Goal: Task Accomplishment & Management: Manage account settings

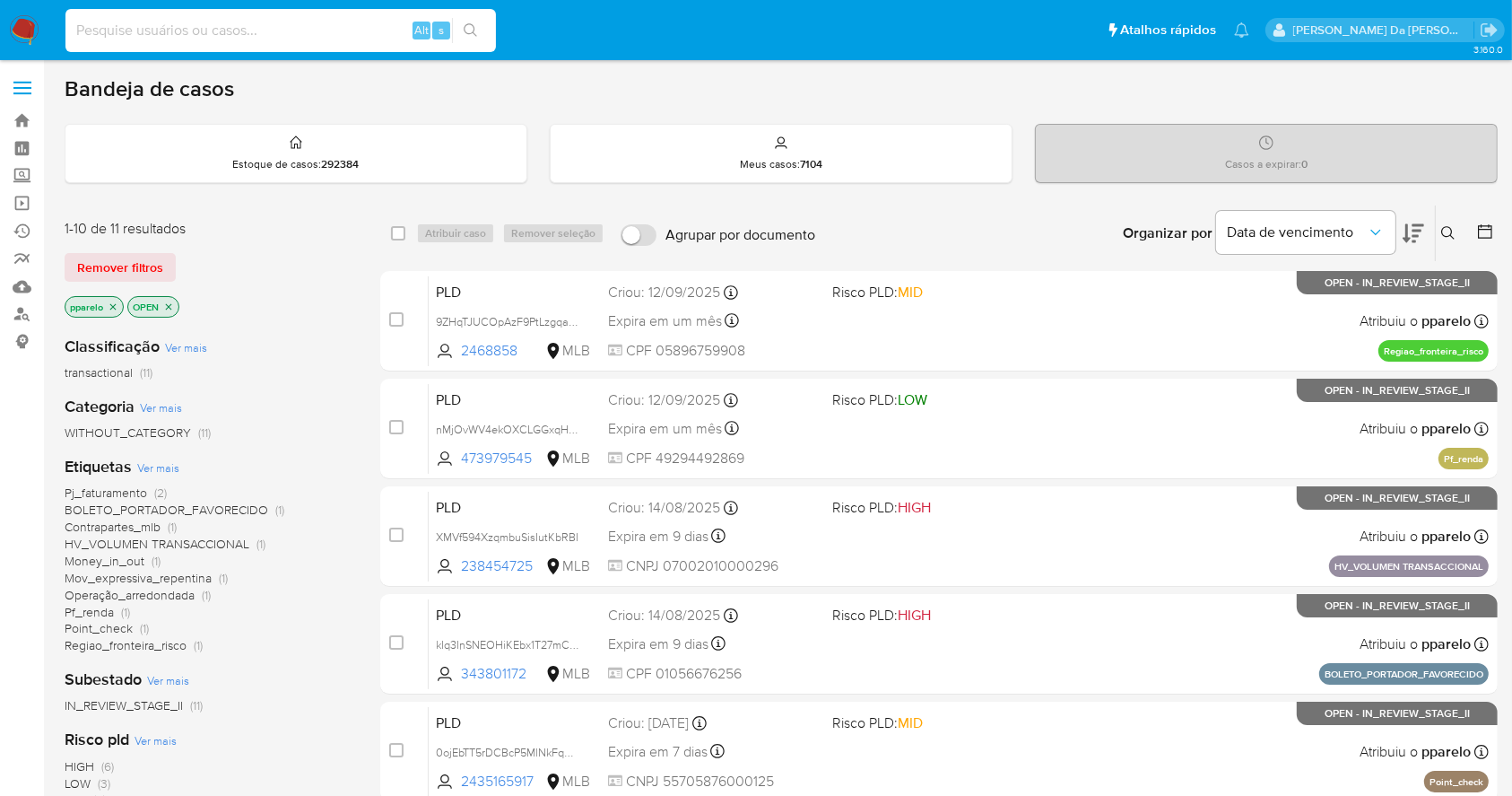
click at [291, 32] on input at bounding box center [281, 30] width 430 height 23
paste input "aU4X8WjMY49yC4xPx1JUFsHd"
type input "aU4X8WjMY49yC4xPx1JUFsHd"
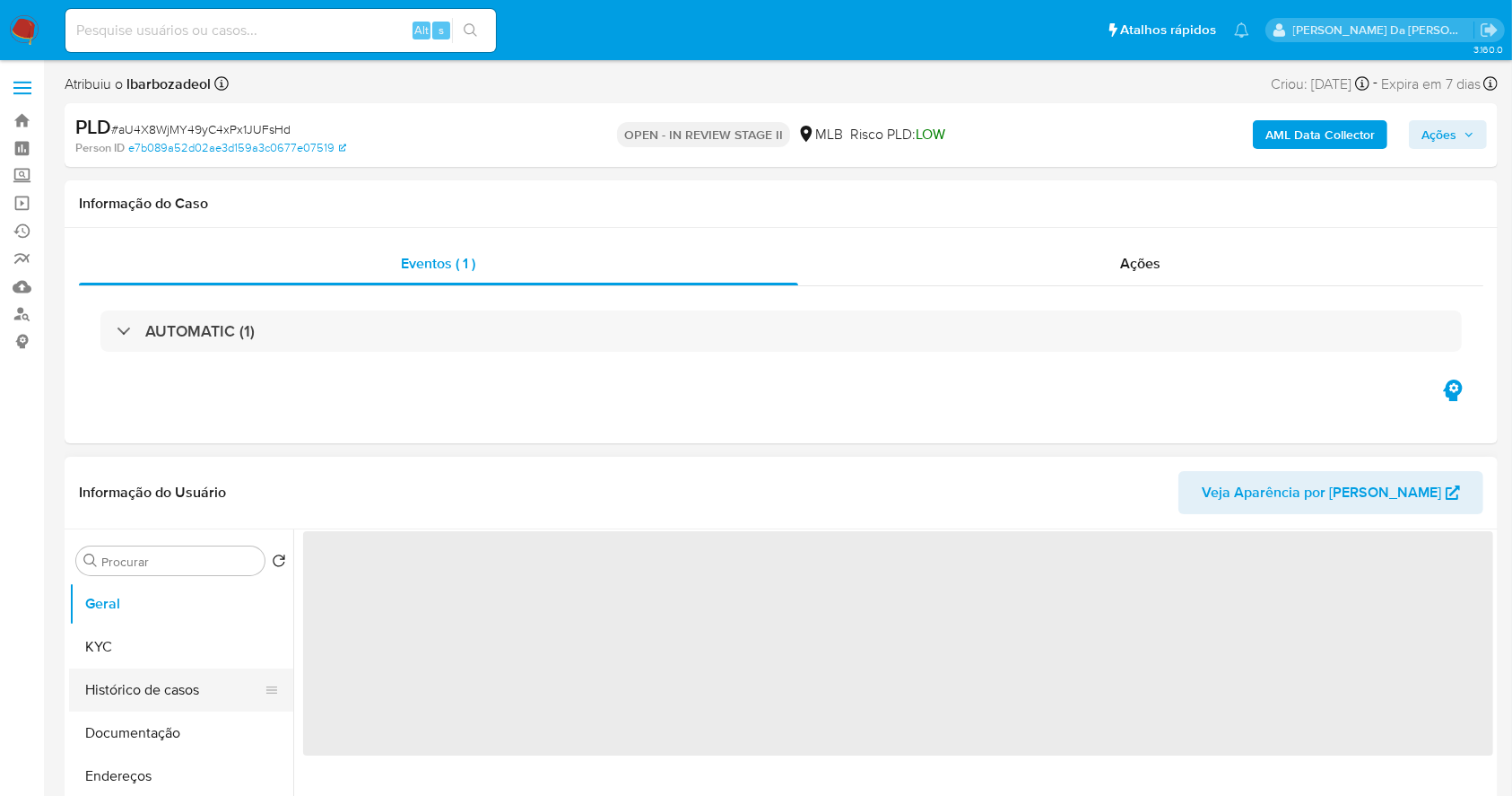
select select "10"
click at [189, 693] on button "Histórico de casos" at bounding box center [174, 690] width 210 height 43
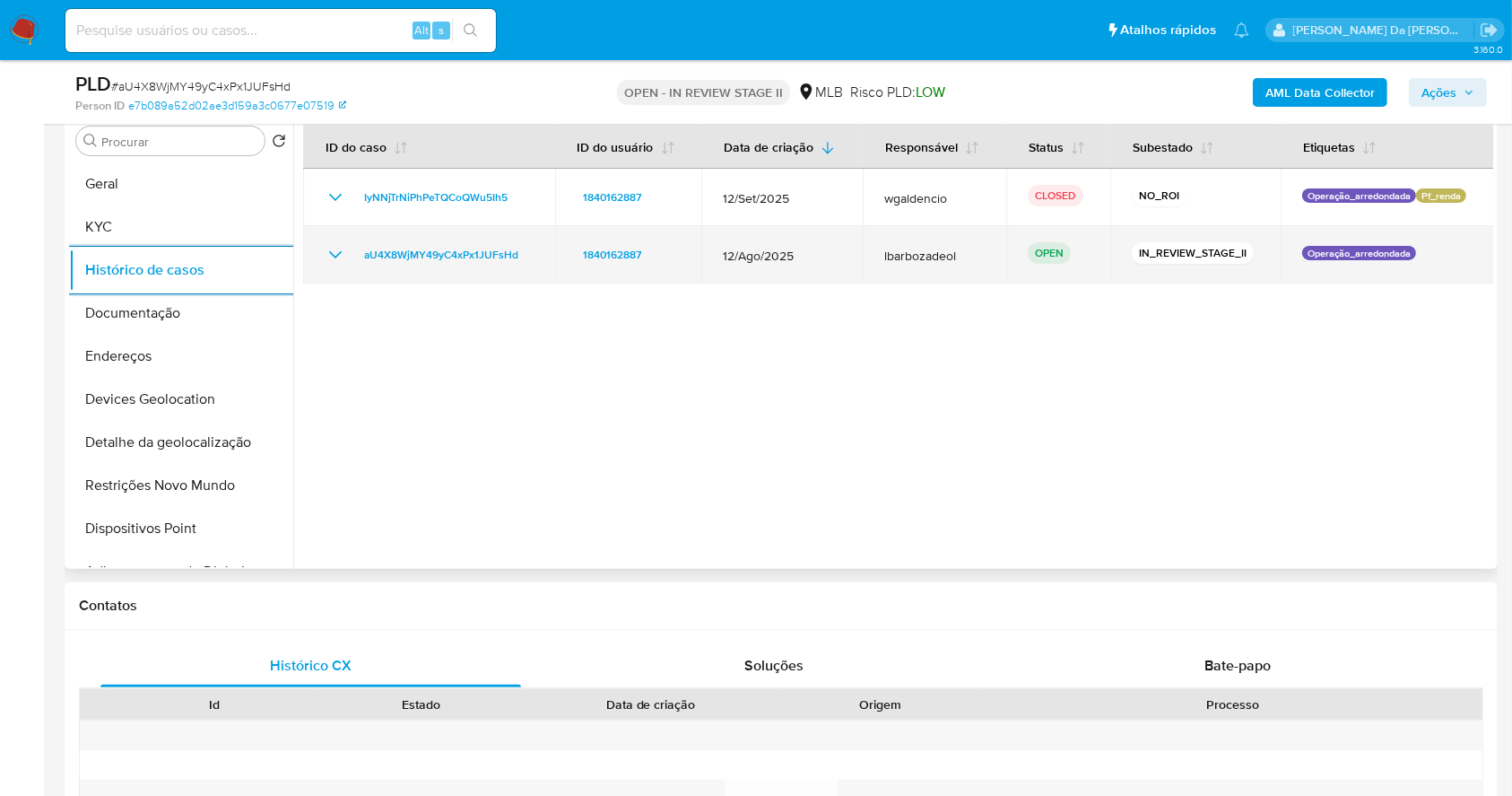
scroll to position [359, 0]
click at [495, 253] on span "aU4X8WjMY49yC4xPx1JUFsHd" at bounding box center [441, 251] width 154 height 21
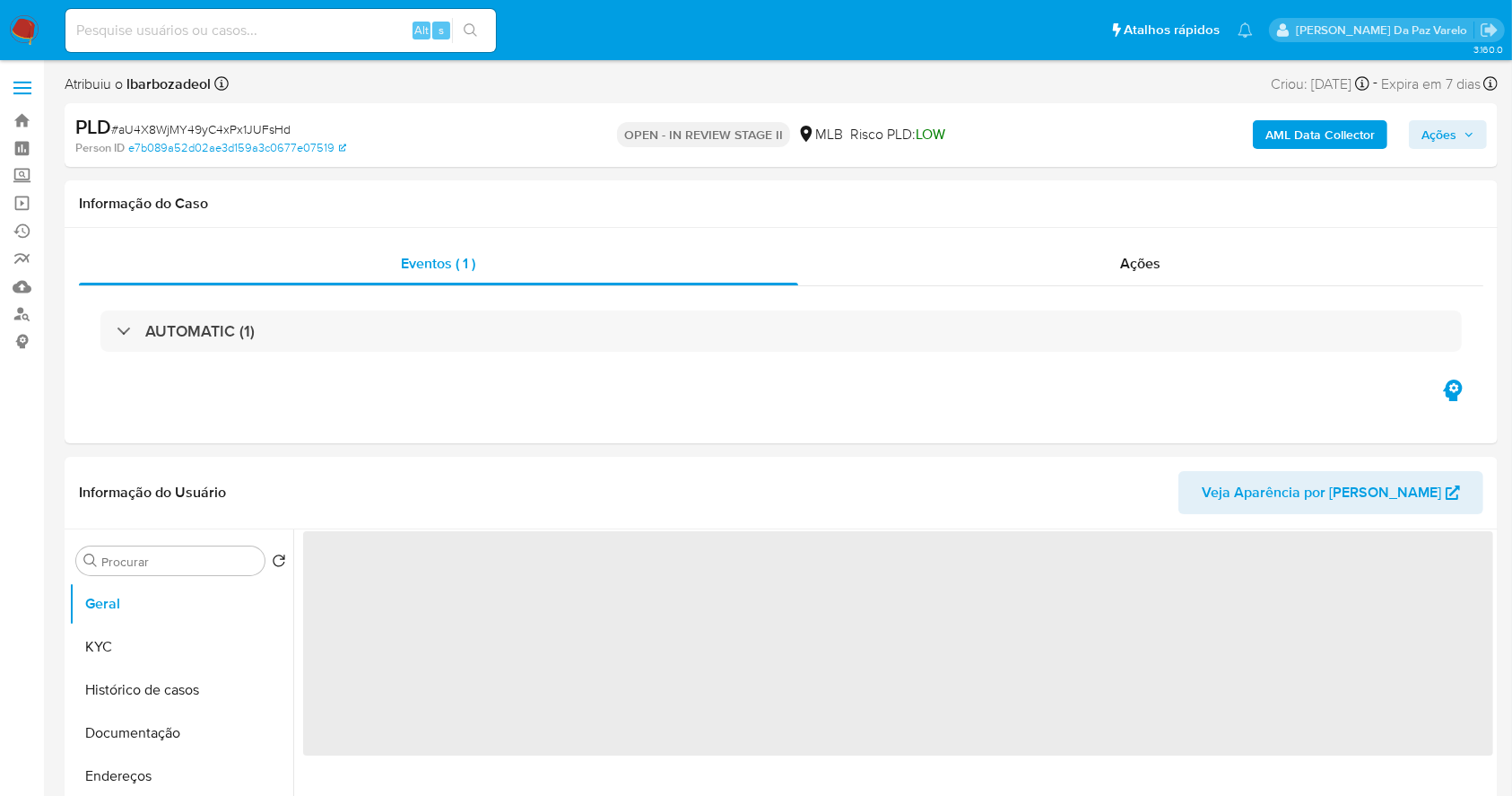
select select "10"
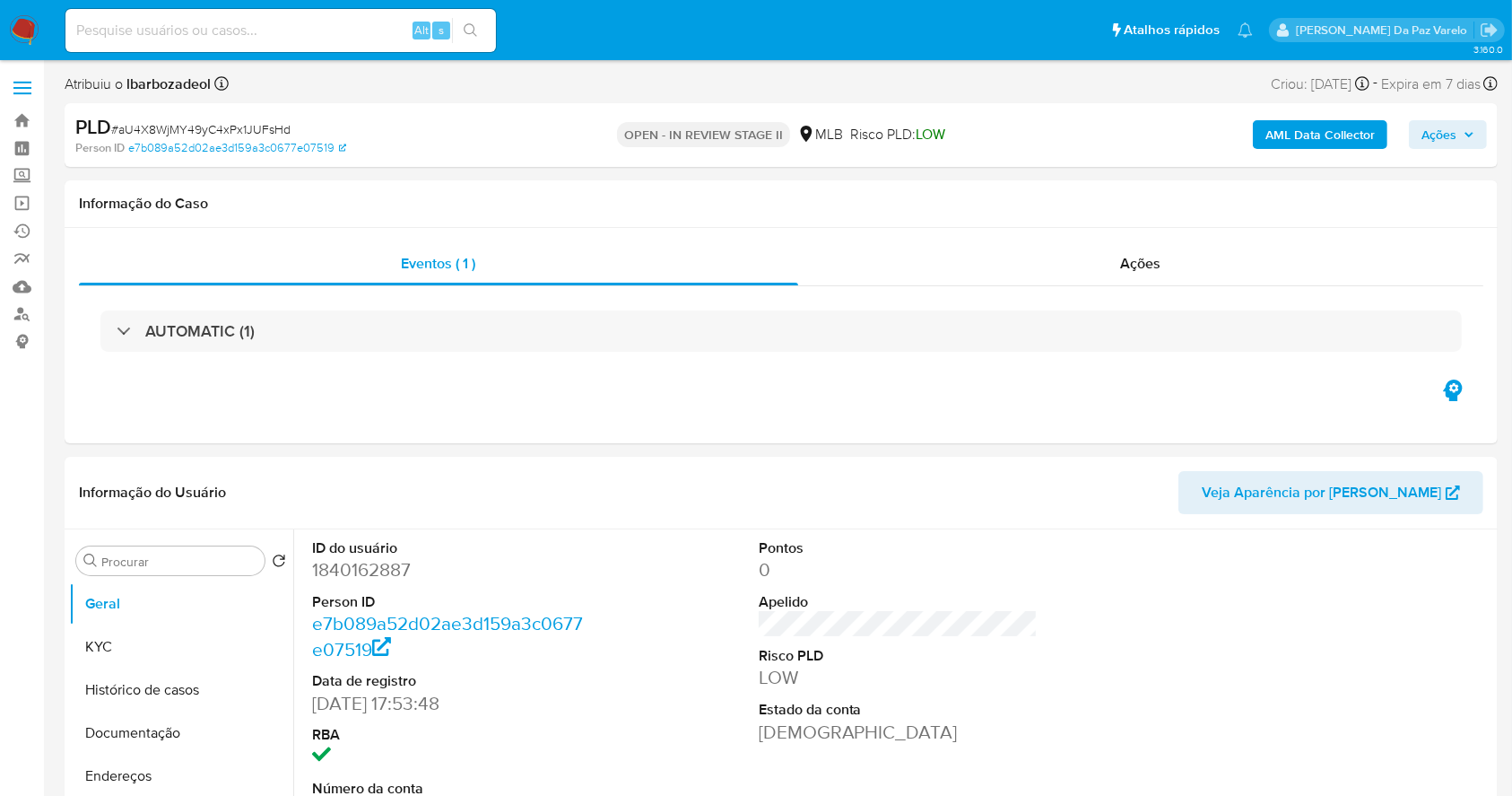
click at [1333, 129] on b "AML Data Collector" at bounding box center [1320, 134] width 110 height 29
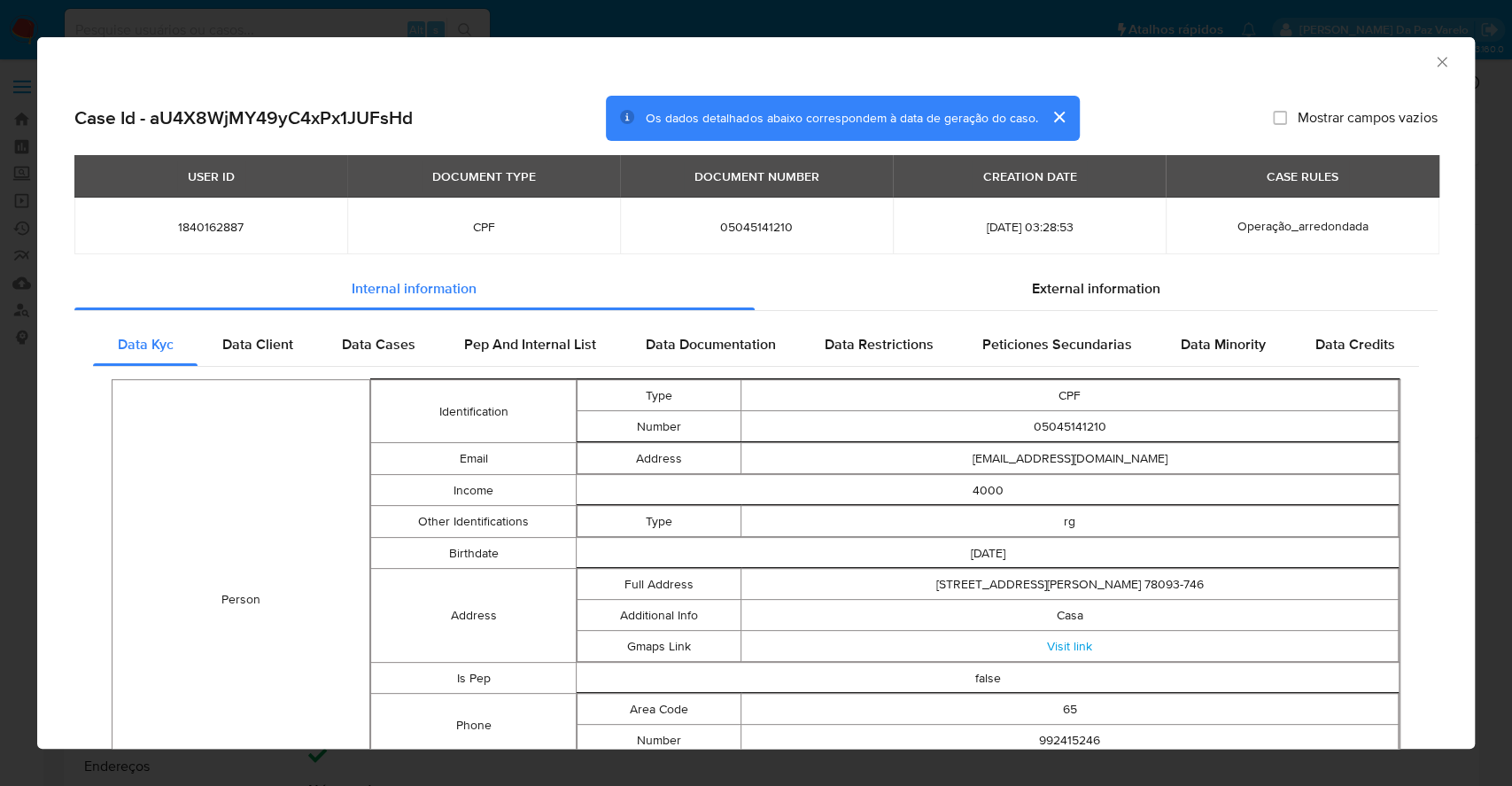
scroll to position [113, 0]
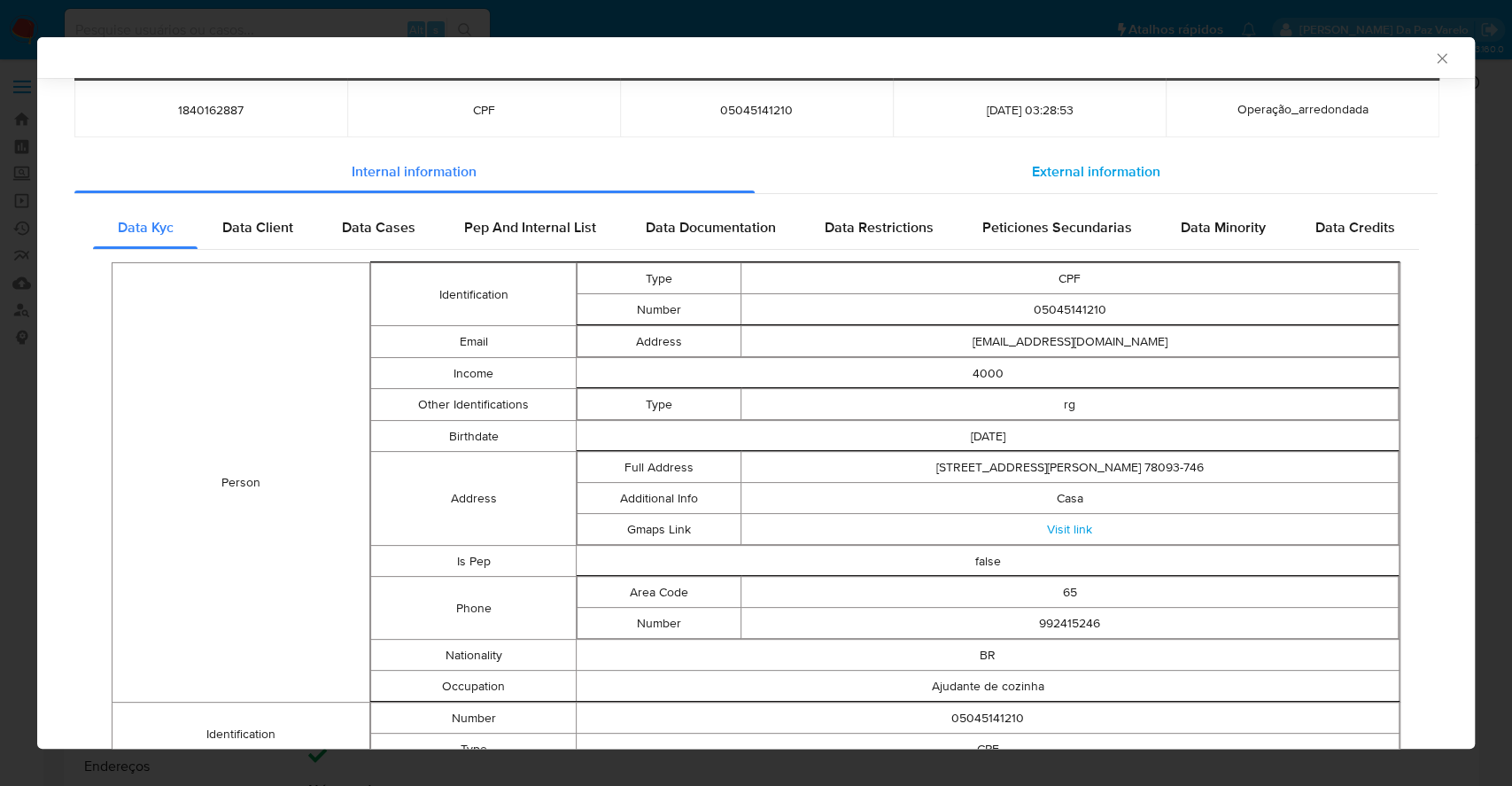
click at [1065, 171] on span "External information" at bounding box center [1095, 171] width 129 height 20
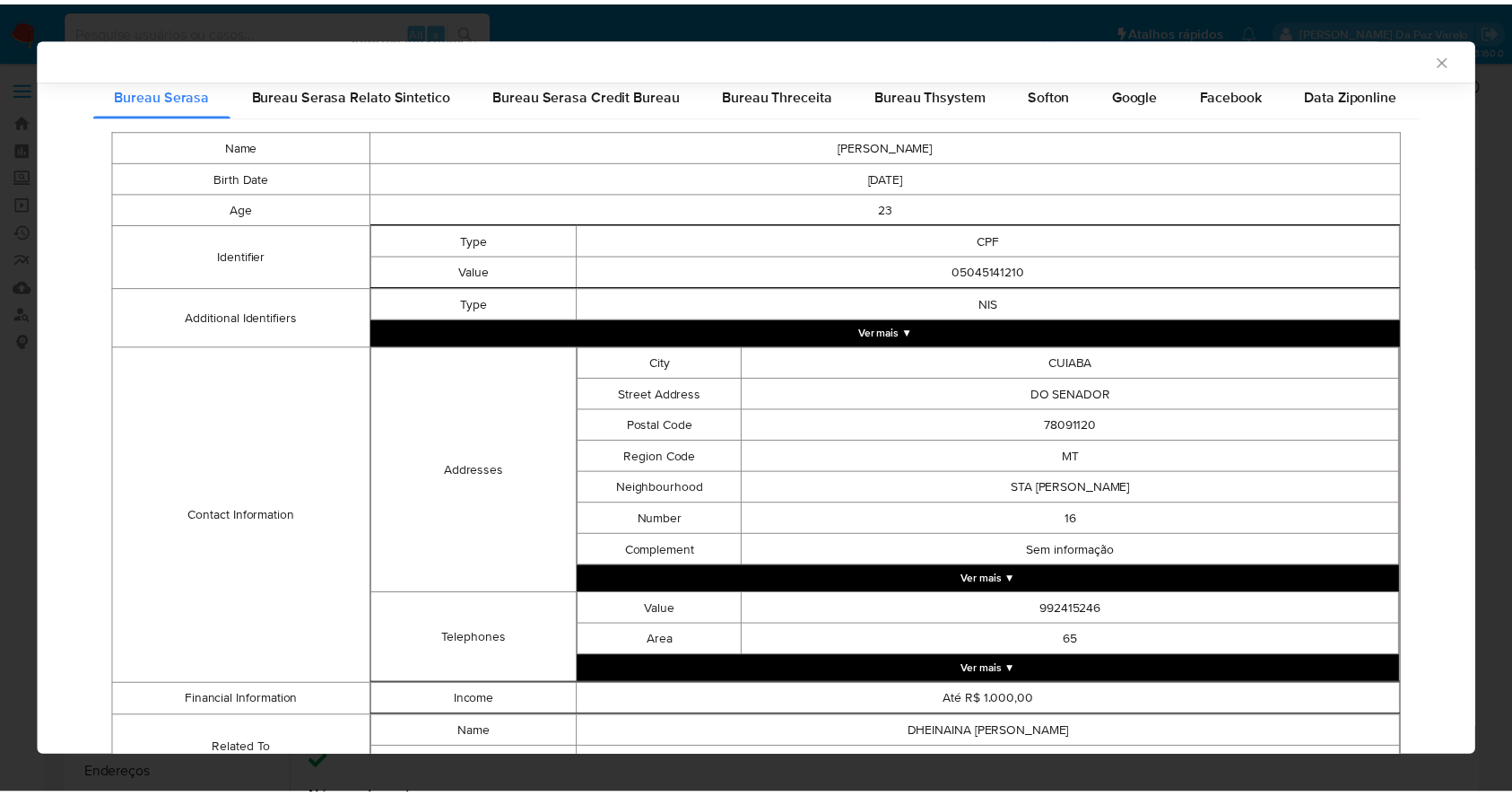
scroll to position [335, 0]
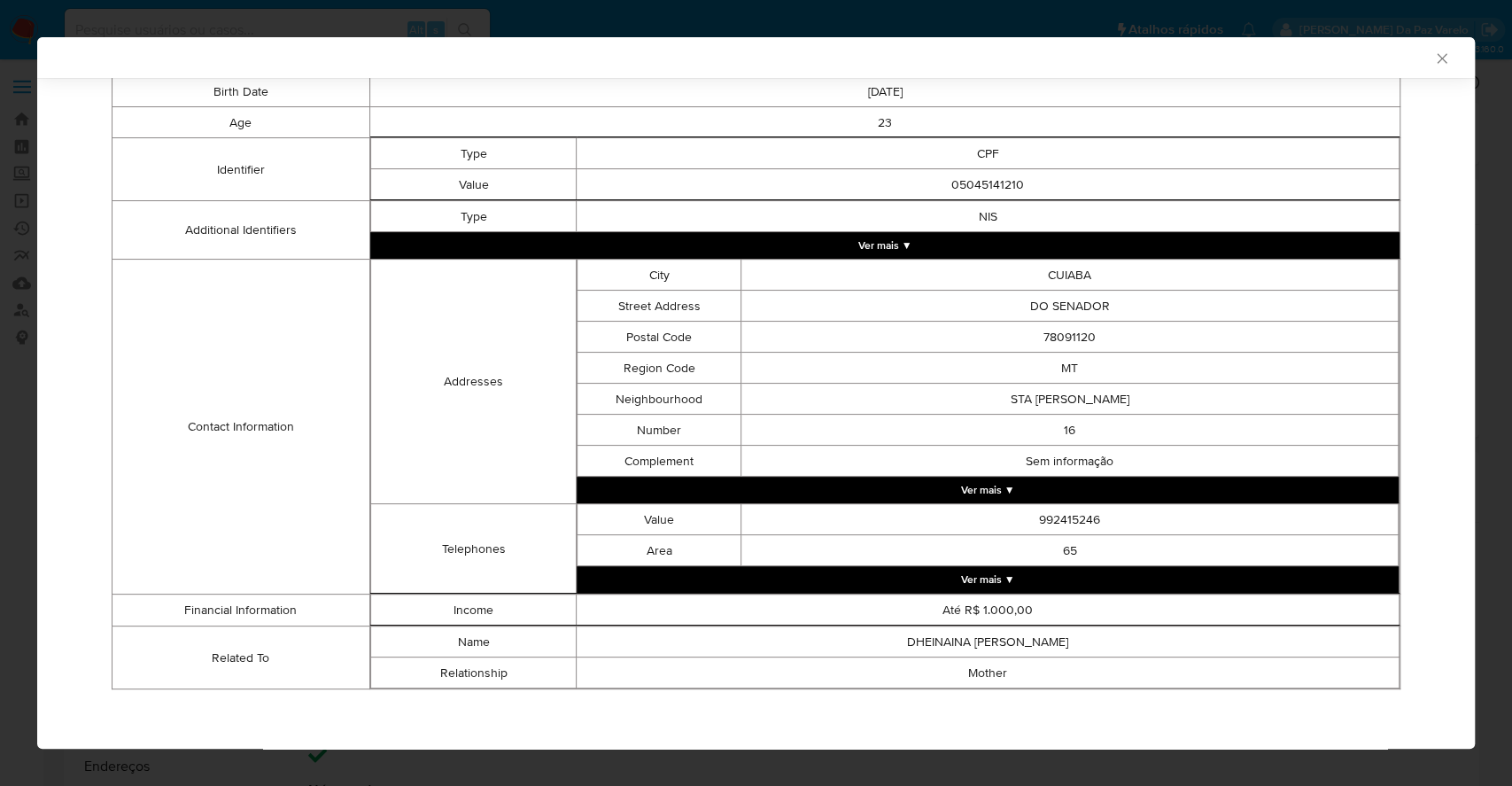
click at [985, 553] on td "65" at bounding box center [1069, 551] width 657 height 31
click at [963, 188] on td "05045141210" at bounding box center [988, 185] width 823 height 31
copy td "05045141210"
click at [1433, 63] on icon "Fechar a janela" at bounding box center [1441, 57] width 17 height 17
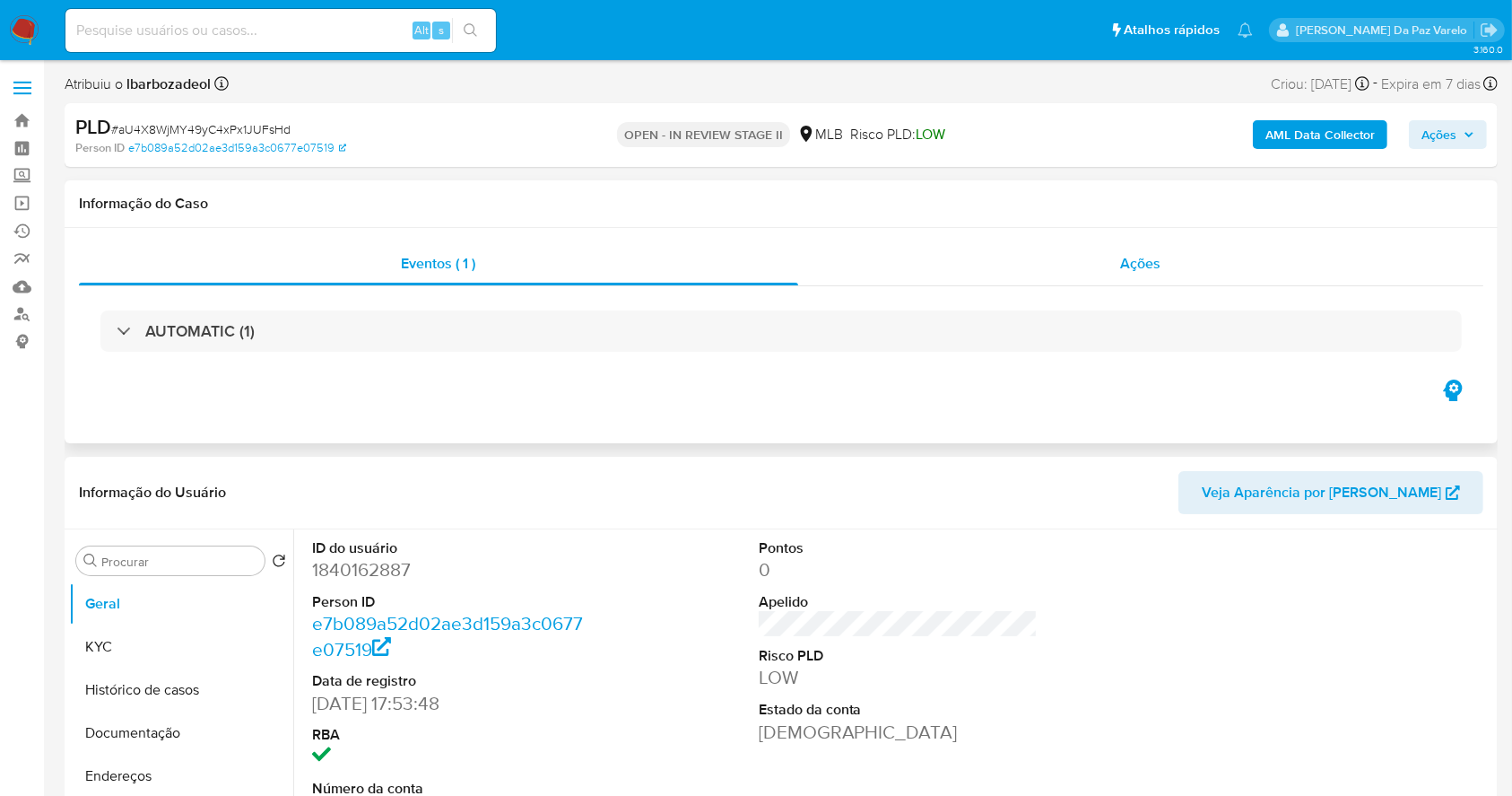
click at [1135, 243] on div "Ações" at bounding box center [1141, 263] width 685 height 43
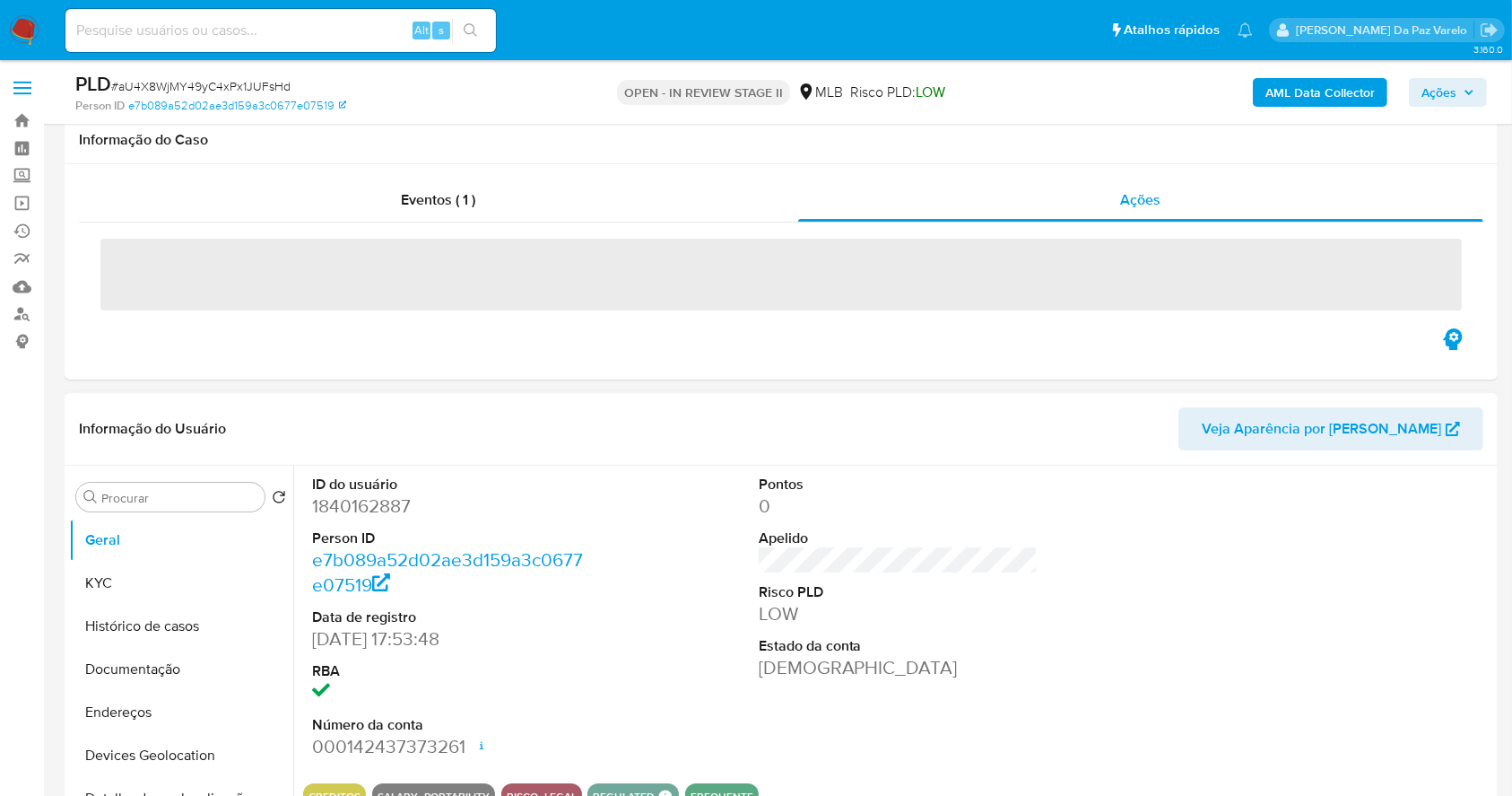
scroll to position [359, 0]
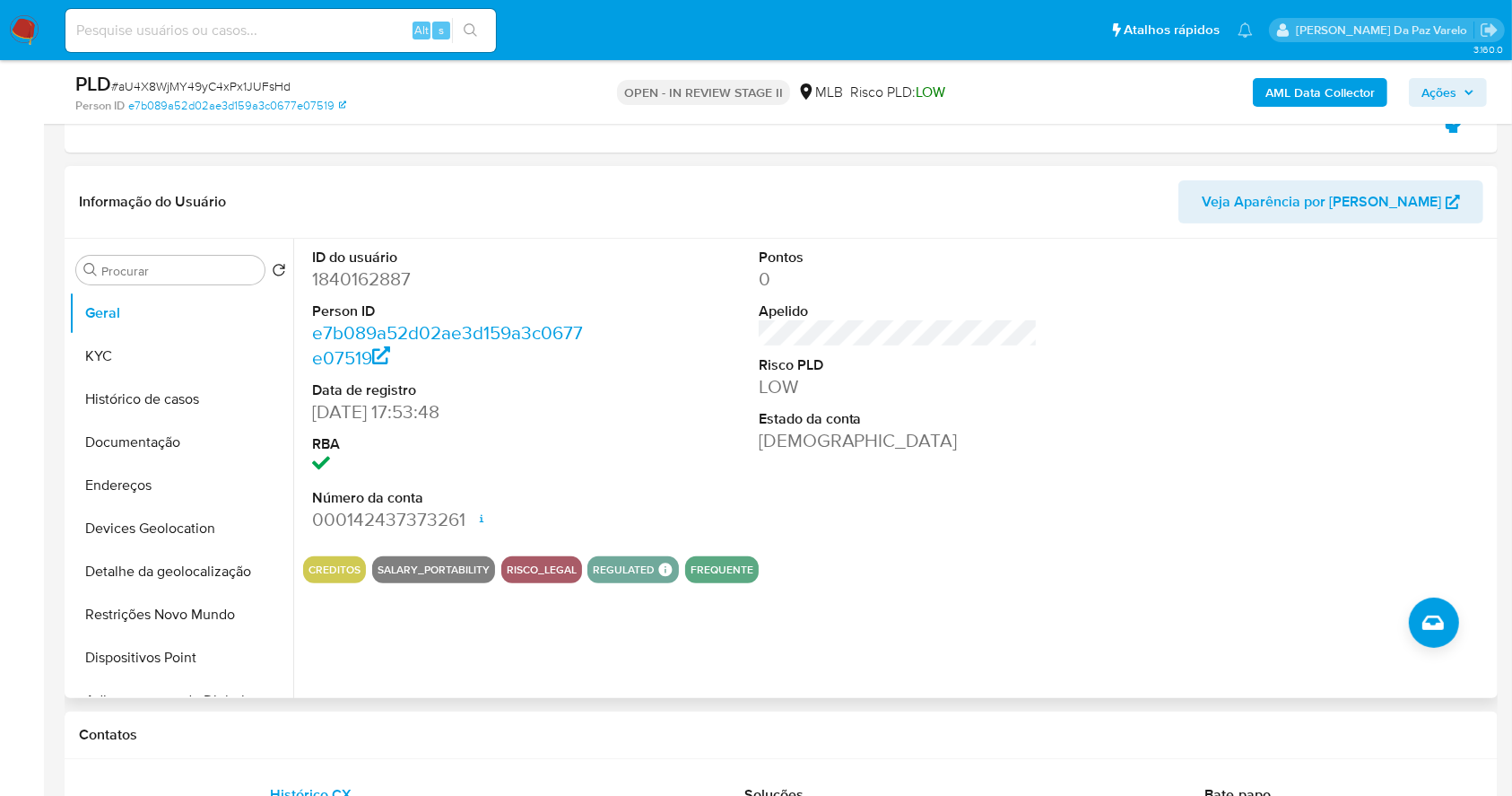
click at [1242, 677] on div "ID do usuário 1840162887 Person ID e7b089a52d02ae3d159a3c0677e07519 Data de reg…" at bounding box center [894, 468] width 1200 height 460
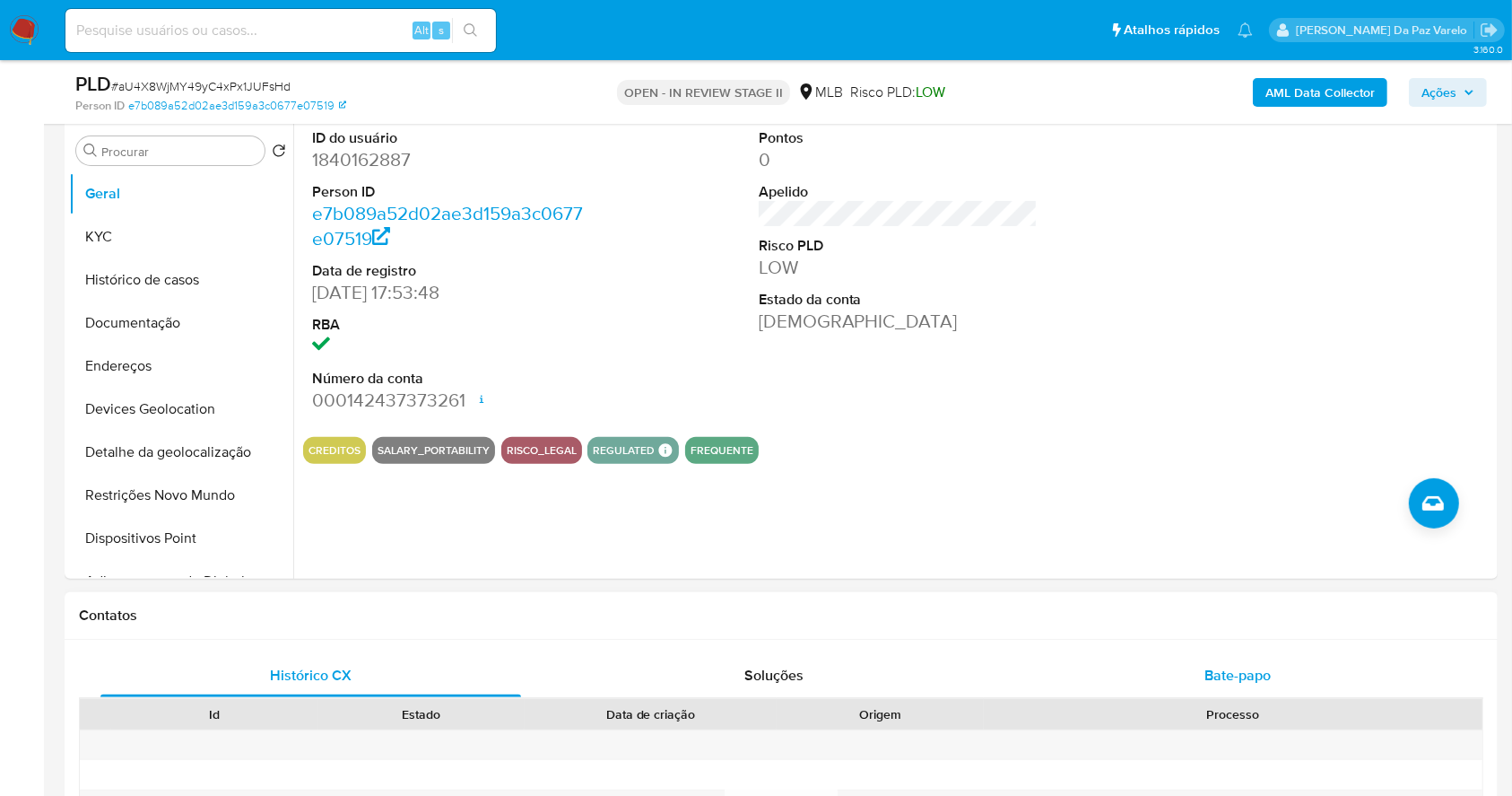
click at [1231, 669] on span "Bate-papo" at bounding box center [1238, 675] width 66 height 20
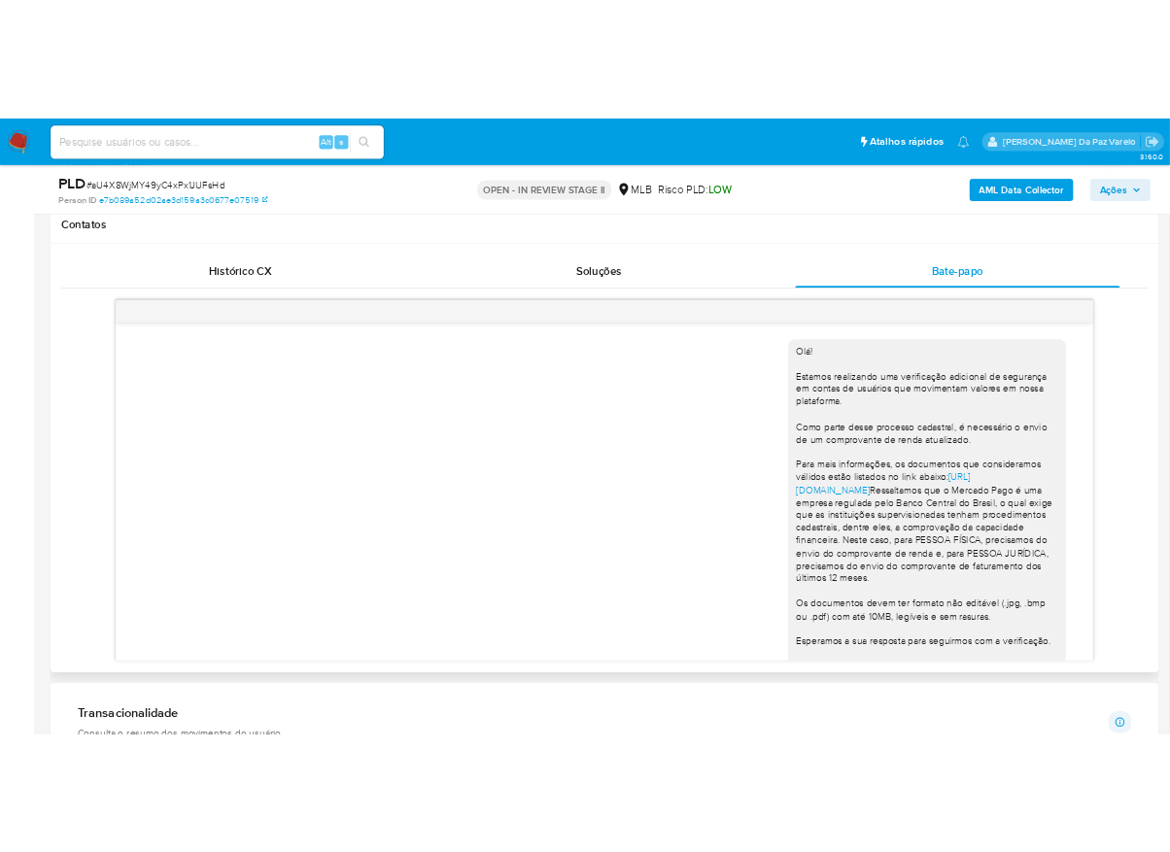
scroll to position [402, 0]
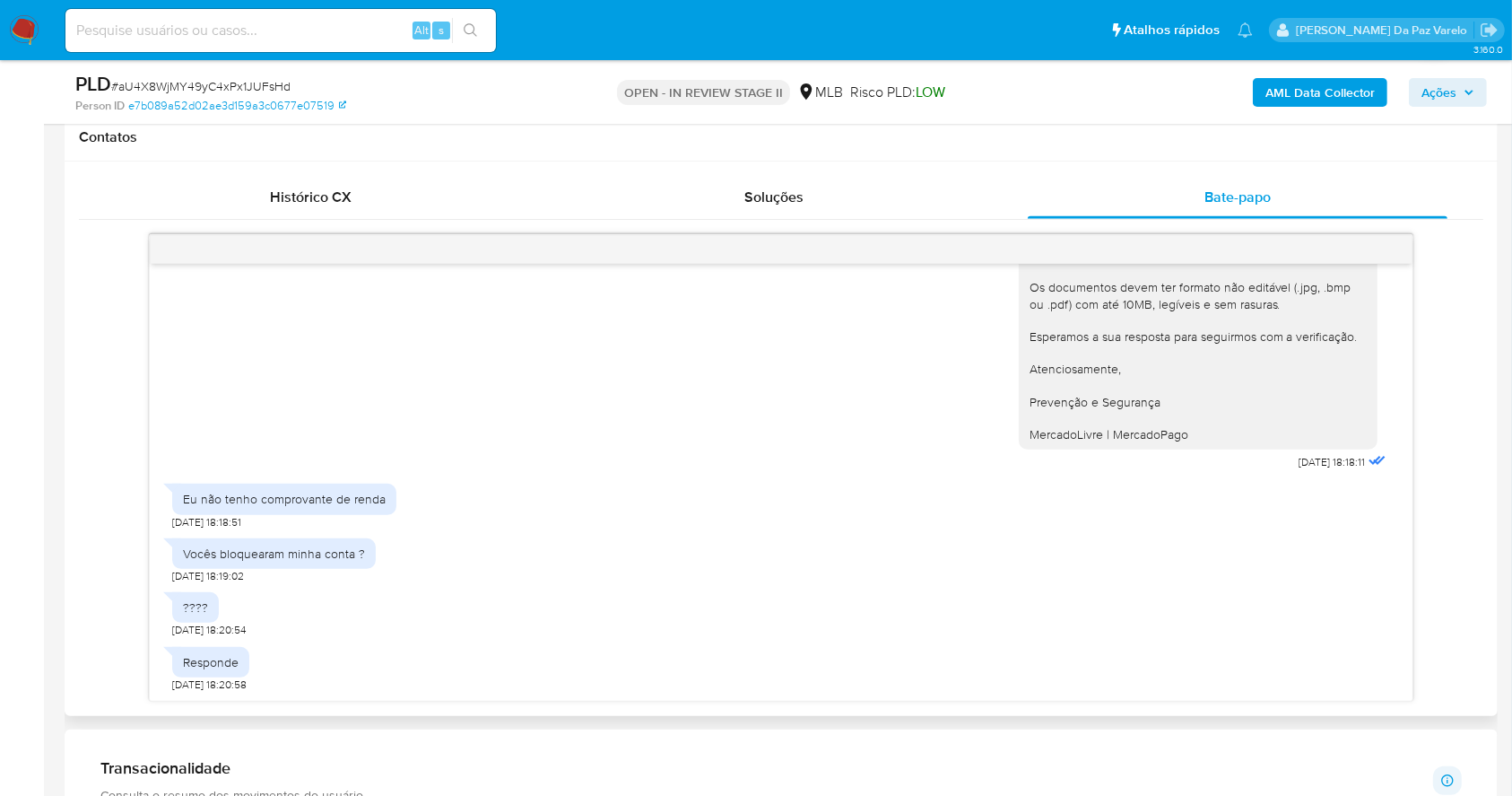
click at [894, 535] on div "Vocês bloquearam minha conta ? 18/09/2025 18:19:02" at bounding box center [781, 556] width 1218 height 54
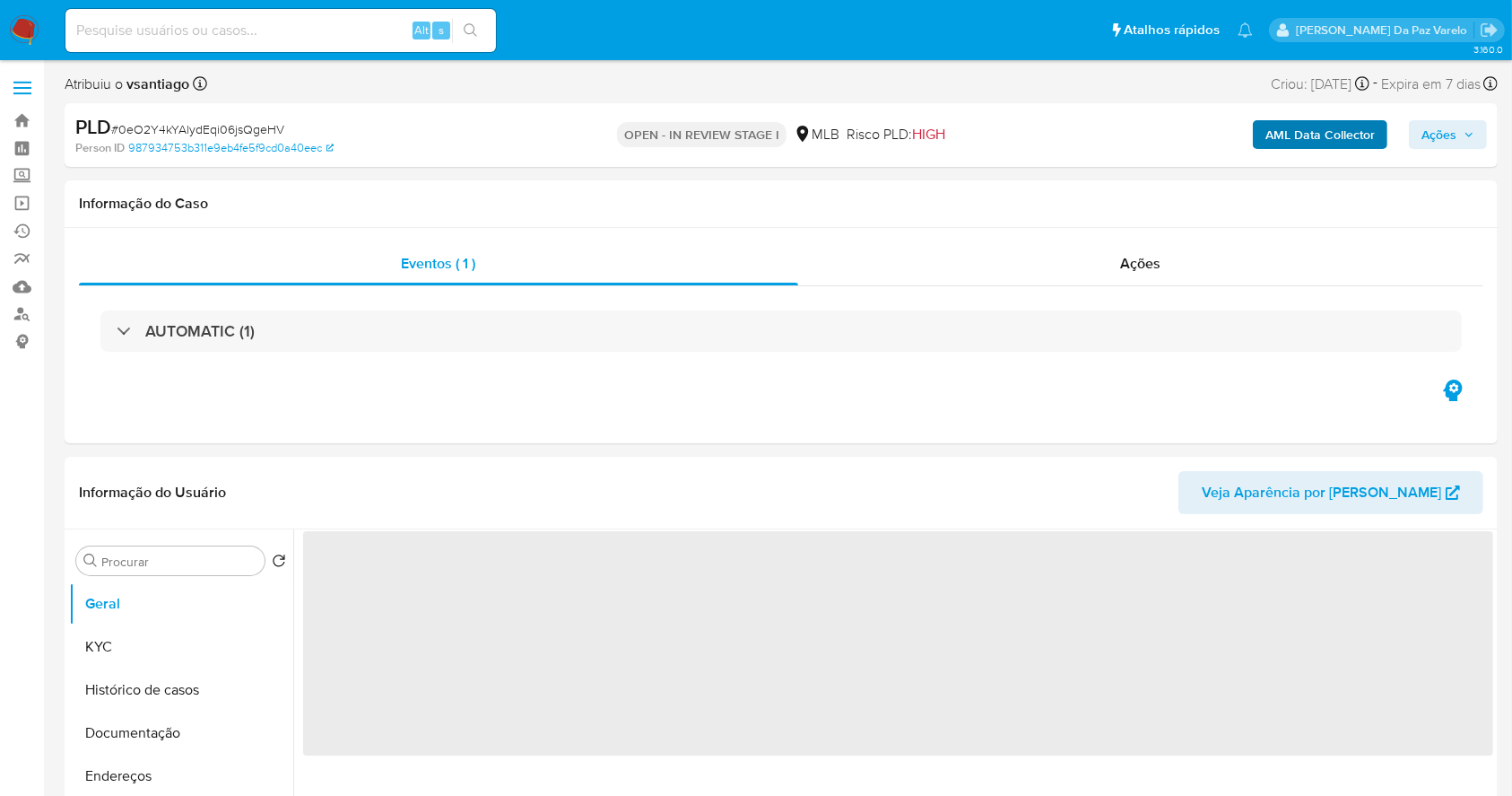
select select "10"
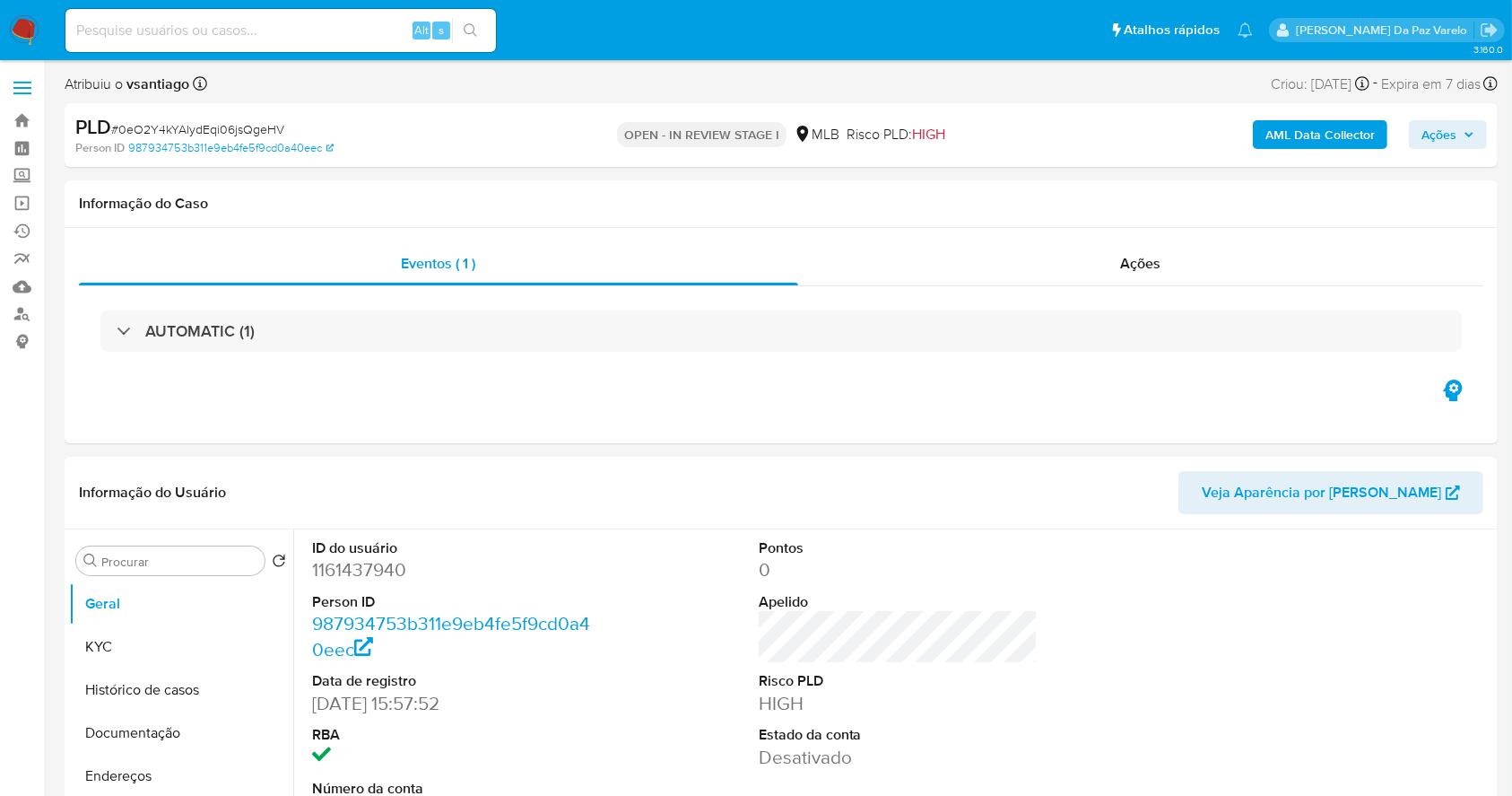
click at [1270, 140] on b "AML Data Collector" at bounding box center [1320, 134] width 110 height 29
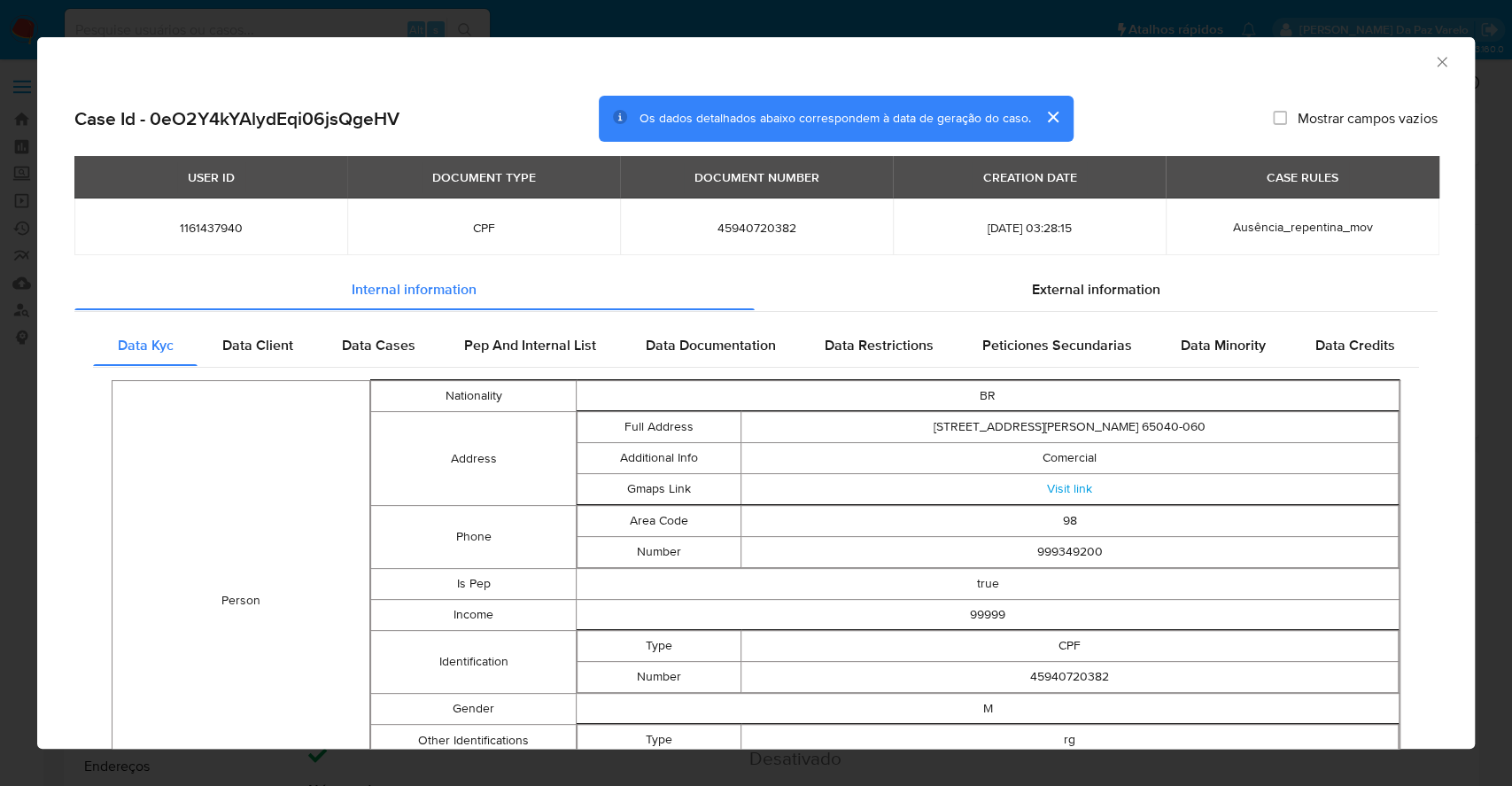
click at [15, 493] on div "AML Data Collector Case Id - 0eO2Y4kYAlydEqi06jsQgeHV Os dados detalhados abaix…" at bounding box center [756, 393] width 1512 height 786
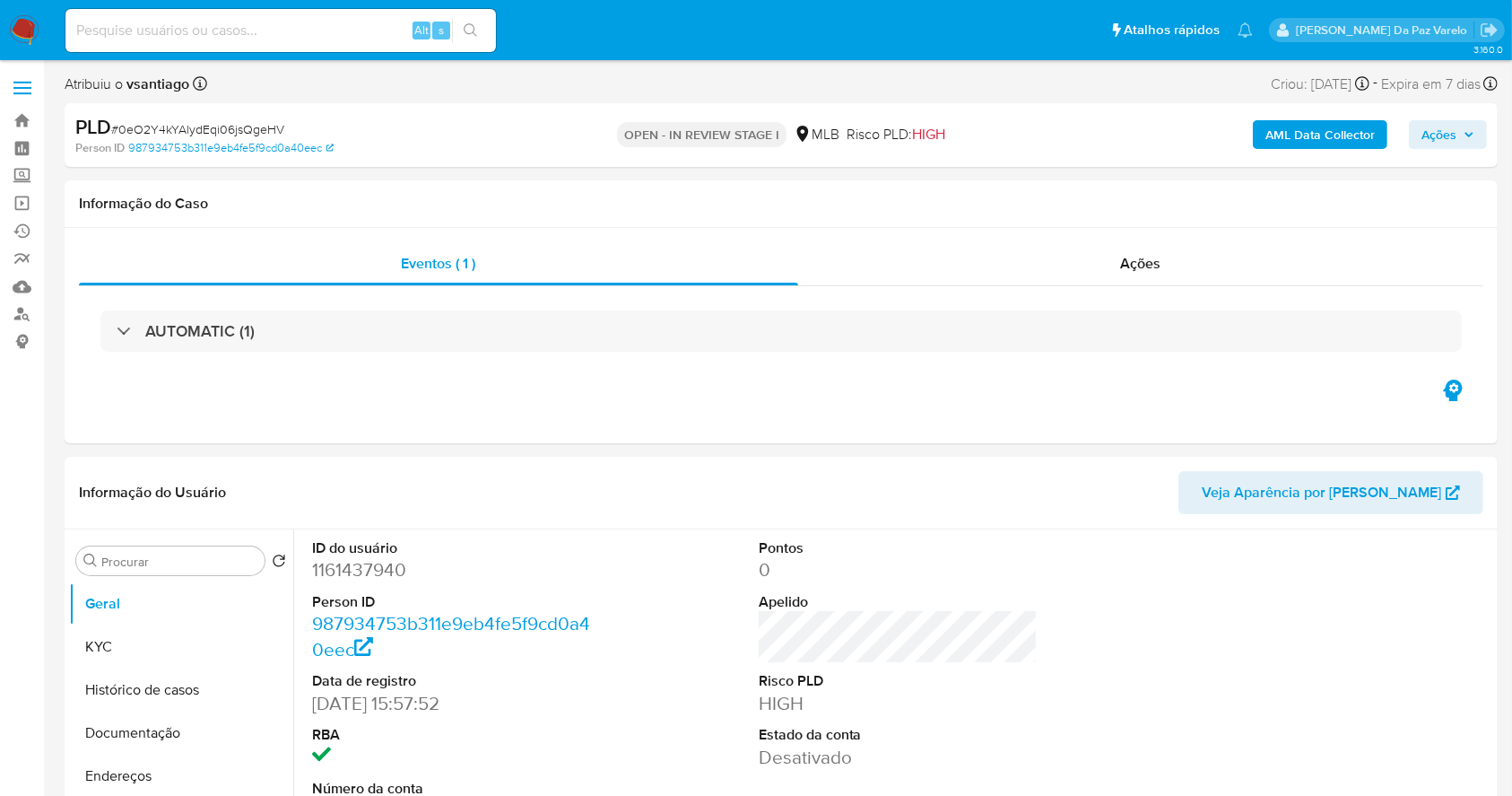
click at [1331, 132] on b "AML Data Collector" at bounding box center [1320, 134] width 110 height 29
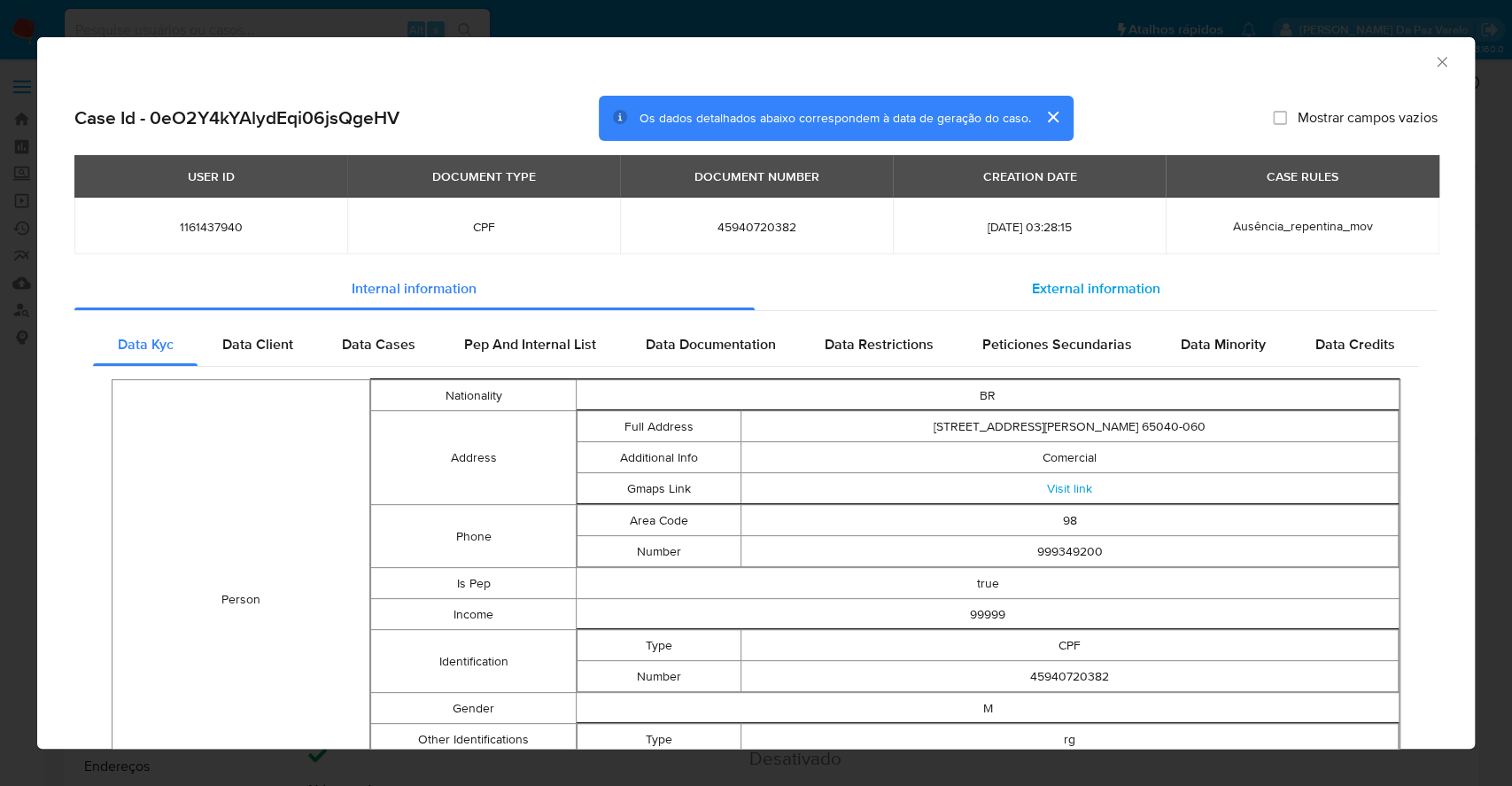
click at [1122, 285] on span "External information" at bounding box center [1095, 288] width 129 height 20
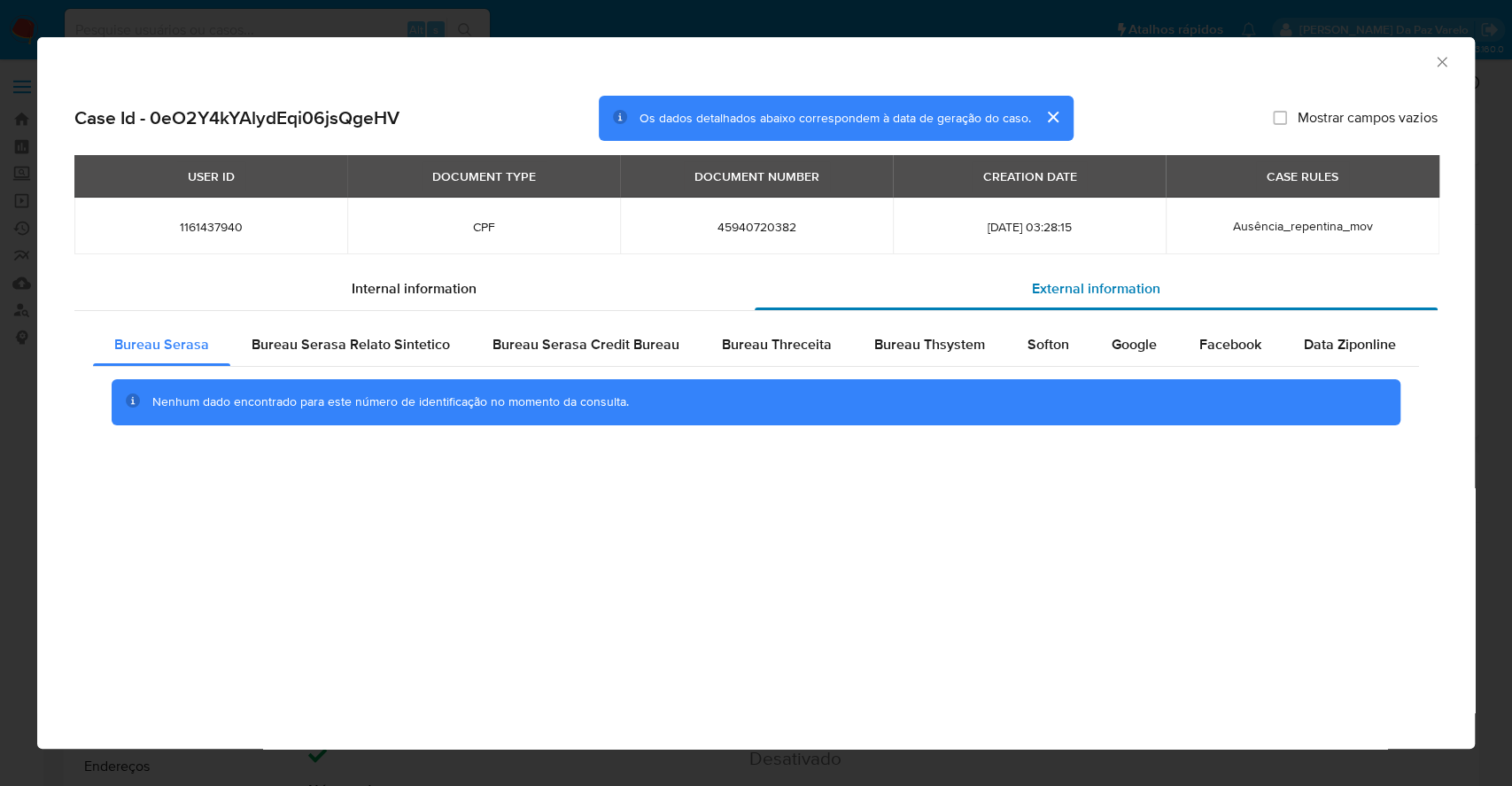
click at [1053, 280] on span "External information" at bounding box center [1095, 288] width 129 height 20
click at [405, 286] on span "Internal information" at bounding box center [414, 288] width 125 height 20
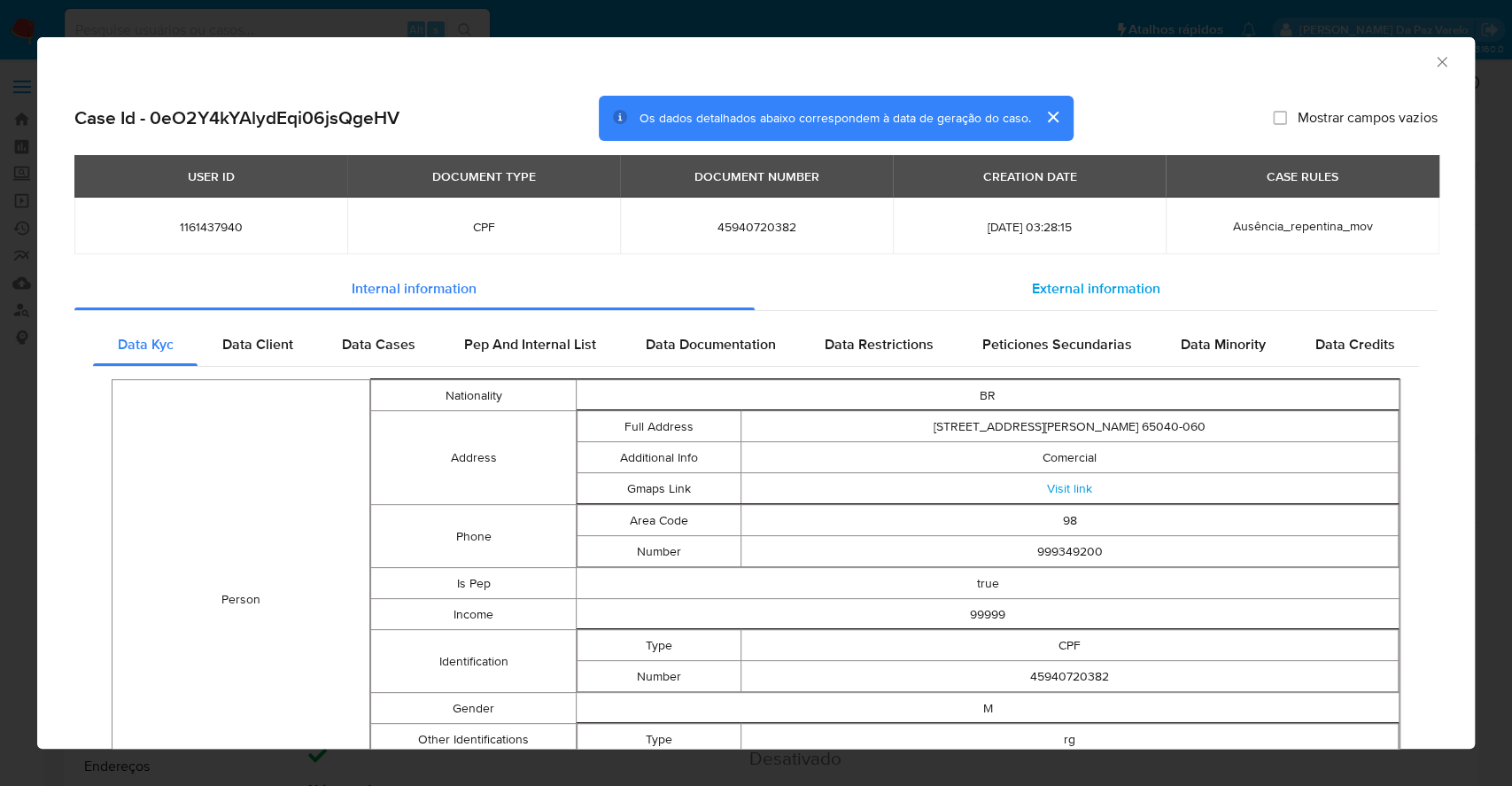
click at [1106, 292] on span "External information" at bounding box center [1095, 288] width 129 height 20
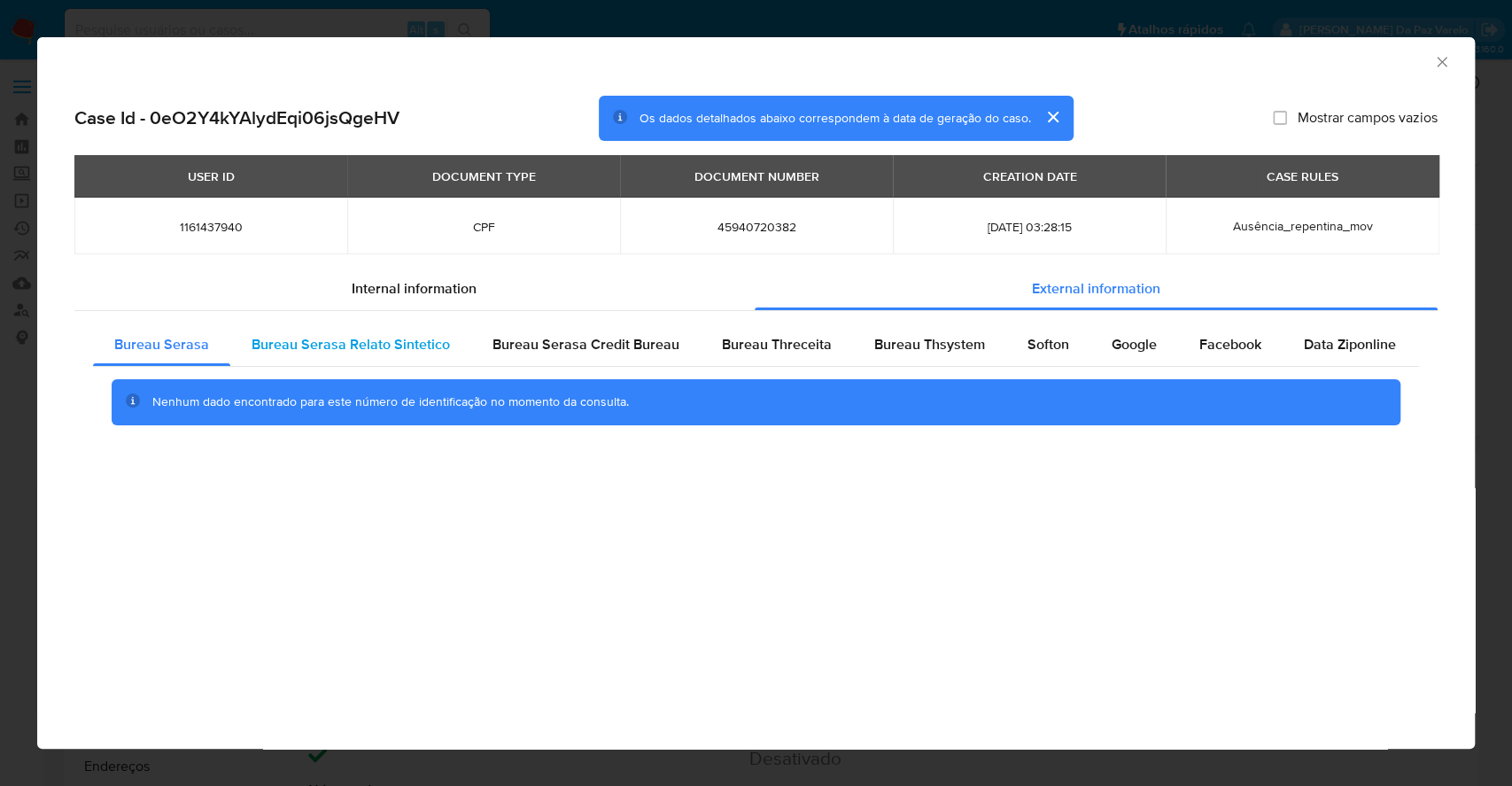
click at [390, 346] on span "Bureau Serasa Relato Sintetico" at bounding box center [351, 344] width 199 height 20
click at [572, 345] on span "Bureau Serasa Credit Bureau" at bounding box center [585, 344] width 187 height 20
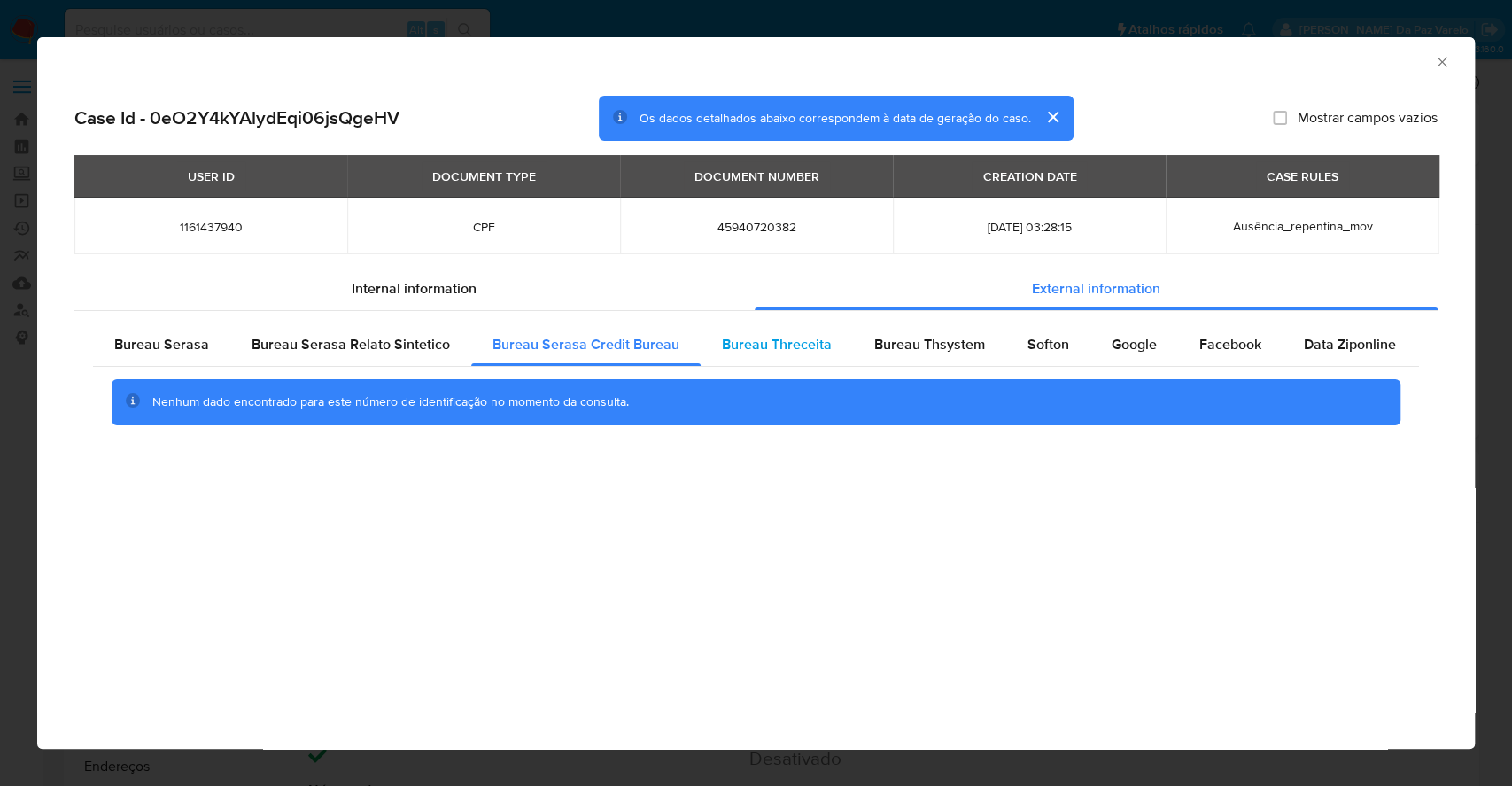
drag, startPoint x: 760, startPoint y: 339, endPoint x: 794, endPoint y: 343, distance: 34.2
click at [762, 339] on span "Bureau Threceita" at bounding box center [777, 344] width 109 height 20
click at [907, 341] on span "Bureau Thsystem" at bounding box center [929, 344] width 110 height 20
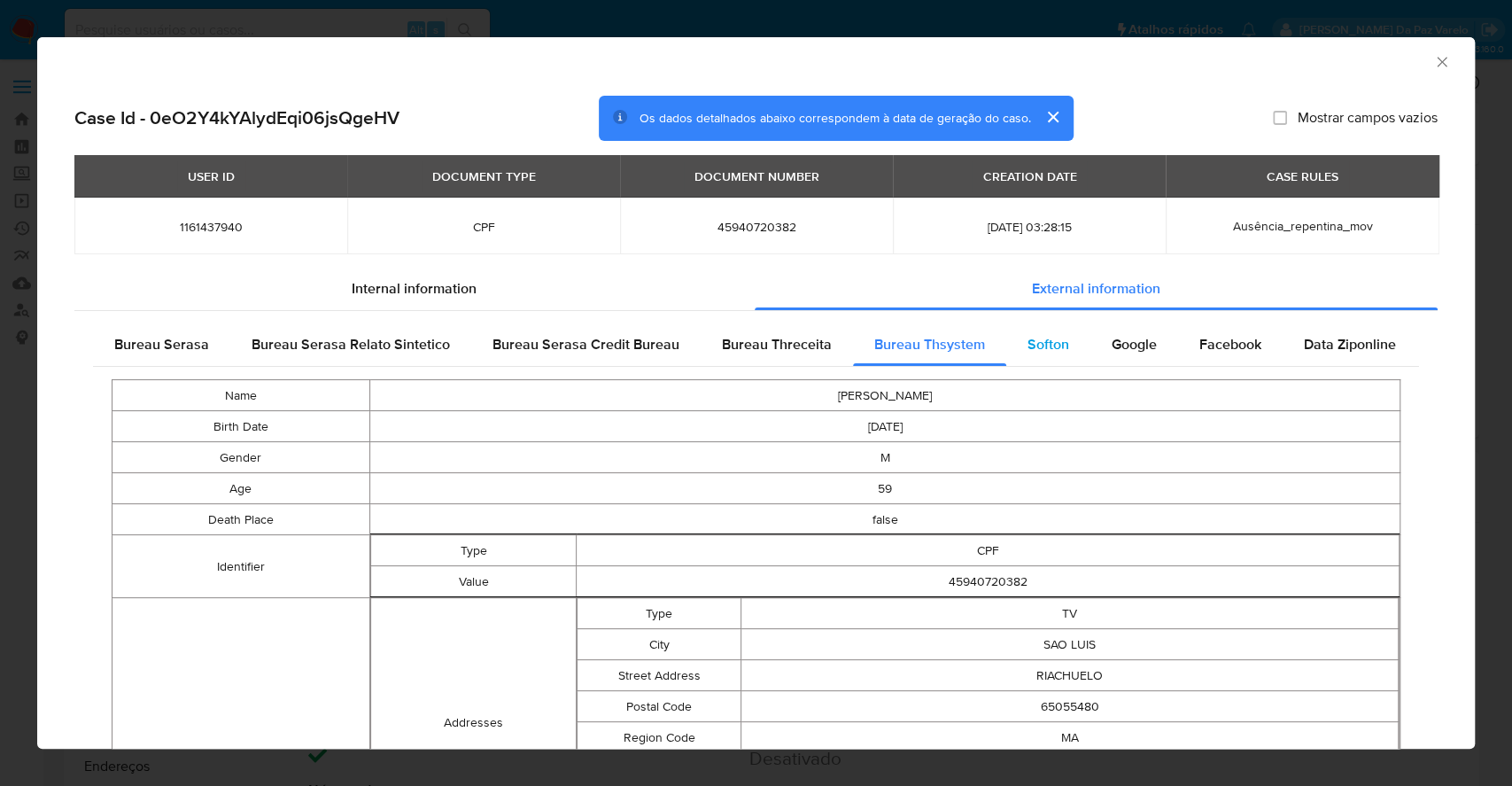
click at [1063, 344] on div "Softon" at bounding box center [1048, 345] width 84 height 43
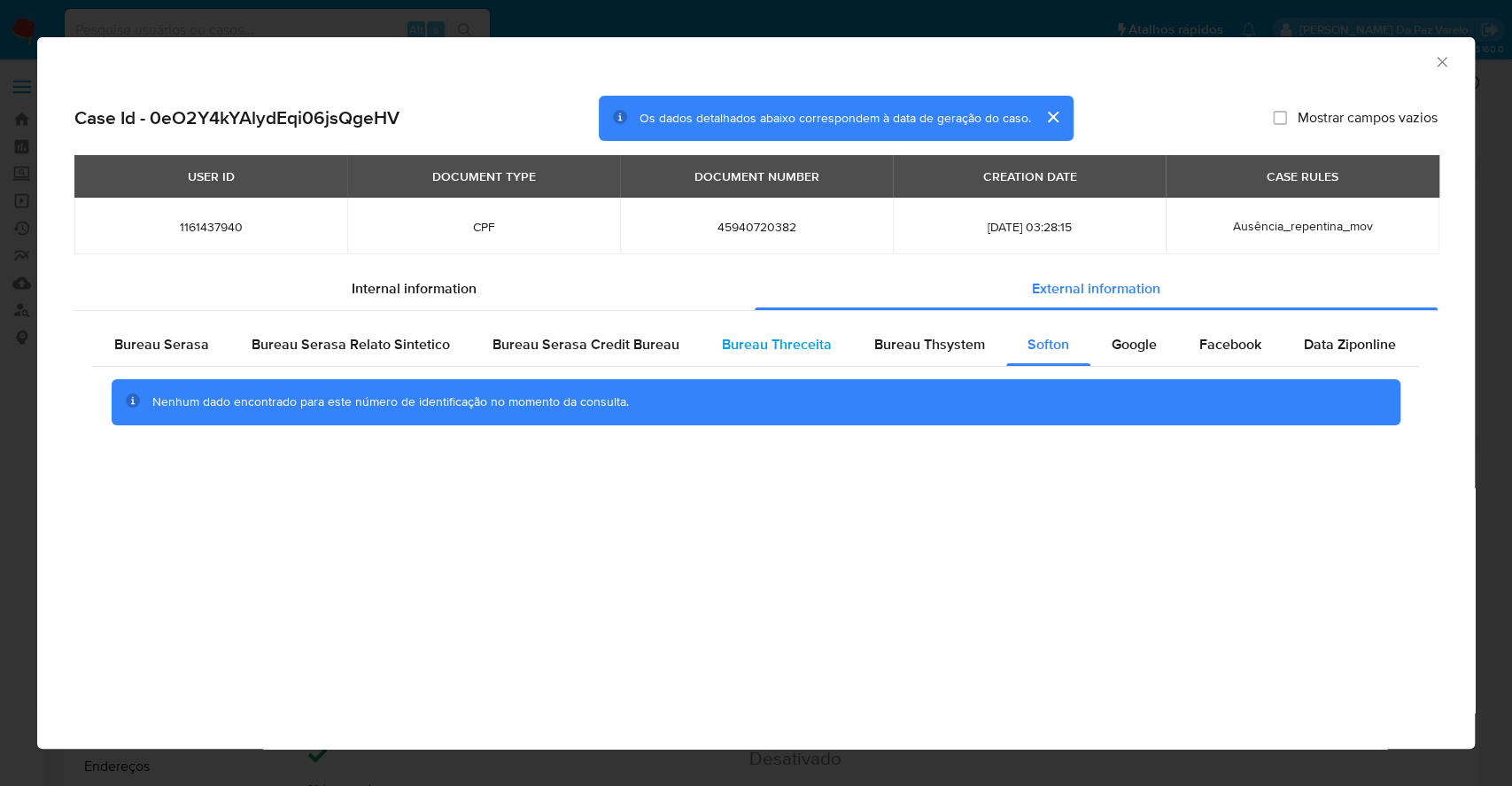
click at [782, 341] on span "Bureau Threceita" at bounding box center [777, 344] width 109 height 20
click at [616, 342] on span "Bureau Serasa Credit Bureau" at bounding box center [585, 344] width 187 height 20
click at [791, 324] on div "Bureau Threceita" at bounding box center [777, 345] width 152 height 43
click at [900, 345] on span "Bureau Thsystem" at bounding box center [929, 344] width 110 height 20
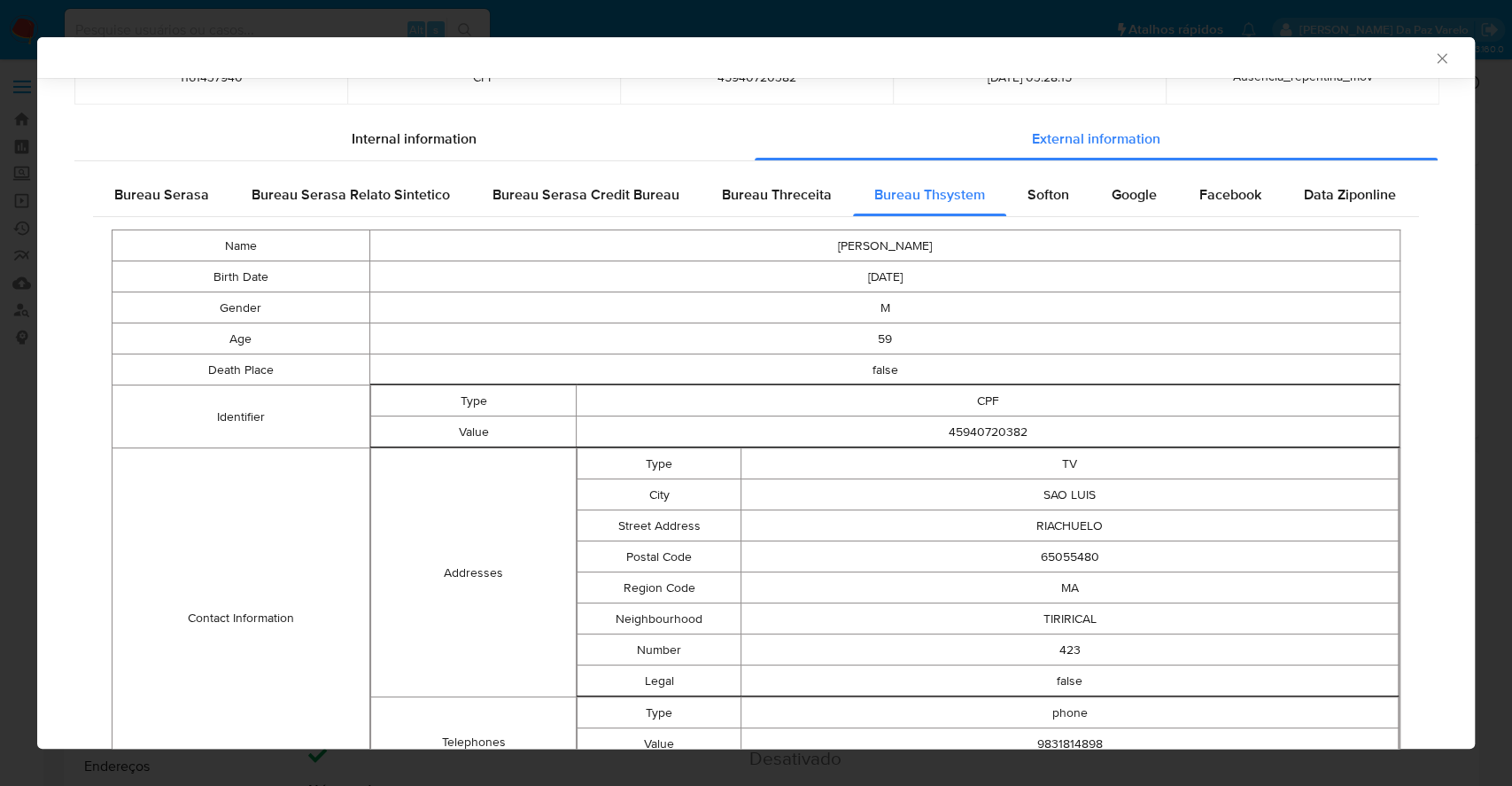
scroll to position [47, 0]
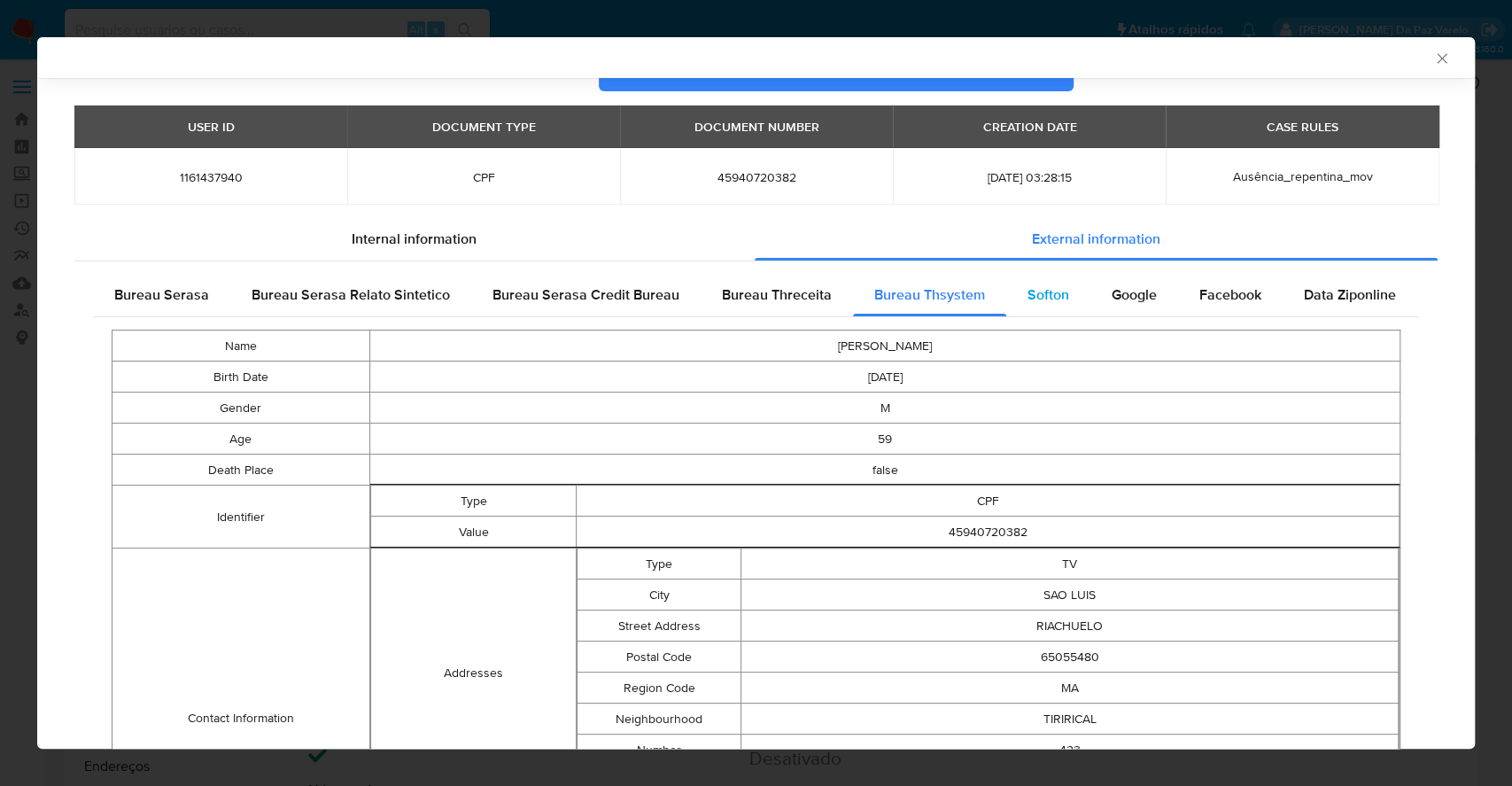
click at [1029, 301] on span "Softon" at bounding box center [1048, 295] width 42 height 20
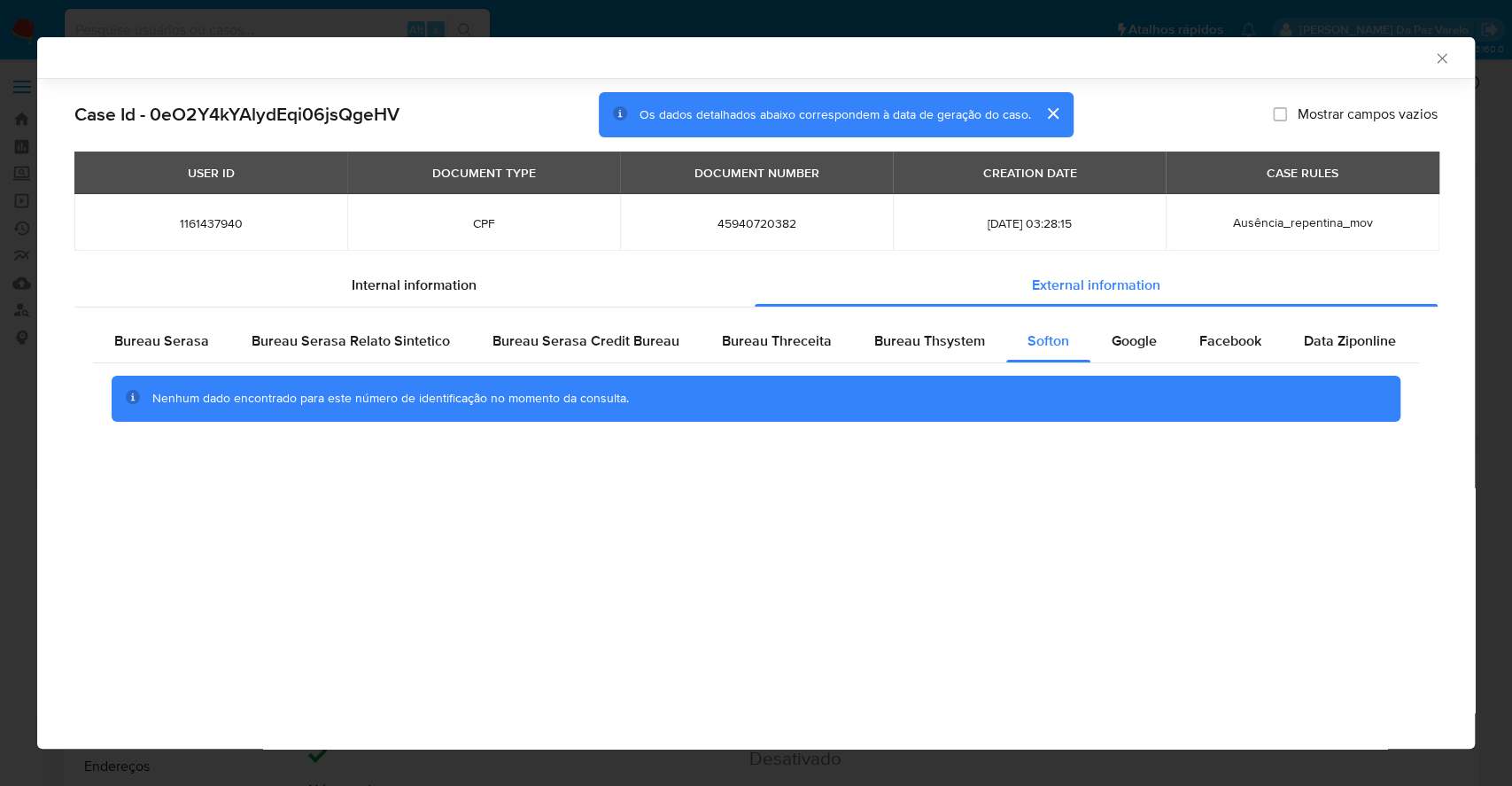
scroll to position [0, 0]
click at [1116, 340] on span "Google" at bounding box center [1135, 340] width 46 height 20
click at [1199, 344] on span "Facebook" at bounding box center [1230, 340] width 62 height 20
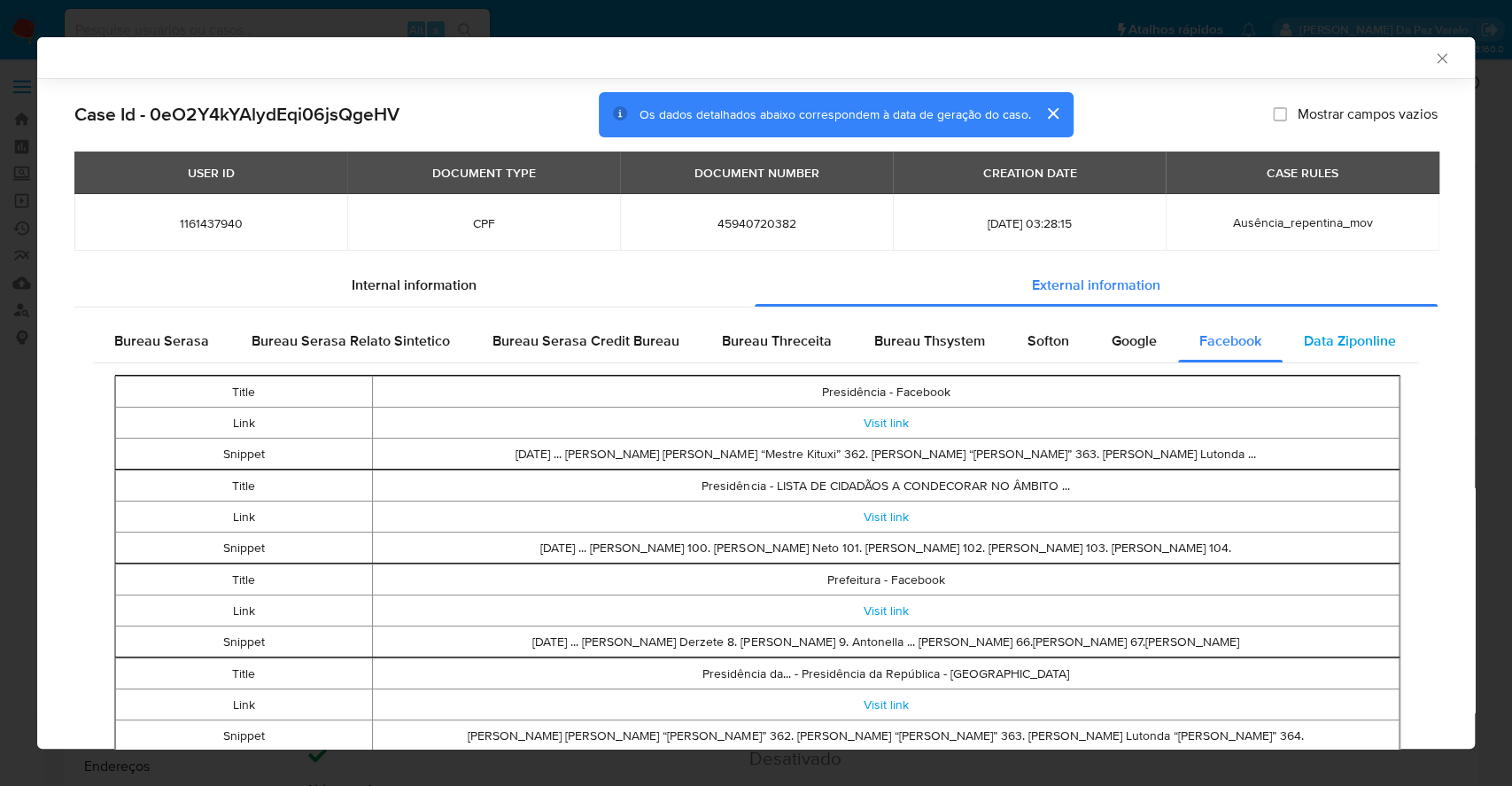
click at [1326, 344] on span "Data Ziponline" at bounding box center [1349, 340] width 92 height 20
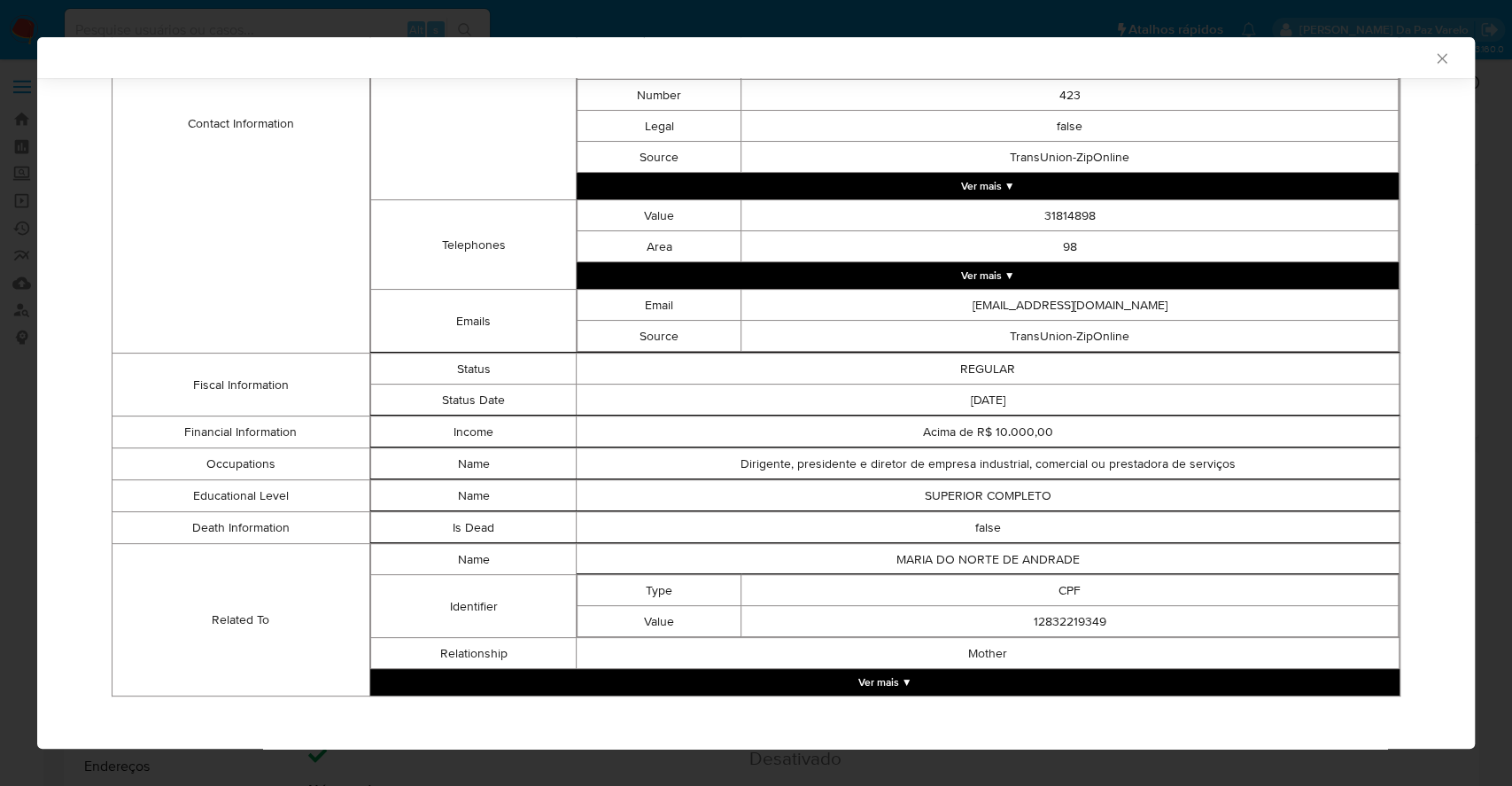
scroll to position [738, 0]
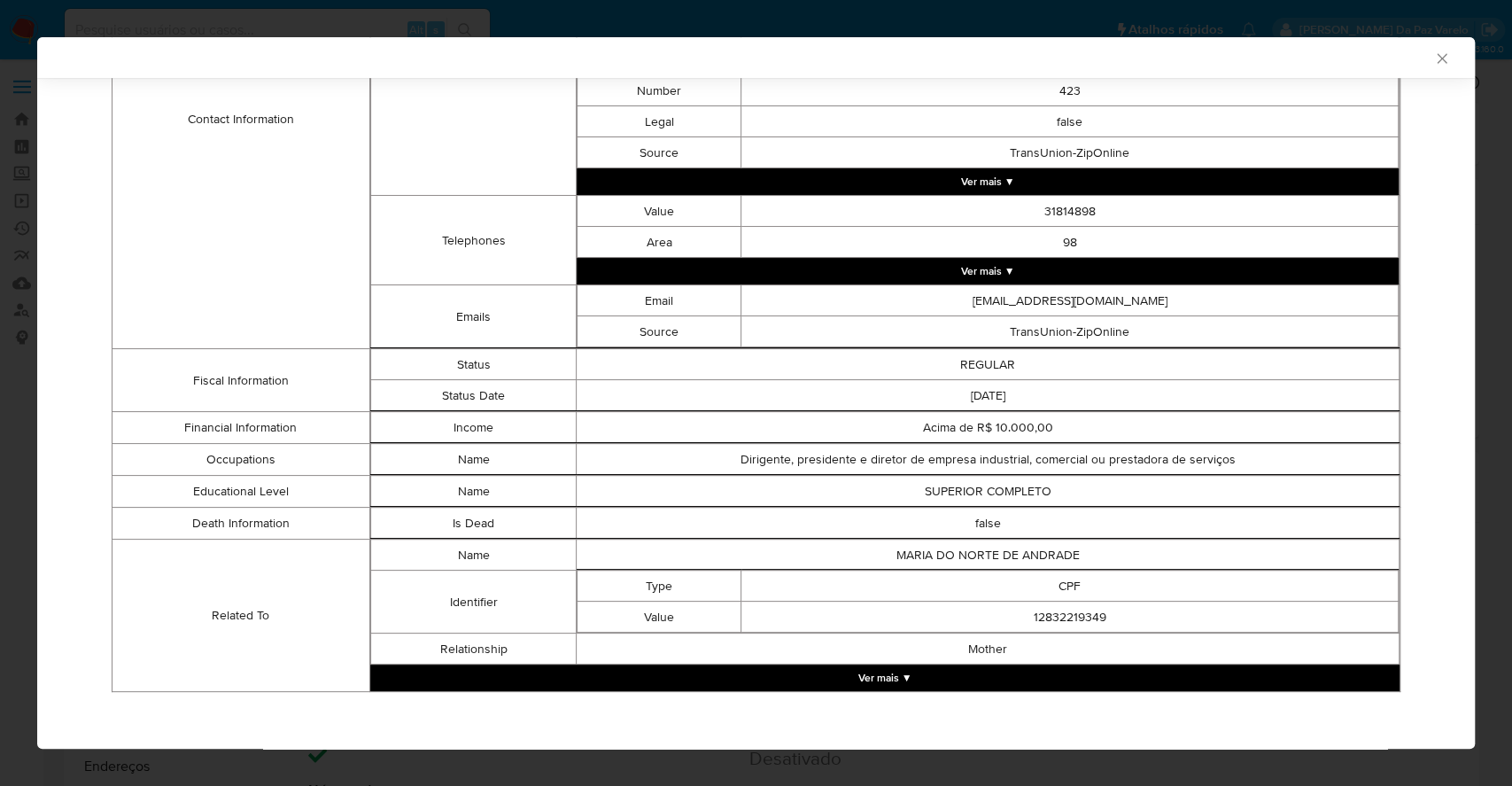
click at [948, 431] on td "Acima de R$ 10.000,00" at bounding box center [988, 428] width 823 height 31
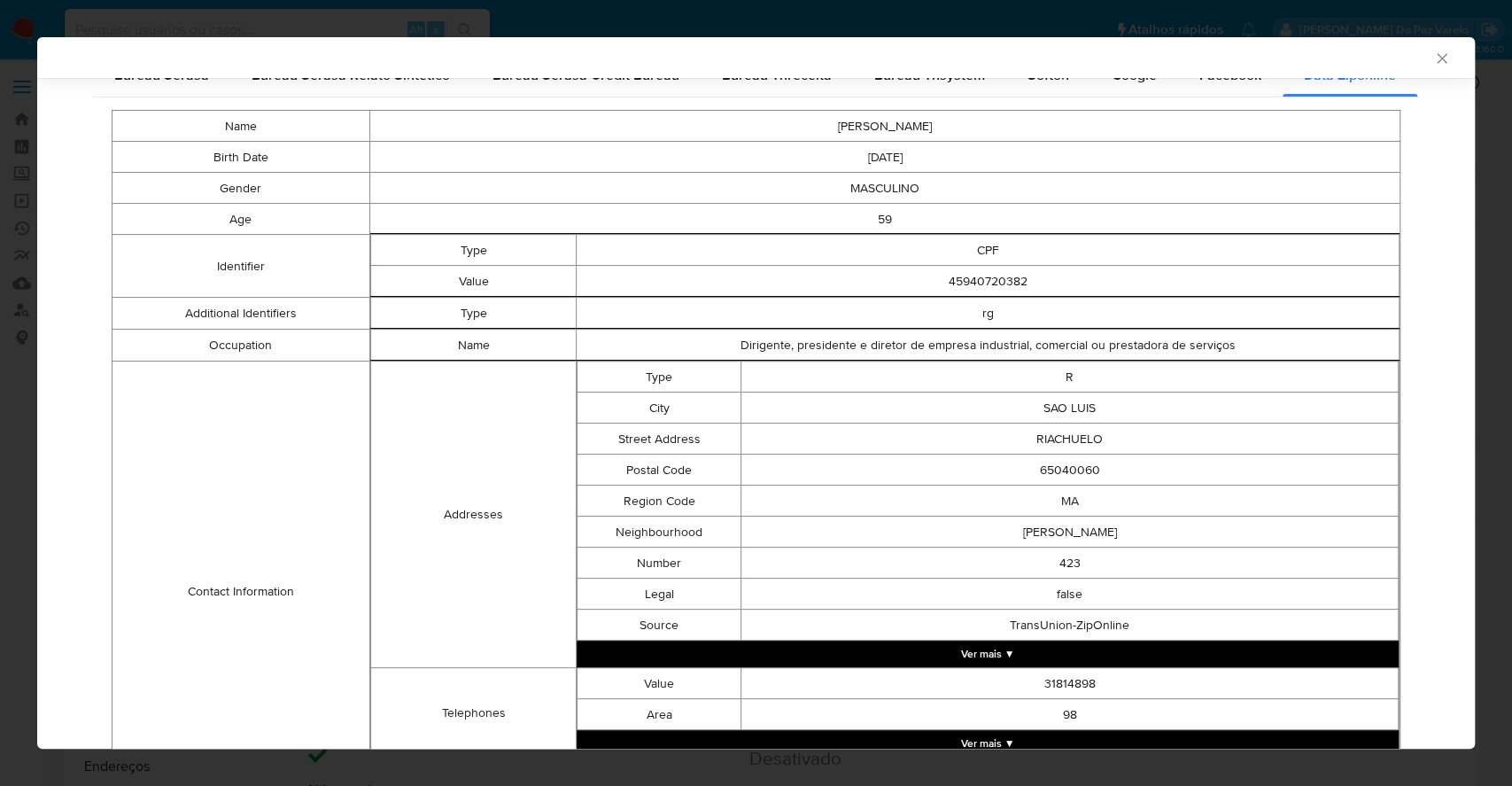
scroll to position [29, 0]
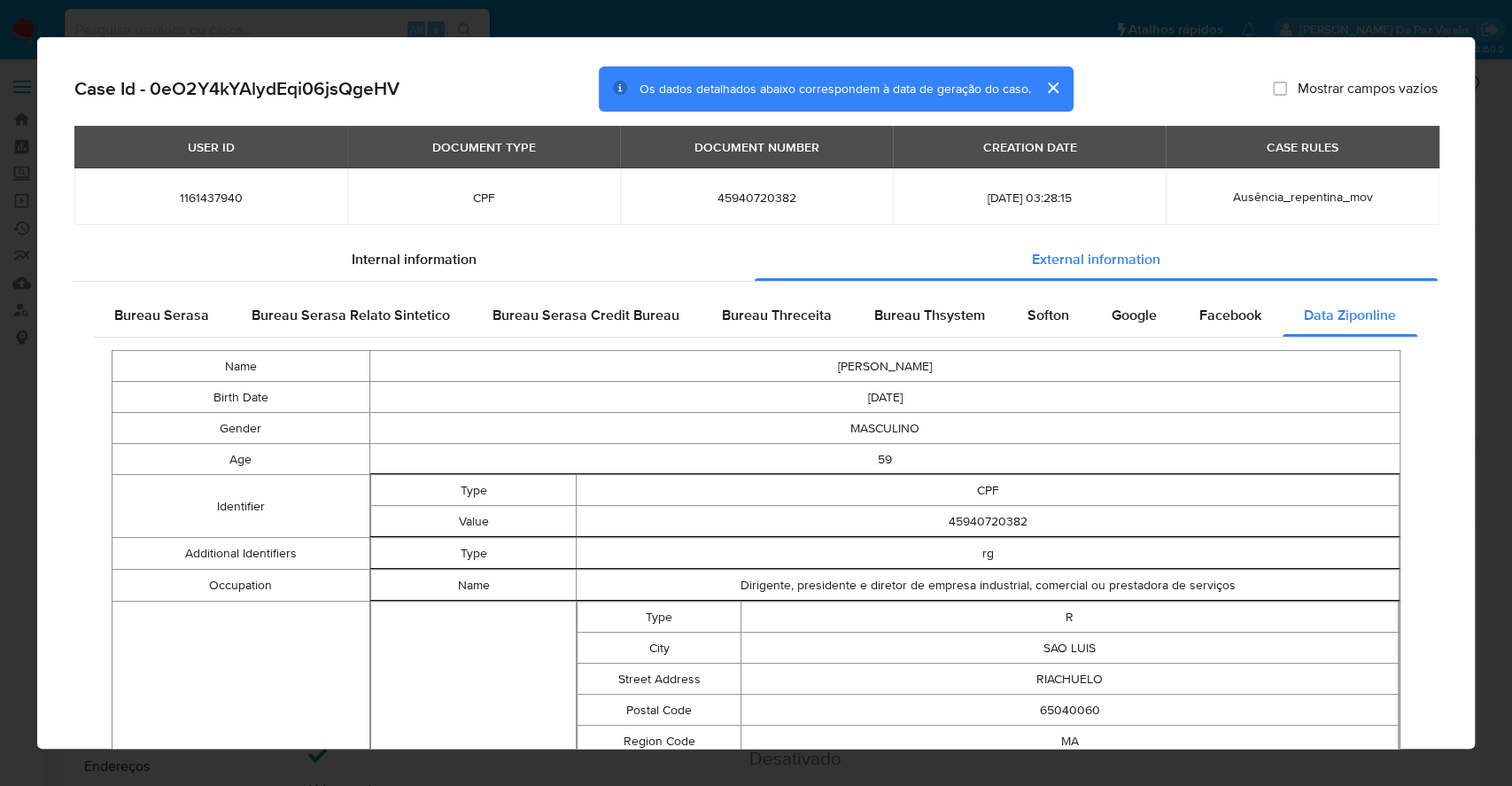
click at [1190, 408] on td "1965-10-22" at bounding box center [884, 398] width 1030 height 31
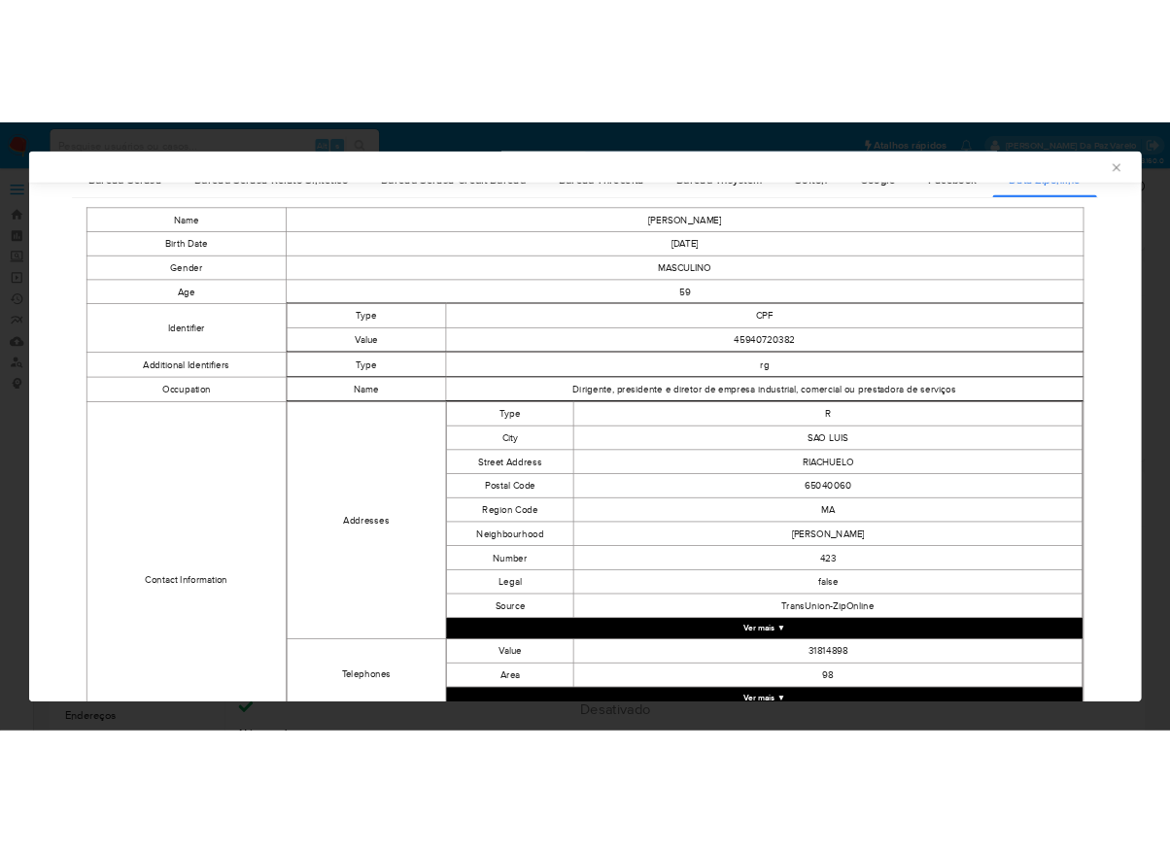
scroll to position [0, 0]
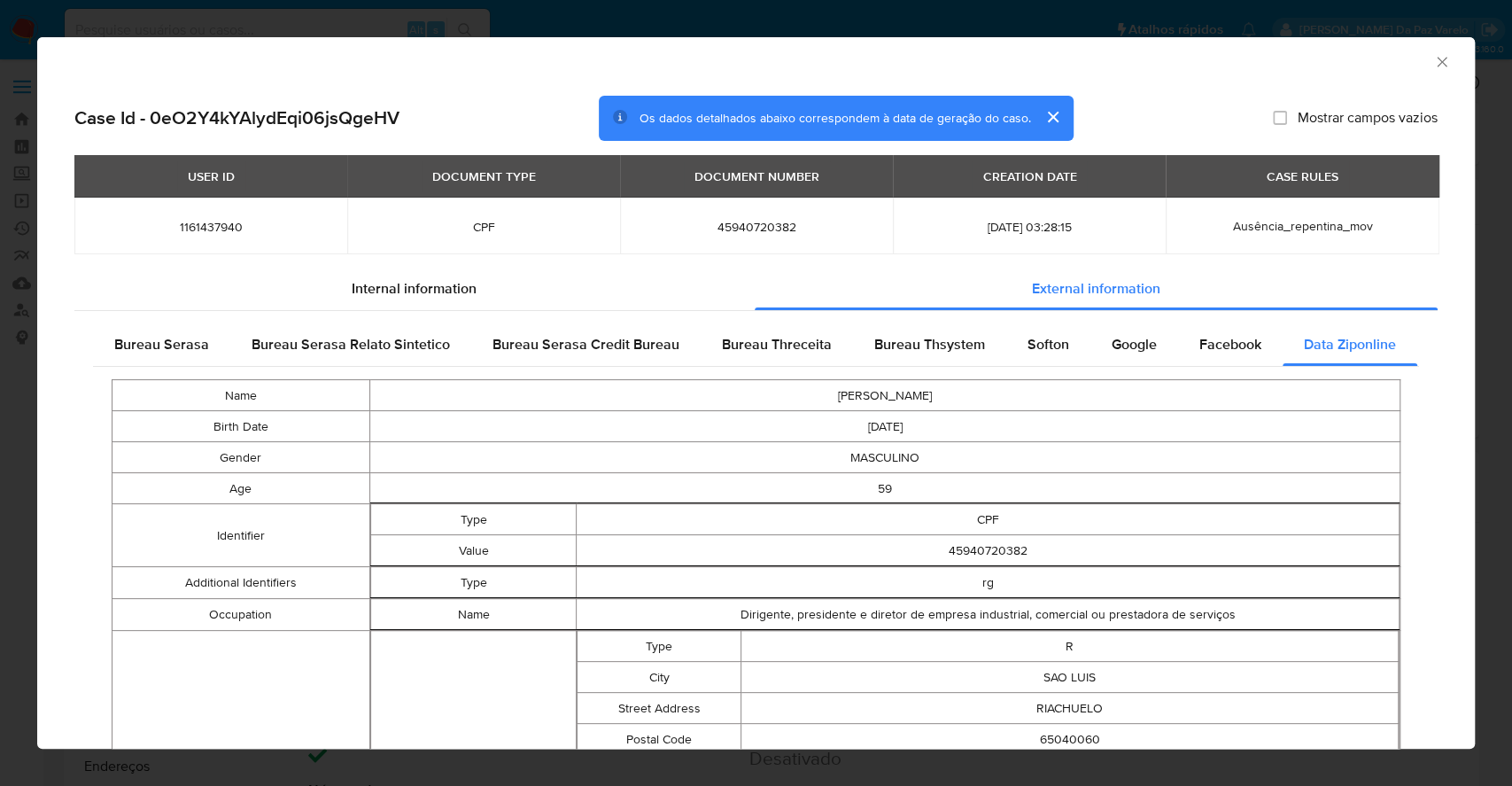
drag, startPoint x: 1281, startPoint y: 347, endPoint x: 1421, endPoint y: 355, distance: 140.2
click at [1421, 355] on div "Case Id - 0eO2Y4kYAlydEqi06jsQgeHV Os dados detalhados abaixo correspondem à da…" at bounding box center [756, 789] width 1437 height 1415
drag, startPoint x: 107, startPoint y: 341, endPoint x: 645, endPoint y: 208, distance: 554.2
click at [107, 341] on div "Bureau Serasa" at bounding box center [161, 345] width 138 height 43
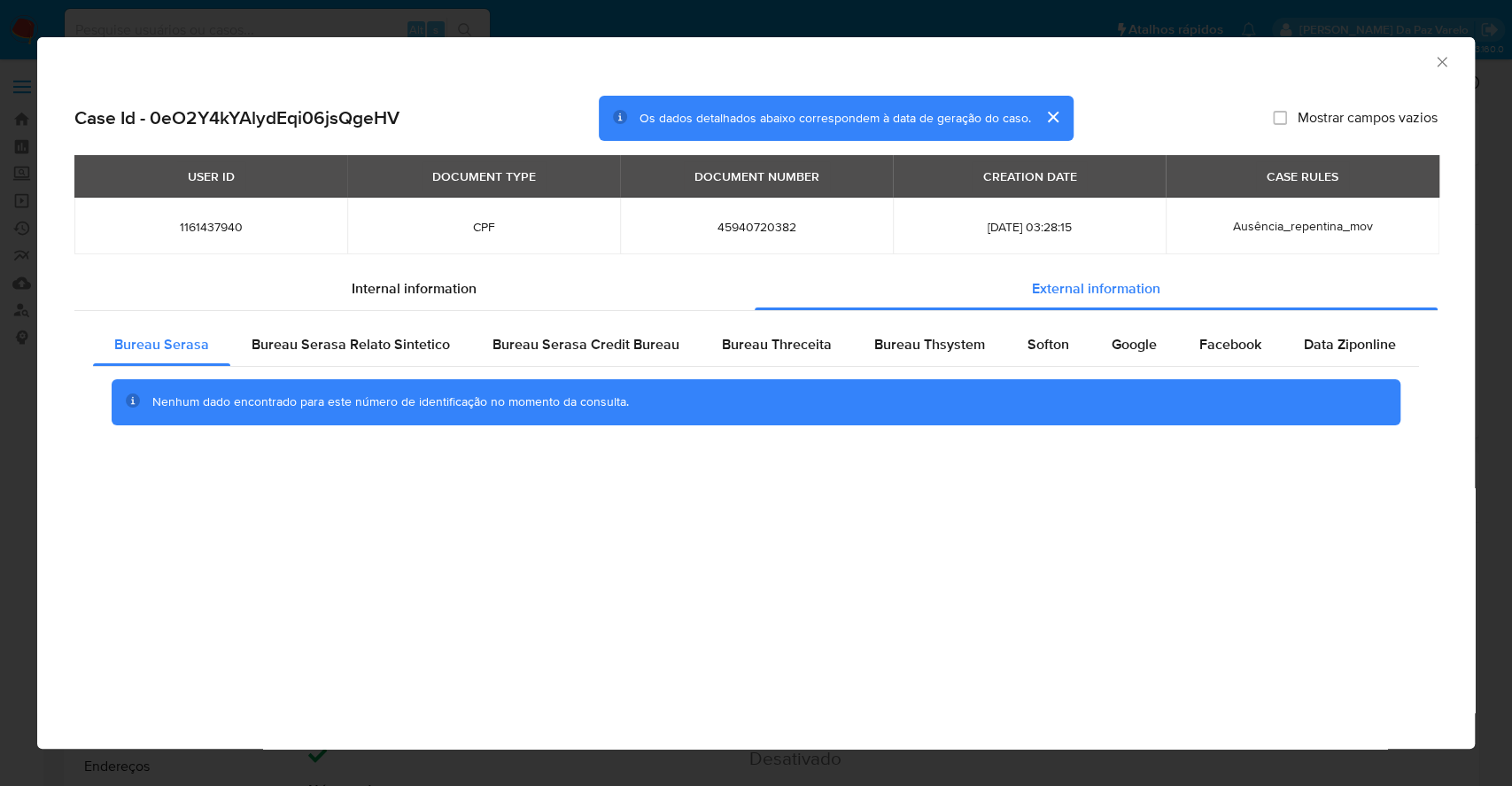
click at [1453, 44] on div "AML Data Collector" at bounding box center [756, 59] width 1437 height 45
click at [1438, 71] on div "AML Data Collector" at bounding box center [756, 59] width 1437 height 45
click at [1446, 53] on icon "Fechar a janela" at bounding box center [1441, 61] width 17 height 17
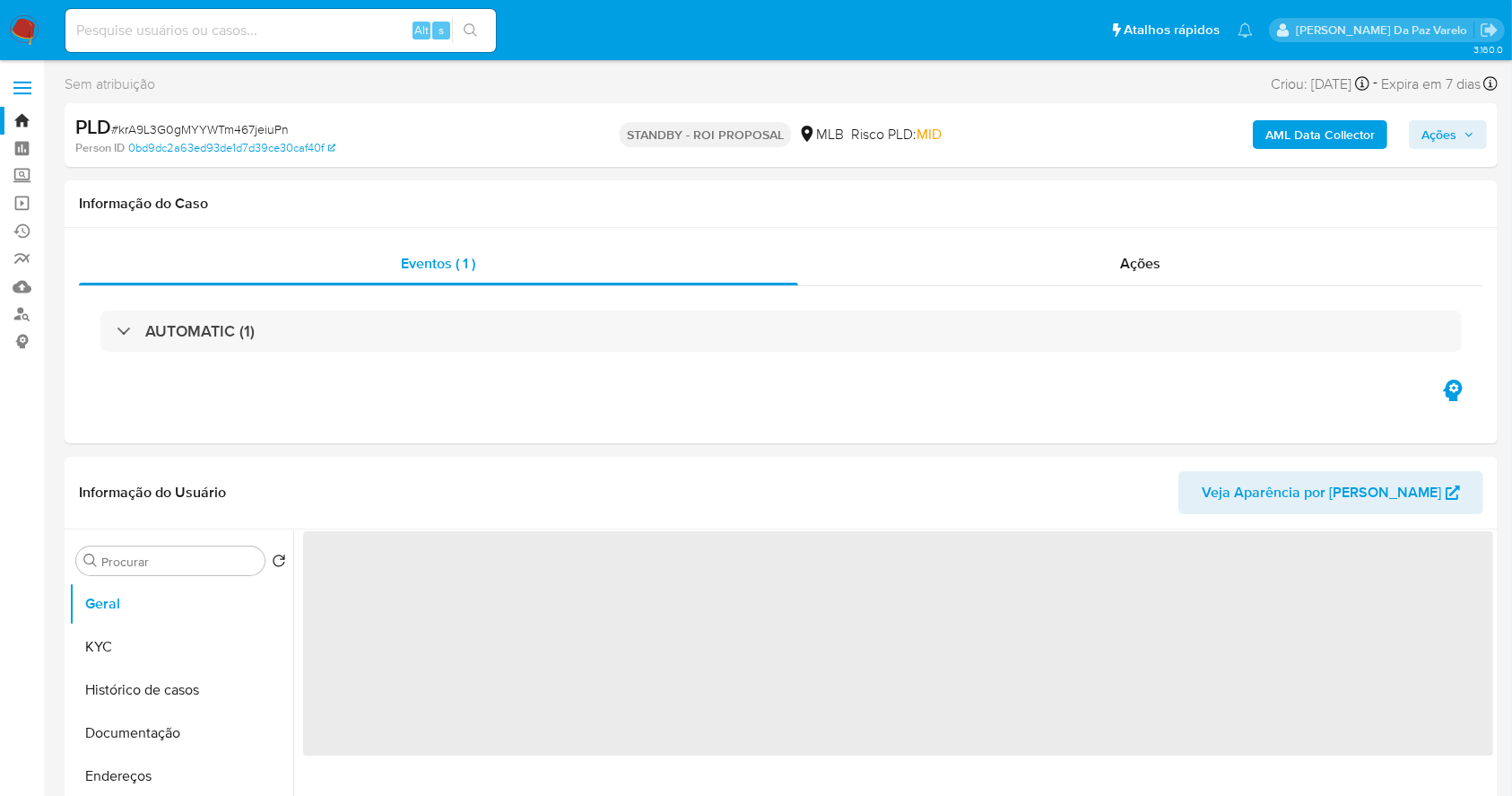
select select "10"
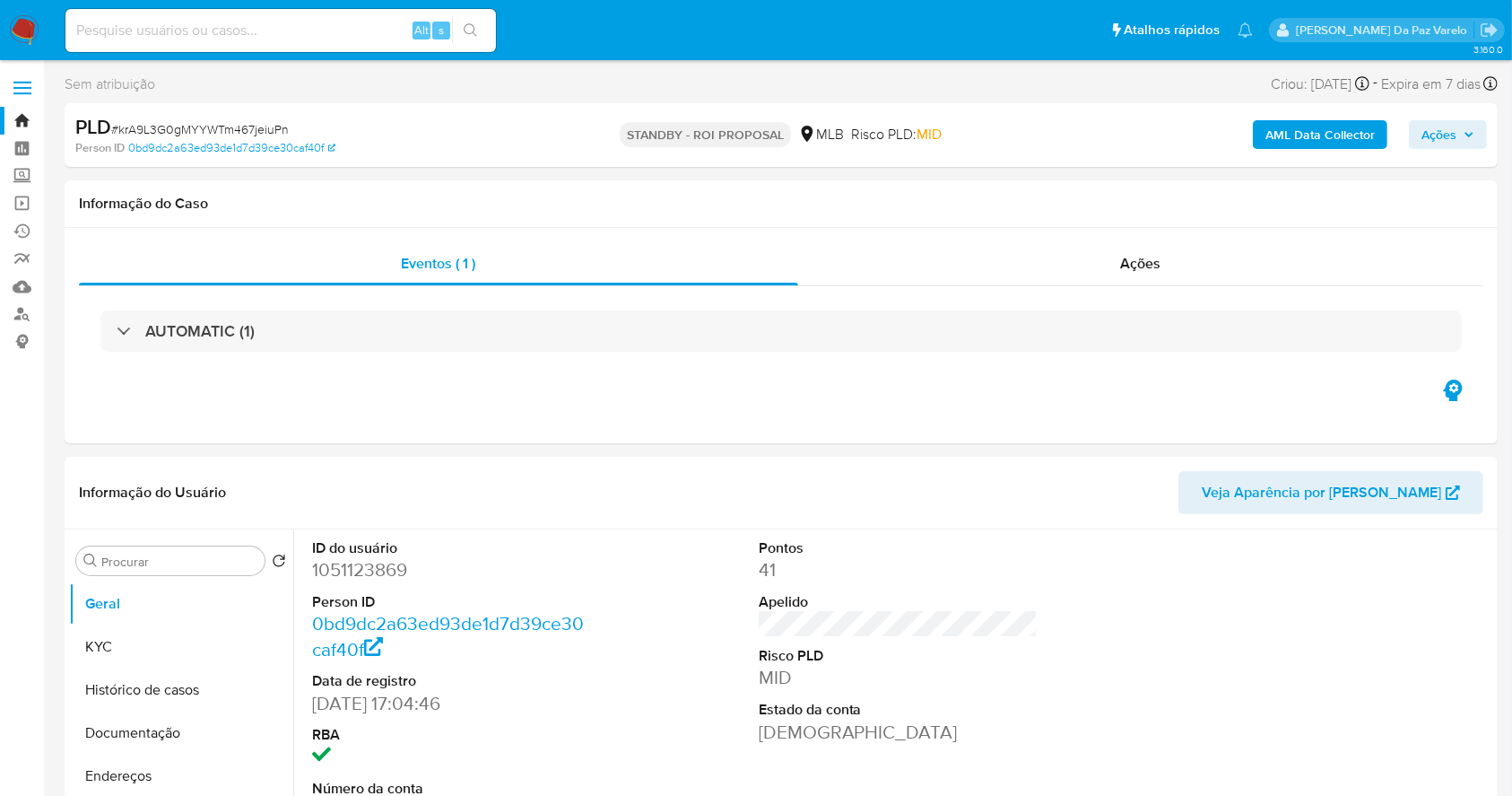
click at [23, 18] on img at bounding box center [24, 30] width 30 height 30
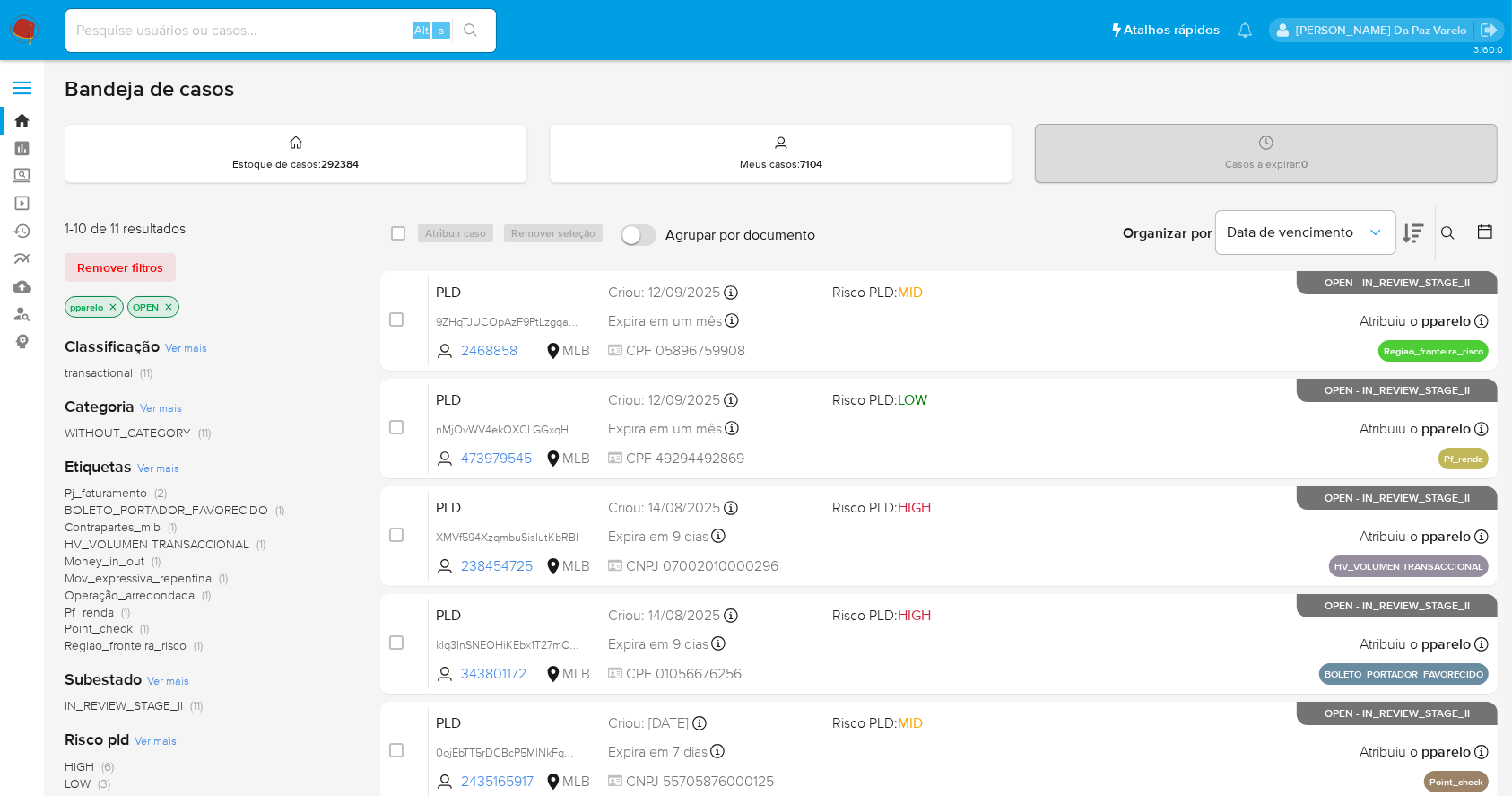
click at [1448, 234] on icon at bounding box center [1449, 234] width 15 height 15
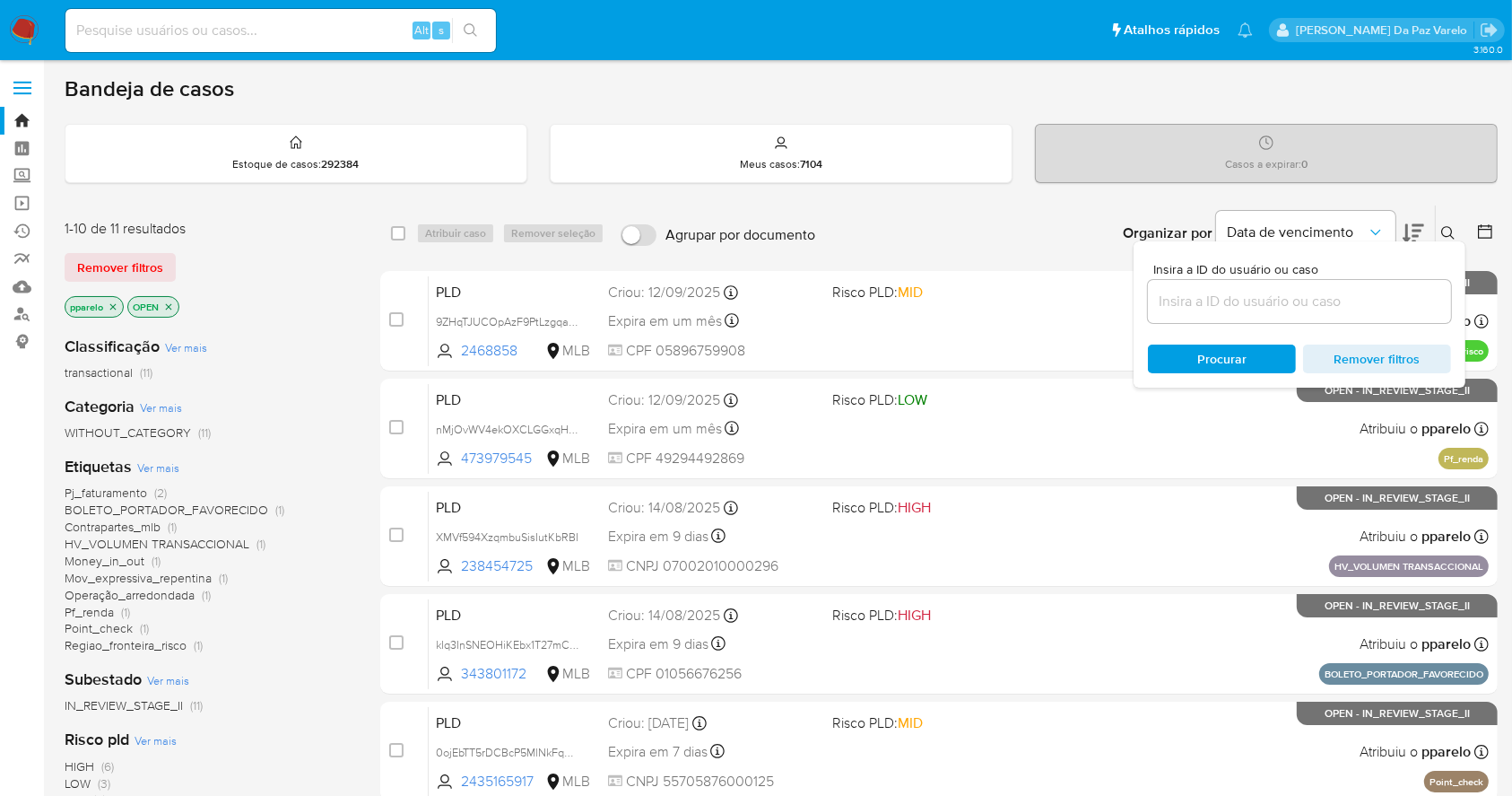
click at [1373, 304] on input at bounding box center [1300, 301] width 303 height 23
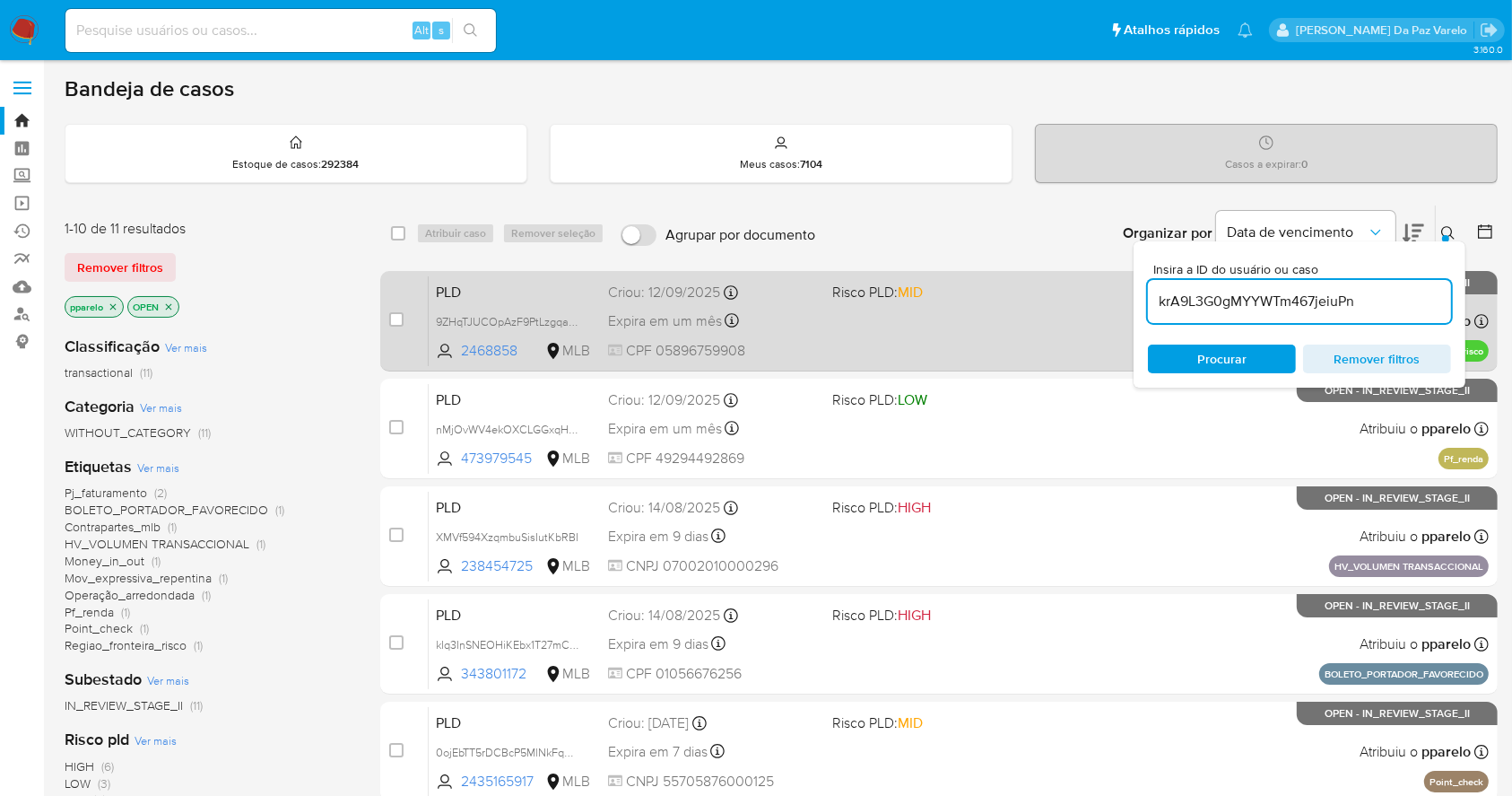
type input "krA9L3G0gMYYWTm467jeiuPn"
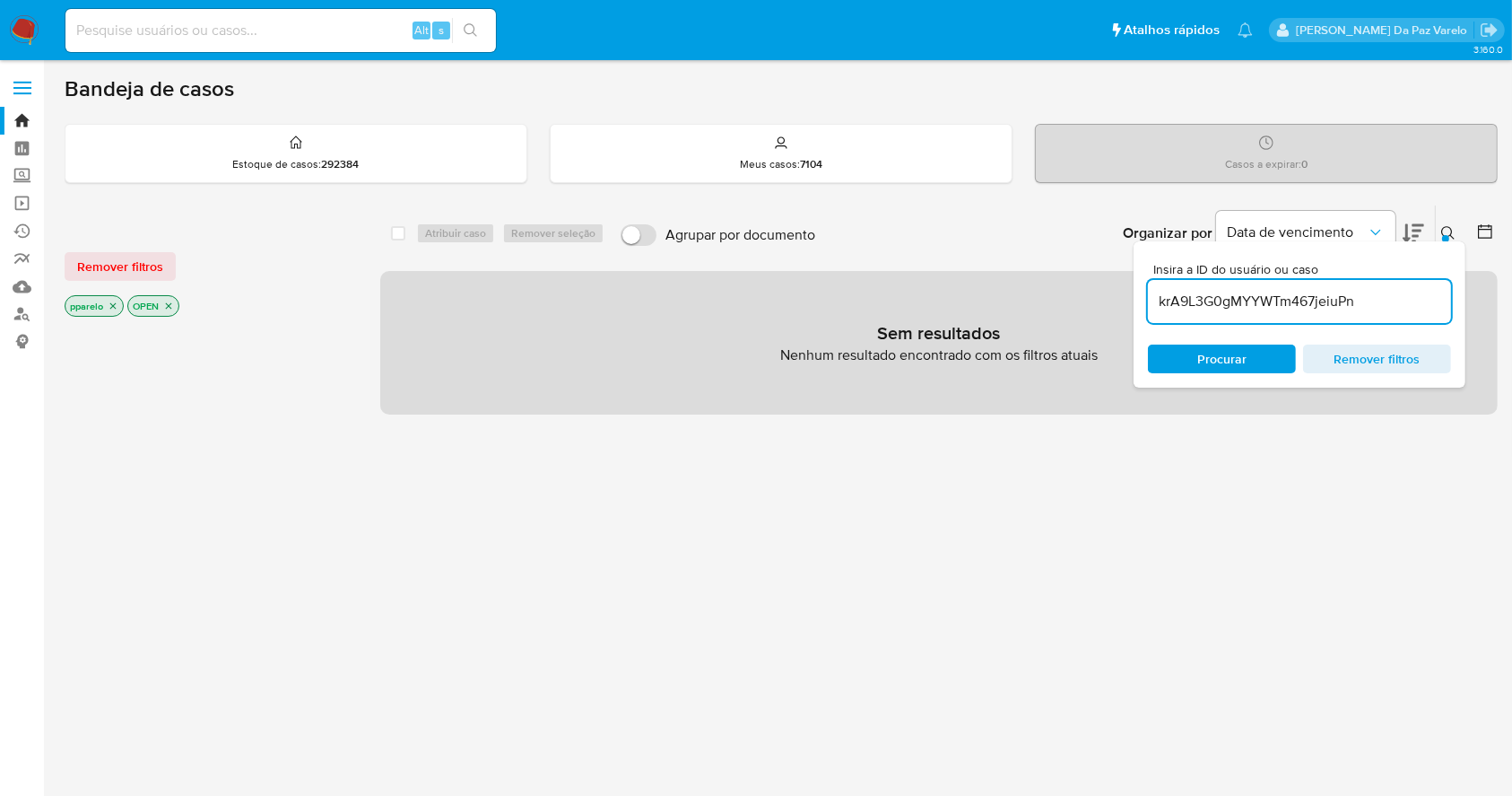
click at [123, 302] on div "pparelo" at bounding box center [94, 306] width 59 height 21
click at [114, 307] on icon "close-filter" at bounding box center [114, 306] width 6 height 6
click at [114, 304] on p "OPEN" at bounding box center [90, 306] width 50 height 19
click at [104, 305] on icon "close-filter" at bounding box center [106, 307] width 11 height 11
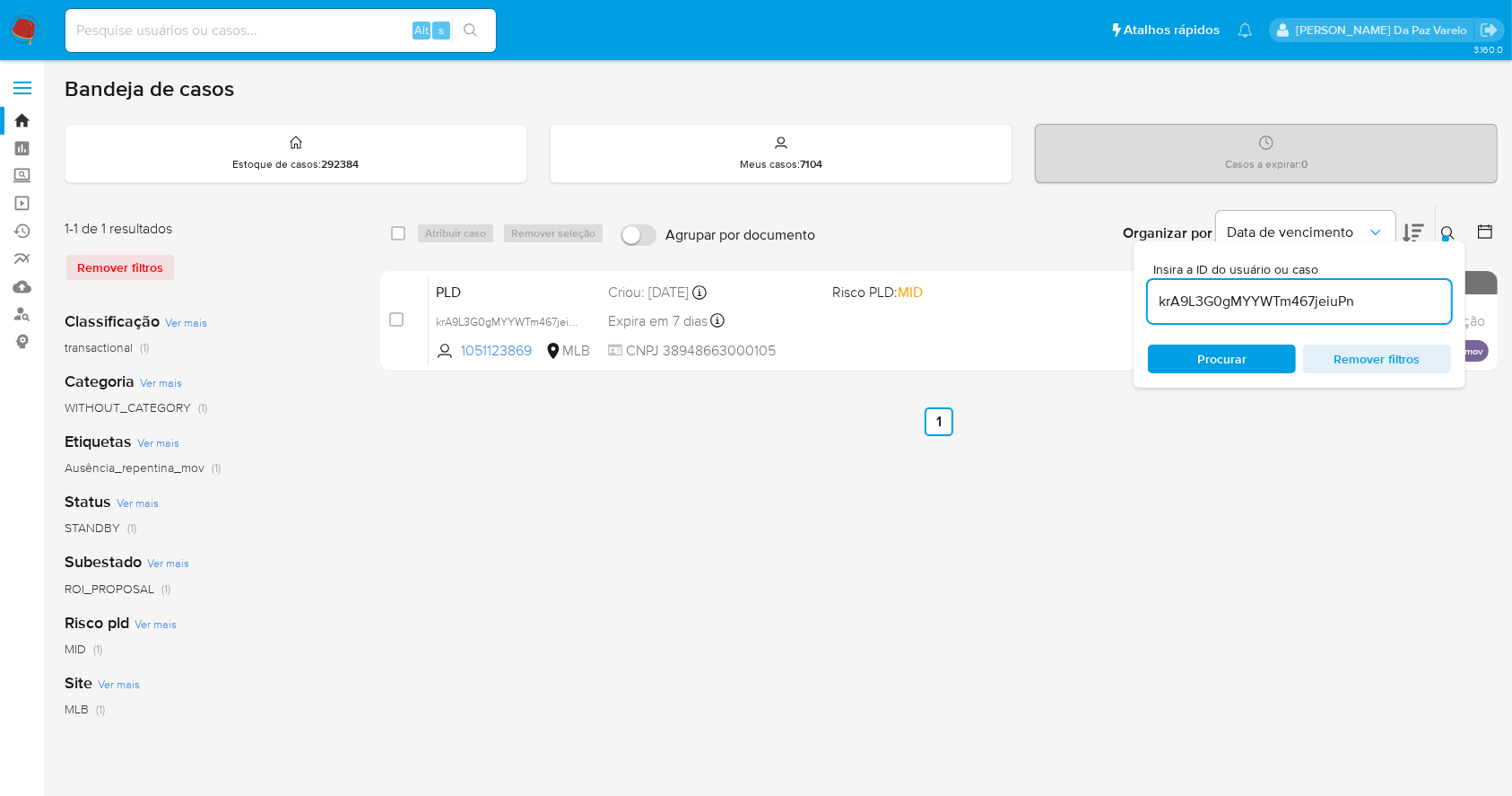
click at [1445, 226] on icon at bounding box center [1449, 234] width 15 height 15
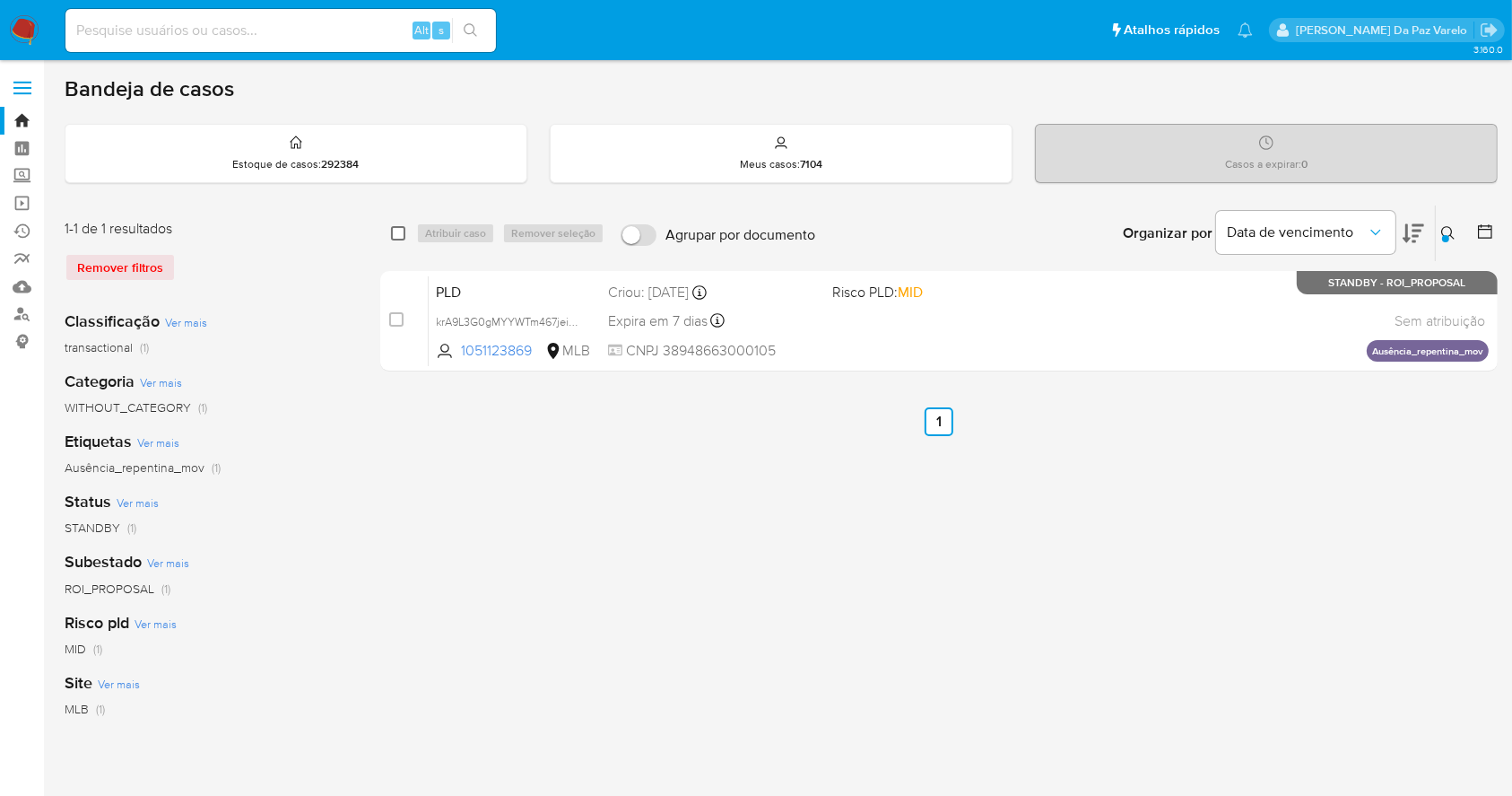
click at [402, 232] on input "checkbox" at bounding box center [399, 234] width 15 height 15
checkbox input "true"
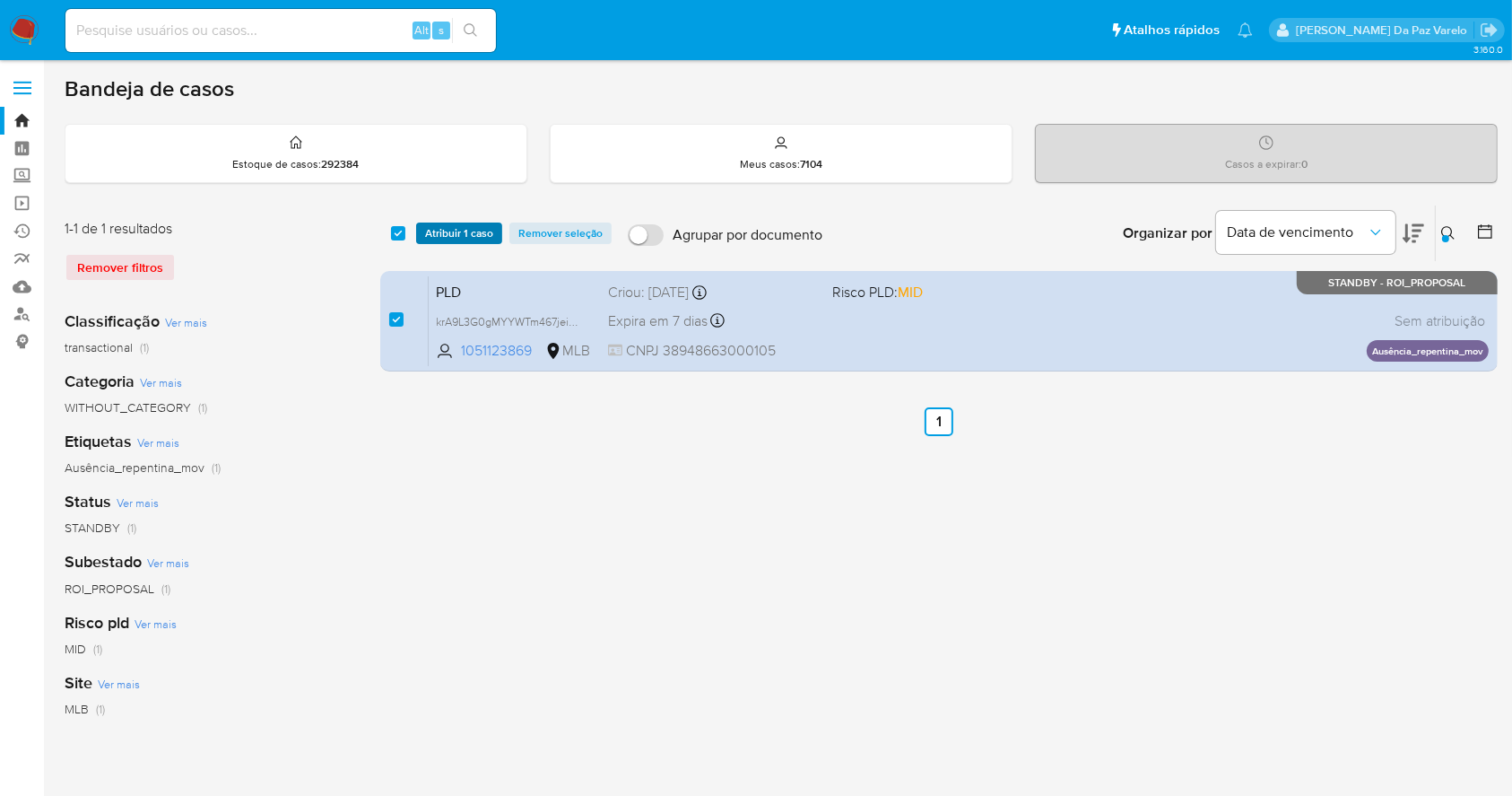
click at [448, 235] on span "Atribuir 1 caso" at bounding box center [460, 233] width 68 height 18
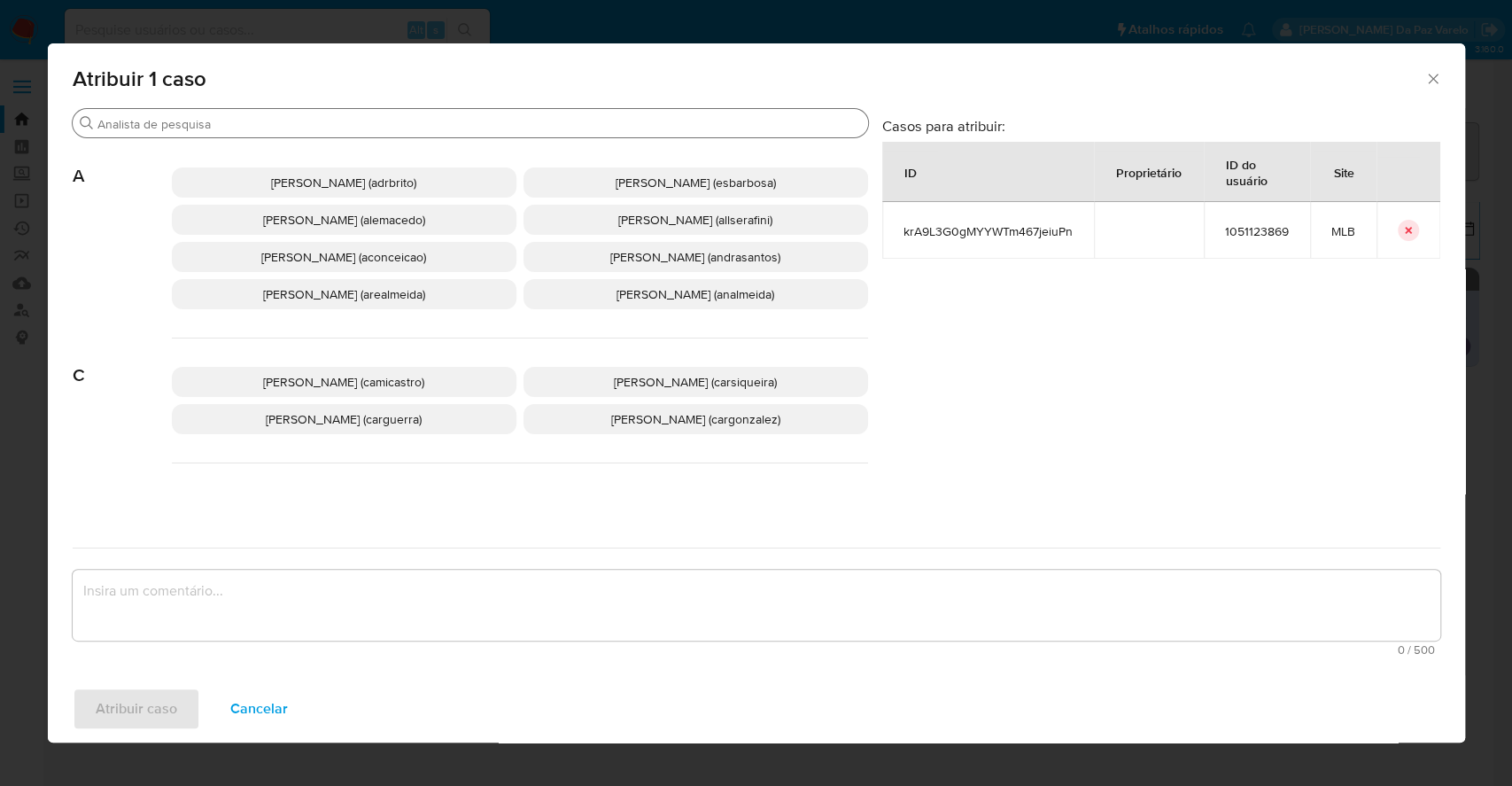
click at [522, 118] on input "Buscar" at bounding box center [479, 123] width 764 height 16
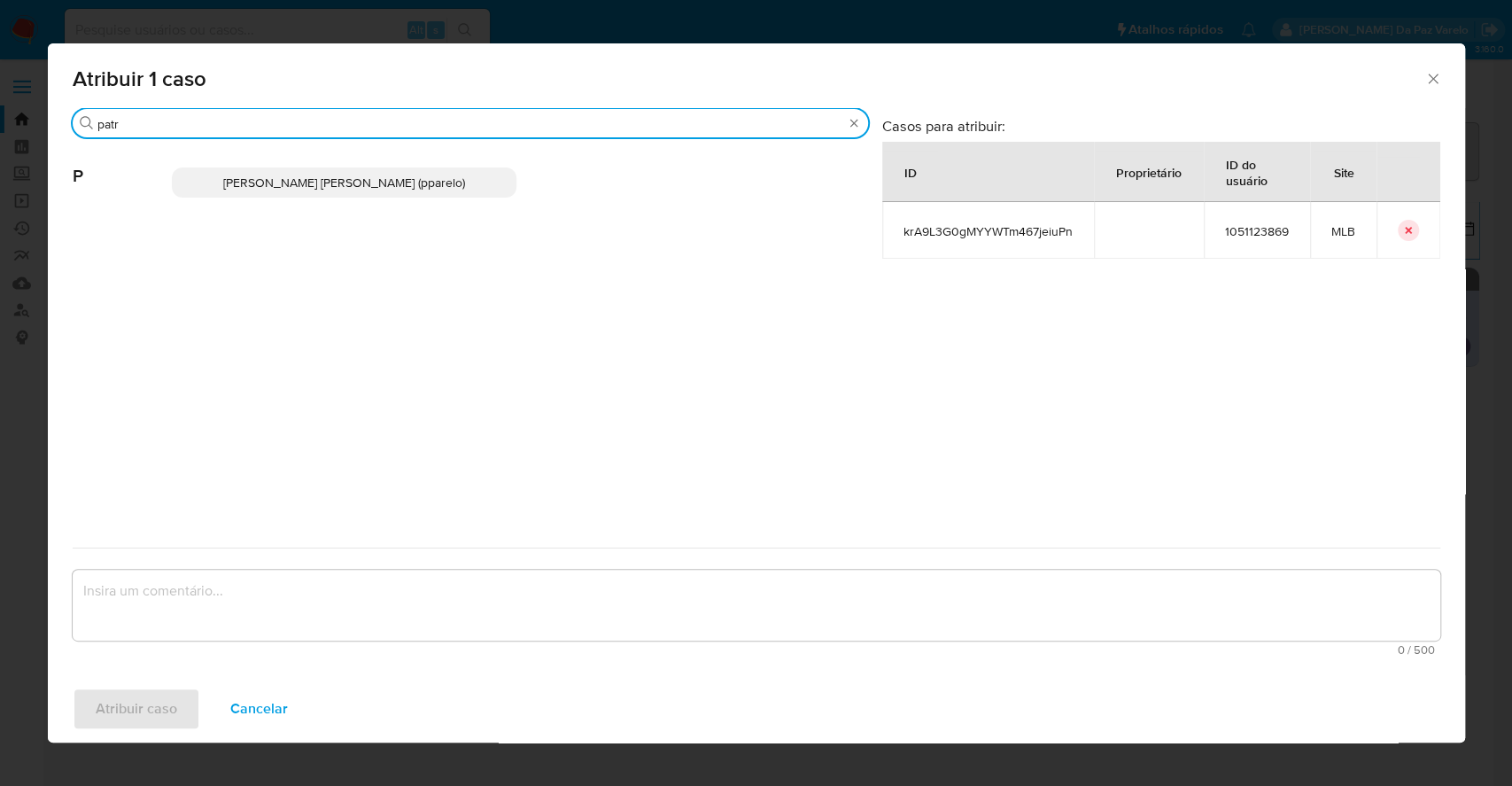
type input "patr"
click at [492, 196] on p "Patricia Aparecida Da Paz Varelo (pparelo)" at bounding box center [345, 182] width 345 height 30
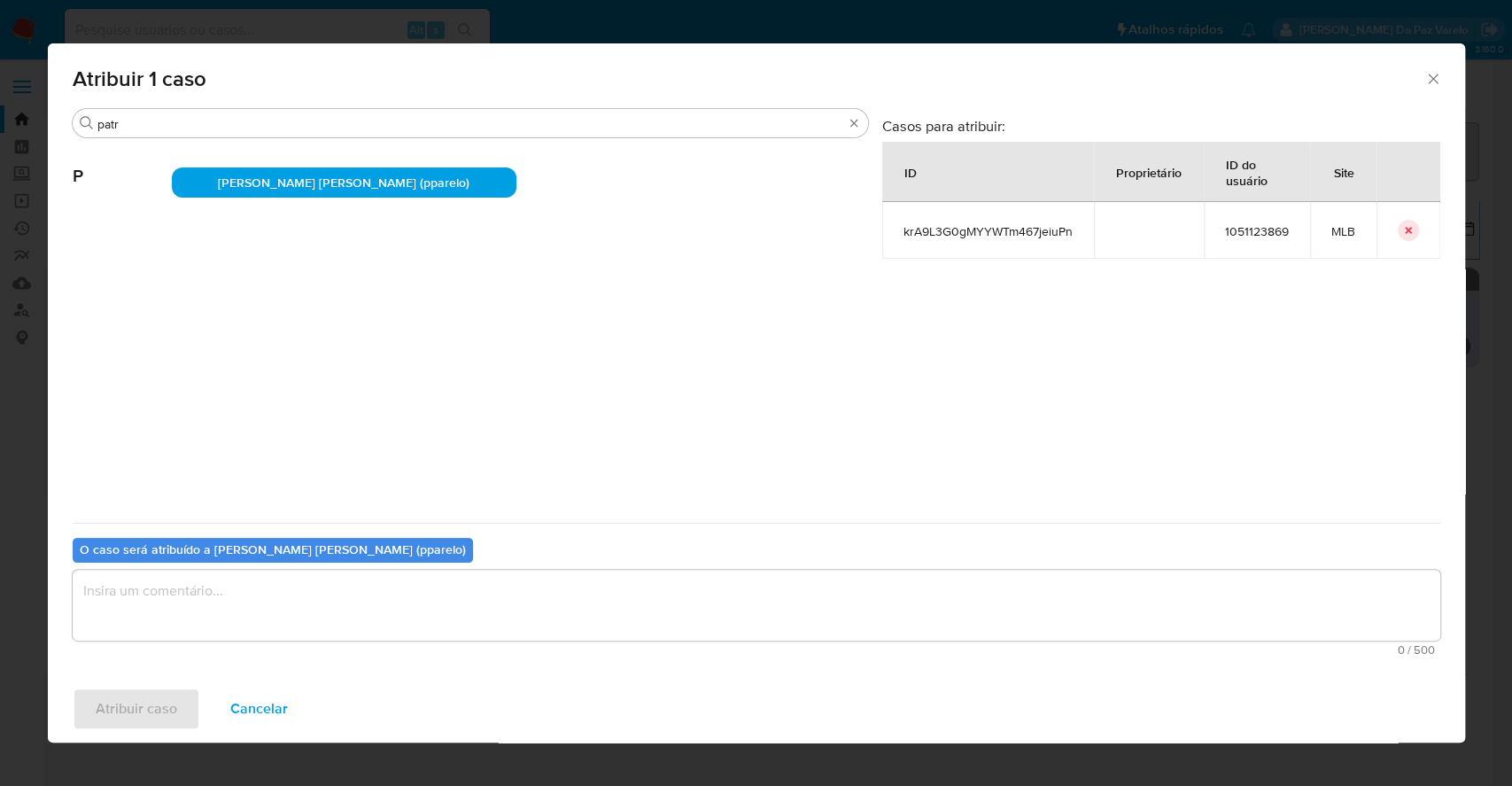
click at [457, 622] on textarea "assign-modal" at bounding box center [756, 605] width 1367 height 71
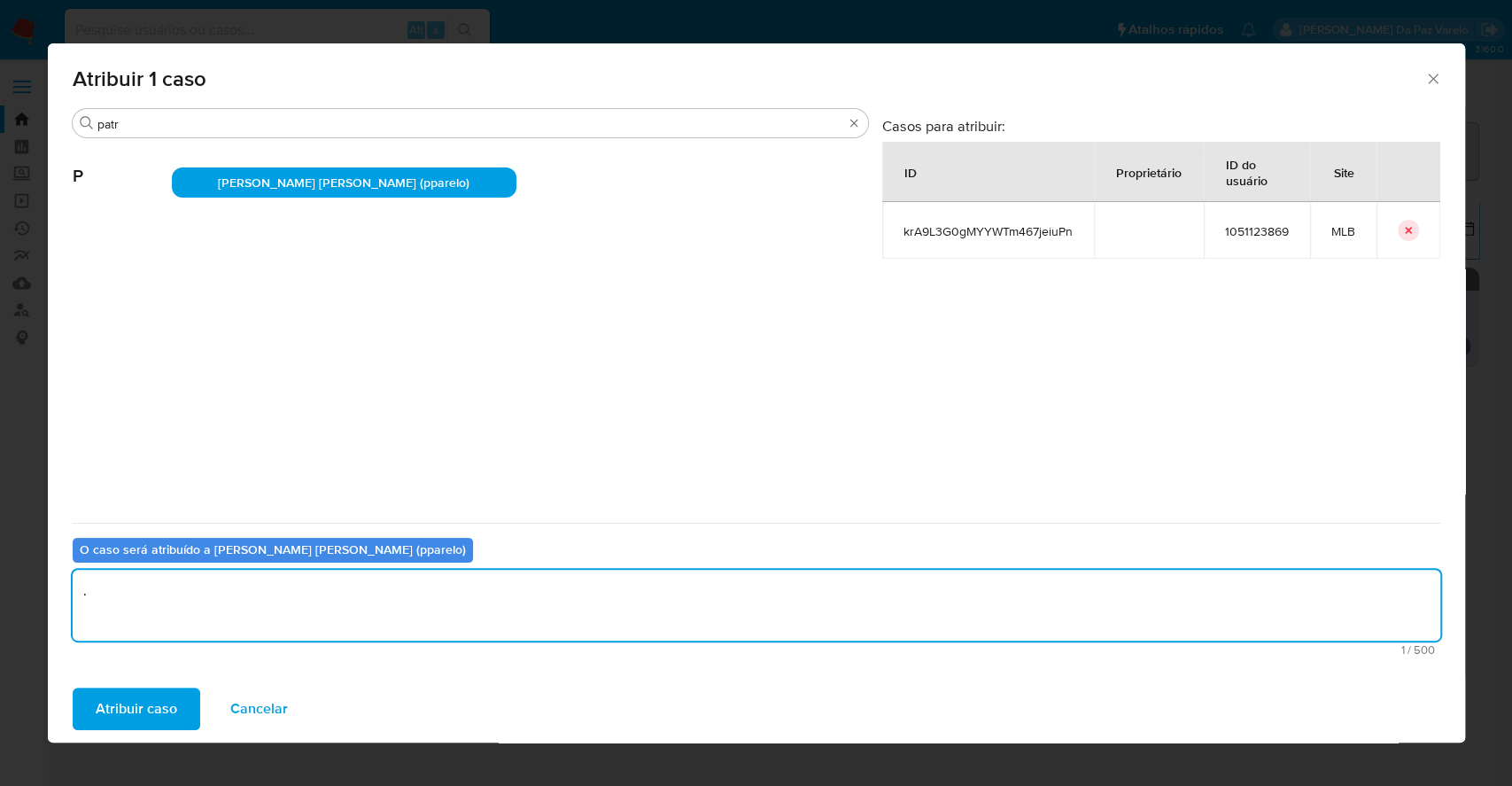
type textarea "."
click at [139, 685] on div "Atribuir caso Cancelar" at bounding box center [756, 708] width 1417 height 67
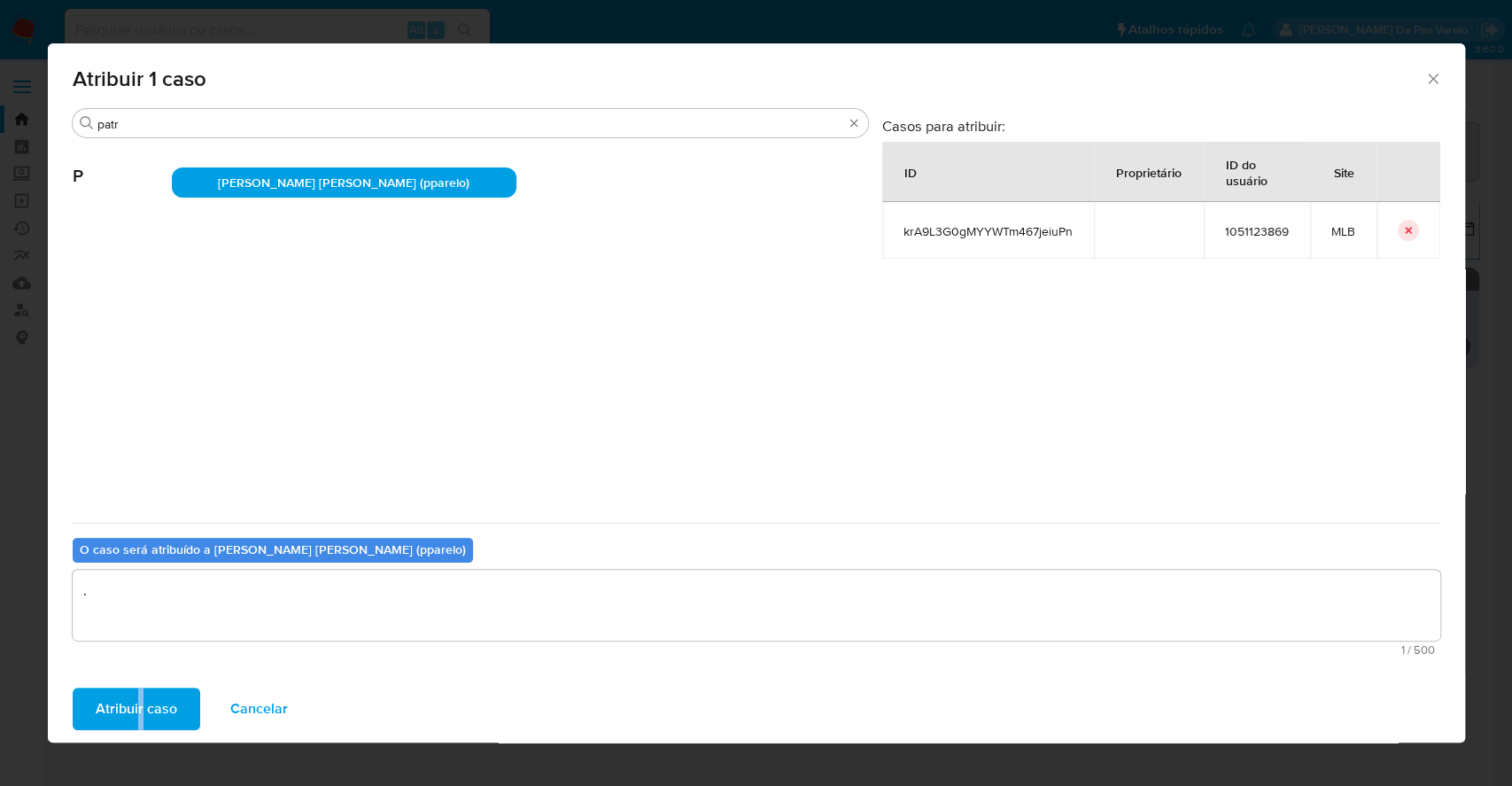
click at [143, 708] on span "Atribuir caso" at bounding box center [136, 708] width 81 height 39
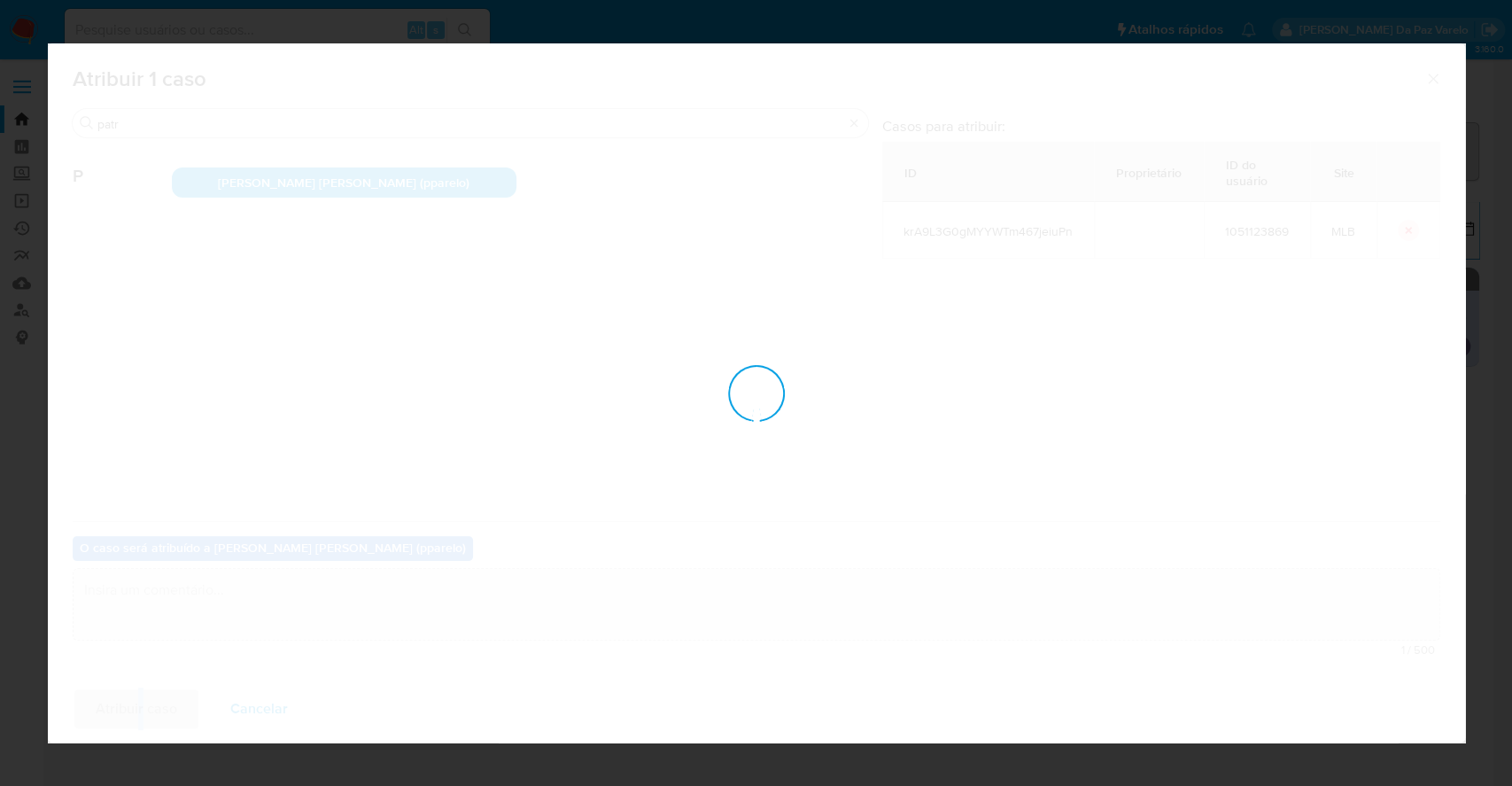
checkbox input "false"
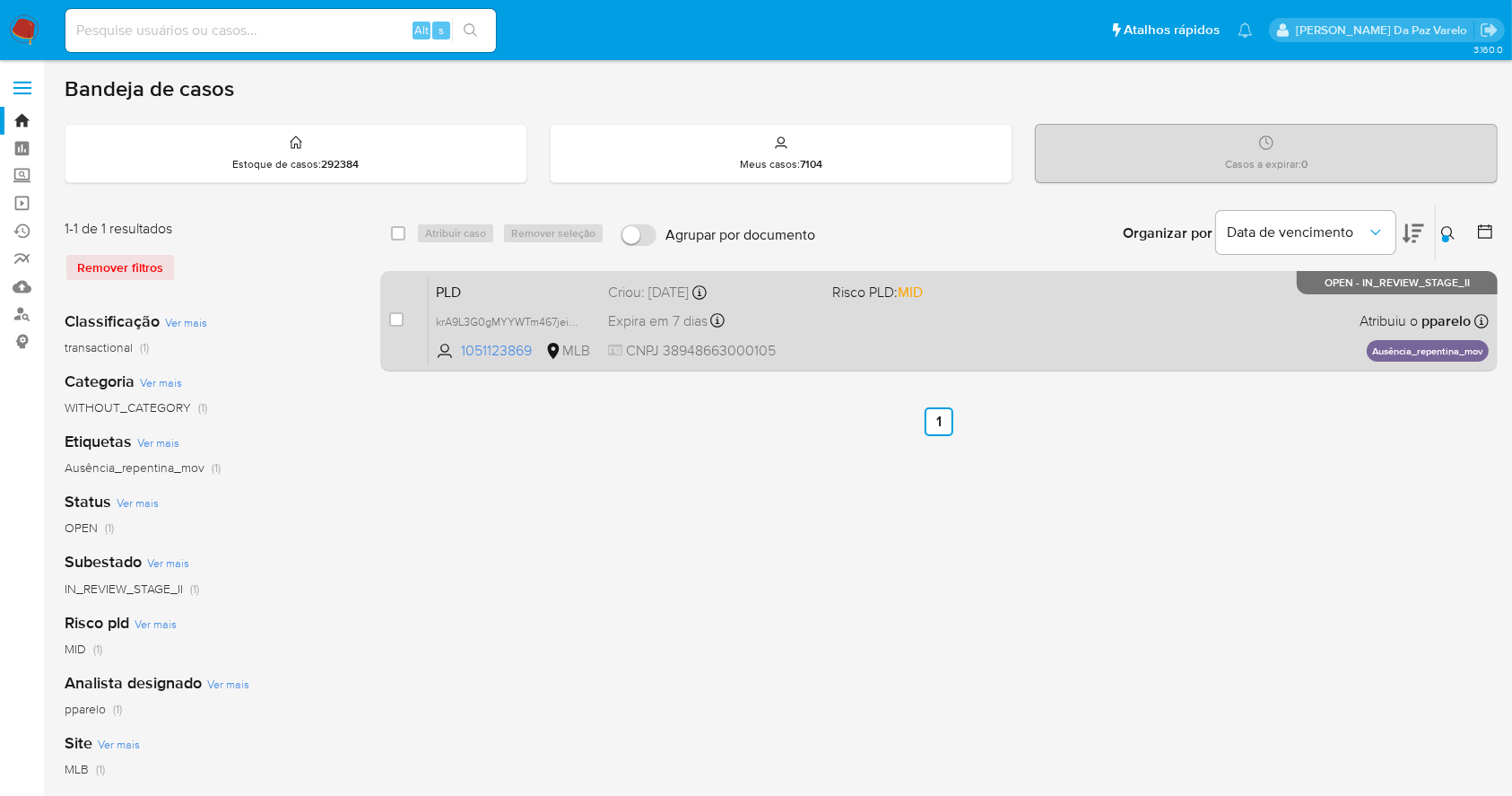
click at [870, 354] on div "PLD krA9L3G0gMYYWTm467jeiuPn 1051123869 MLB Risco PLD: MID Criou: 12/08/2025 Cr…" at bounding box center [959, 320] width 1061 height 90
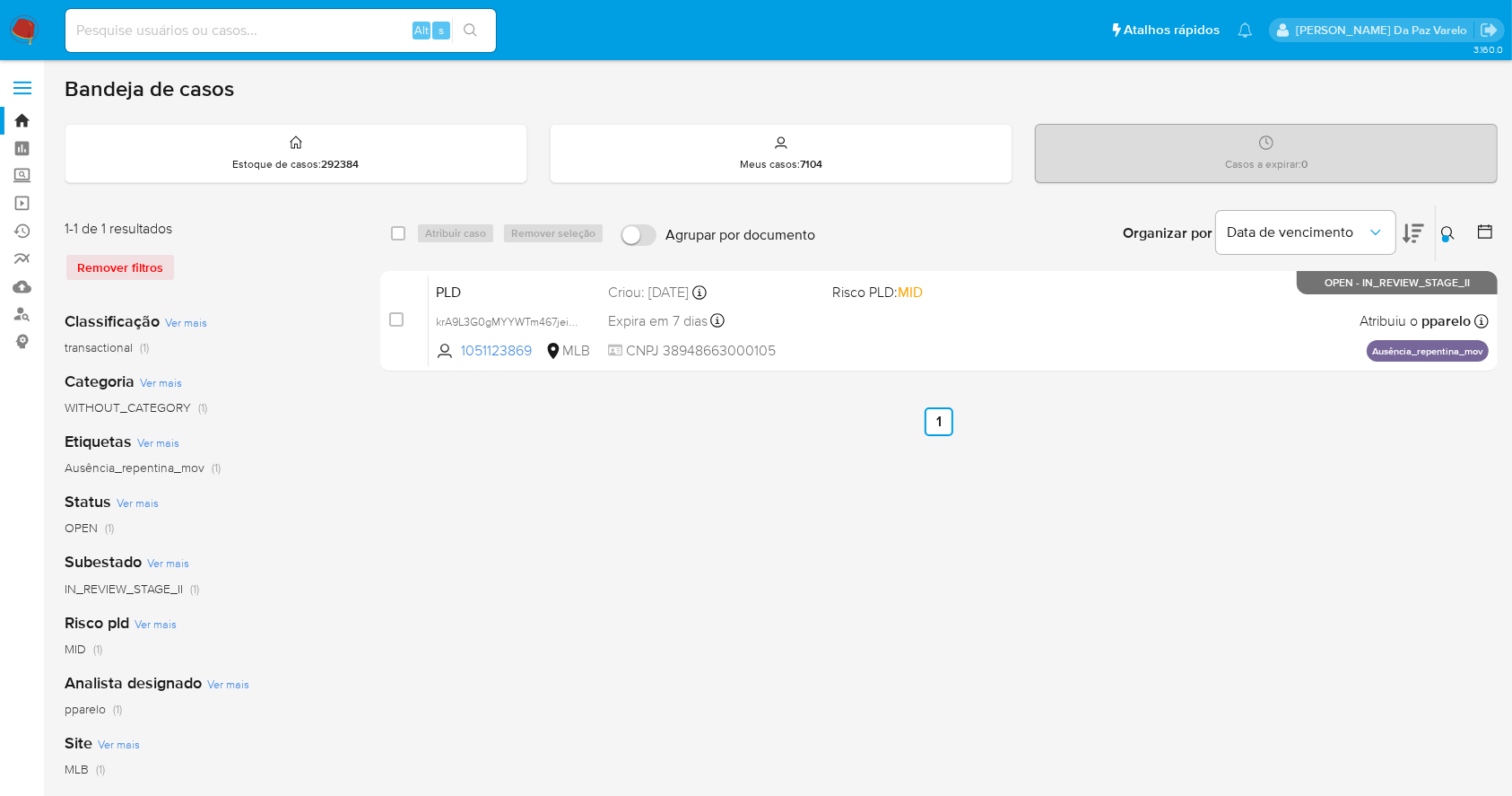
click at [1449, 223] on button at bounding box center [1451, 233] width 30 height 21
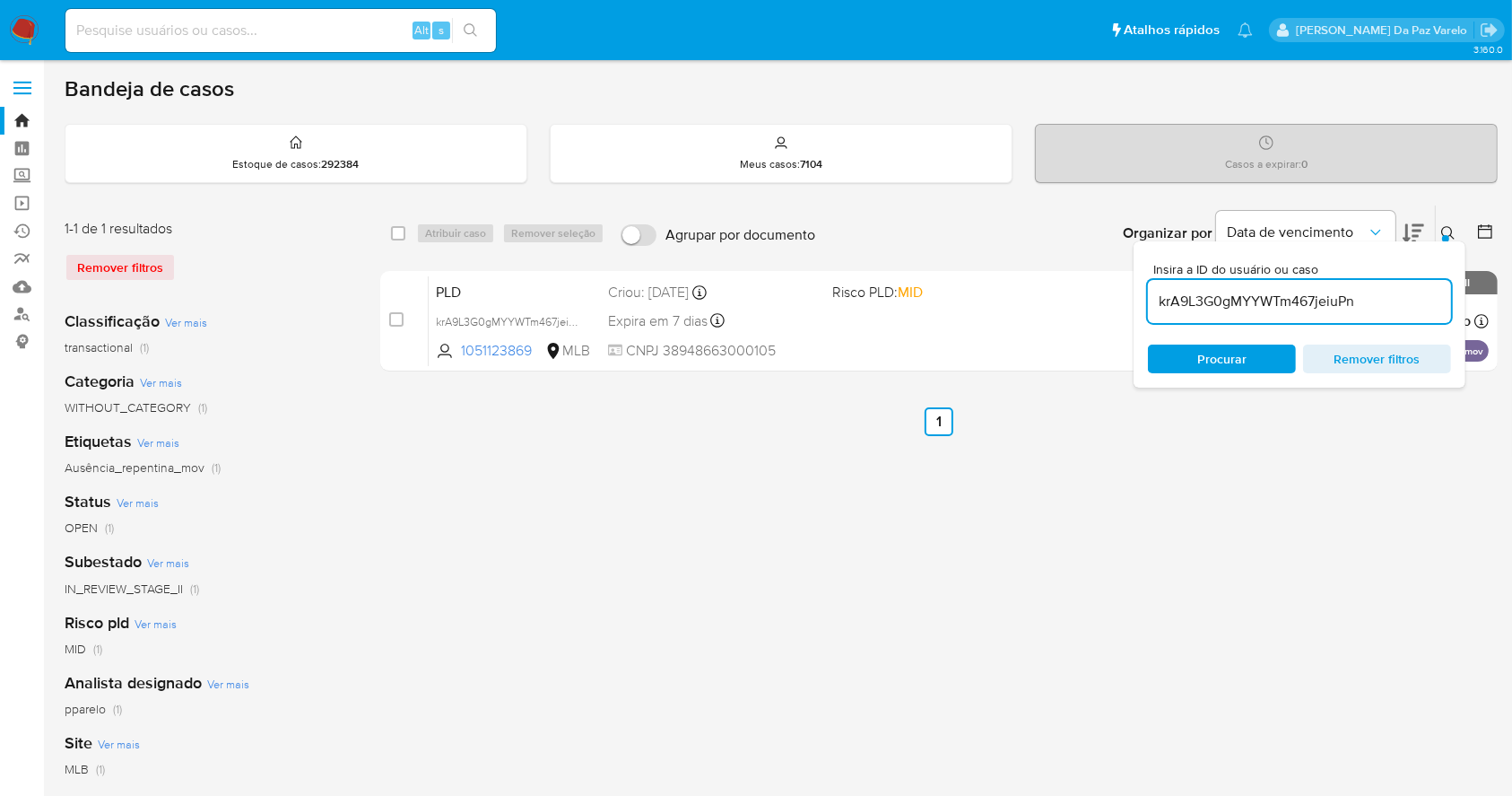
click at [1418, 311] on input "krA9L3G0gMYYWTm467jeiuPn" at bounding box center [1300, 301] width 303 height 23
click at [1419, 311] on input "krA9L3G0gMYYWTm467jeiuPn" at bounding box center [1300, 301] width 303 height 23
type input "Ty5n1n4kWVCjDWy1t2jwXv0x"
click at [1450, 226] on icon at bounding box center [1449, 234] width 15 height 15
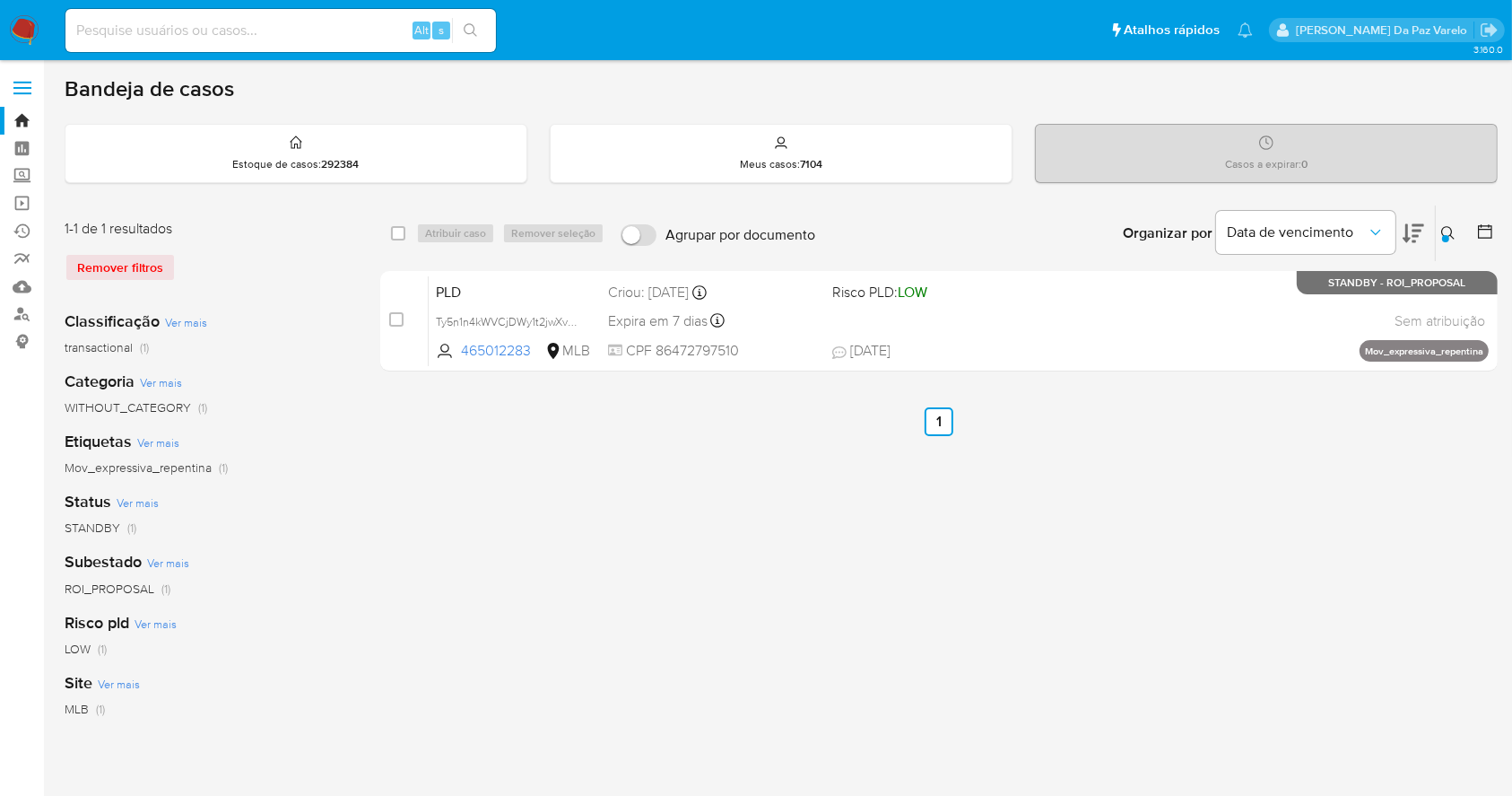
click at [388, 231] on div "select-all-cases-checkbox Atribuir caso Remover seleção Agrupar por documento O…" at bounding box center [939, 234] width 1118 height 55
click at [411, 234] on div "select-all-cases-checkbox" at bounding box center [402, 233] width 21 height 21
click at [397, 232] on input "checkbox" at bounding box center [399, 234] width 15 height 15
checkbox input "true"
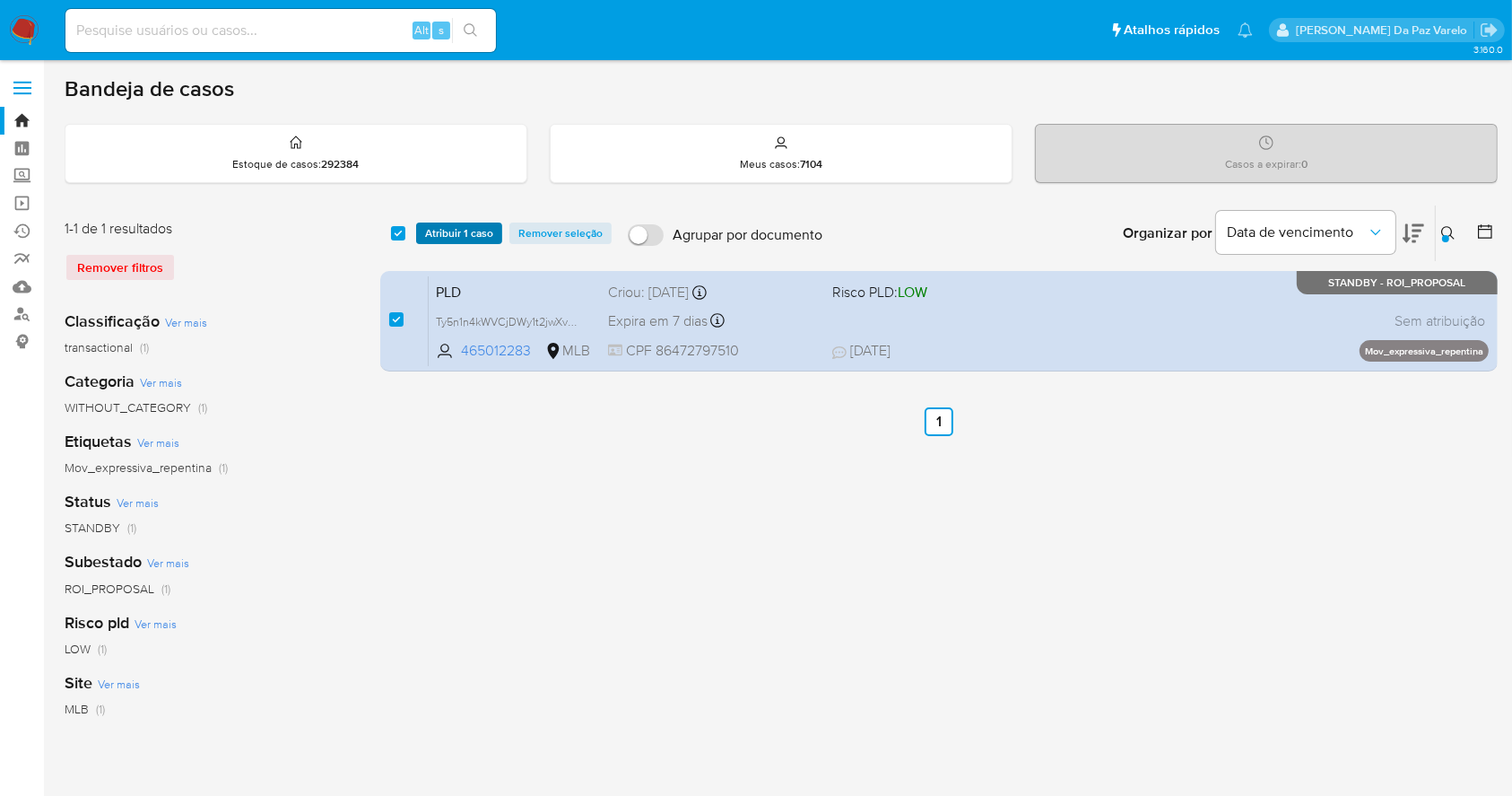
click at [457, 232] on span "Atribuir 1 caso" at bounding box center [460, 233] width 68 height 18
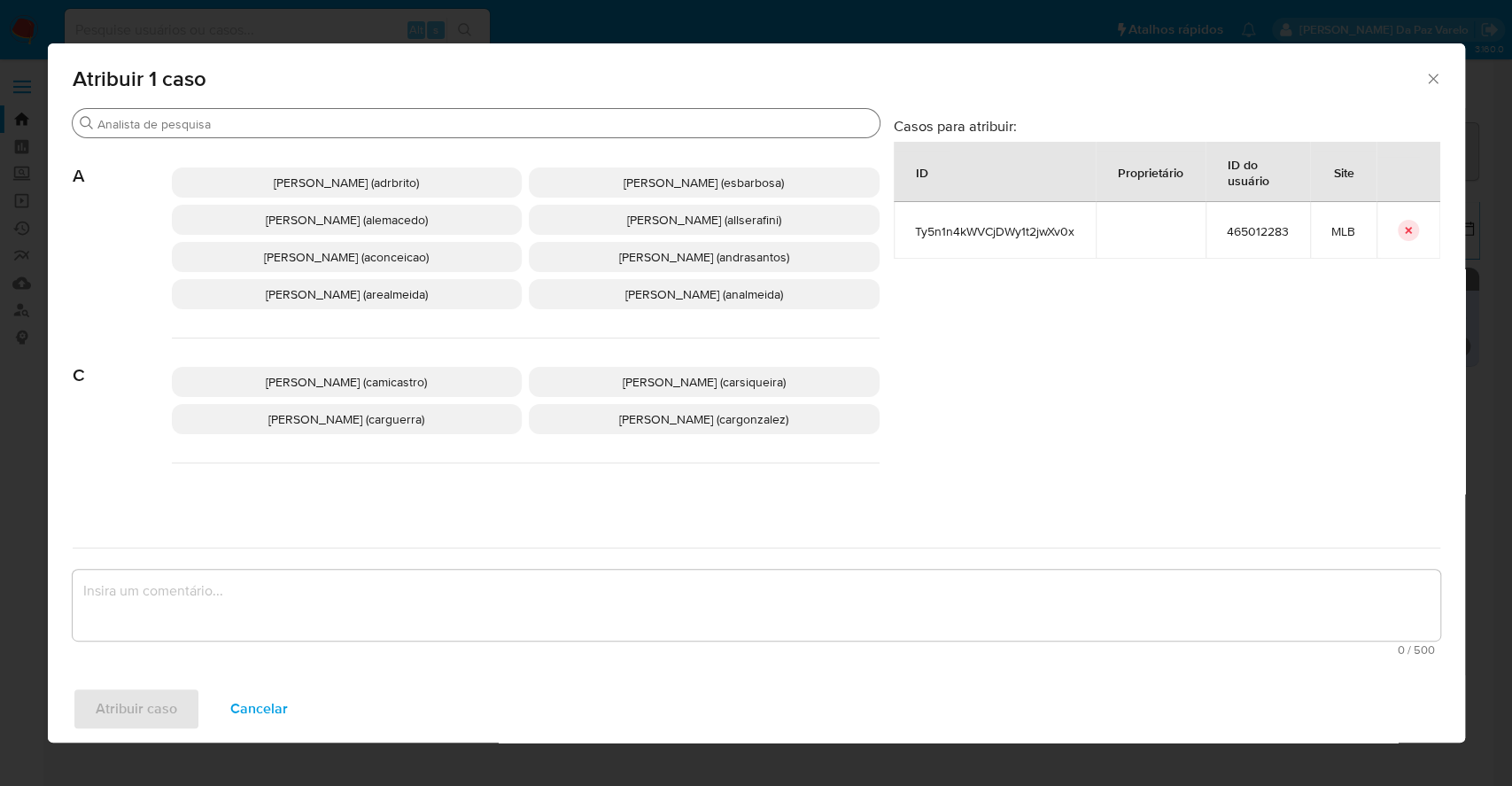
click at [506, 132] on div "Buscar" at bounding box center [476, 123] width 807 height 28
click at [506, 128] on input "Buscar" at bounding box center [485, 123] width 775 height 16
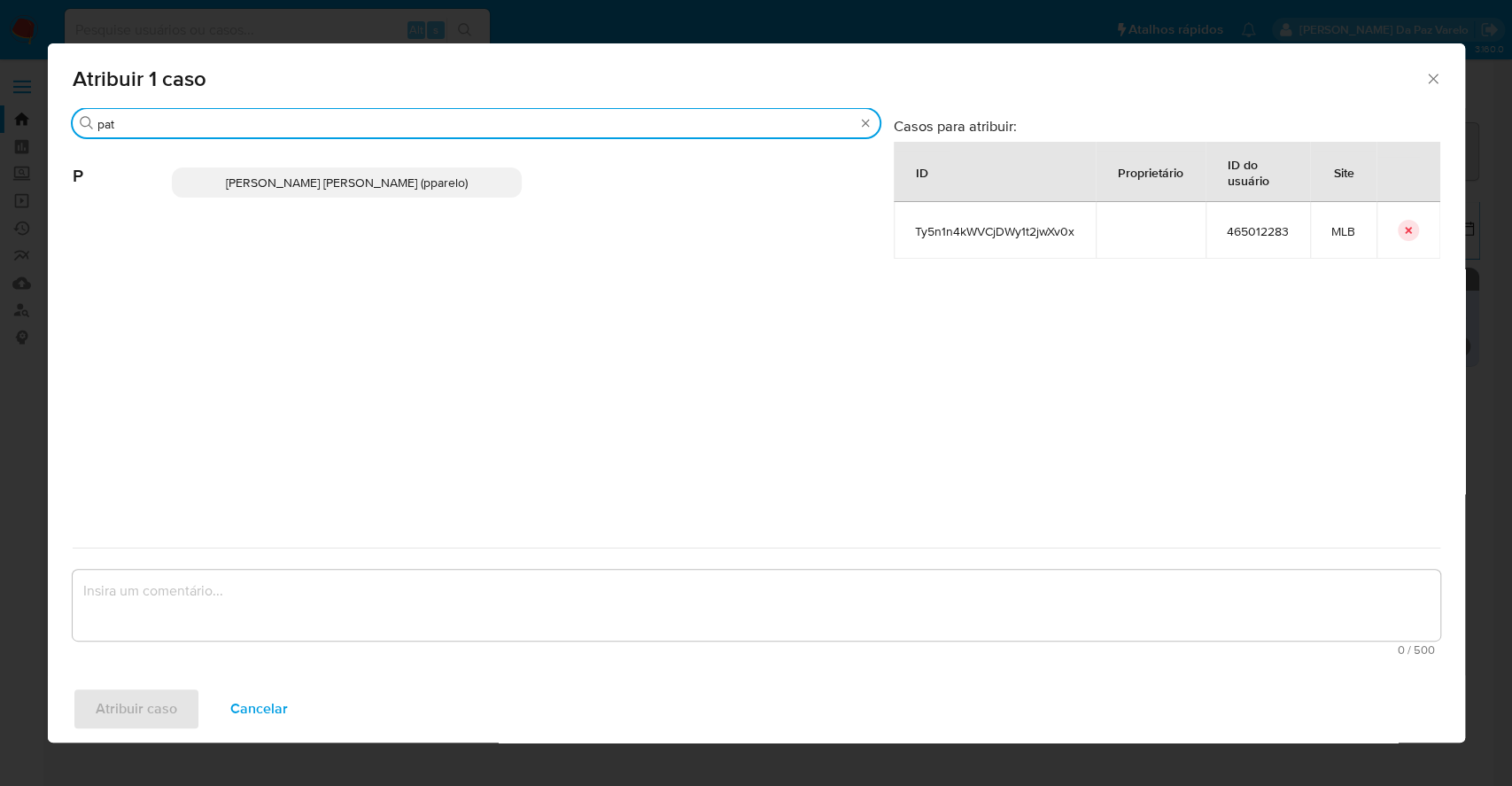
type input "pat"
click at [455, 177] on span "[PERSON_NAME] [PERSON_NAME] (pparelo)" at bounding box center [346, 181] width 242 height 17
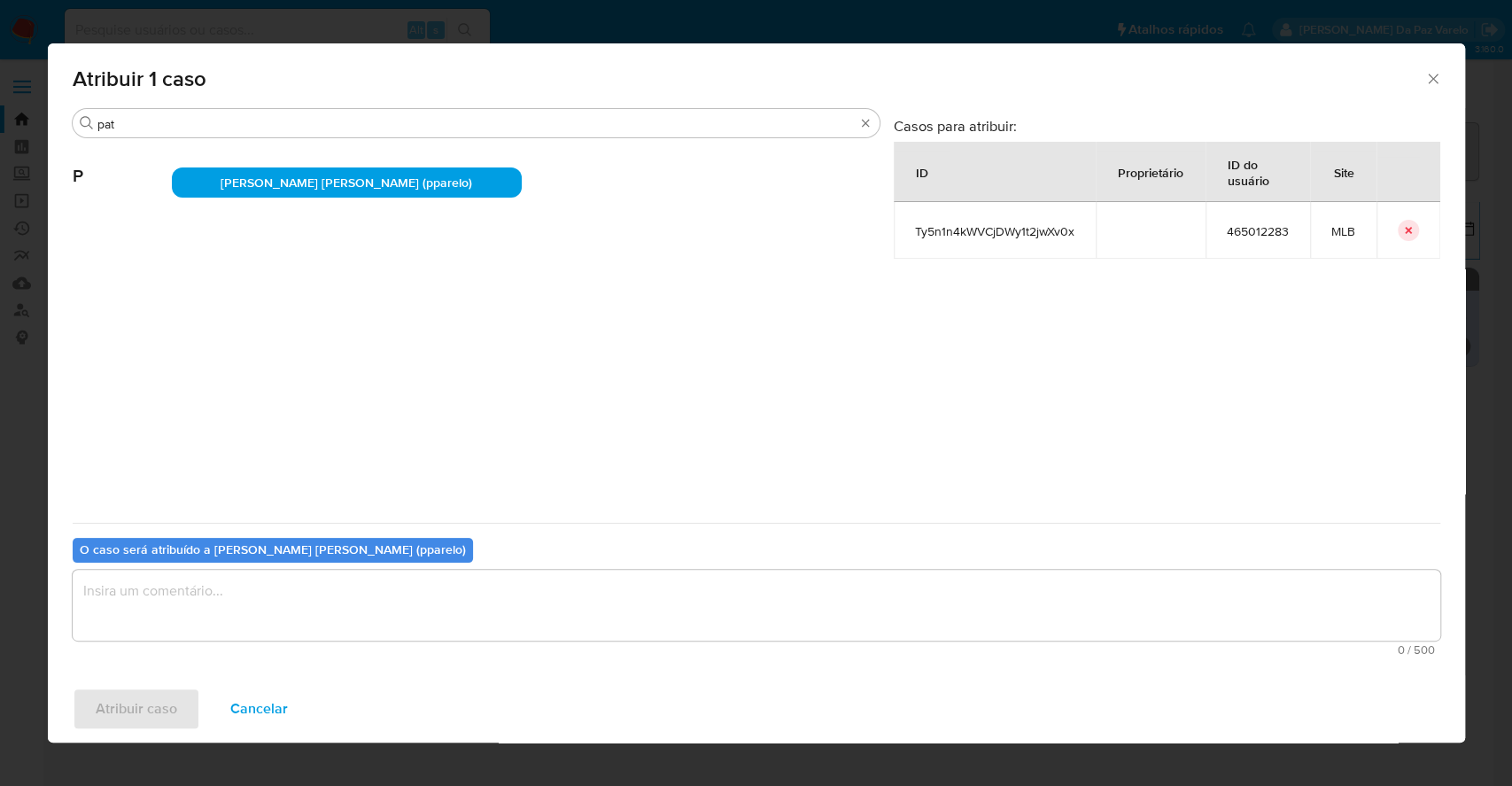
click at [470, 612] on textarea "assign-modal" at bounding box center [756, 605] width 1367 height 71
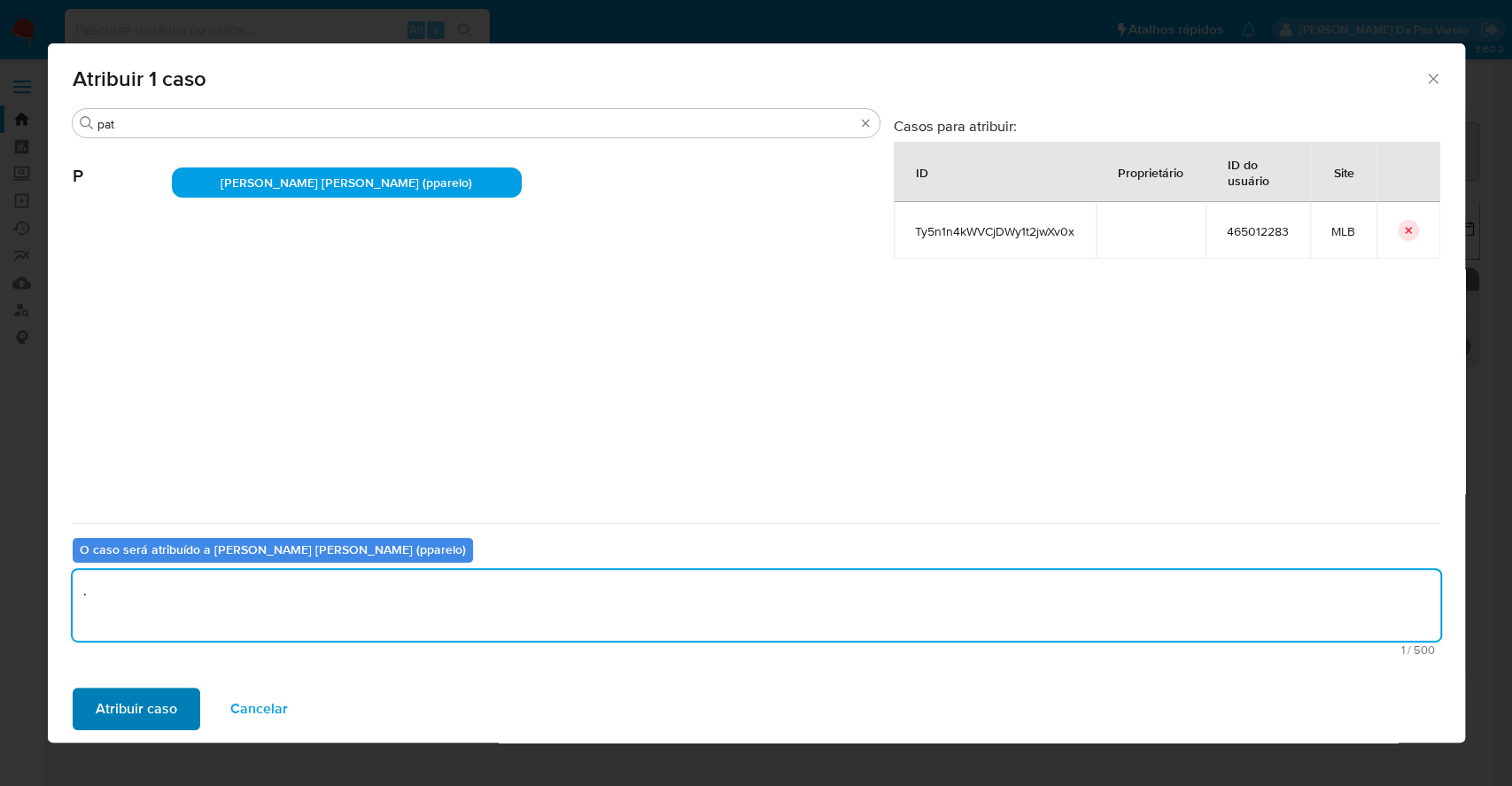
type textarea "."
click at [179, 708] on button "Atribuir caso" at bounding box center [137, 708] width 128 height 43
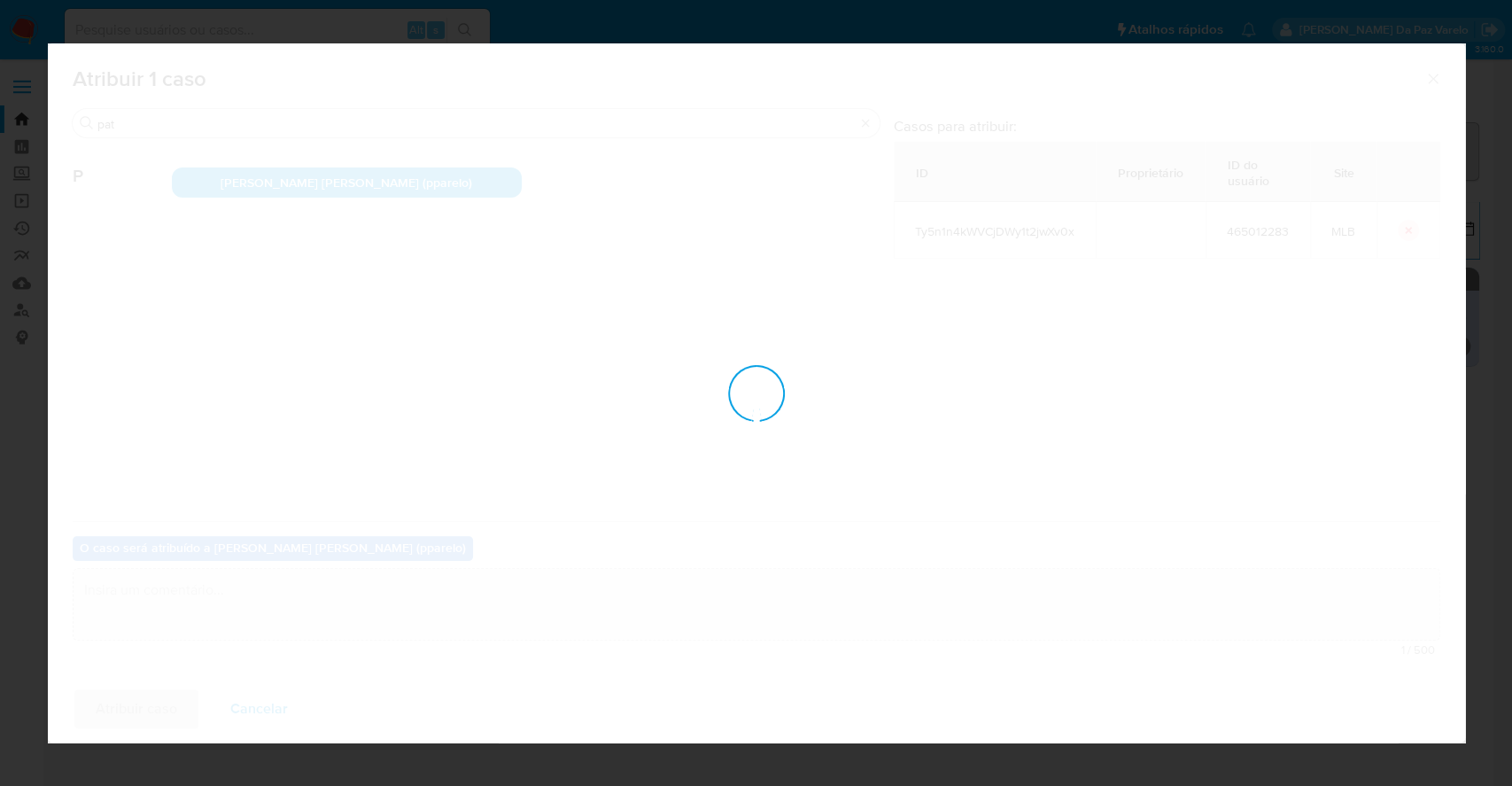
checkbox input "false"
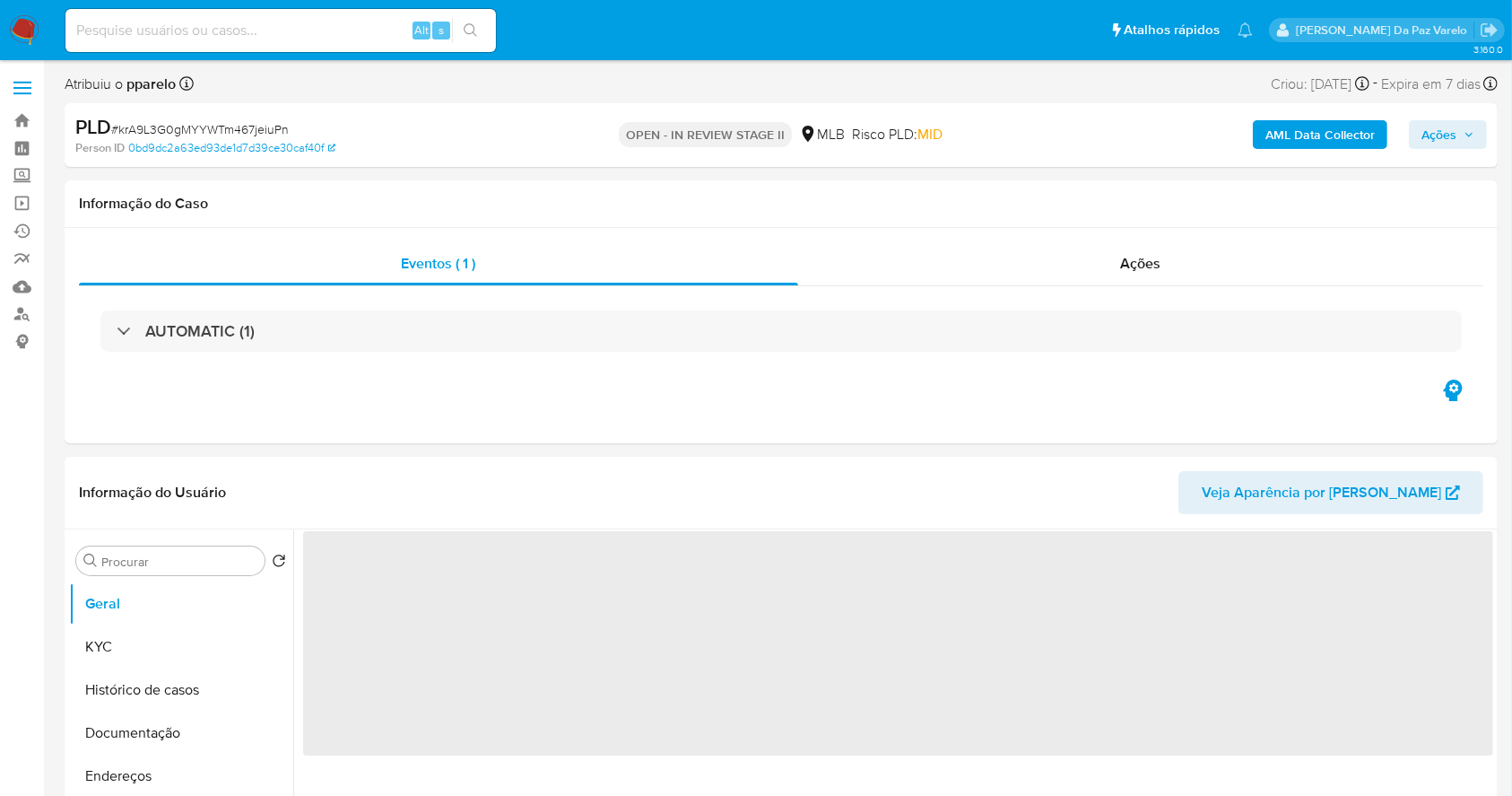
select select "10"
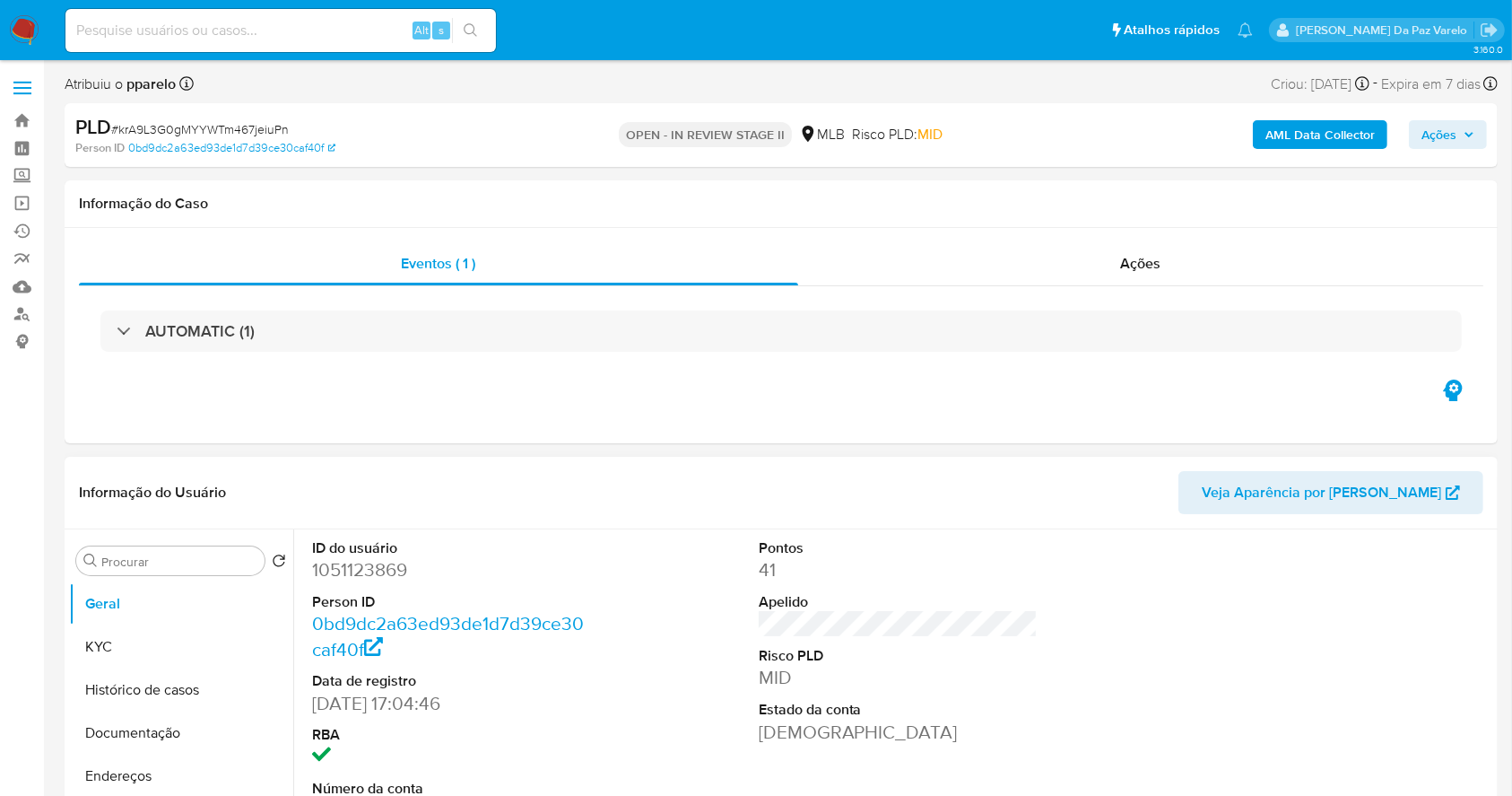
scroll to position [412, 0]
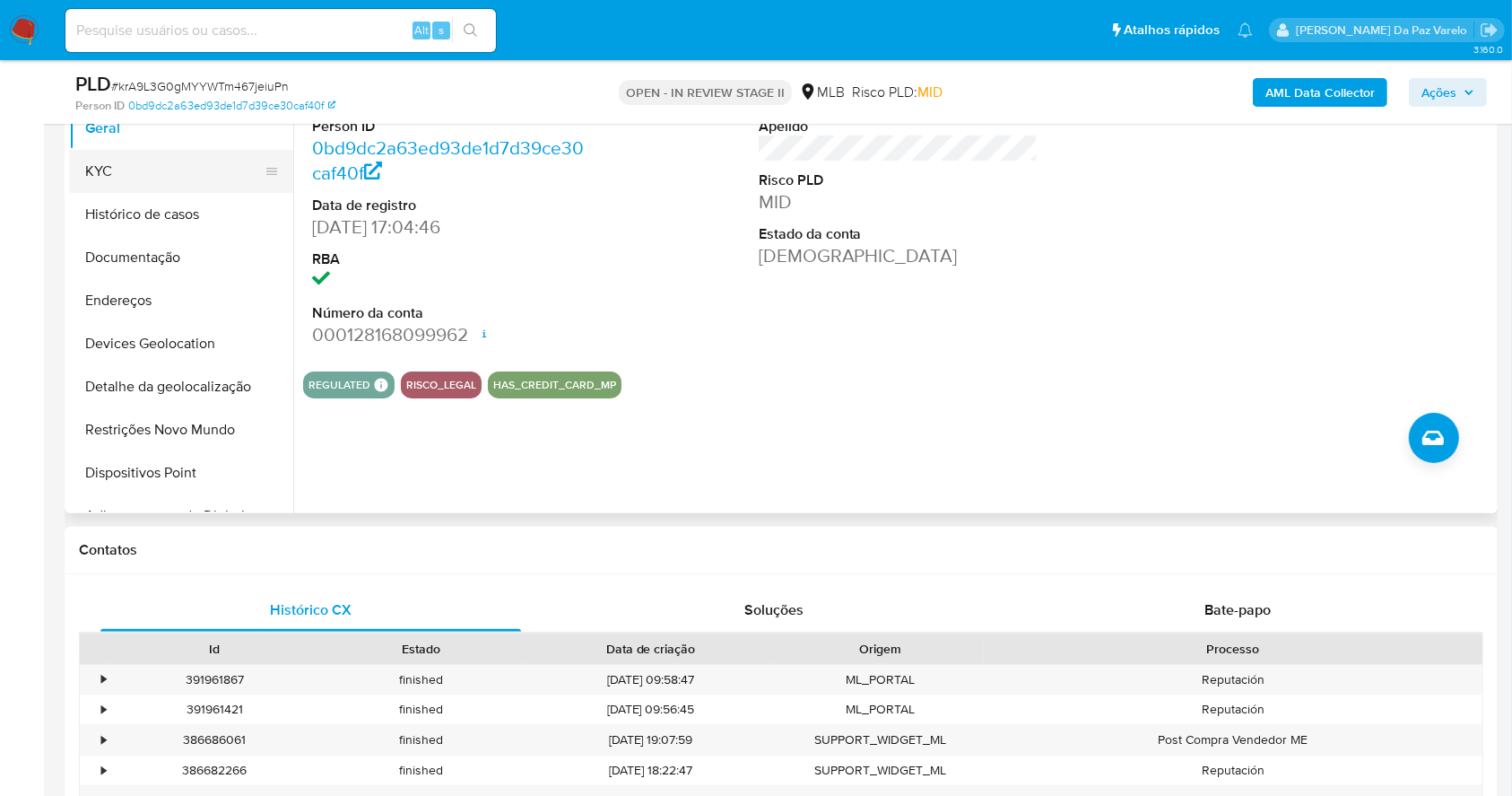
click at [162, 155] on button "KYC" at bounding box center [174, 171] width 210 height 43
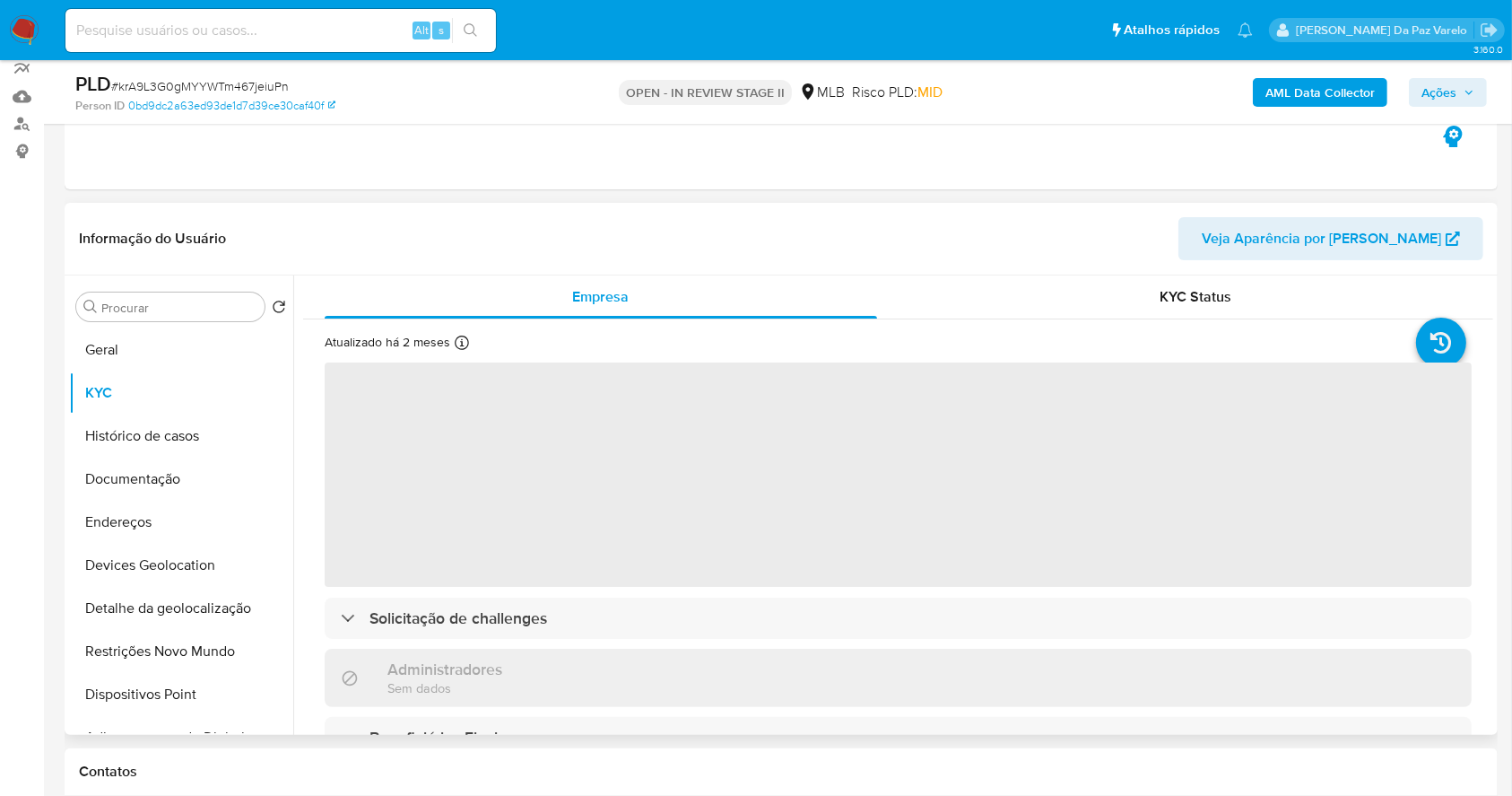
scroll to position [173, 0]
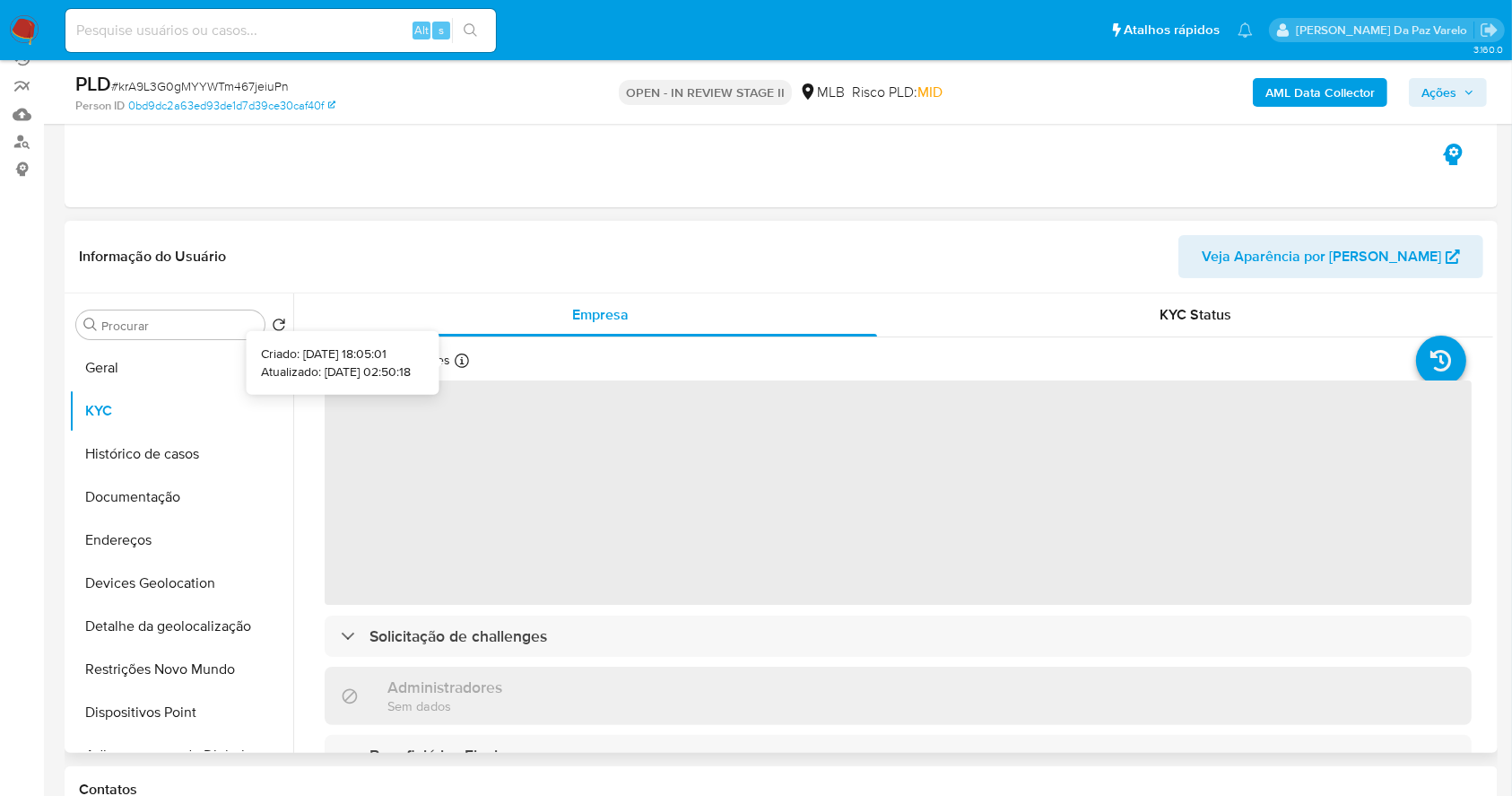
click at [458, 359] on icon at bounding box center [462, 361] width 15 height 15
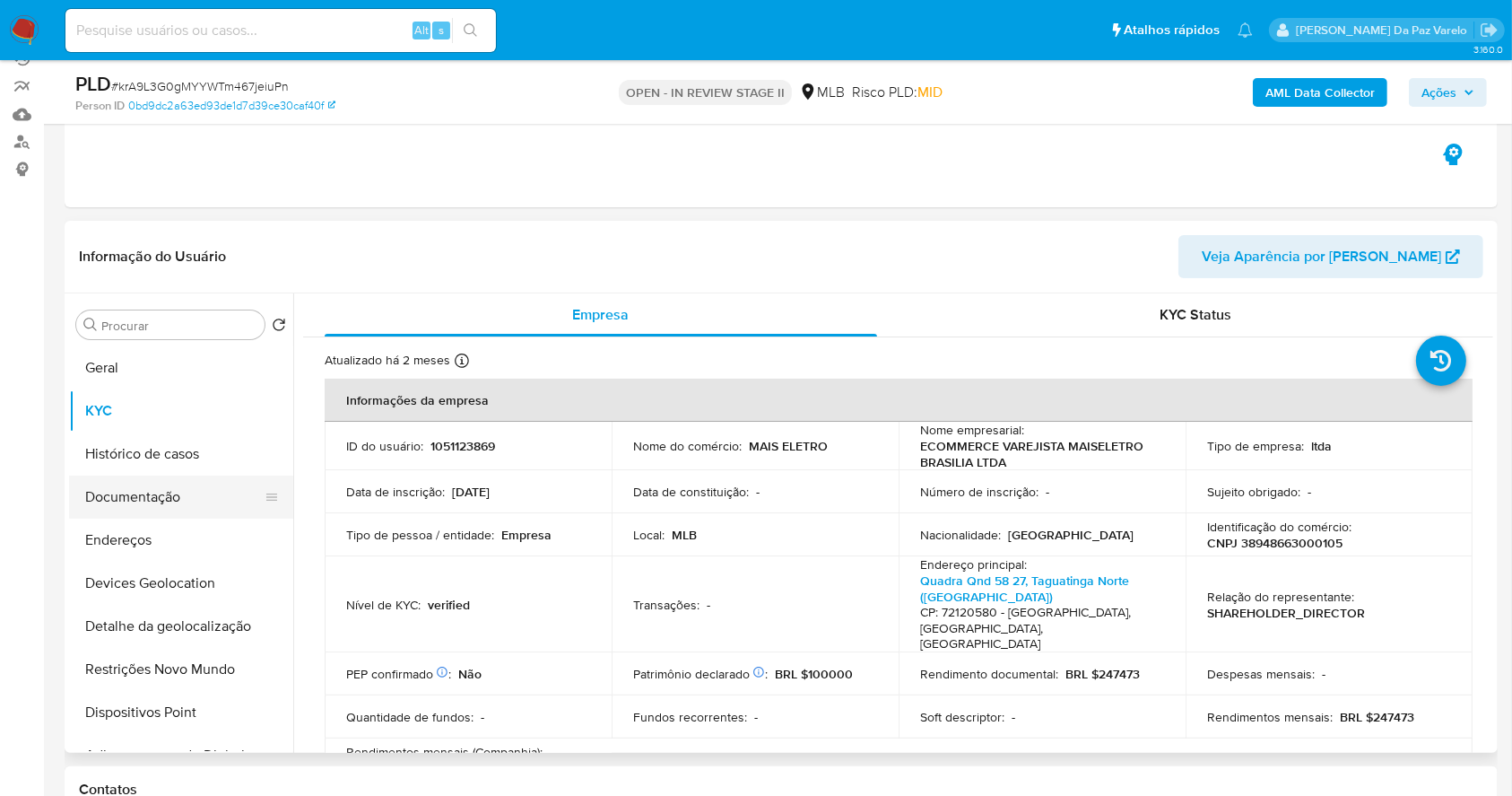
click at [162, 497] on button "Documentação" at bounding box center [174, 497] width 210 height 43
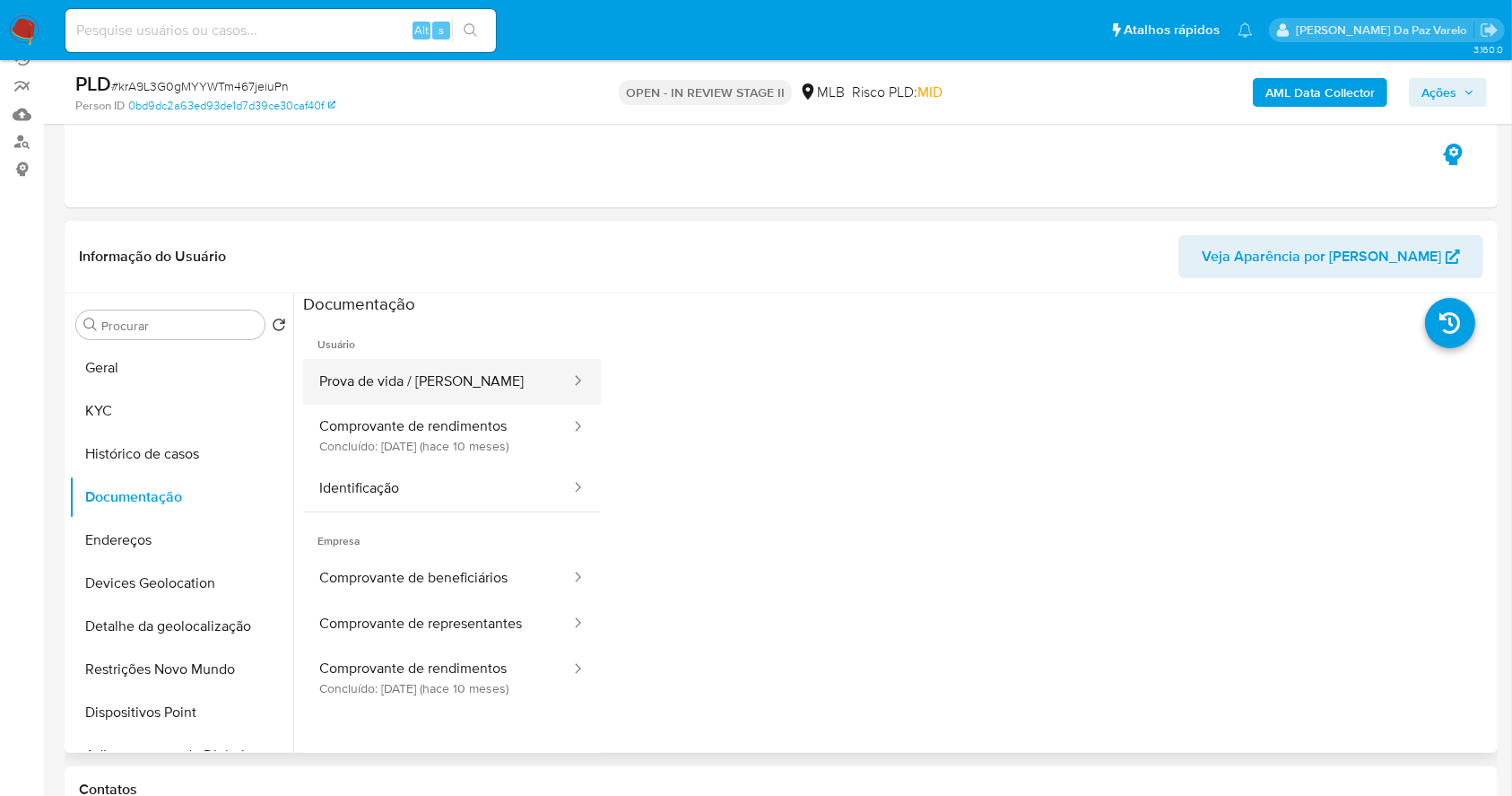
click at [460, 369] on button "Prova de vida / [PERSON_NAME]" at bounding box center [438, 382] width 270 height 46
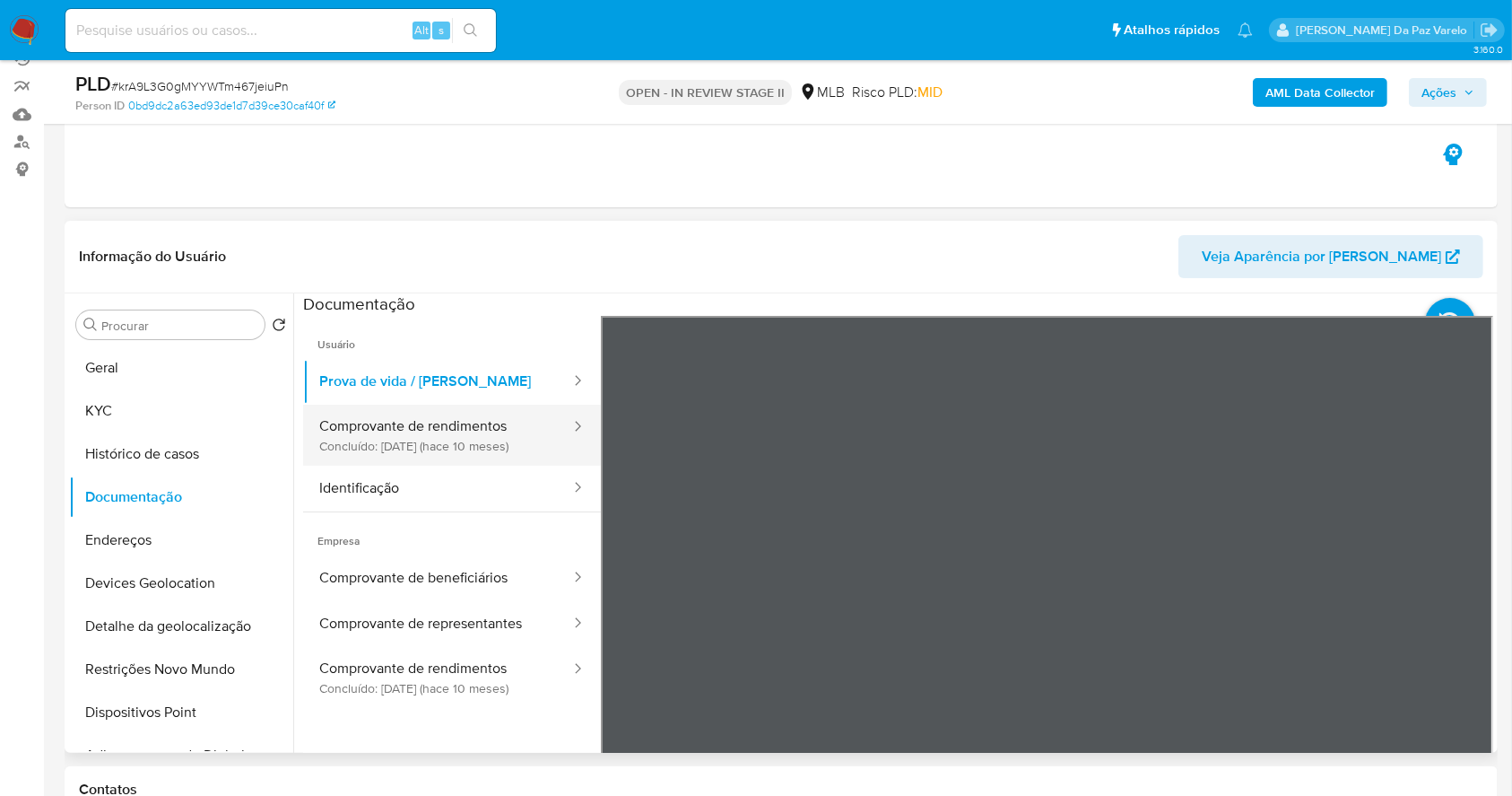
click at [448, 426] on button "Comprovante de rendimentos Concluído: [DATE] (hace 10 meses)" at bounding box center [438, 435] width 270 height 61
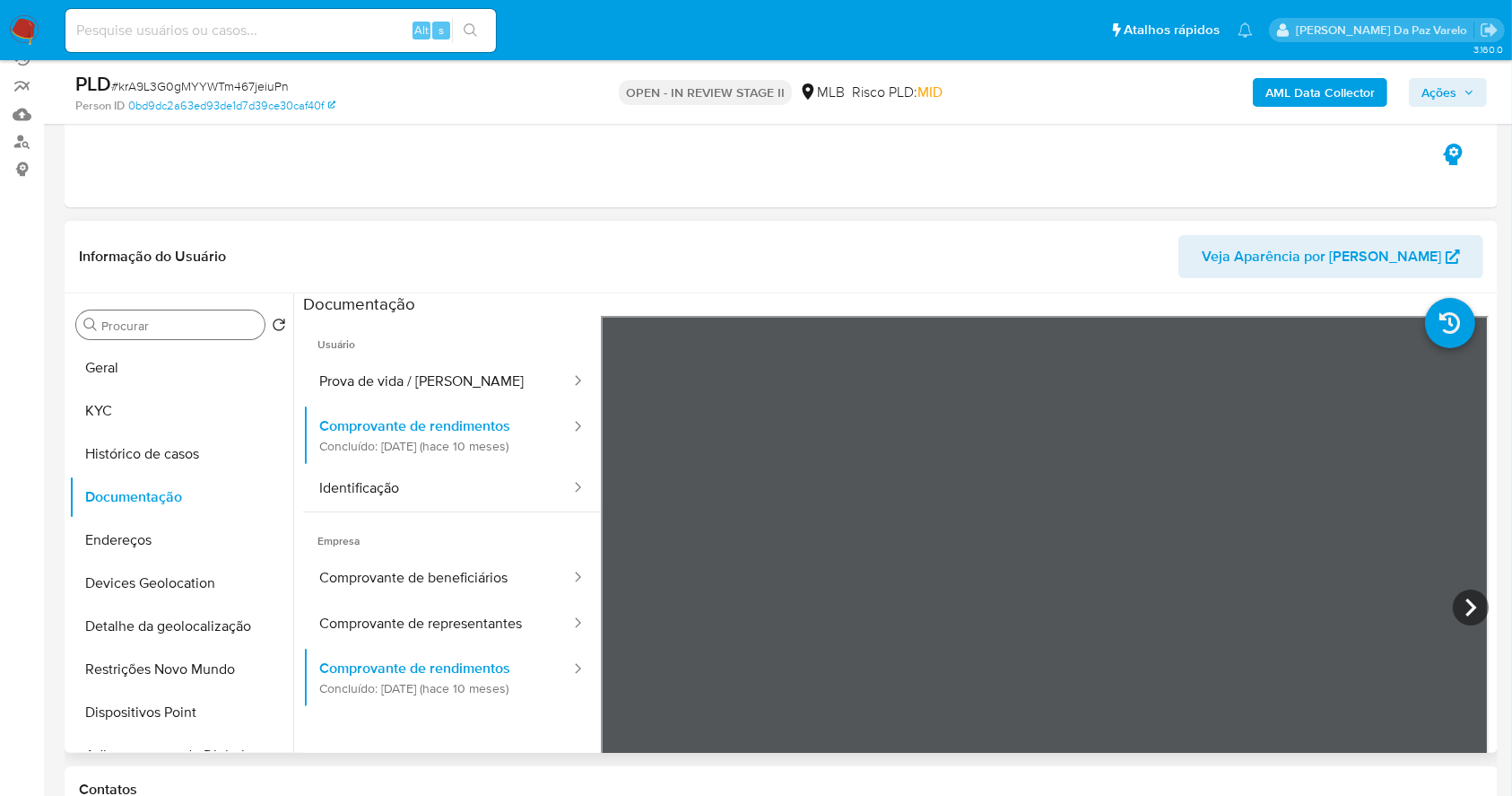
click at [140, 330] on input "Procurar" at bounding box center [179, 325] width 156 height 16
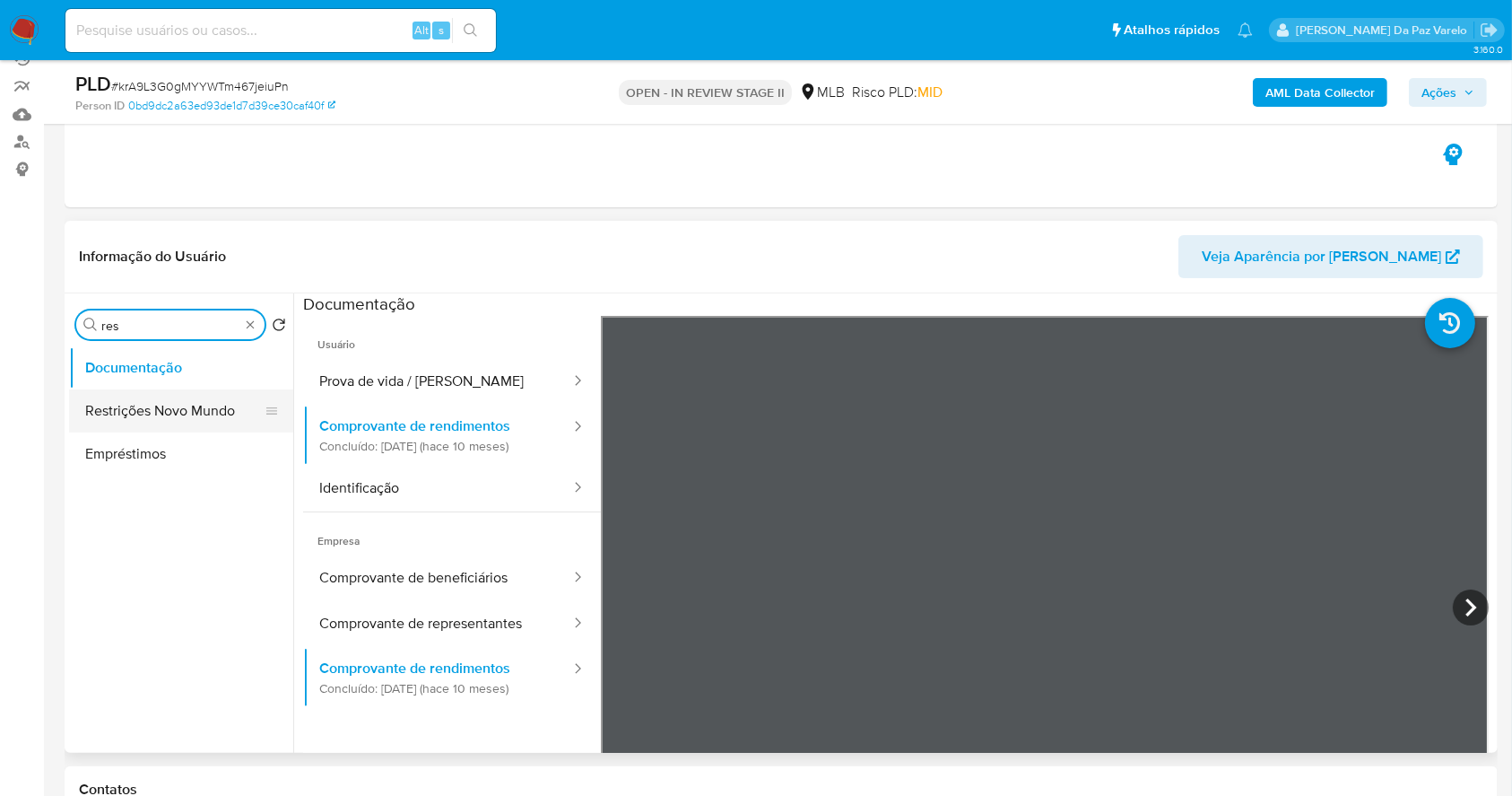
type input "res"
click at [158, 418] on button "Restrições Novo Mundo" at bounding box center [174, 411] width 210 height 43
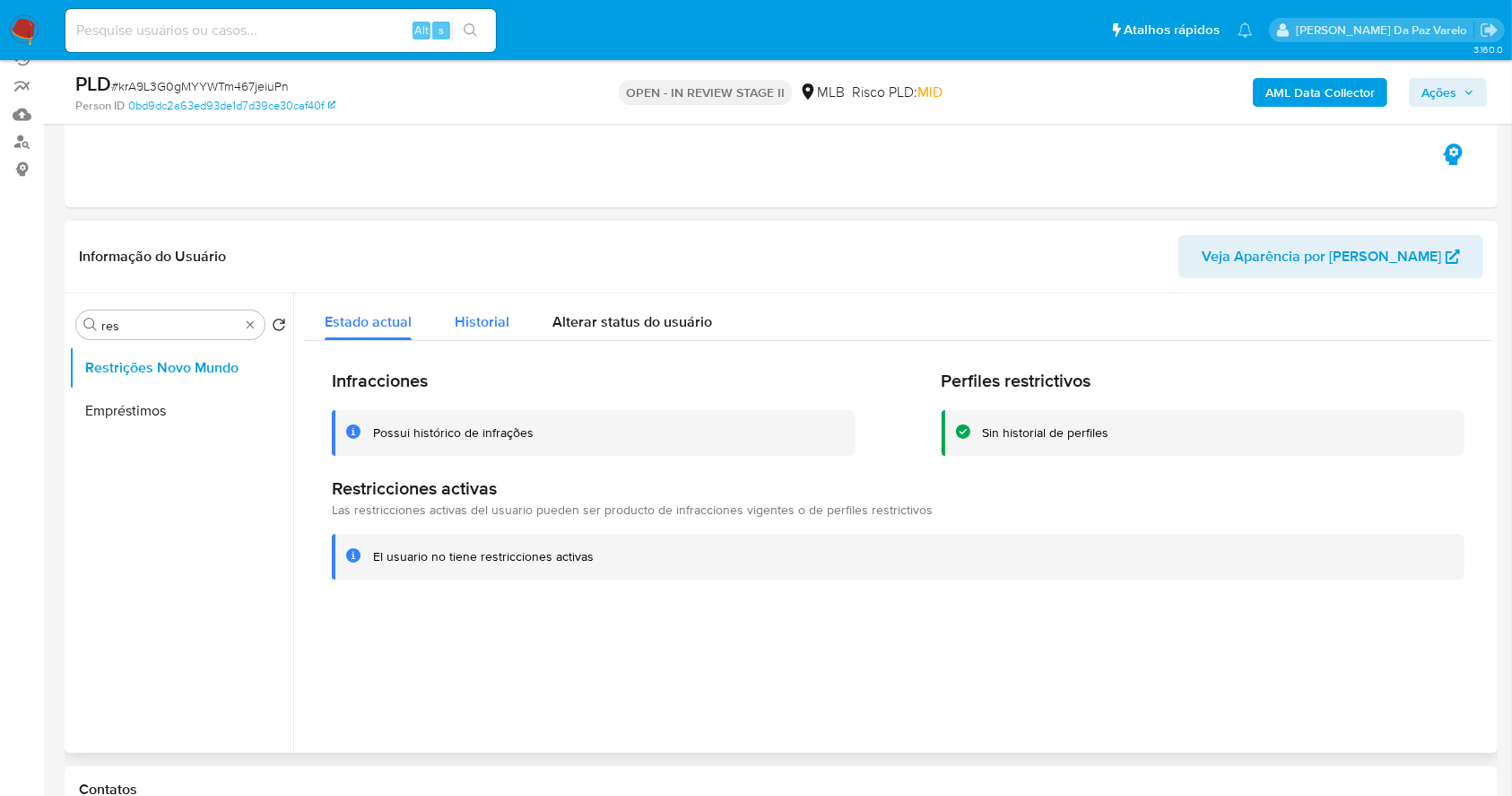
click at [500, 308] on div "Historial" at bounding box center [482, 318] width 54 height 48
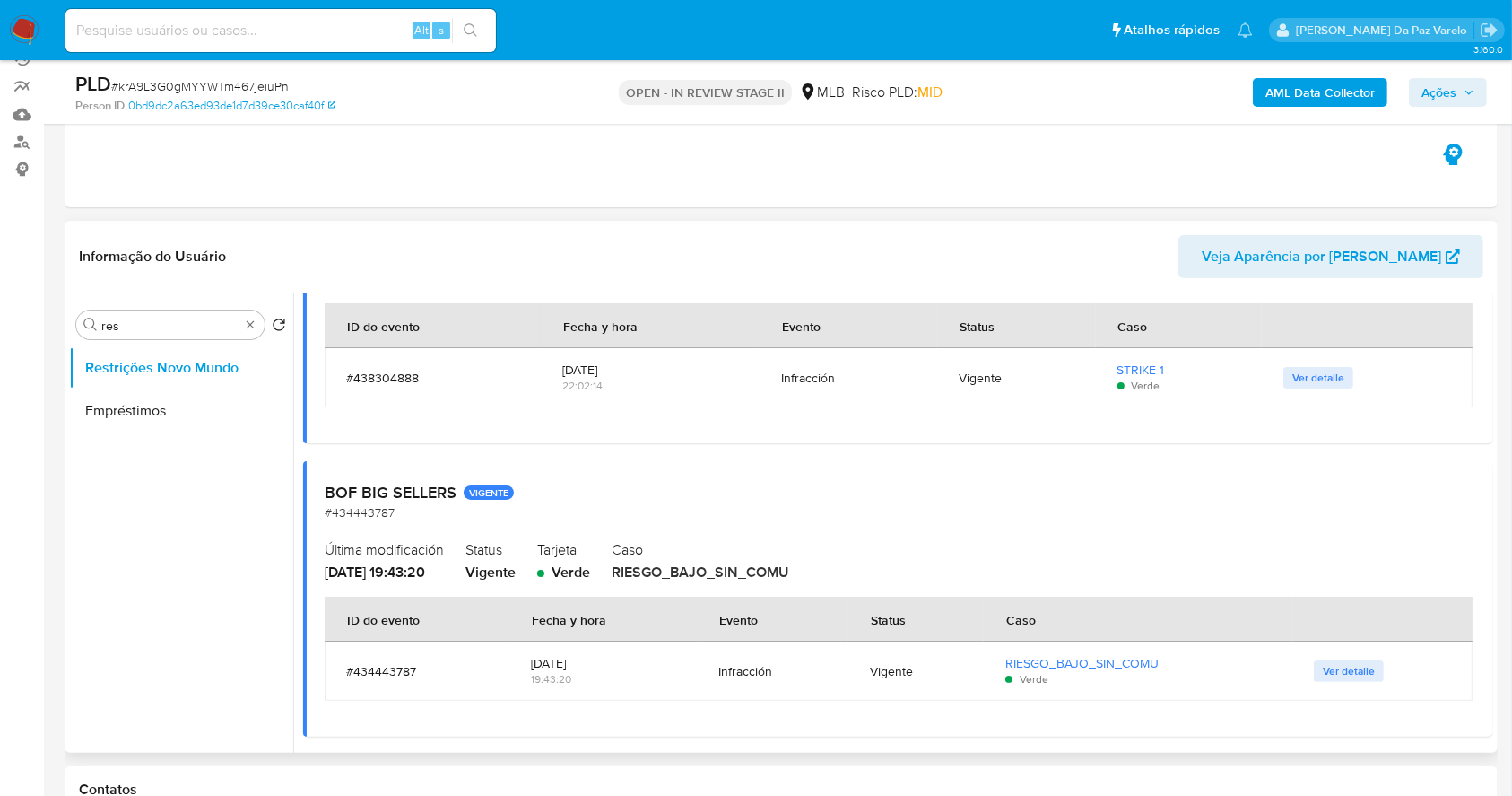
scroll to position [478, 0]
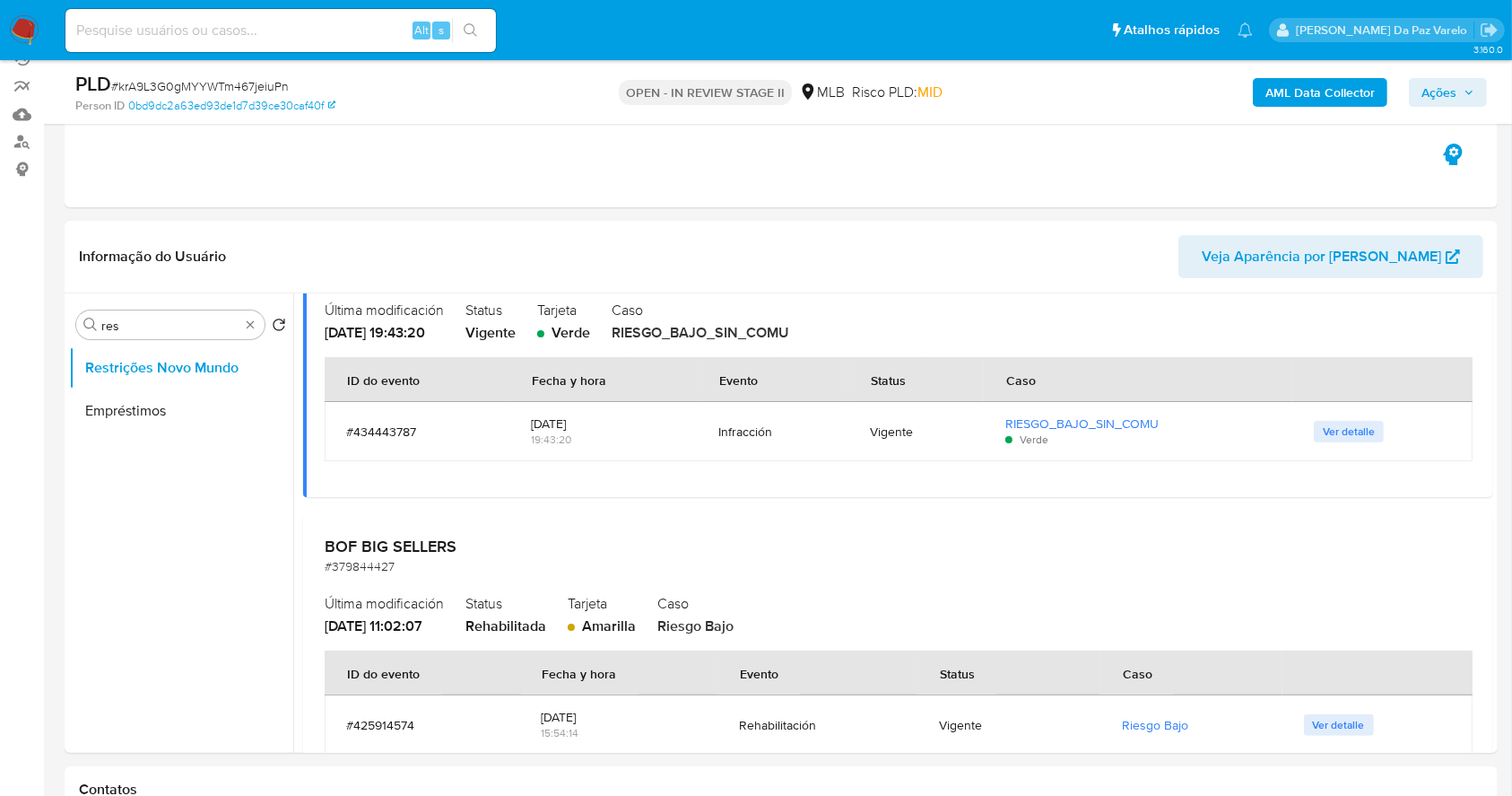
click at [232, 6] on div "Alt s" at bounding box center [281, 30] width 430 height 50
click at [221, 33] on input at bounding box center [281, 30] width 430 height 23
click at [399, 23] on input at bounding box center [281, 30] width 430 height 23
paste input "Ty5n1n4kWVCjDWy1t2jwXv0x"
type input "Ty5n1n4kWVCjDWy1t2jwXv0x"
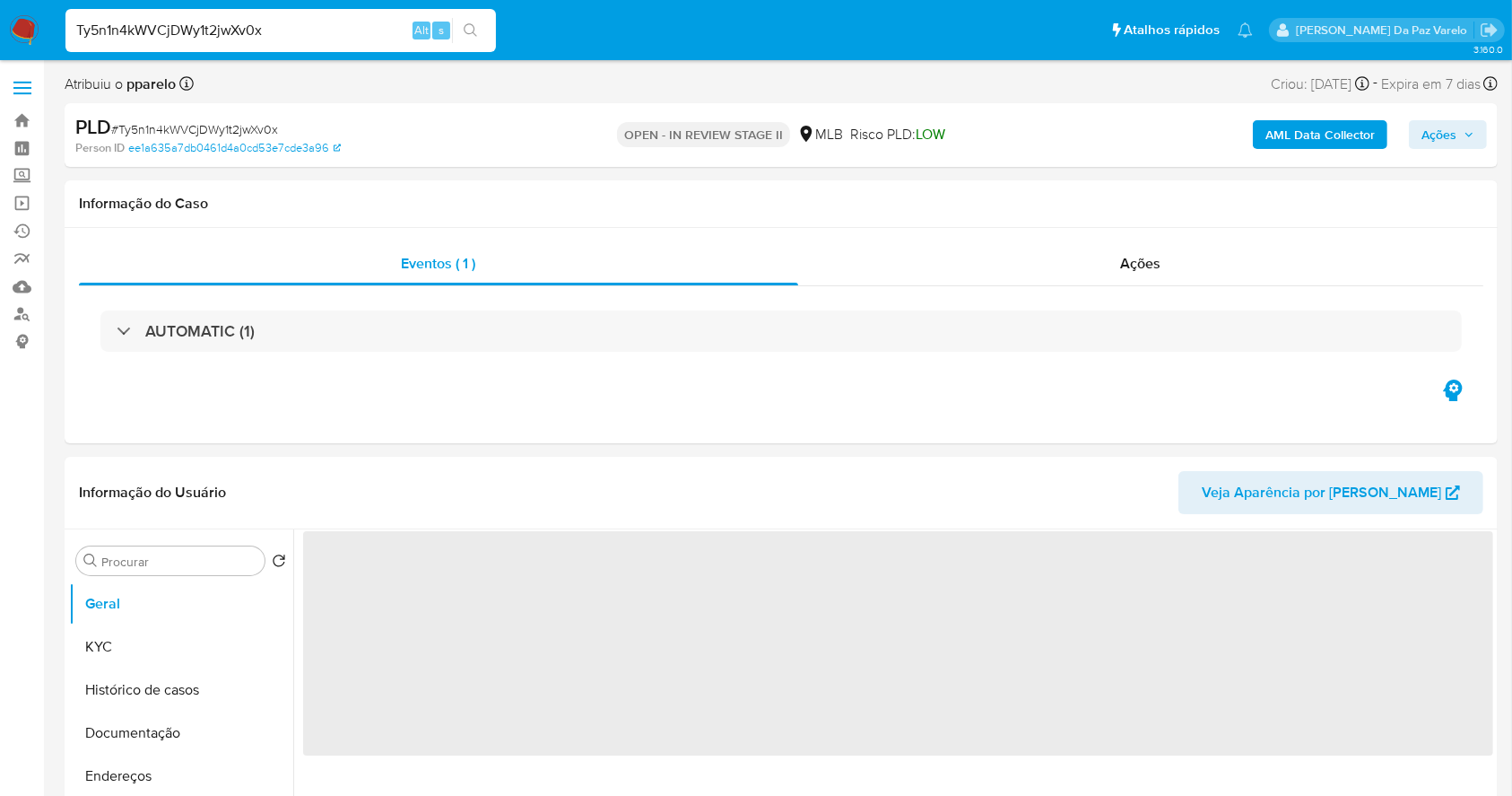
select select "10"
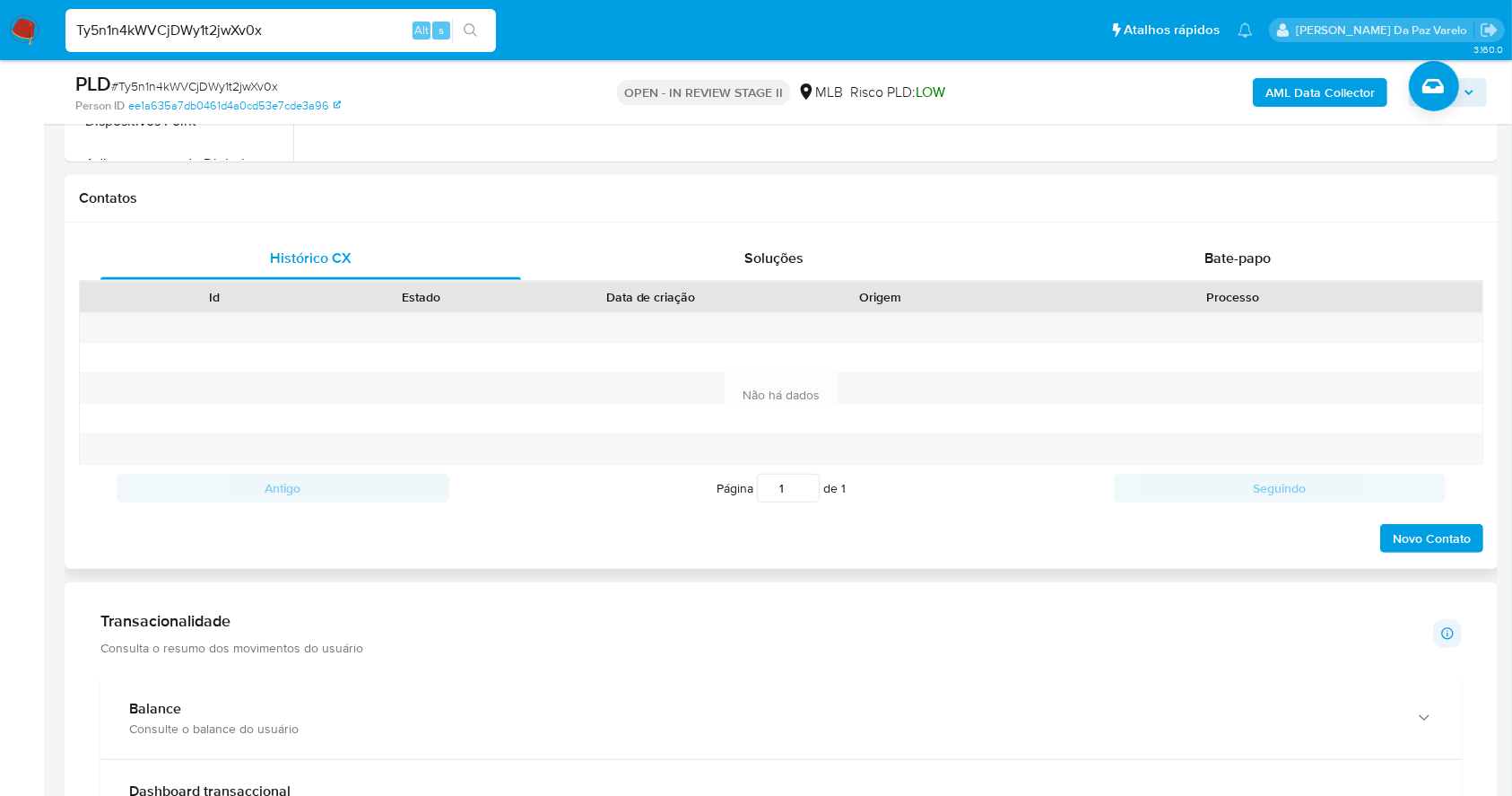
scroll to position [771, 0]
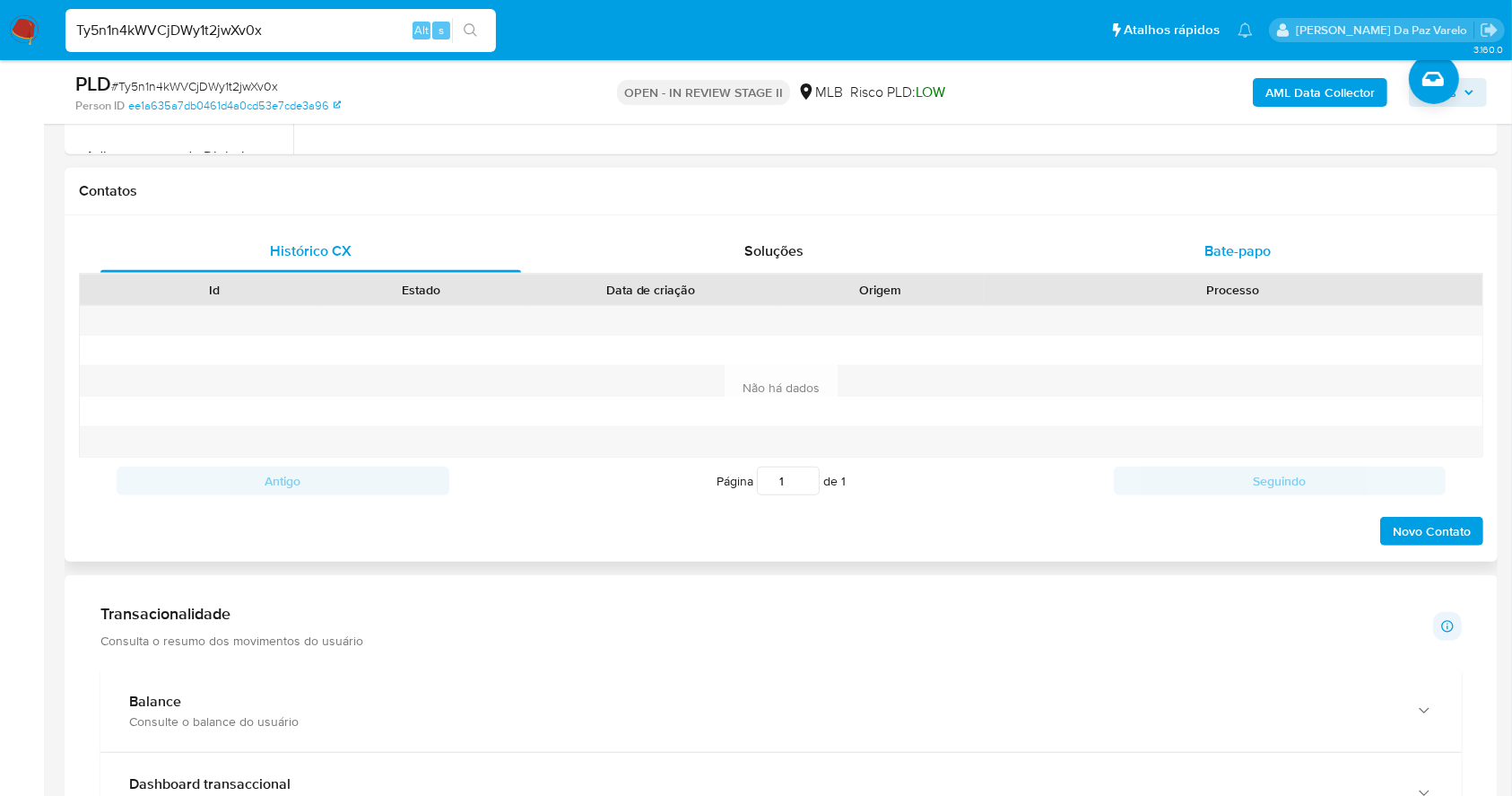
click at [1242, 243] on span "Bate-papo" at bounding box center [1238, 250] width 66 height 20
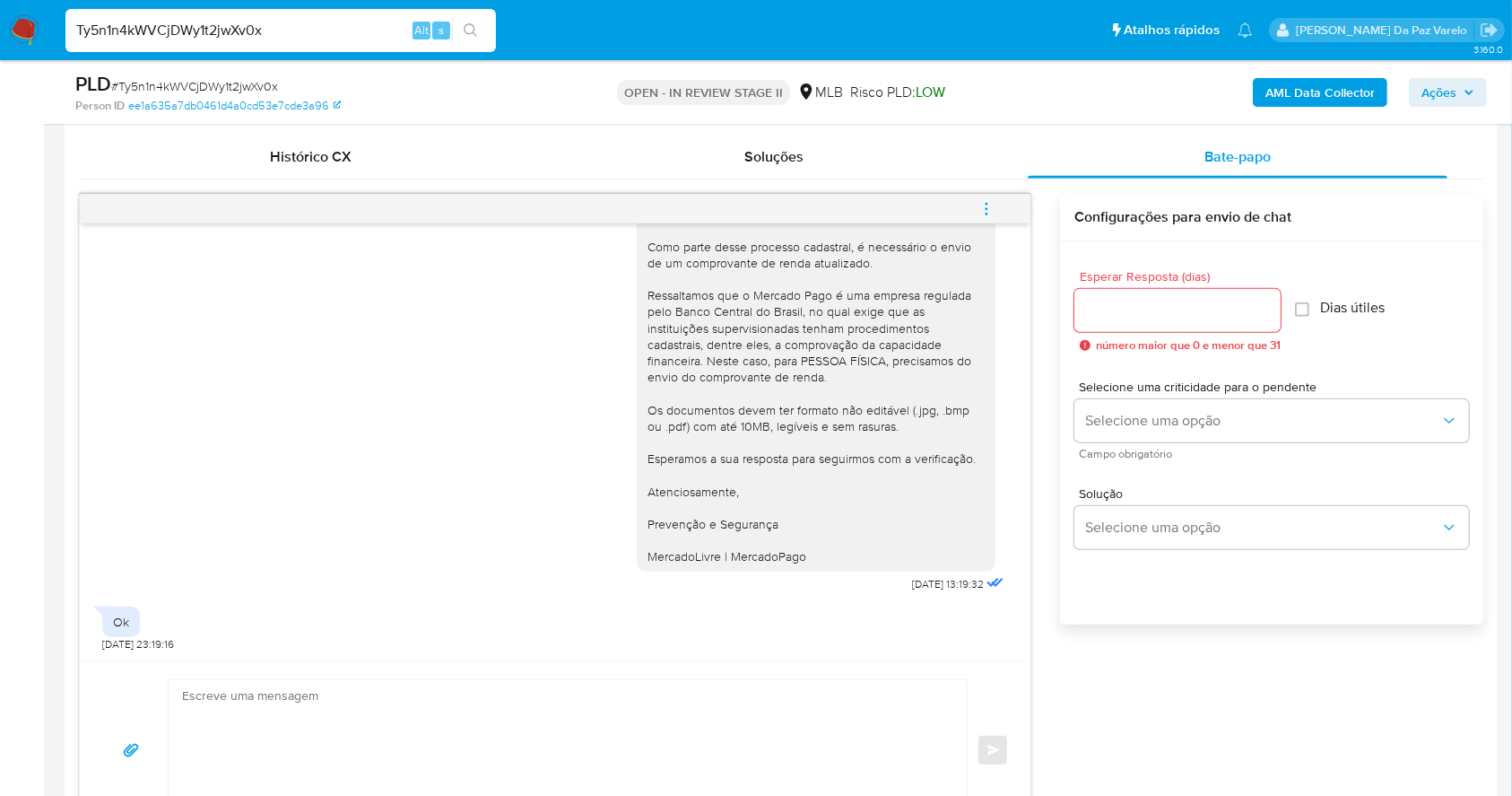
scroll to position [1010, 0]
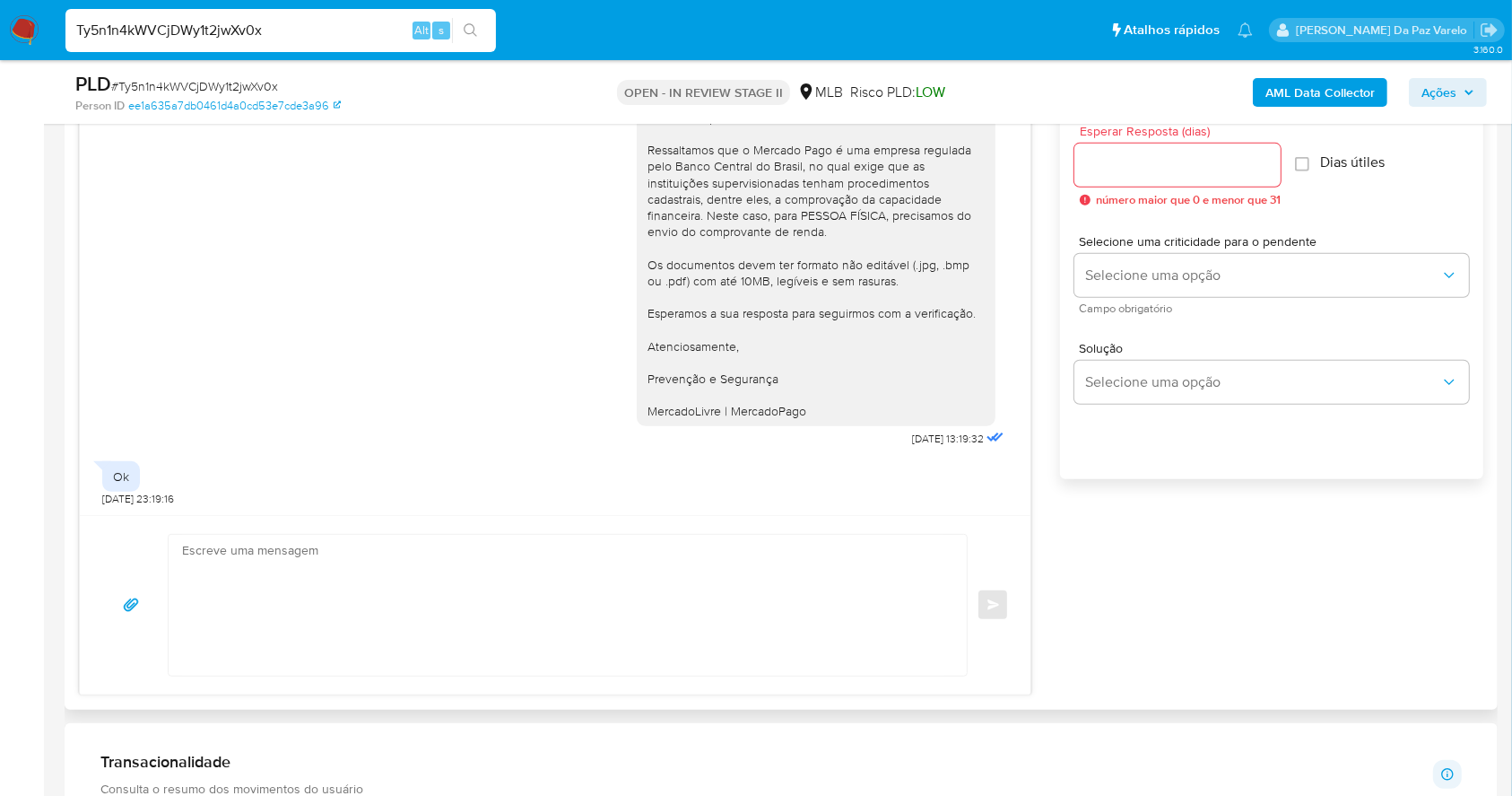
click at [728, 378] on div "Olá, Estamos realizando uma verificação adicional de segurança em contas de usu…" at bounding box center [816, 208] width 337 height 425
click at [563, 346] on div "Olá, Estamos realizando uma verificação adicional de segurança em contas de usu…" at bounding box center [555, 214] width 906 height 476
click at [490, 429] on div "Olá, Estamos realizando uma verificação adicional de segurança em contas de usu…" at bounding box center [555, 214] width 906 height 476
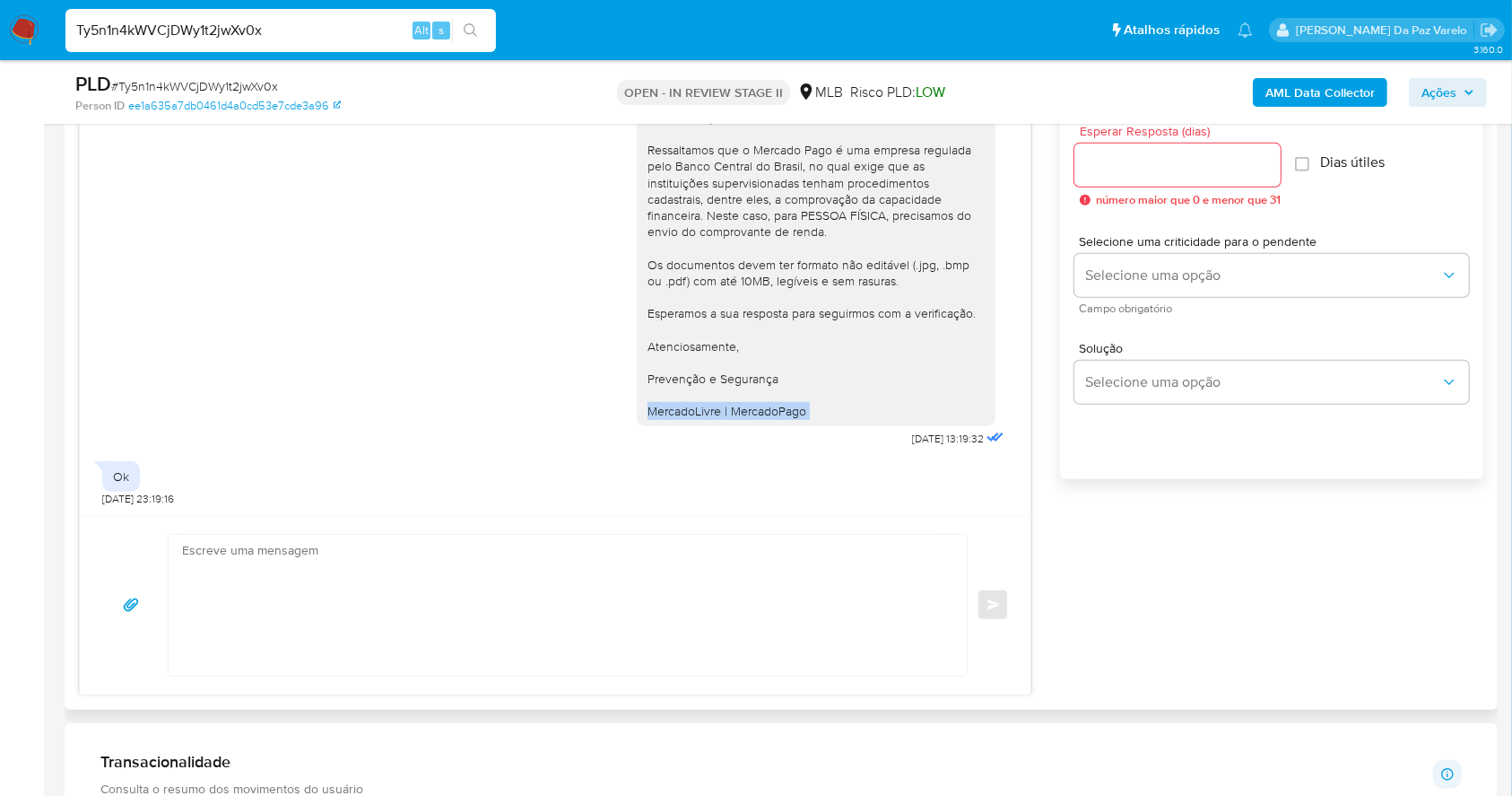
click at [490, 429] on div "Olá, Estamos realizando uma verificação adicional de segurança em contas de usu…" at bounding box center [555, 214] width 906 height 476
click at [179, 29] on input "Ty5n1n4kWVCjDWy1t2jwXv0x" at bounding box center [281, 30] width 430 height 23
paste input "dEczN1omd6dvbT5wEJbBSpFw"
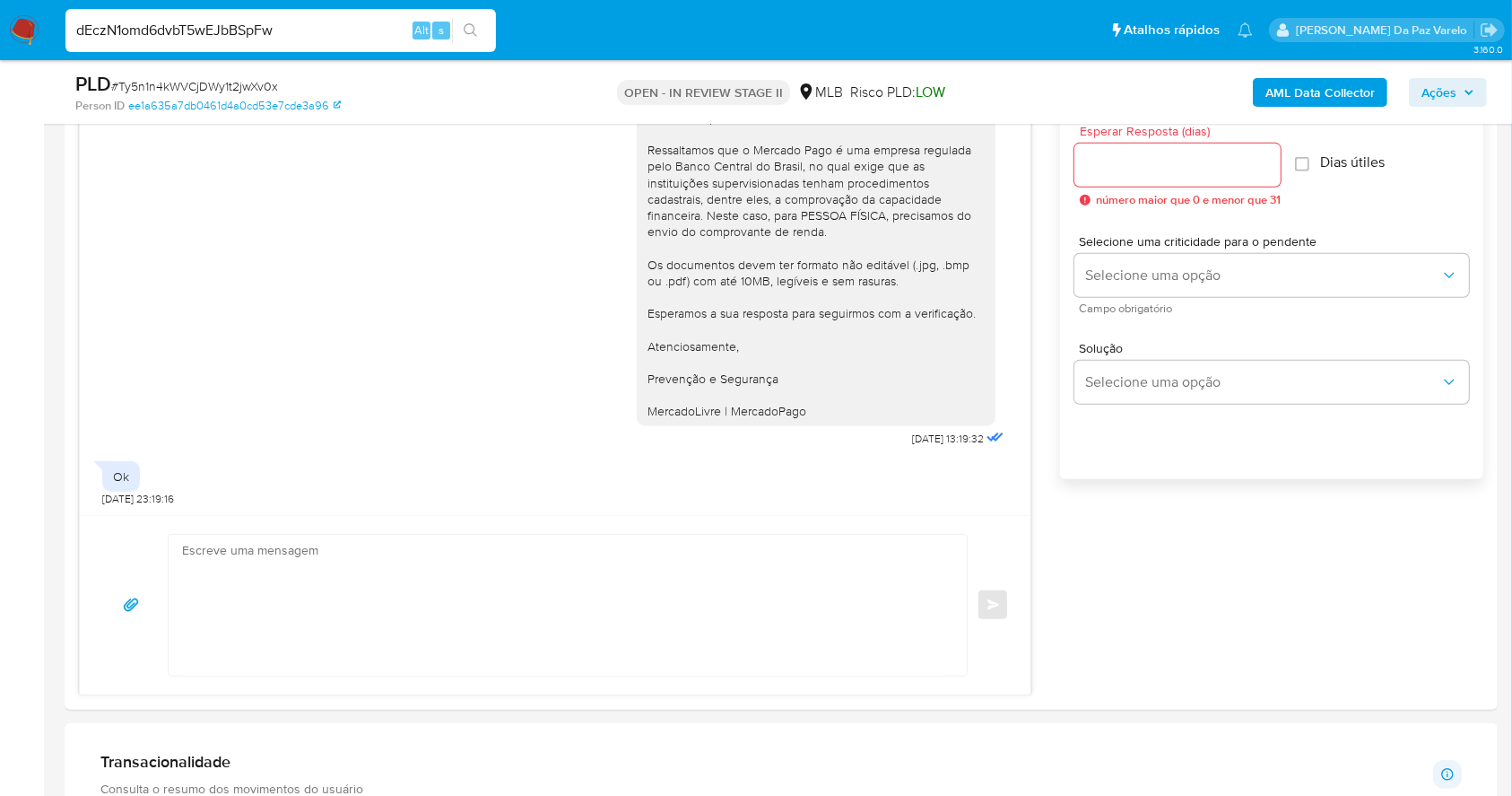
type input "dEczN1omd6dvbT5wEJbBSpFw"
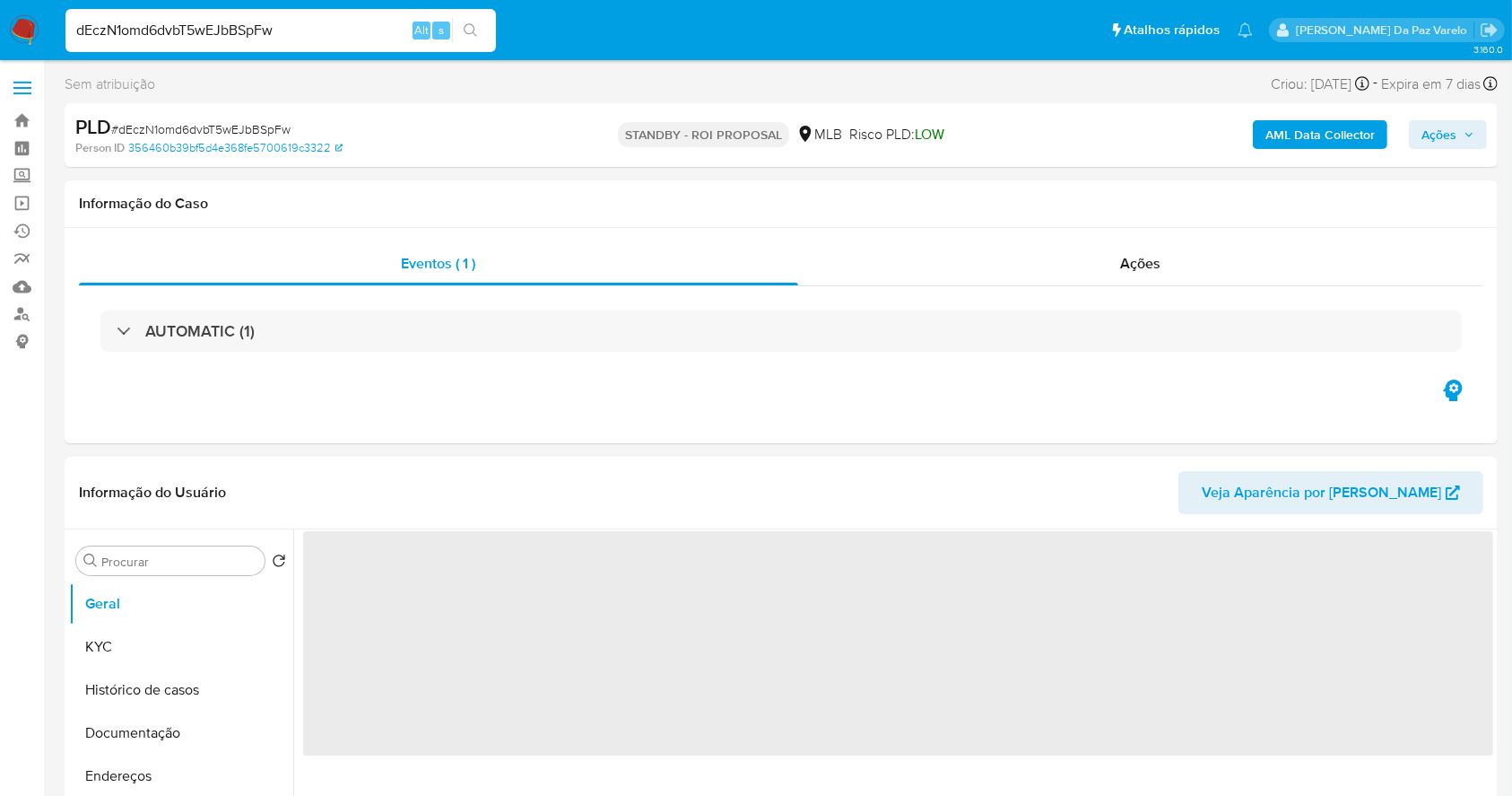
select select "10"
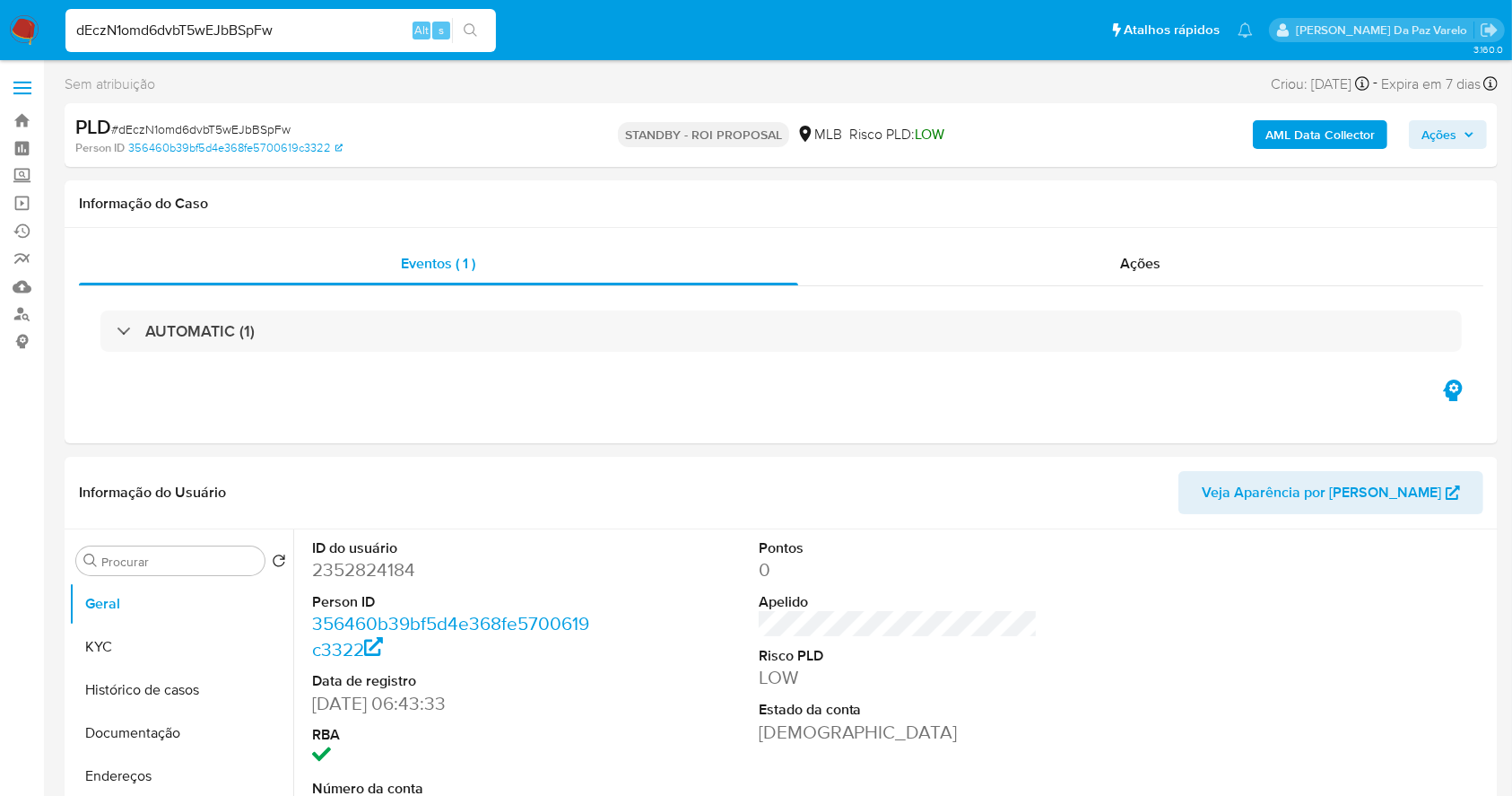
scroll to position [412, 0]
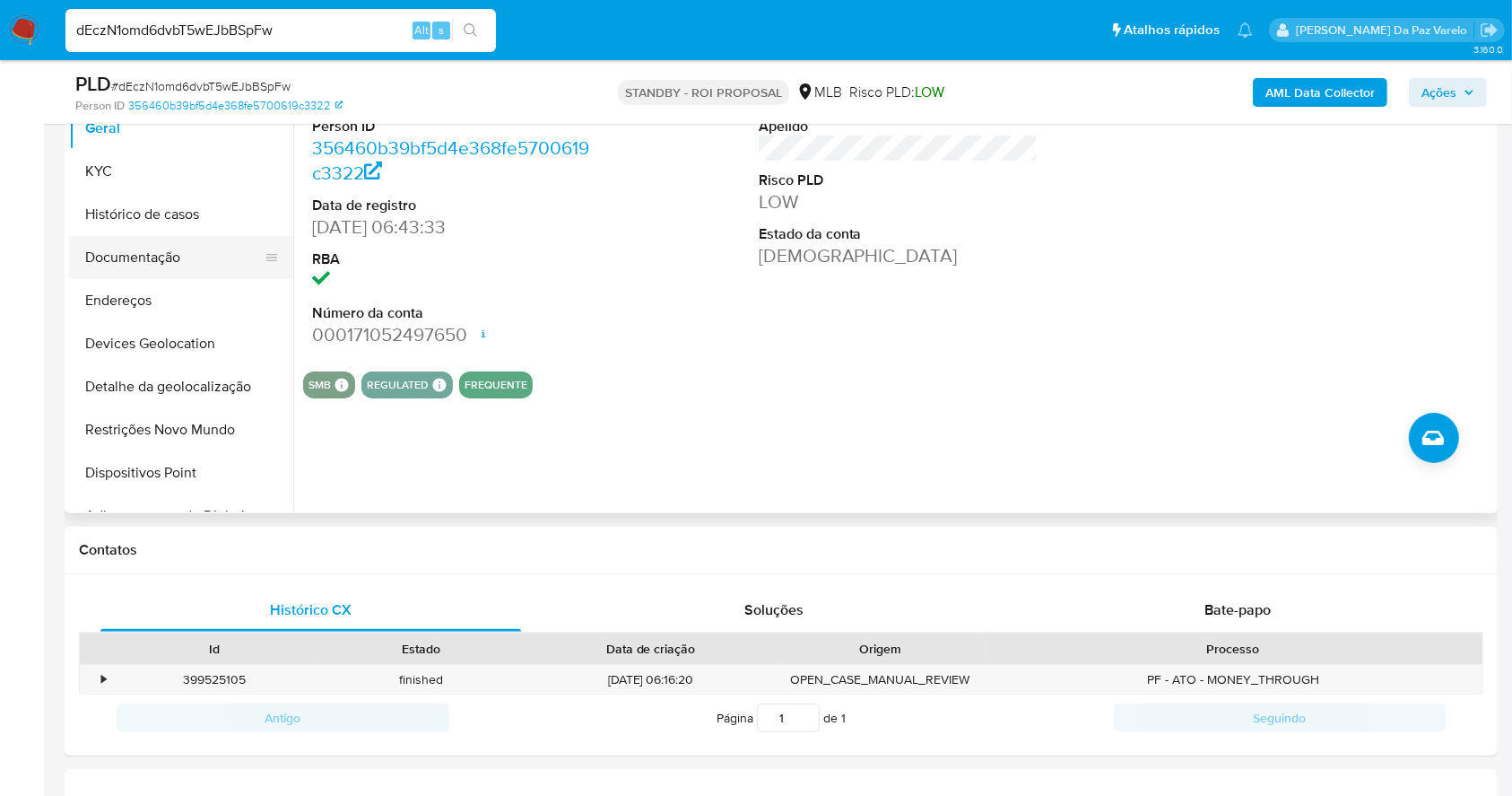
click at [186, 255] on button "Documentação" at bounding box center [174, 258] width 210 height 43
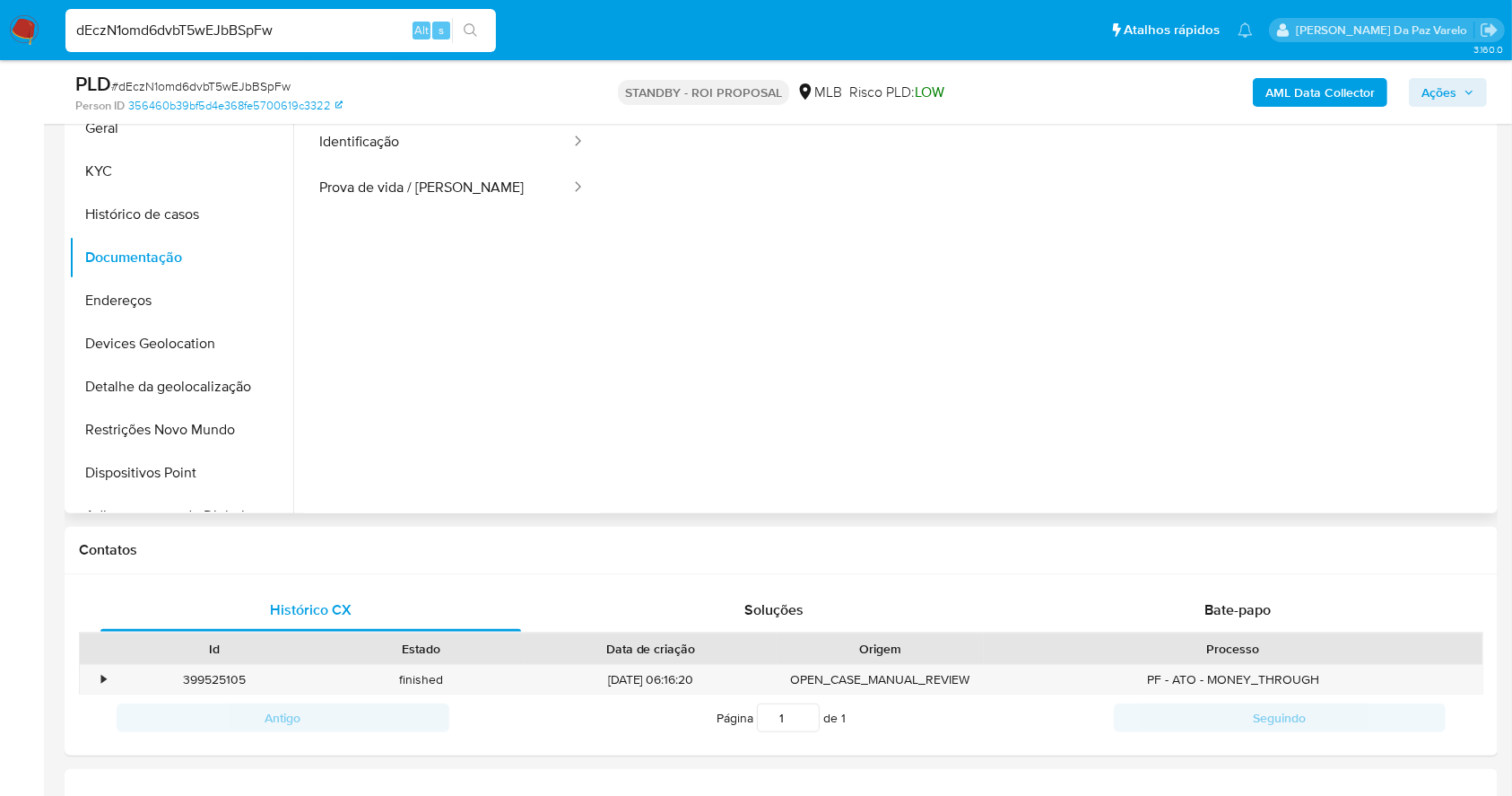
scroll to position [293, 0]
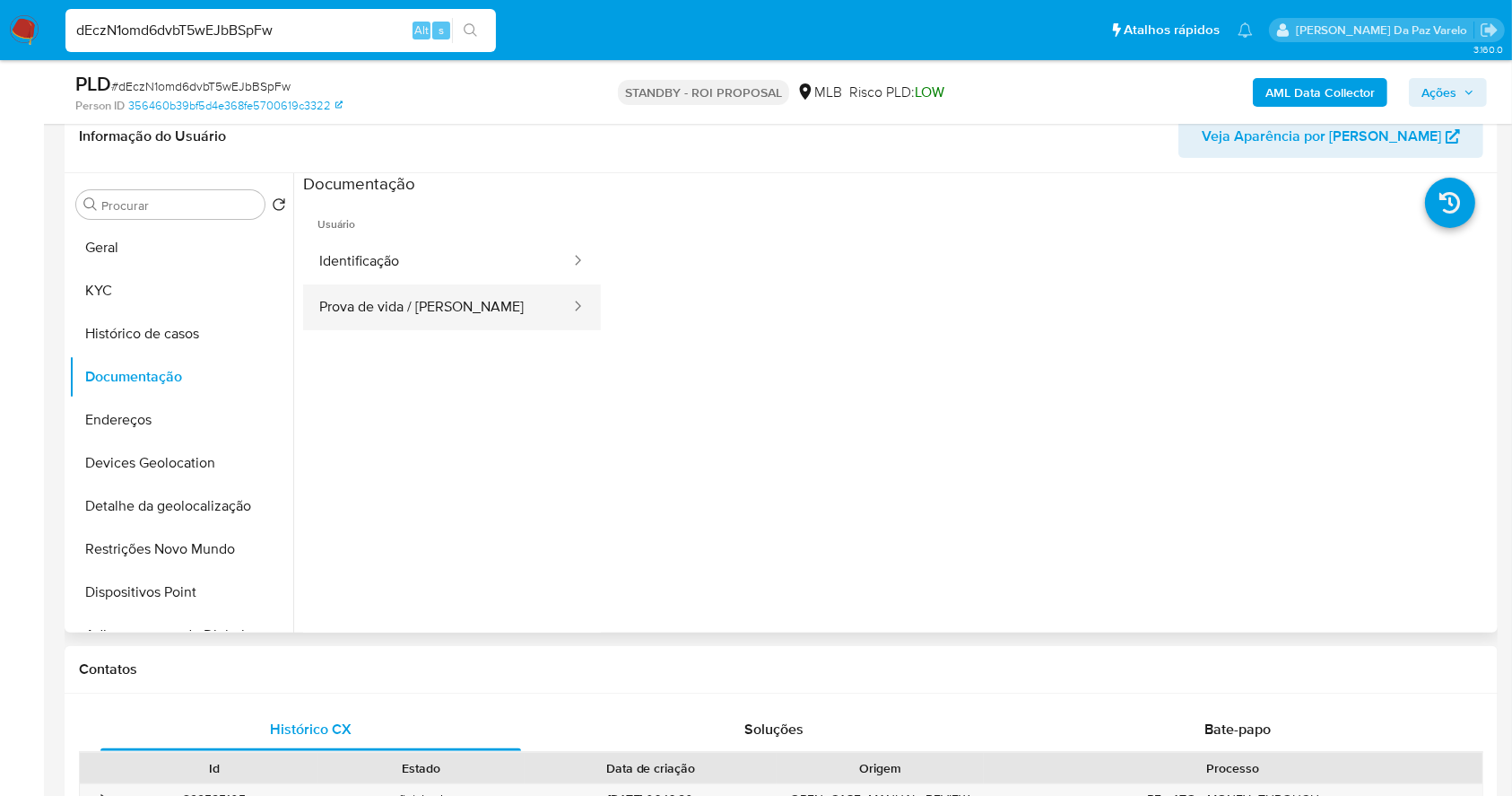
click at [406, 309] on button "Prova de vida / [PERSON_NAME]" at bounding box center [438, 308] width 270 height 46
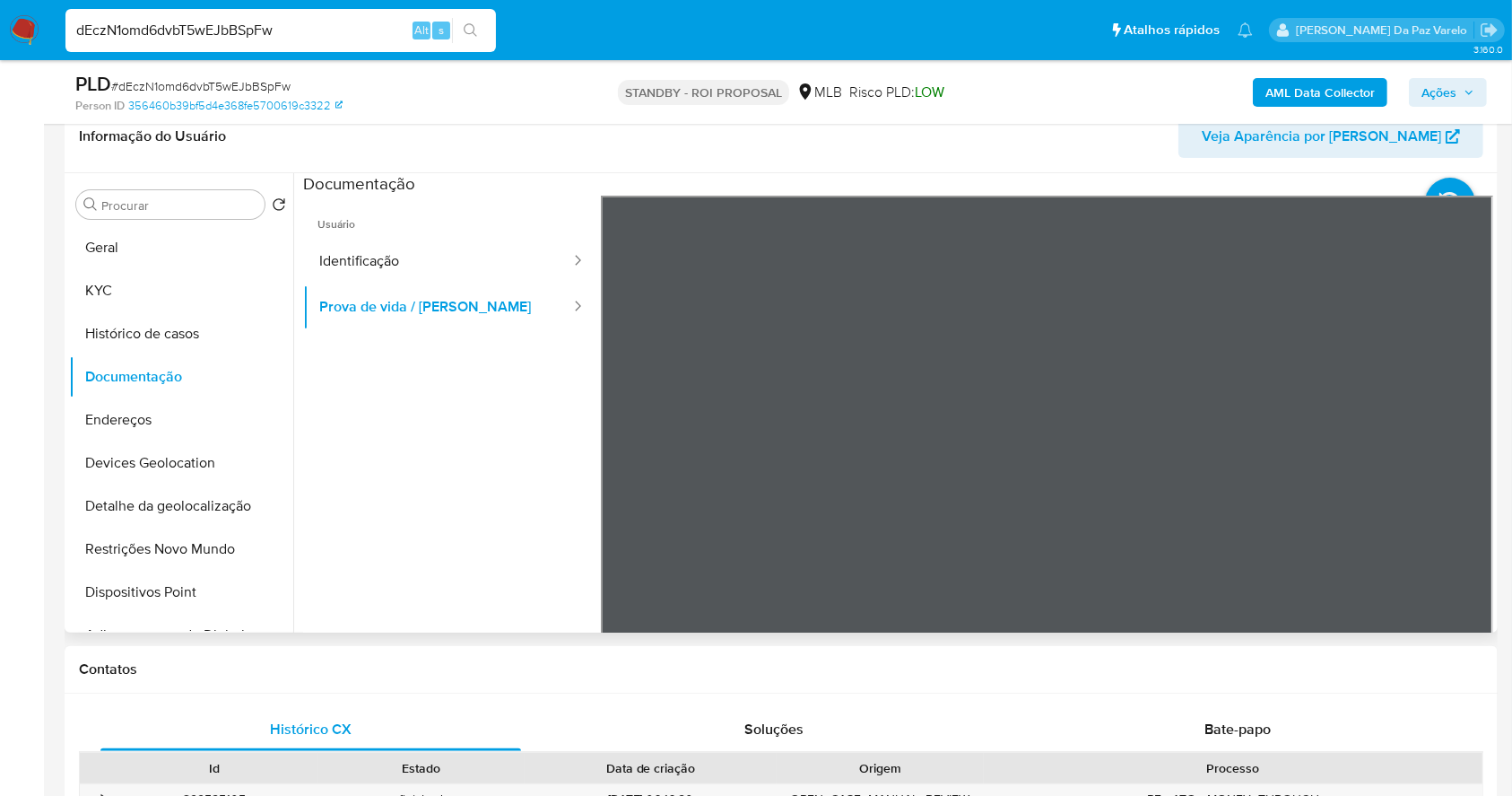
click at [1494, 320] on div "Procurar Retornar ao pedido padrão Geral KYC Histórico de casos Documentação En…" at bounding box center [781, 404] width 1434 height 460
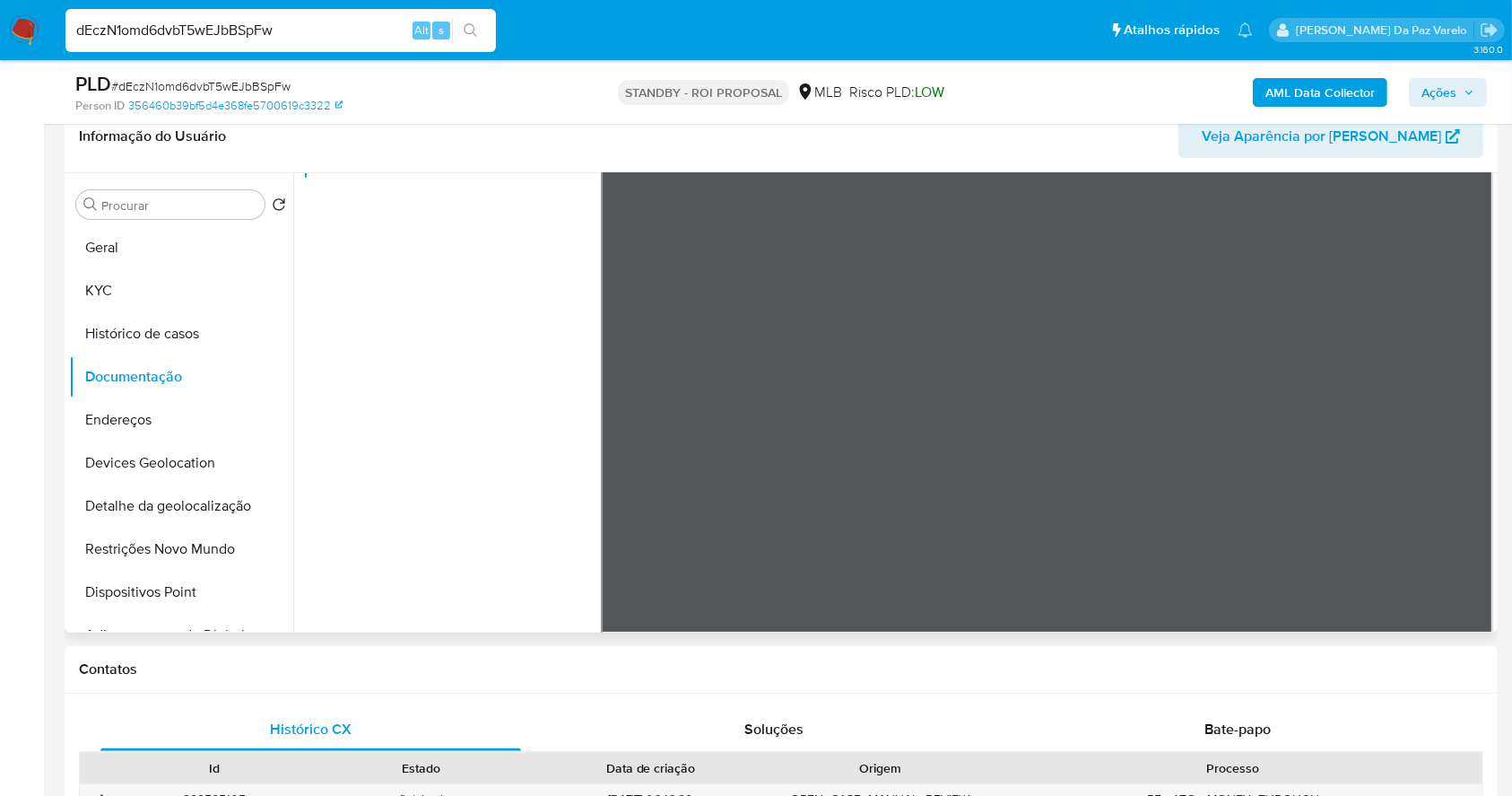
scroll to position [56, 0]
click at [1227, 712] on div "Bate-papo" at bounding box center [1239, 730] width 421 height 43
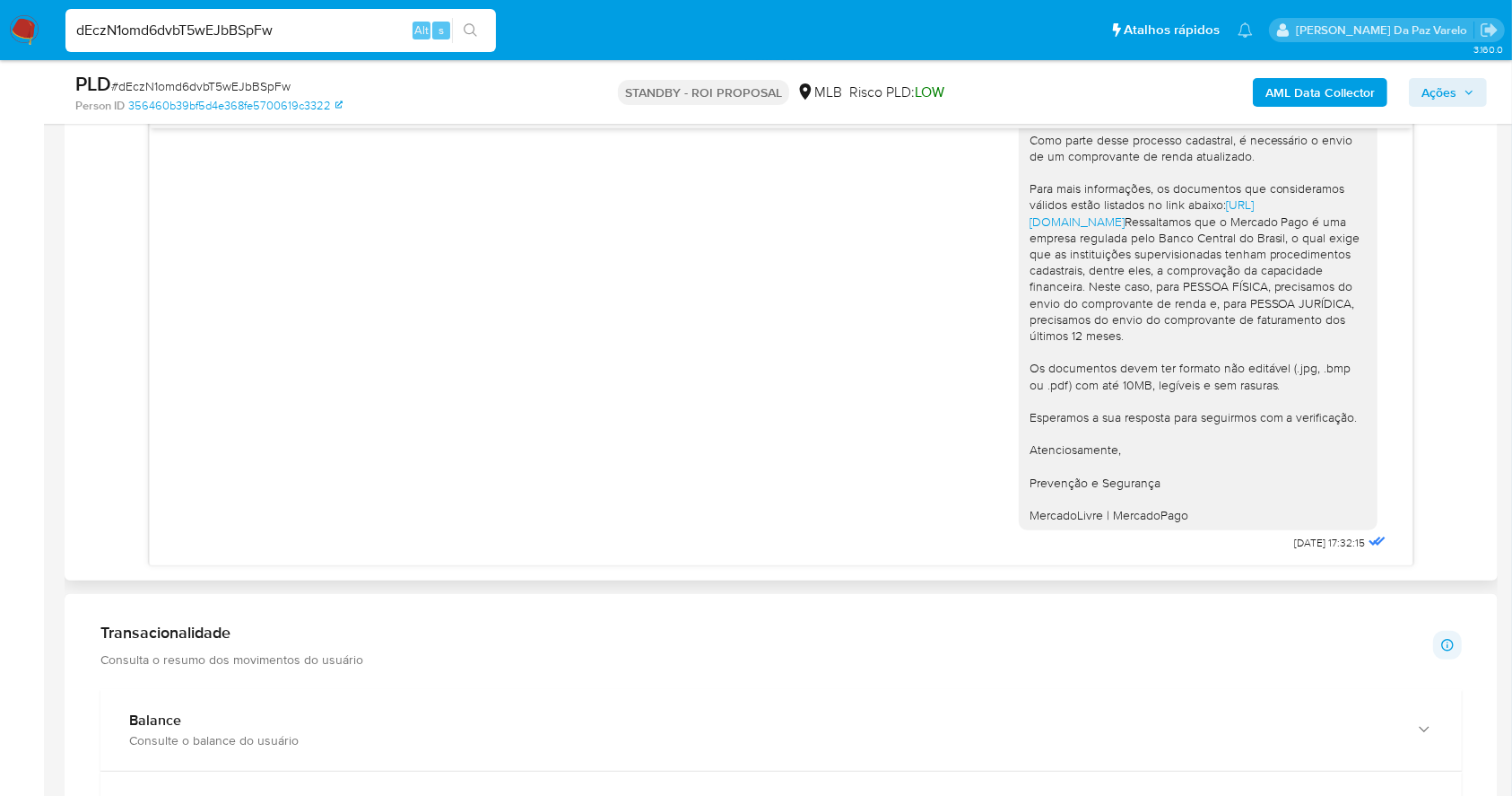
scroll to position [1010, 0]
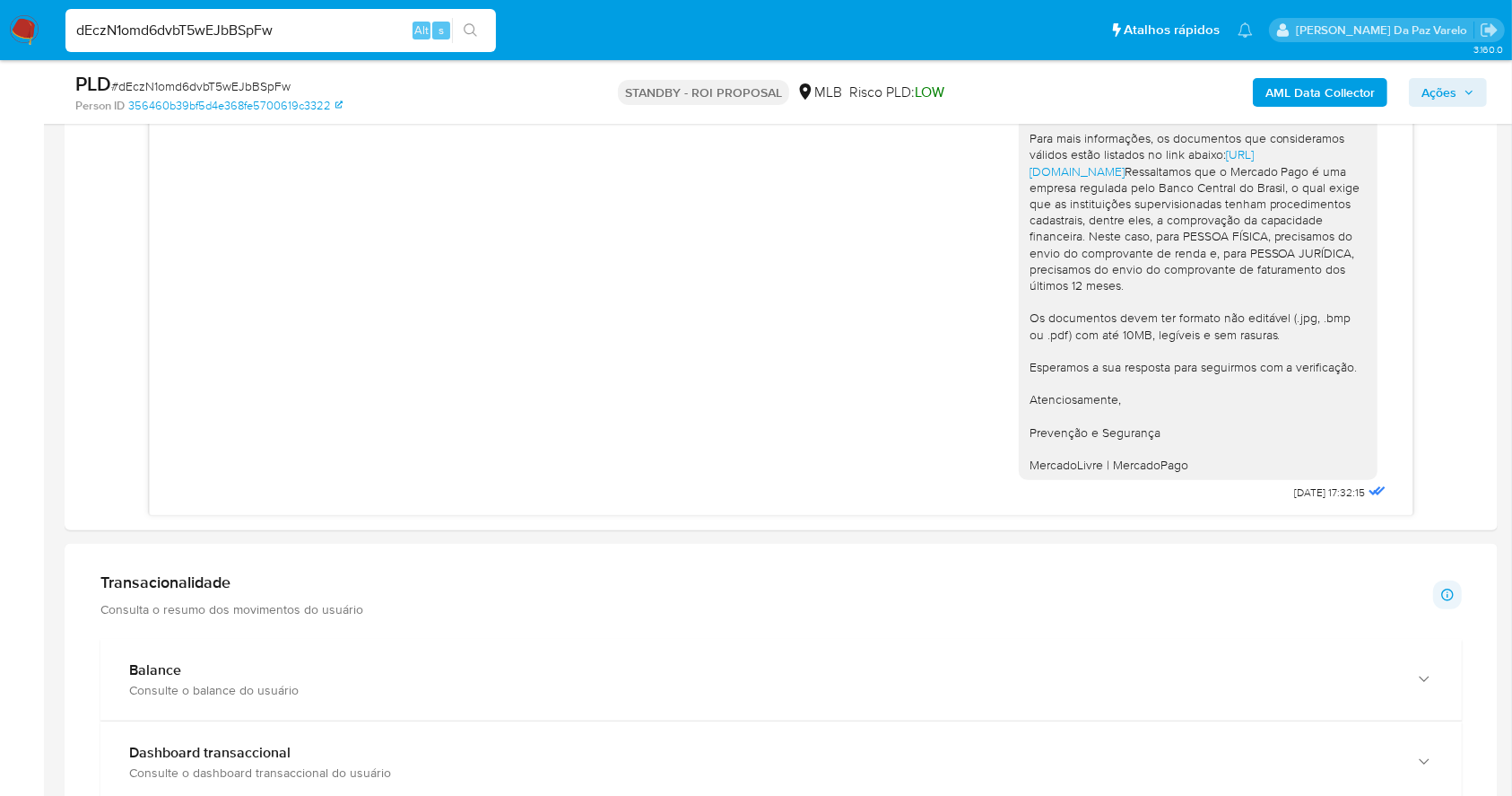
click at [385, 25] on input "dEczN1omd6dvbT5wEJbBSpFw" at bounding box center [281, 30] width 430 height 23
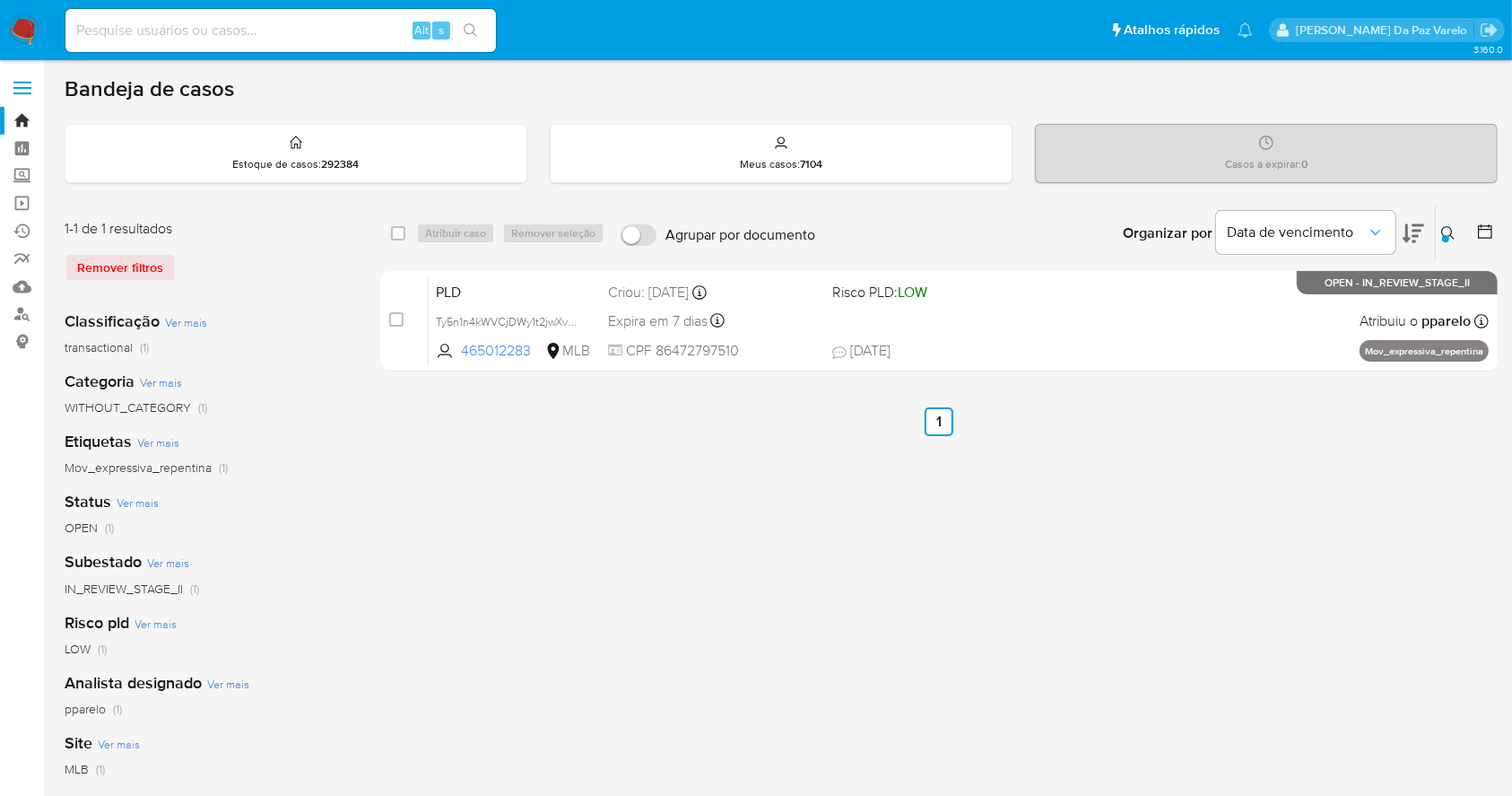
click at [1448, 231] on icon at bounding box center [1449, 234] width 15 height 15
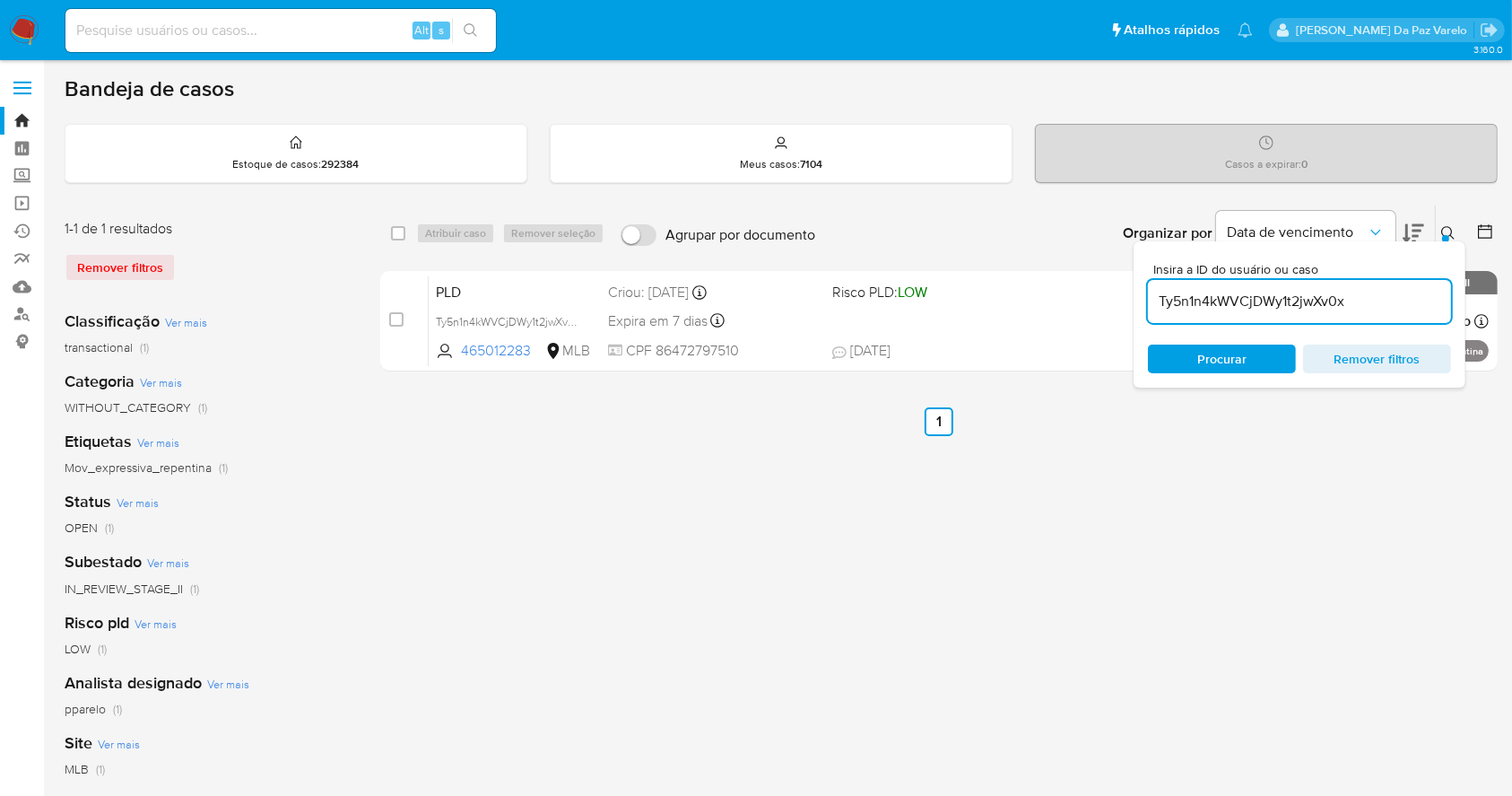
click at [1404, 307] on input "Ty5n1n4kWVCjDWy1t2jwXv0x" at bounding box center [1300, 301] width 303 height 23
type input "dEczN1omd6dvbT5wEJbBSpFw"
click at [399, 226] on input "checkbox" at bounding box center [399, 234] width 15 height 15
checkbox input "true"
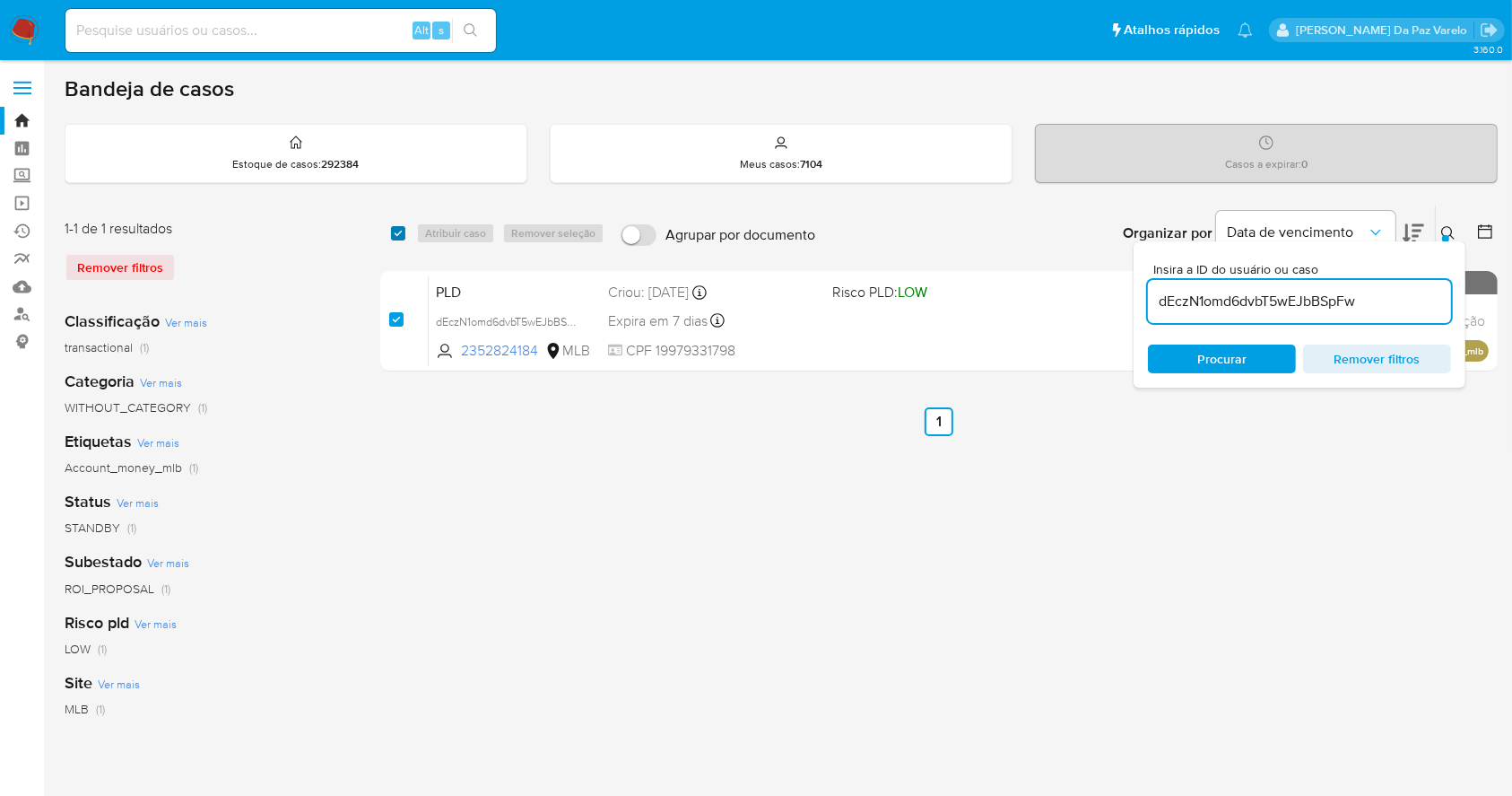
checkbox input "true"
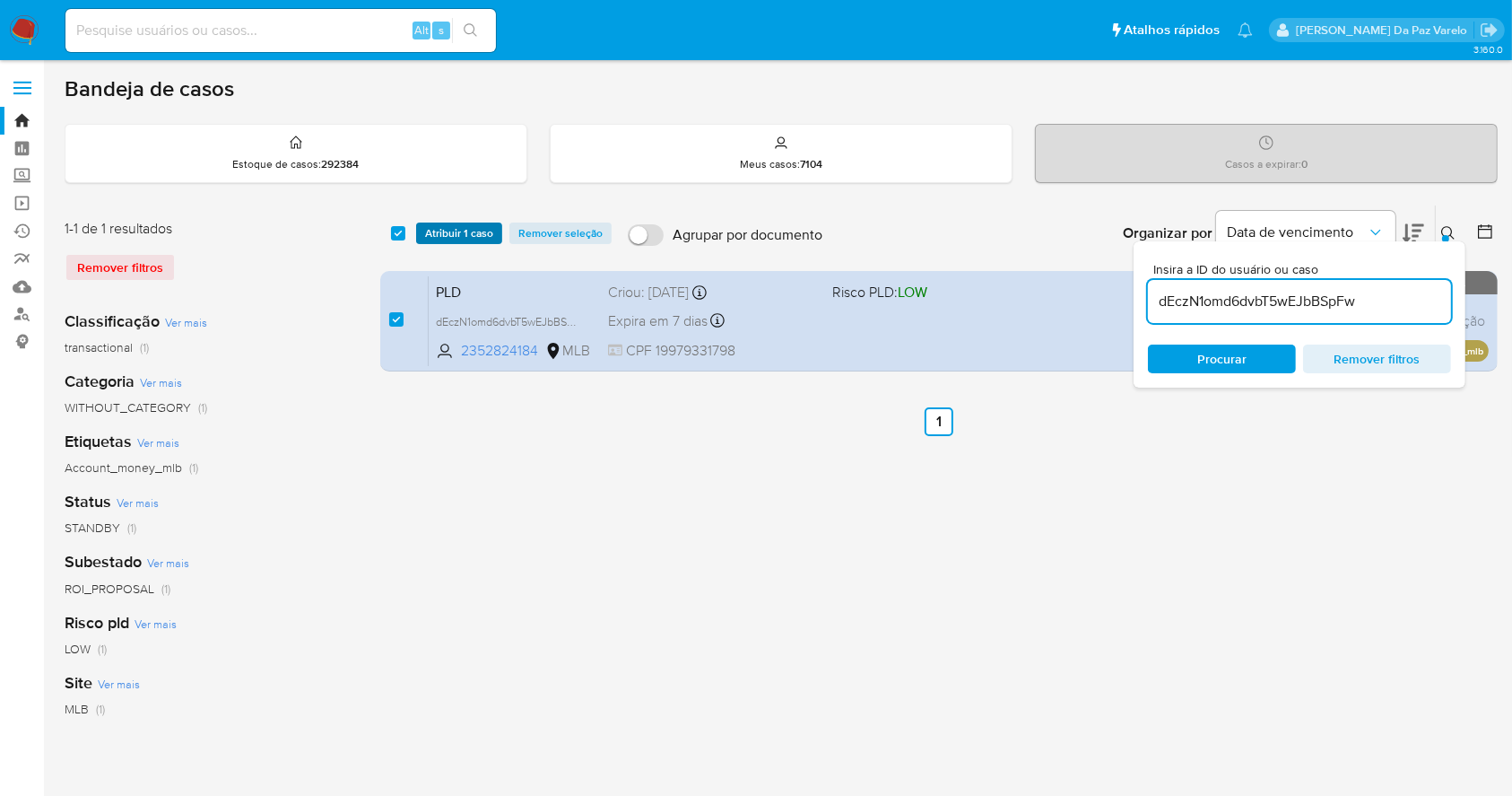
click at [456, 237] on span "Atribuir 1 caso" at bounding box center [460, 233] width 68 height 18
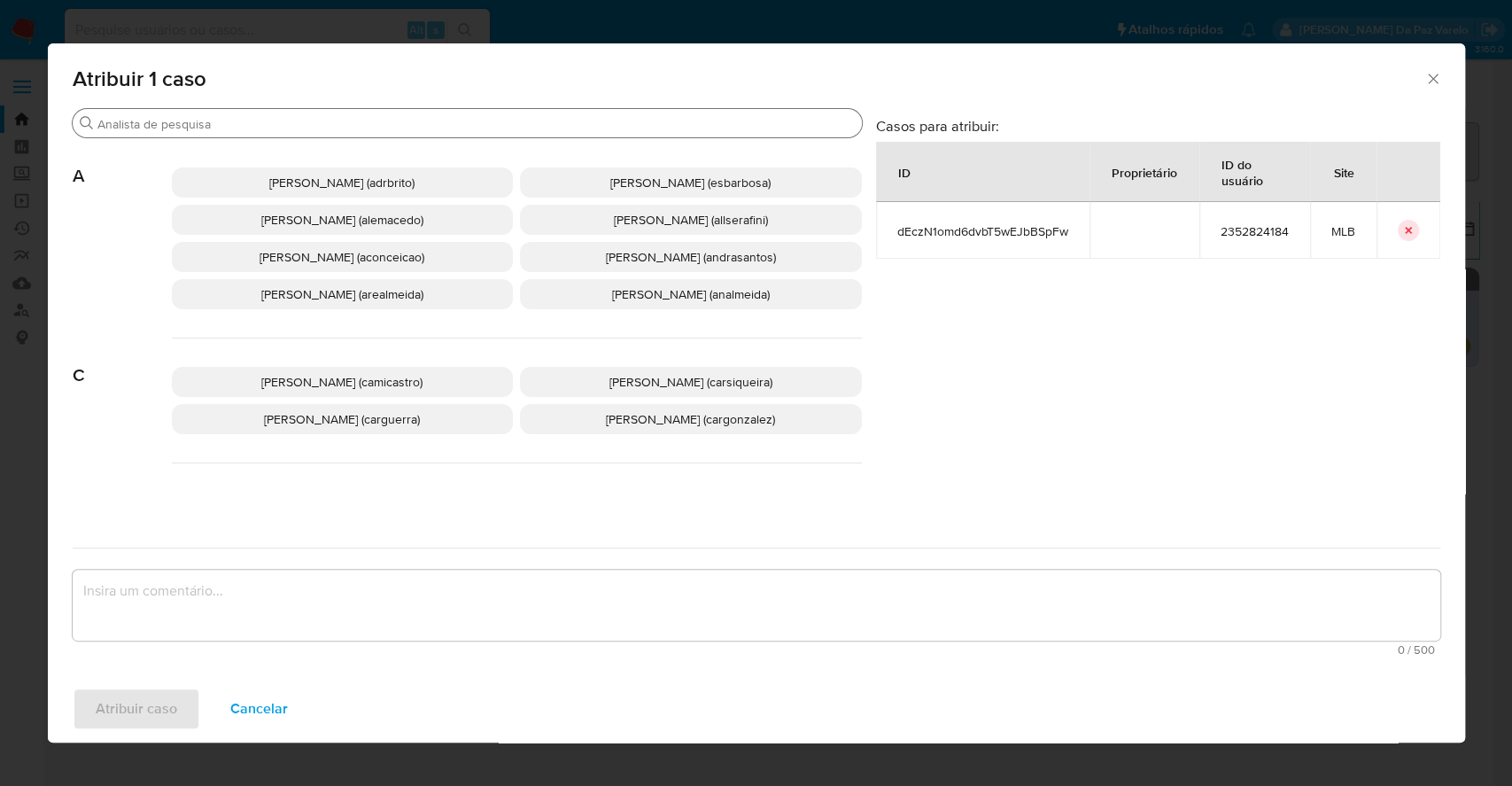
click at [588, 117] on input "Buscar" at bounding box center [476, 123] width 757 height 16
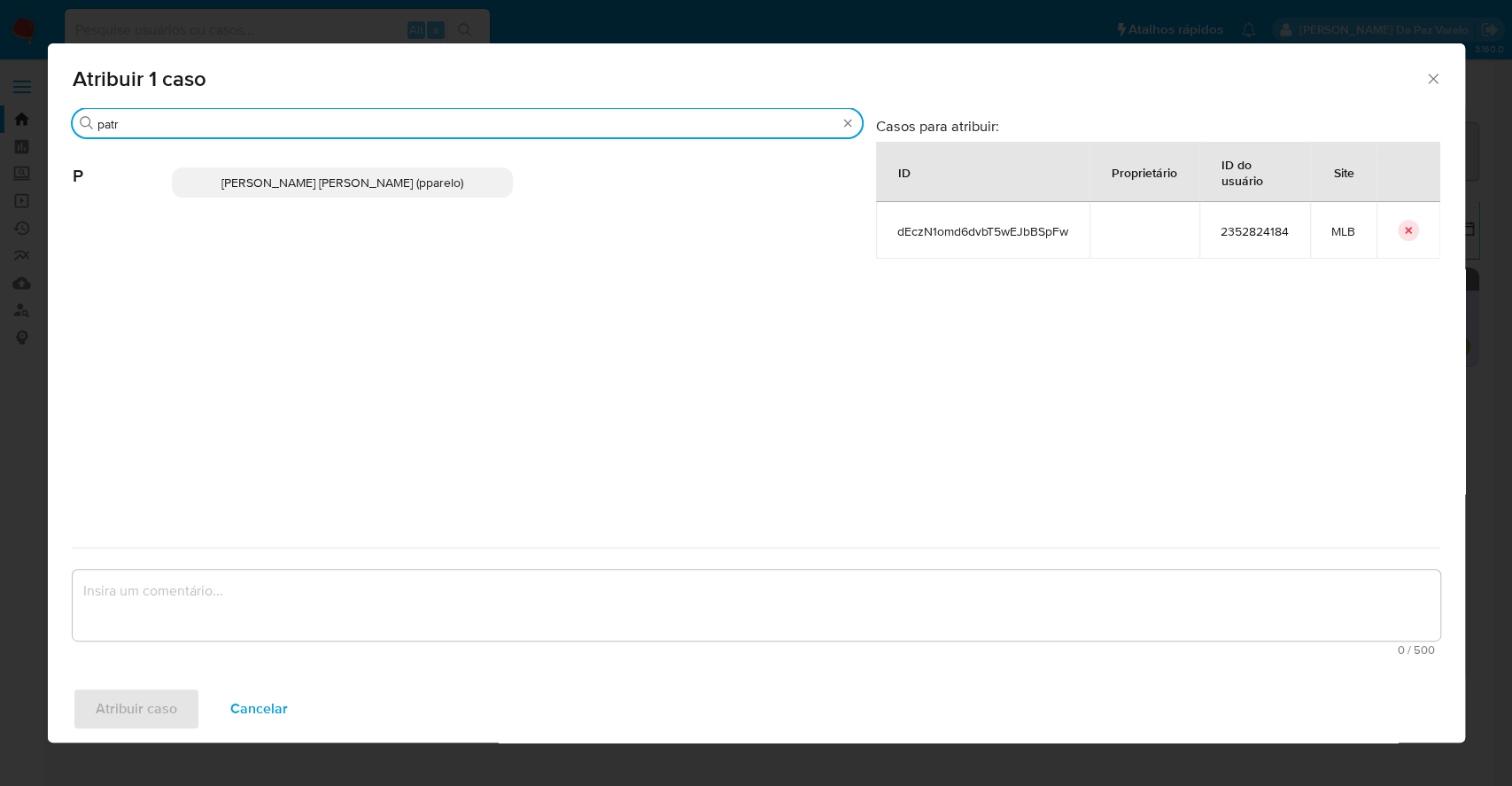
type input "patr"
click at [404, 188] on span "Patricia Aparecida Da Paz Varelo (pparelo)" at bounding box center [342, 181] width 242 height 17
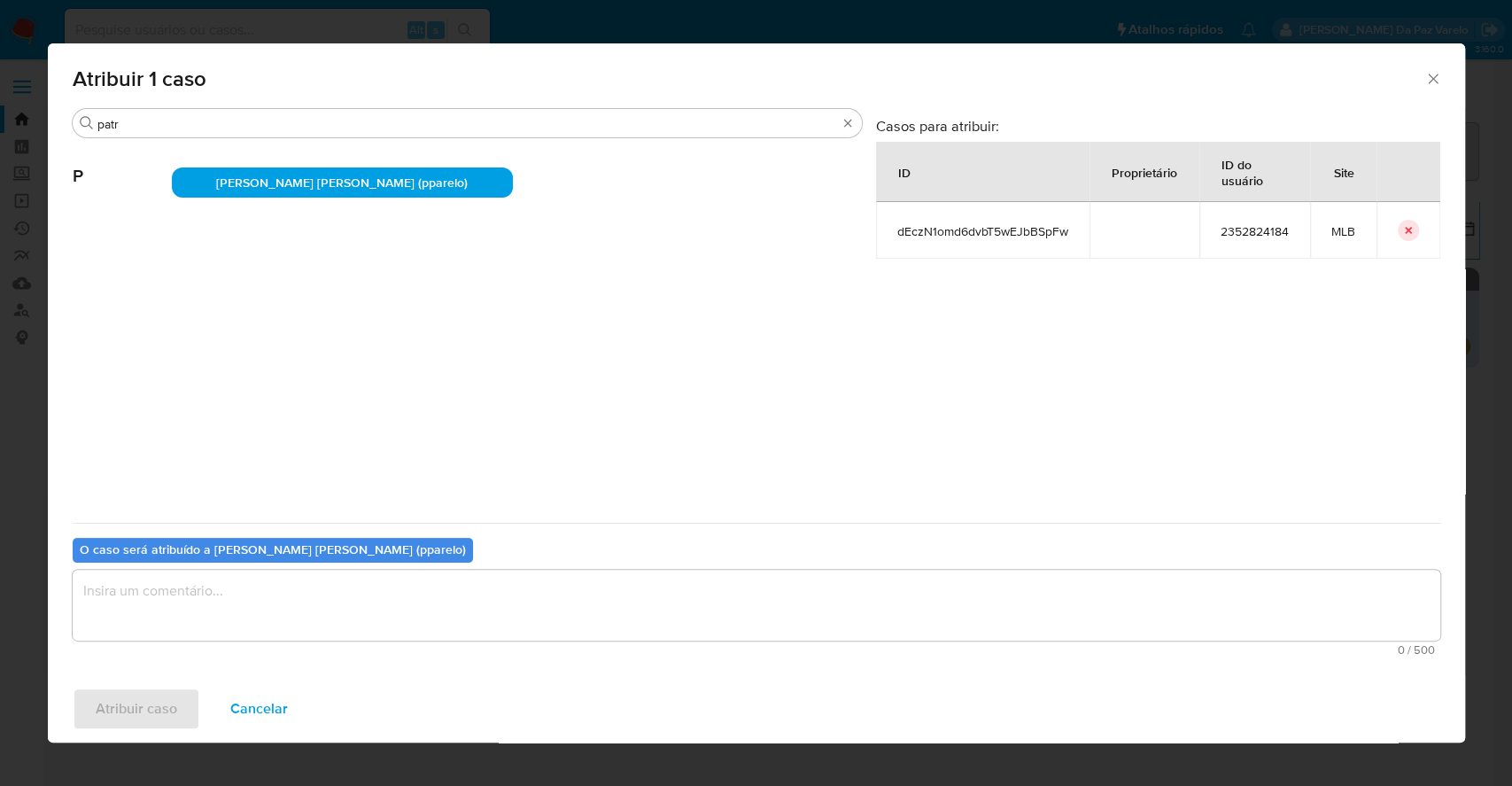
click at [499, 587] on textarea "assign-modal" at bounding box center [756, 605] width 1367 height 71
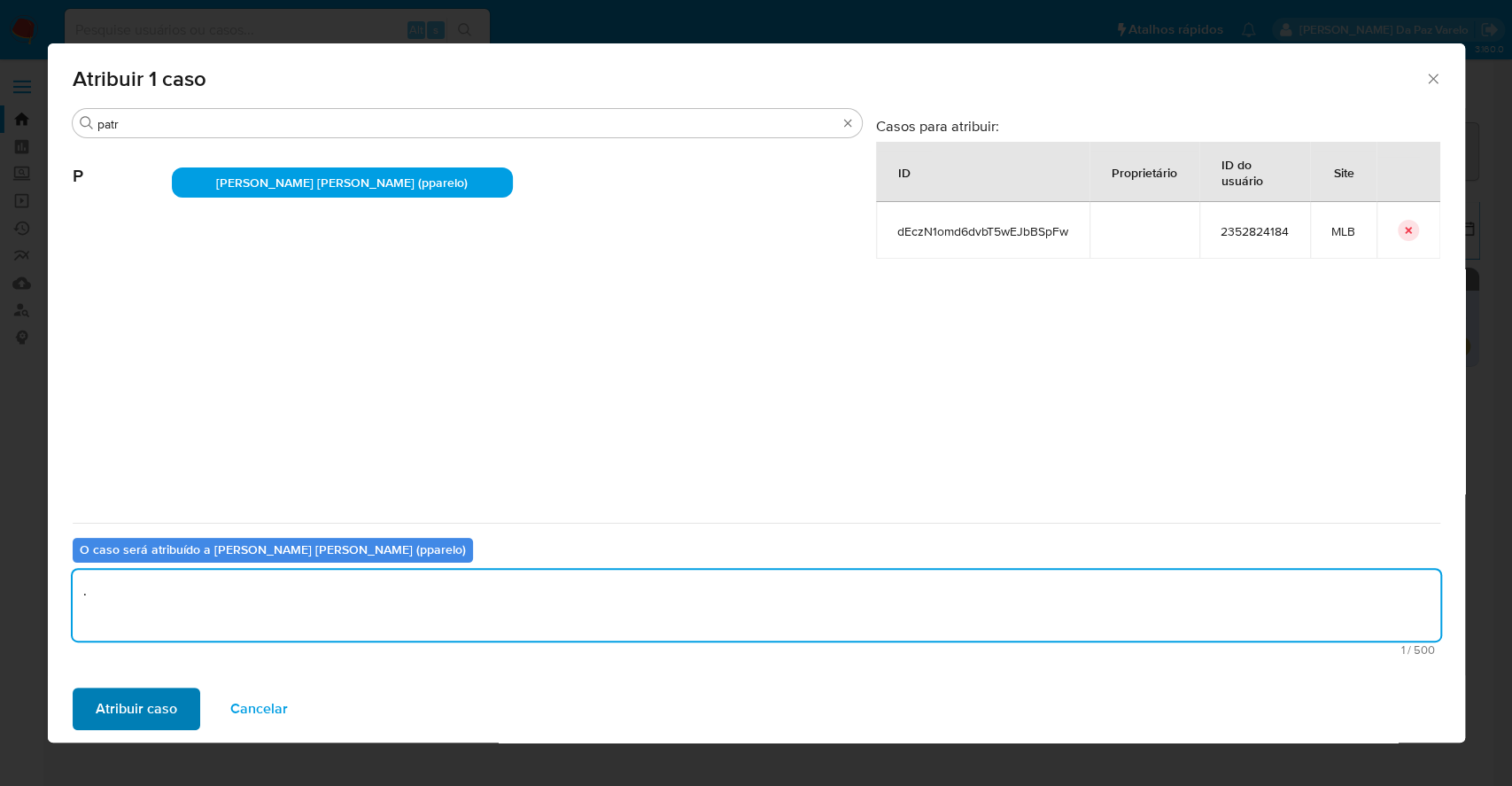
type textarea "."
click at [167, 715] on span "Atribuir caso" at bounding box center [136, 708] width 81 height 39
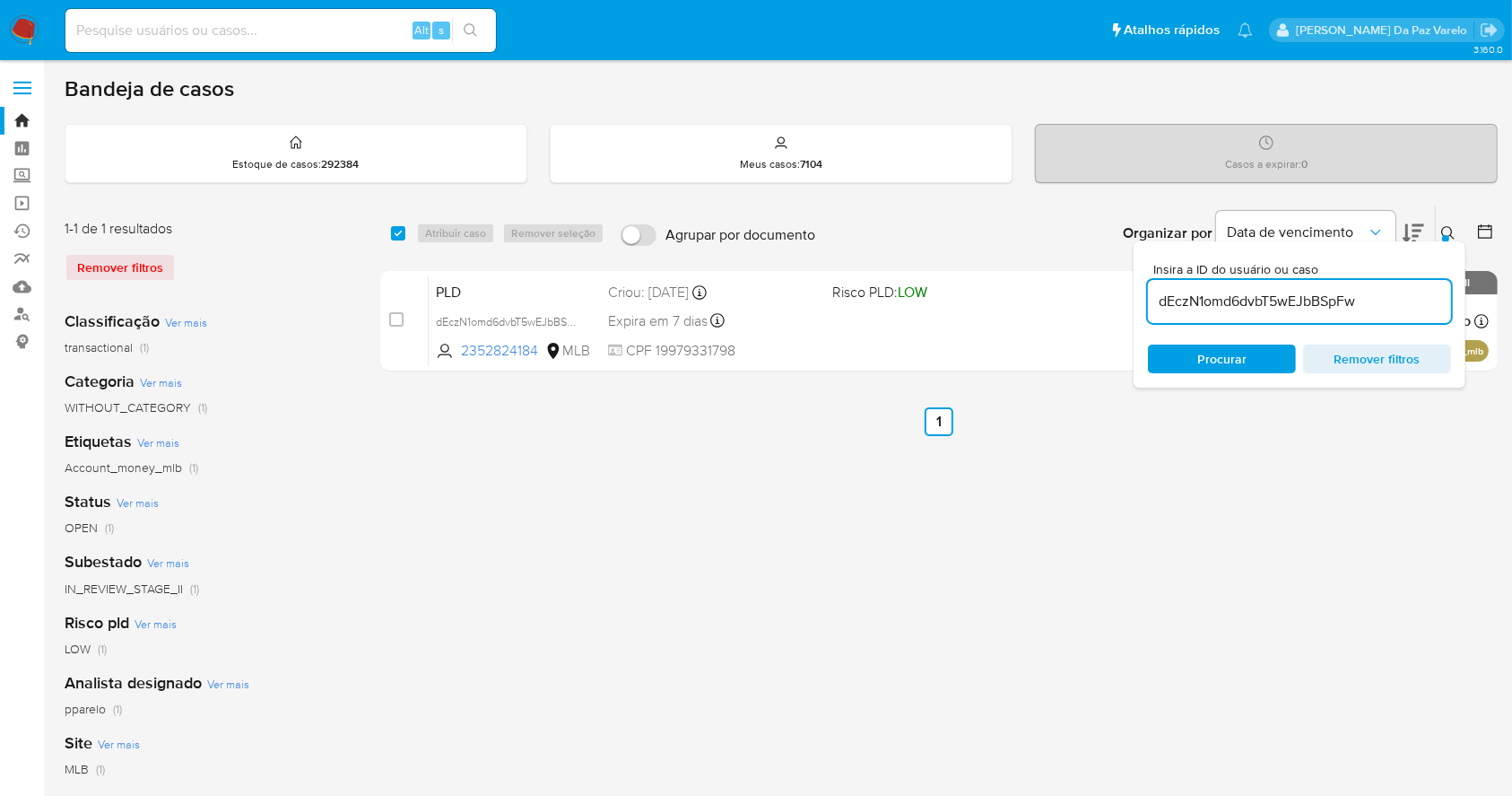
click at [1448, 234] on icon at bounding box center [1449, 234] width 15 height 15
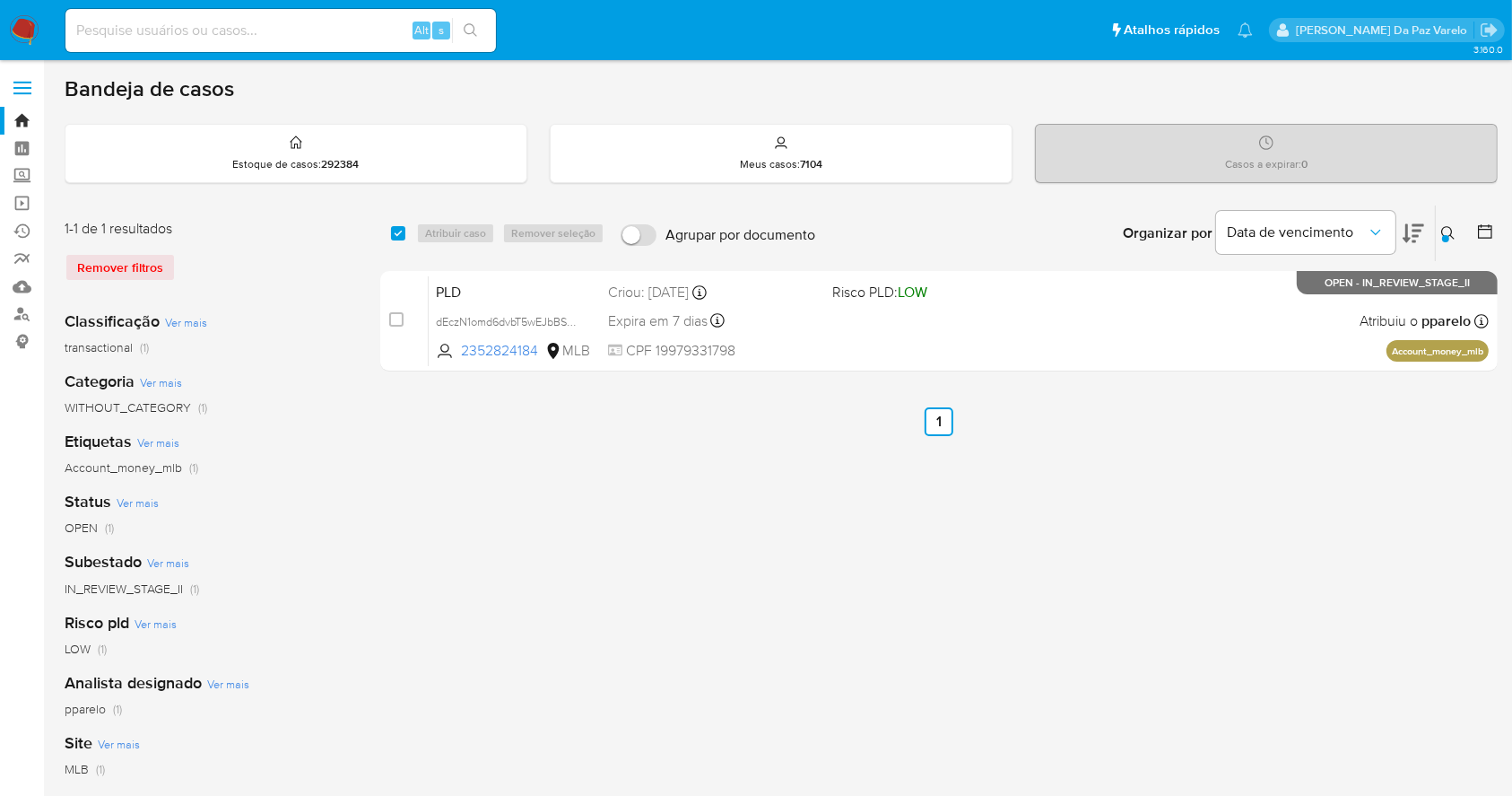
click at [1448, 238] on div at bounding box center [1446, 239] width 7 height 7
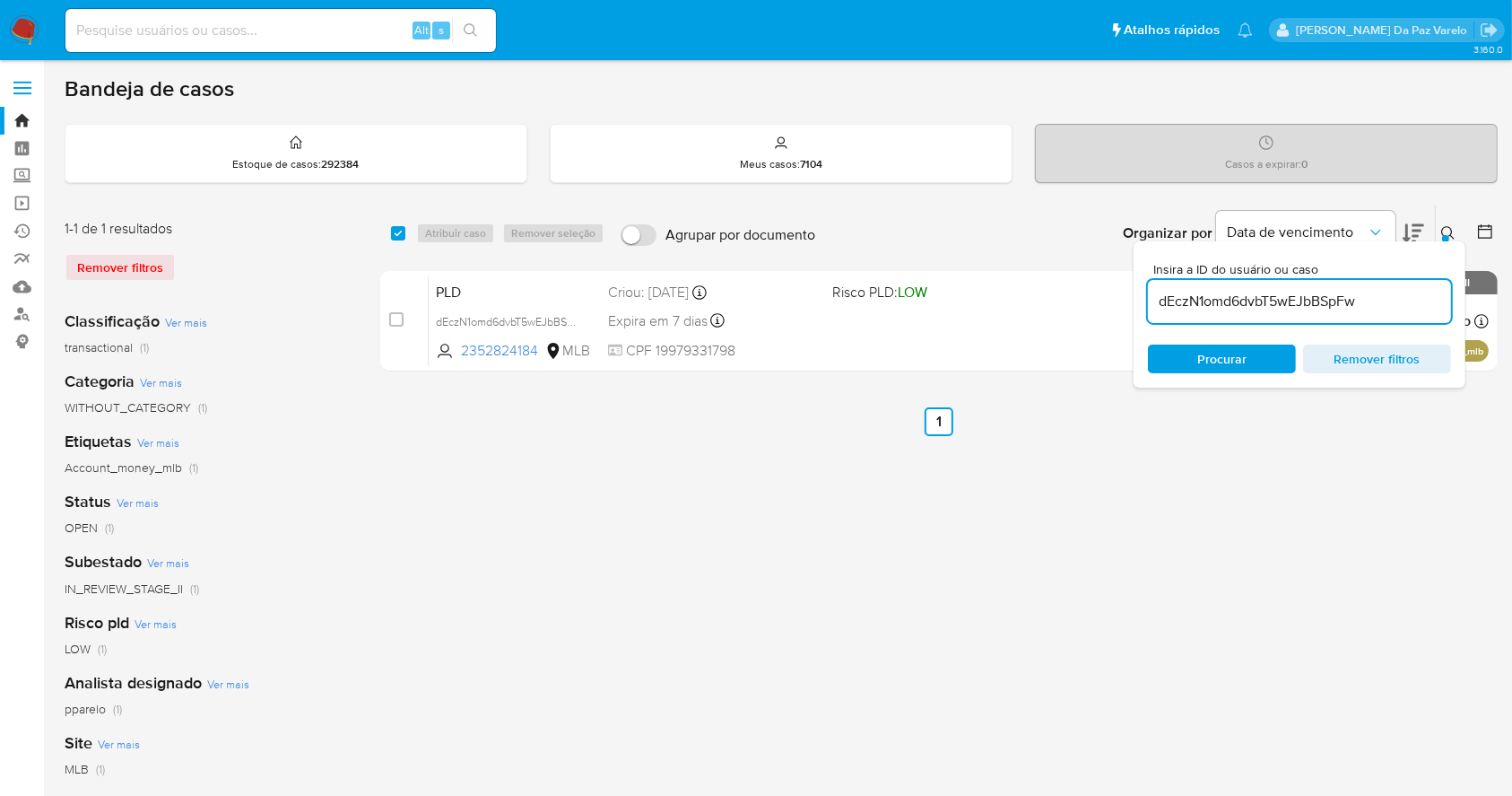
click at [1374, 298] on input "dEczN1omd6dvbT5wEJbBSpFw" at bounding box center [1300, 301] width 303 height 23
click at [1374, 300] on input "dEczN1omd6dvbT5wEJbBSpFw" at bounding box center [1300, 301] width 303 height 23
type input "kDHdUhUxxacRbEsk3fwI8yMJ"
click at [1254, 353] on div "Procurar Remover filtros" at bounding box center [1300, 358] width 303 height 29
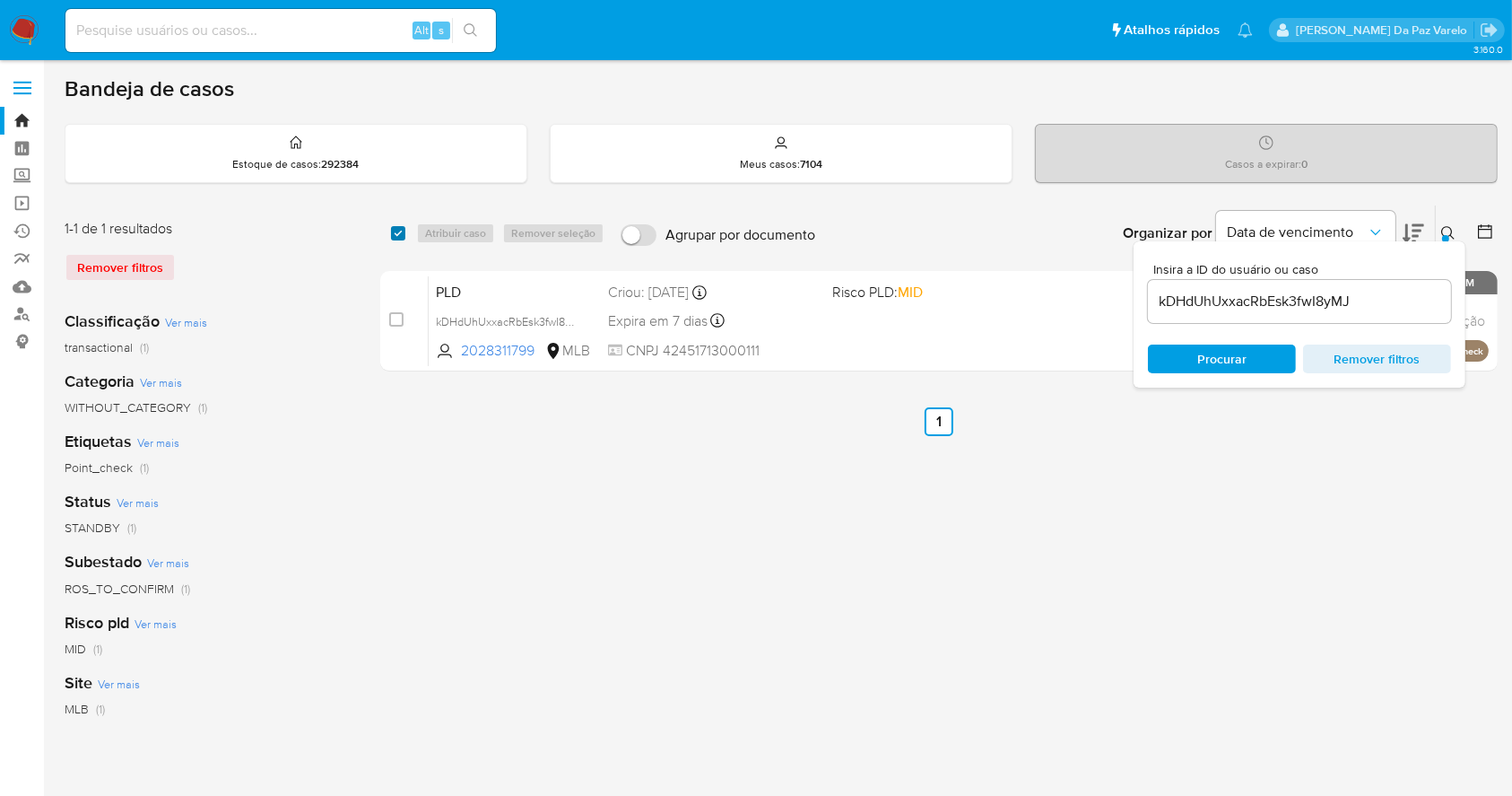
click at [398, 226] on input "checkbox" at bounding box center [399, 234] width 15 height 15
checkbox input "true"
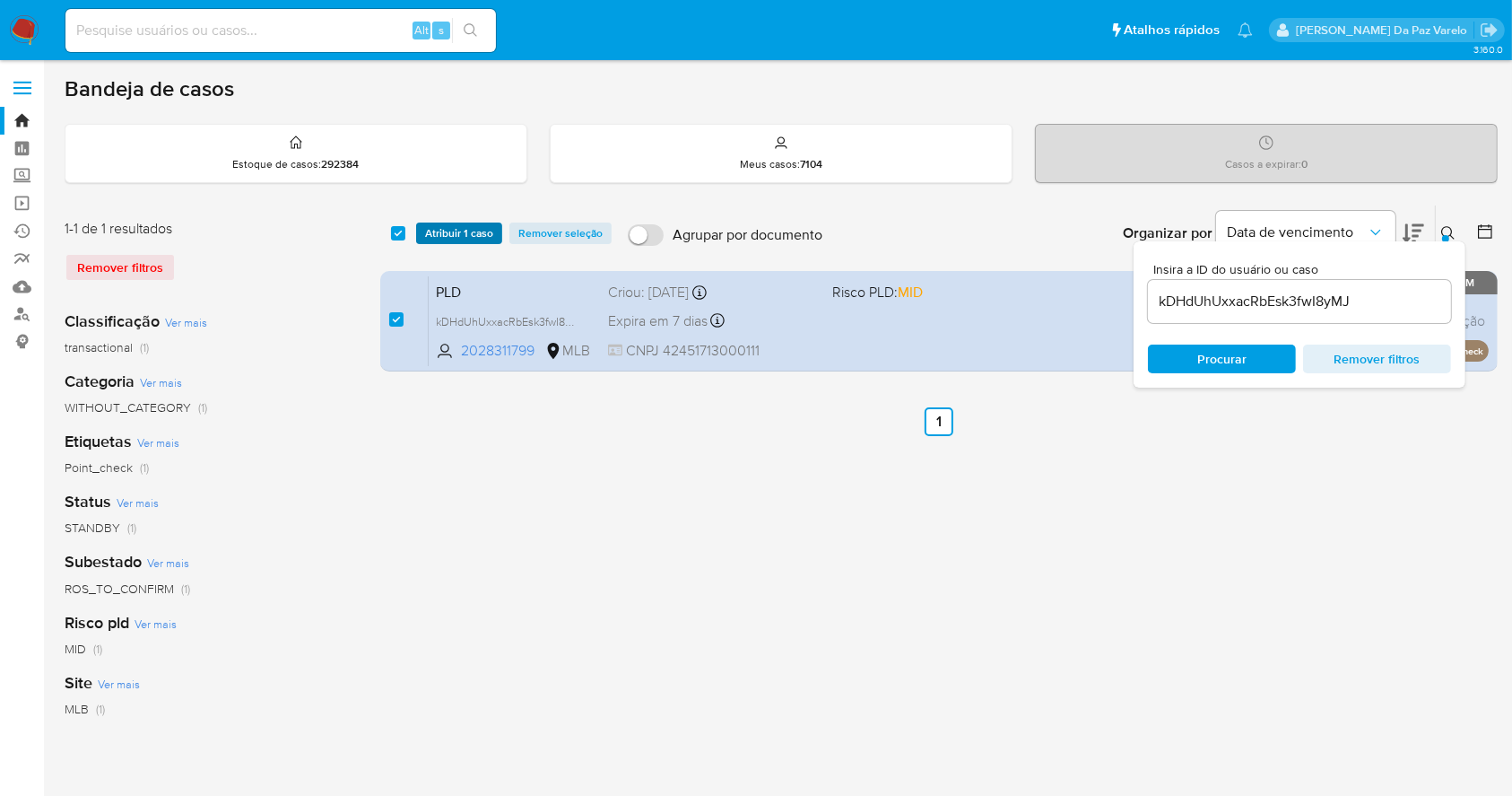
click at [450, 235] on span "Atribuir 1 caso" at bounding box center [460, 233] width 68 height 18
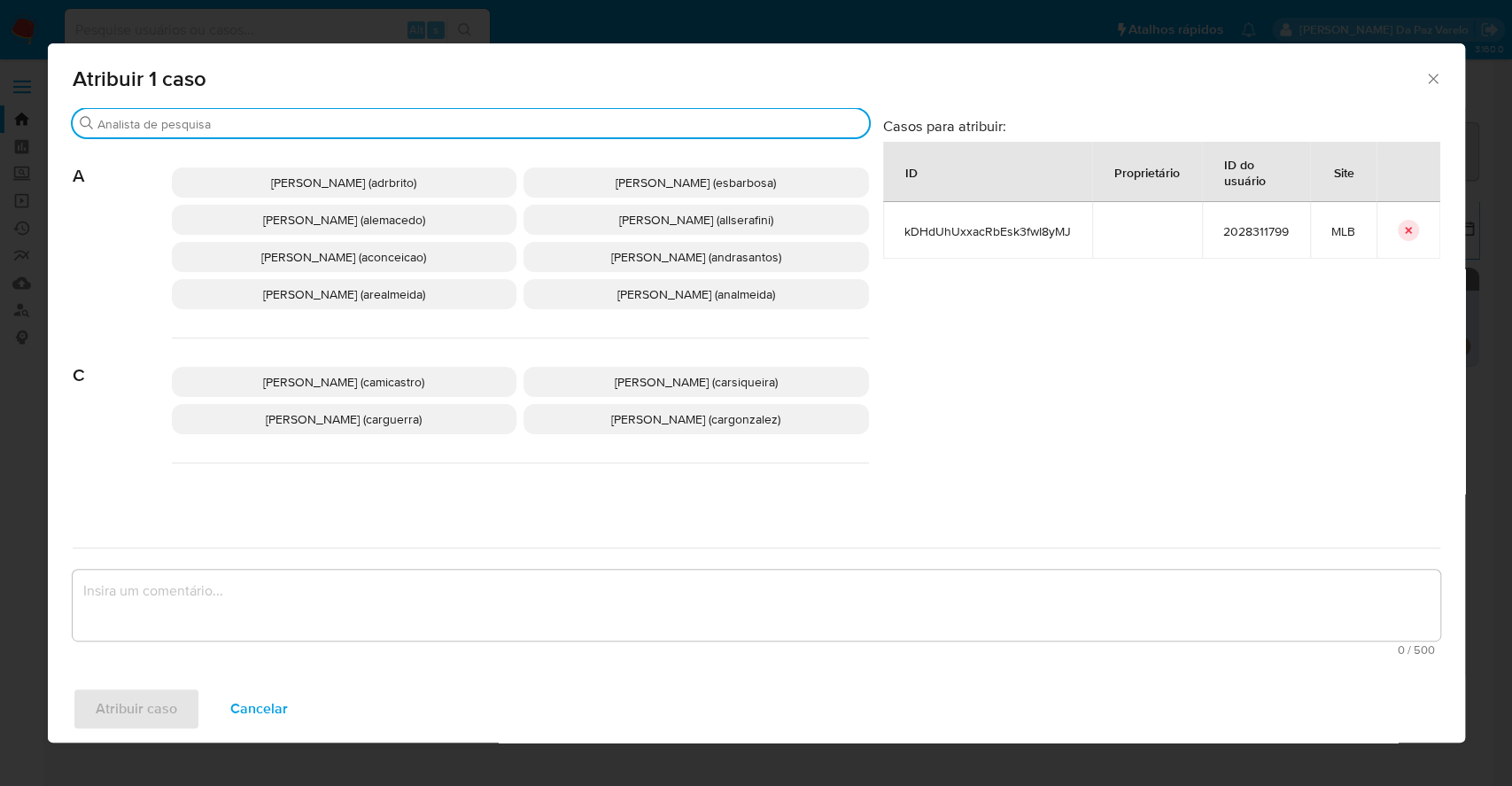
click at [505, 125] on input "Buscar" at bounding box center [479, 123] width 765 height 16
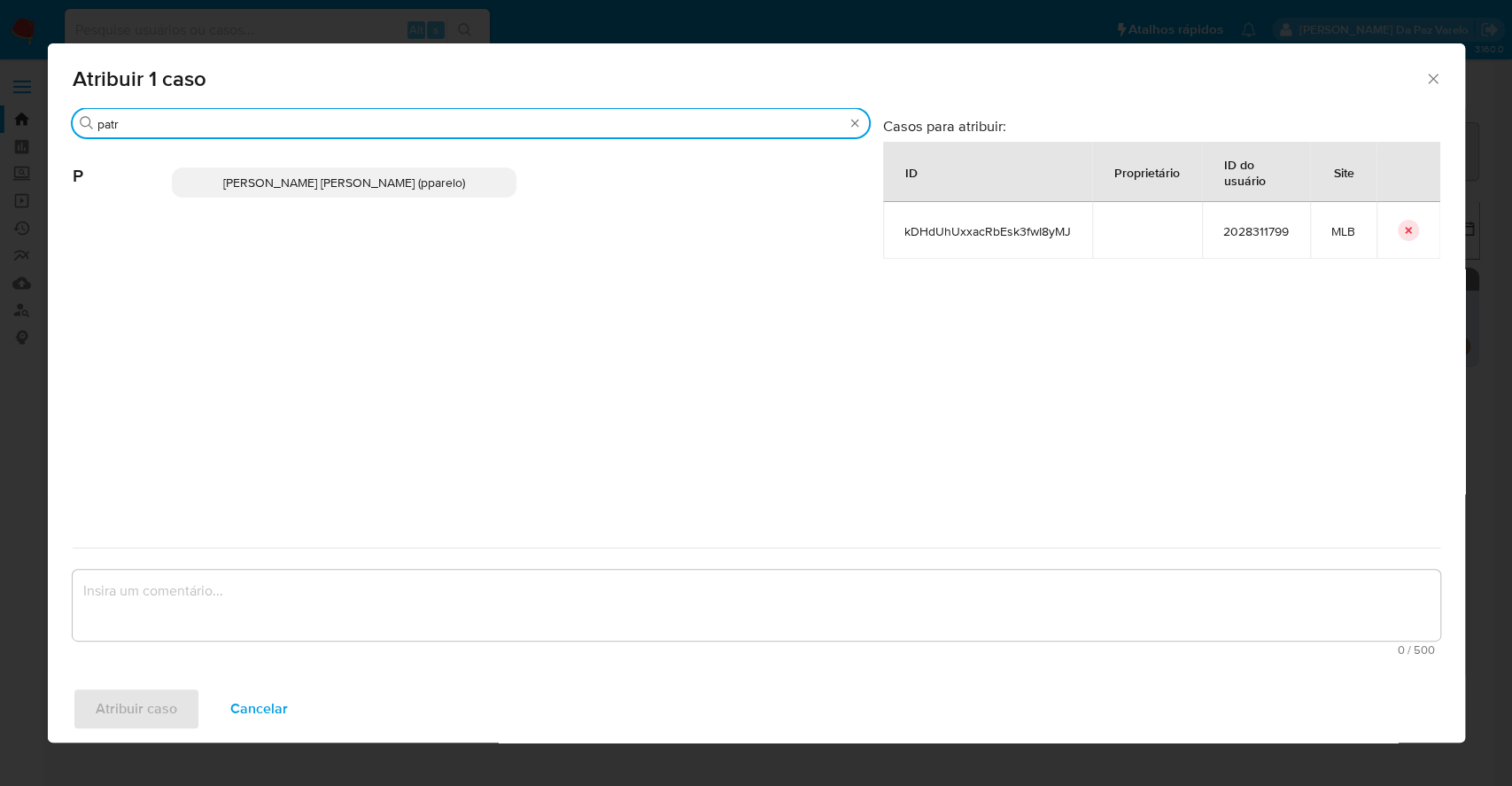
type input "patr"
click at [438, 185] on span "Patricia Aparecida Da Paz Varelo (pparelo)" at bounding box center [344, 181] width 242 height 17
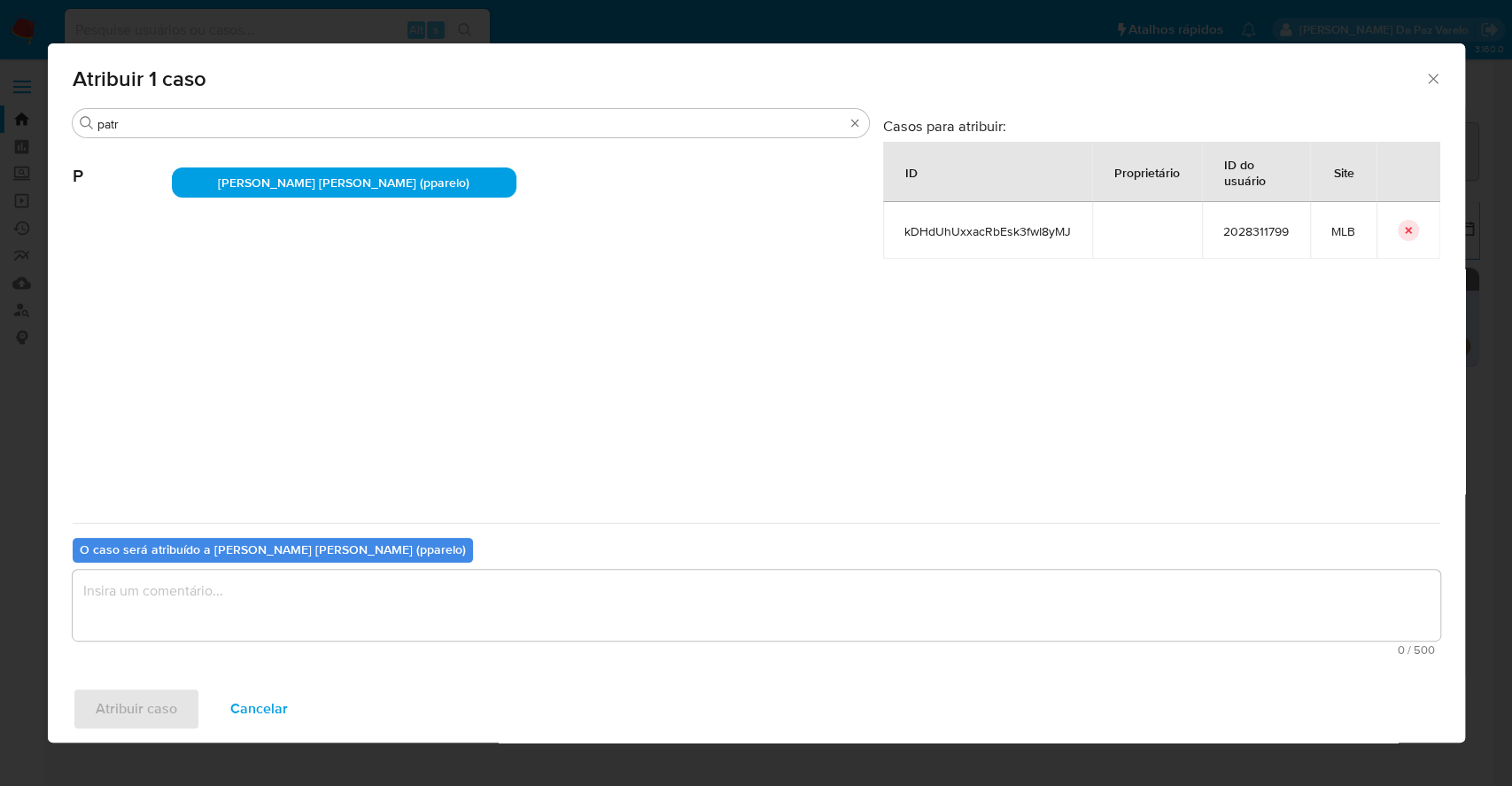
click at [410, 599] on textarea "assign-modal" at bounding box center [756, 605] width 1367 height 71
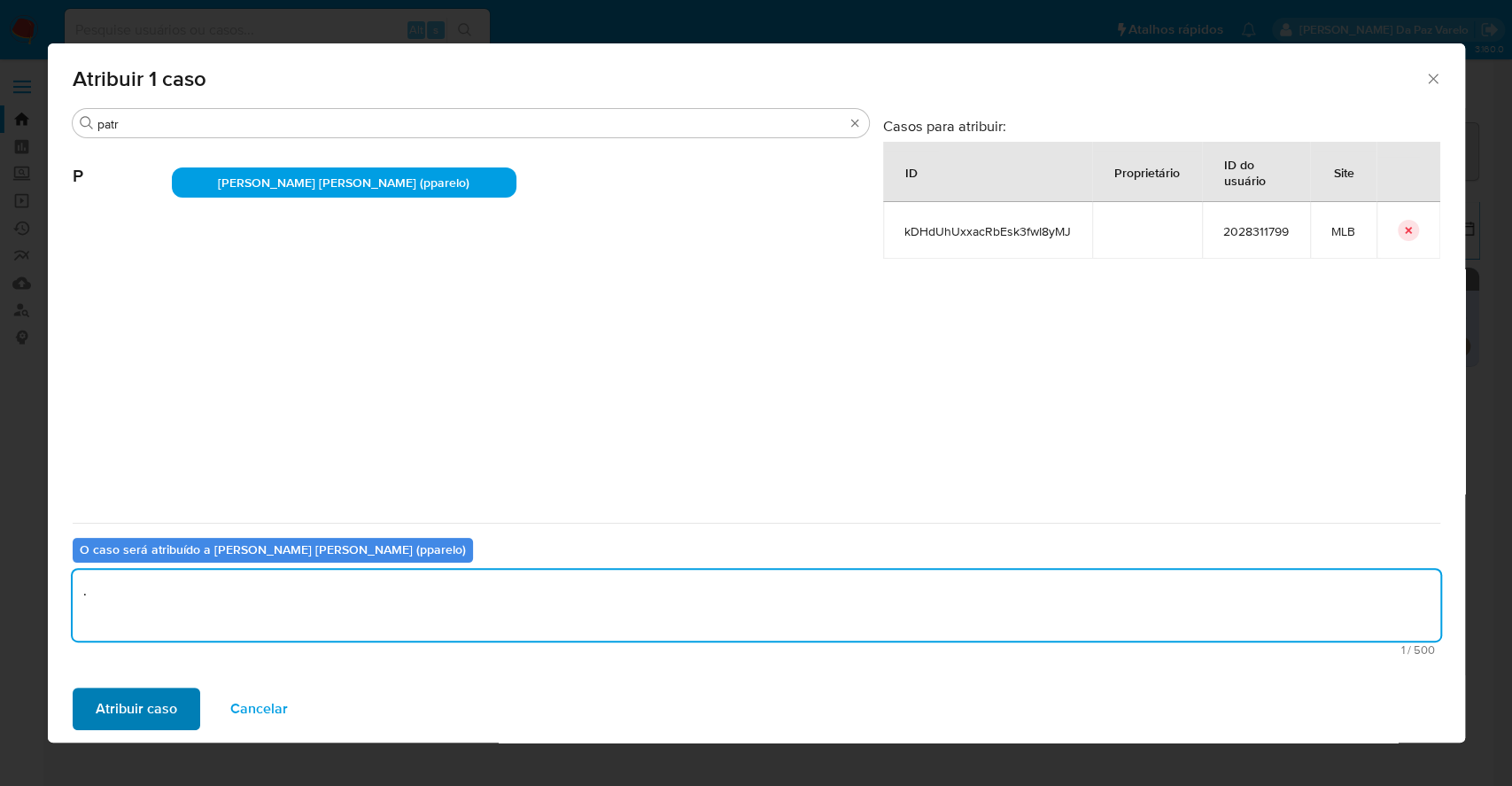
type textarea "."
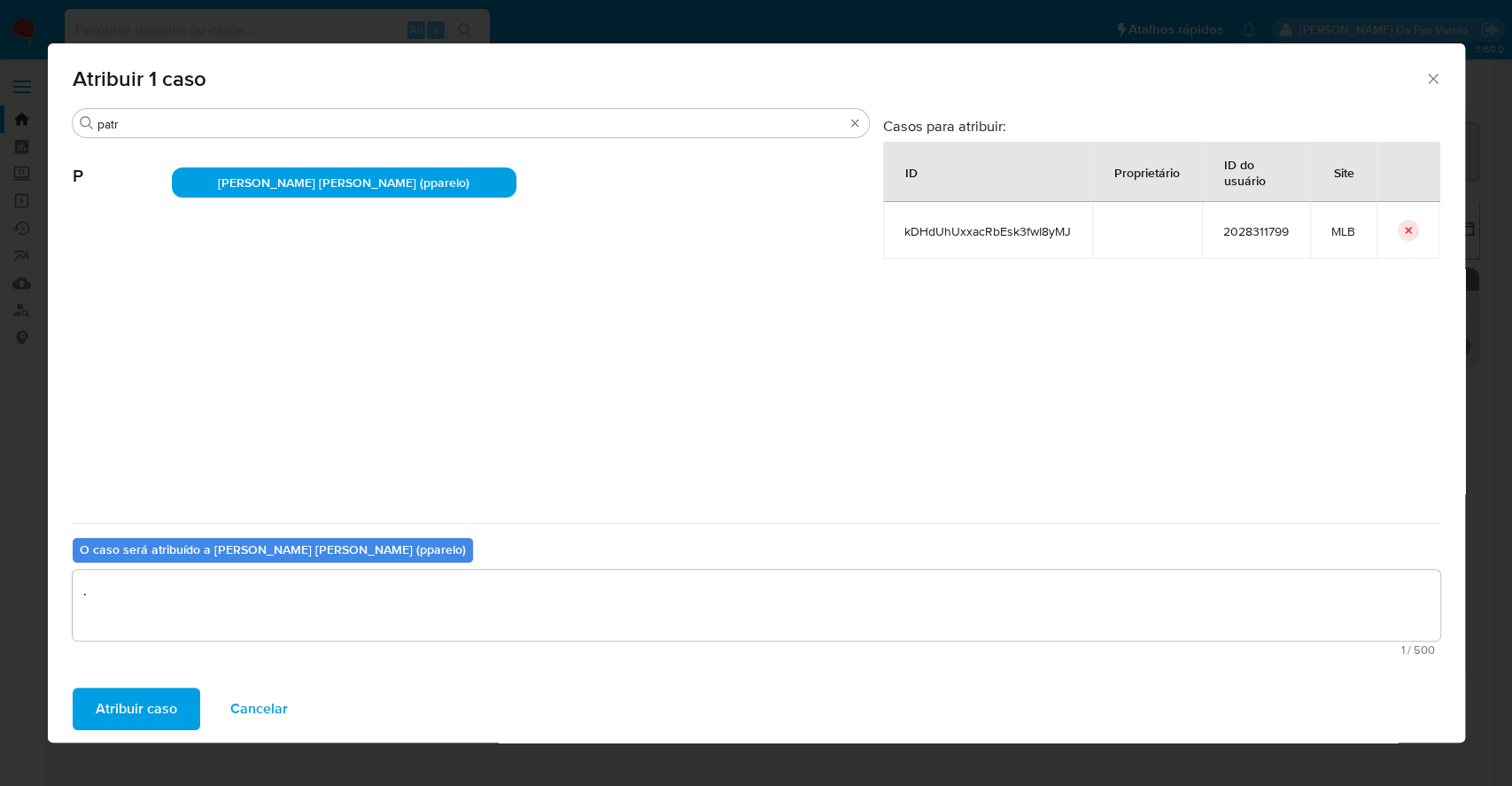
click at [126, 716] on span "Atribuir caso" at bounding box center [136, 708] width 81 height 39
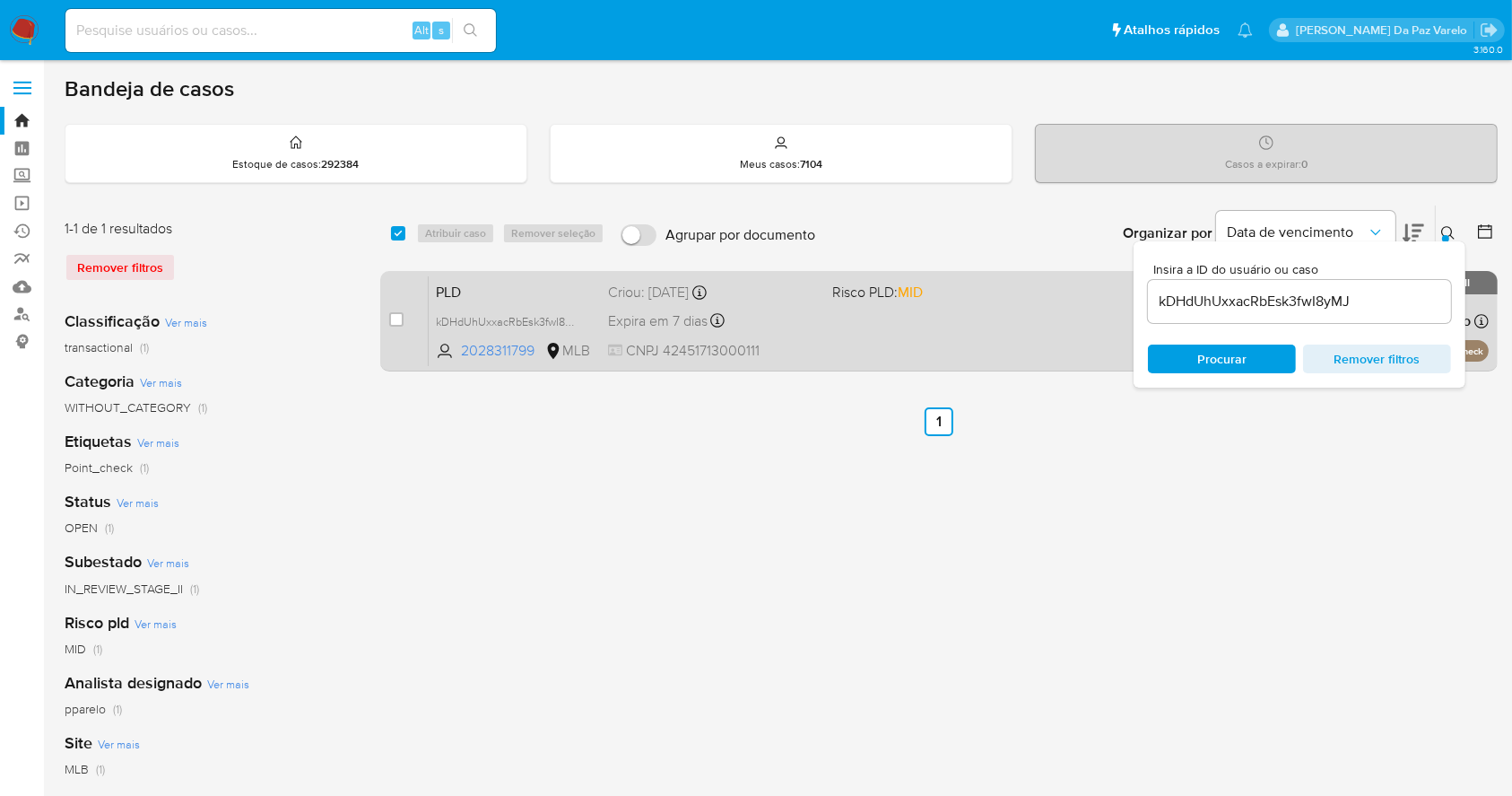
click at [772, 317] on div "Expira em 7 dias Expira em 26/09/2025 00:29:11" at bounding box center [713, 320] width 209 height 24
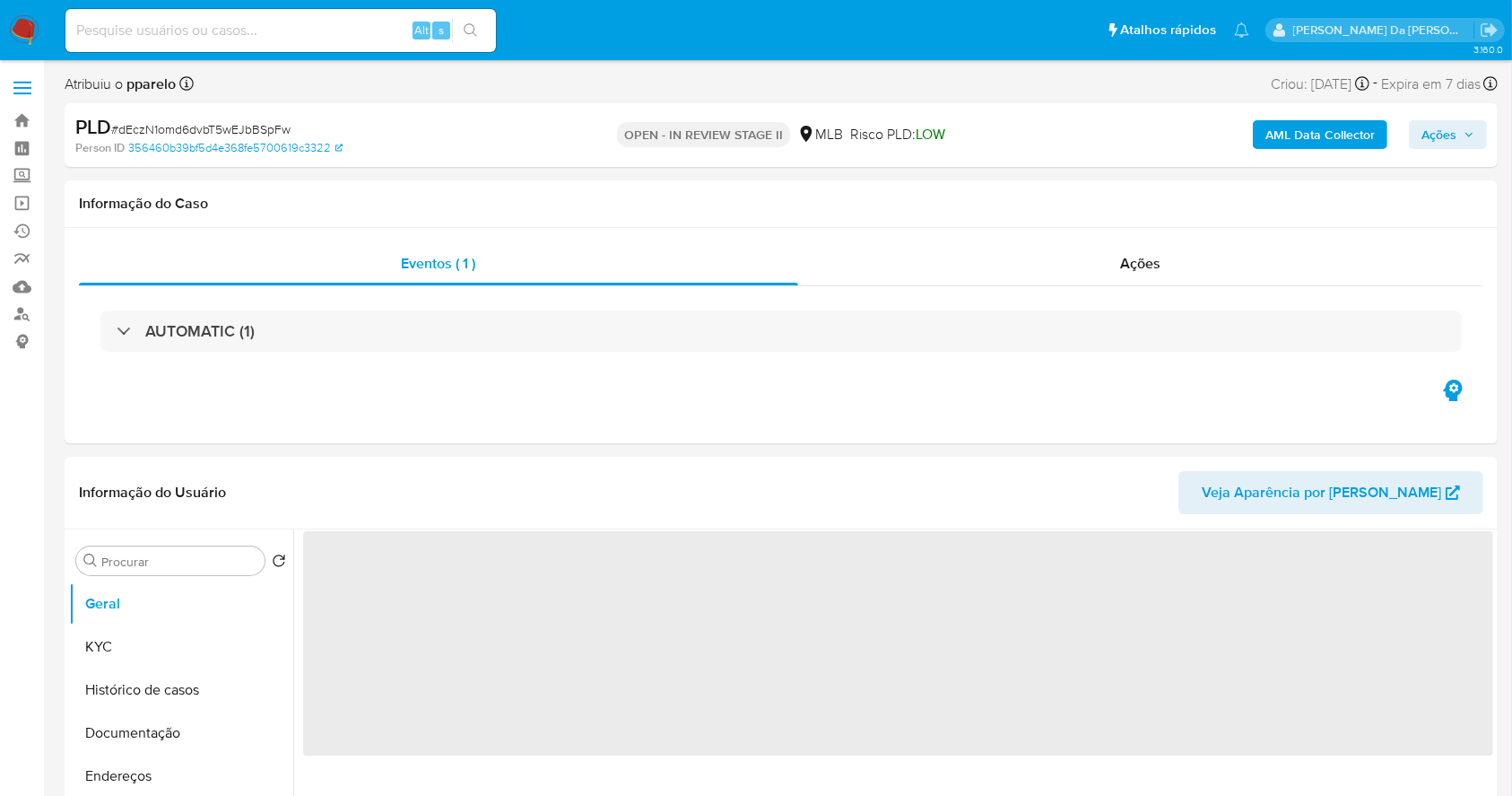
select select "10"
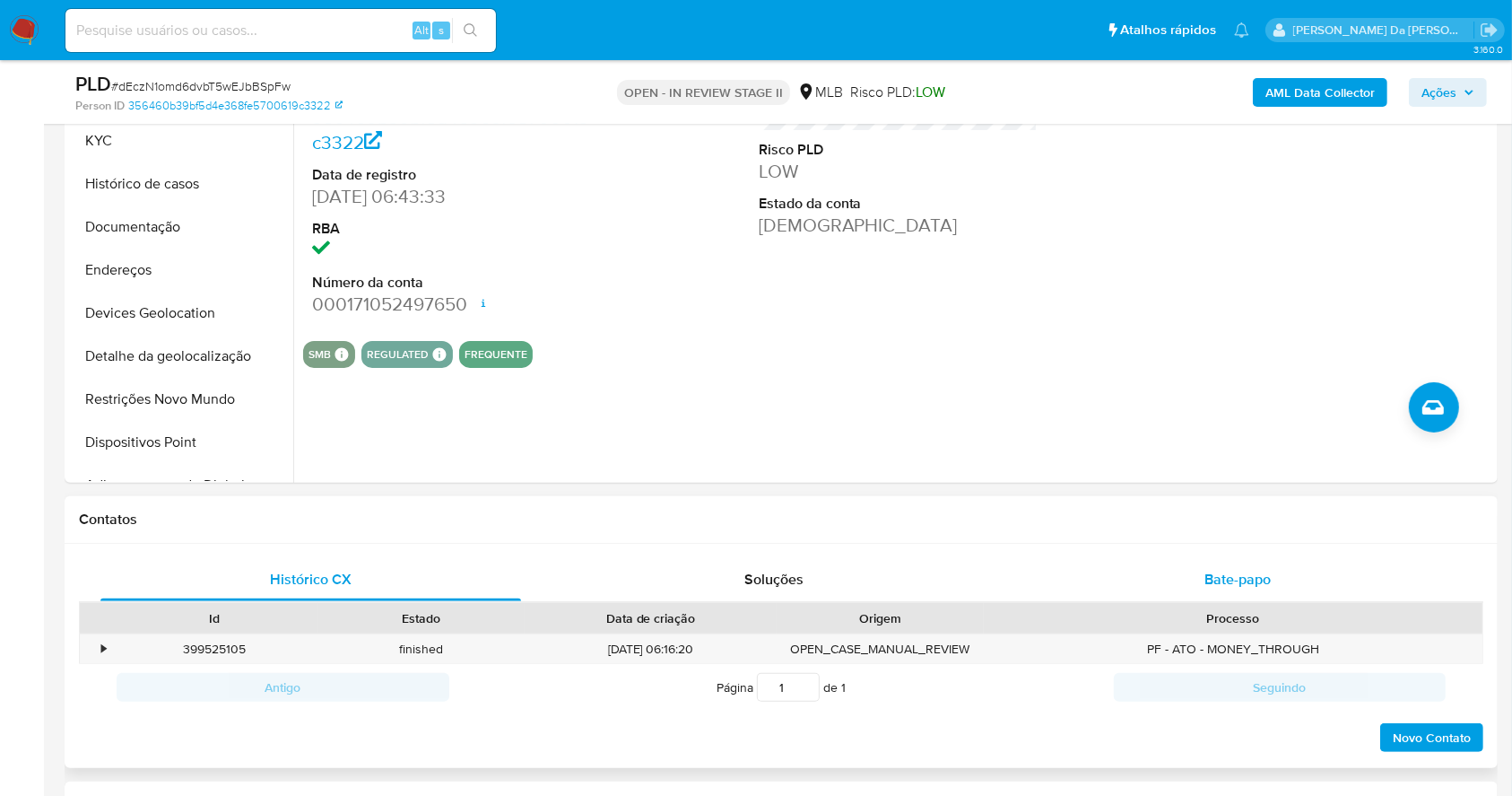
scroll to position [531, 0]
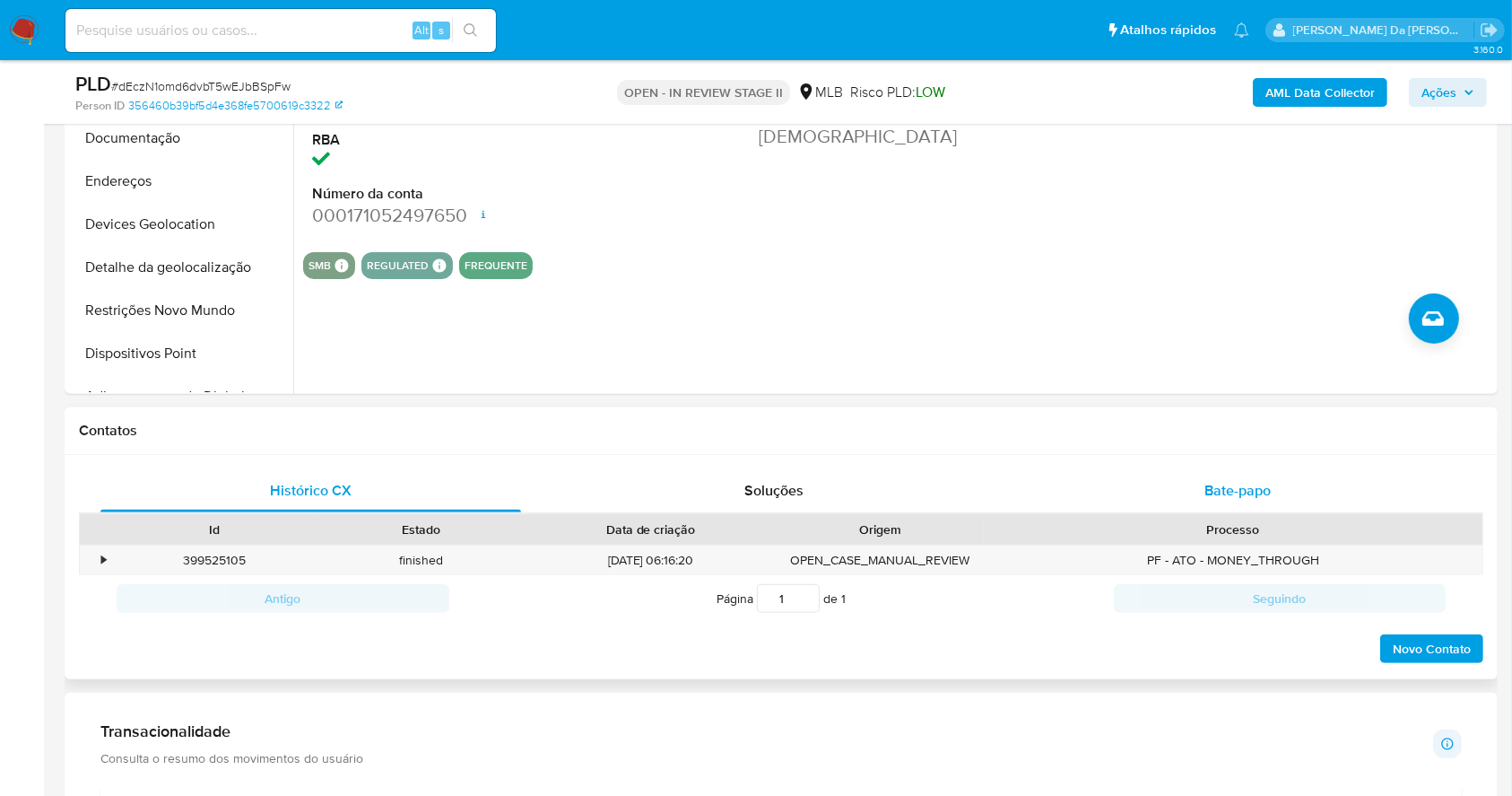
click at [1218, 497] on span "Bate-papo" at bounding box center [1238, 490] width 66 height 20
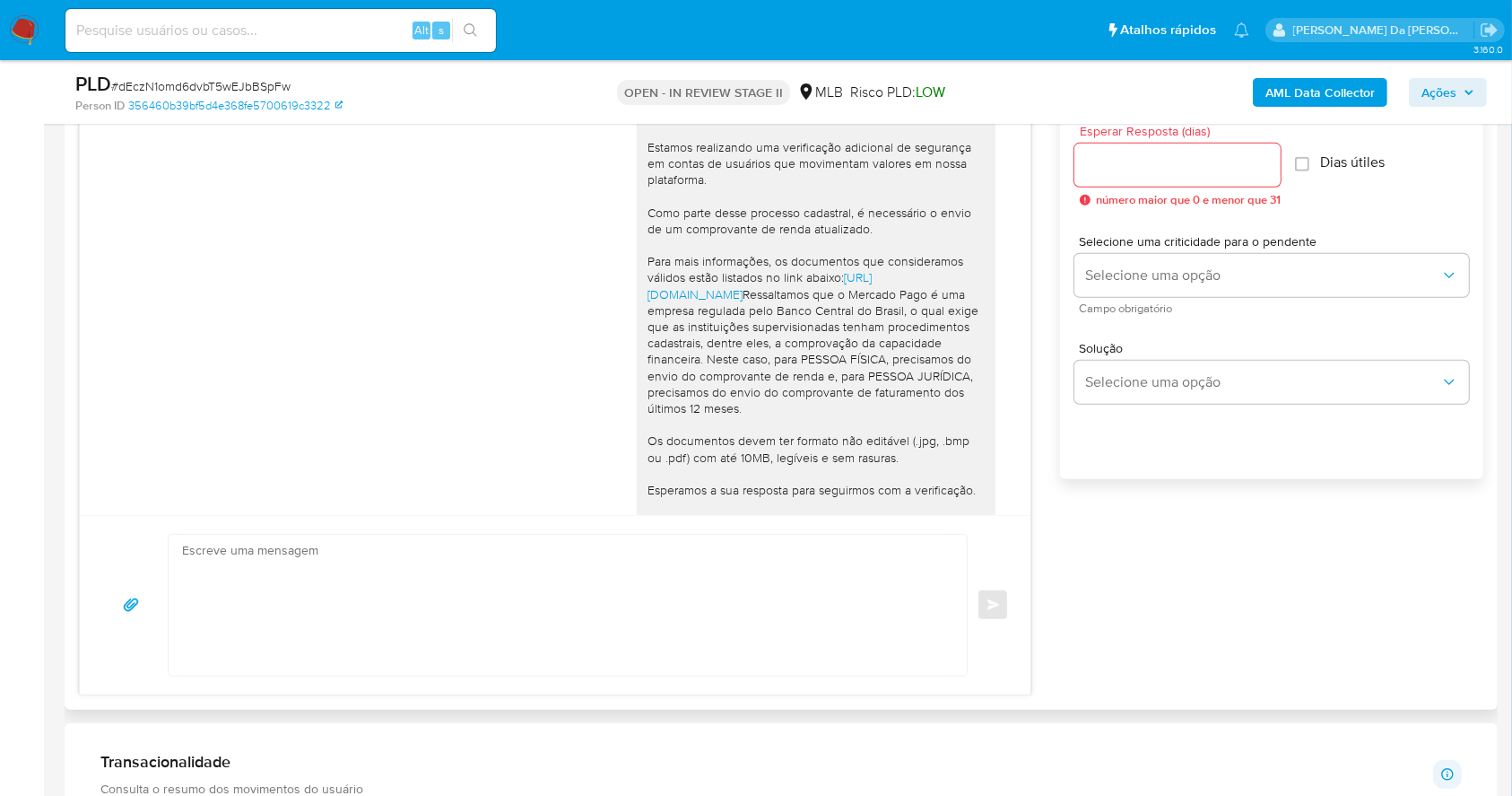
scroll to position [890, 0]
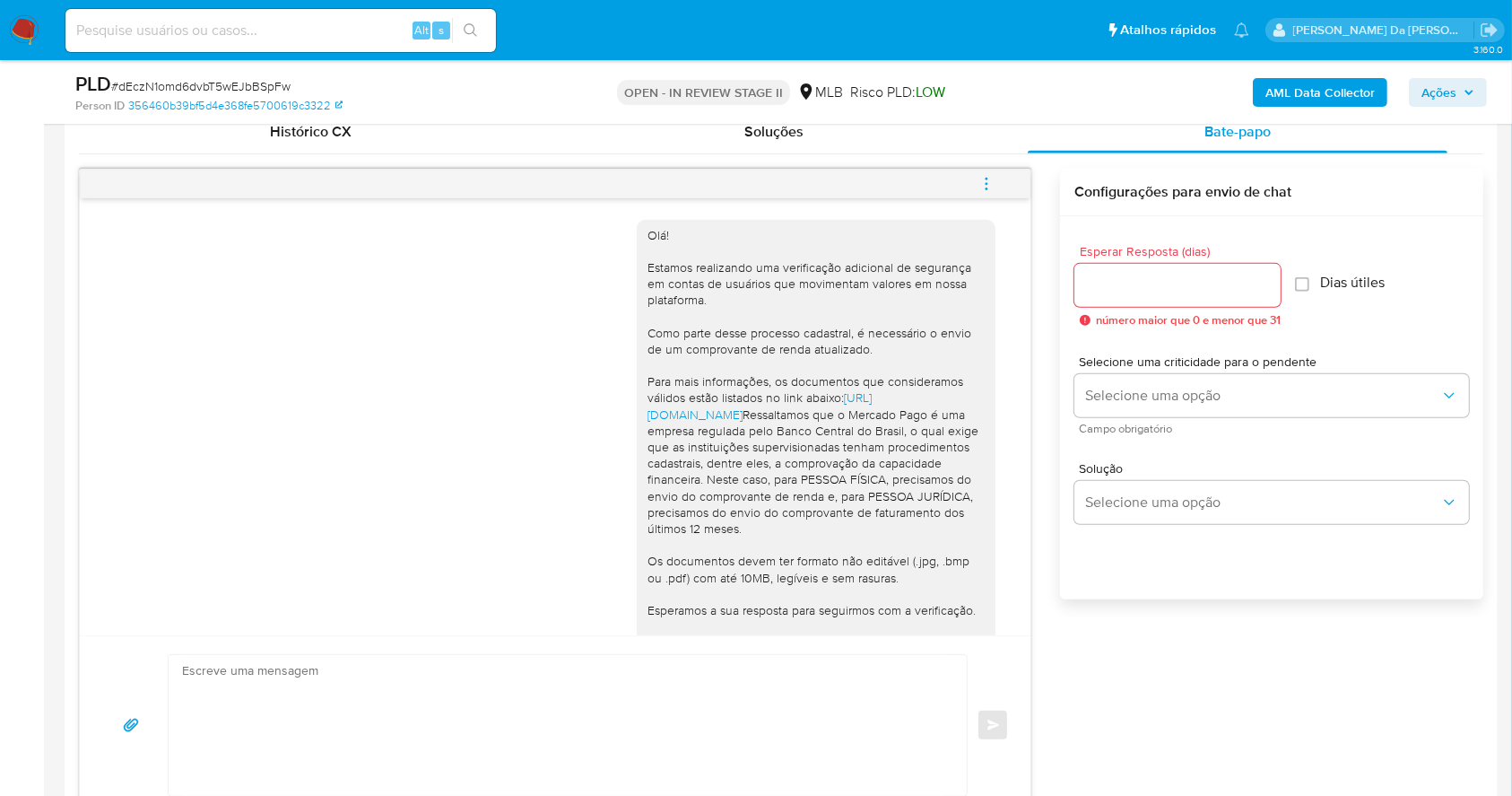
click at [79, 271] on div "Olá! Estamos realizando uma verificação adicional de segurança [PERSON_NAME] de…" at bounding box center [556, 492] width 953 height 647
click at [279, 27] on input at bounding box center [281, 30] width 430 height 23
paste input "kDHdUhUxxacRbEsk3fwI8yMJ"
type input "kDHdUhUxxacRbEsk3fwI8yMJ"
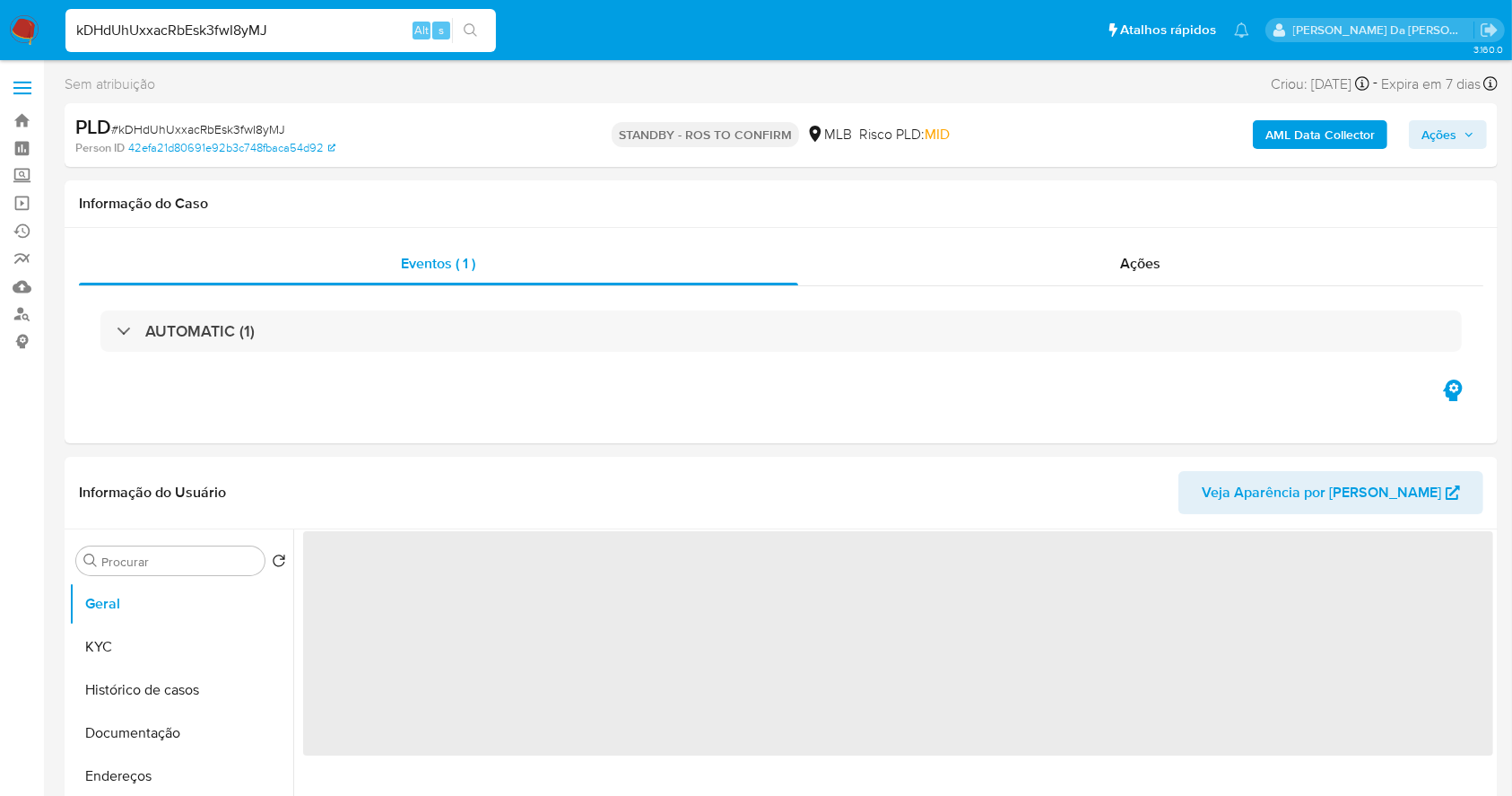
select select "10"
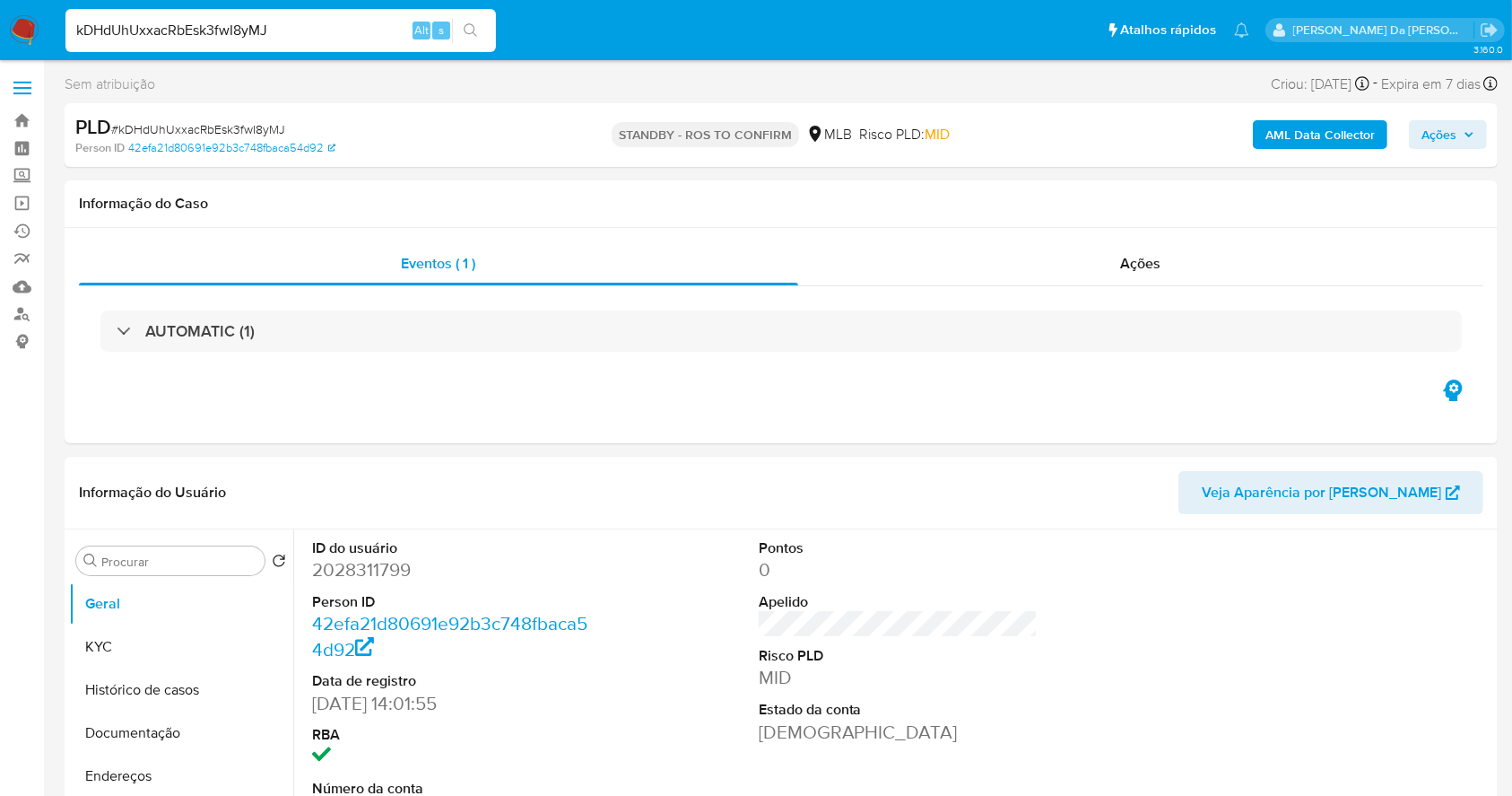
scroll to position [412, 0]
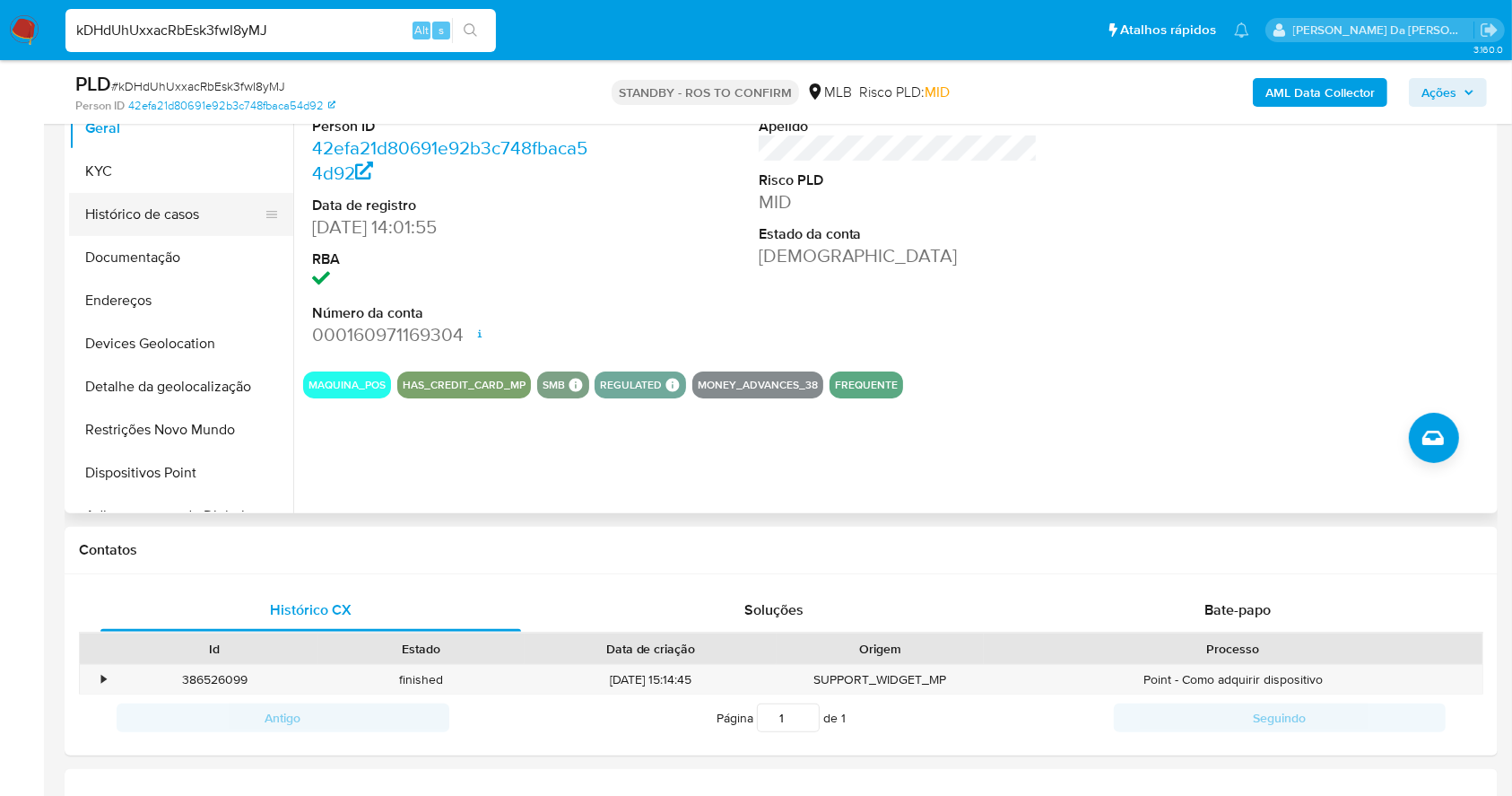
click at [186, 217] on button "Histórico de casos" at bounding box center [174, 214] width 210 height 43
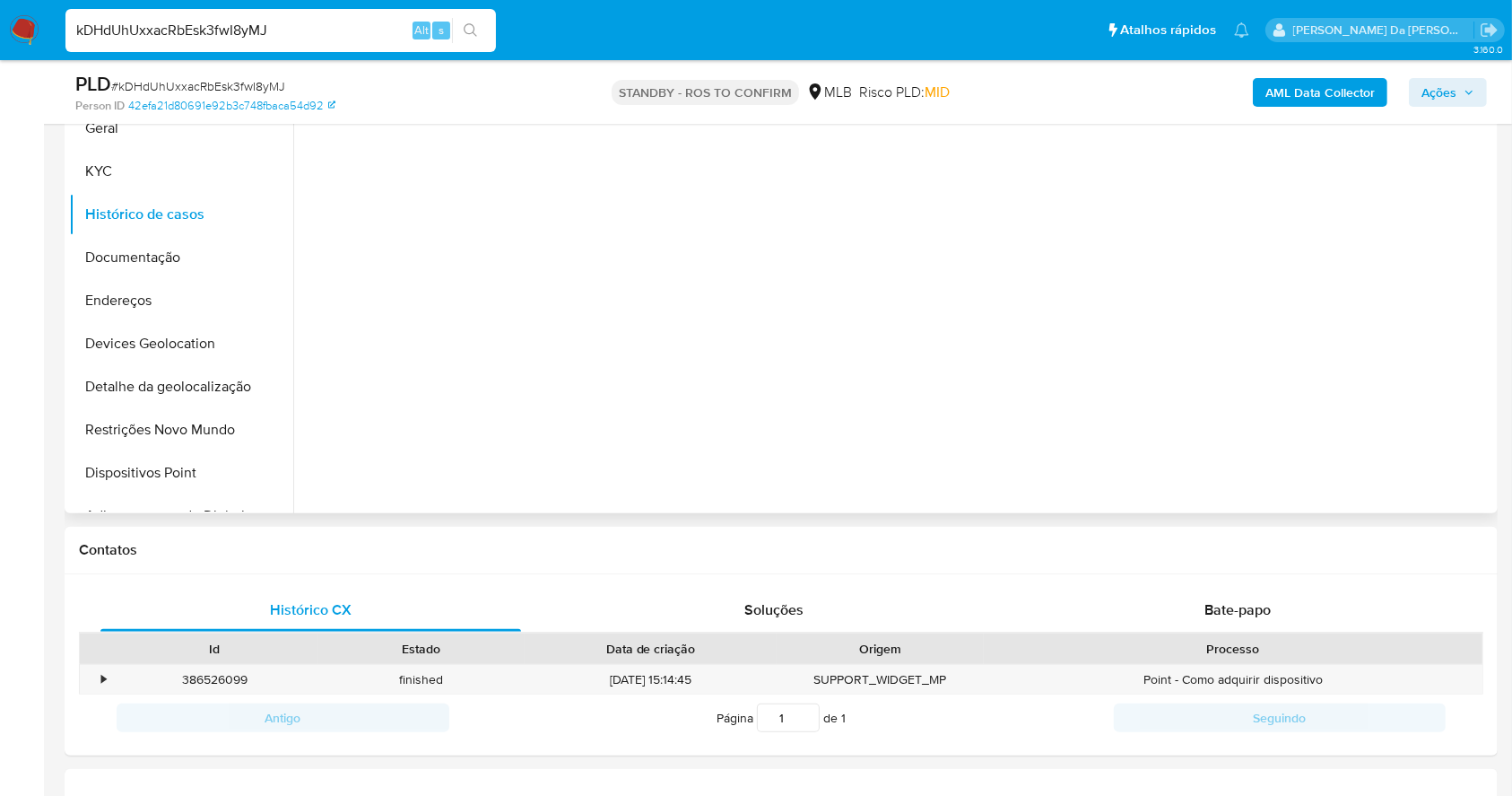
scroll to position [293, 0]
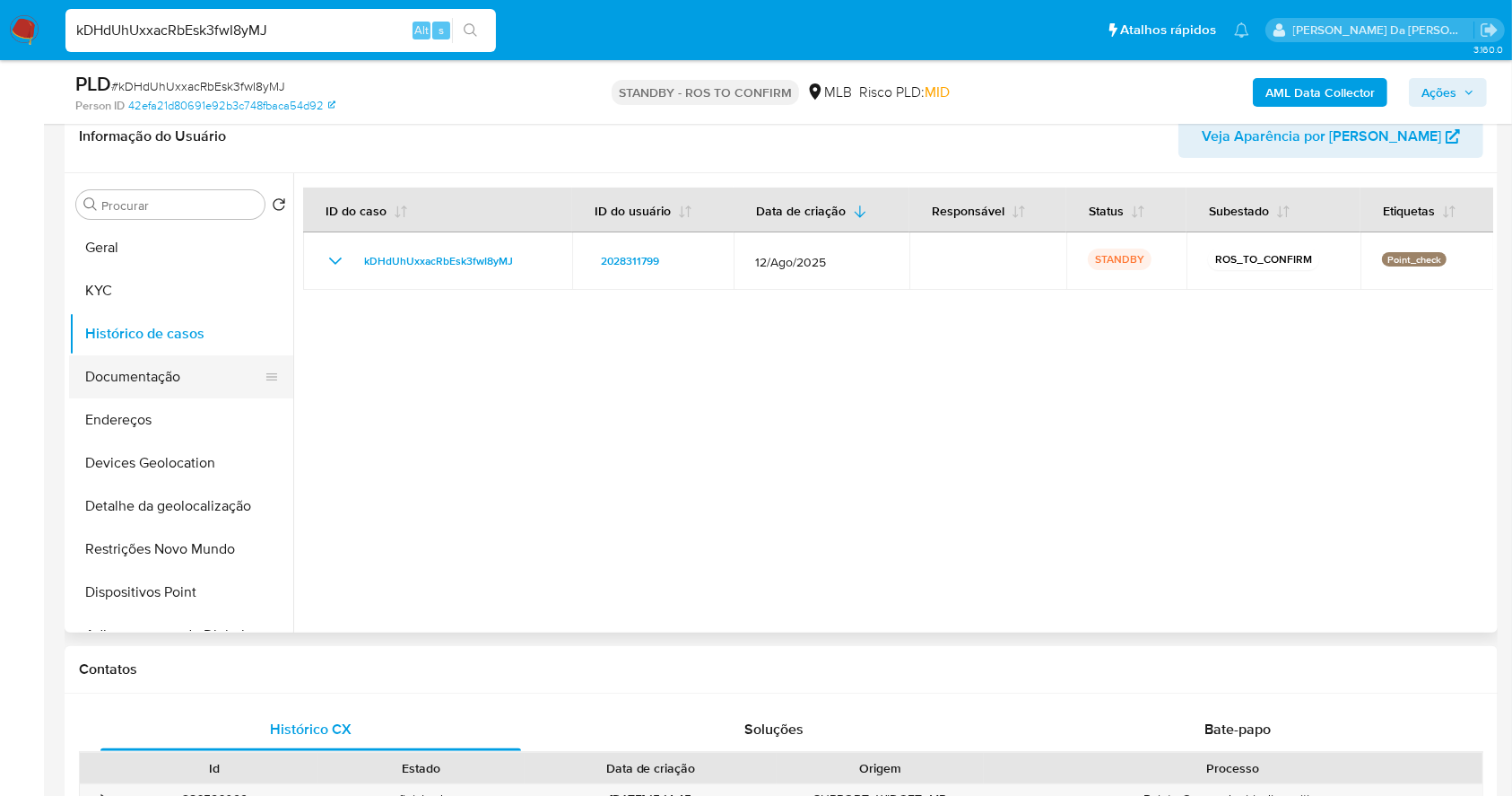
click at [179, 369] on button "Documentação" at bounding box center [174, 377] width 210 height 43
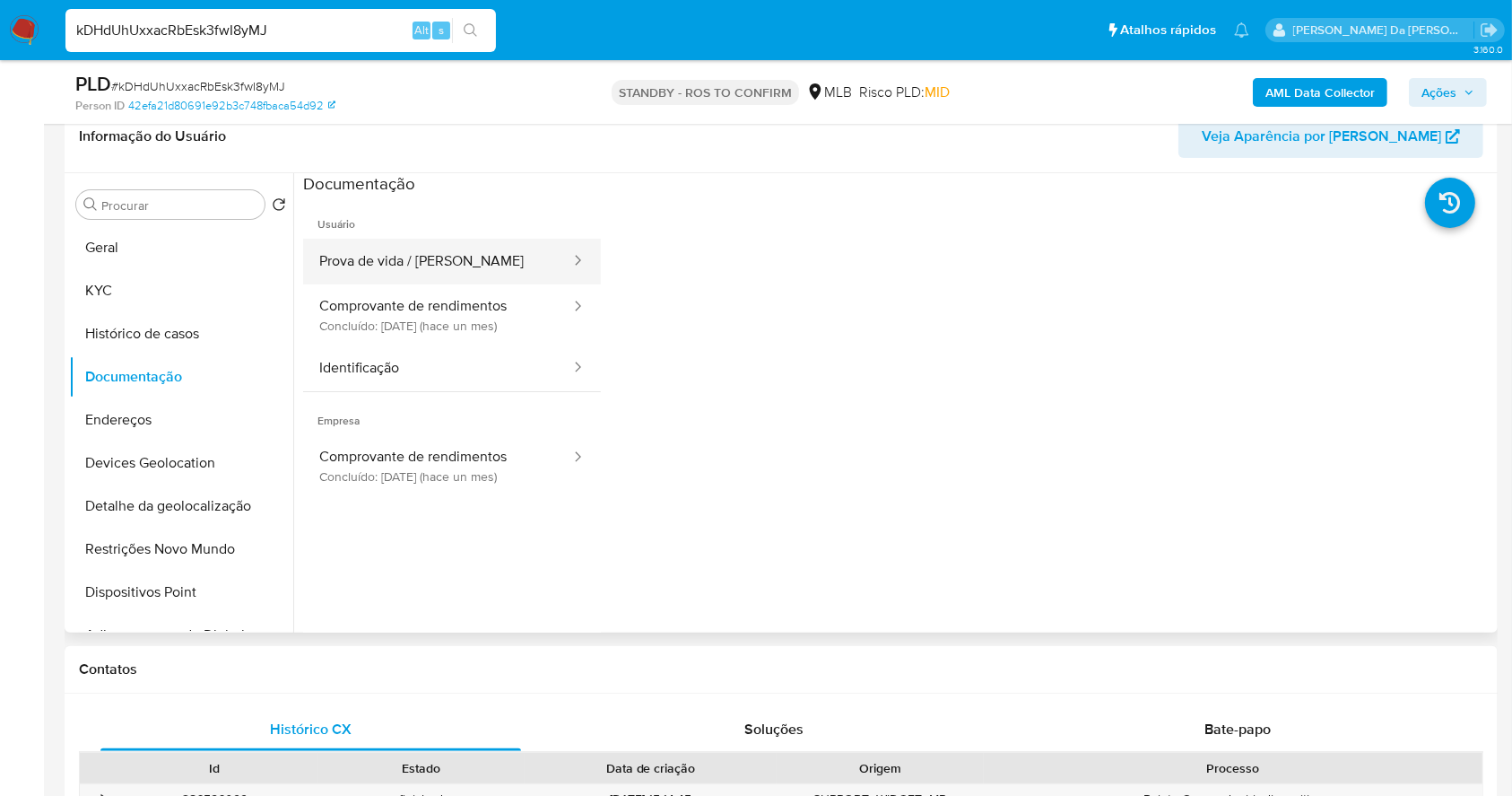
click at [460, 264] on button "Prova de vida / [PERSON_NAME]" at bounding box center [438, 261] width 270 height 46
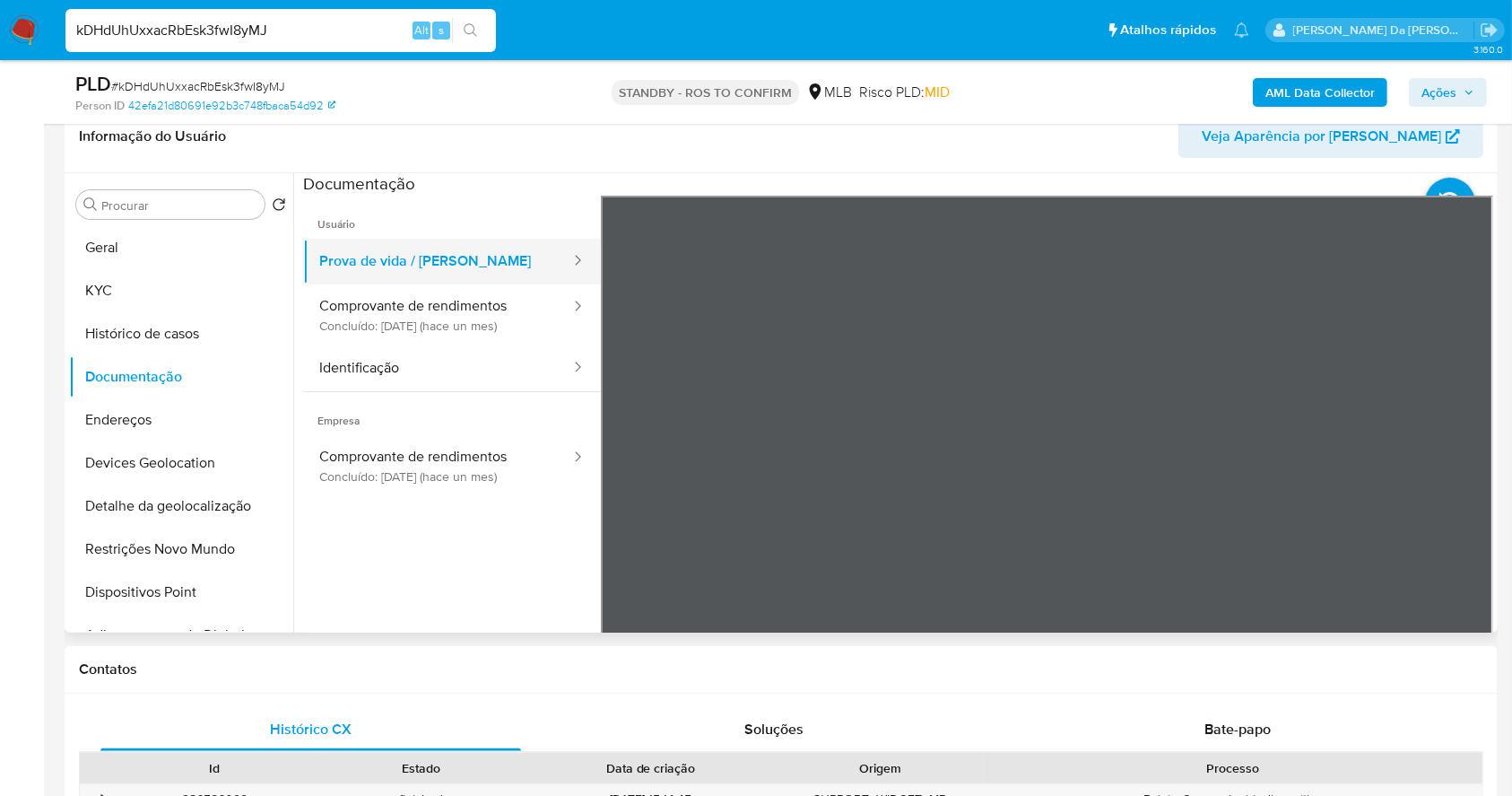
click at [429, 274] on button "Prova de vida / [PERSON_NAME]" at bounding box center [438, 261] width 270 height 46
click at [433, 317] on button "Comprovante de rendimentos Concluído: 20/08/2025 (hace un mes)" at bounding box center [438, 315] width 270 height 61
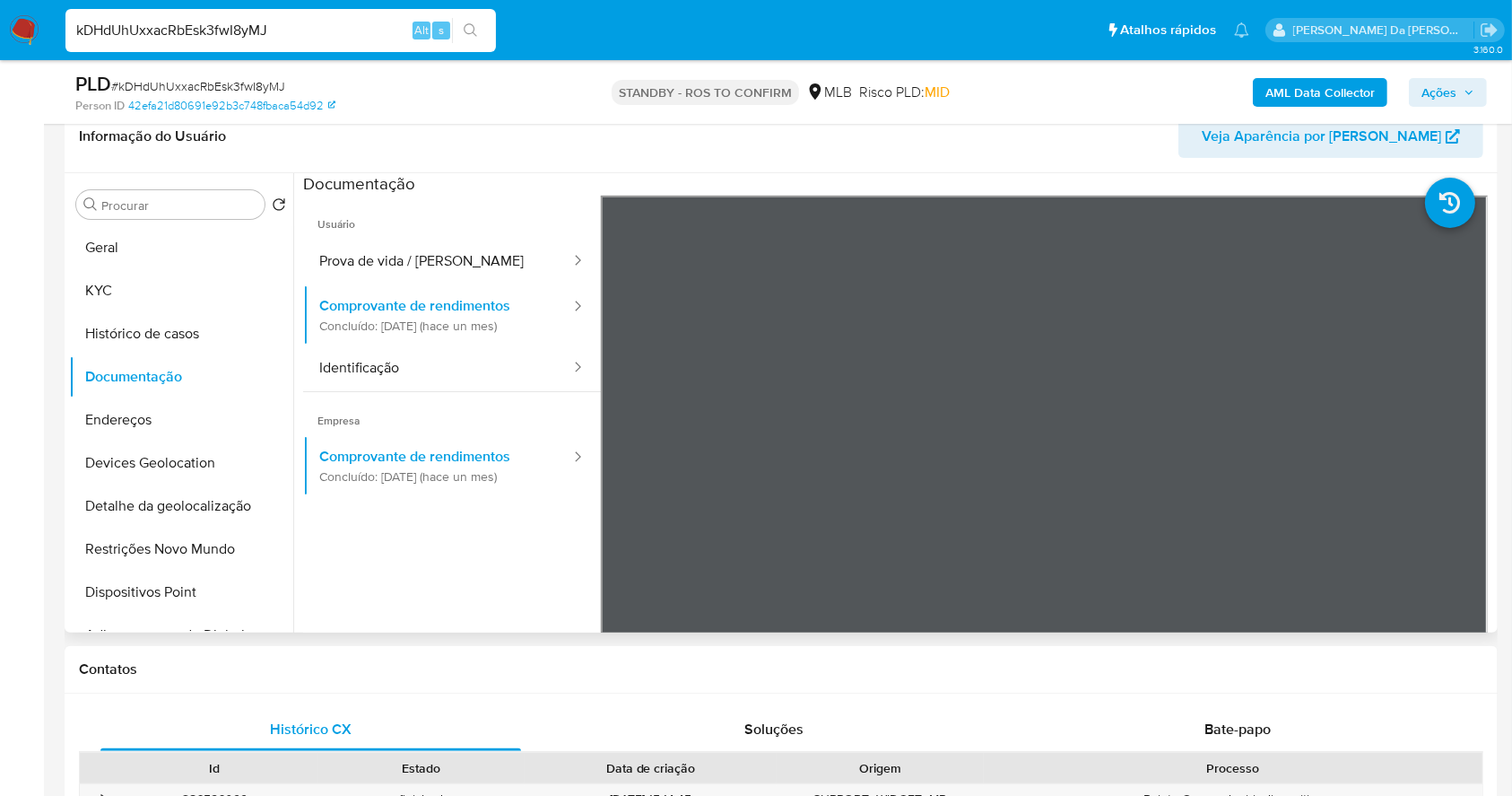
click at [202, 221] on div "Procurar Retornar ao pedido padrão Geral KYC Histórico de casos Documentação En…" at bounding box center [181, 404] width 224 height 457
drag, startPoint x: 217, startPoint y: 182, endPoint x: 198, endPoint y: 199, distance: 25.5
click at [209, 187] on div "Procurar Retornar ao pedido padrão Geral KYC Histórico de casos Documentação En…" at bounding box center [181, 404] width 224 height 457
click at [198, 199] on input "Procurar" at bounding box center [179, 205] width 156 height 16
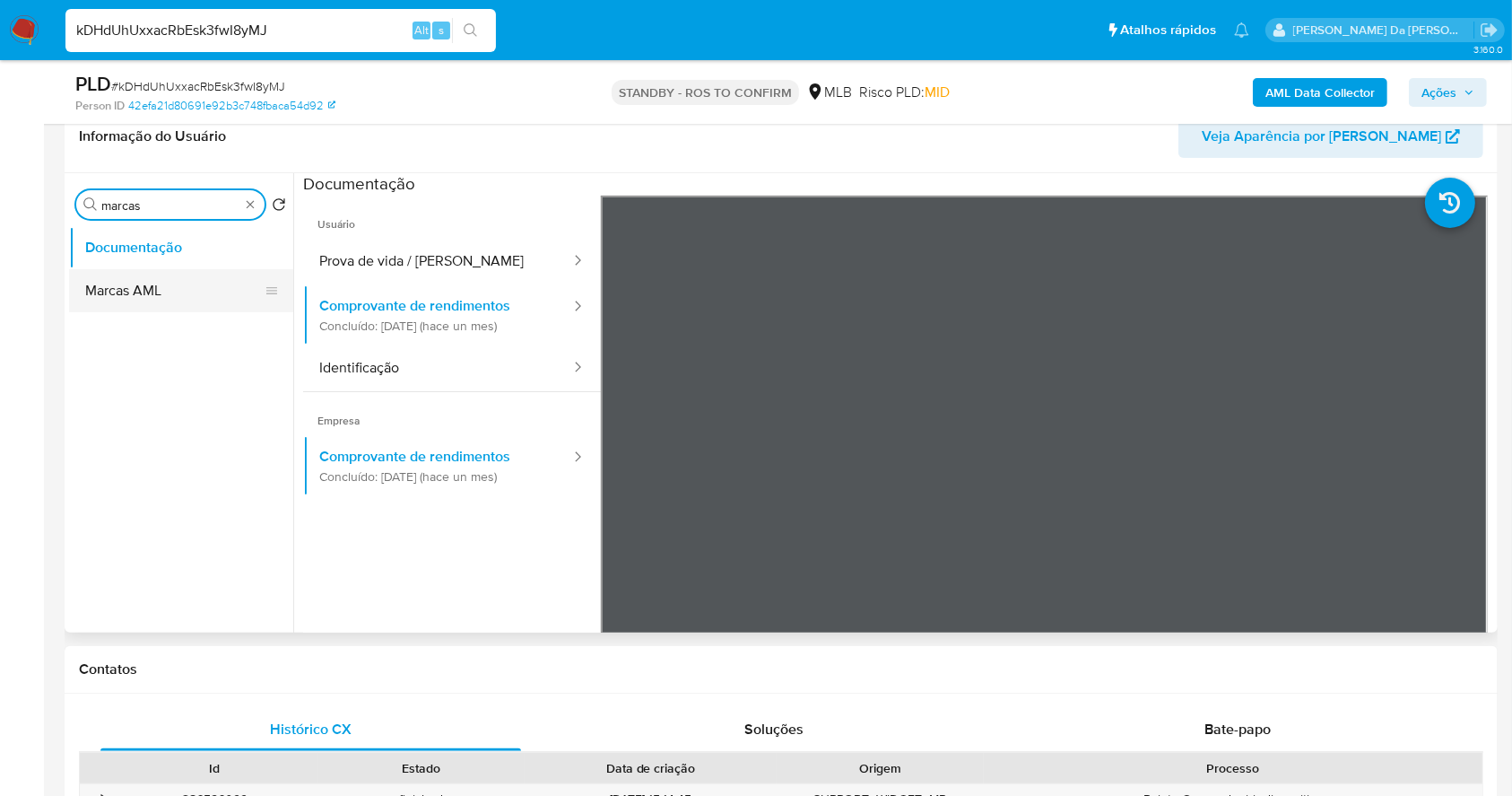
type input "marcas"
click at [143, 296] on button "Marcas AML" at bounding box center [174, 291] width 210 height 43
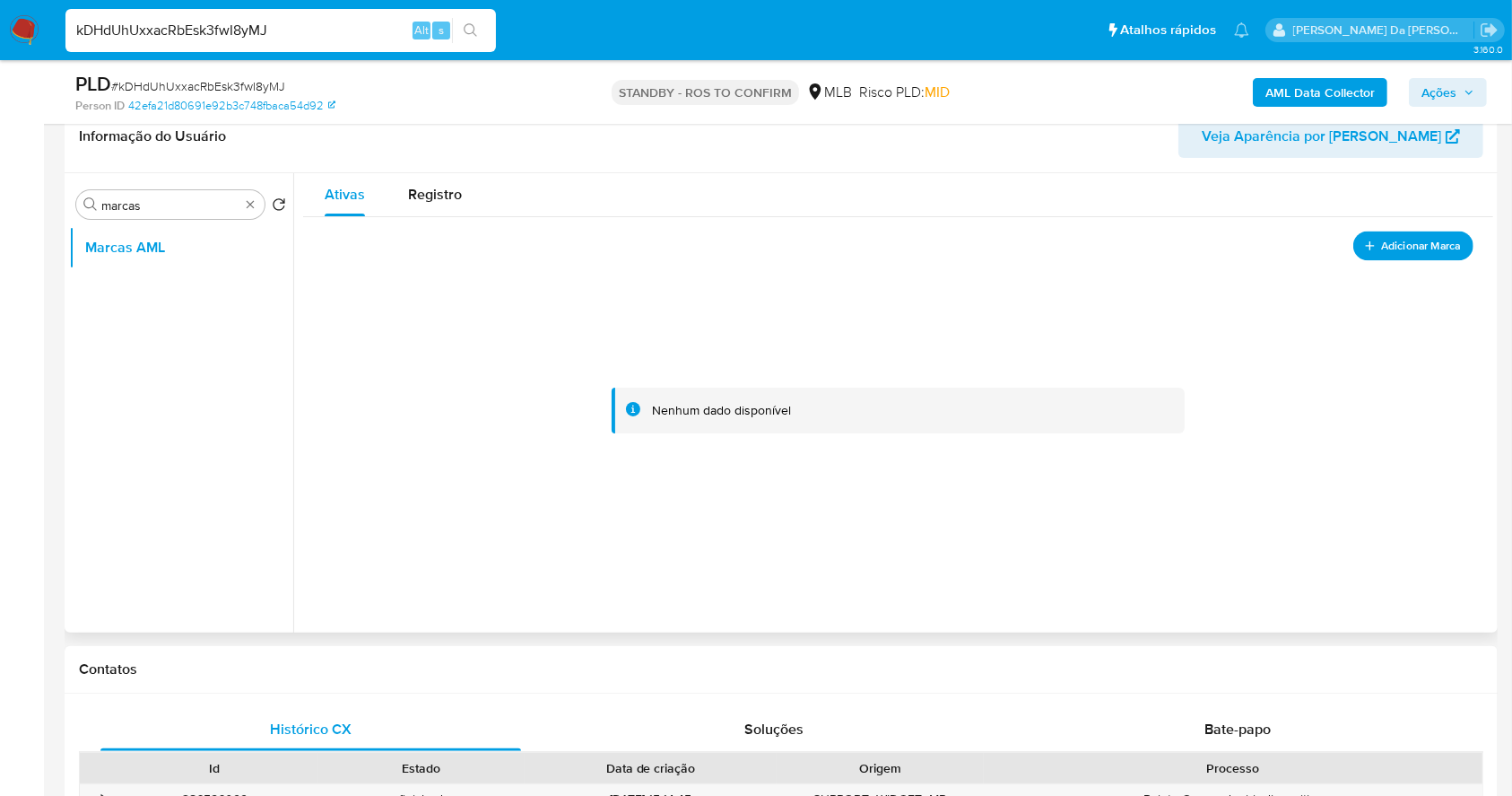
click at [1407, 258] on button "Adicionar Marca" at bounding box center [1413, 246] width 120 height 30
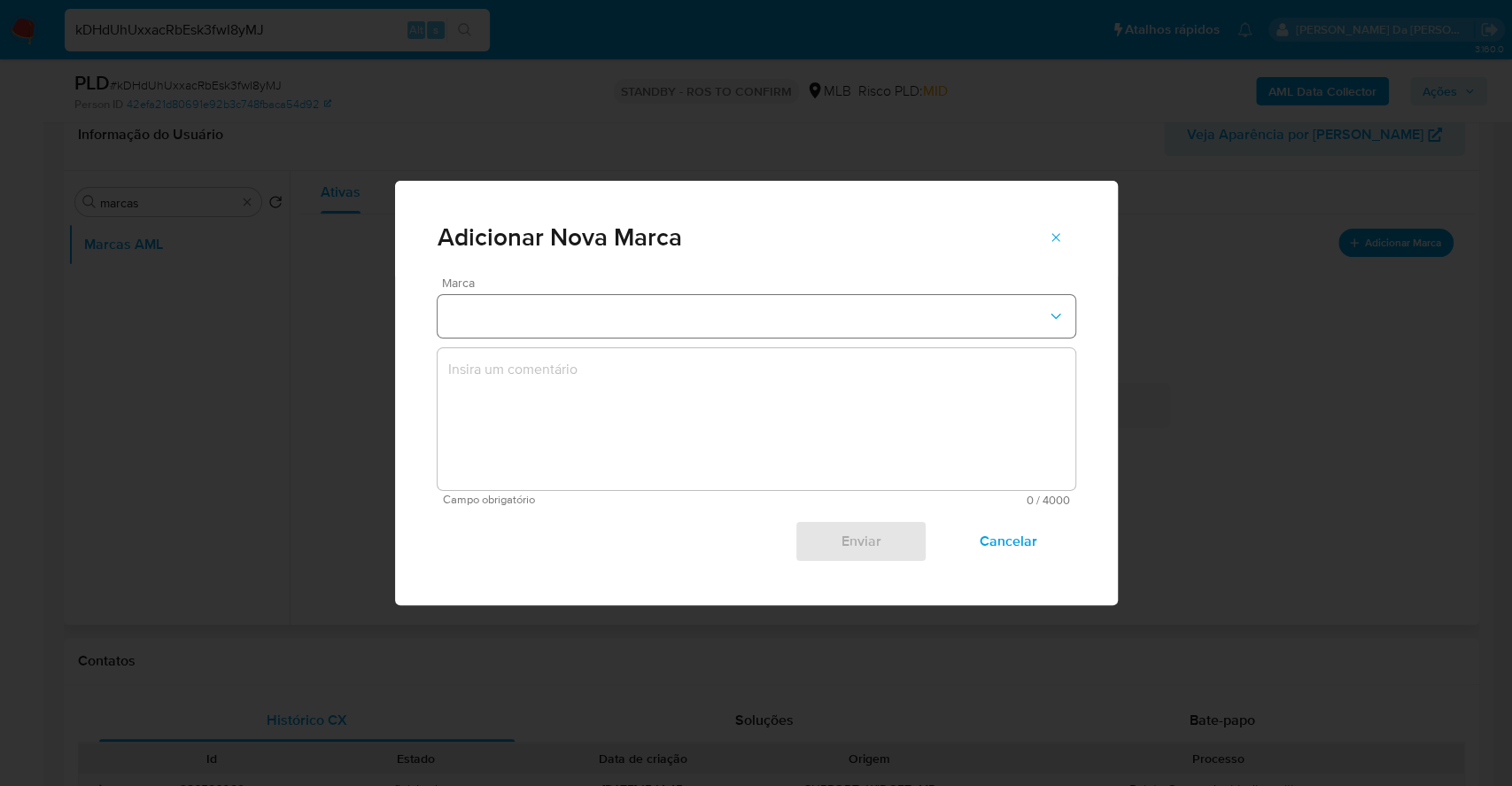
click at [694, 320] on button "marks-modal" at bounding box center [756, 316] width 638 height 43
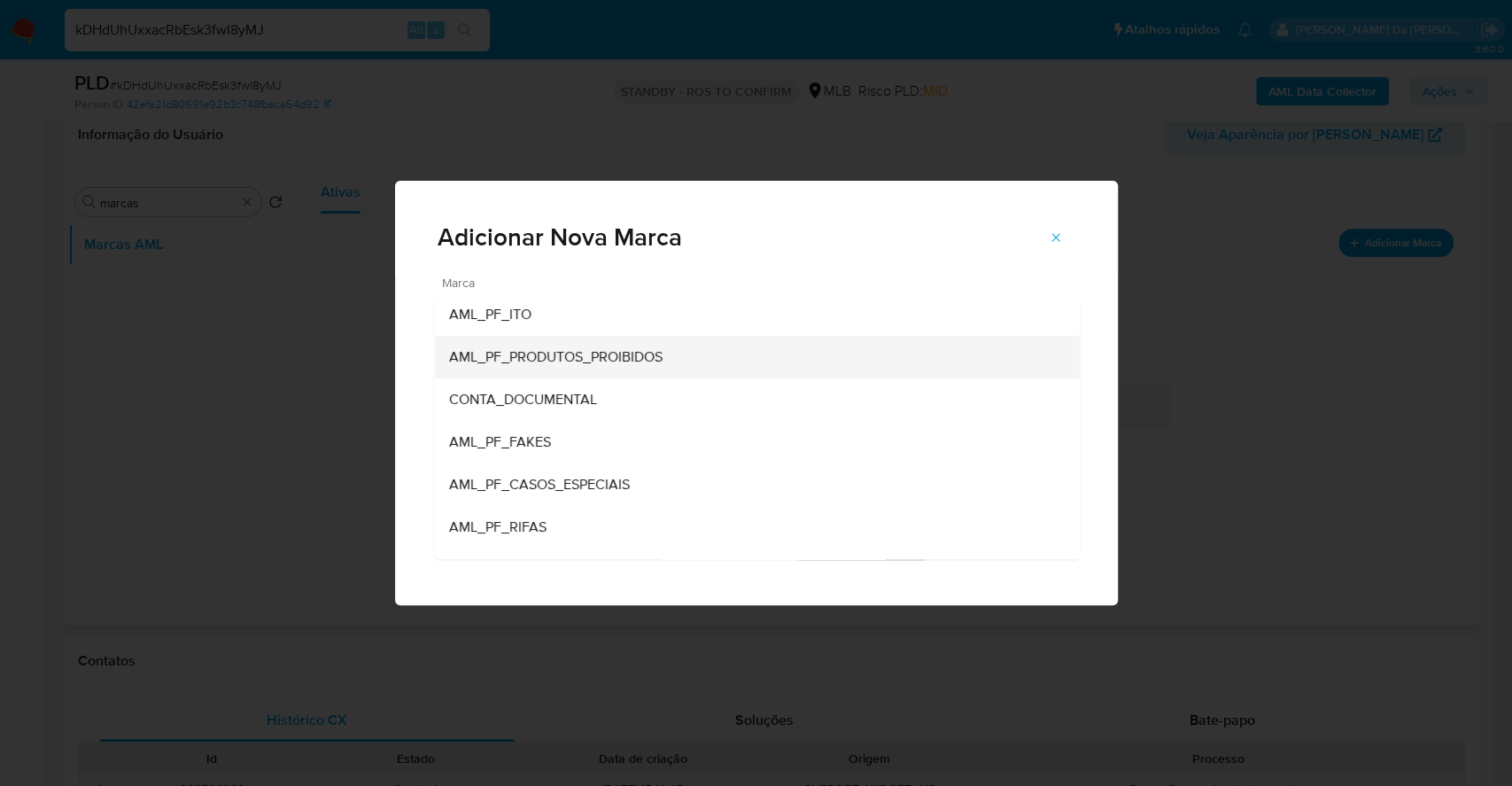
click at [653, 366] on div "AML_PF_PRODUTOS_PROIBIDOS" at bounding box center [751, 357] width 606 height 43
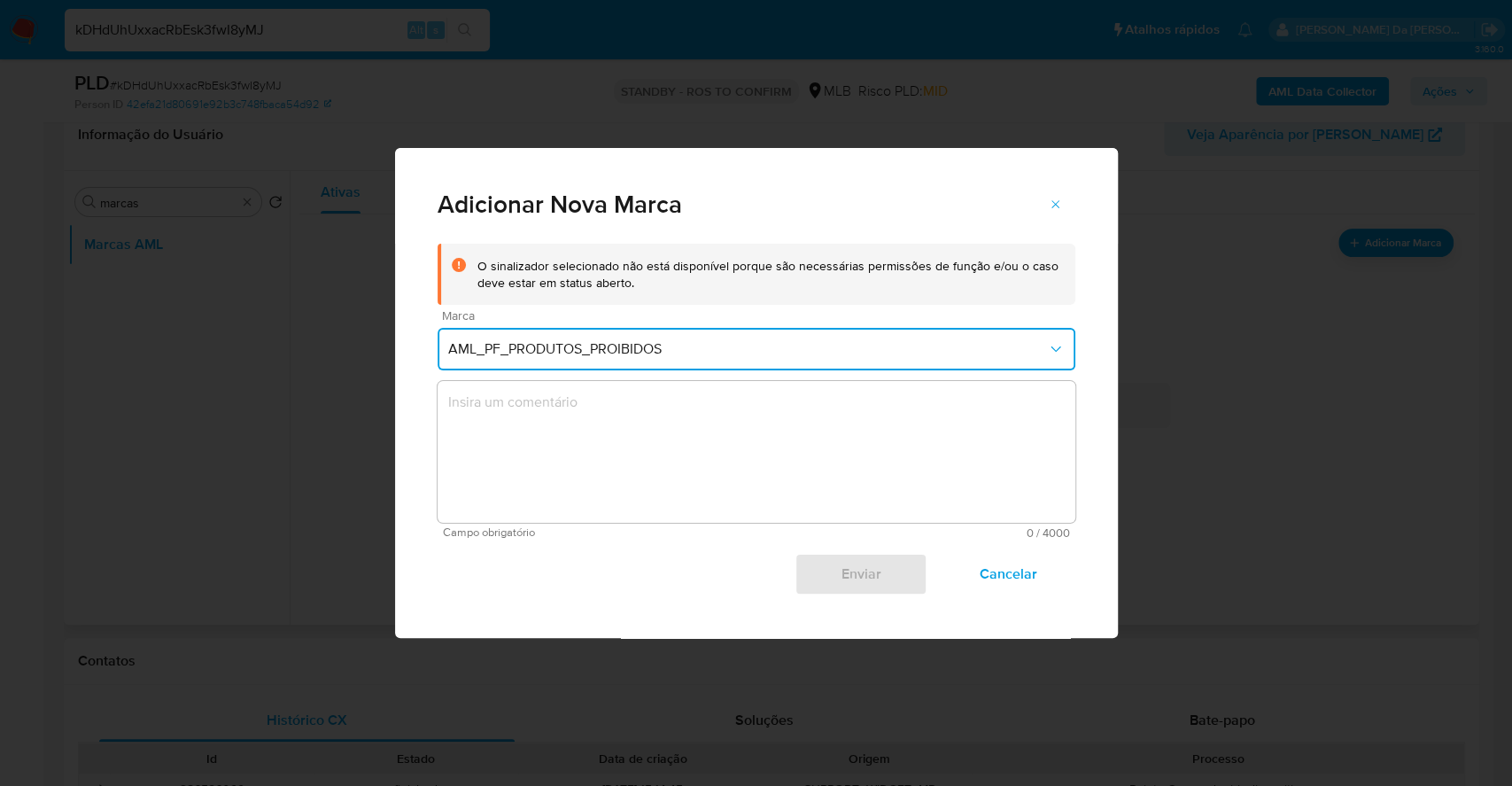
click at [592, 443] on textarea "marks-modal" at bounding box center [756, 451] width 638 height 141
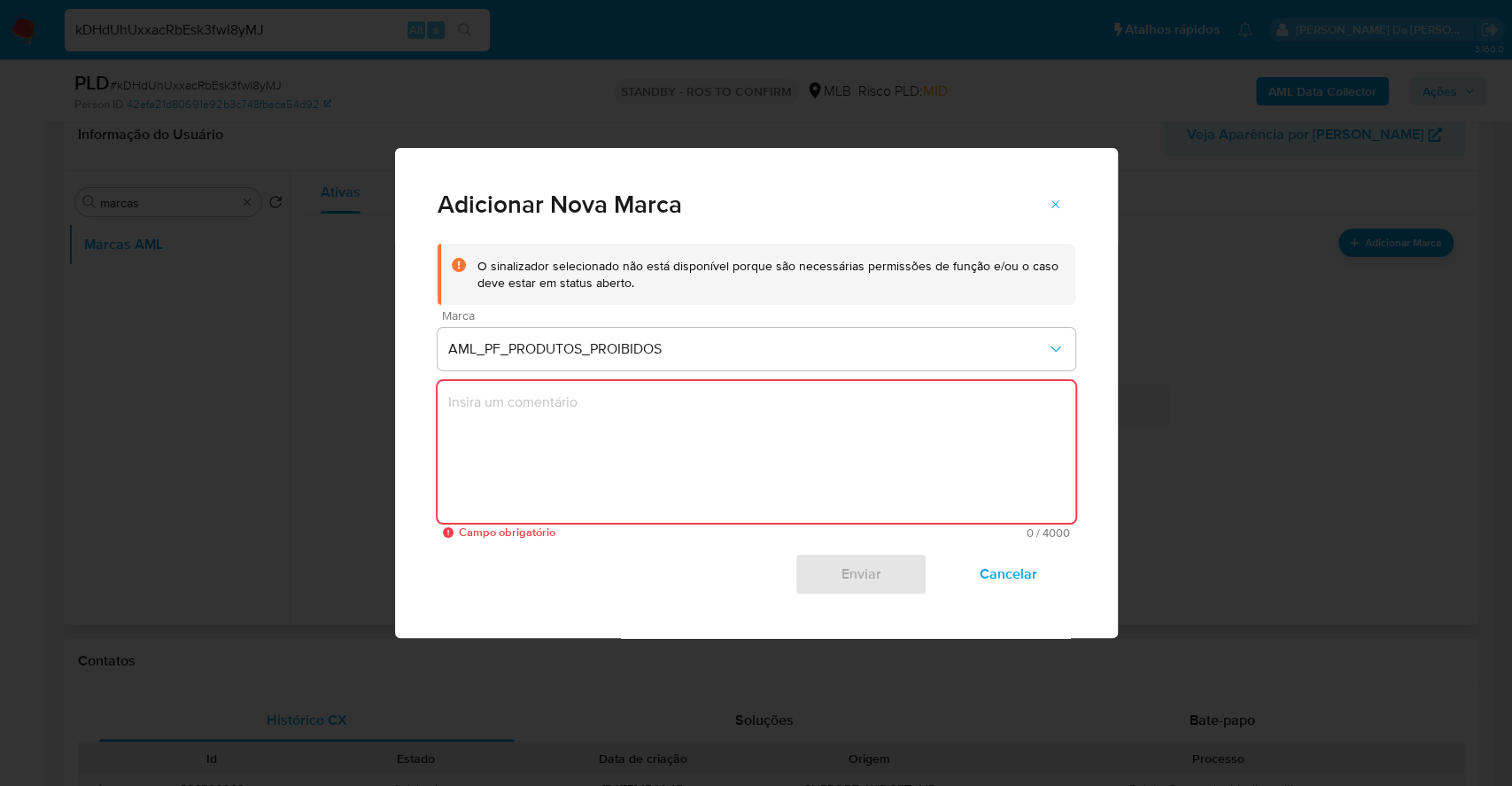
click at [575, 422] on textarea "marks-modal" at bounding box center [756, 451] width 638 height 141
paste textarea "Comercializa toda linha Apple e Xiaomi"
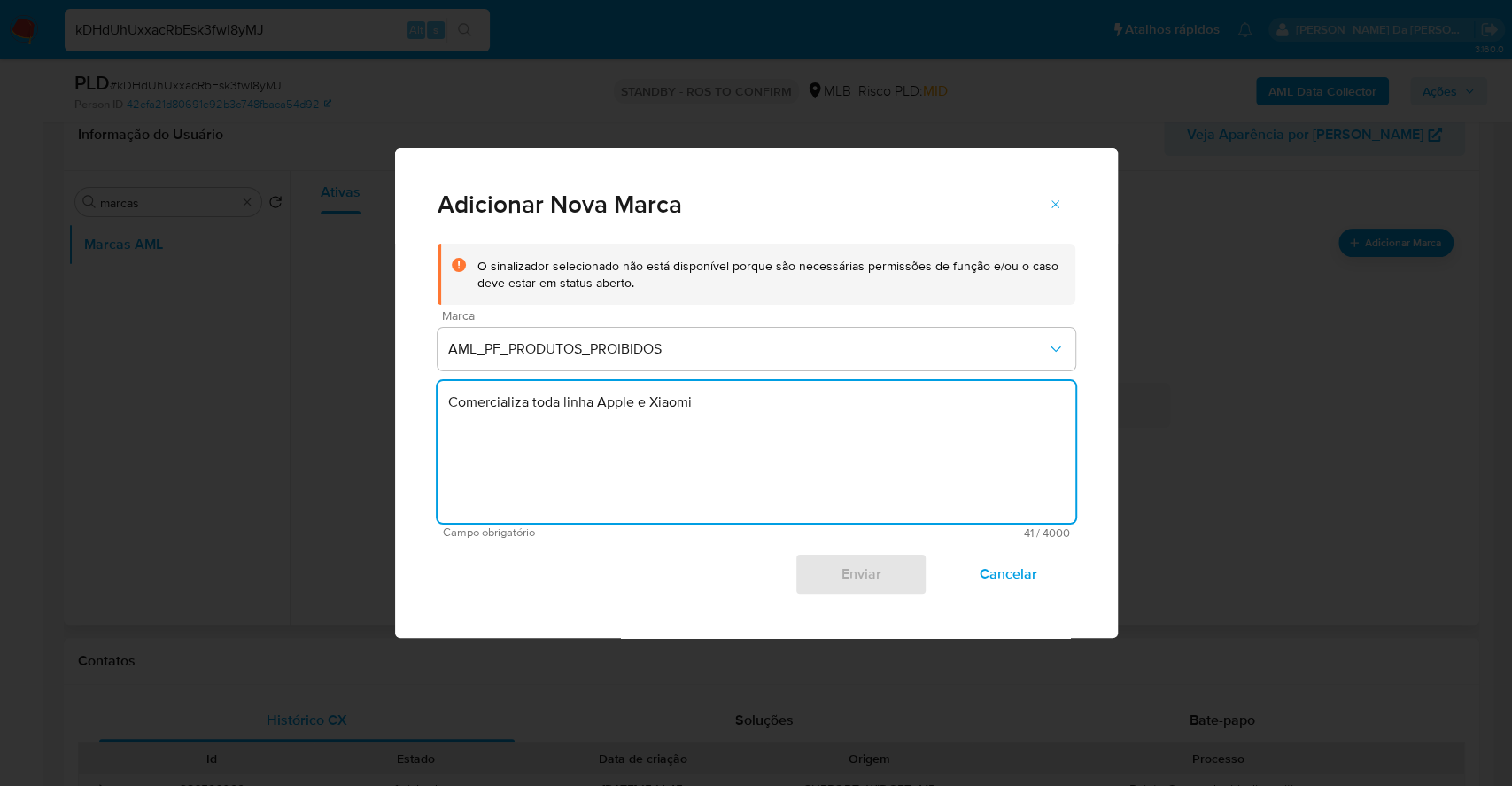
click at [453, 406] on textarea "Comercializa toda linha Apple e Xiaomi" at bounding box center [756, 451] width 638 height 141
click at [447, 409] on textarea "Comercializa toda linha Apple e Xiaomi" at bounding box center [756, 451] width 638 height 141
click at [586, 407] on textarea "Cliente comercializa toda linha Apple e Xiaomi" at bounding box center [756, 451] width 638 height 141
click at [701, 401] on textarea "Cliente comercializa produtos da linha Apple e Xiaomi" at bounding box center [756, 451] width 638 height 141
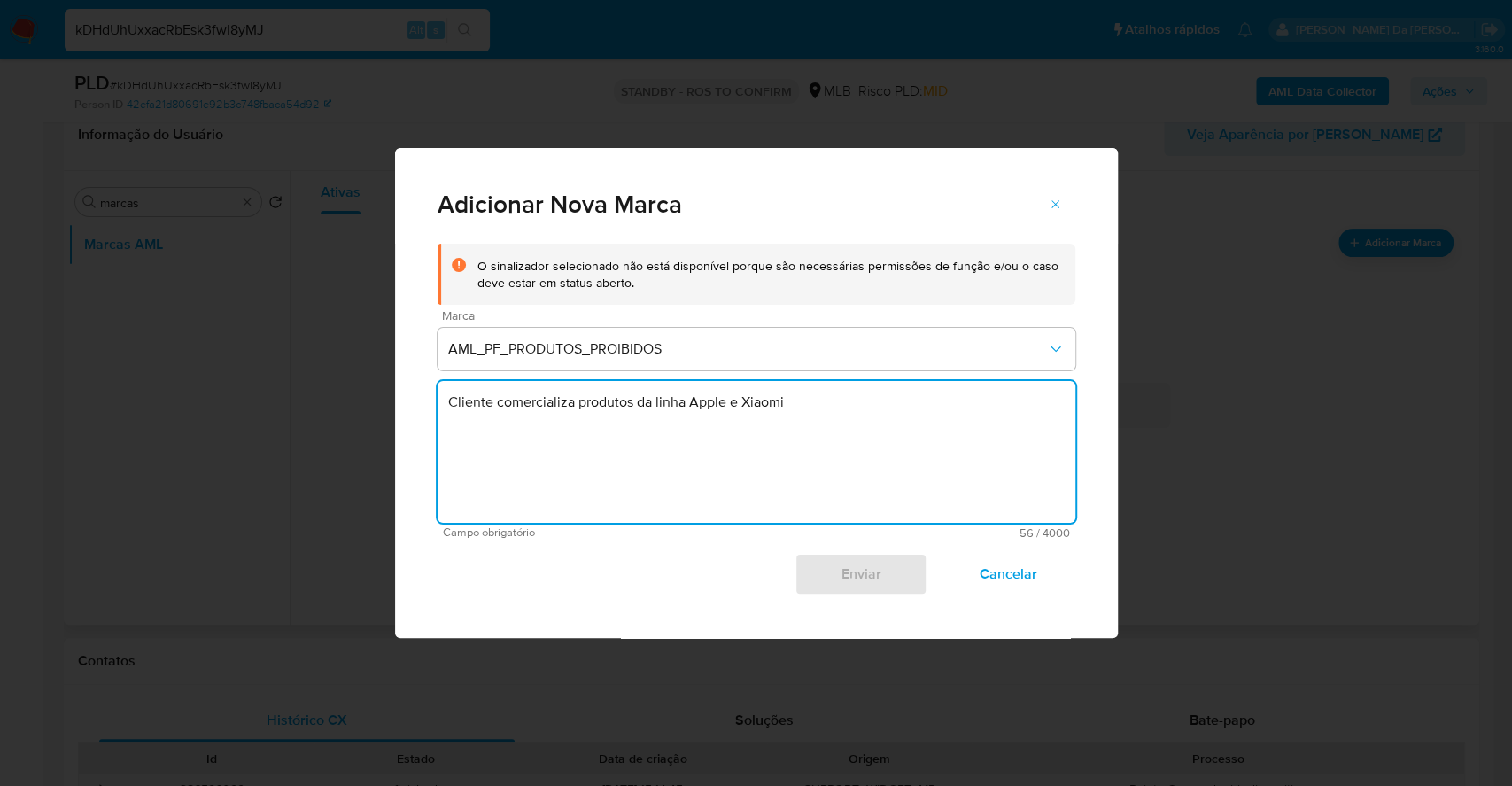
drag, startPoint x: 701, startPoint y: 401, endPoint x: 732, endPoint y: 400, distance: 31.0
click at [732, 400] on textarea "Cliente comercializa produtos da linha Apple e Xiaomi" at bounding box center [756, 451] width 638 height 141
click at [731, 399] on textarea "Cliente comercializa produtos da linha Xiaomi" at bounding box center [756, 451] width 638 height 141
click at [802, 408] on textarea "Cliente comercializa produtos da linha Xiaomi." at bounding box center [756, 451] width 638 height 141
click at [801, 398] on textarea "Cliente comercializa produtos da linha Xiaomi." at bounding box center [756, 451] width 638 height 141
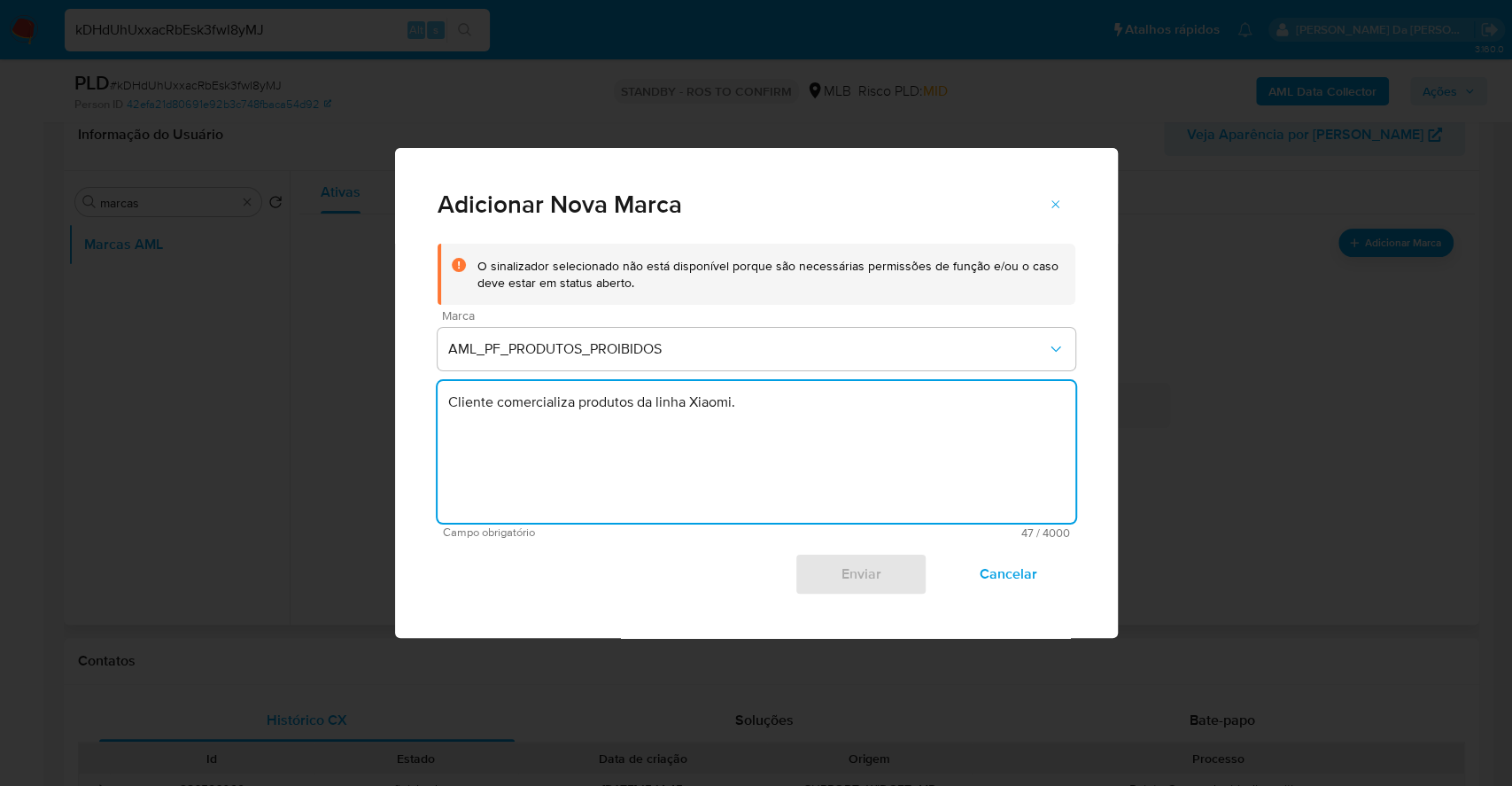
type textarea "Cliente comercializa produtos da linha Xiaomi"
drag, startPoint x: 794, startPoint y: 419, endPoint x: 379, endPoint y: 399, distance: 415.5
click at [379, 399] on div "Adicionar Nova Marca O sinalizador selecionado não está disponível porque são n…" at bounding box center [756, 393] width 1512 height 786
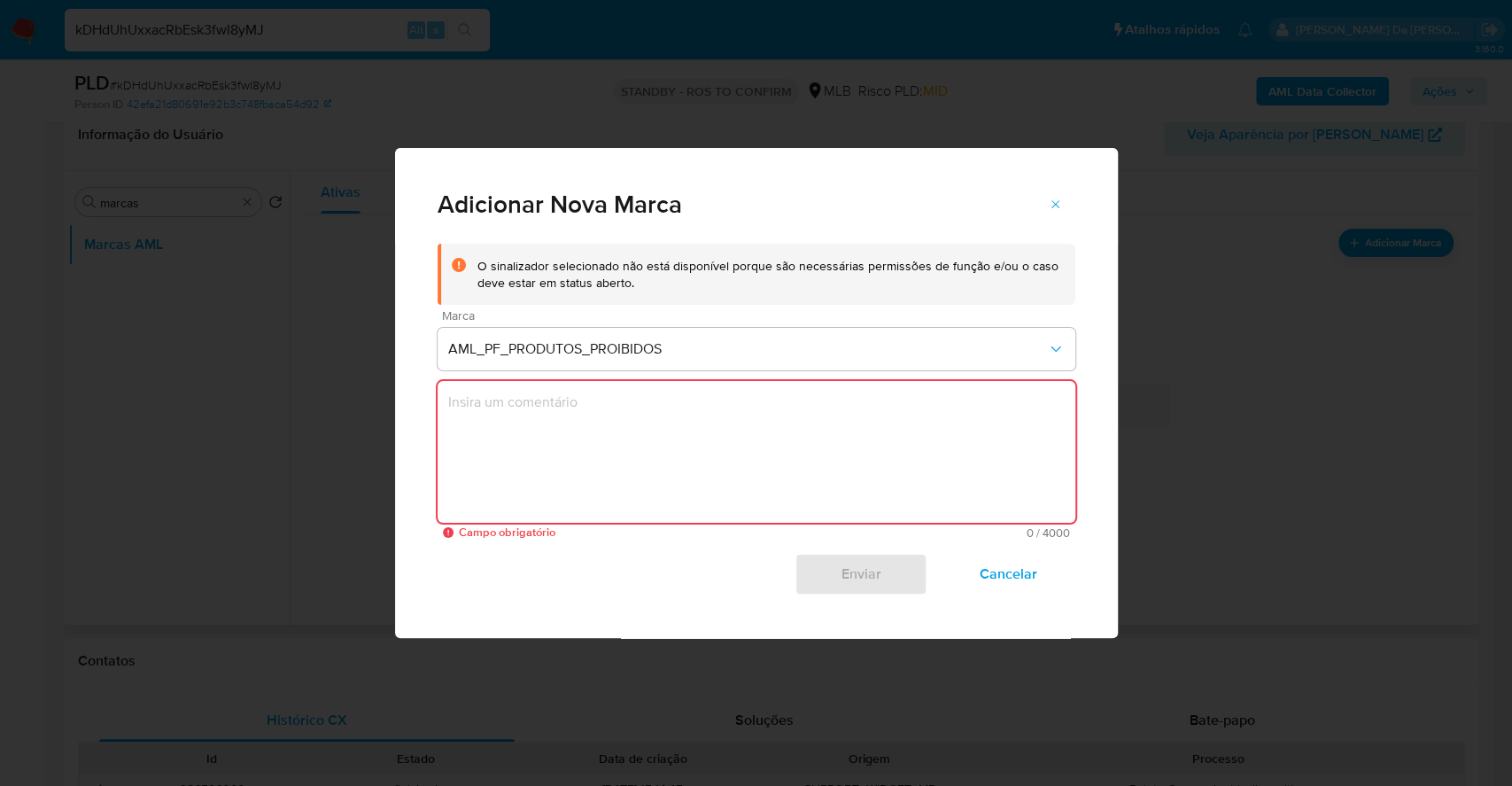
click at [143, 410] on div "Adicionar Nova Marca O sinalizador selecionado não está disponível porque são n…" at bounding box center [756, 393] width 1512 height 786
drag, startPoint x: 1299, startPoint y: 180, endPoint x: 1274, endPoint y: 174, distance: 25.7
click at [1297, 180] on div "Adicionar Nova Marca O sinalizador selecionado não está disponível porque são n…" at bounding box center [756, 393] width 1512 height 786
drag, startPoint x: 1058, startPoint y: 204, endPoint x: 1042, endPoint y: 212, distance: 17.9
click at [1058, 205] on icon "marks-modal" at bounding box center [1056, 205] width 15 height 15
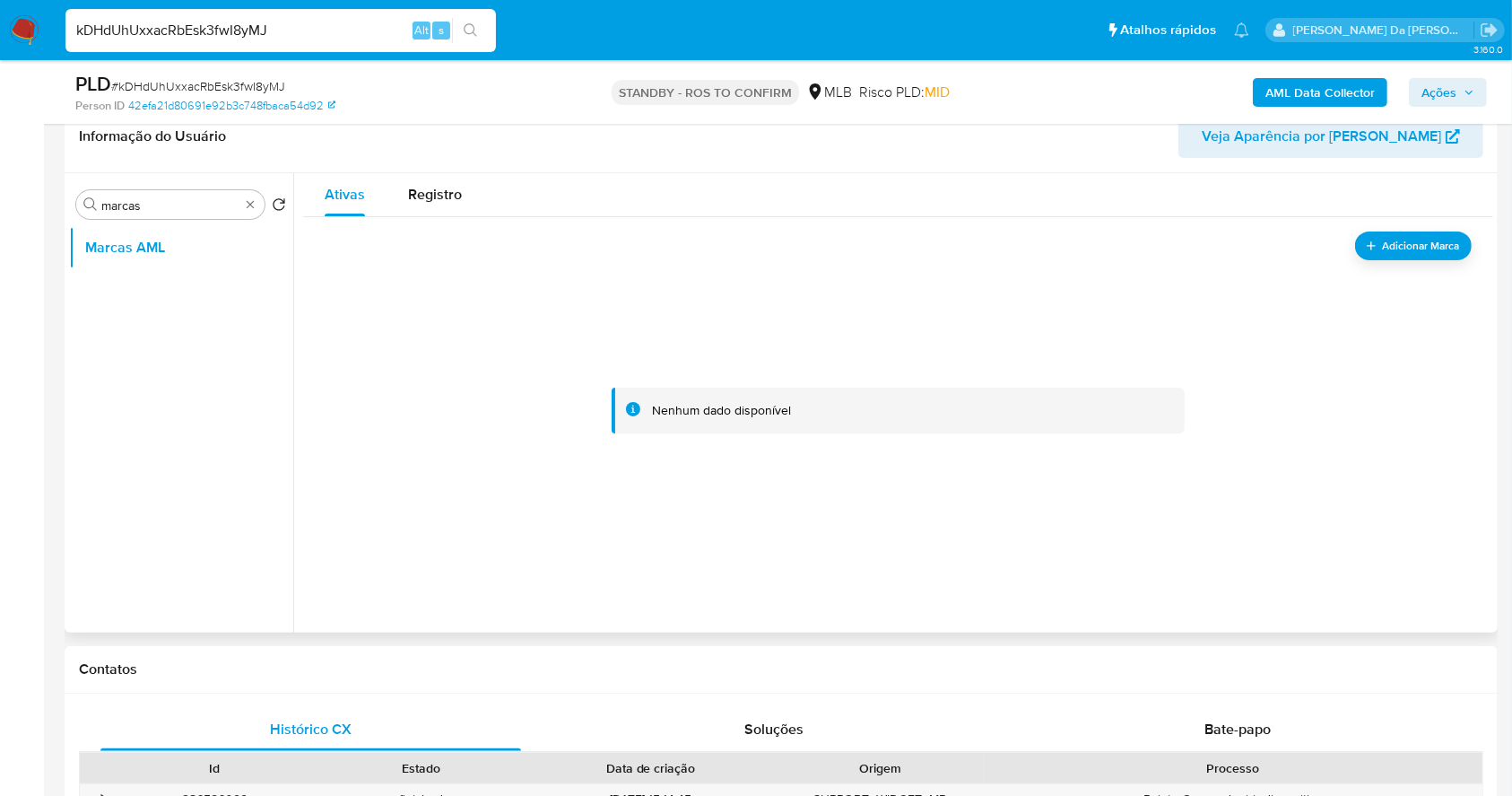
drag, startPoint x: 723, startPoint y: 309, endPoint x: 697, endPoint y: 309, distance: 26.0
click at [723, 309] on div at bounding box center [898, 411] width 1147 height 359
click at [227, 86] on span "# kDHdUhUxxacRbEsk3fwI8yMJ" at bounding box center [198, 86] width 174 height 18
copy span "kDHdUhUxxacRbEsk3fwI8yMJ"
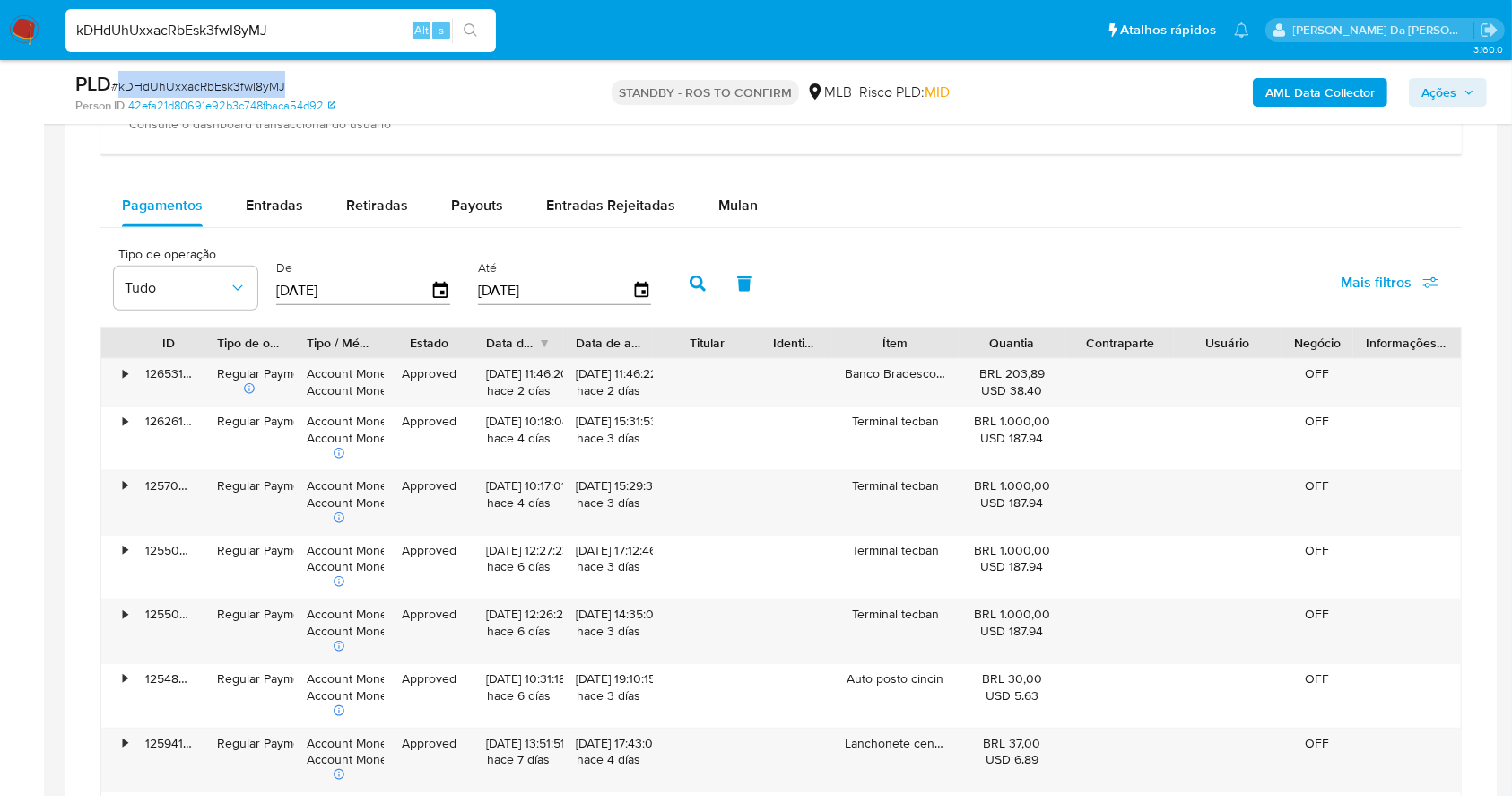
scroll to position [1249, 0]
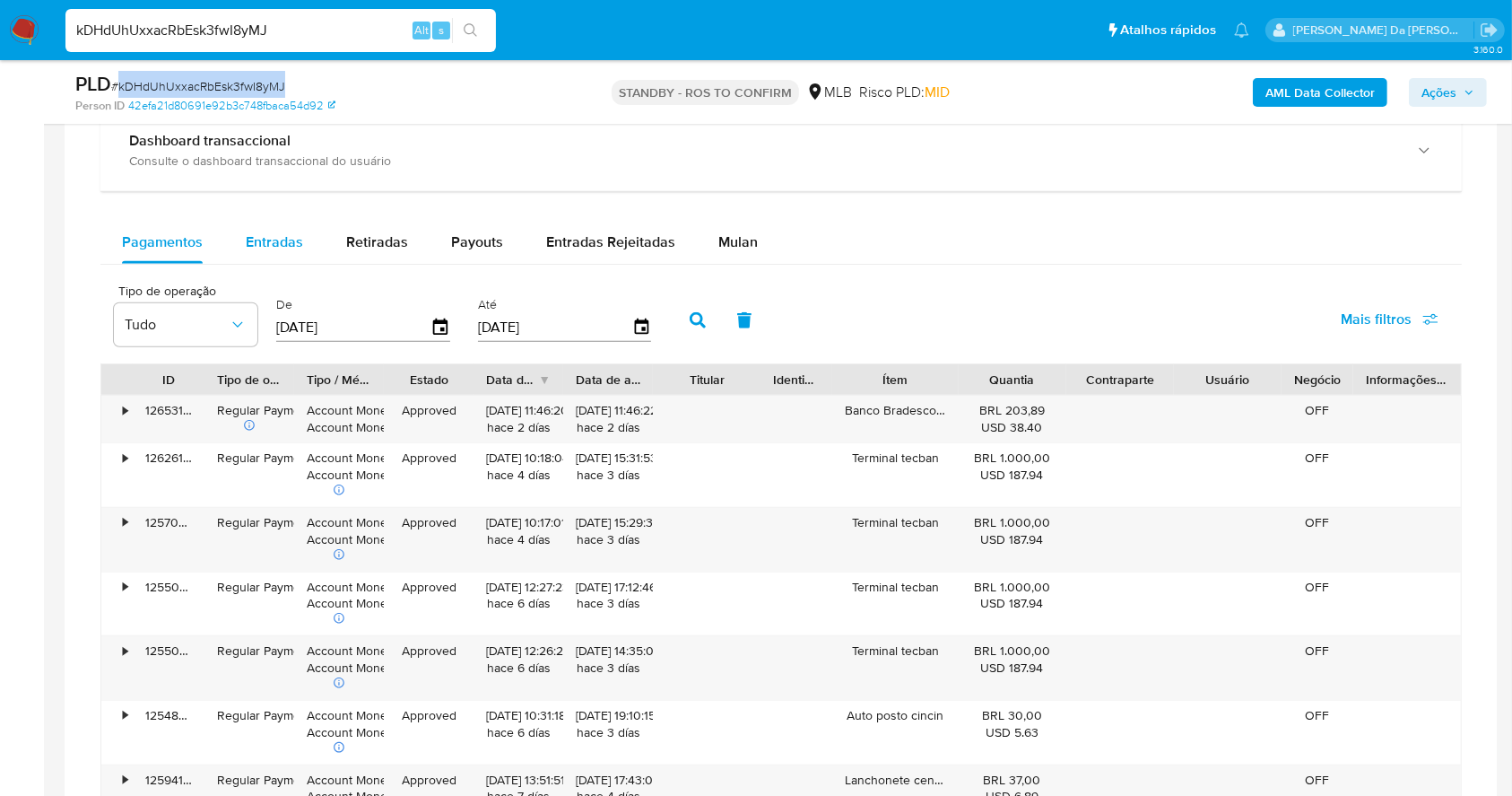
click at [280, 245] on span "Entradas" at bounding box center [274, 242] width 57 height 20
select select "10"
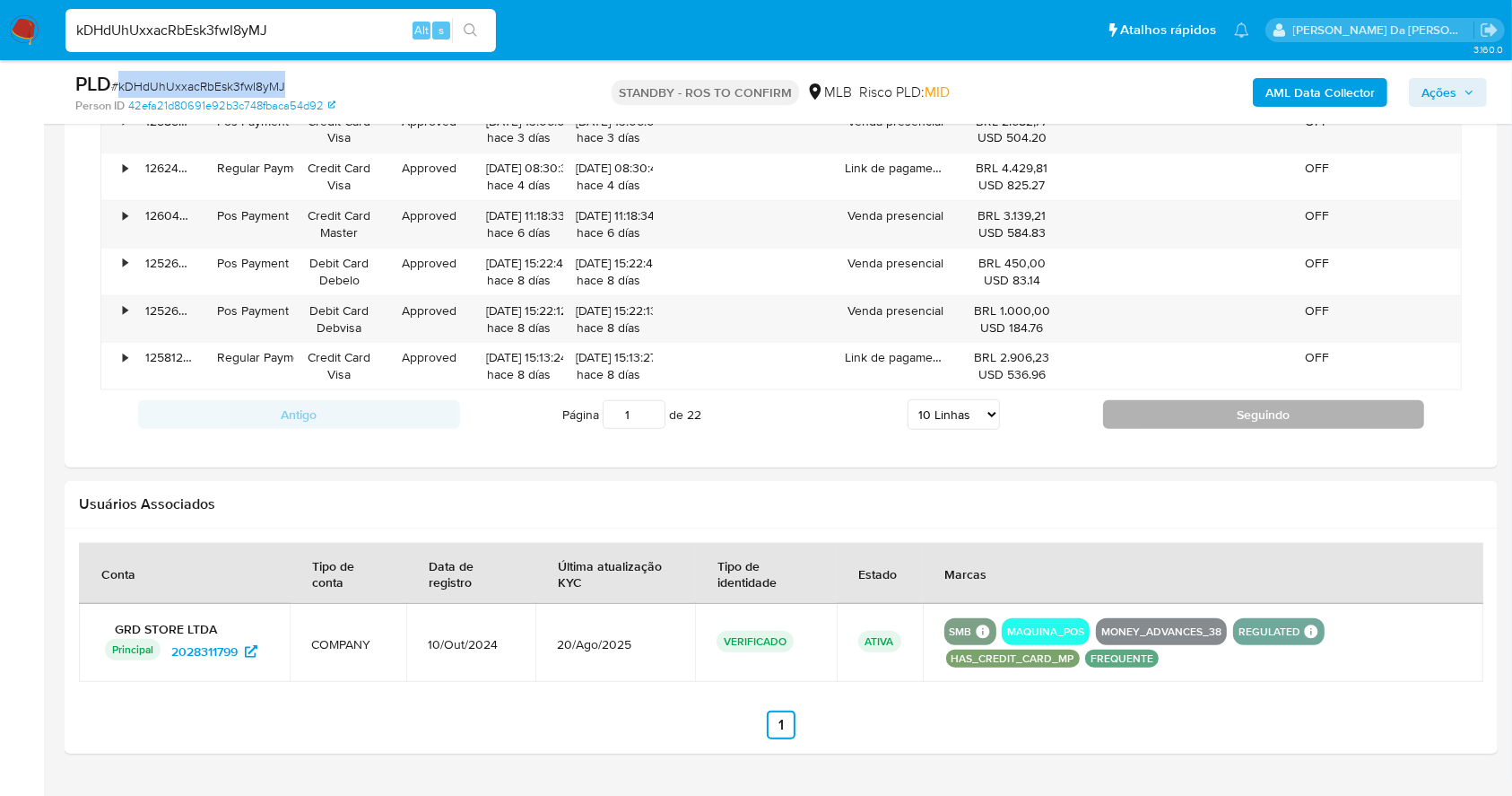
click at [1152, 406] on button "Seguindo" at bounding box center [1264, 414] width 322 height 29
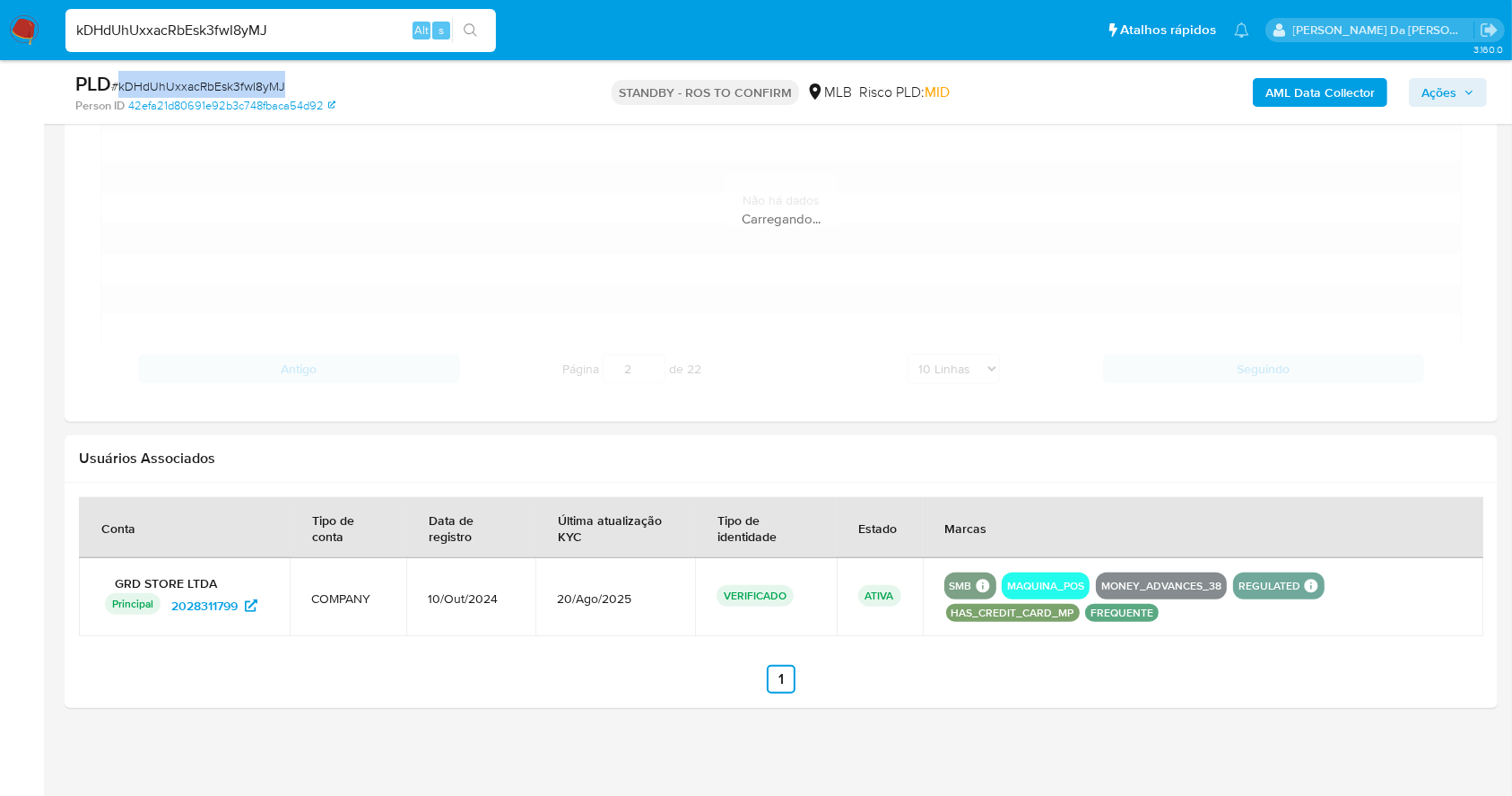
scroll to position [1729, 0]
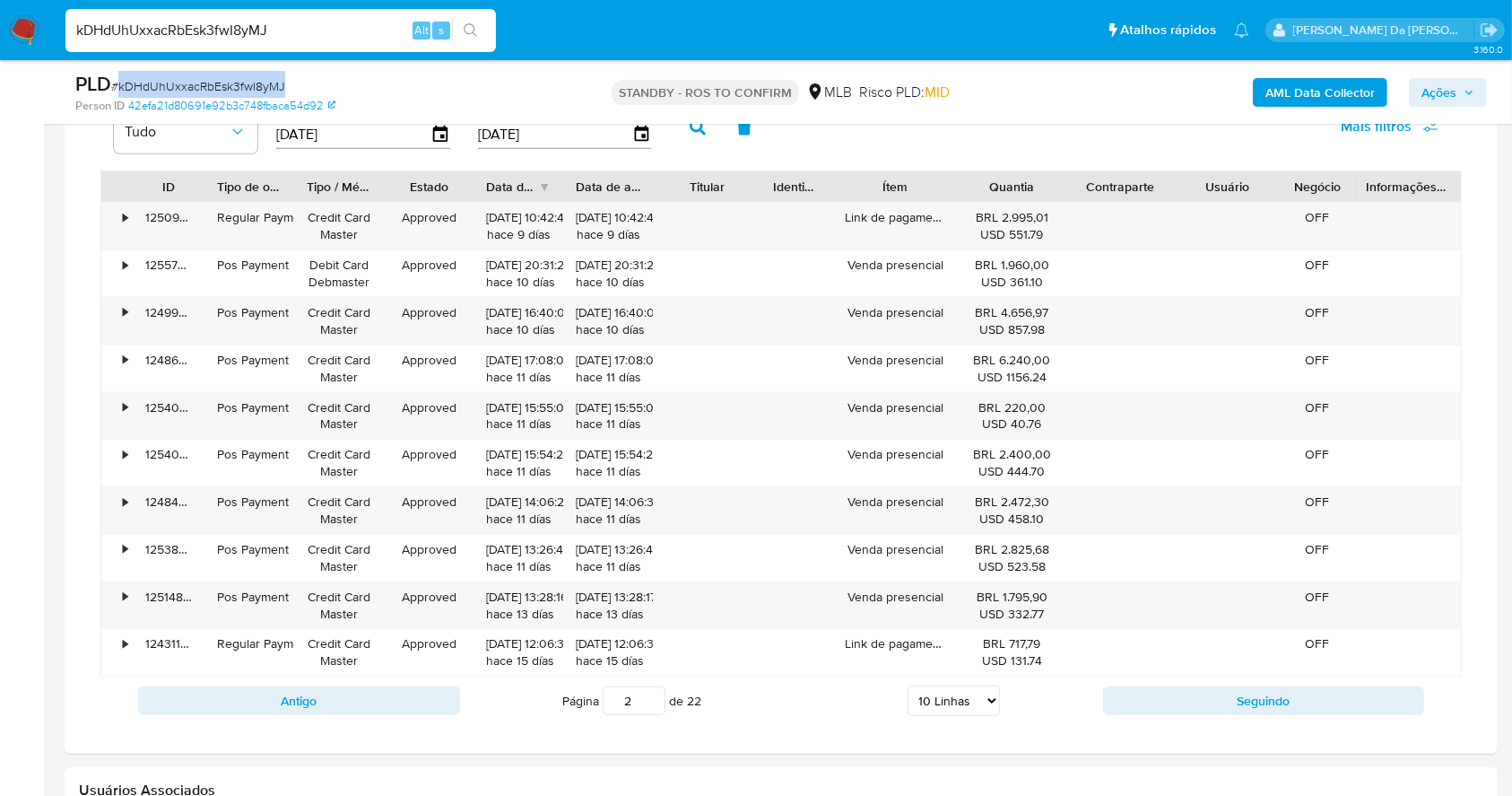
click at [1143, 649] on div "ID Tipo de operação Tipo / Método Estado Data de criação Data de aprovação Titu…" at bounding box center [781, 448] width 1362 height 555
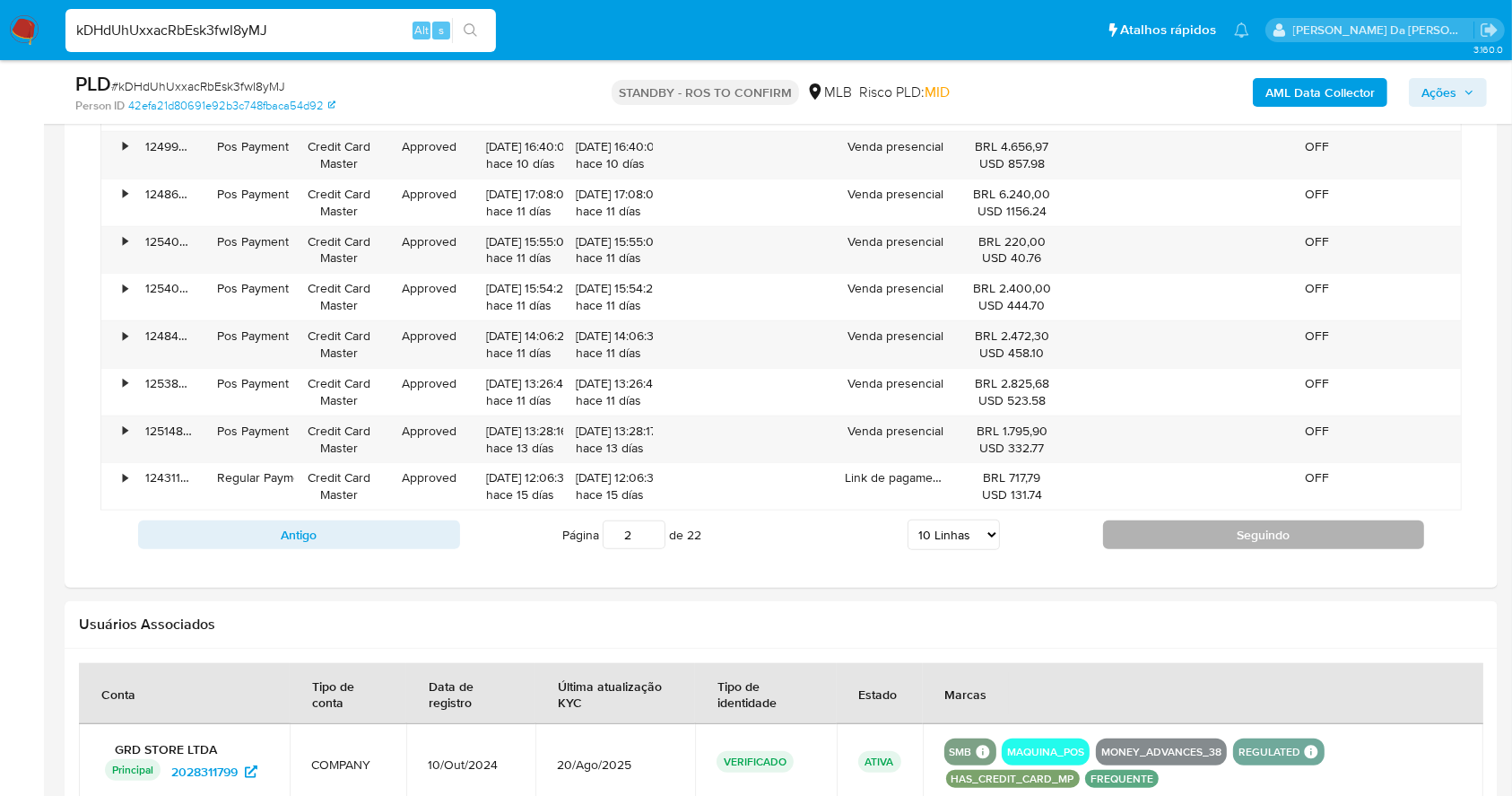
click at [1203, 527] on button "Seguindo" at bounding box center [1264, 535] width 322 height 29
type input "3"
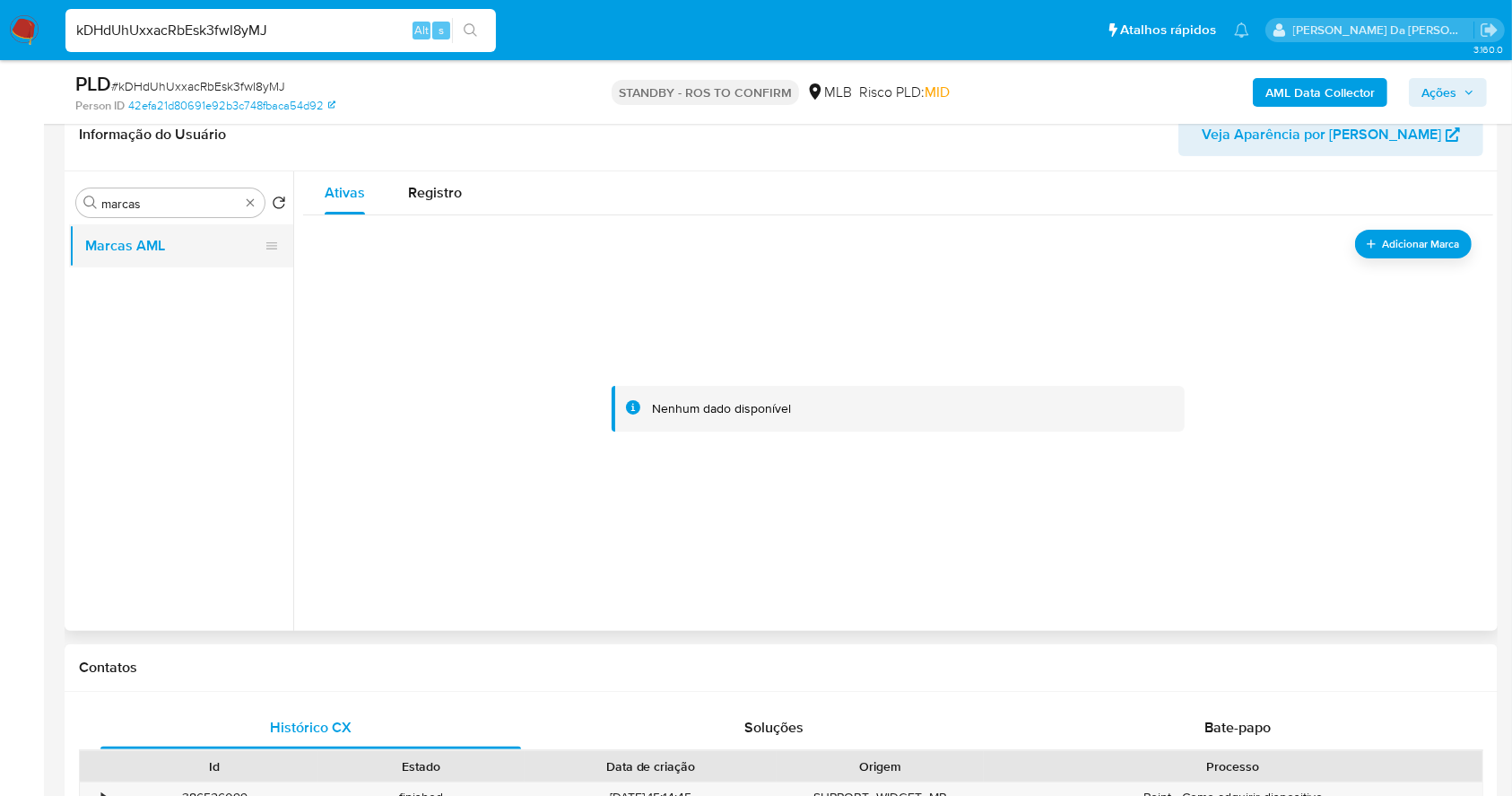
scroll to position [293, 0]
click at [179, 215] on div "Procurar marcas" at bounding box center [171, 204] width 188 height 29
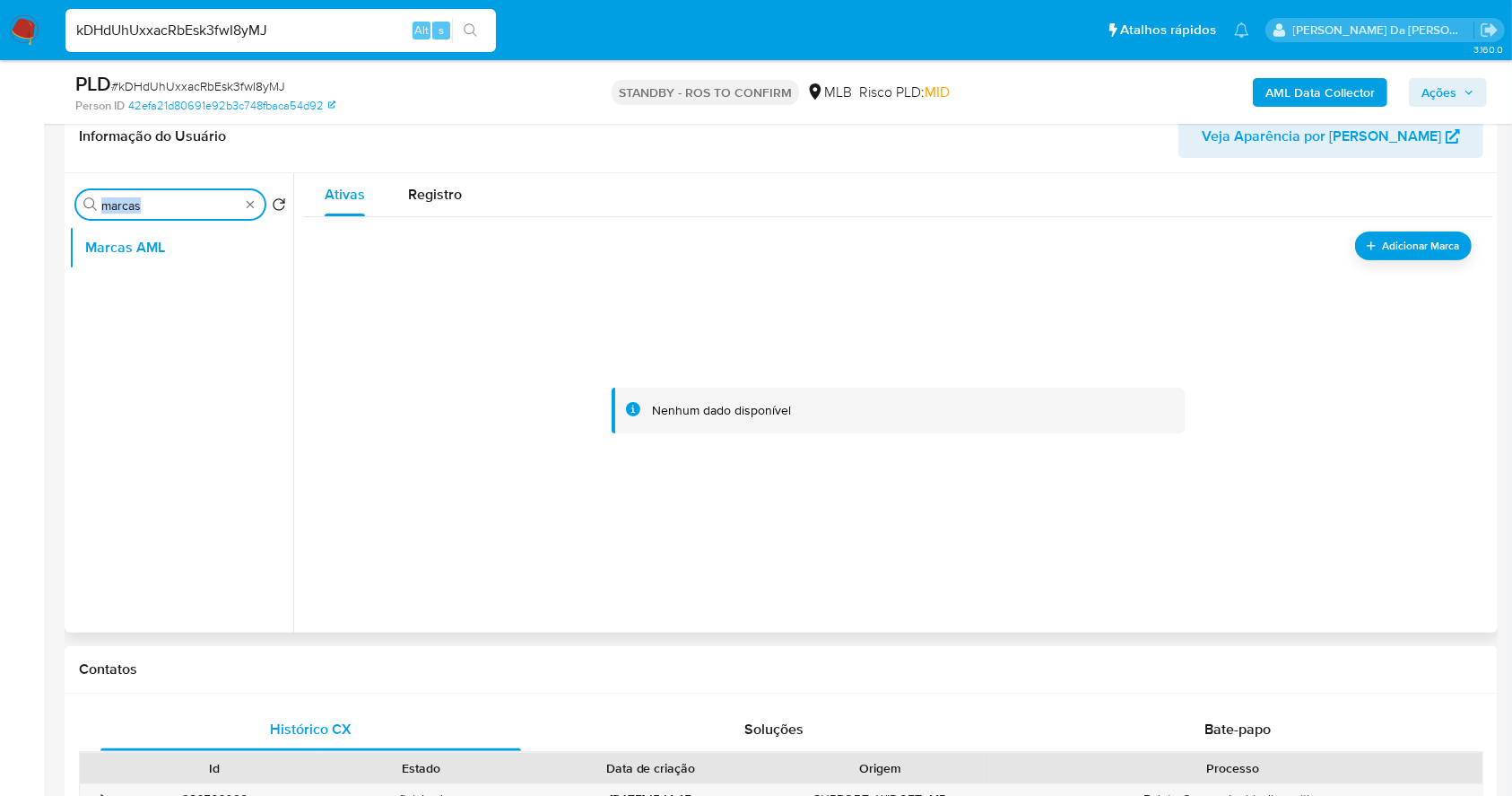
click at [181, 208] on input "marcas" at bounding box center [171, 205] width 138 height 16
drag, startPoint x: 158, startPoint y: 251, endPoint x: 404, endPoint y: 305, distance: 251.9
click at [158, 252] on button "Marcas AML" at bounding box center [181, 247] width 224 height 43
click at [161, 211] on input "iten" at bounding box center [171, 205] width 138 height 16
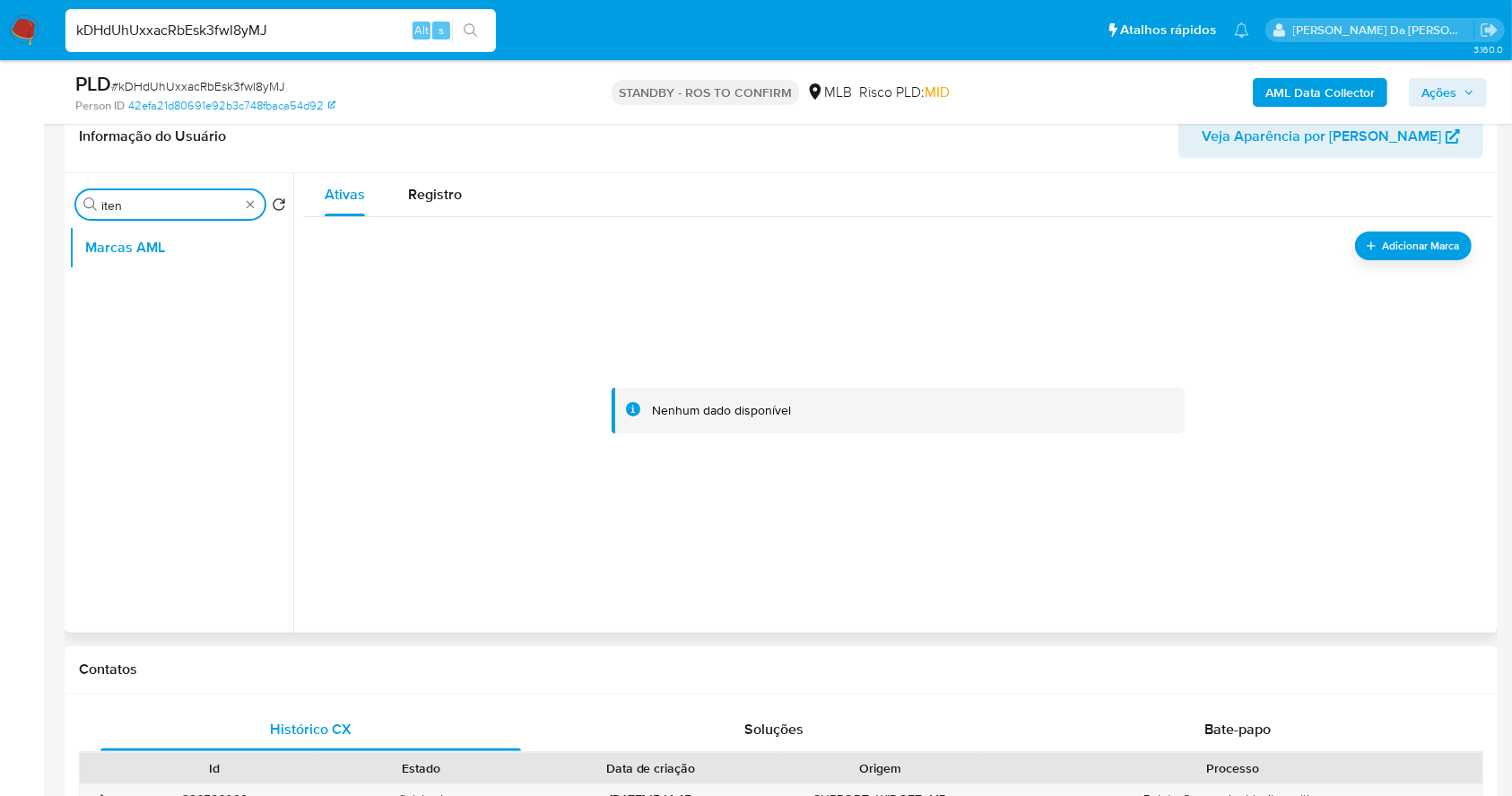
click at [161, 211] on input "iten" at bounding box center [171, 205] width 138 height 16
type input "item"
click at [144, 238] on button "Items" at bounding box center [174, 247] width 210 height 43
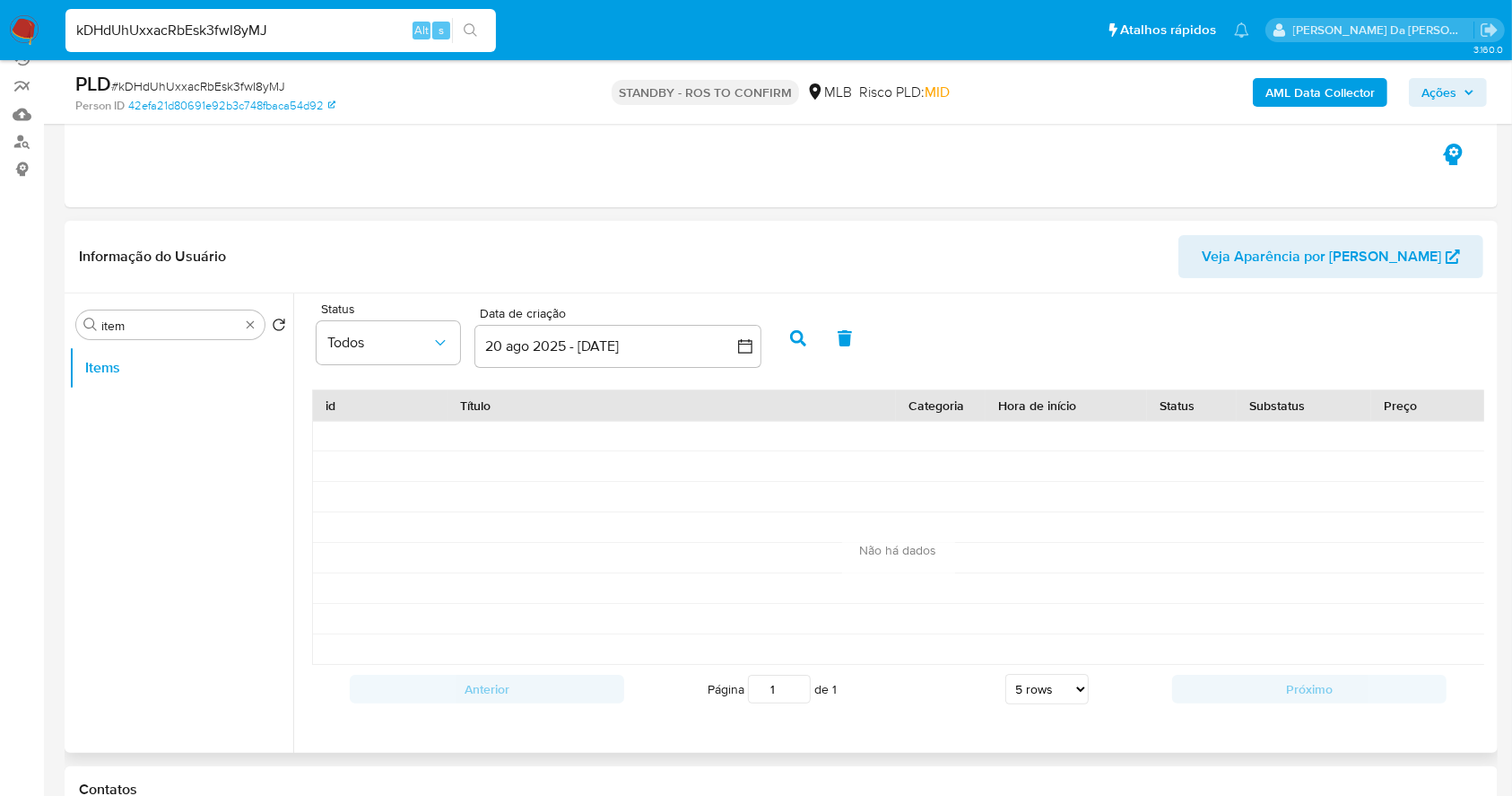
scroll to position [6, 0]
click at [263, 20] on input "kDHdUhUxxacRbEsk3fwI8yMJ" at bounding box center [281, 30] width 430 height 23
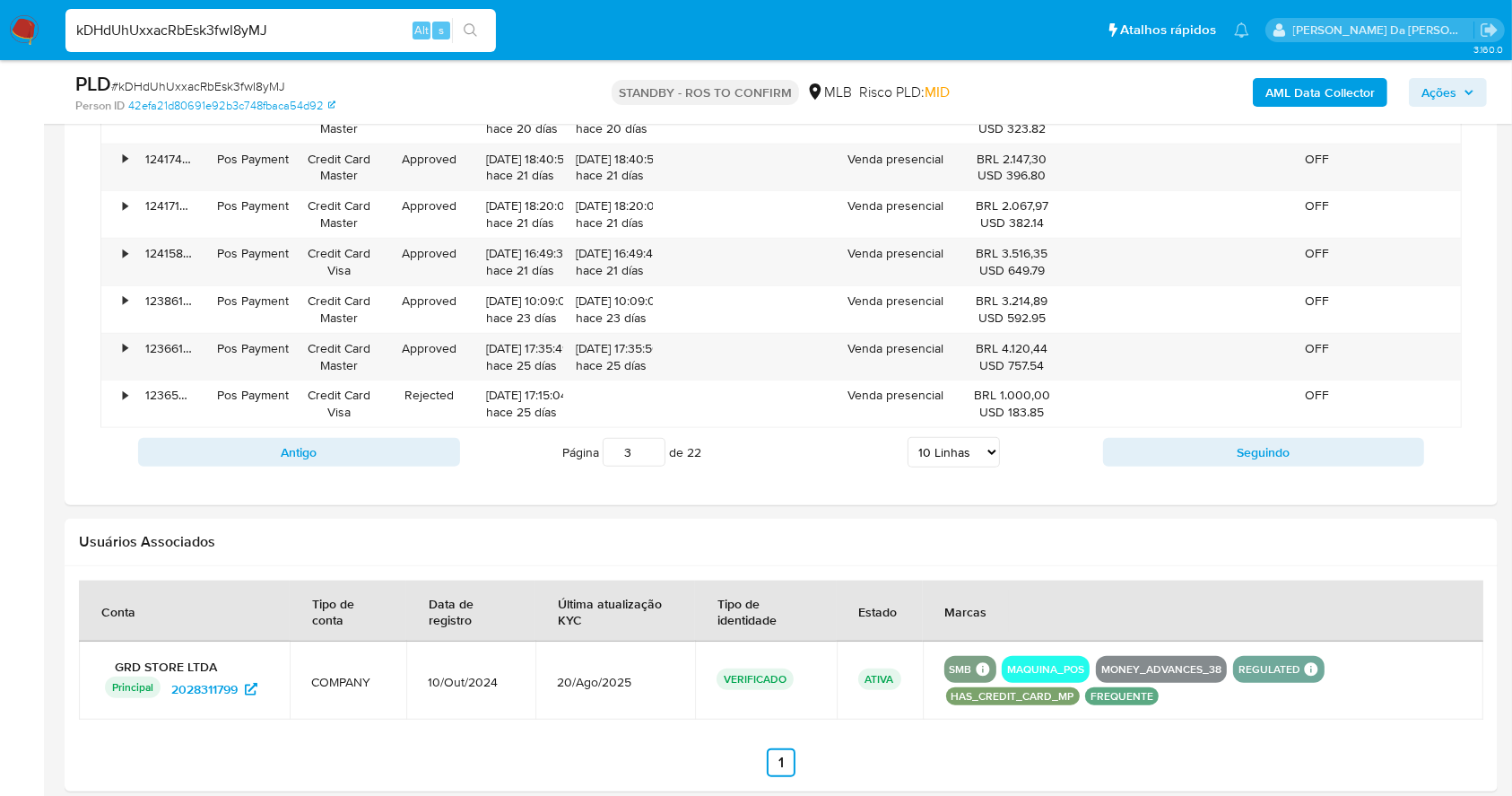
scroll to position [1729, 0]
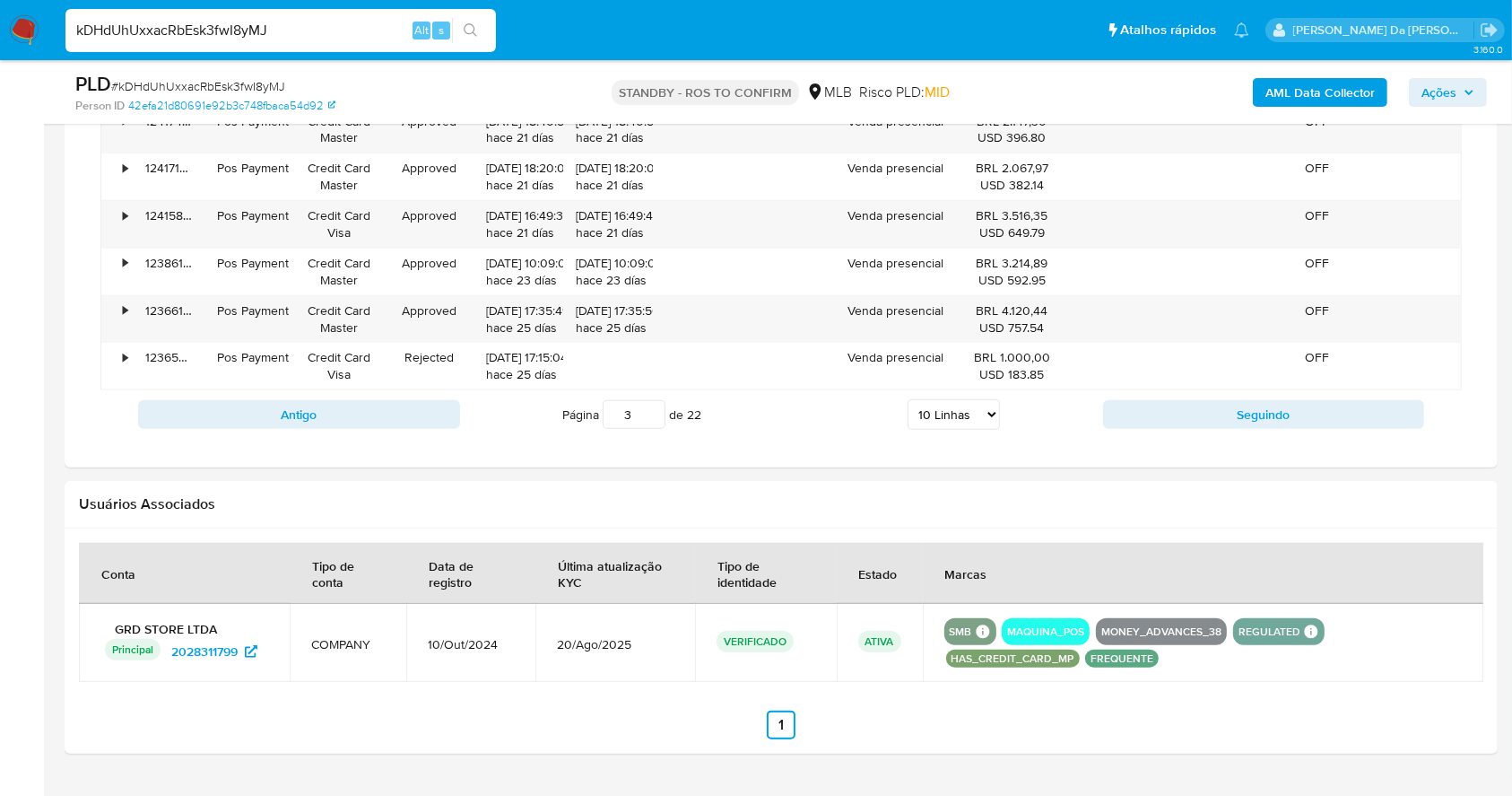
click at [619, 420] on input "3" at bounding box center [634, 414] width 63 height 29
click at [963, 423] on select "5 Linhas 10 Linhas 20 Linhas 25 Linhas 50 Linhas 100 Linhas" at bounding box center [954, 414] width 92 height 30
select select "100"
click at [907, 399] on select "5 Linhas 10 Linhas 20 Linhas 25 Linhas 50 Linhas 100 Linhas" at bounding box center [954, 414] width 92 height 30
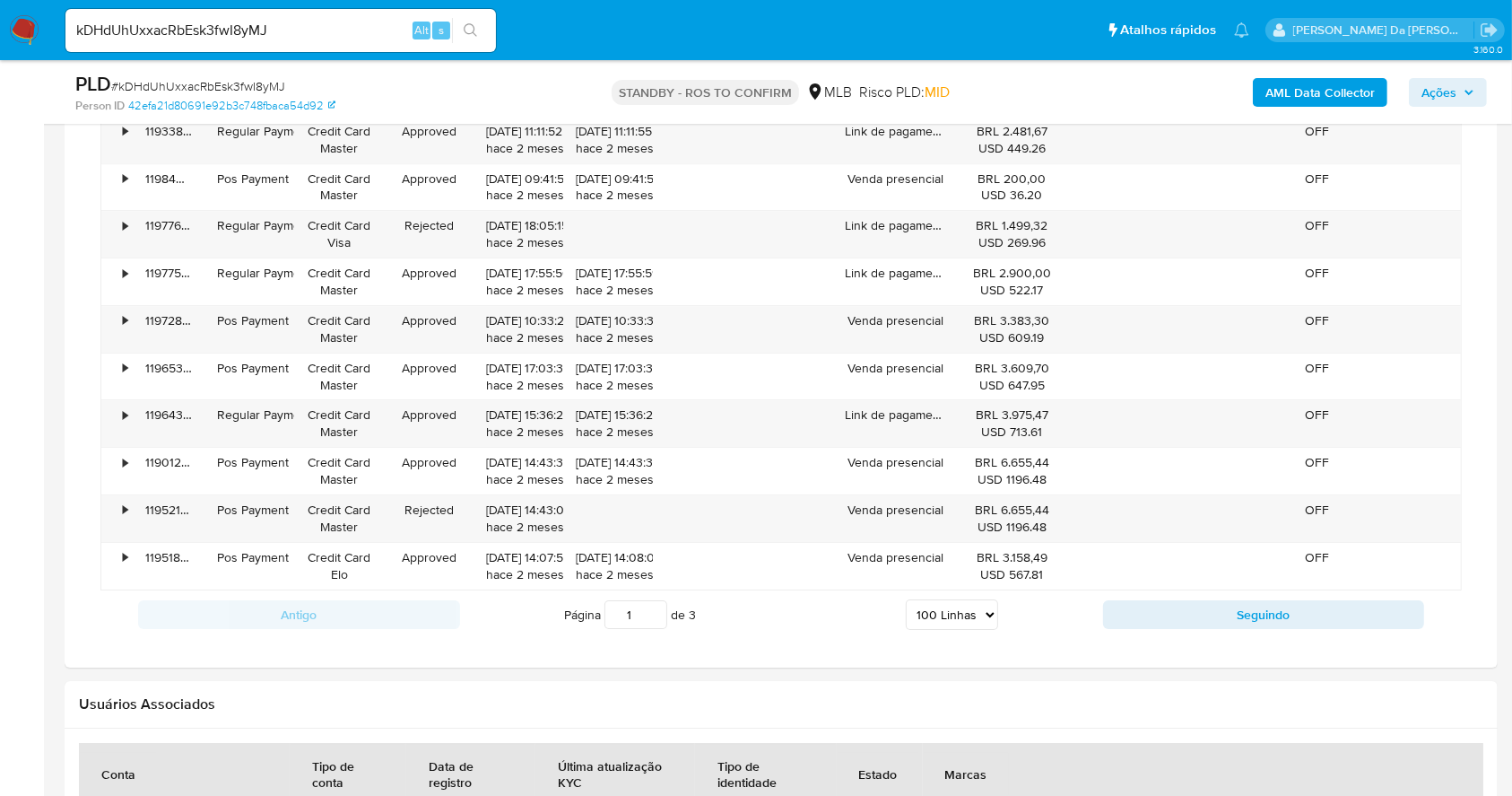
scroll to position [6027, 0]
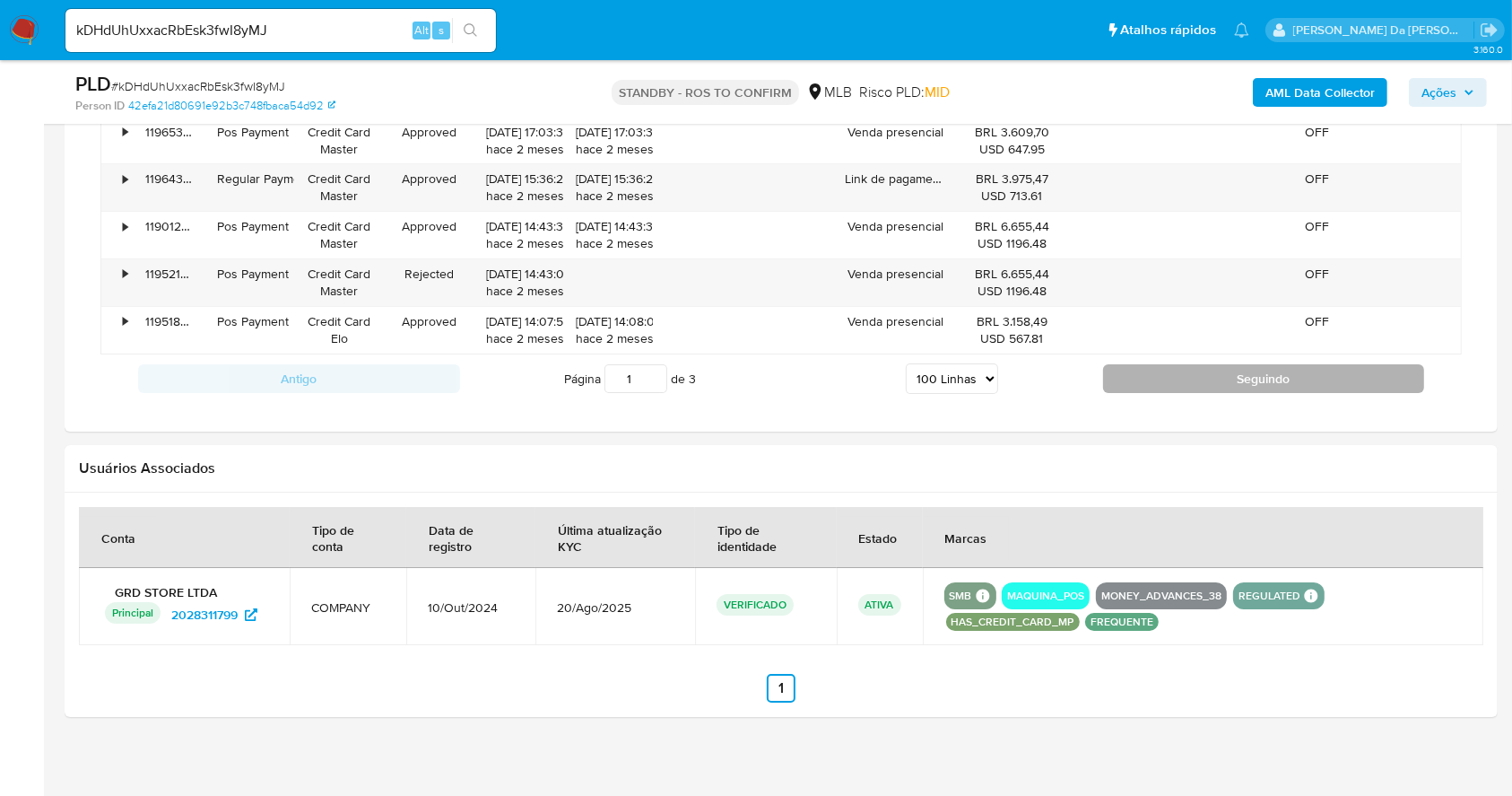
click at [1245, 355] on div "Antigo Página 1 de 3 5 Linhas 10 Linhas 20 Linhas 25 Linhas 50 Linhas 100 Linha…" at bounding box center [781, 379] width 1362 height 48
click at [1242, 366] on button "Seguindo" at bounding box center [1264, 379] width 322 height 29
type input "2"
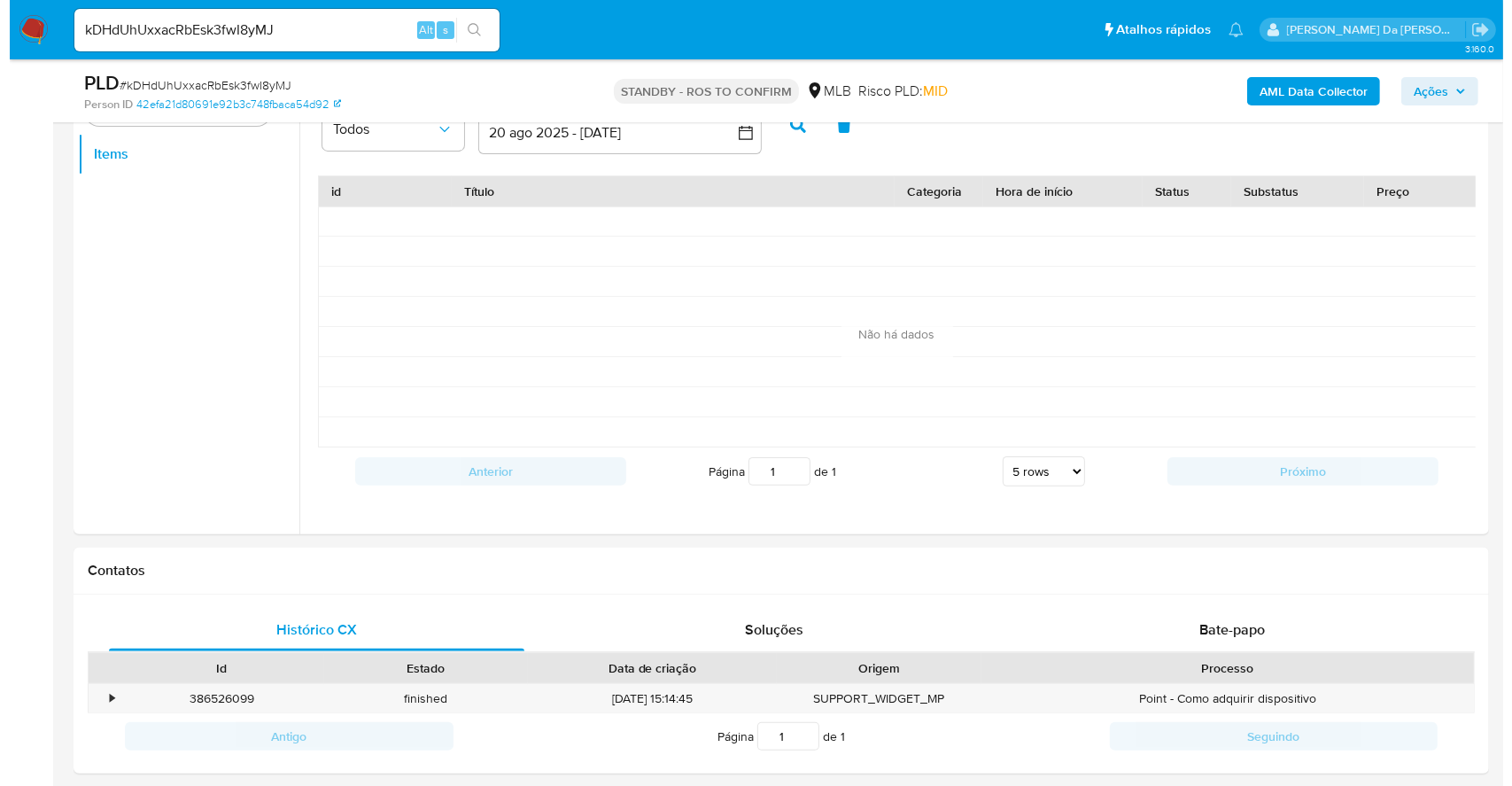
scroll to position [142, 0]
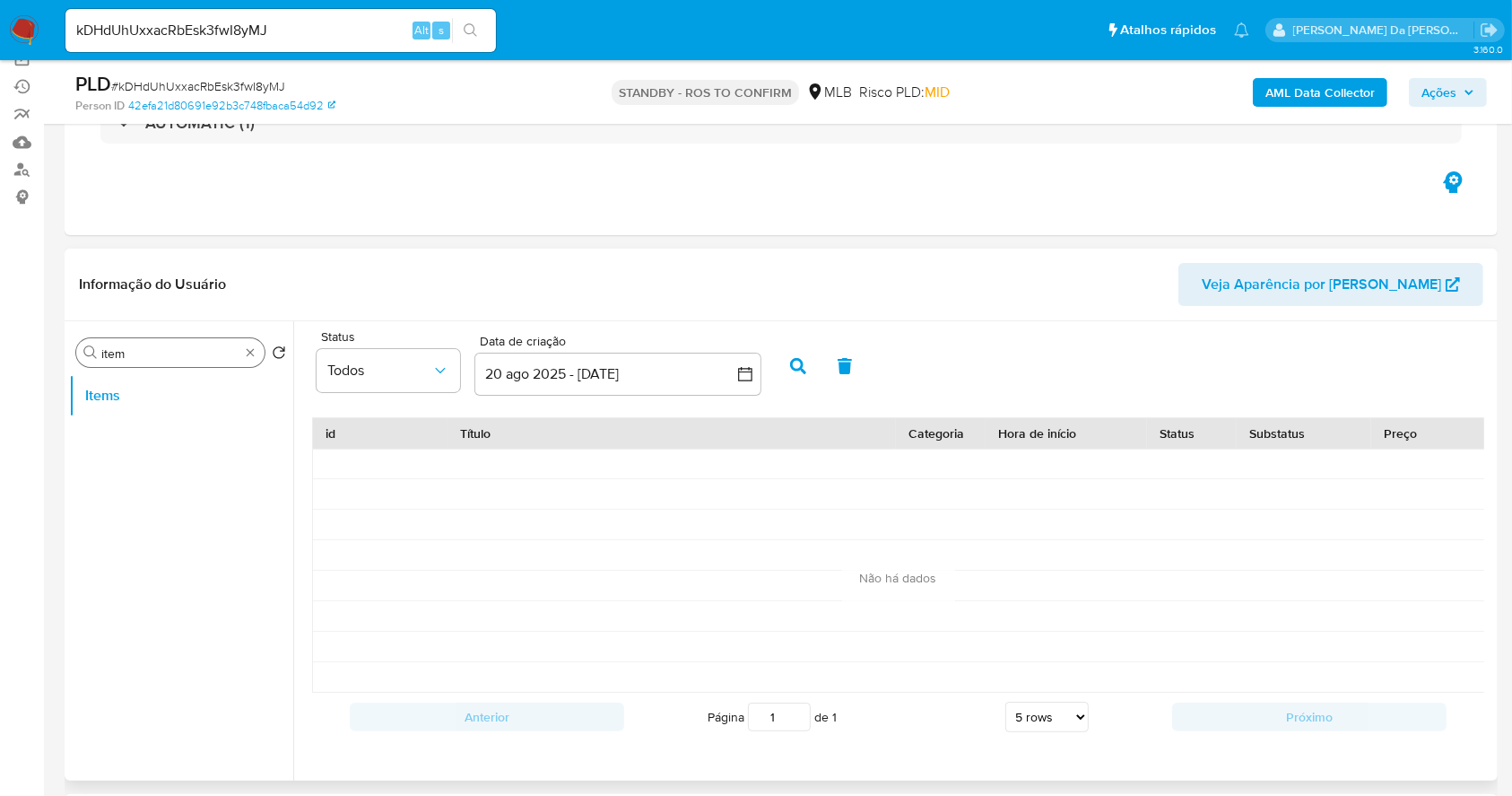
click at [164, 365] on div "Procurar item" at bounding box center [171, 352] width 188 height 29
click at [143, 400] on button "Items" at bounding box center [174, 395] width 210 height 43
click at [207, 335] on div "Procurar item Retornar ao pedido padrão Items" at bounding box center [181, 552] width 224 height 457
click at [254, 356] on div "Procurar item" at bounding box center [171, 352] width 188 height 29
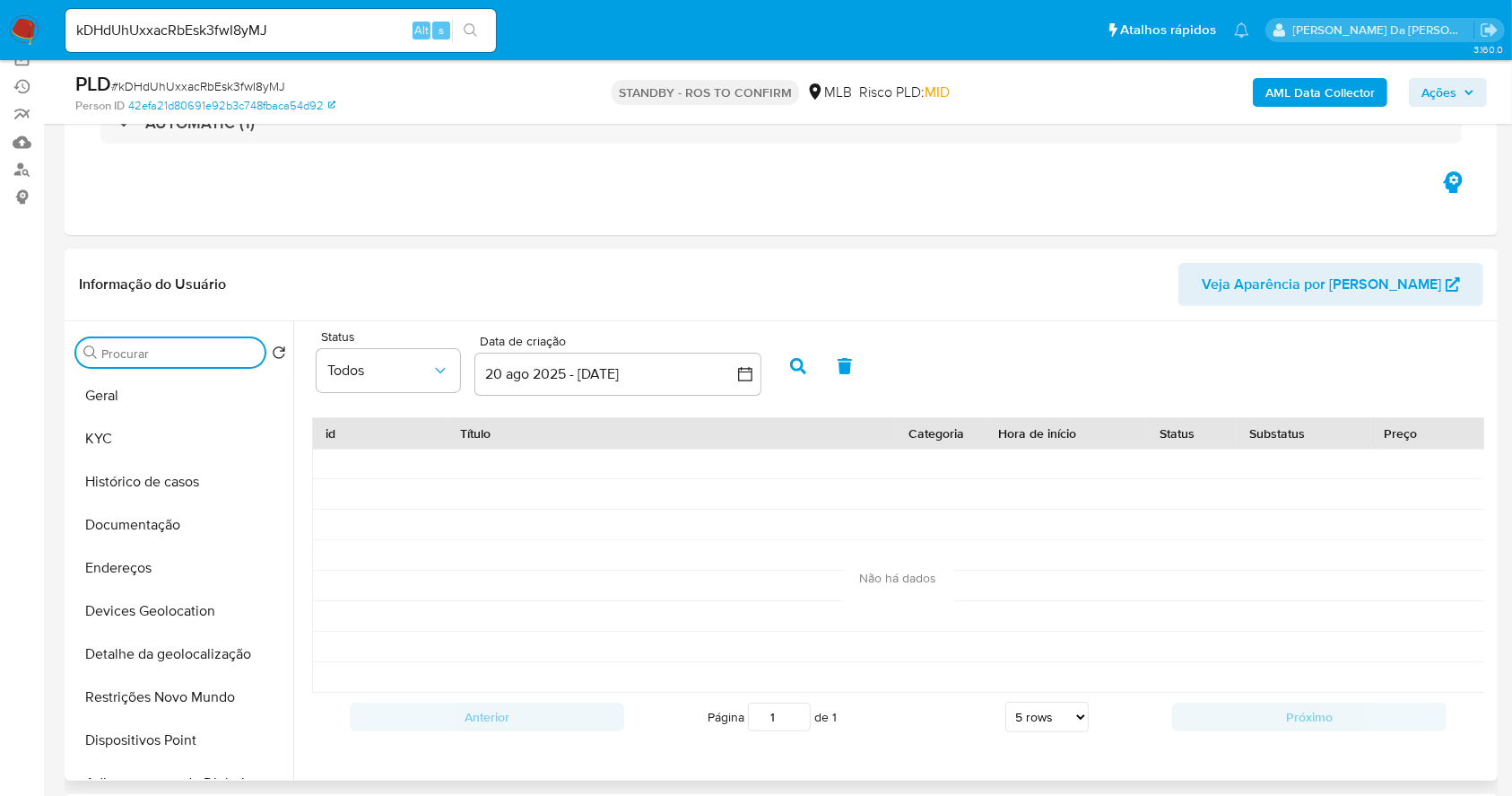
click at [173, 346] on input "Procurar" at bounding box center [179, 353] width 156 height 16
type input "p"
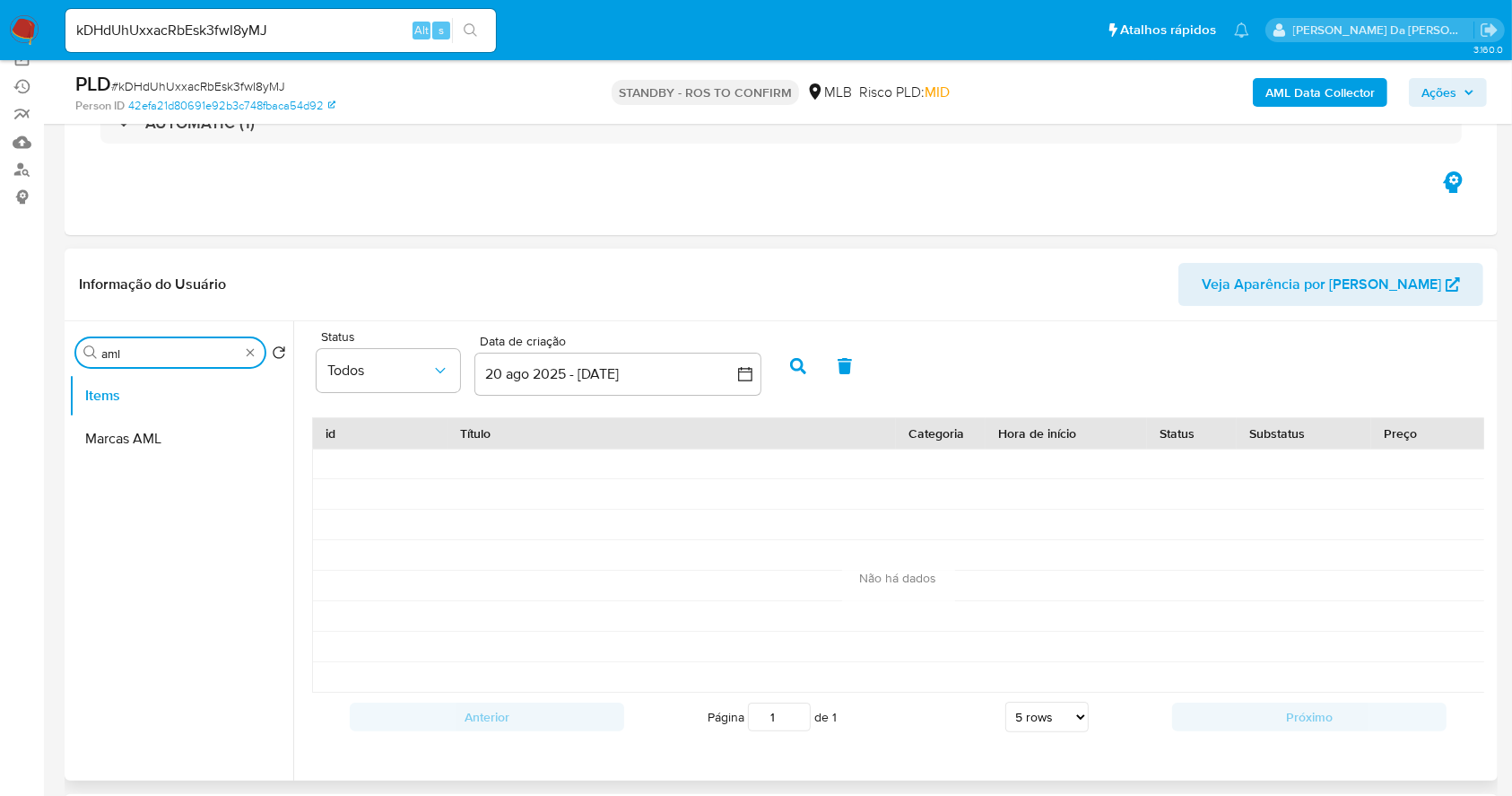
type input "aml"
click at [131, 484] on ul "Items Marcas AML" at bounding box center [181, 576] width 224 height 404
click at [146, 449] on button "Marcas AML" at bounding box center [174, 439] width 210 height 43
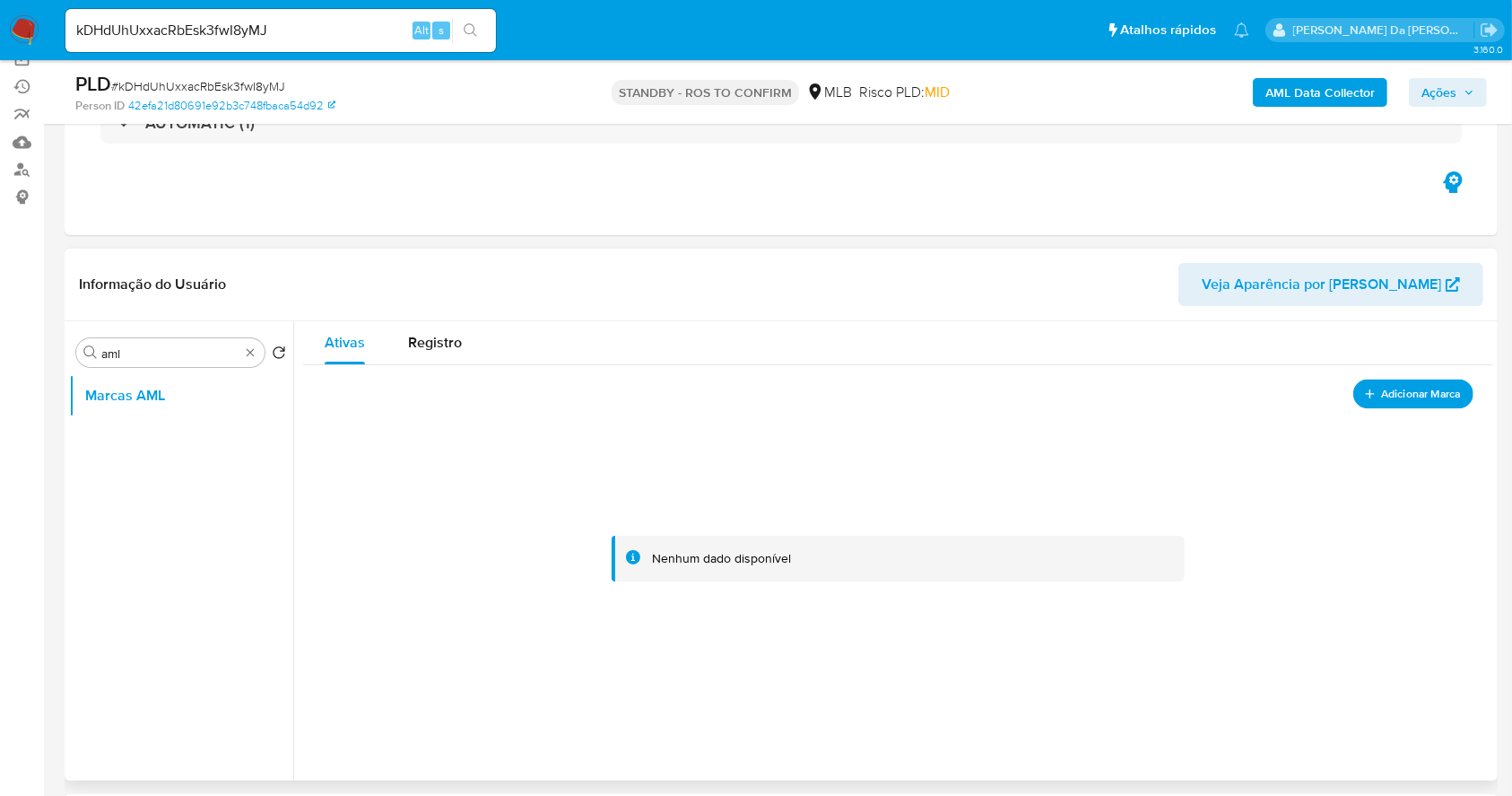
click at [1410, 388] on span "Adicionar Marca" at bounding box center [1422, 393] width 79 height 22
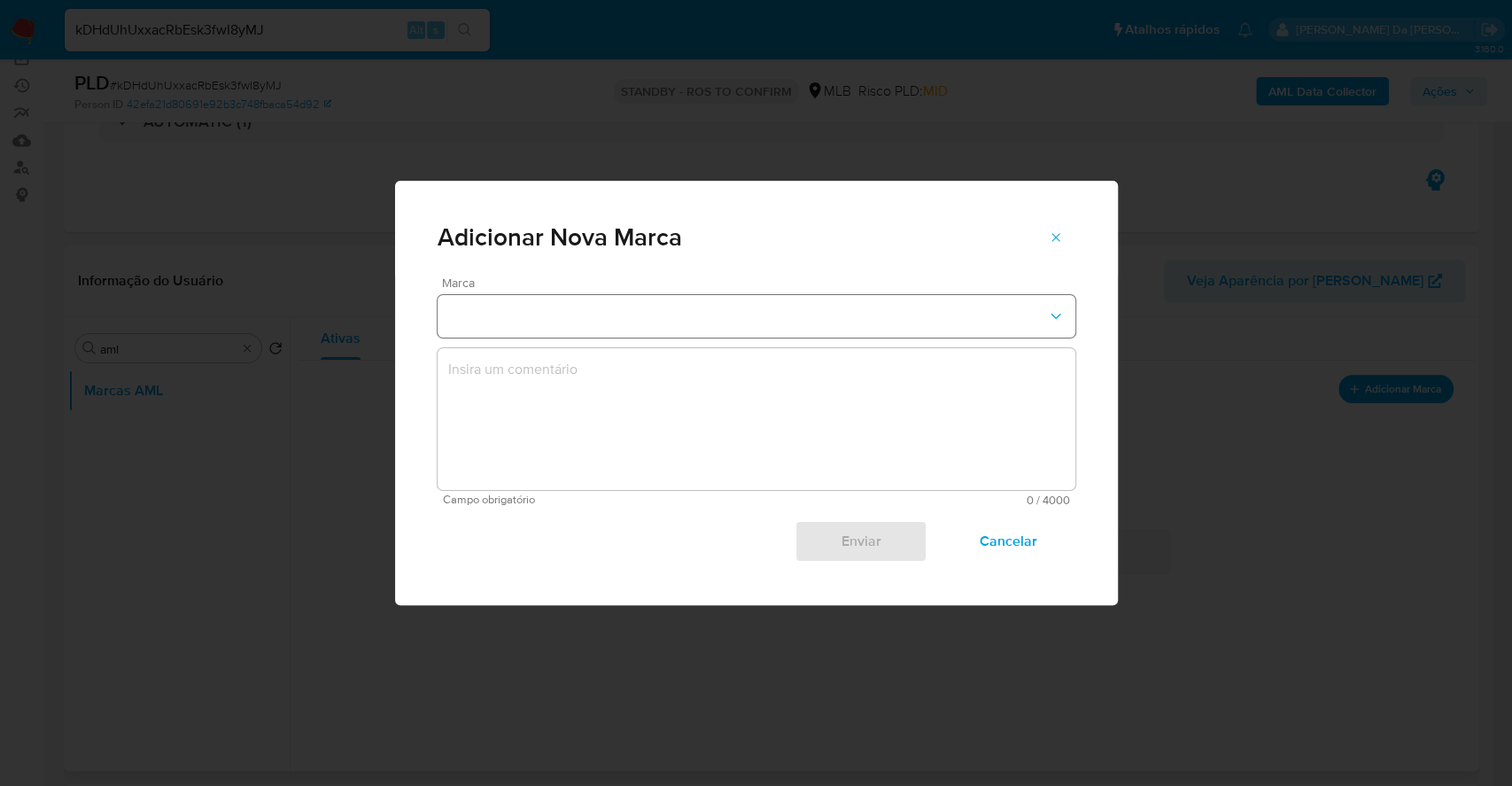
click at [610, 322] on button "marks-modal" at bounding box center [756, 316] width 638 height 43
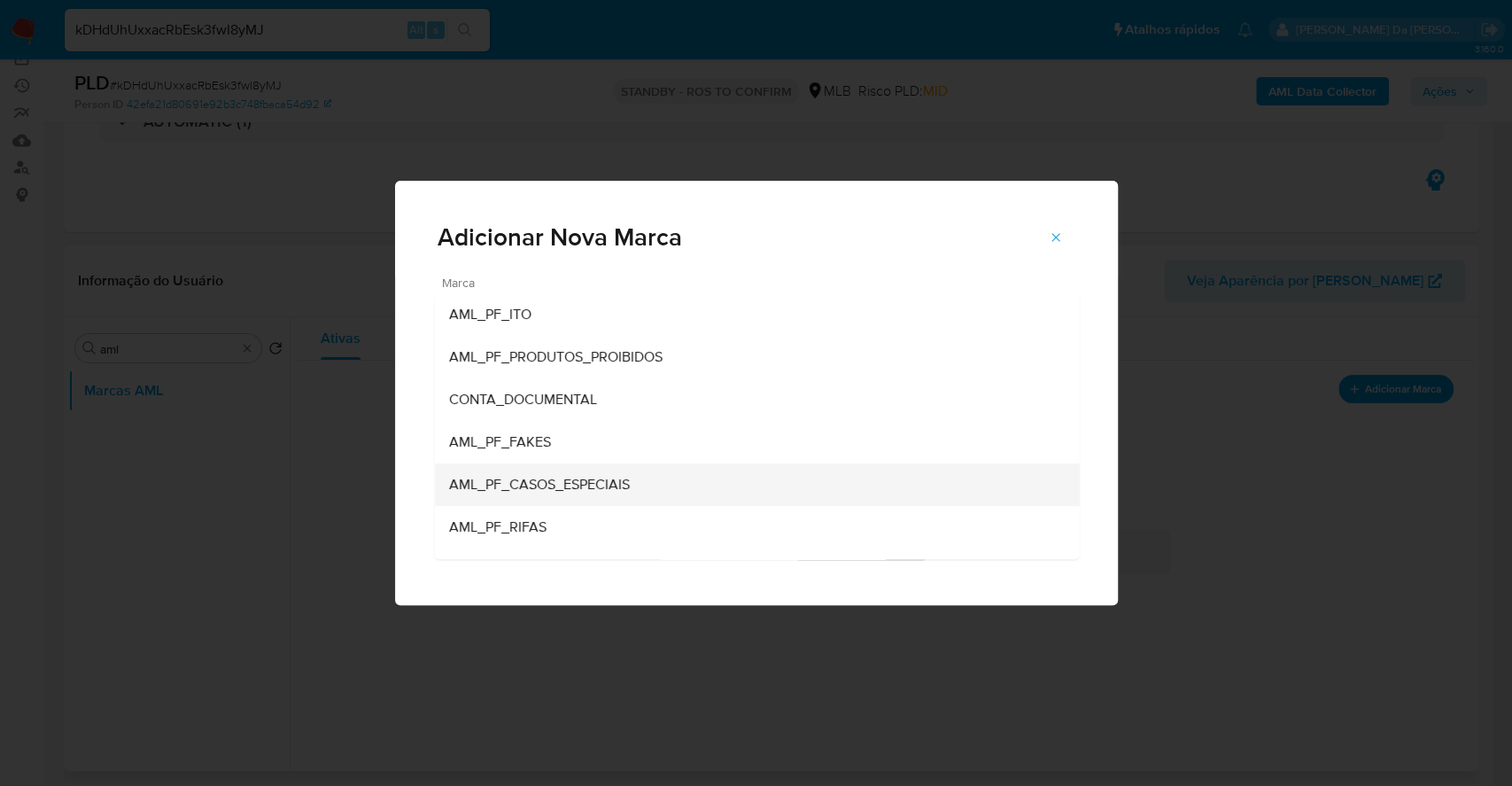
click at [622, 487] on span "AML_PF_CASOS_ESPECIAIS" at bounding box center [539, 484] width 180 height 17
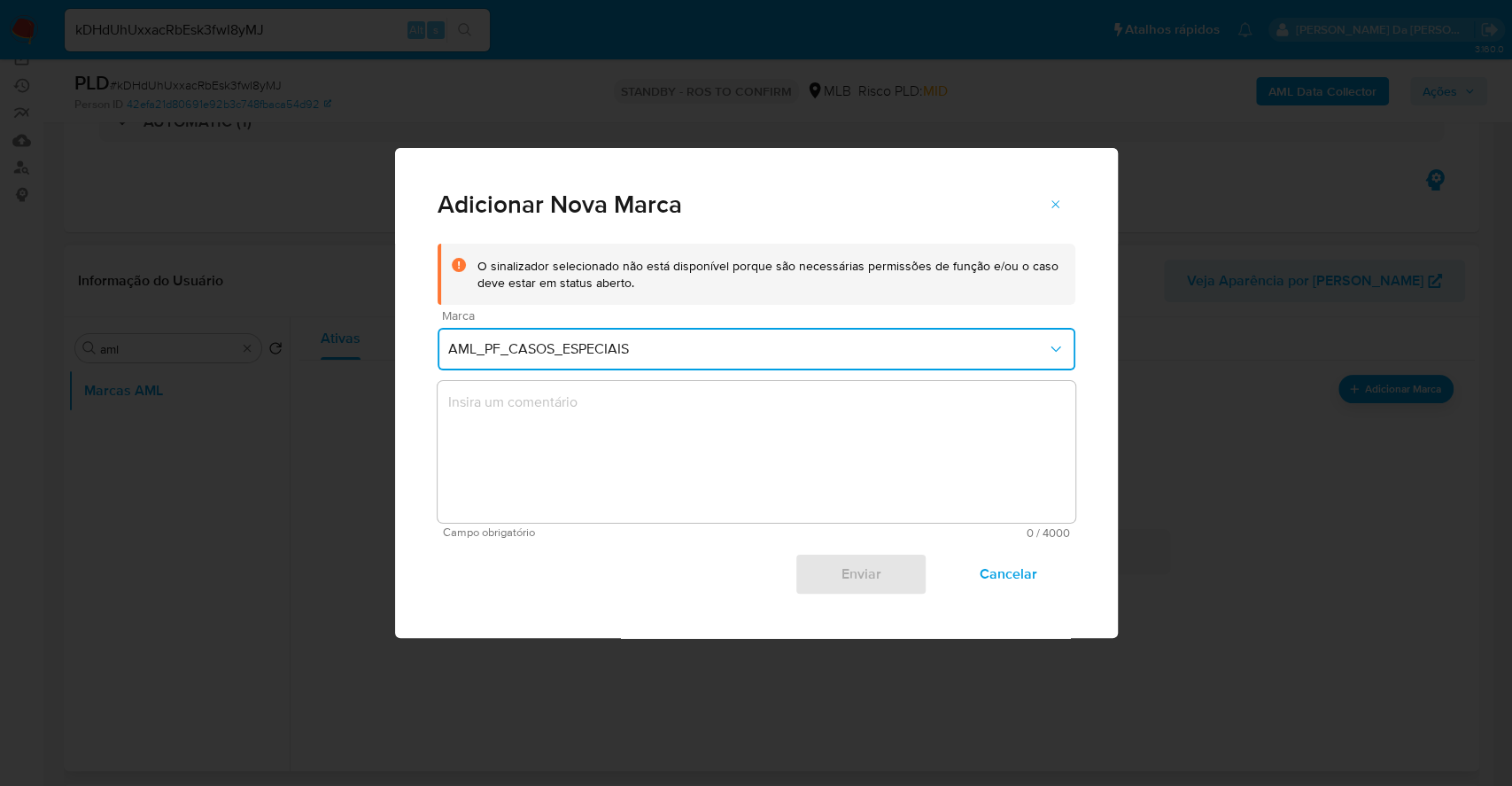
click at [567, 348] on span "AML_PF_CASOS_ESPECIAIS" at bounding box center [747, 348] width 599 height 17
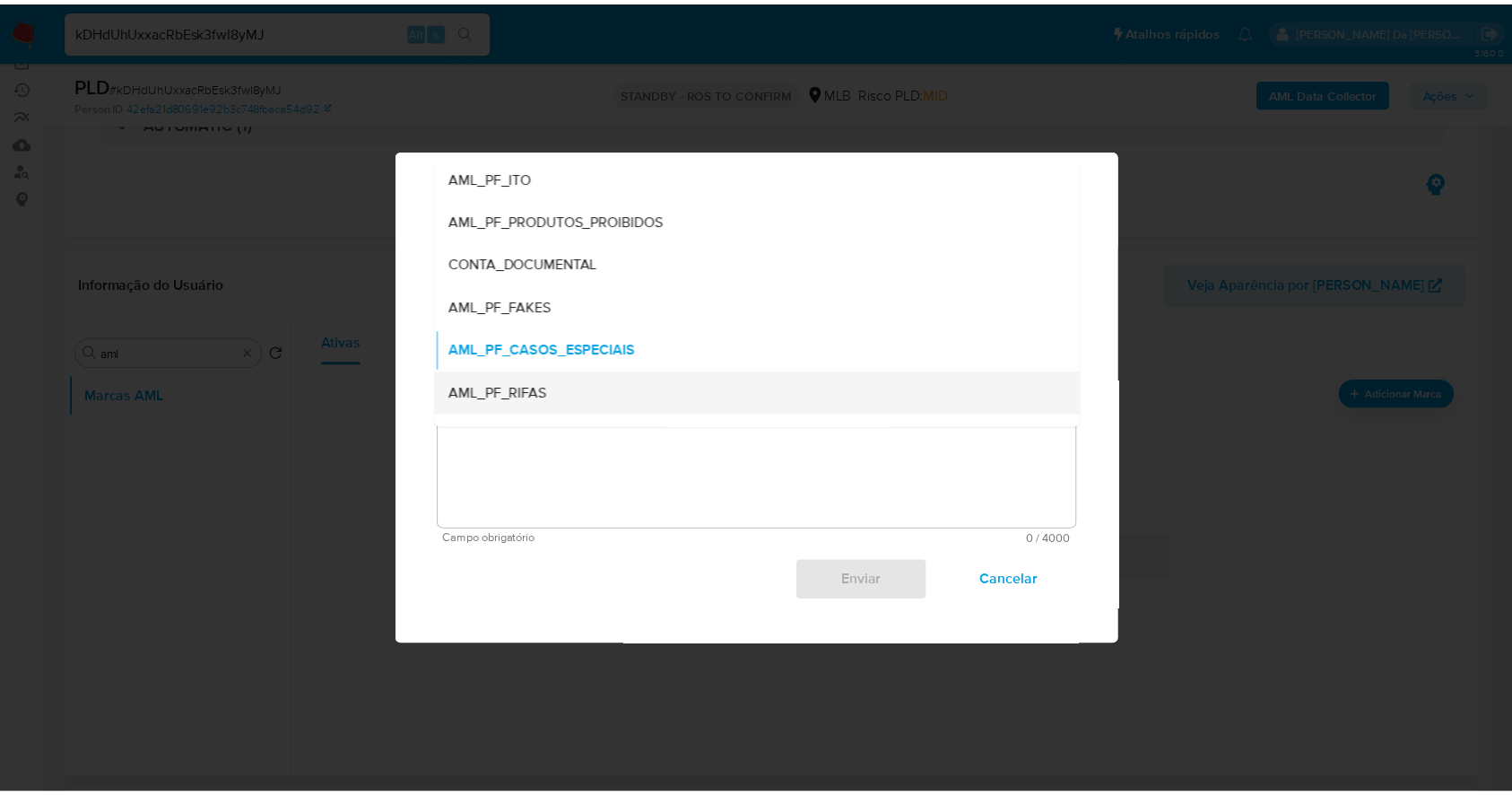
scroll to position [0, 0]
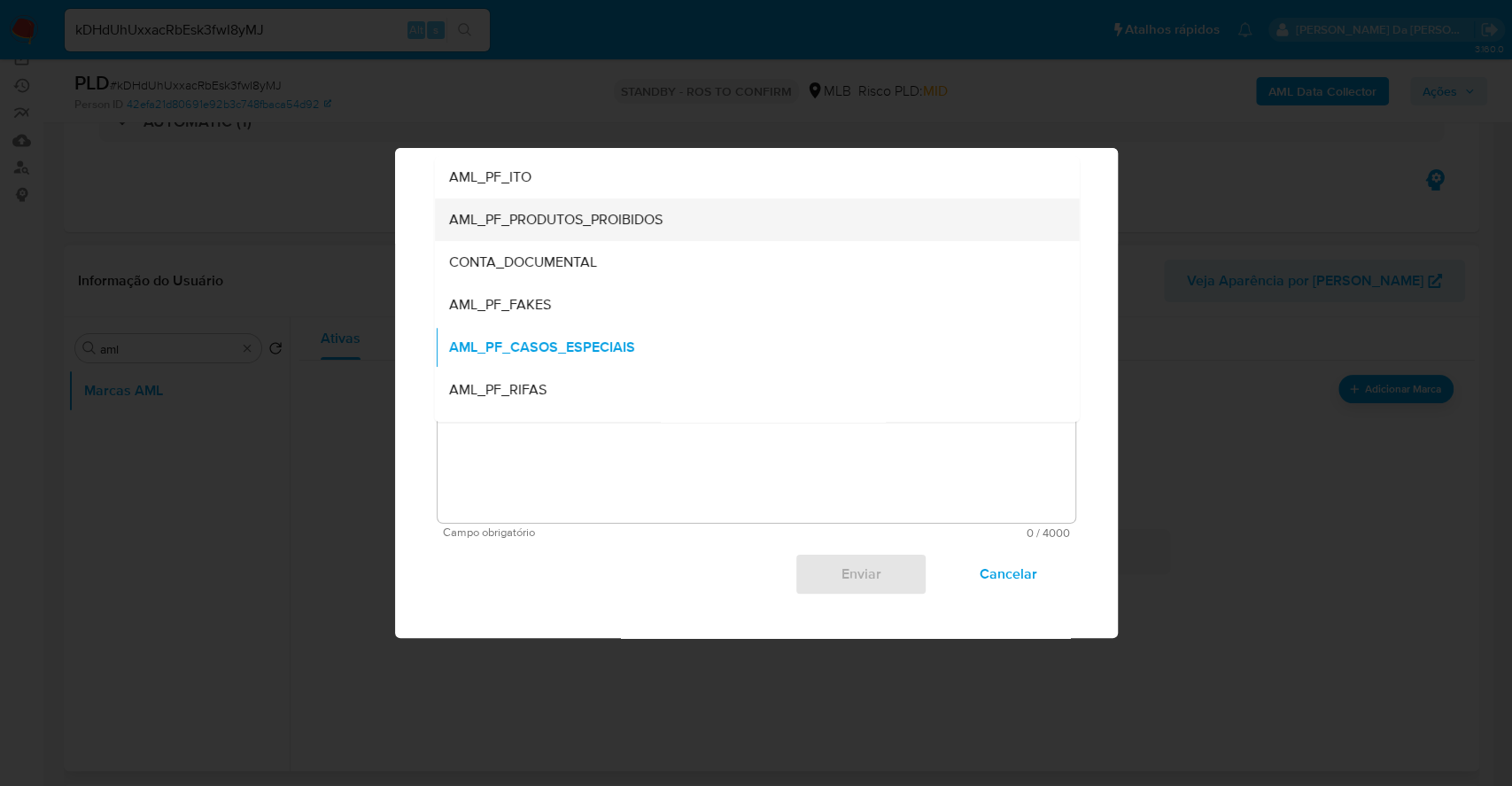
click at [622, 212] on span "AML_PF_PRODUTOS_PROIBIDOS" at bounding box center [555, 220] width 213 height 17
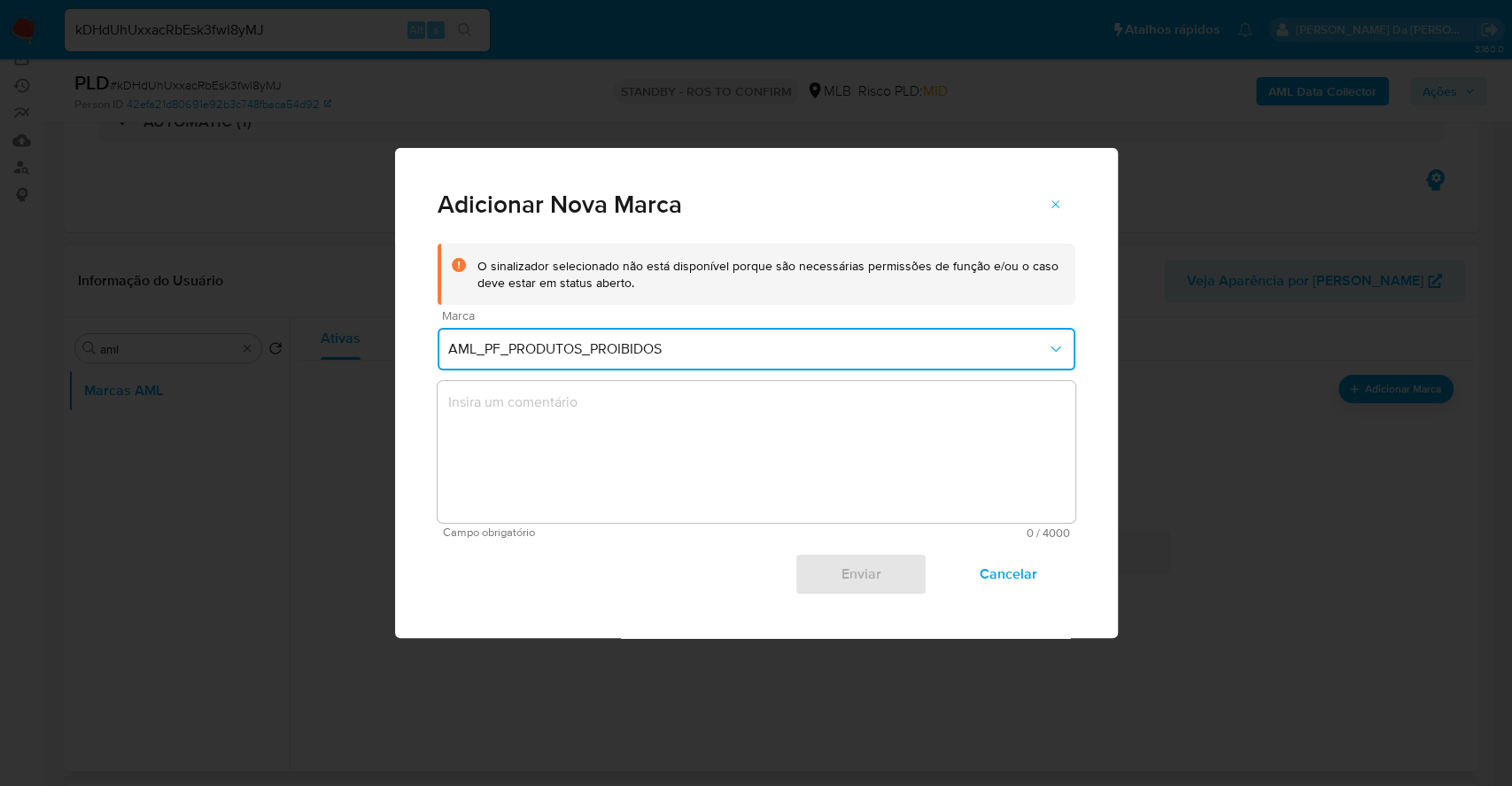
click at [614, 440] on textarea "marks-modal" at bounding box center [756, 451] width 638 height 141
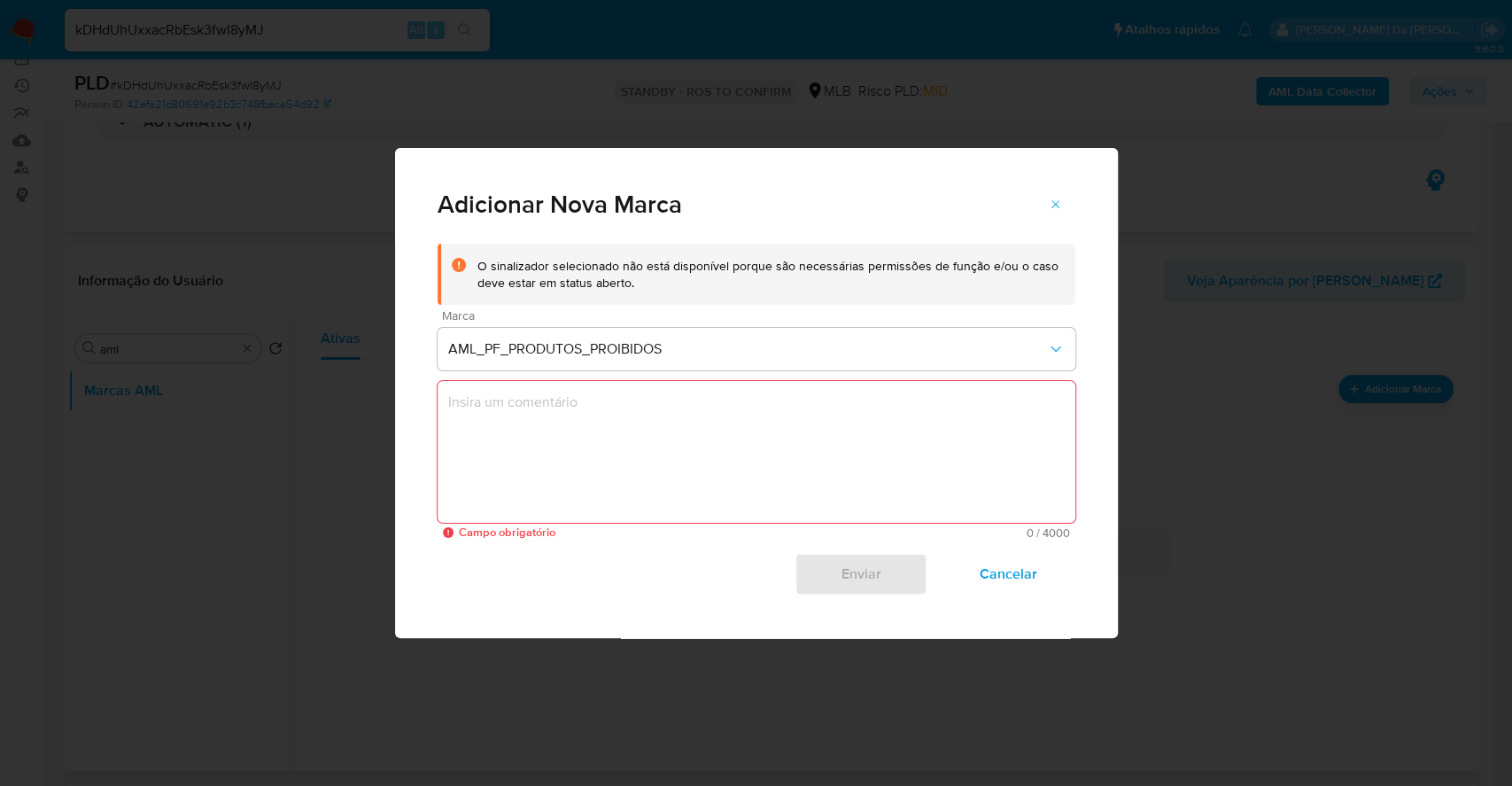
click at [605, 434] on textarea "marks-modal" at bounding box center [756, 451] width 638 height 141
paste textarea "Cliente comercializa produtos da linha Xiaomi"
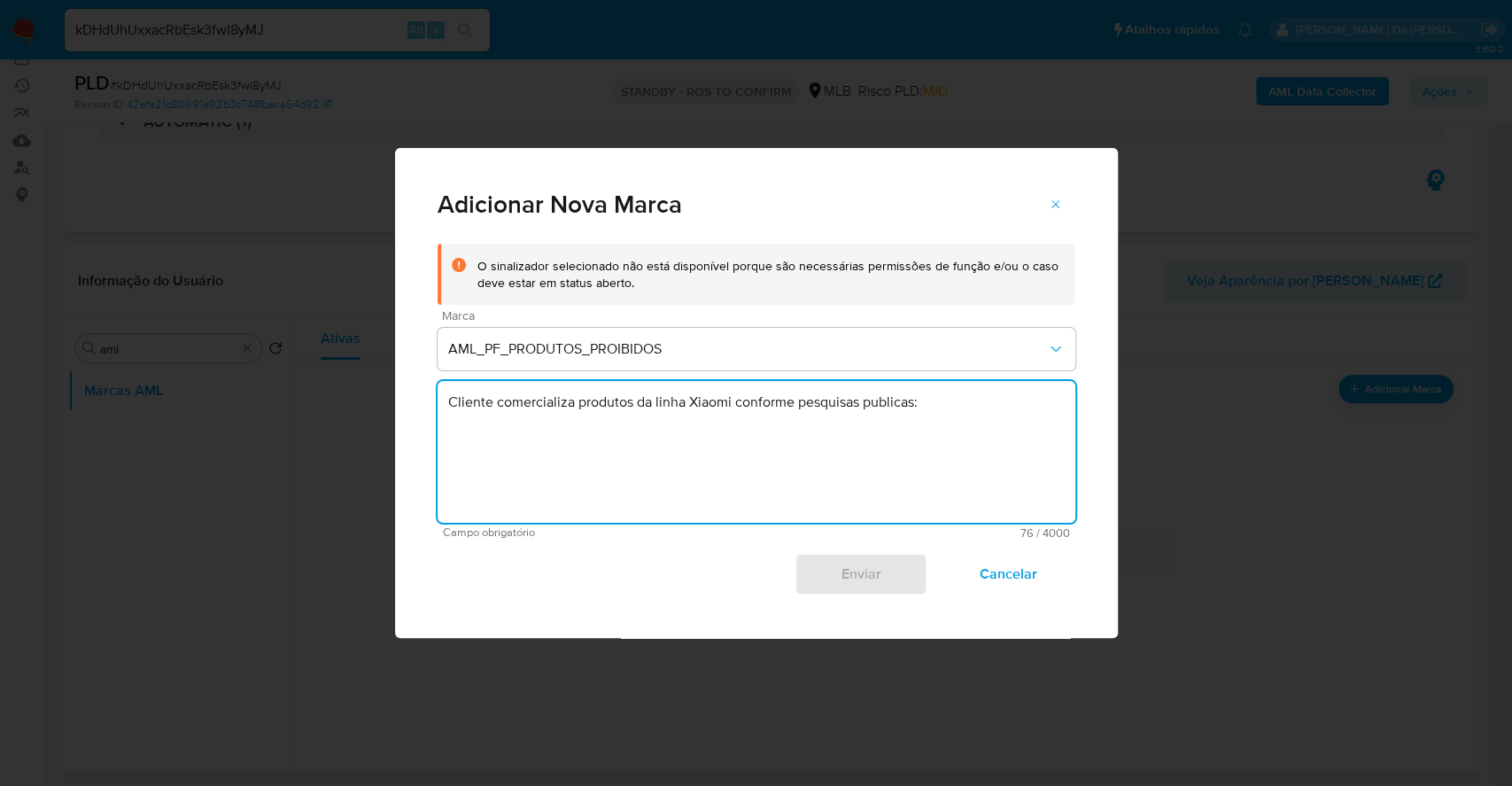
paste textarea "https://www.instagram.com/grdstore_/"
click at [744, 446] on textarea "Cliente comercializa produtos da linha Xiaomi conforme pesquisas publicas: http…" at bounding box center [756, 451] width 638 height 141
click at [448, 450] on textarea "Cliente comercializa produtos da linha Xiaomi conforme pesquisas publicas: http…" at bounding box center [756, 451] width 638 height 141
type textarea "Cliente comercializa produtos da linha Xiaomi conforme pesquisas publicas: http…"
click at [574, 451] on textarea "Cliente comercializa produtos da linha Xiaomi conforme pesquisas publicas: http…" at bounding box center [756, 451] width 638 height 141
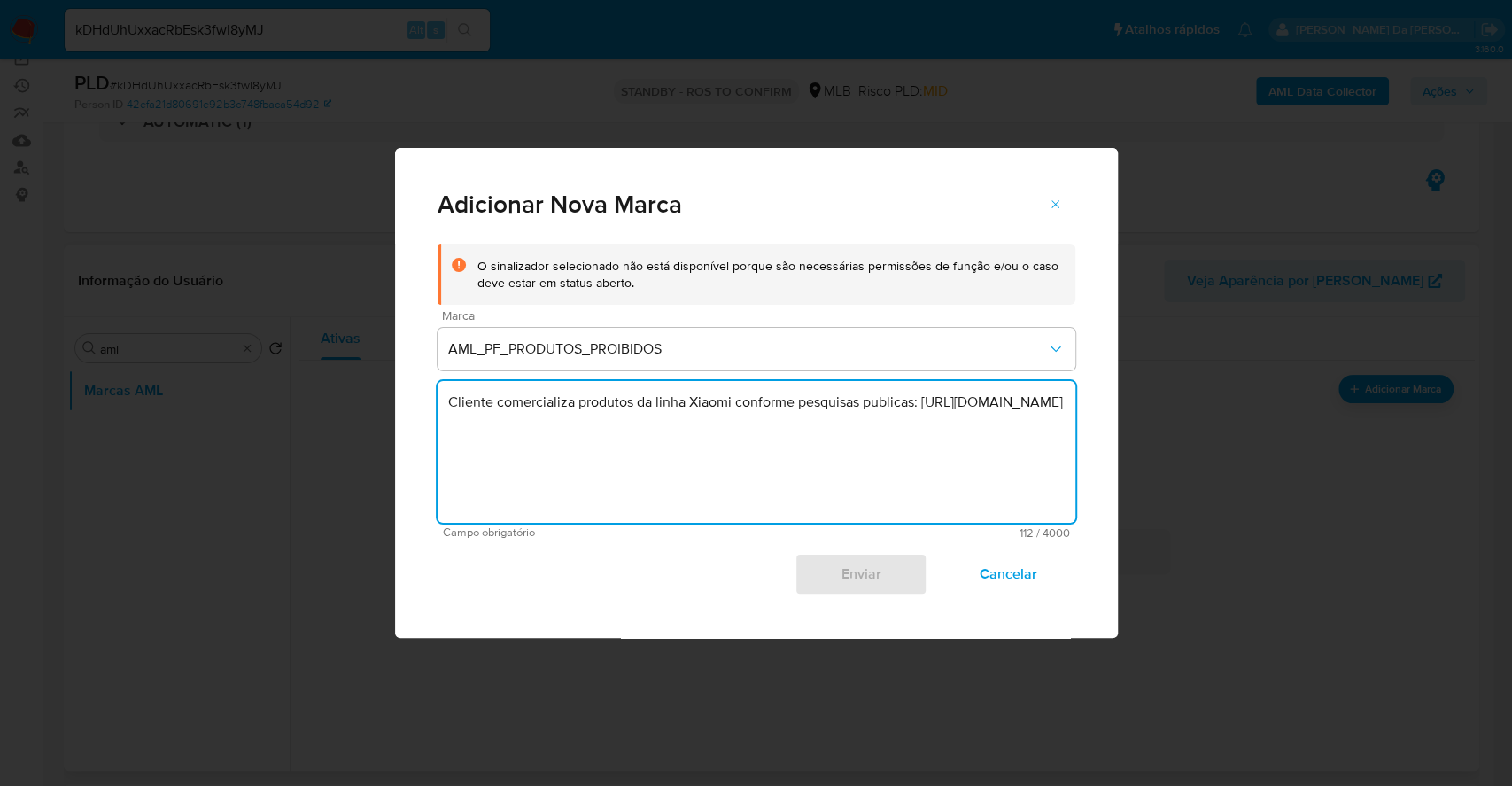
drag, startPoint x: 729, startPoint y: 417, endPoint x: 384, endPoint y: 397, distance: 345.6
click at [384, 397] on div "Adicionar Nova Marca O sinalizador selecionado não está disponível porque são n…" at bounding box center [756, 393] width 1512 height 786
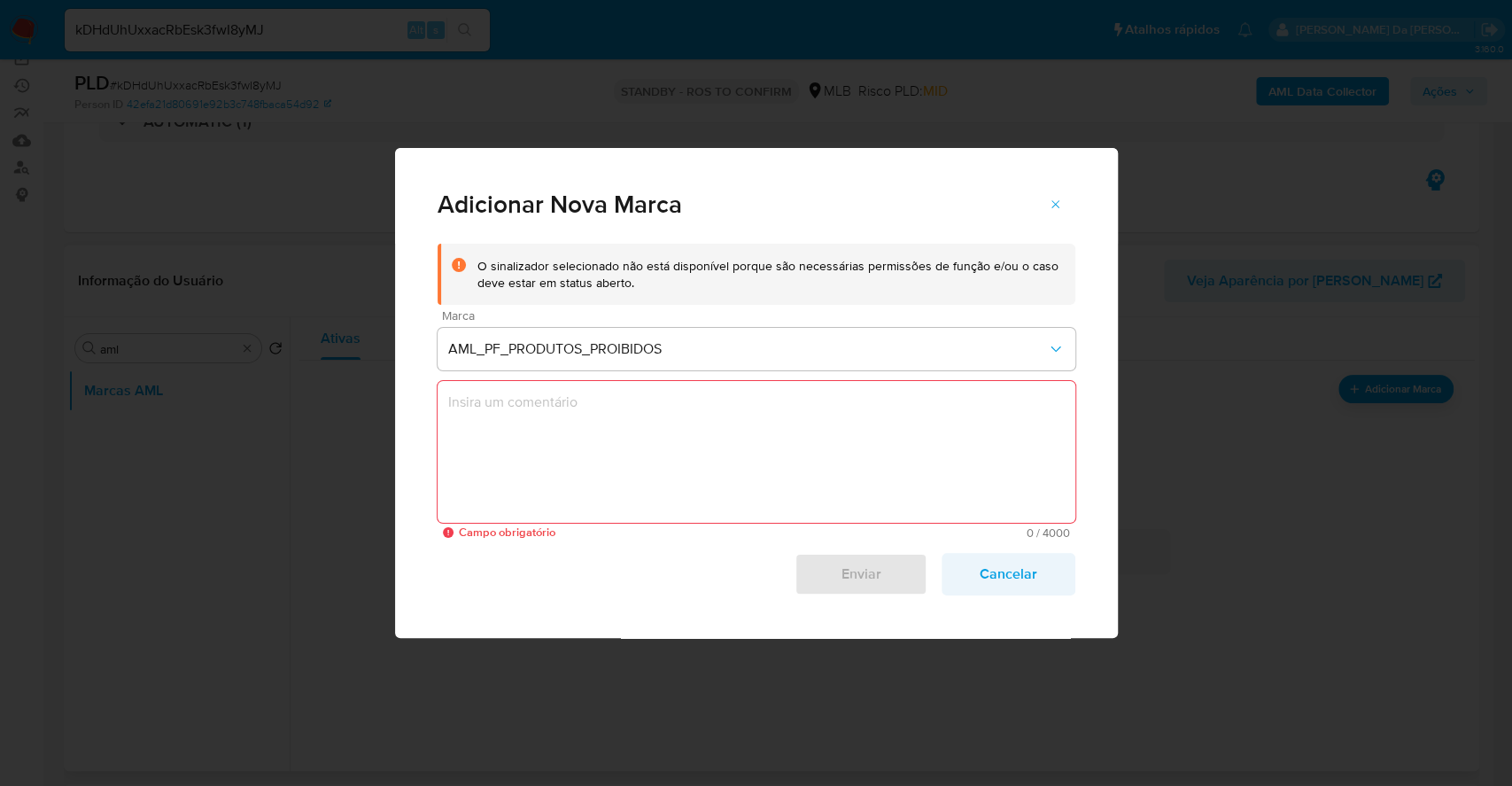
click at [1003, 587] on span "Cancelar" at bounding box center [1007, 574] width 87 height 39
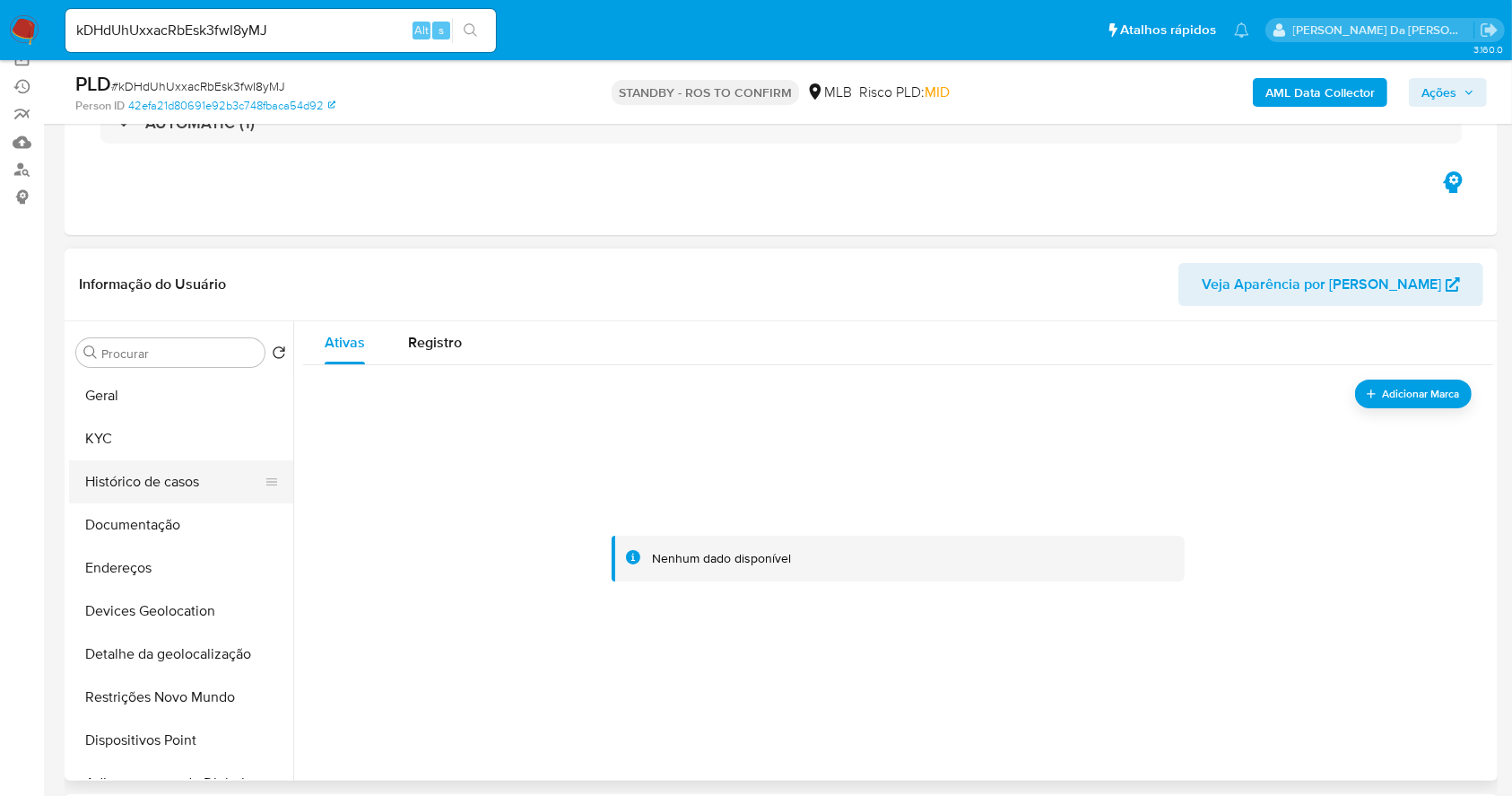
click at [150, 474] on button "Histórico de casos" at bounding box center [174, 482] width 210 height 43
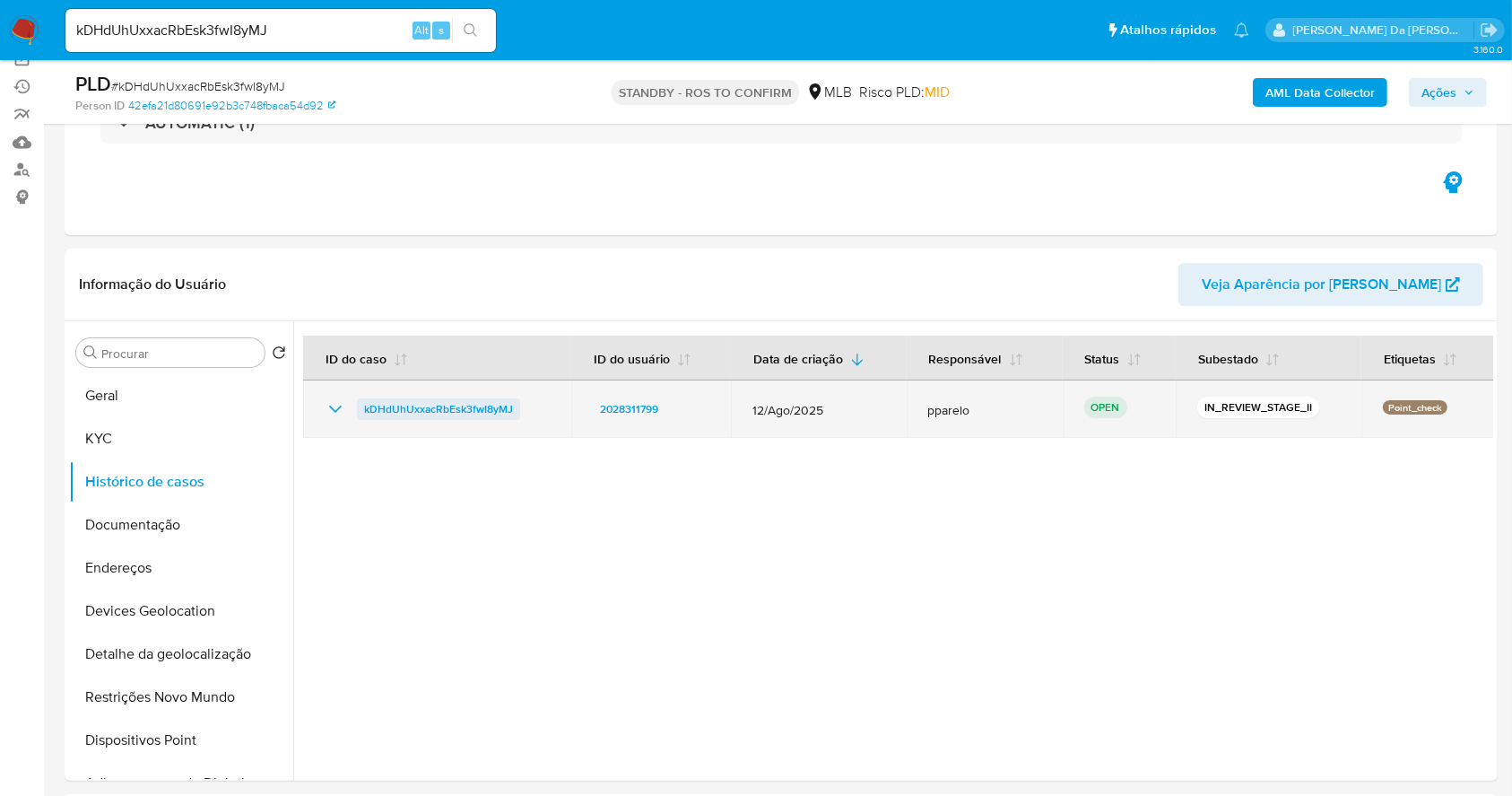
click at [489, 414] on span "kDHdUhUxxacRbEsk3fwI8yMJ" at bounding box center [438, 408] width 149 height 21
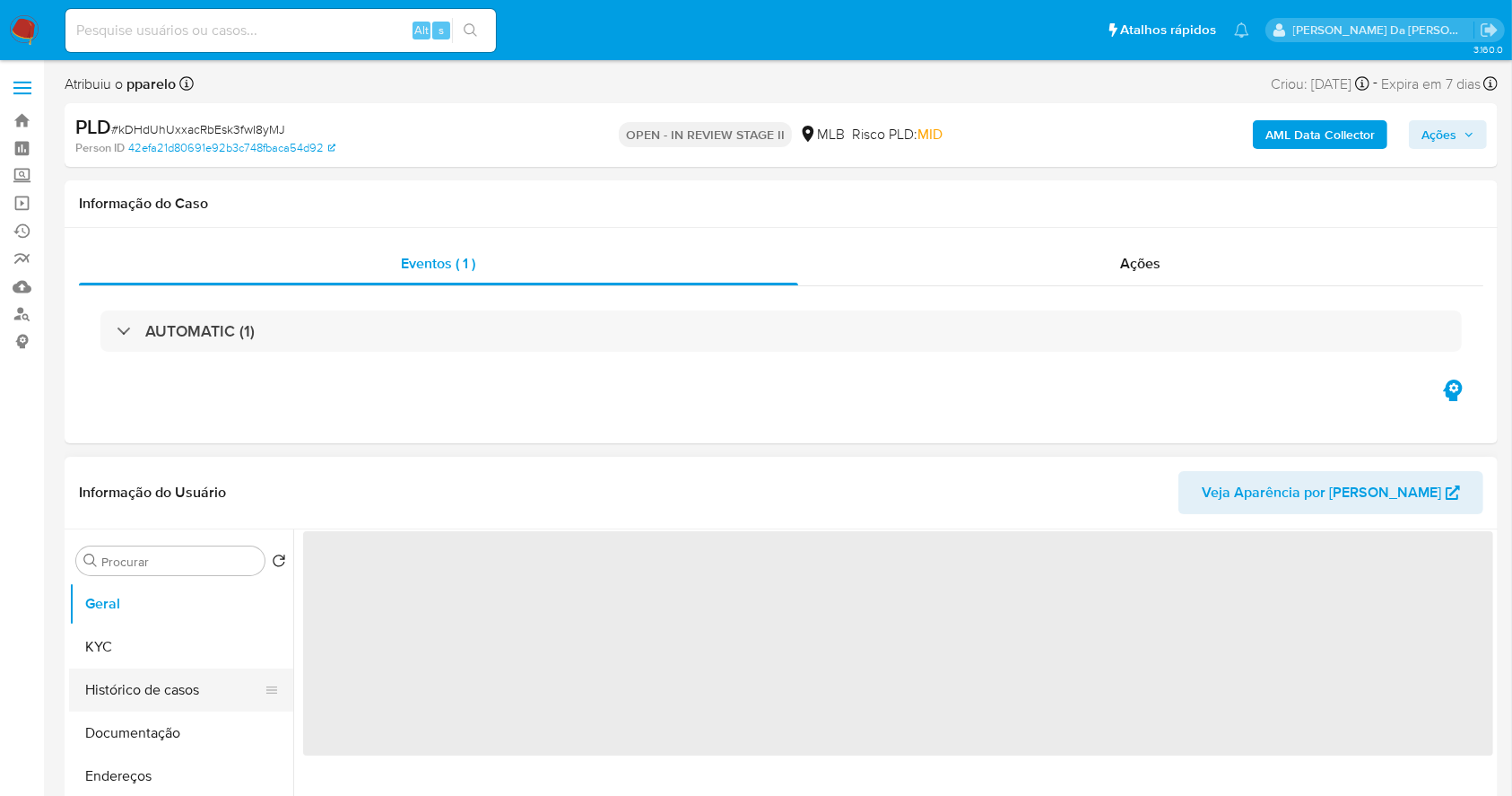
select select "10"
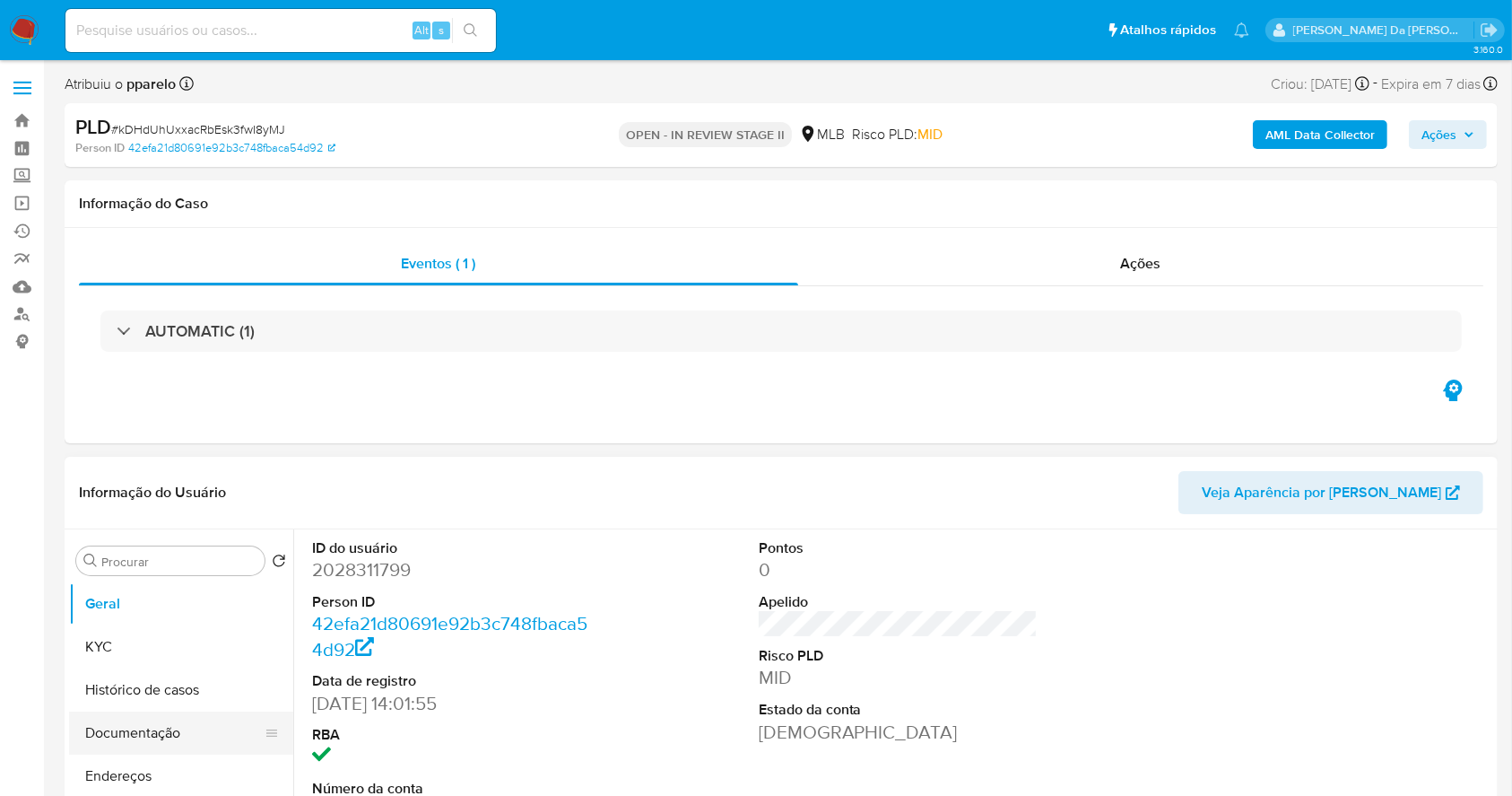
click at [152, 735] on button "Documentação" at bounding box center [174, 733] width 210 height 43
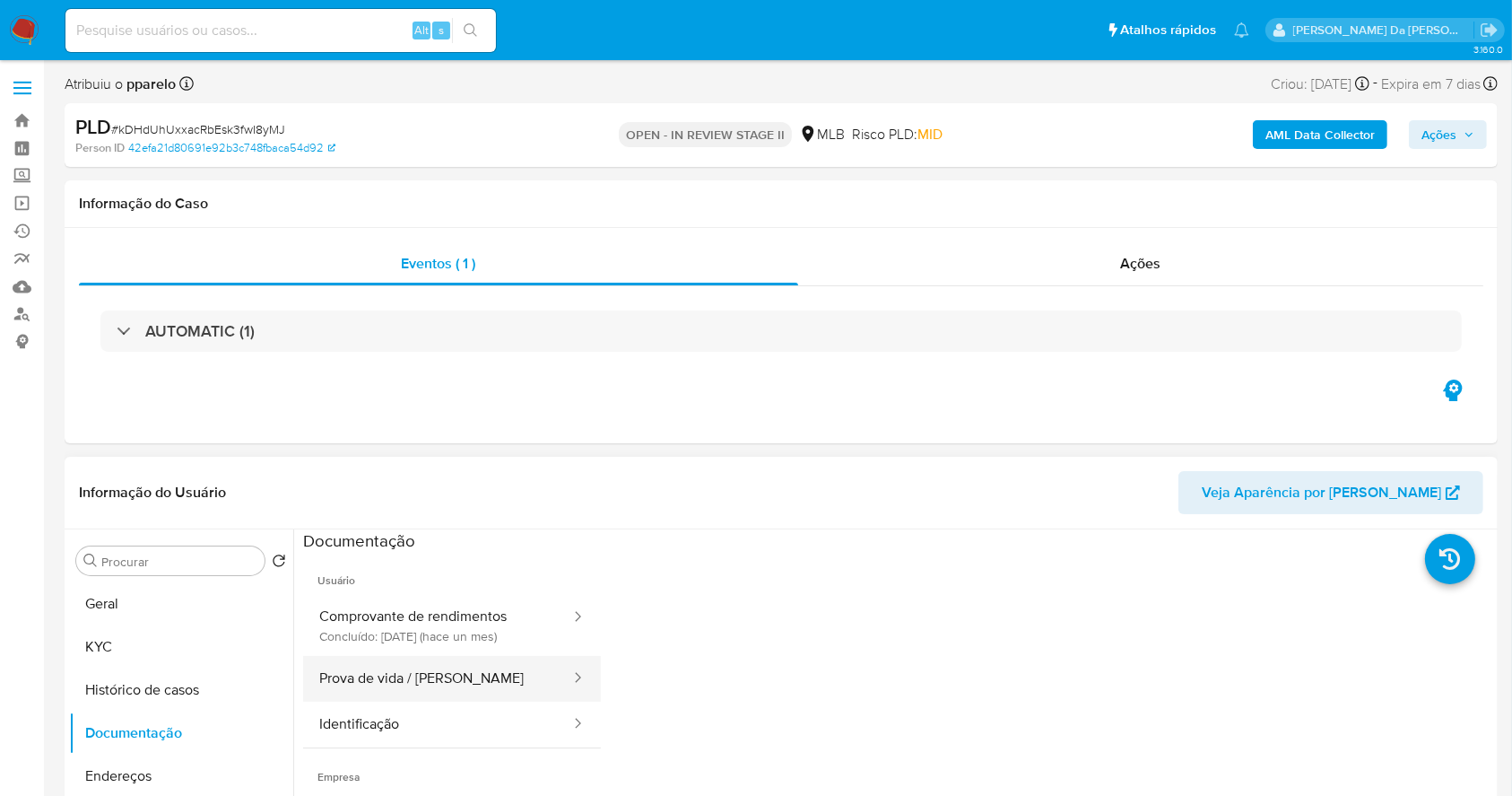
click at [450, 691] on button "Prova de vida / [PERSON_NAME]" at bounding box center [438, 679] width 270 height 46
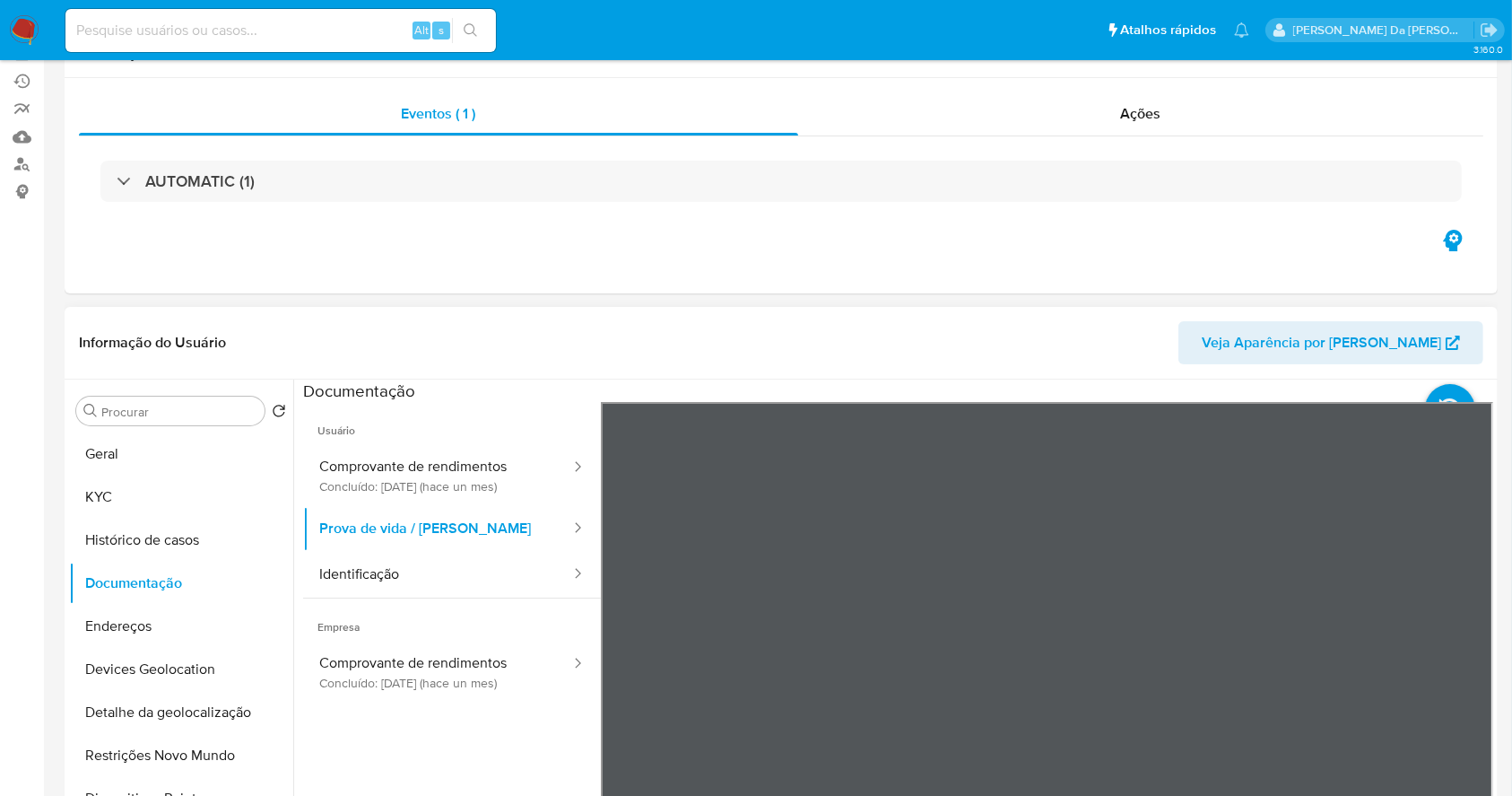
scroll to position [359, 0]
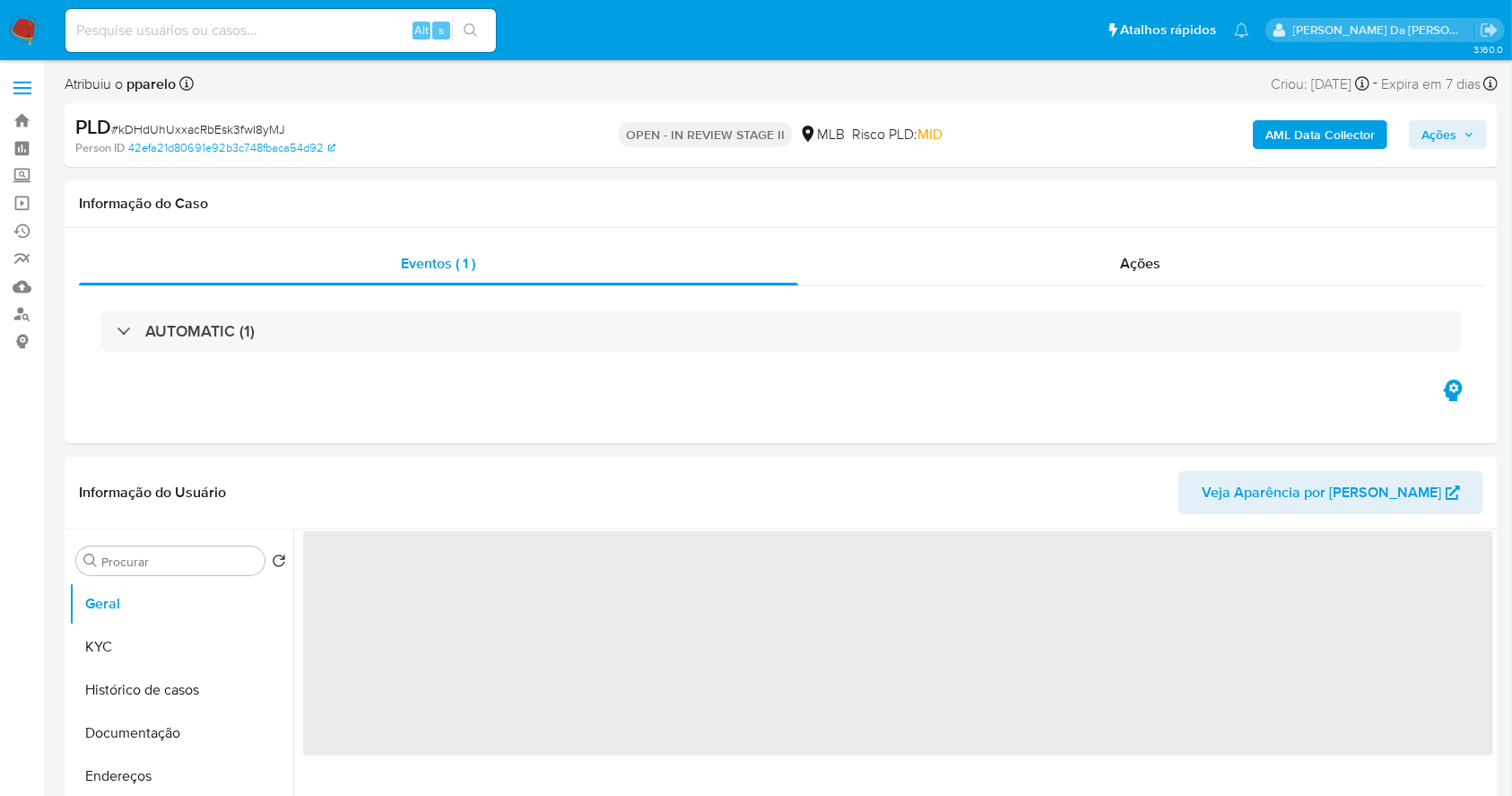
select select "10"
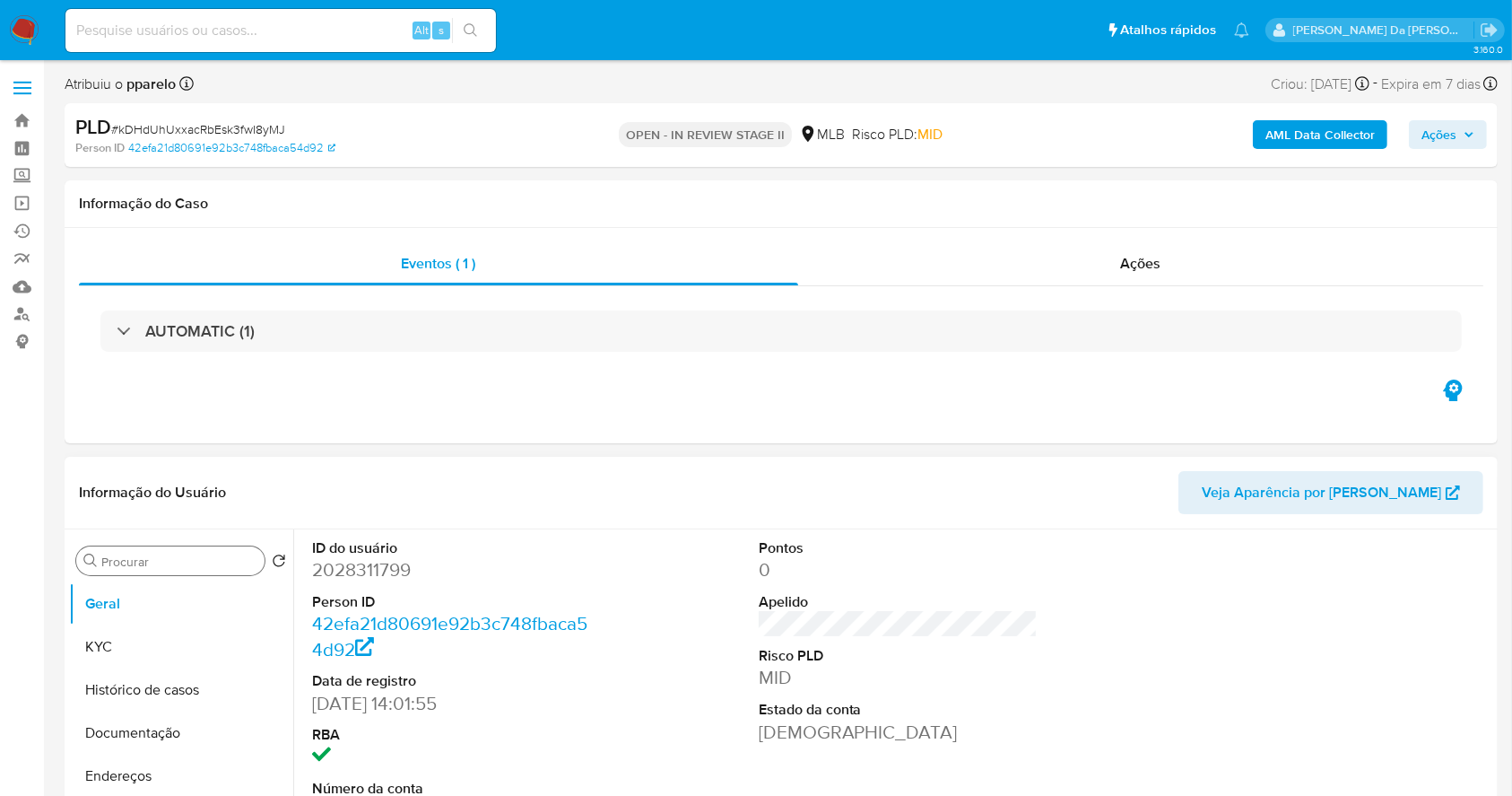
click at [191, 549] on div "Procurar" at bounding box center [171, 561] width 188 height 29
click at [198, 556] on input "Procurar" at bounding box center [179, 561] width 156 height 16
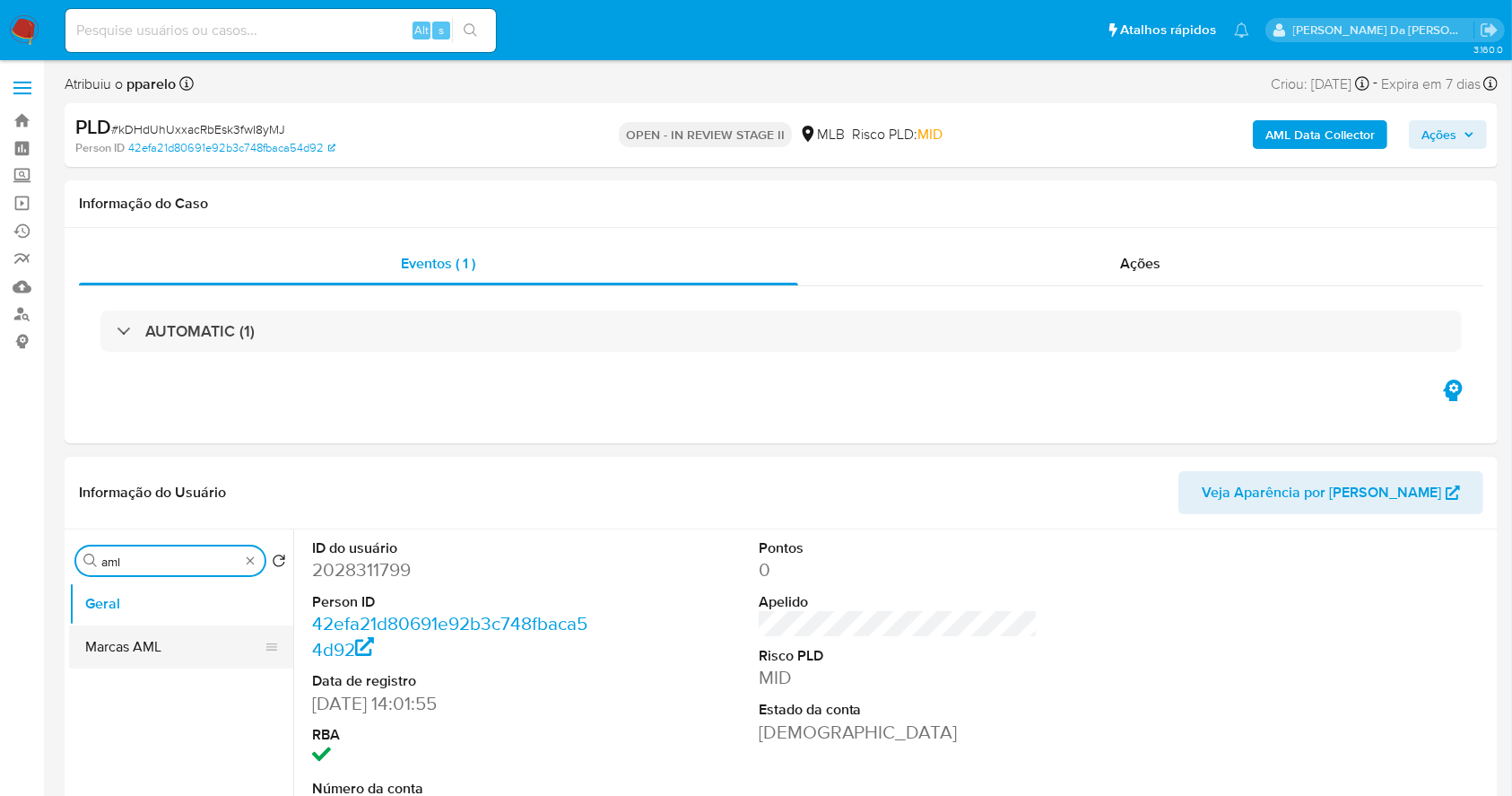
type input "aml"
drag, startPoint x: 180, startPoint y: 647, endPoint x: 203, endPoint y: 642, distance: 23.5
click at [181, 647] on button "Marcas AML" at bounding box center [181, 646] width 224 height 43
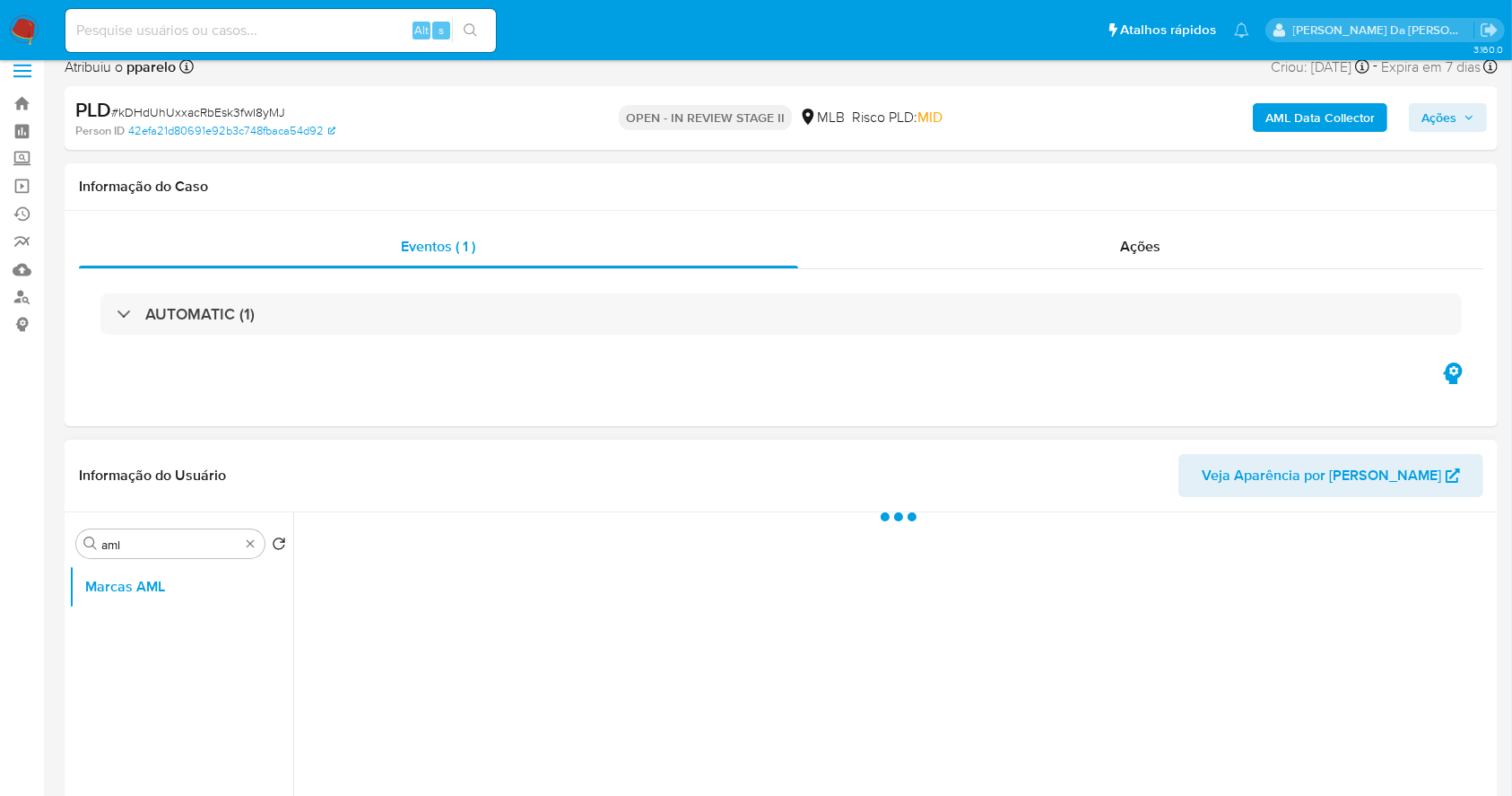
scroll to position [238, 0]
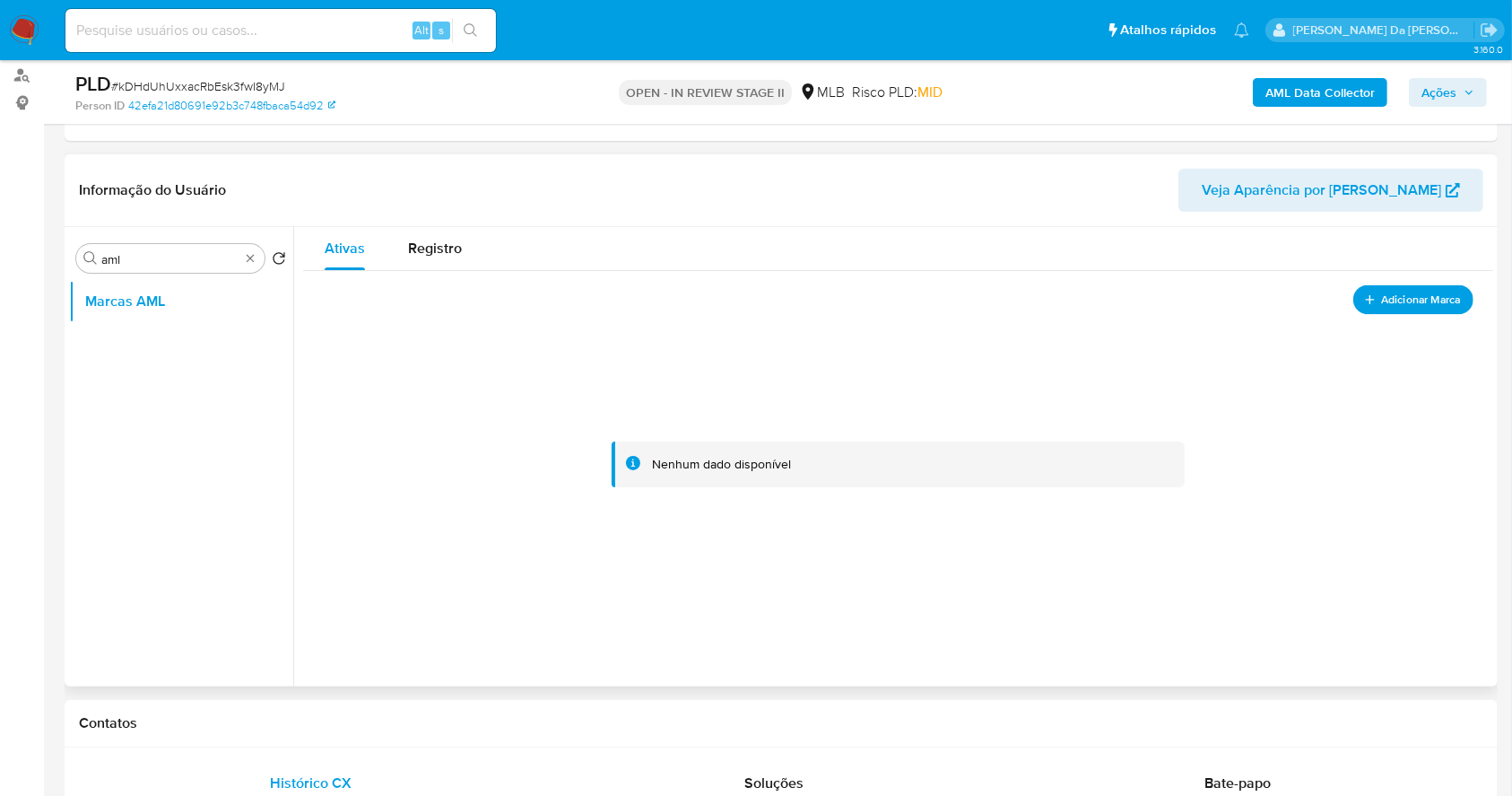
click at [1379, 309] on button "Adicionar Marca" at bounding box center [1413, 299] width 120 height 30
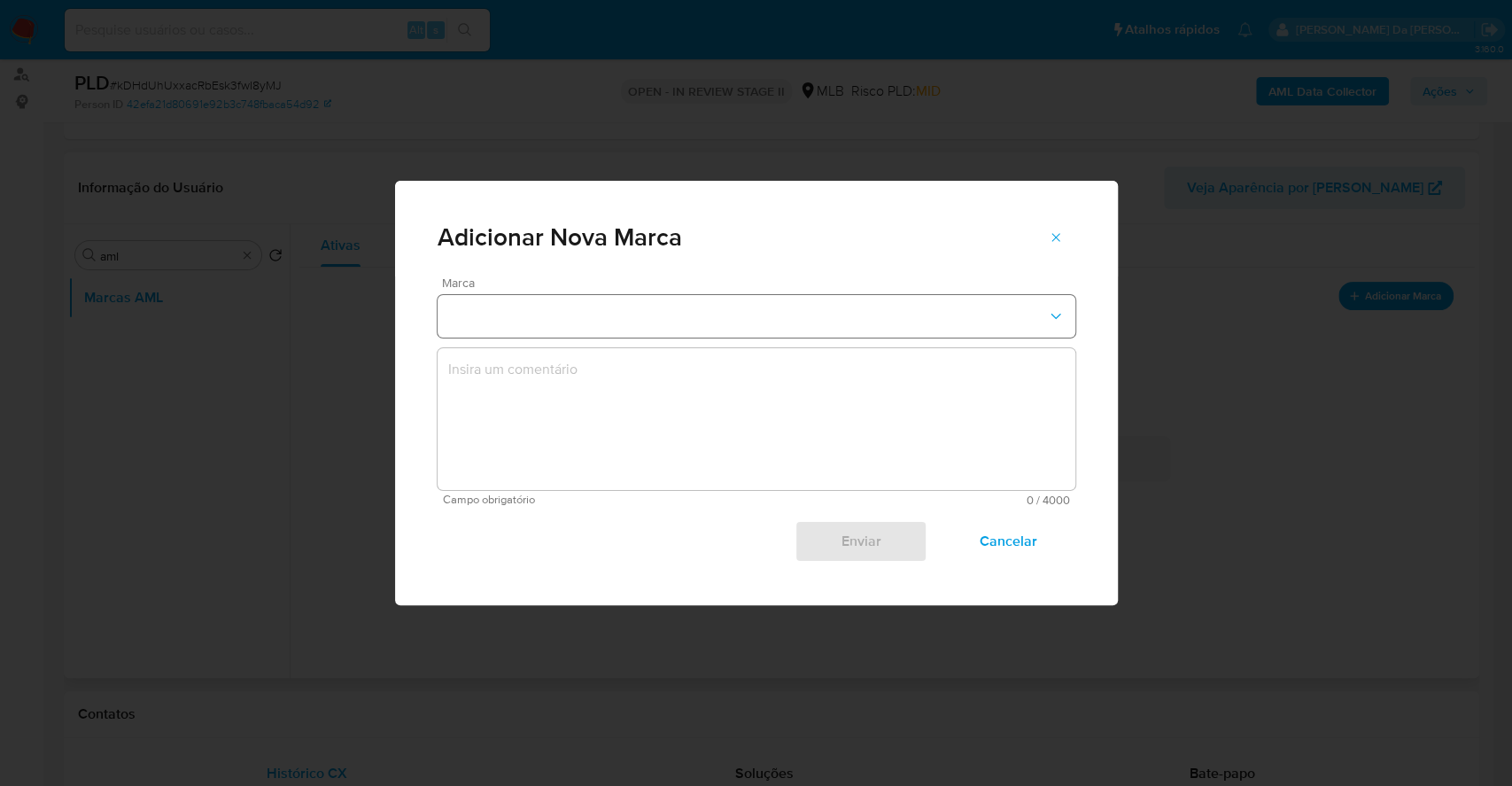
click at [788, 315] on button "marks-modal" at bounding box center [756, 316] width 638 height 43
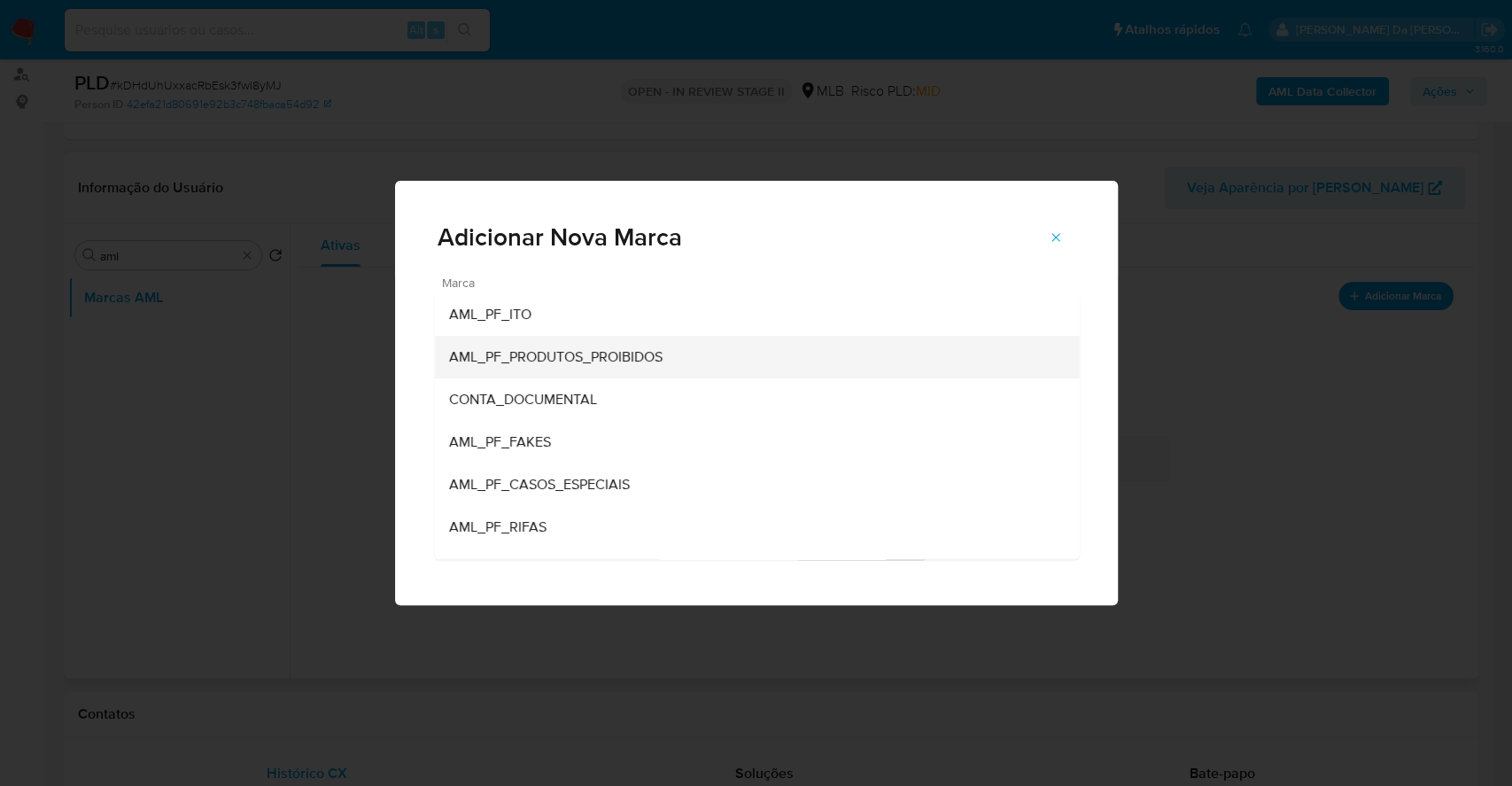
click at [757, 360] on div "AML_PF_PRODUTOS_PROIBIDOS" at bounding box center [751, 357] width 606 height 43
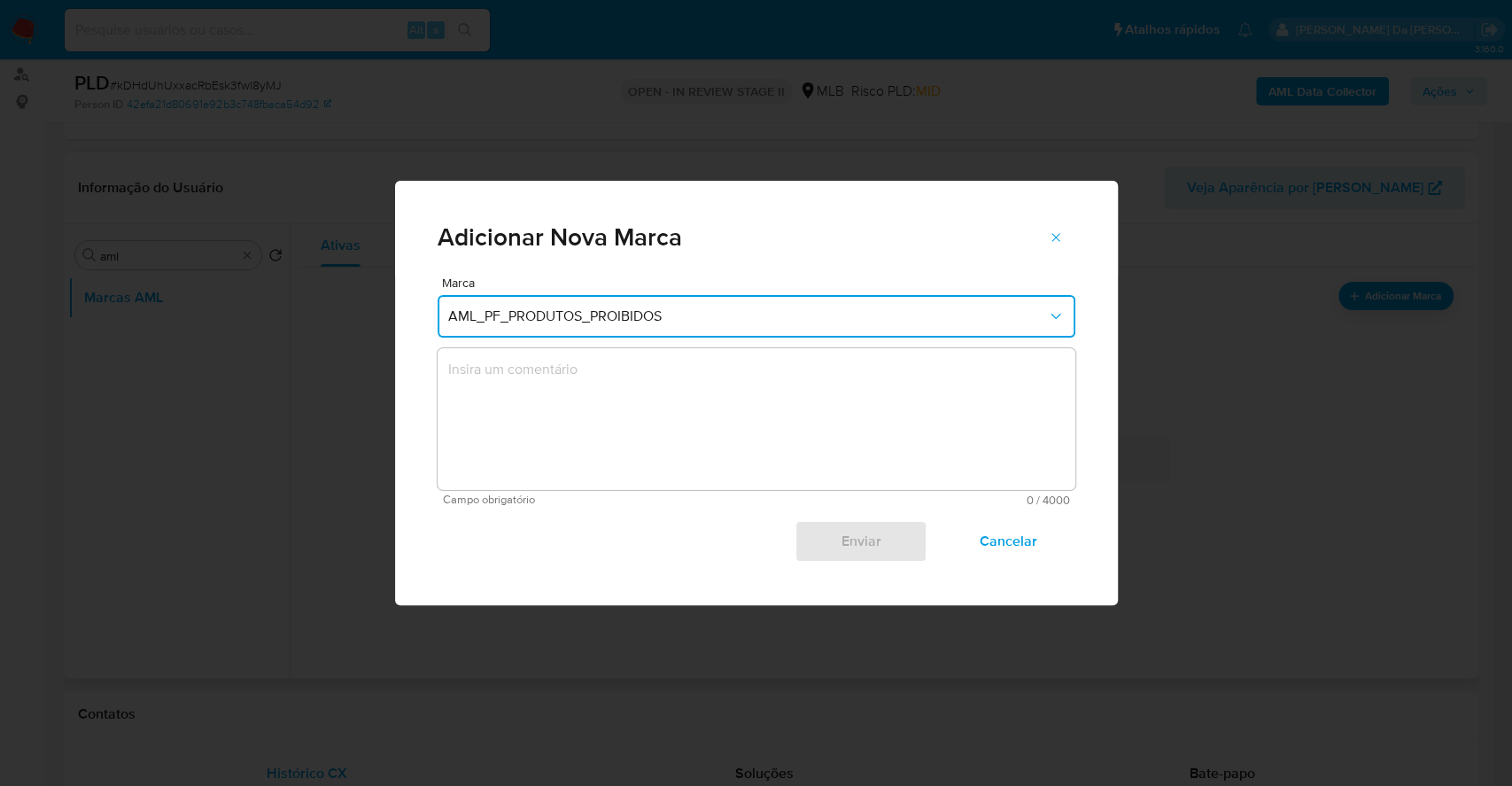
click at [742, 405] on textarea "marks-modal" at bounding box center [756, 419] width 638 height 141
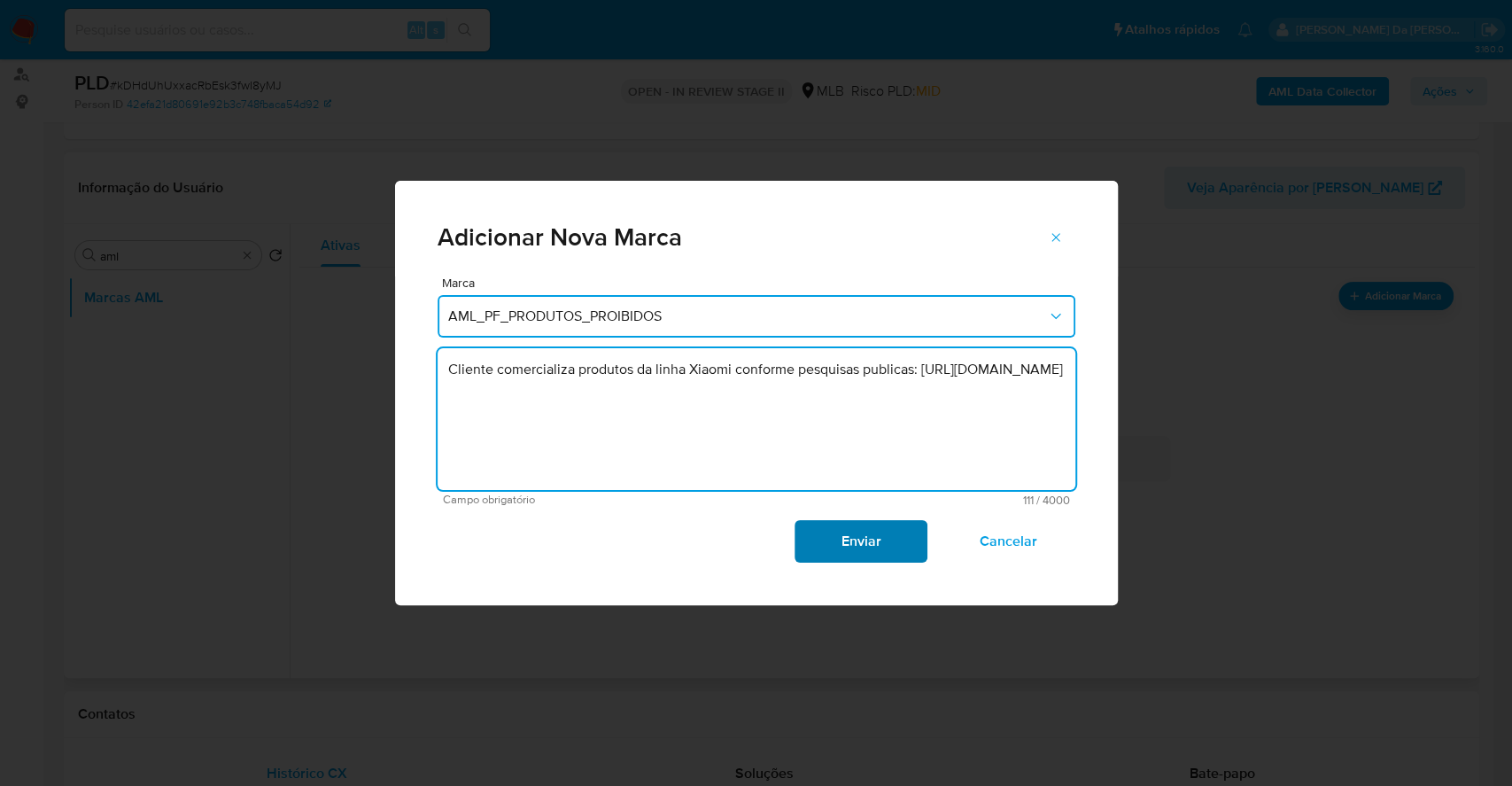
type textarea "Cliente comercializa produtos da linha Xiaomi conforme pesquisas publicas: [URL…"
click at [874, 541] on span "Enviar" at bounding box center [860, 541] width 87 height 39
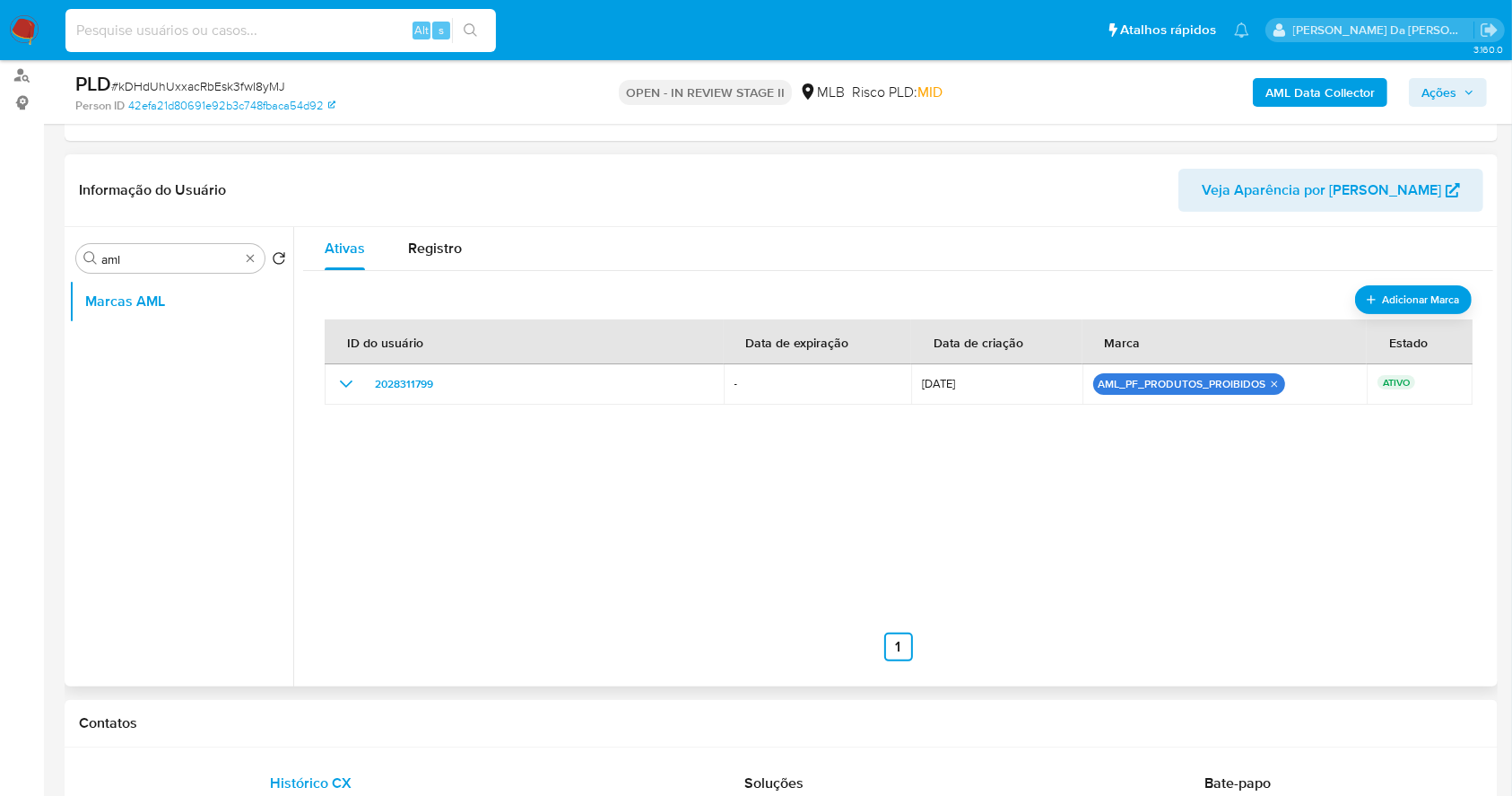
click at [272, 35] on input at bounding box center [281, 30] width 430 height 23
paste input "Sn2kASafSfX4HDT5tas7oSqc"
type input "Sn2kASafSfX4HDT5tas7oSqc"
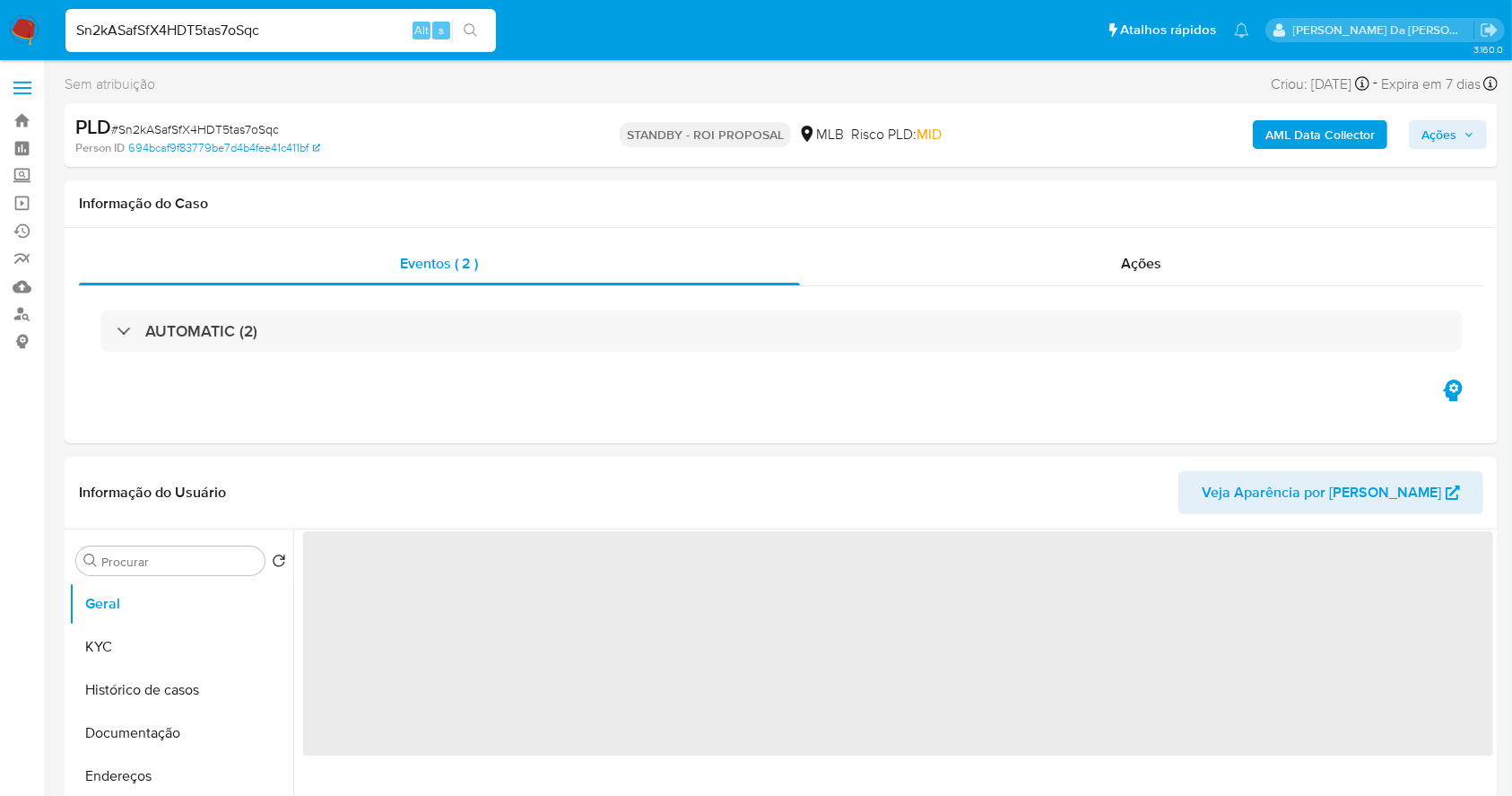
select select "10"
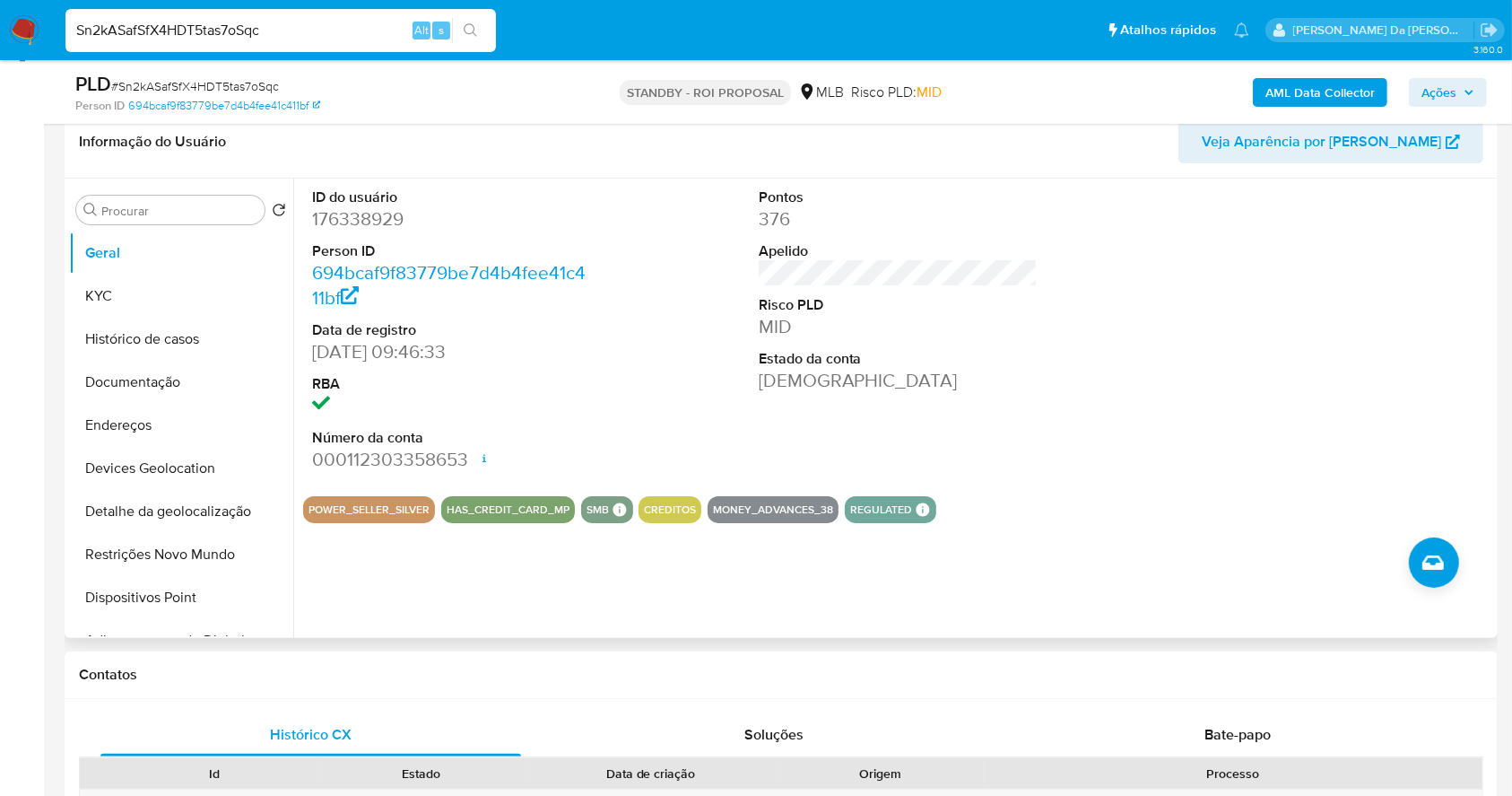
scroll to position [173, 0]
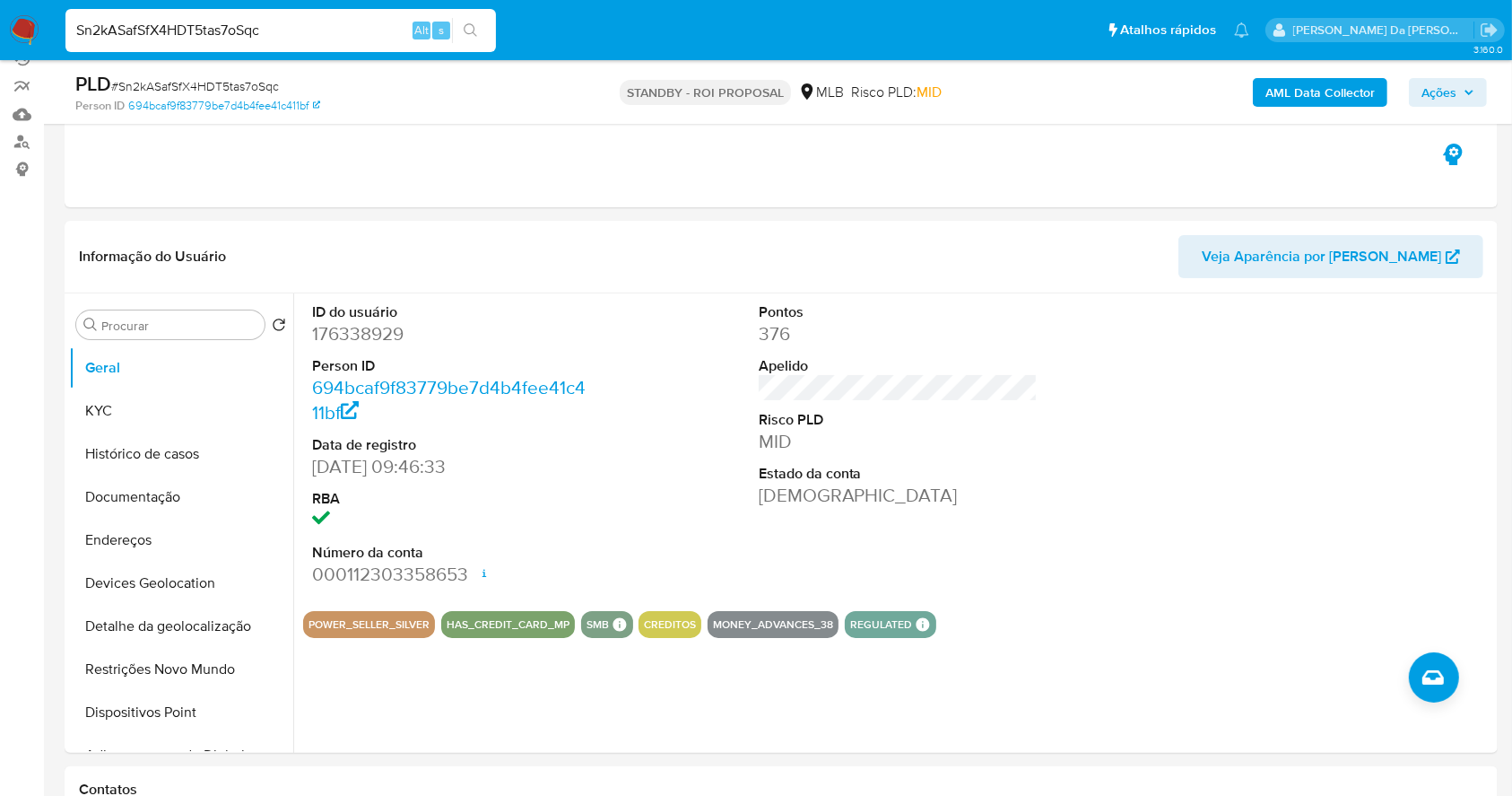
click at [384, 34] on input "Sn2kASafSfX4HDT5tas7oSqc" at bounding box center [281, 30] width 430 height 23
paste input "AXOVkBikS51KNmDxRBSwVHqE"
type input "AXOVkBikS51KNmDxRBSwVHqE"
click at [231, 323] on input "Procurar" at bounding box center [179, 325] width 156 height 16
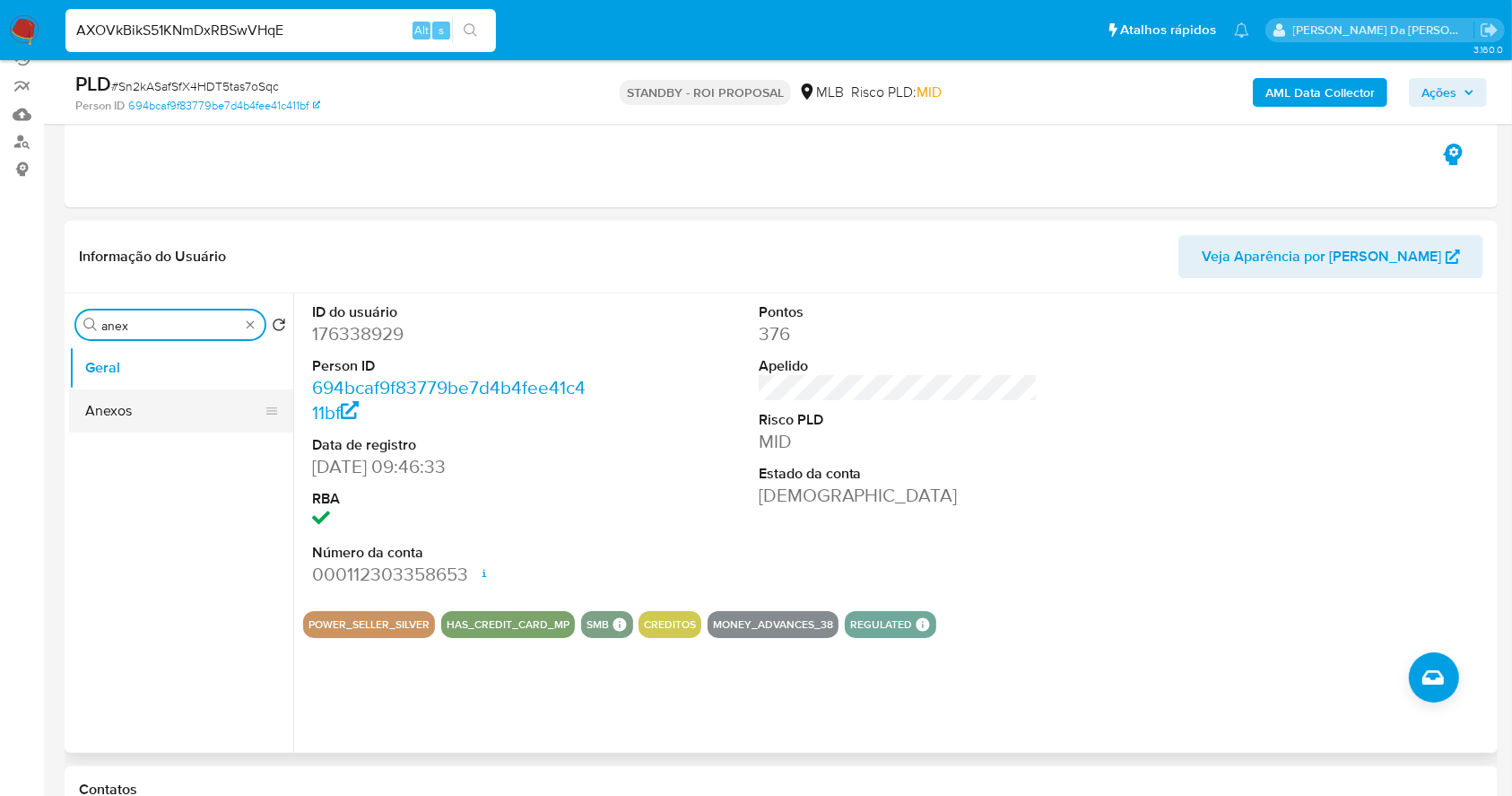
type input "anex"
click at [208, 421] on button "Anexos" at bounding box center [174, 411] width 210 height 43
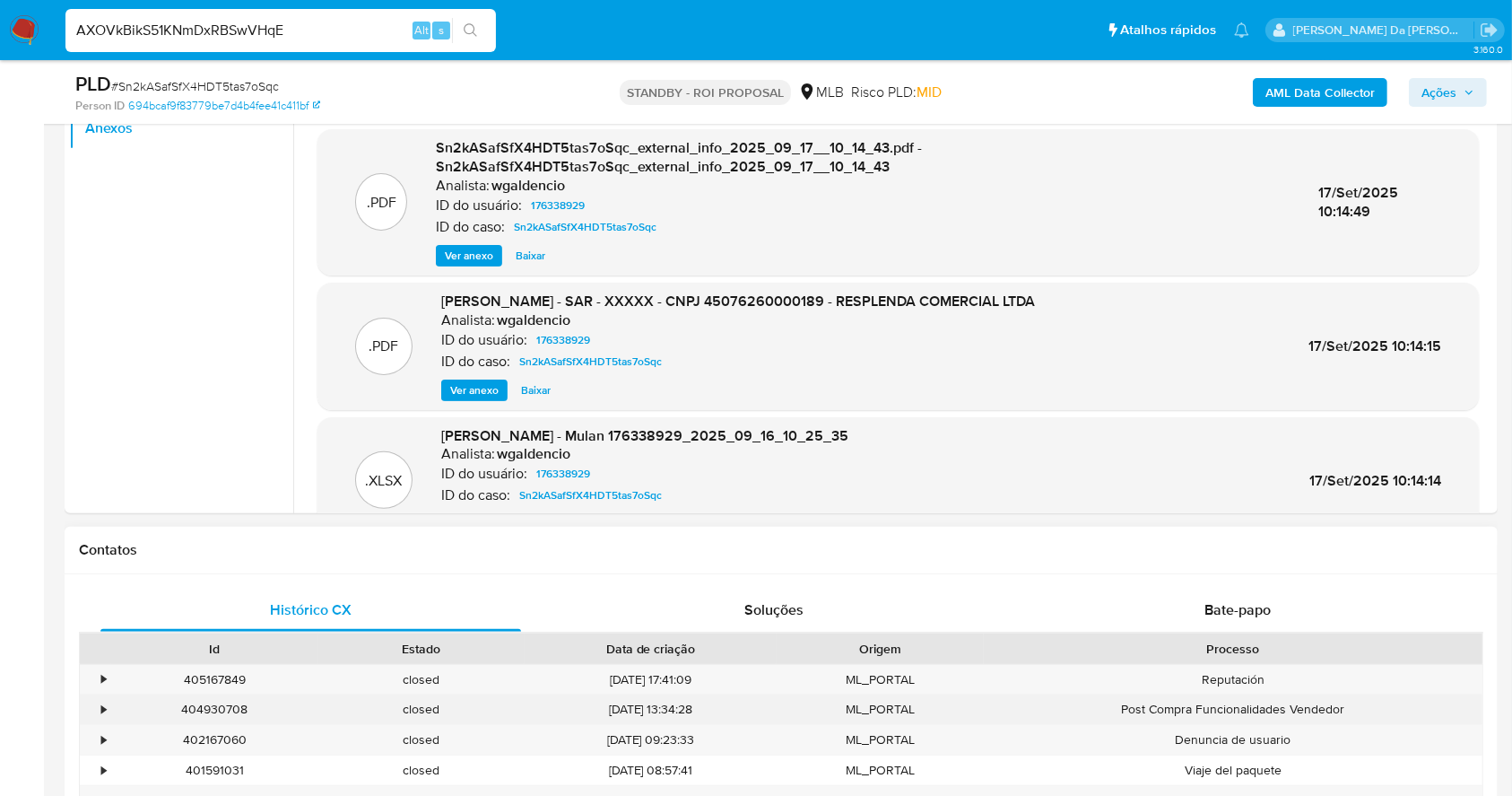
scroll to position [0, 0]
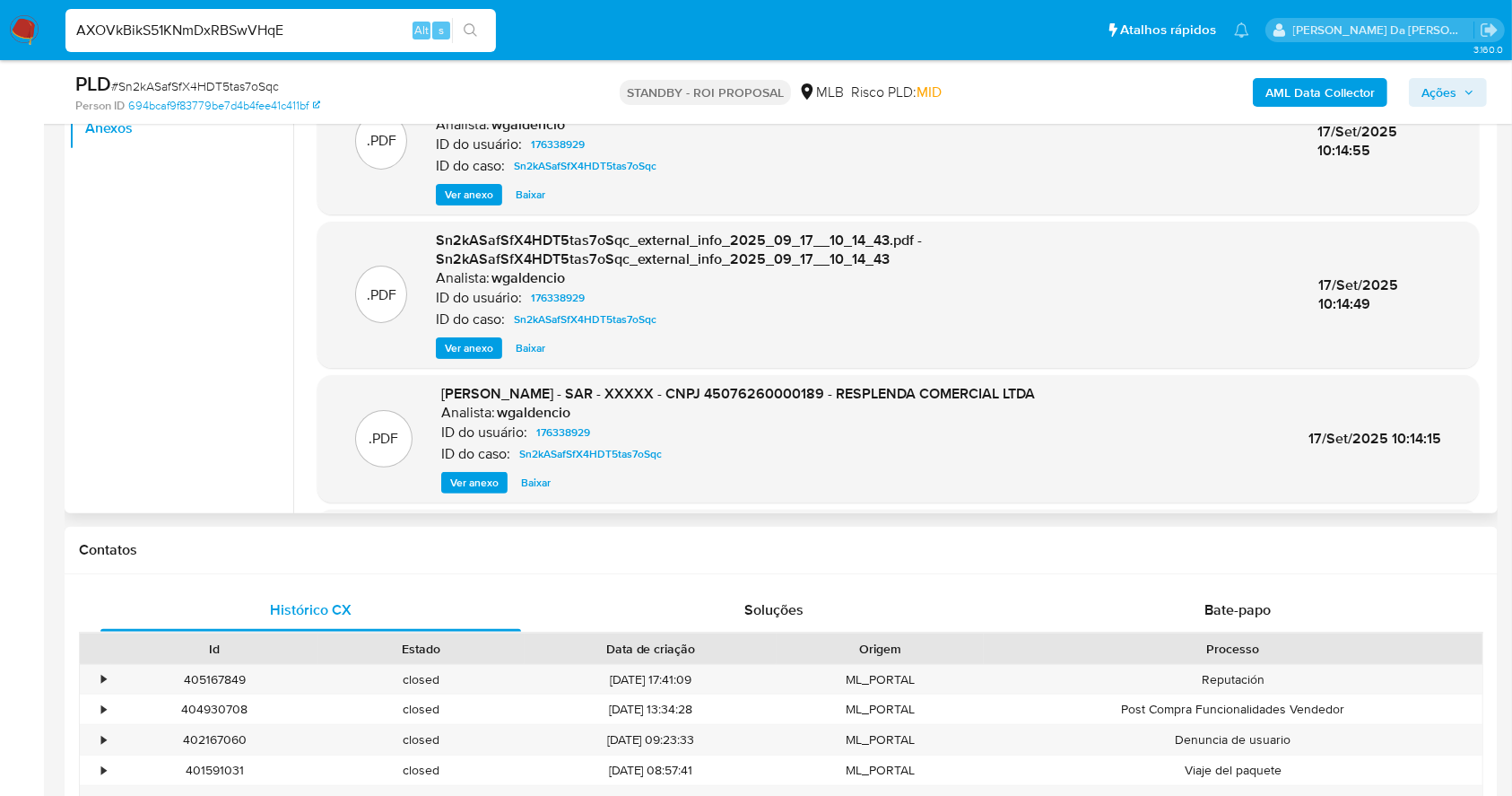
click at [491, 477] on span "Ver anexo" at bounding box center [474, 482] width 48 height 18
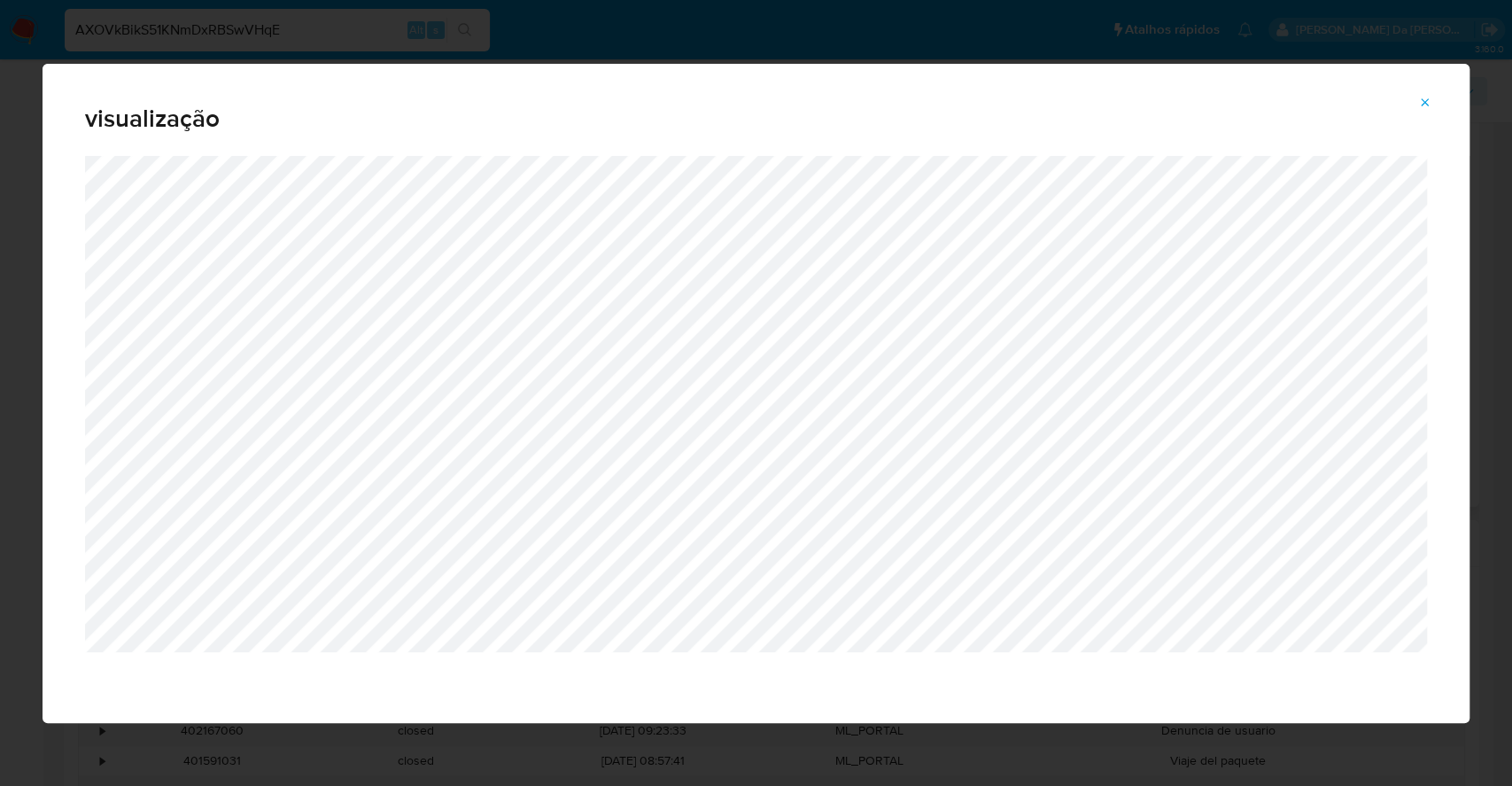
click at [1432, 98] on button "Attachment preview" at bounding box center [1425, 102] width 39 height 28
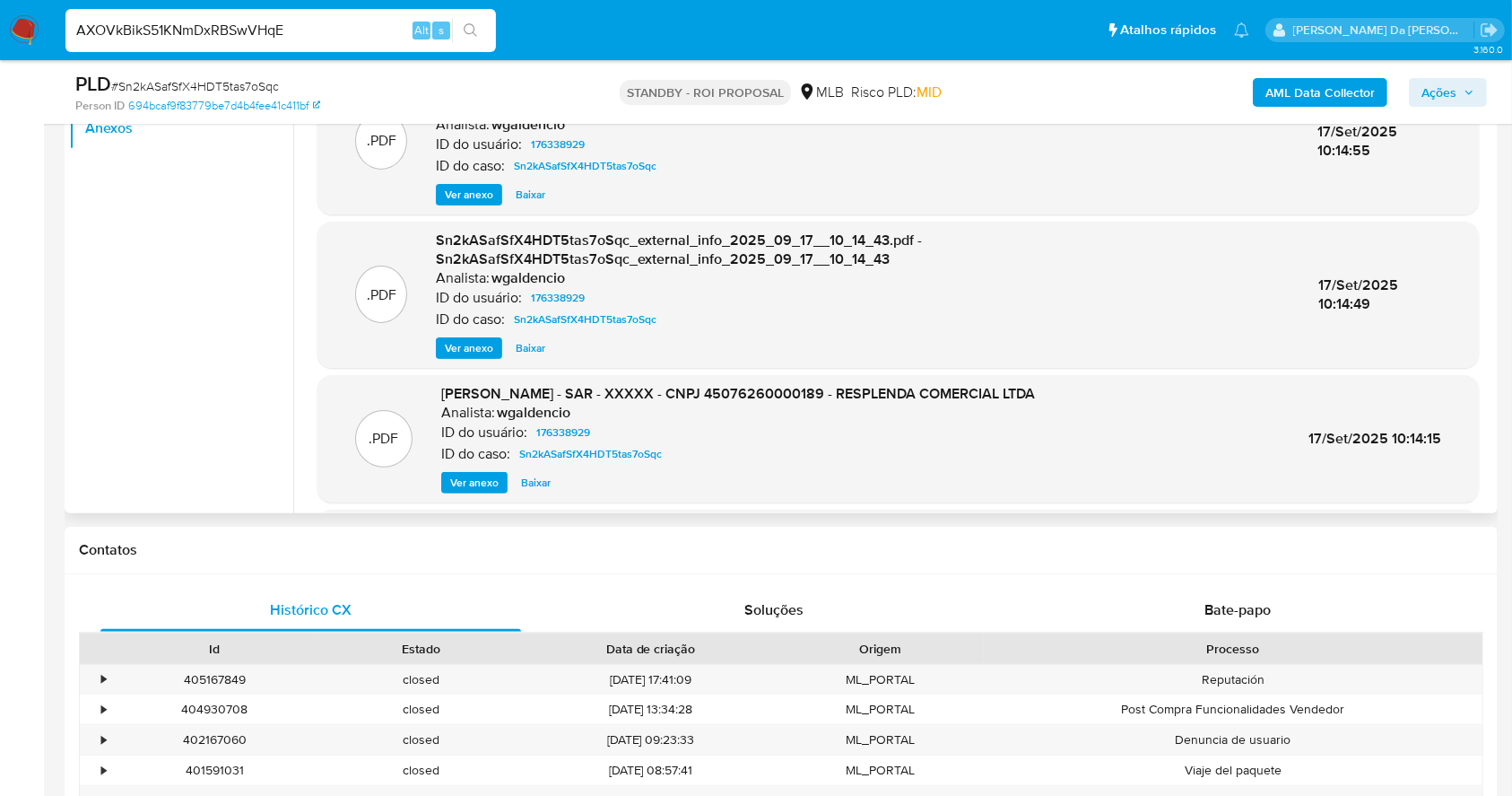
scroll to position [173, 0]
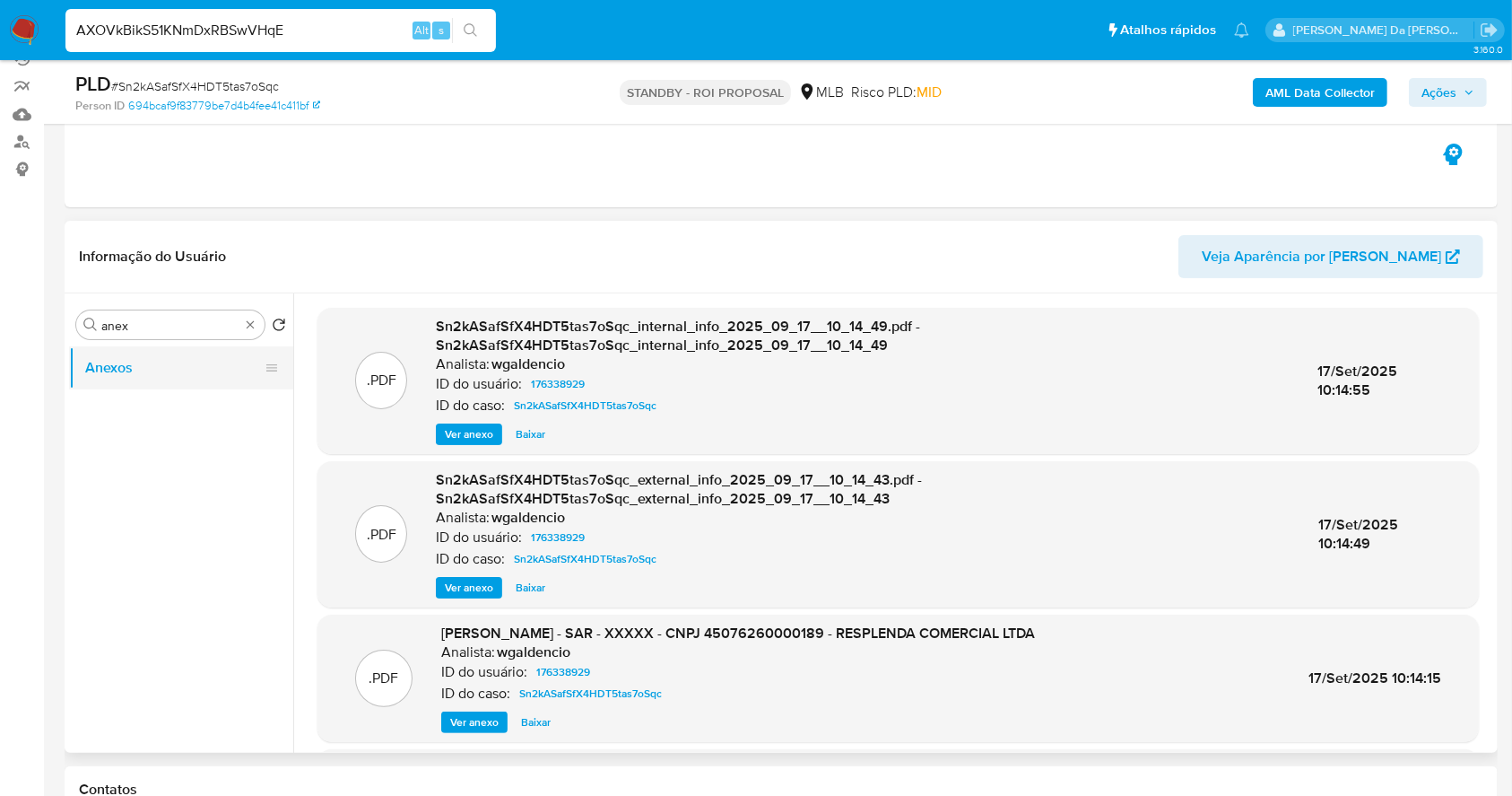
click at [156, 370] on button "Anexos" at bounding box center [174, 368] width 210 height 43
click at [262, 325] on div "Procurar anex" at bounding box center [171, 324] width 188 height 29
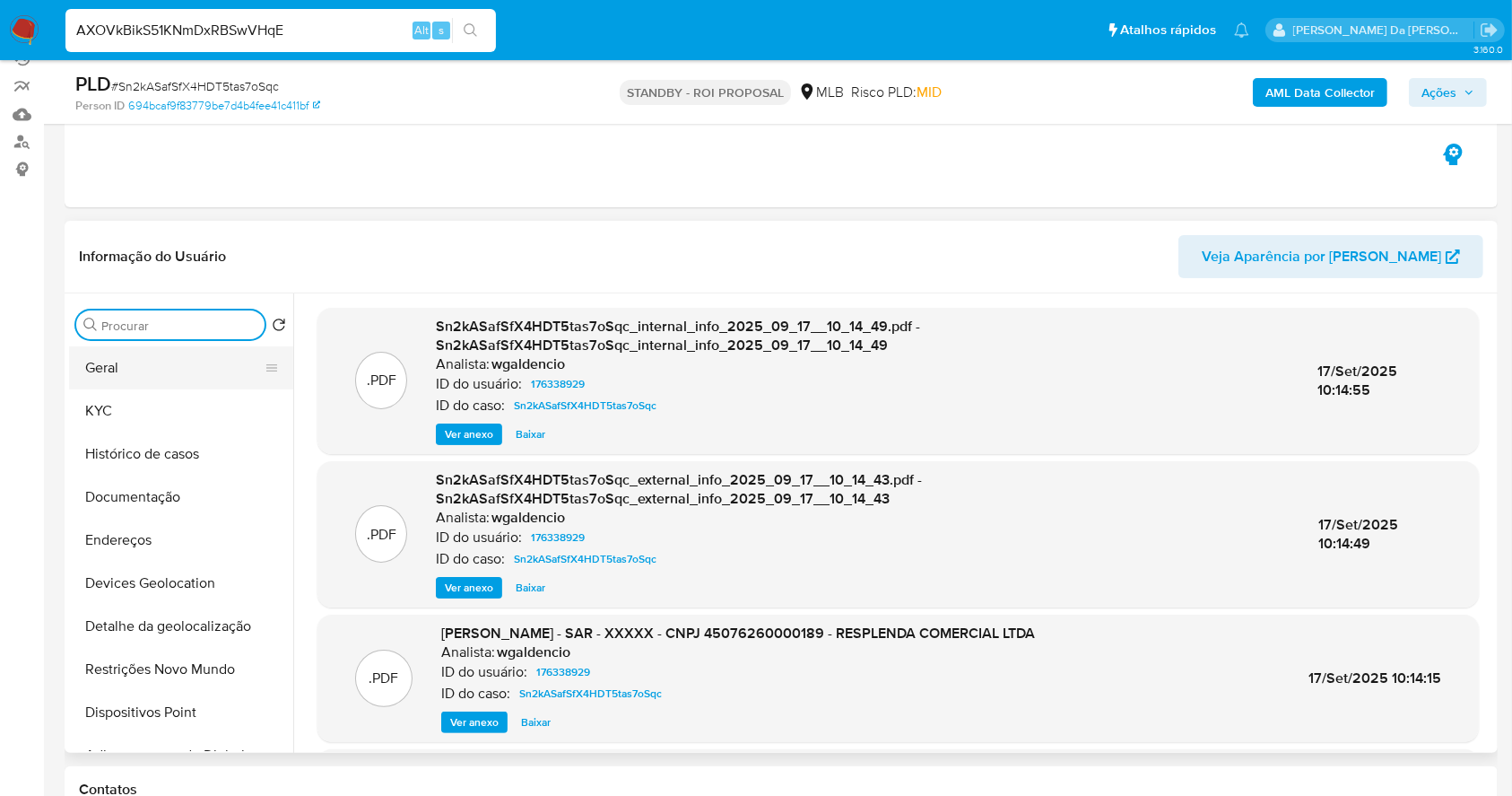
click at [174, 358] on button "Geral" at bounding box center [174, 368] width 210 height 43
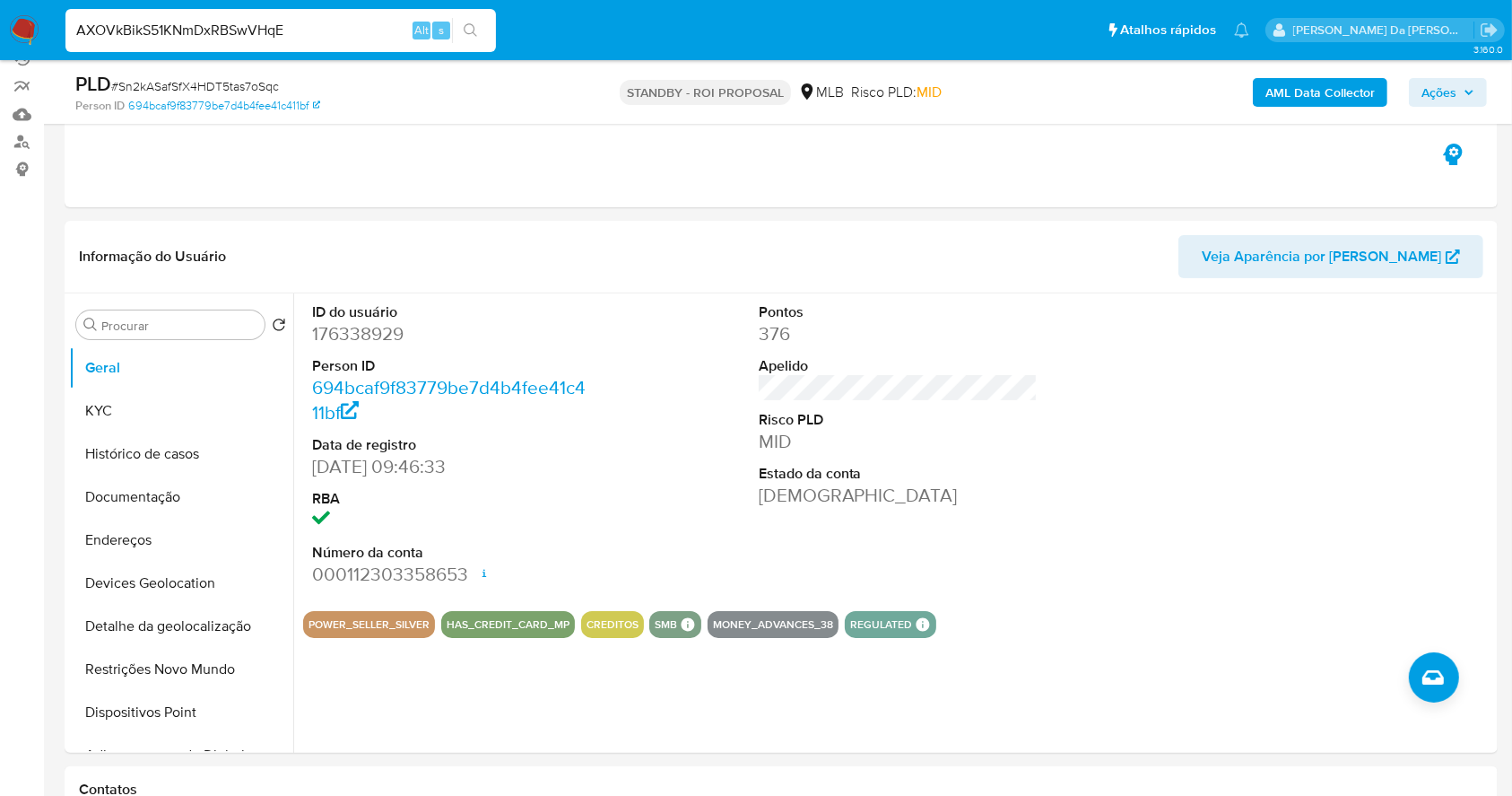
click at [329, 23] on input "AXOVkBikS51KNmDxRBSwVHqE" at bounding box center [281, 30] width 430 height 23
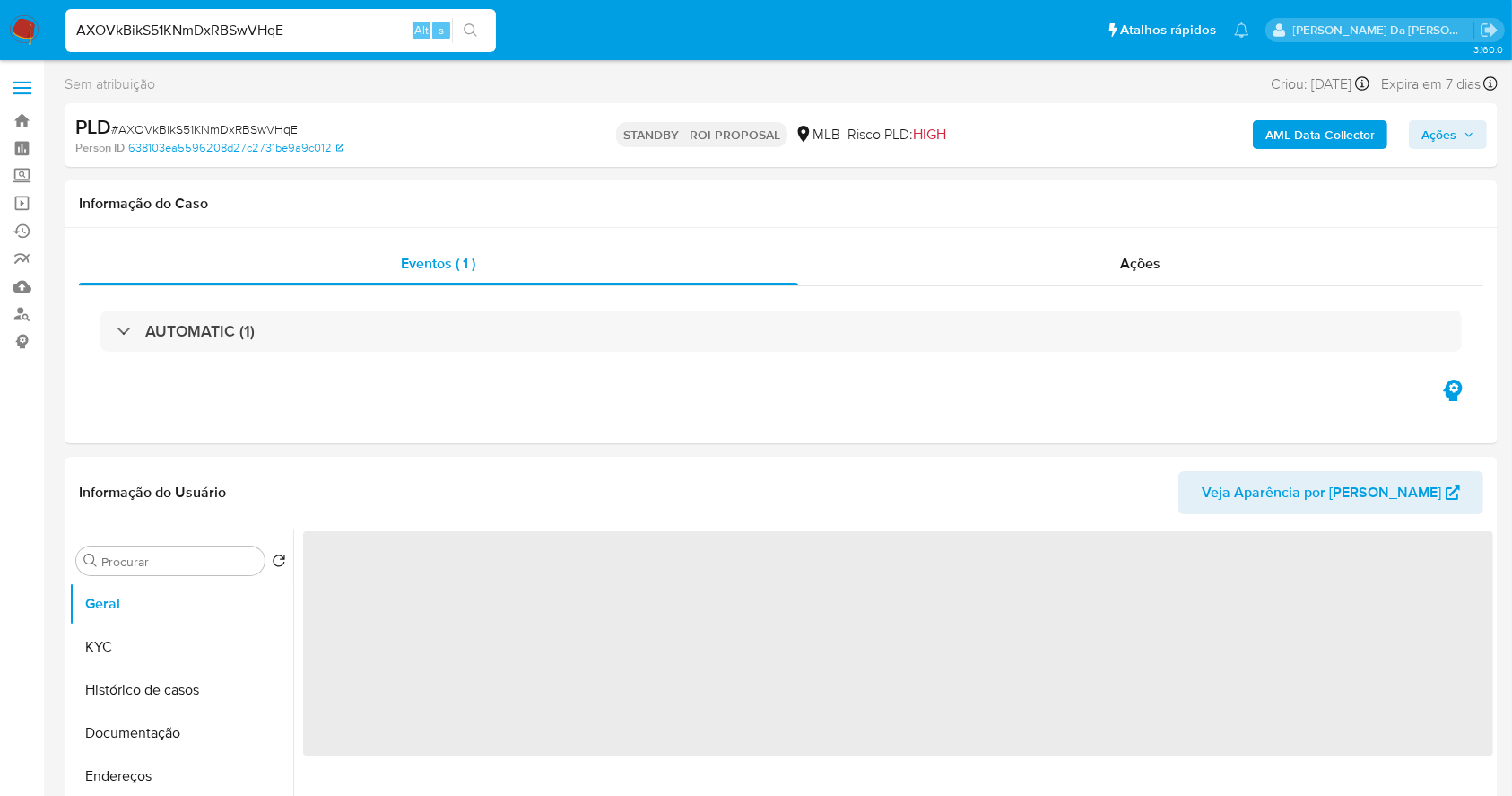
select select "10"
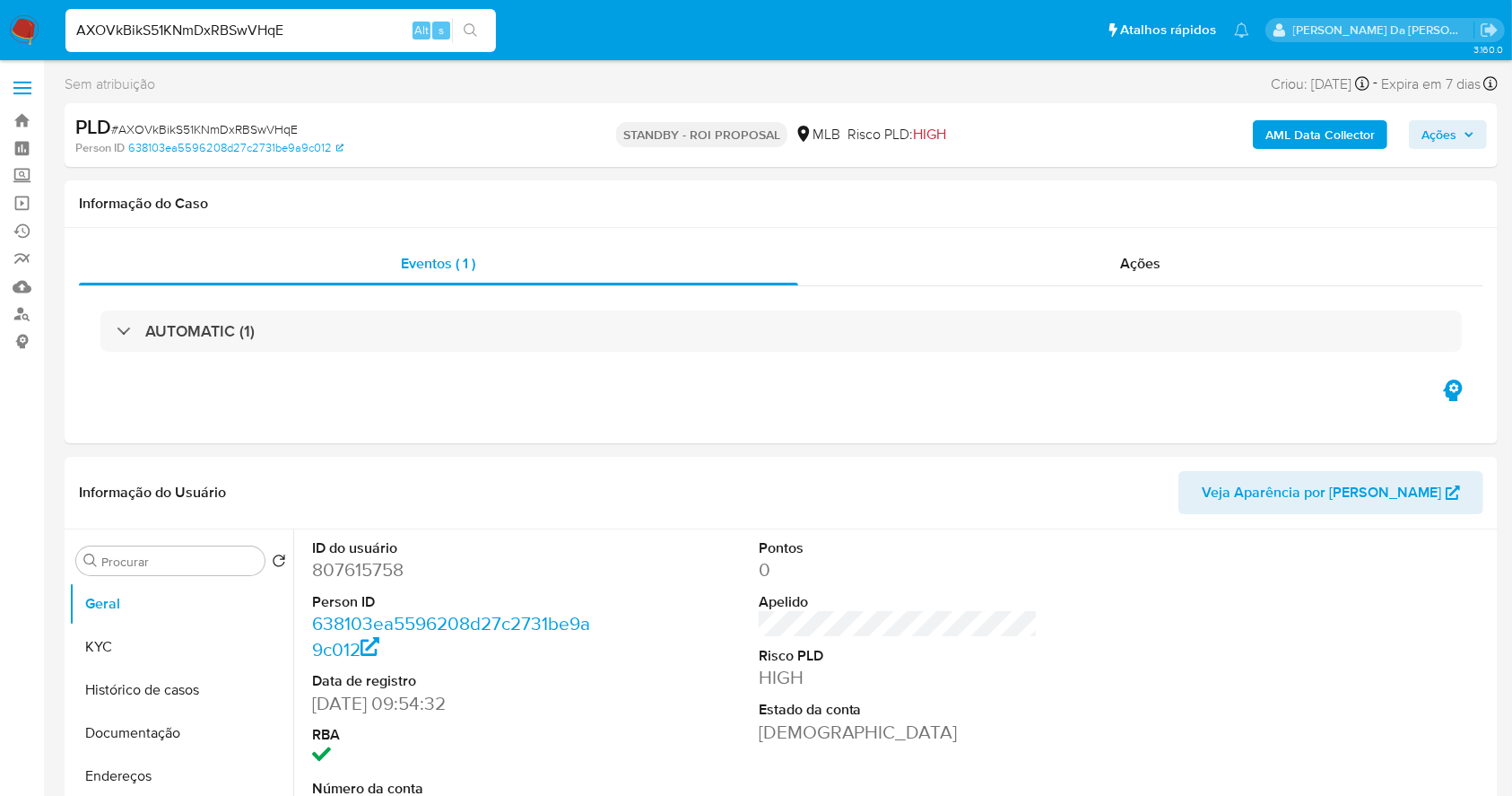
scroll to position [412, 0]
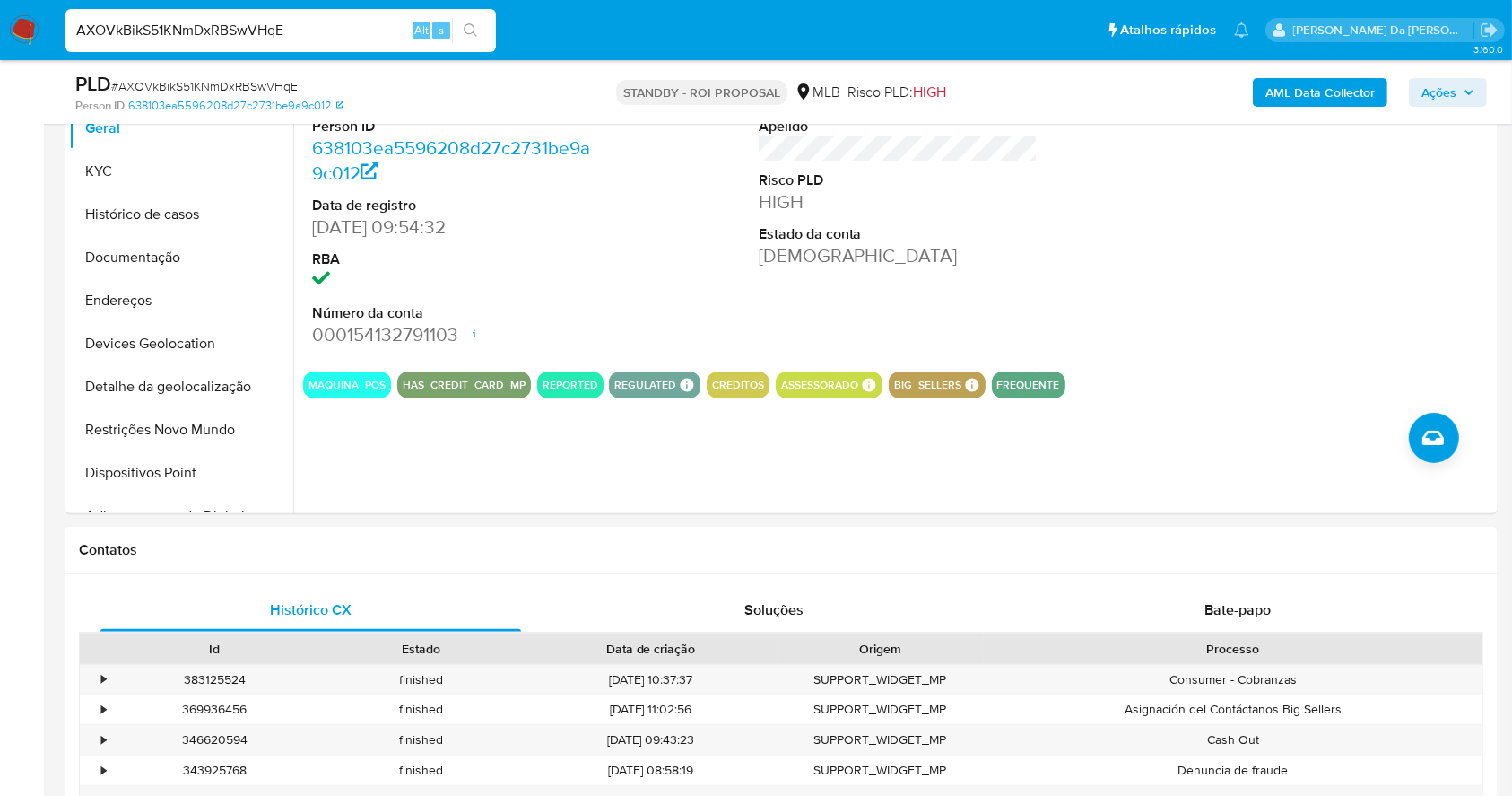
drag, startPoint x: 443, startPoint y: 612, endPoint x: 433, endPoint y: 524, distance: 88.6
click at [443, 612] on div "Histórico CX" at bounding box center [311, 609] width 421 height 43
click at [1378, 369] on section "ID do usuário 807615758 Person ID 638103ea5596208d27c2731be9a9c012 Data de regi…" at bounding box center [898, 225] width 1191 height 344
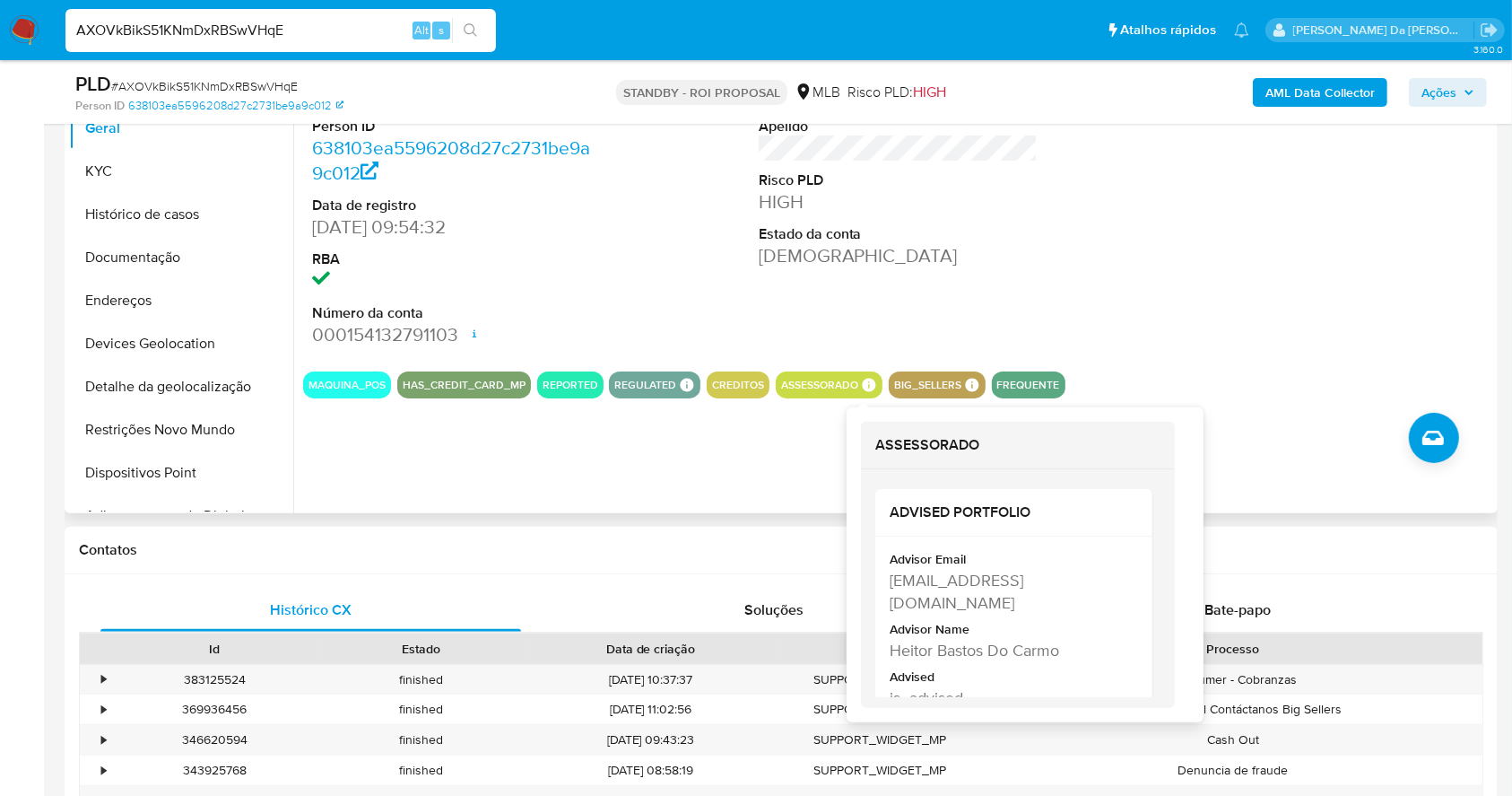
click at [863, 378] on icon at bounding box center [869, 384] width 14 height 14
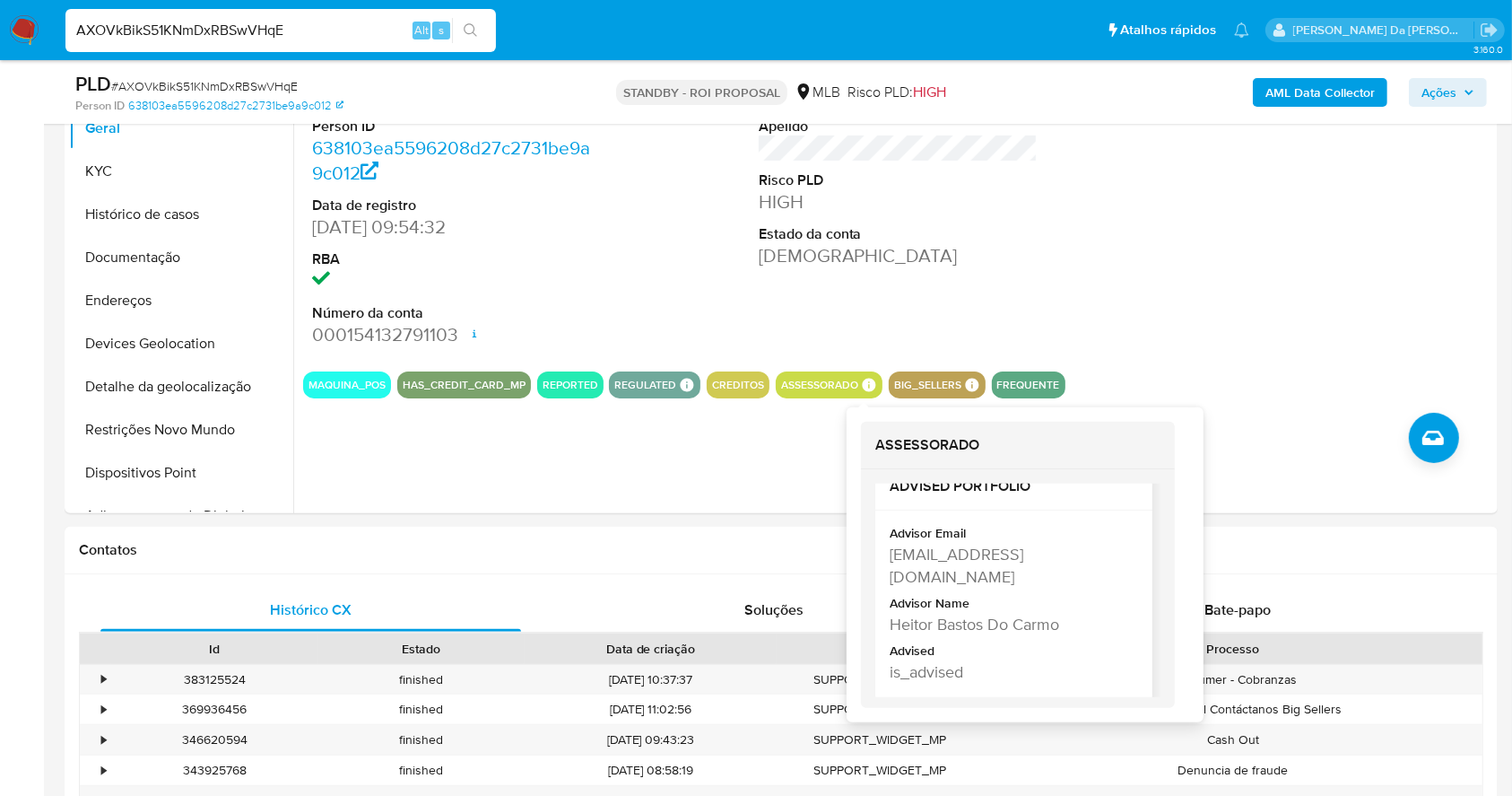
scroll to position [37, 0]
click at [969, 541] on div "[EMAIL_ADDRESS][DOMAIN_NAME]" at bounding box center [1012, 554] width 245 height 45
copy div "[EMAIL_ADDRESS][DOMAIN_NAME]"
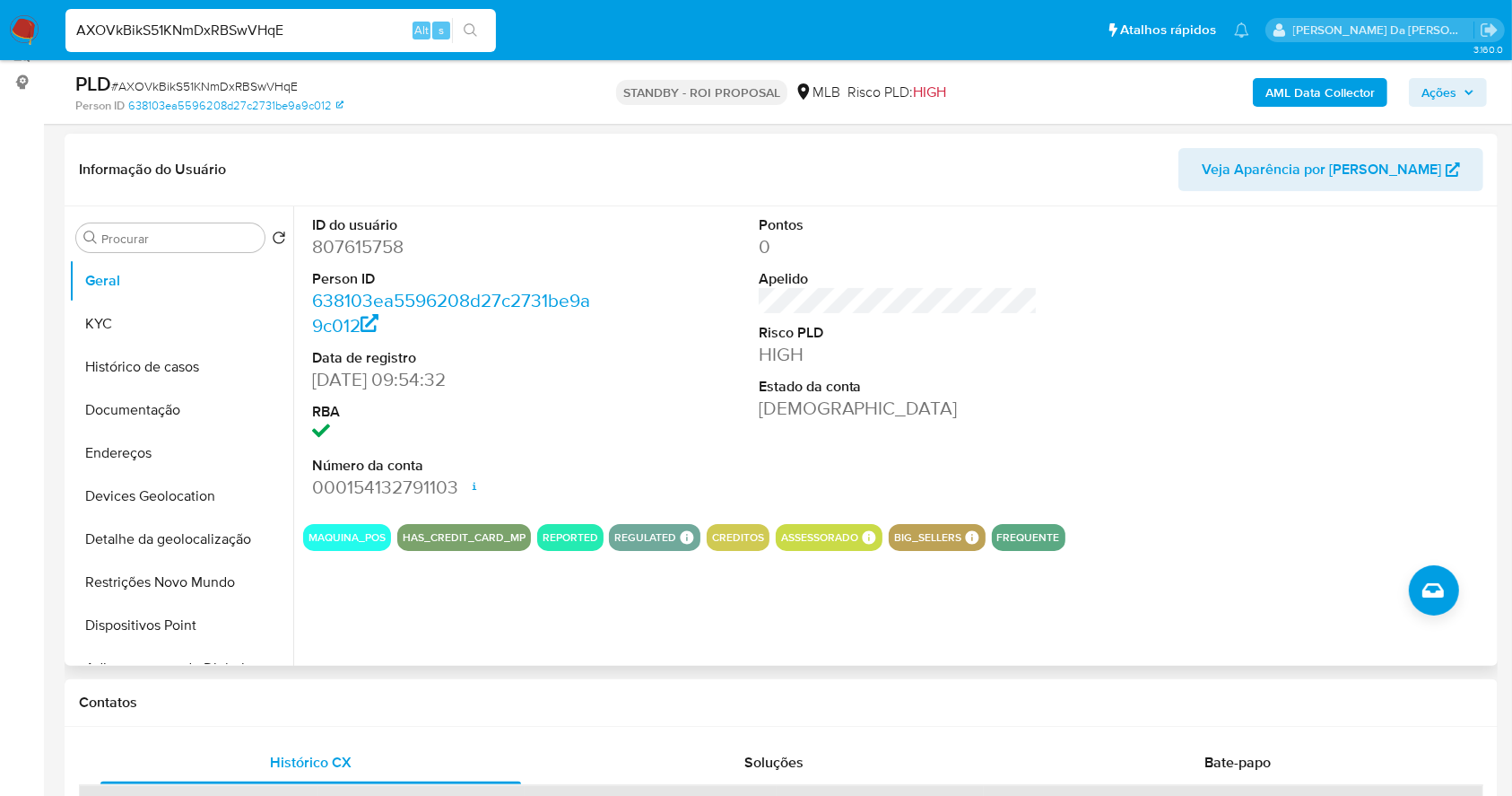
scroll to position [173, 0]
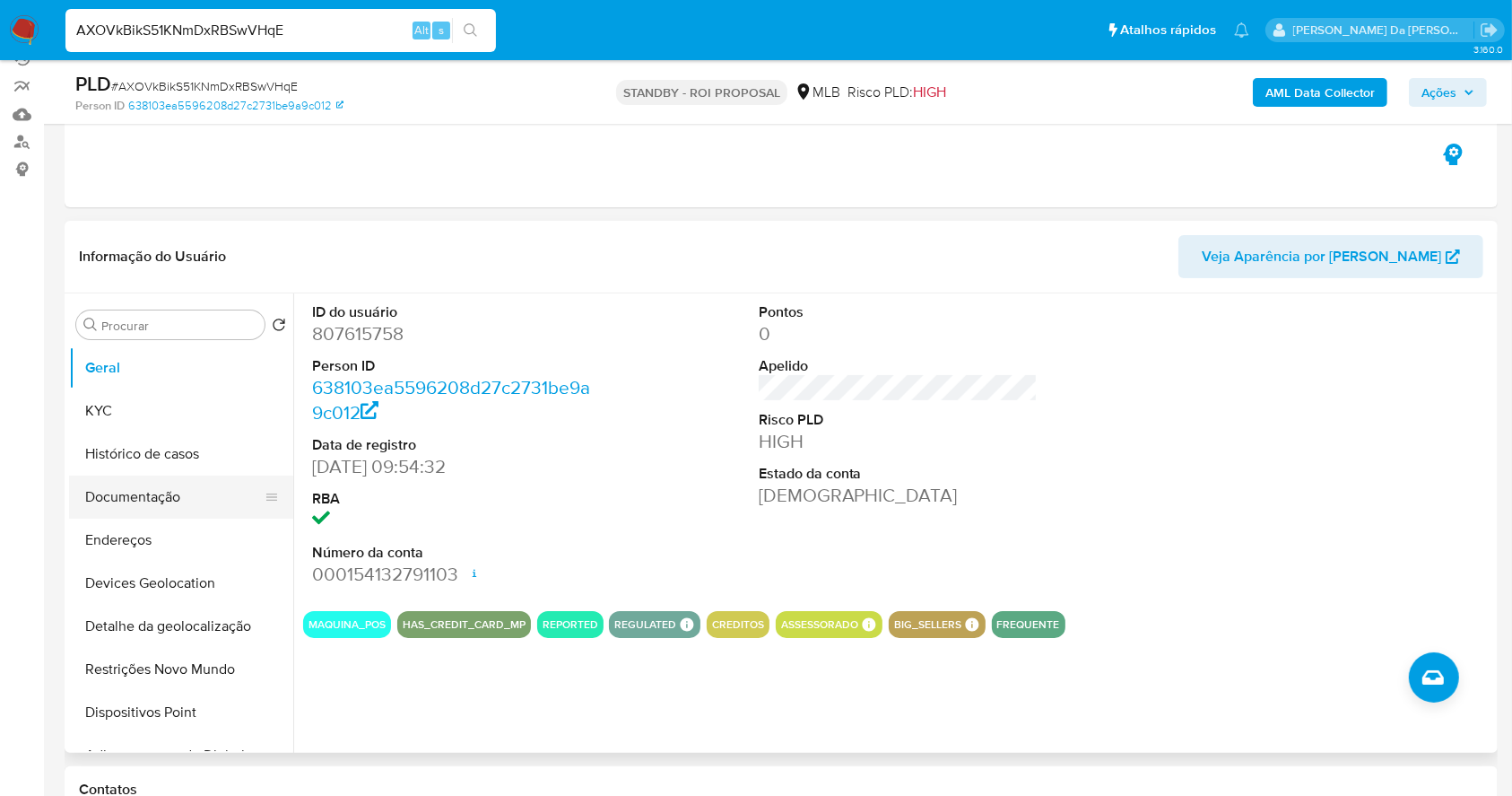
click at [161, 506] on button "Documentação" at bounding box center [174, 497] width 210 height 43
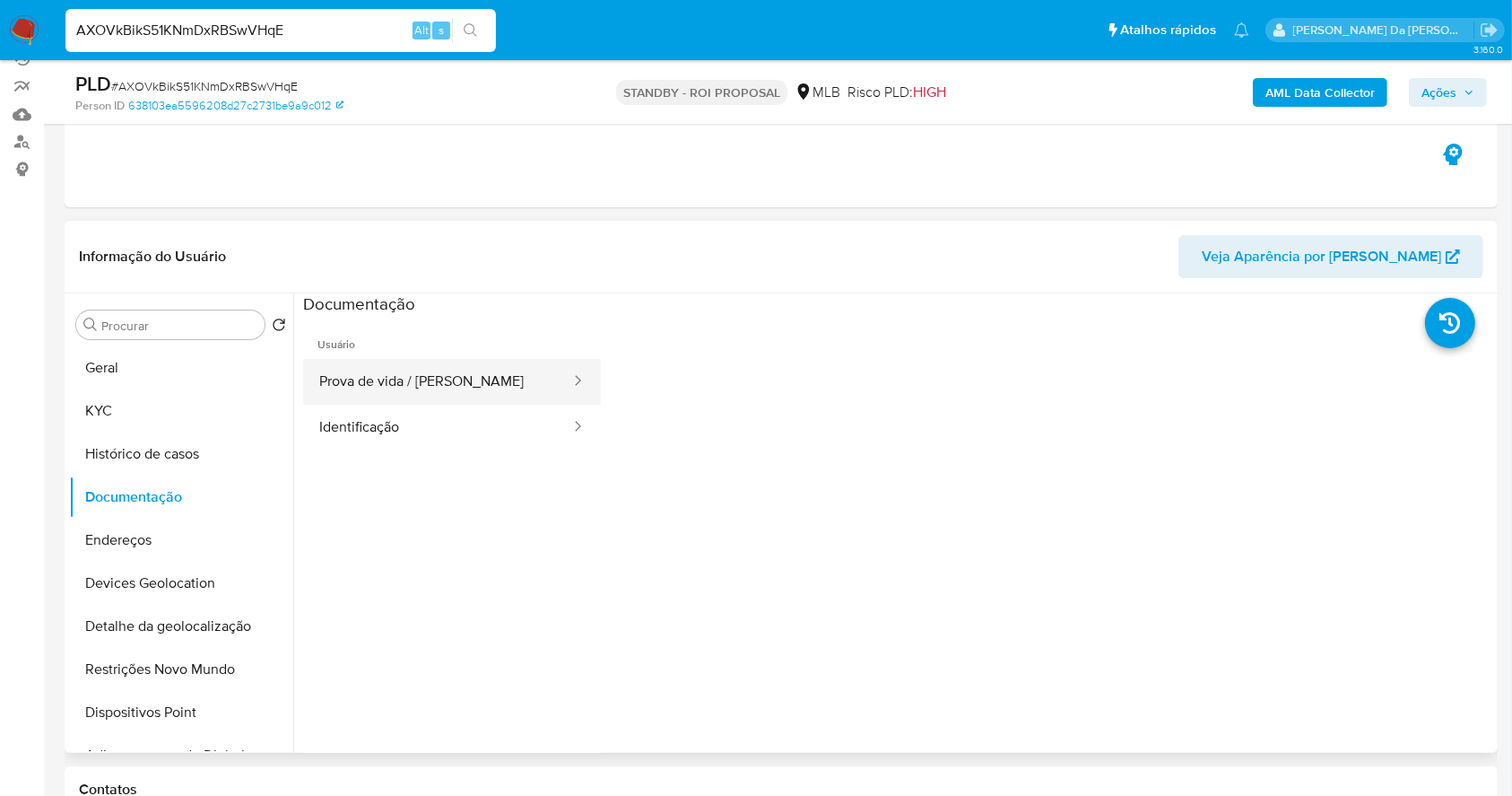
click at [448, 379] on button "Prova de vida / [PERSON_NAME]" at bounding box center [438, 382] width 270 height 46
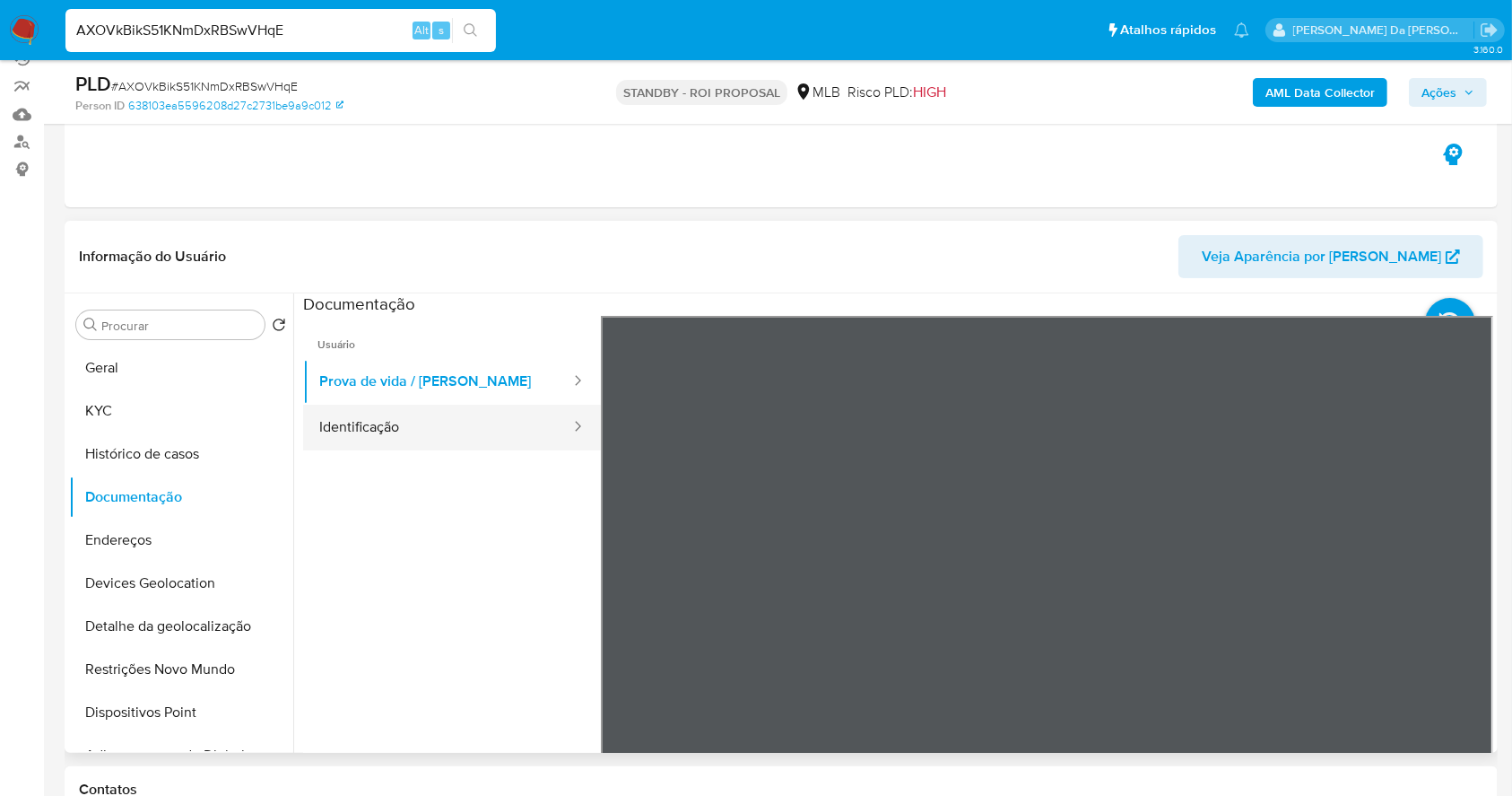
click at [424, 436] on button "Identificação" at bounding box center [438, 428] width 270 height 46
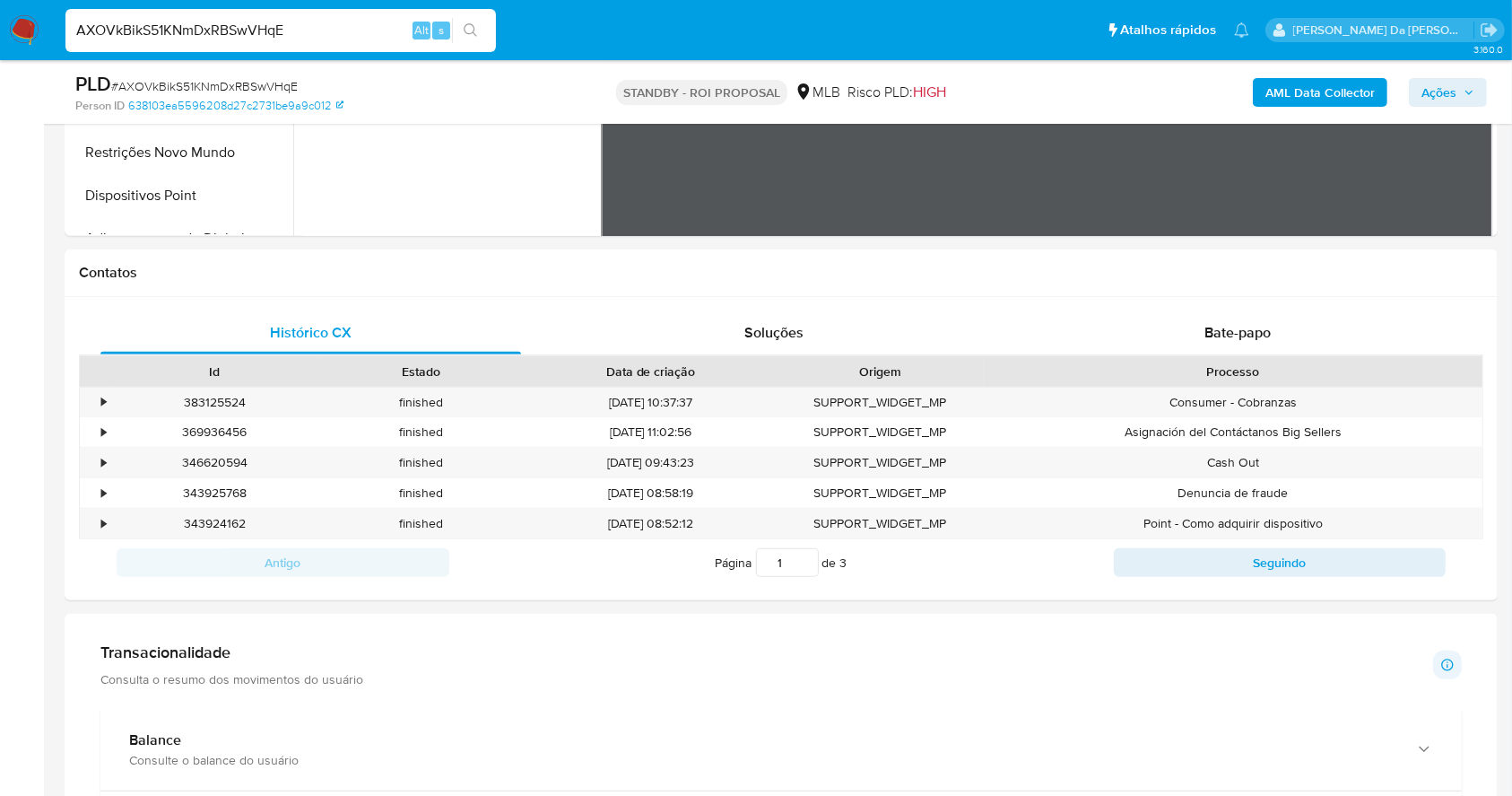
scroll to position [712, 0]
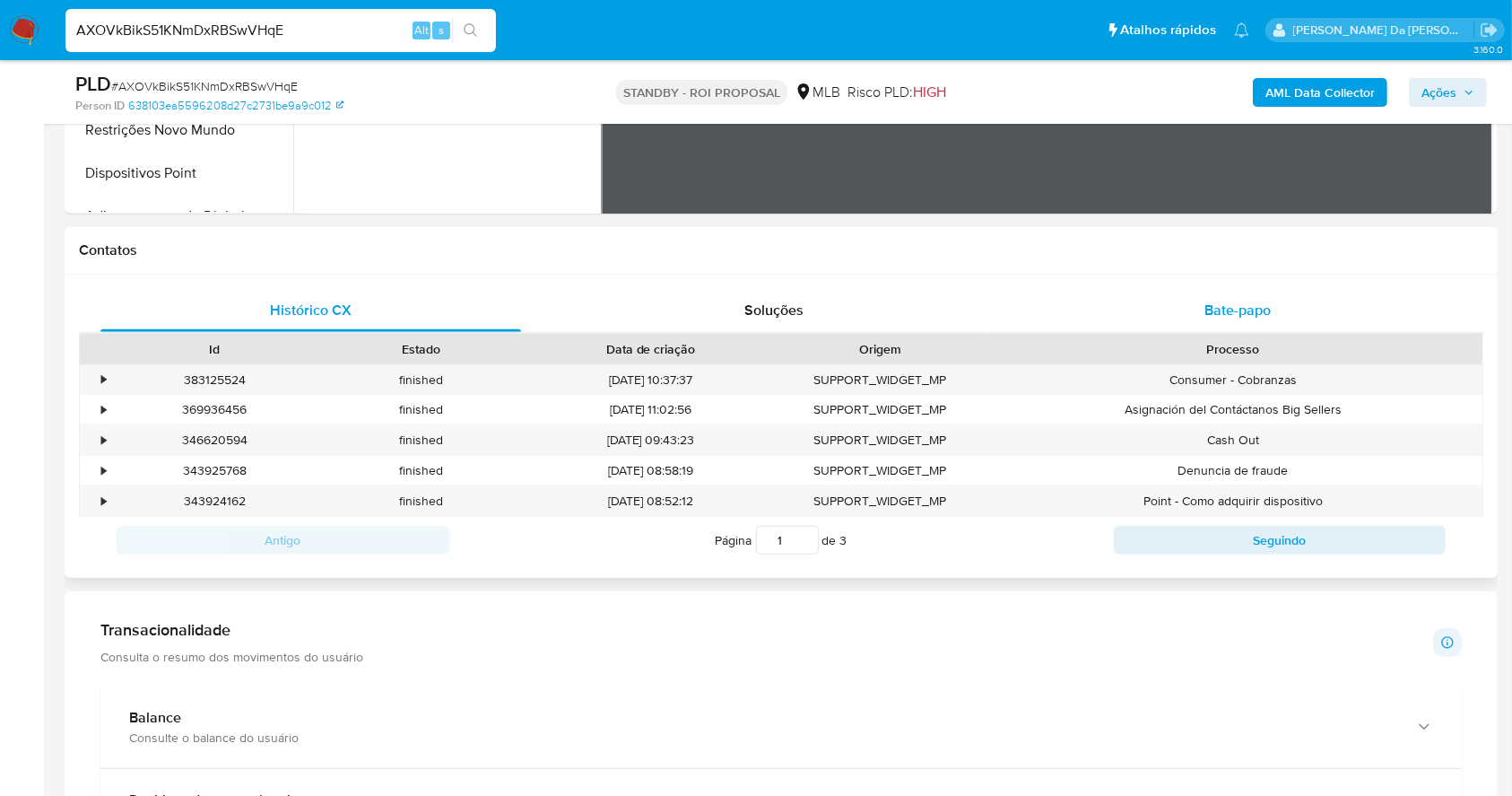
drag, startPoint x: 1243, startPoint y: 315, endPoint x: 1242, endPoint y: 326, distance: 11.0
click at [1244, 315] on span "Bate-papo" at bounding box center [1238, 310] width 66 height 20
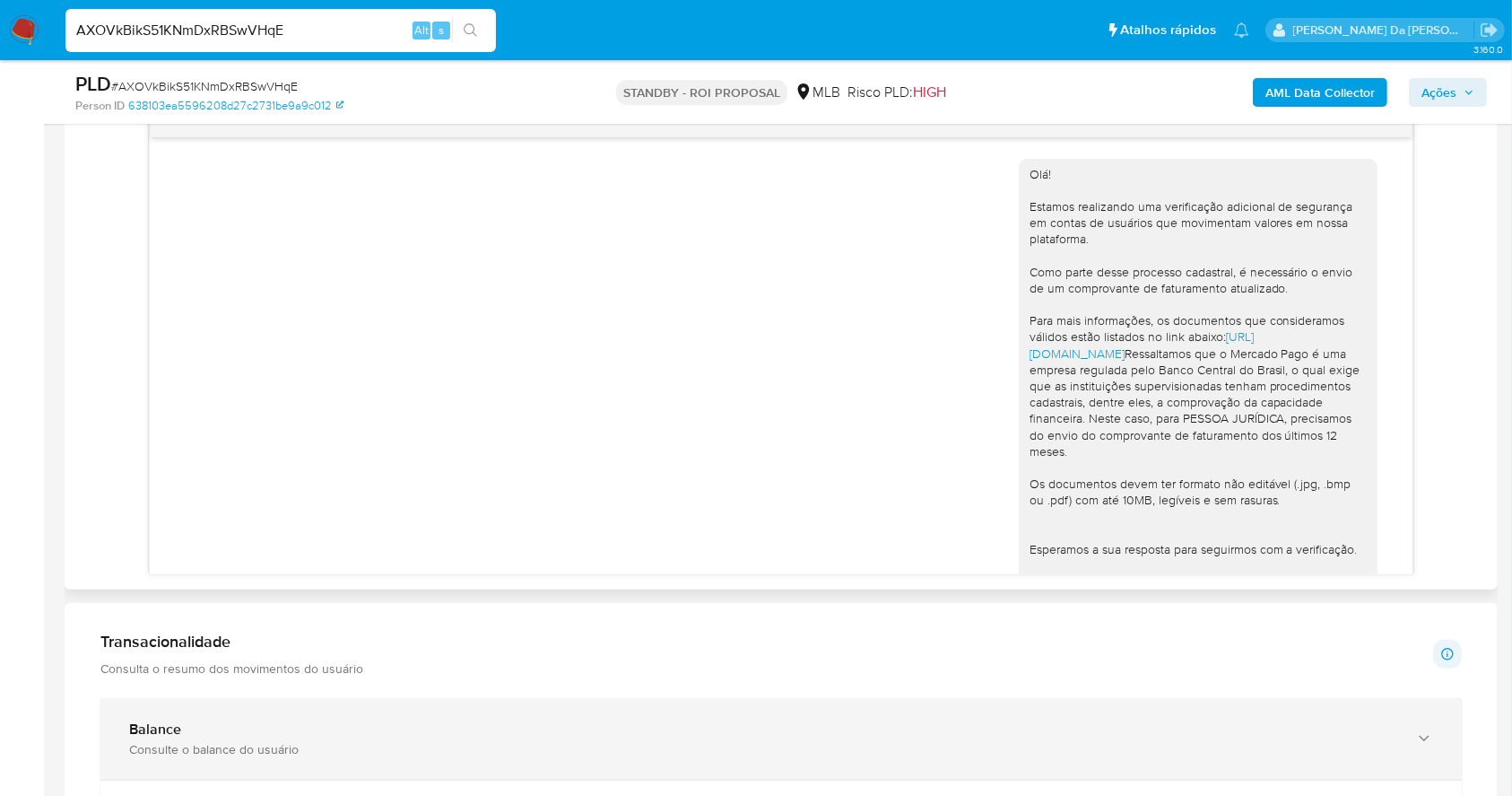
scroll to position [154, 0]
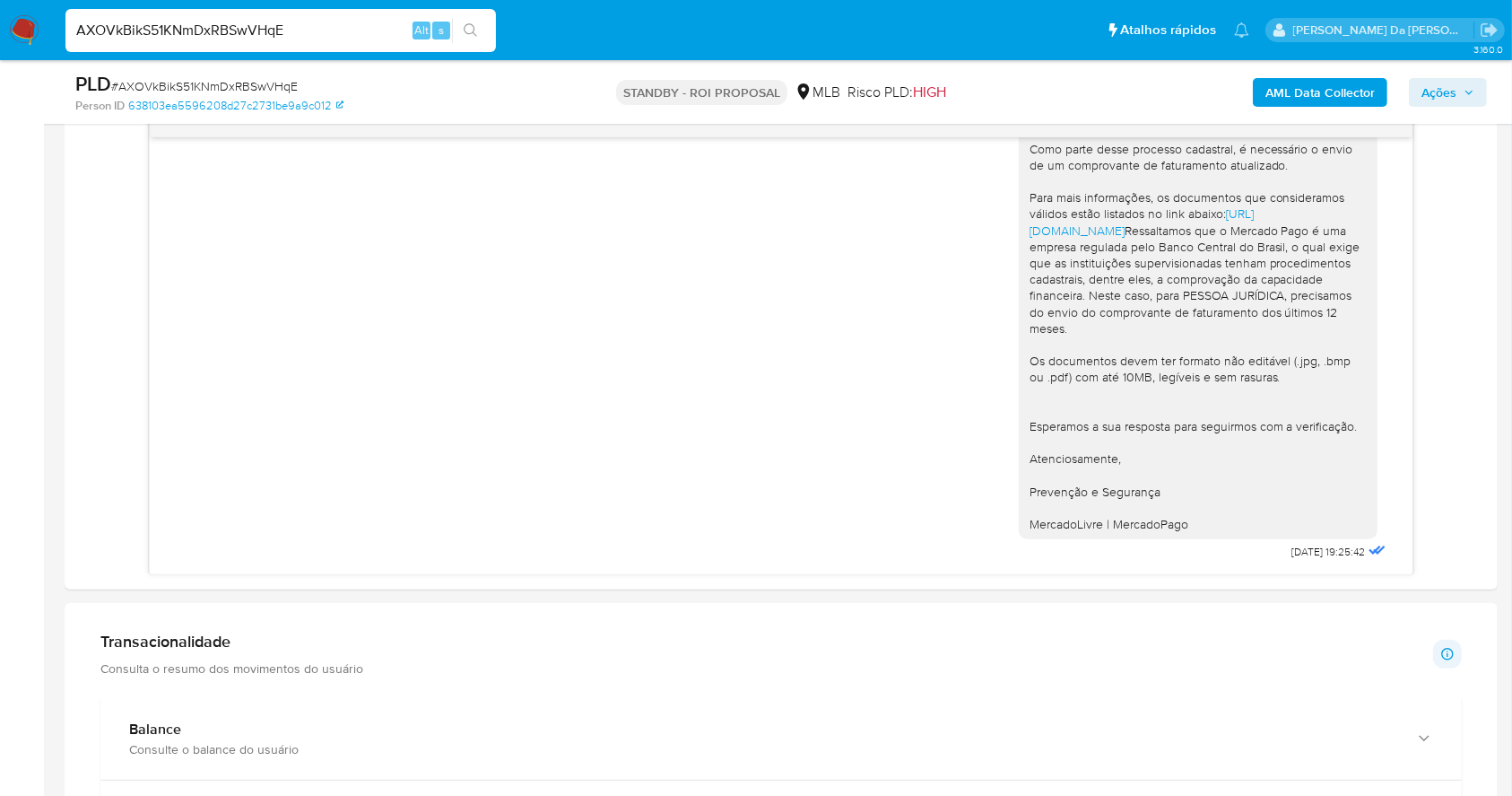
click at [308, 20] on input "AXOVkBikS51KNmDxRBSwVHqE" at bounding box center [281, 30] width 430 height 23
paste input "4YCM2RtfobnmS7LdgPa9NxHW"
type input "4YCM2RtfobnmS7LdgPa9NxHW"
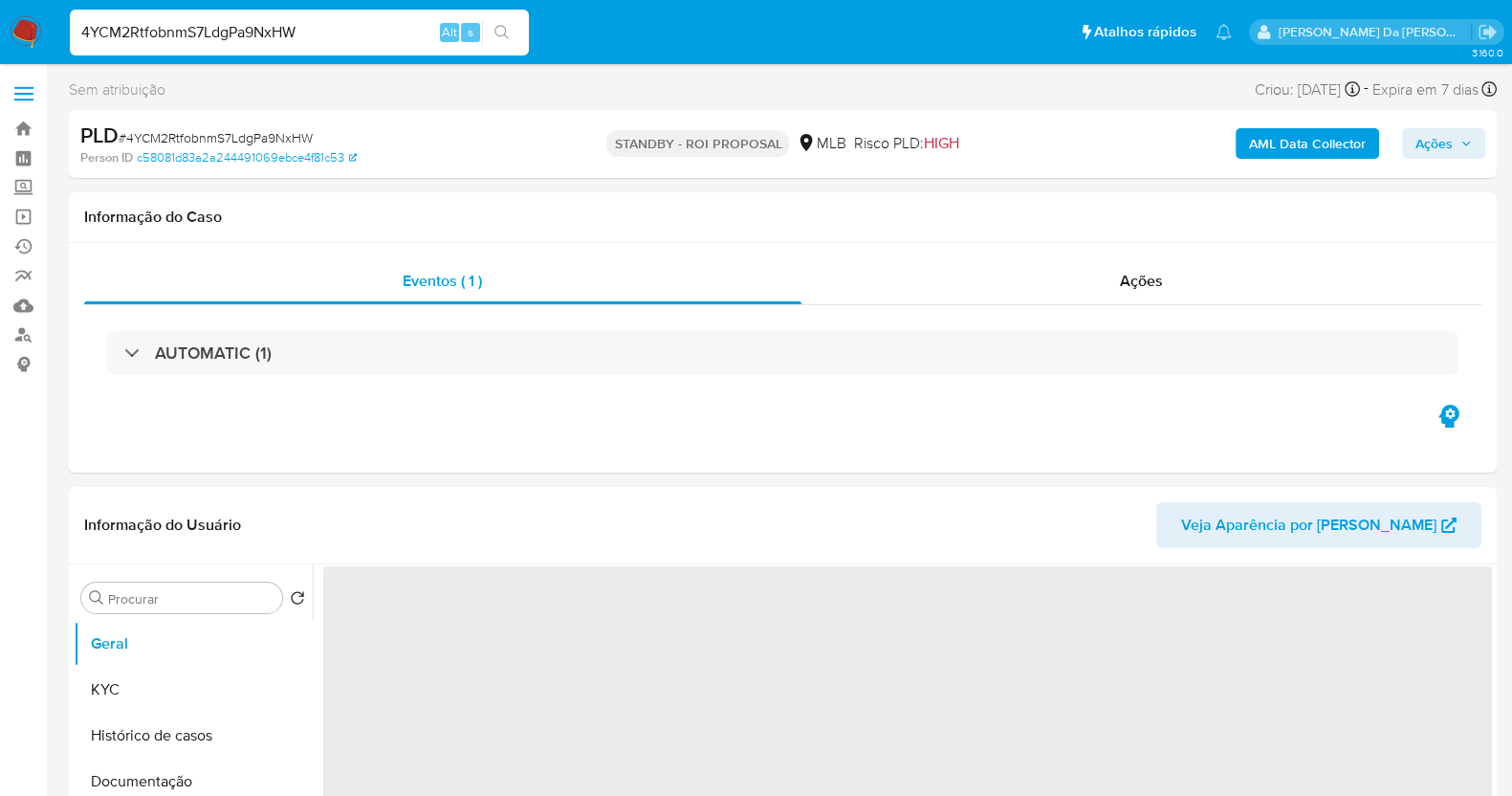
select select "10"
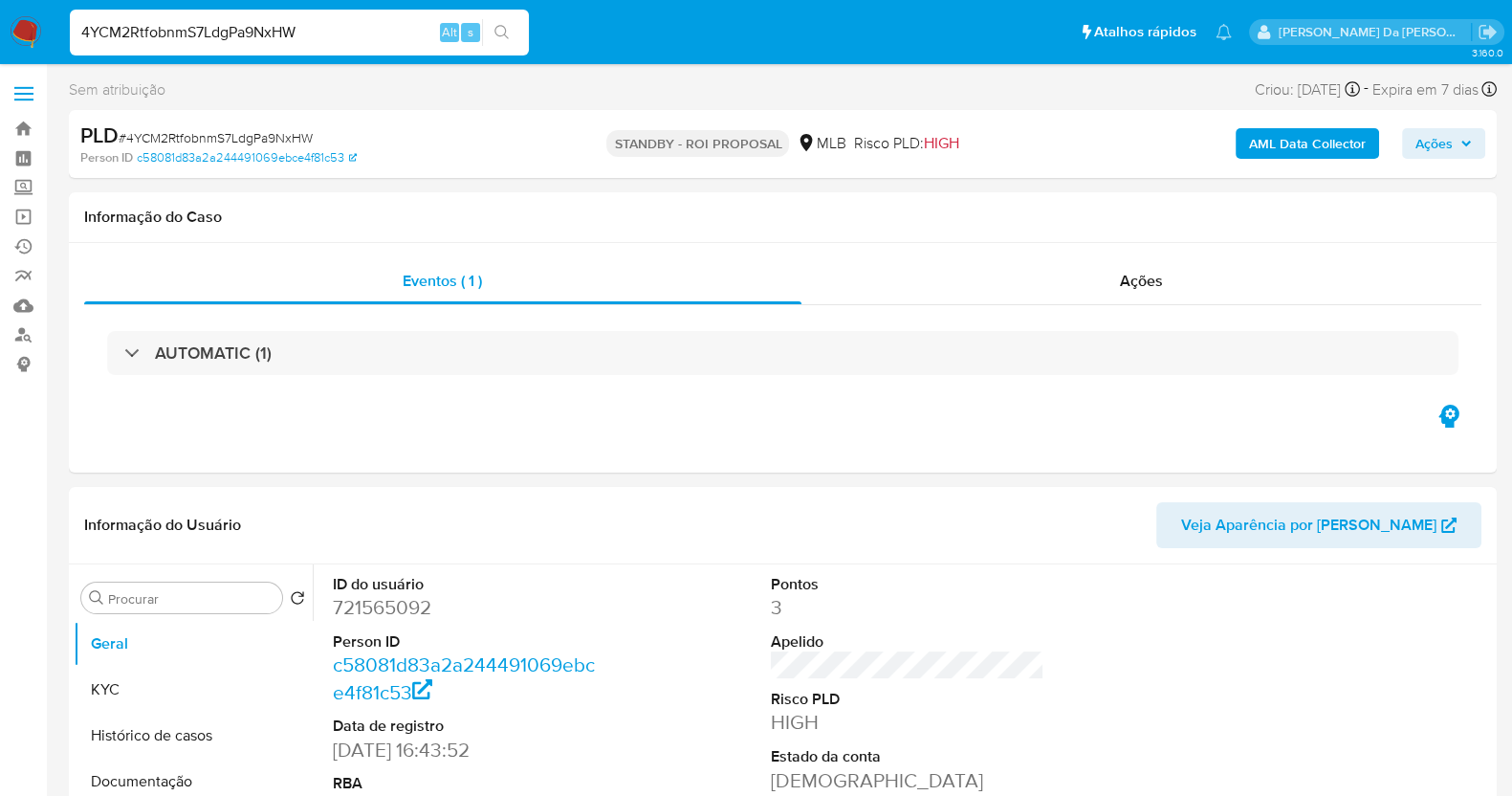
click at [337, 32] on input "4YCM2RtfobnmS7LdgPa9NxHW" at bounding box center [299, 31] width 459 height 25
paste input "jmlBwFYH17mO8pXP48eYKd30"
type input "jmlBwFYH17mO8pXP48eYKd30"
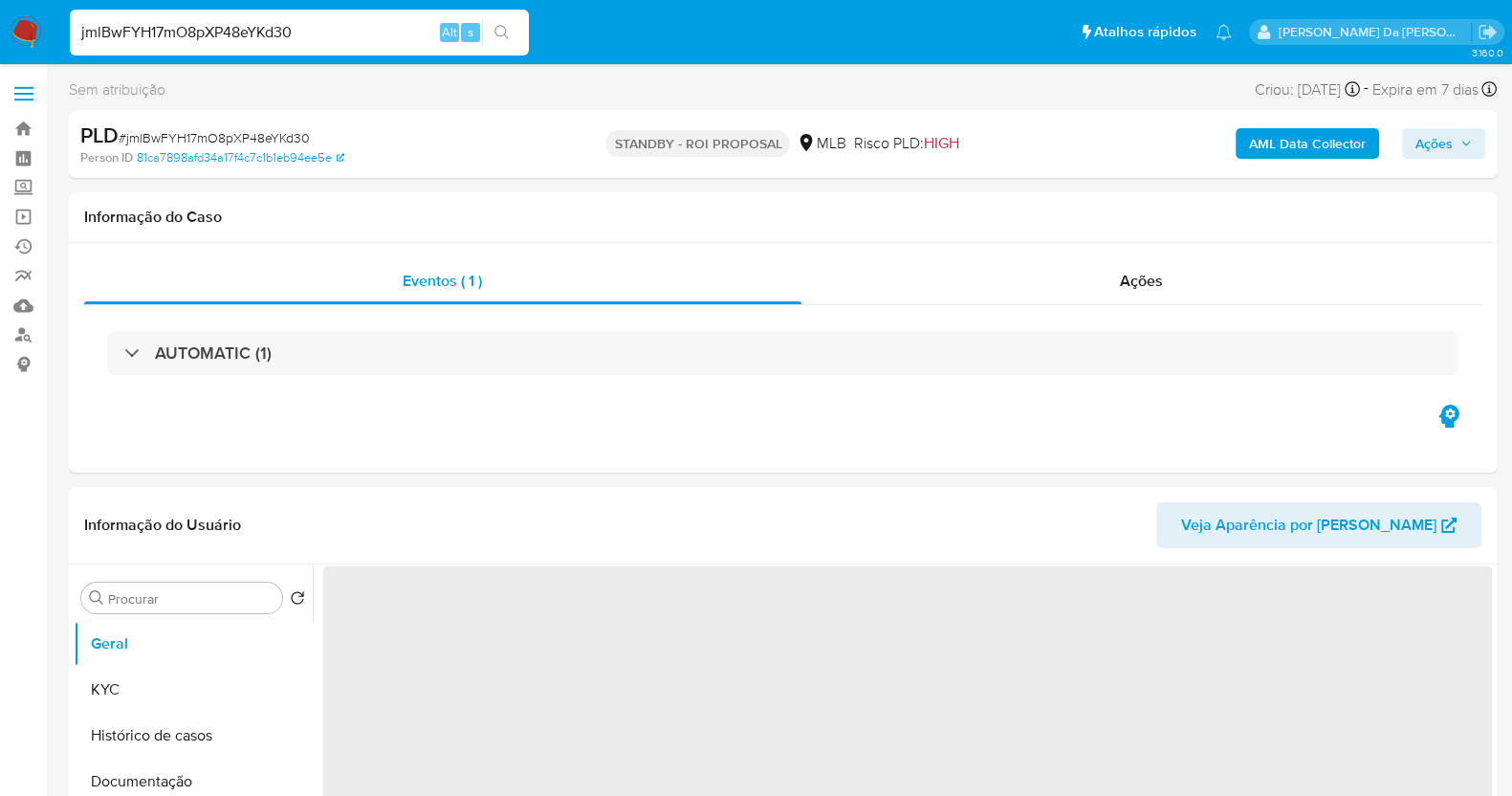
select select "10"
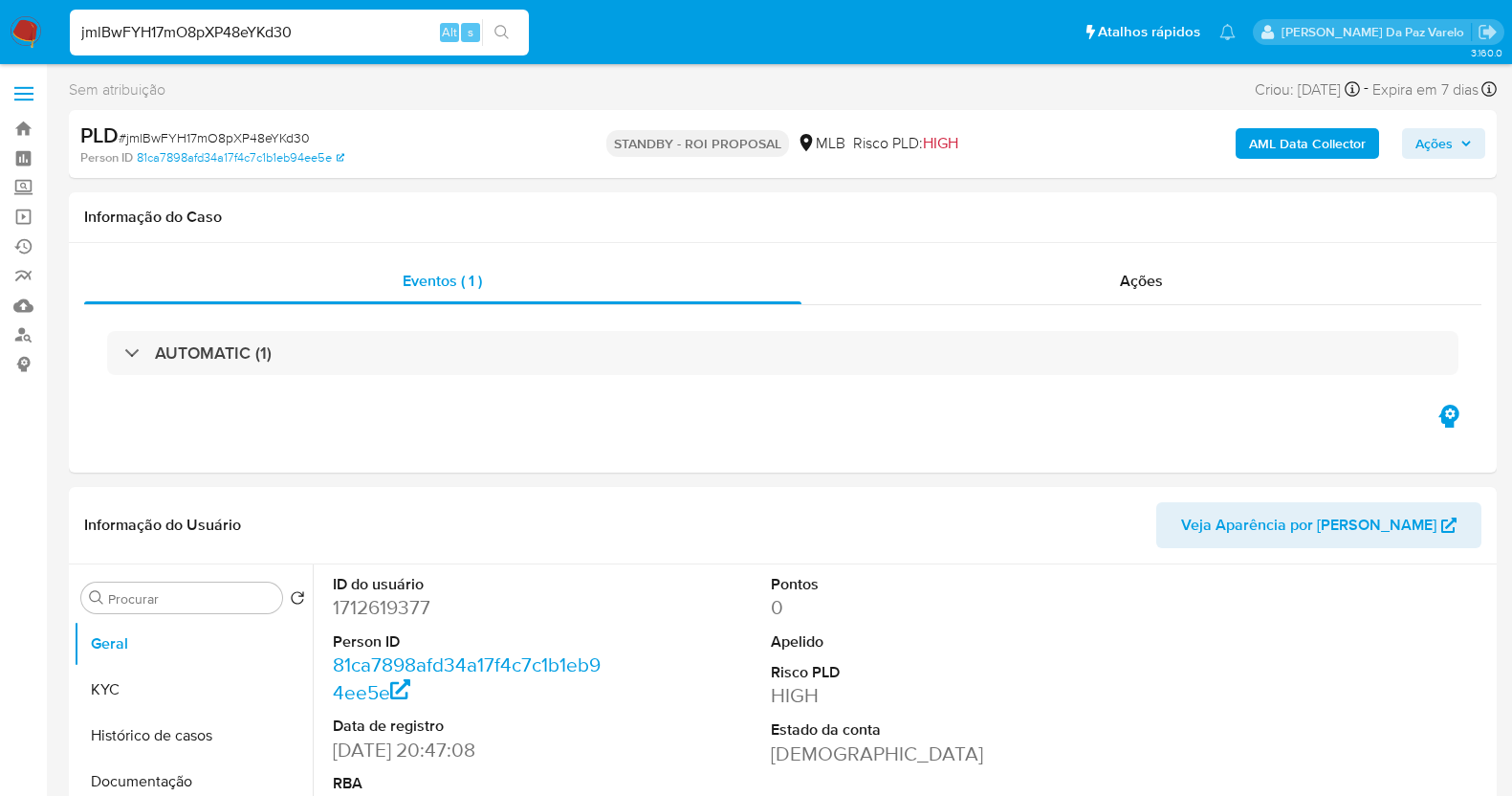
select select "10"
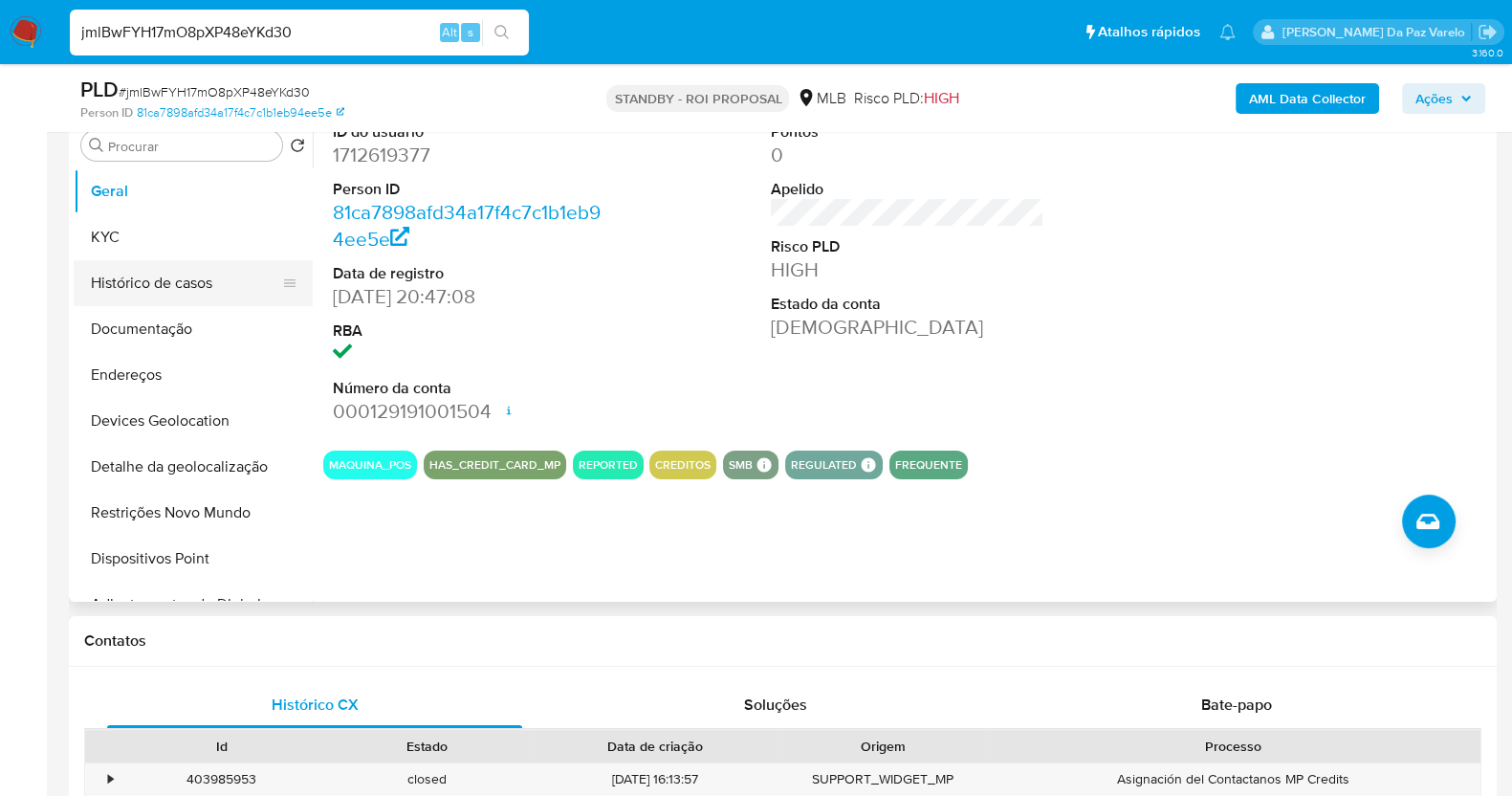
scroll to position [347, 0]
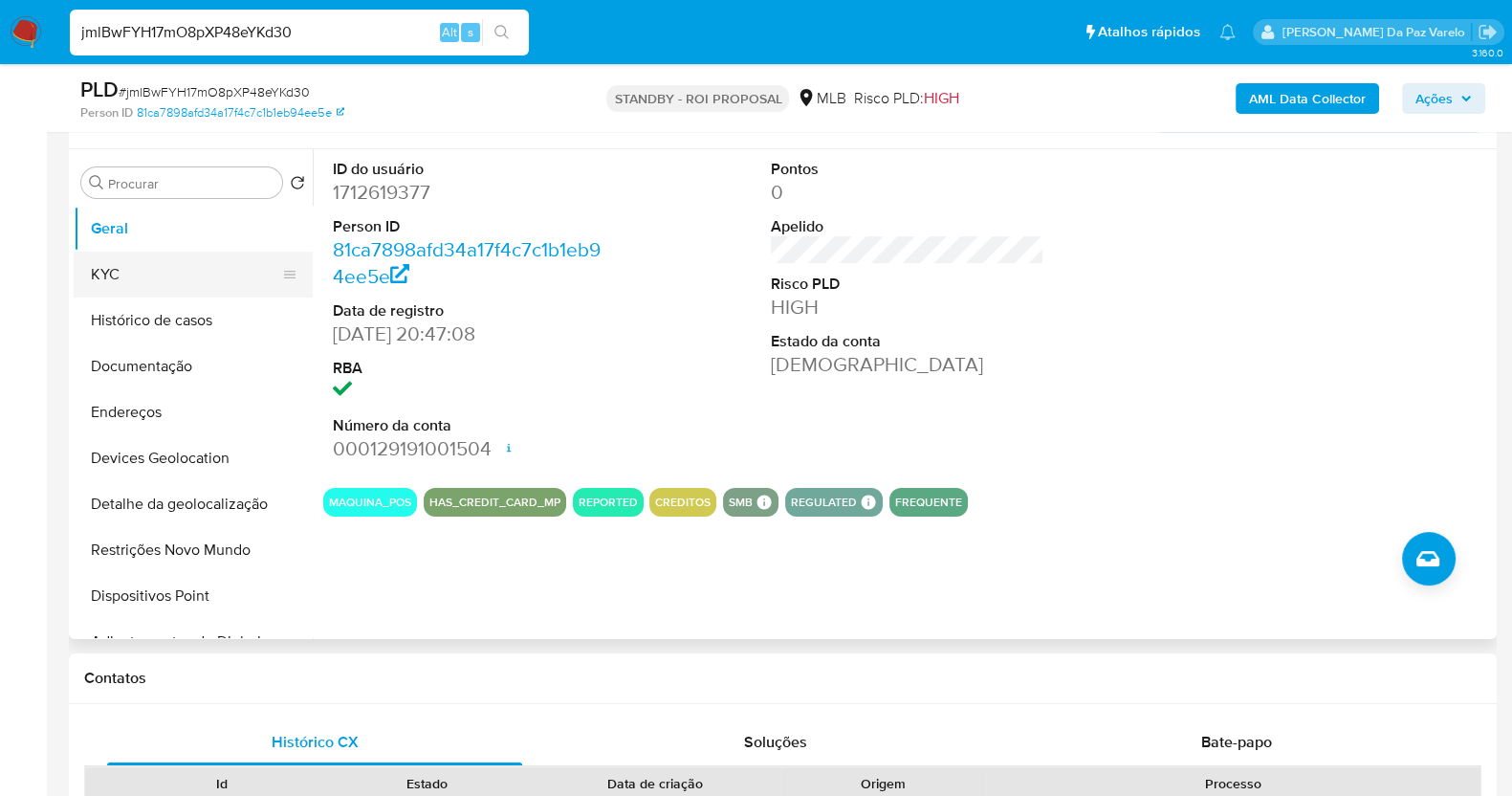
click at [174, 276] on button "KYC" at bounding box center [185, 275] width 223 height 46
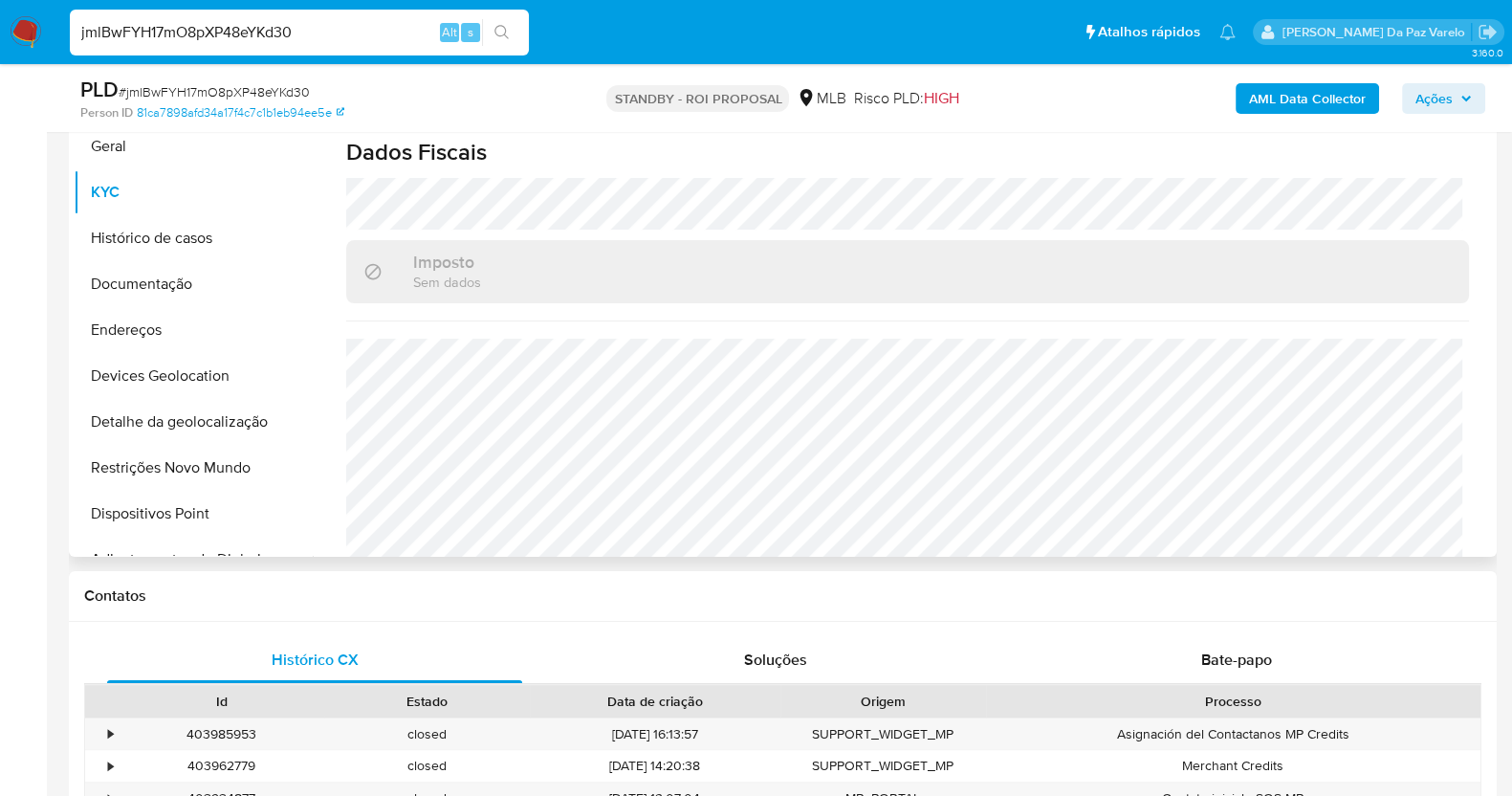
scroll to position [466, 0]
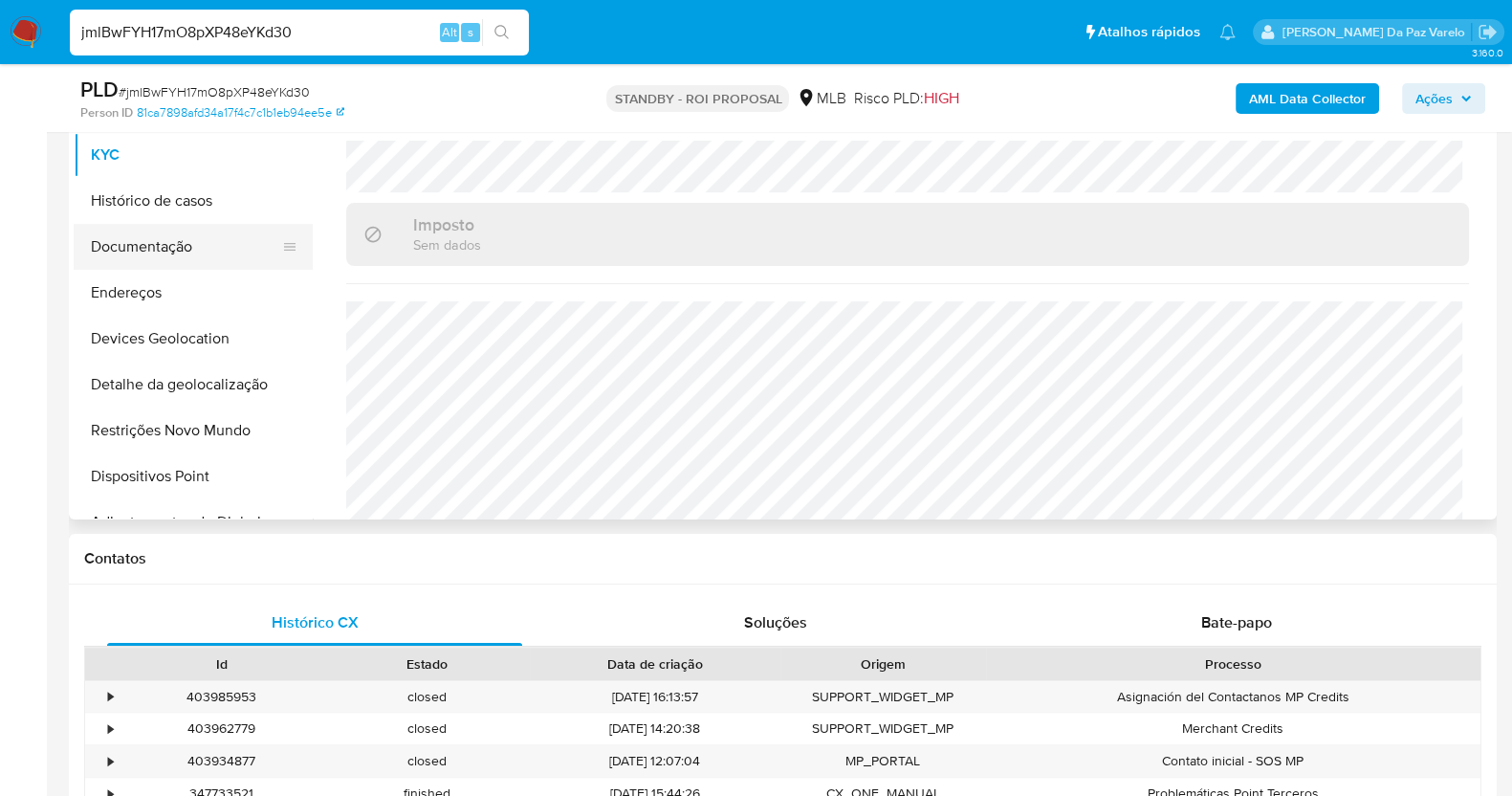
click at [184, 259] on button "Documentação" at bounding box center [185, 246] width 223 height 46
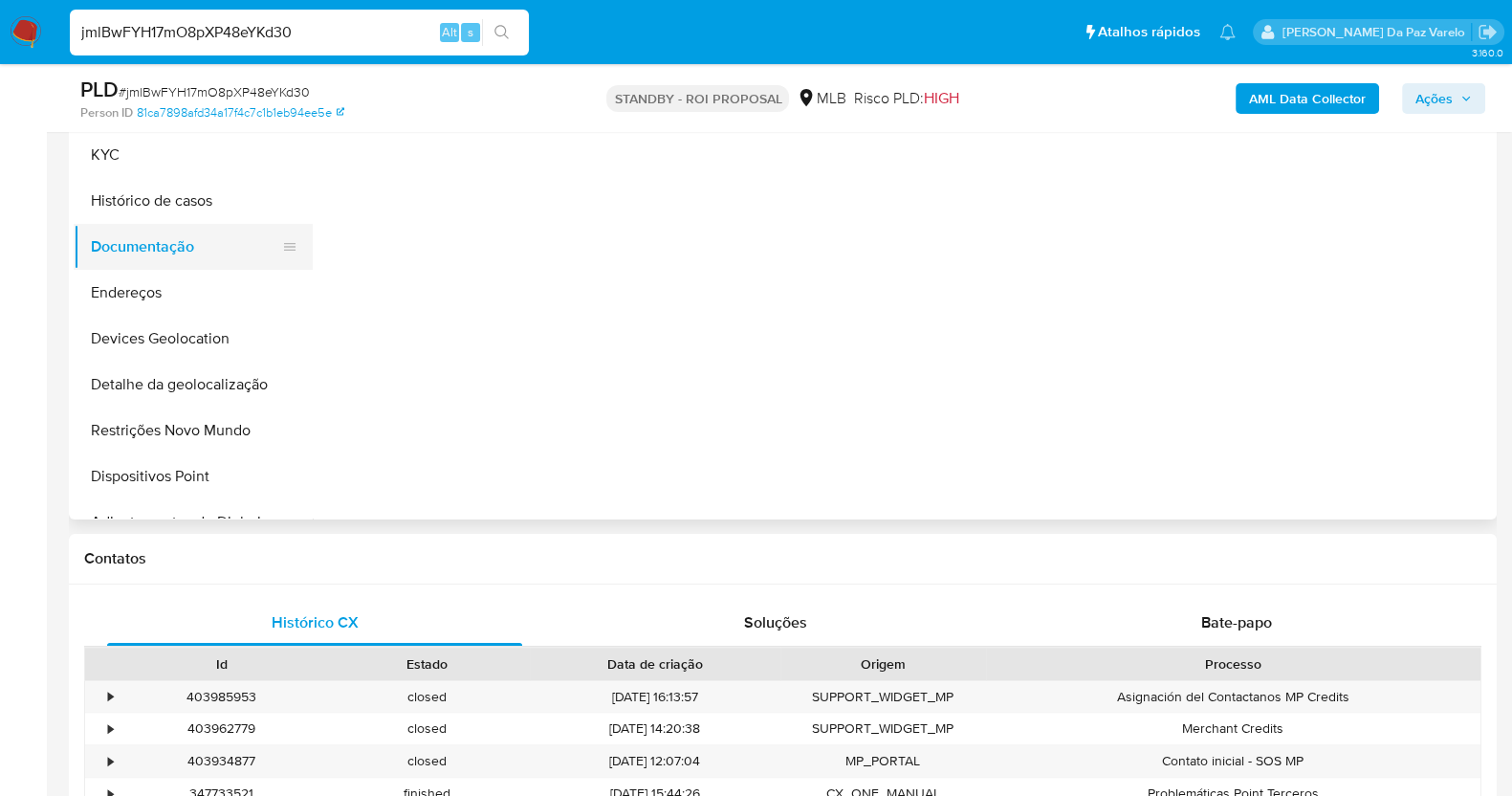
scroll to position [0, 0]
click at [186, 253] on button "Documentação" at bounding box center [185, 246] width 223 height 46
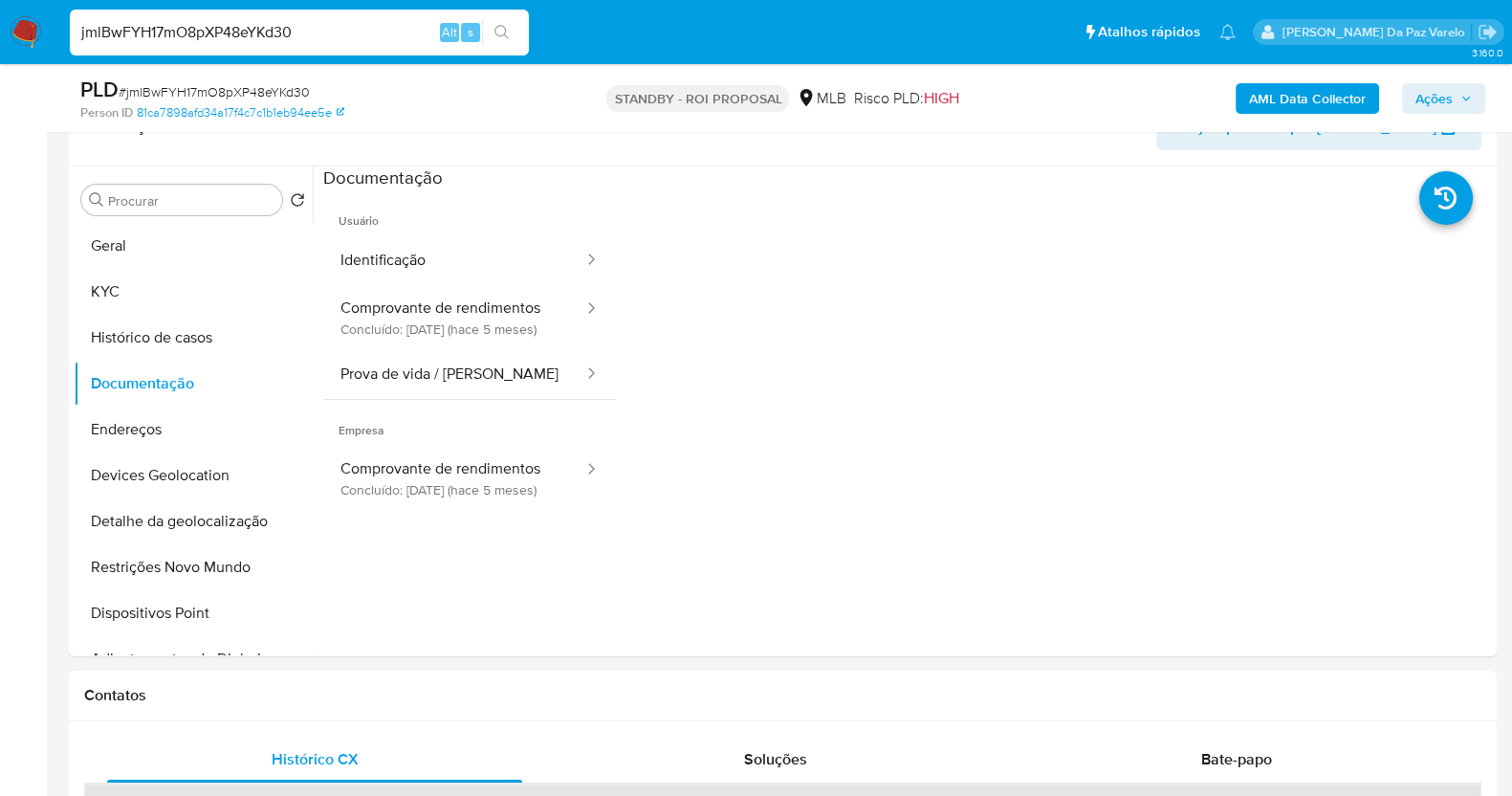
scroll to position [227, 0]
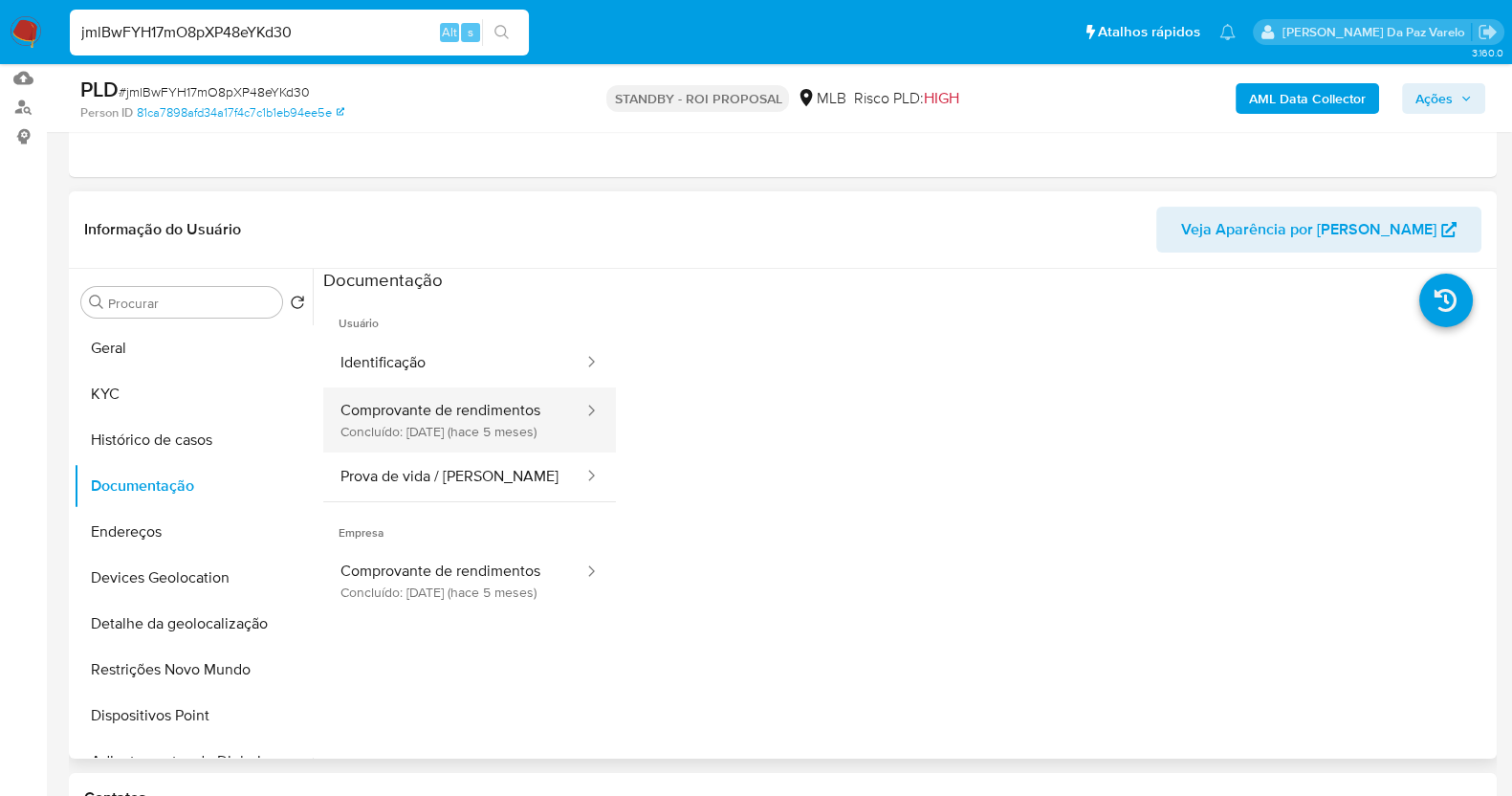
click at [469, 400] on button "Comprovante de rendimentos Concluído: [DATE] (hace 5 meses)" at bounding box center [454, 420] width 262 height 65
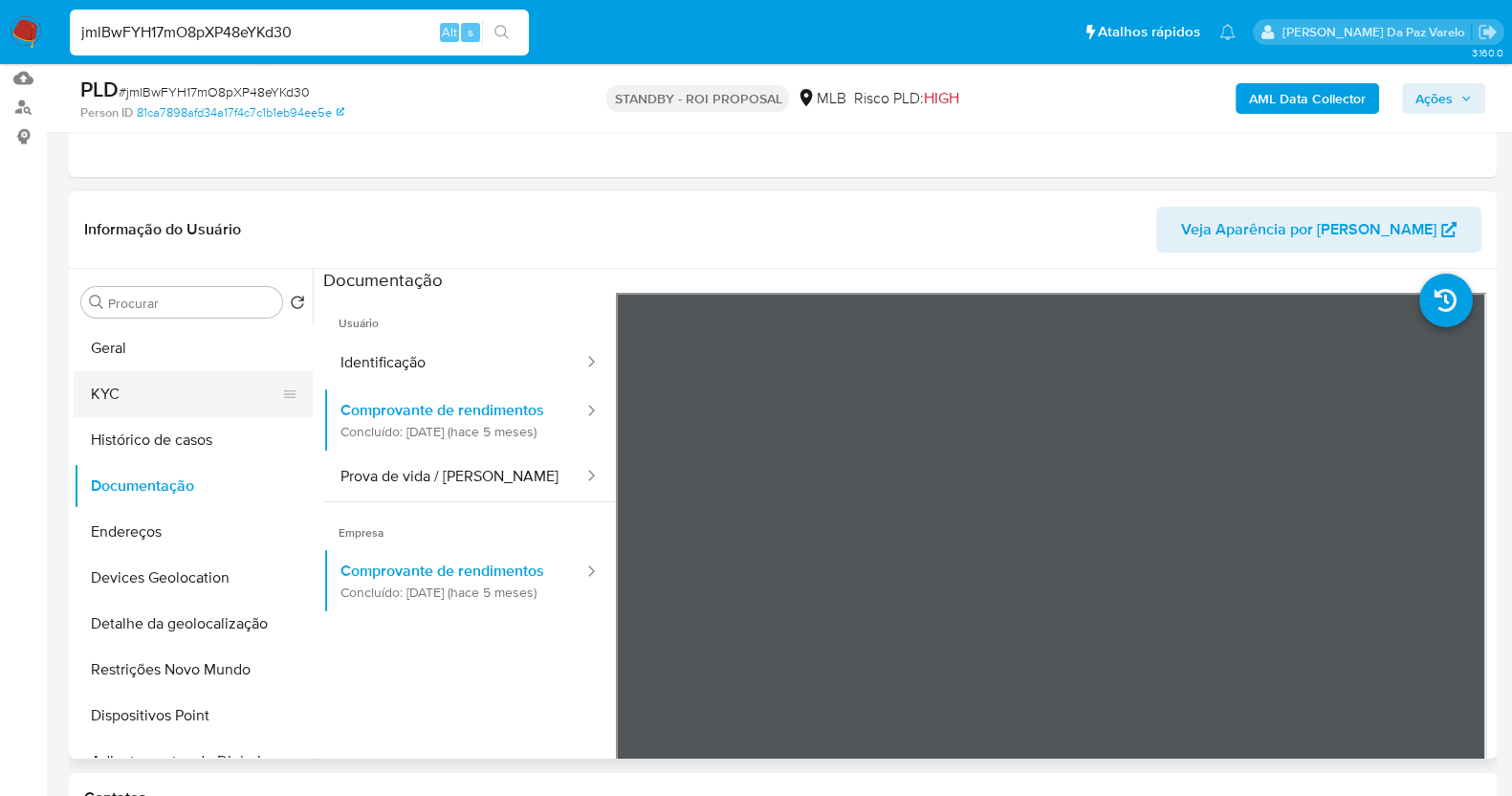
click at [171, 398] on button "KYC" at bounding box center [185, 394] width 223 height 46
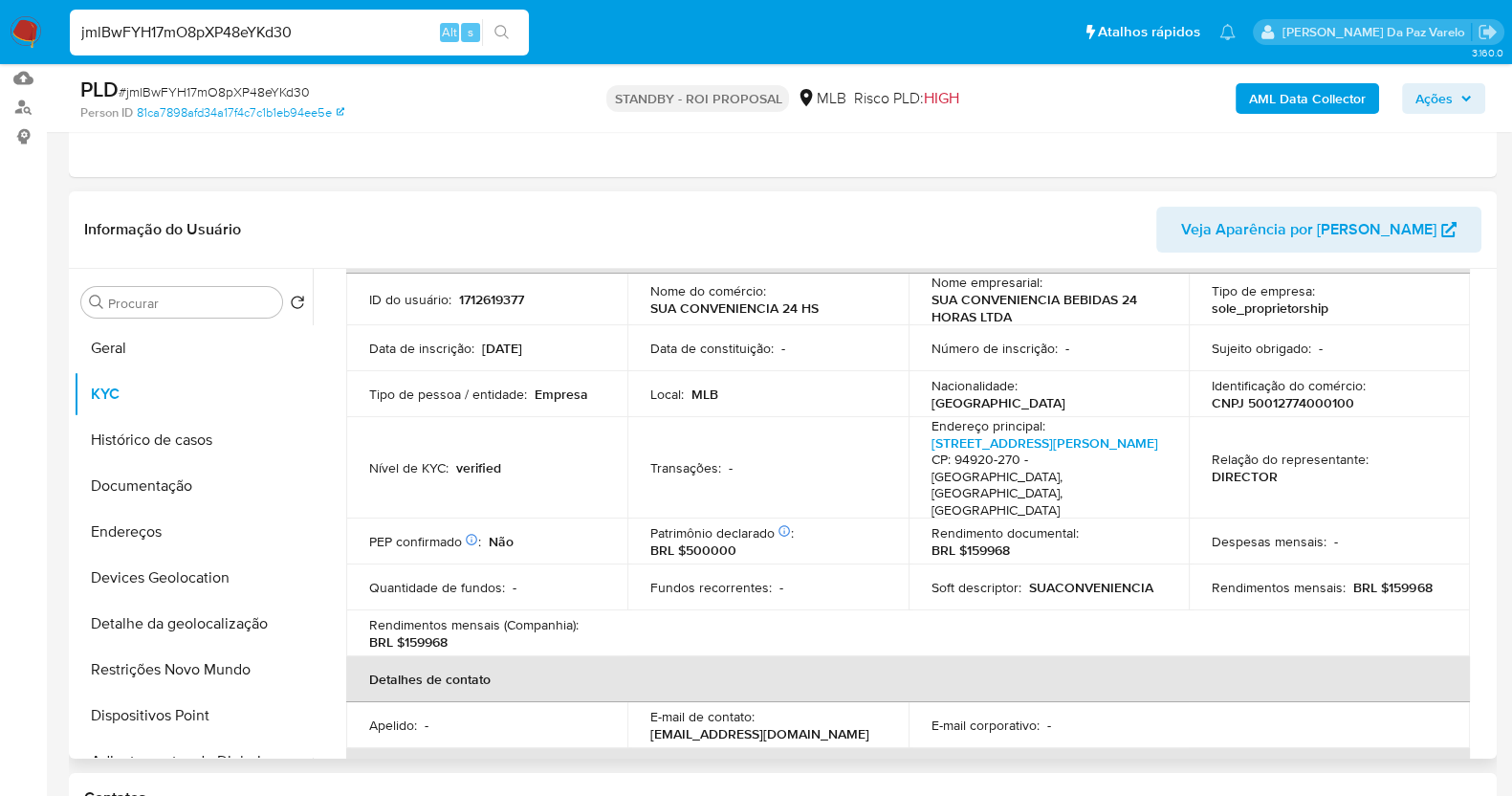
scroll to position [13, 0]
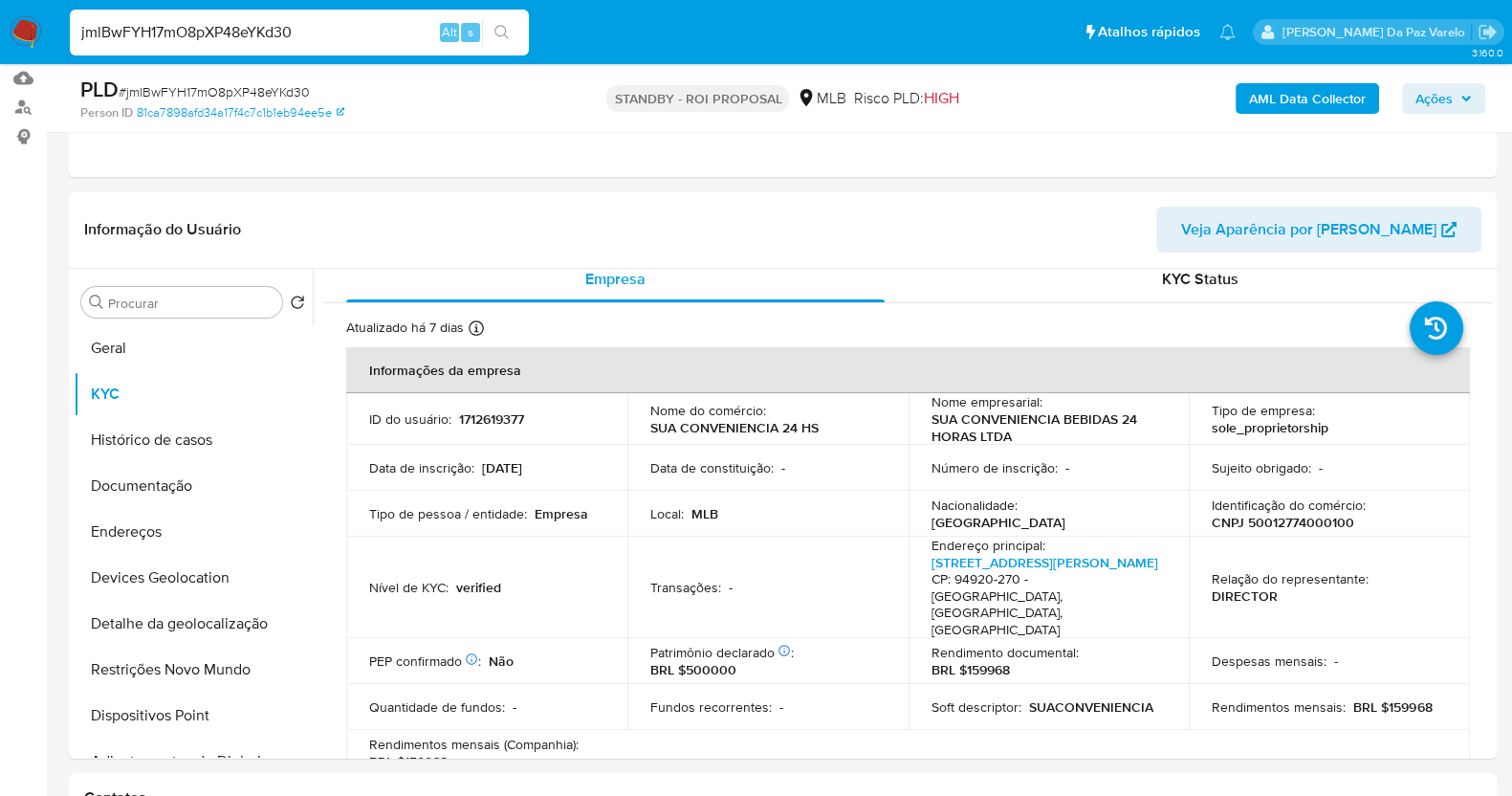
click at [303, 28] on input "jmlBwFYH17mO8pXP48eYKd30" at bounding box center [299, 31] width 459 height 25
paste input "uF9gg44jZSg8Pj5Eoiukw5zu"
type input "uF9gg44jZSg8Pj5Eoiukw5zu"
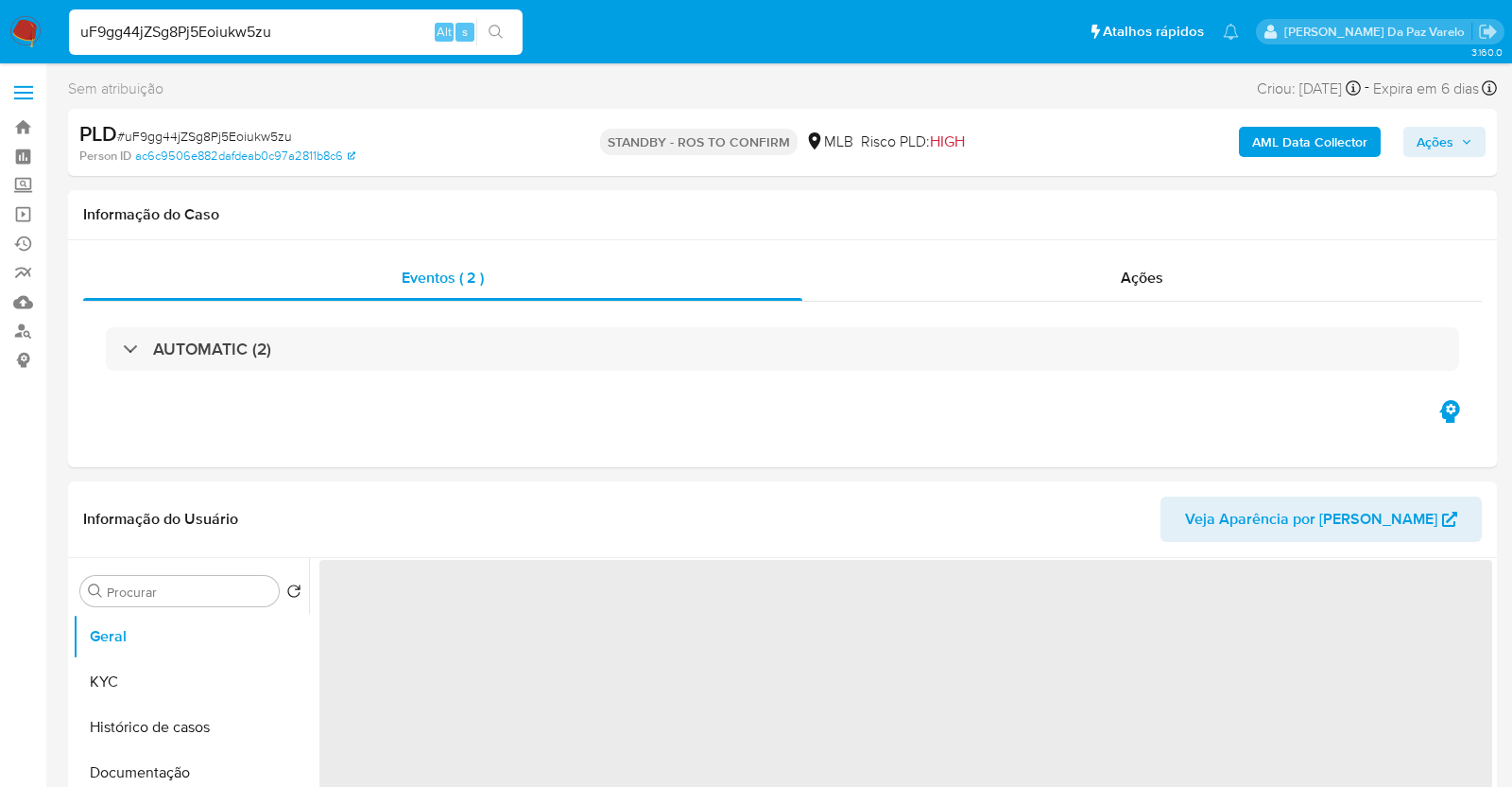
select select "10"
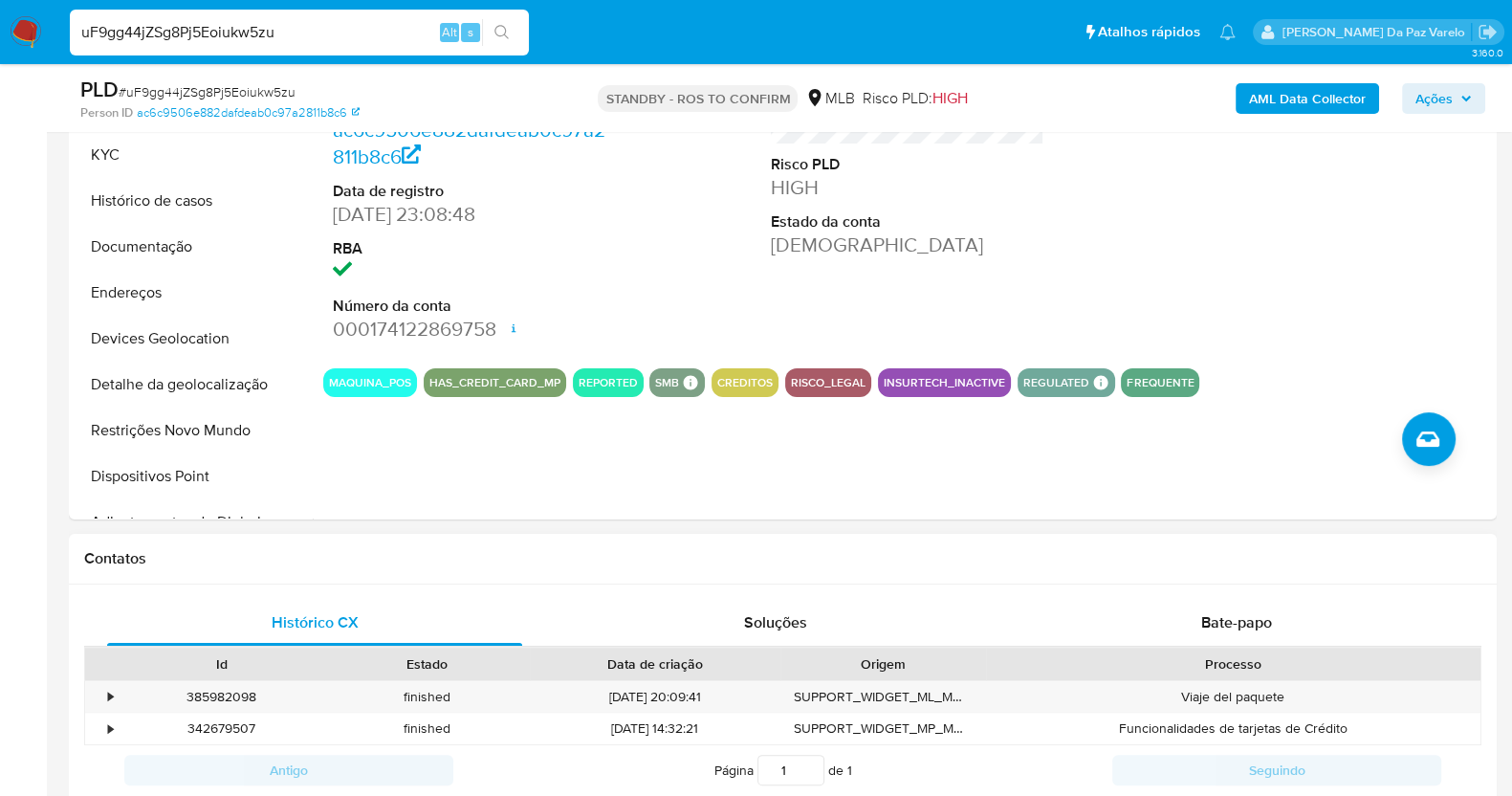
scroll to position [347, 0]
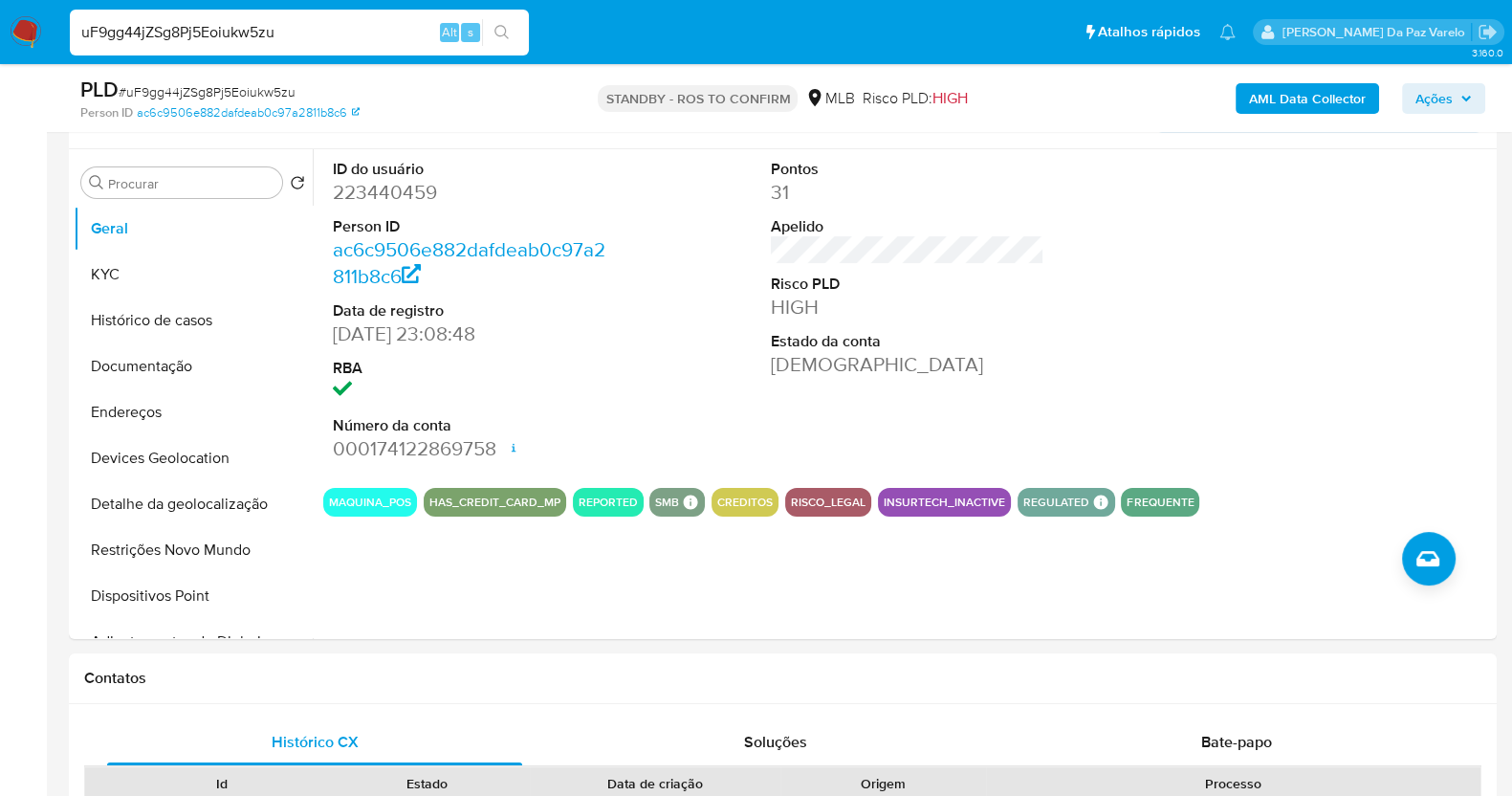
click at [373, 33] on input "uF9gg44jZSg8Pj5Eoiukw5zu" at bounding box center [299, 31] width 459 height 25
click at [374, 33] on input "uF9gg44jZSg8Pj5Eoiukw5zu" at bounding box center [299, 31] width 459 height 25
paste input "TMWNr6Evy0jvwtDsKcQbJFV6"
type input "TMWNr6Evy0jvwtDsKcQbJFV6"
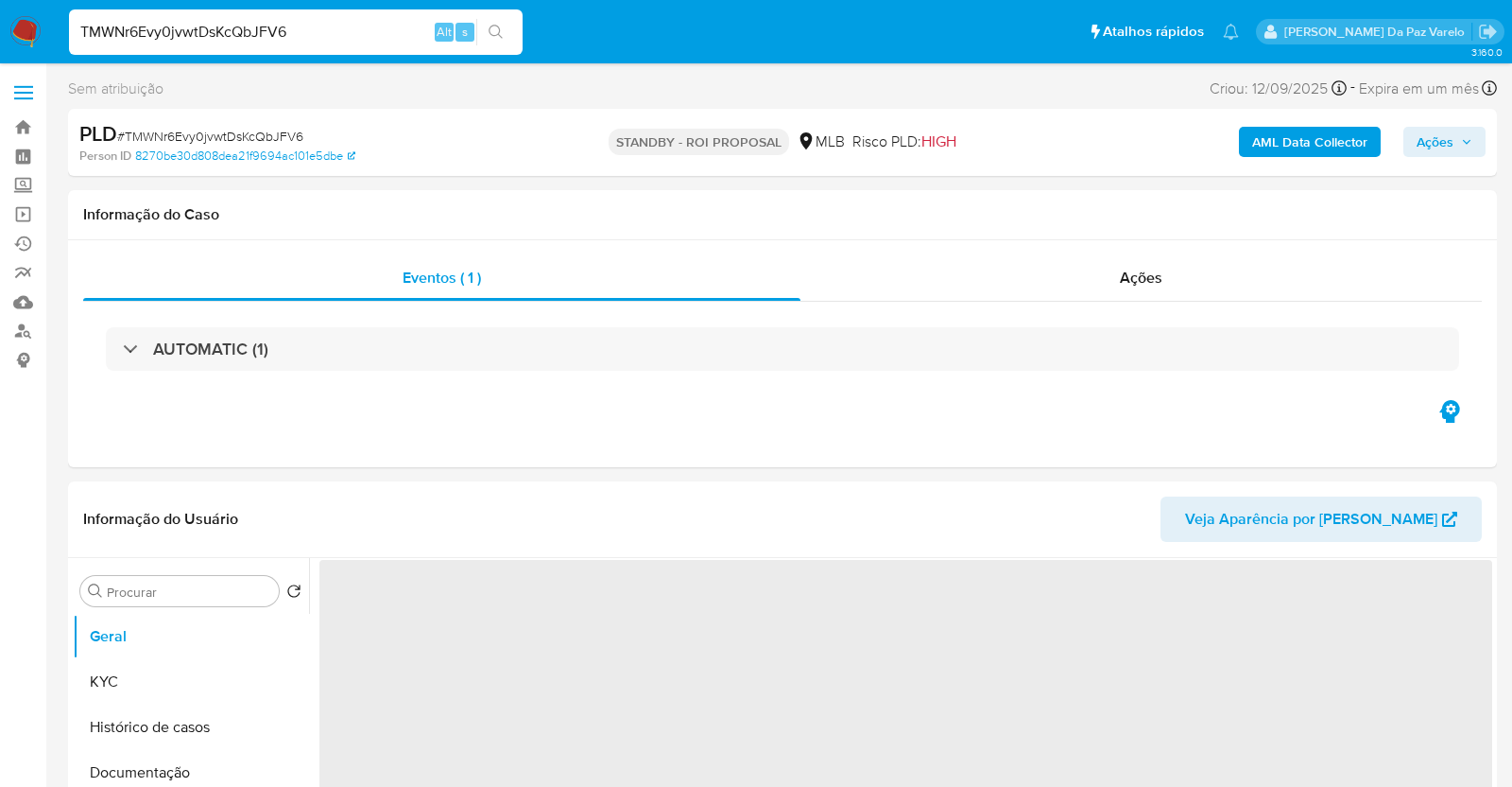
select select "10"
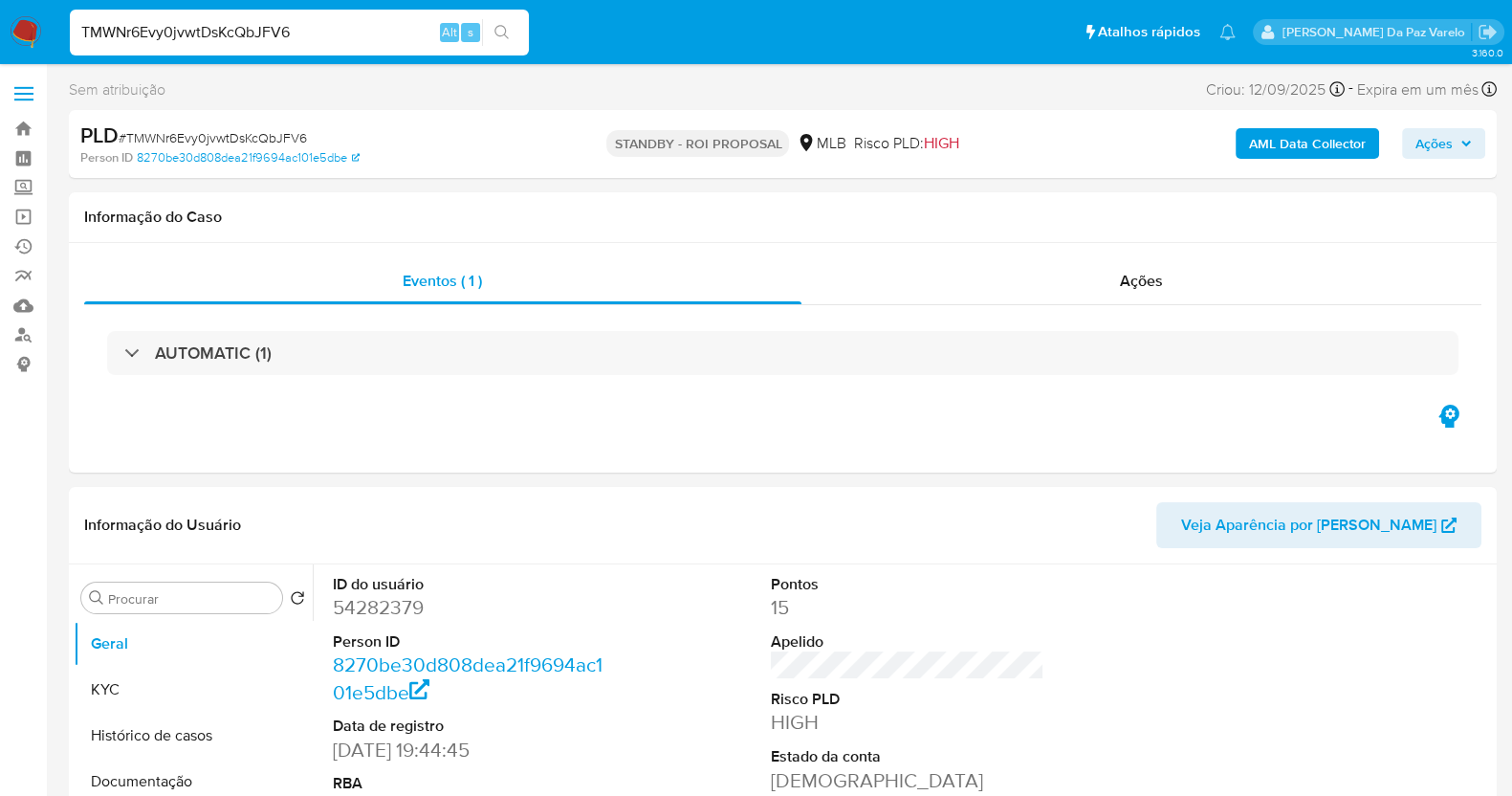
click at [346, 31] on input "TMWNr6Evy0jvwtDsKcQbJFV6" at bounding box center [299, 31] width 459 height 25
paste input "Fo96W9N5CmdEFWBaGUlX26SJ"
type input "Fo96W9N5CmdEFWBaGUlX26SJ"
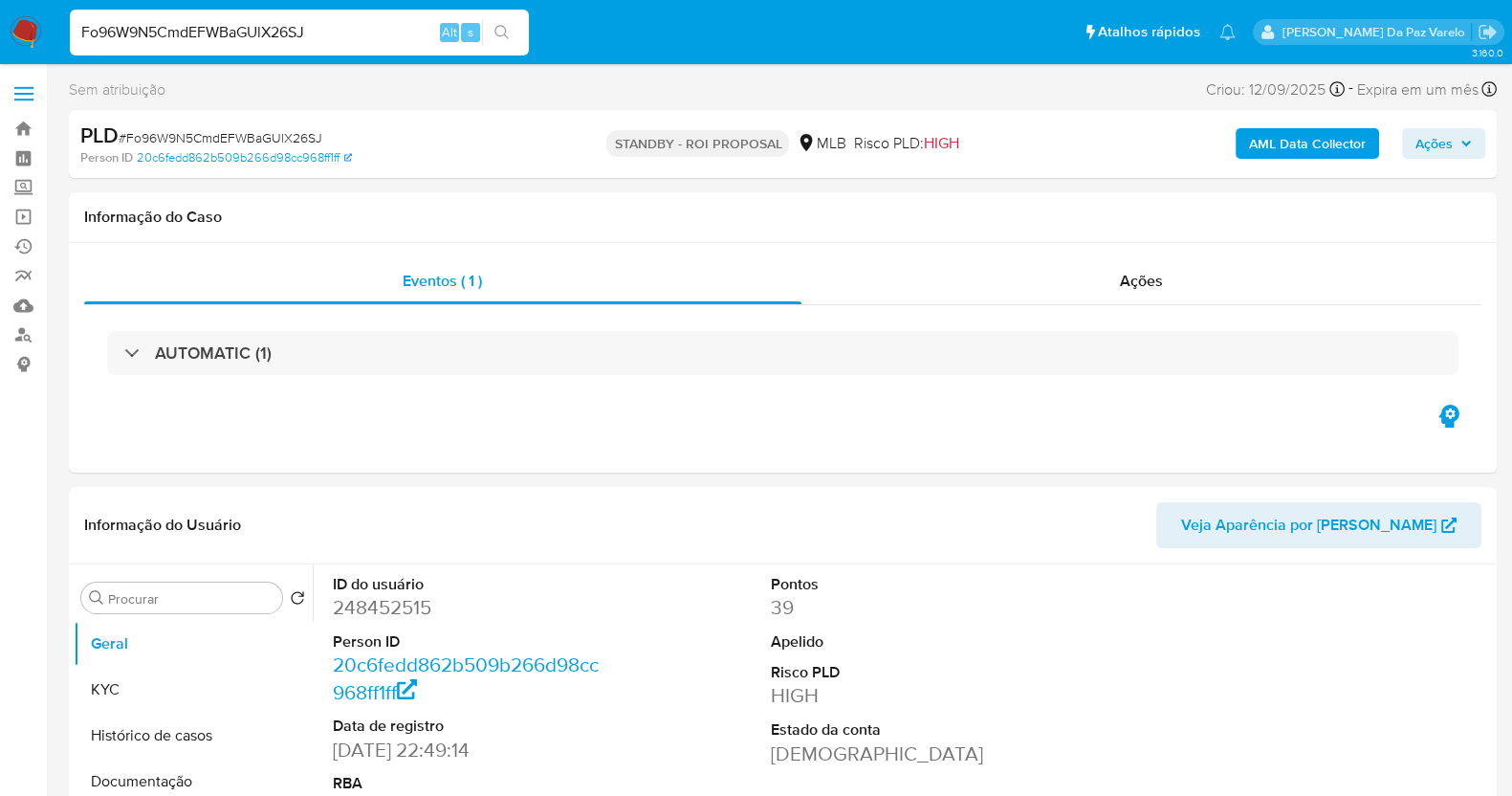
select select "10"
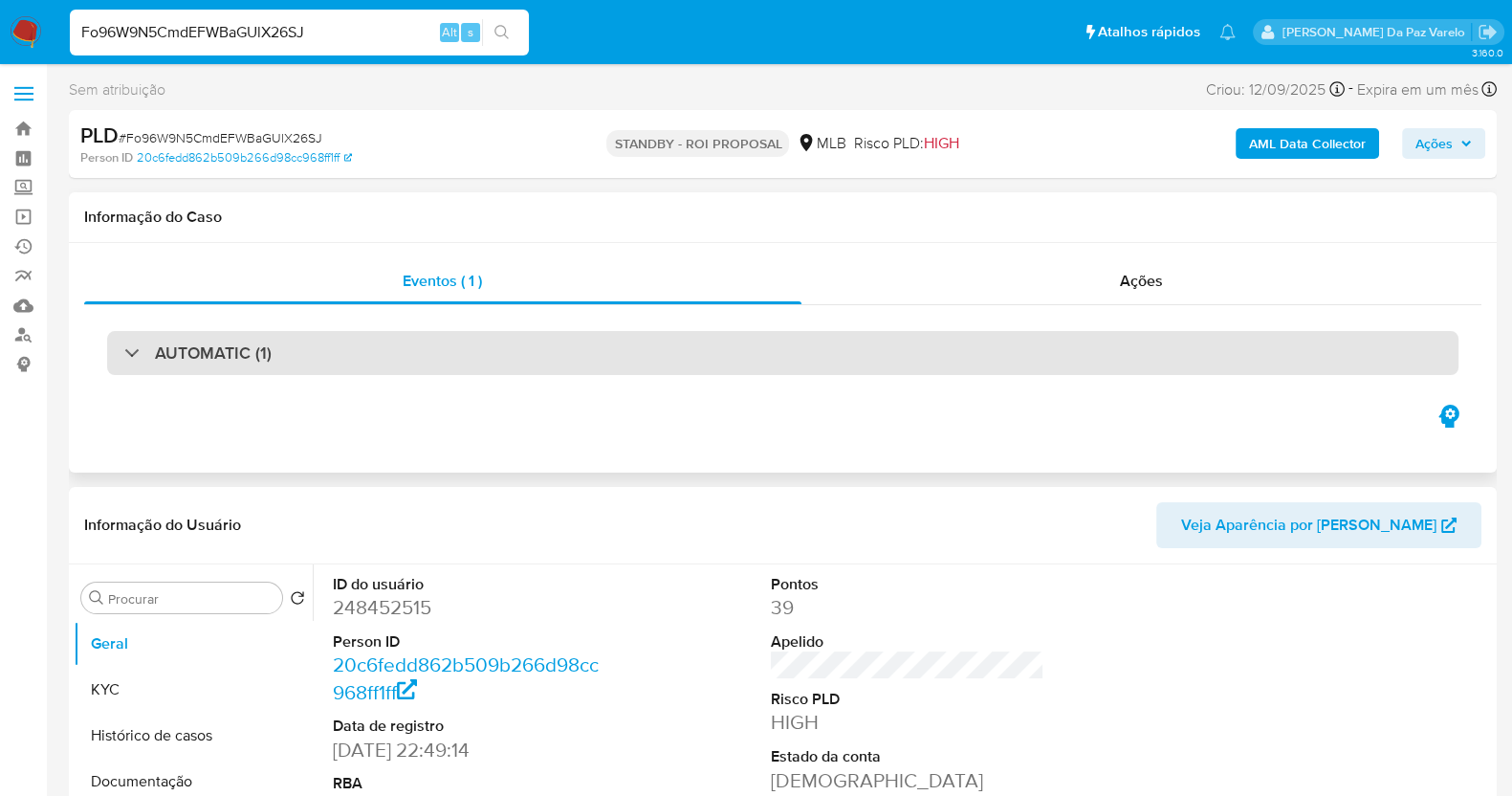
click at [254, 342] on h3 "AUTOMATIC (1)" at bounding box center [213, 352] width 117 height 21
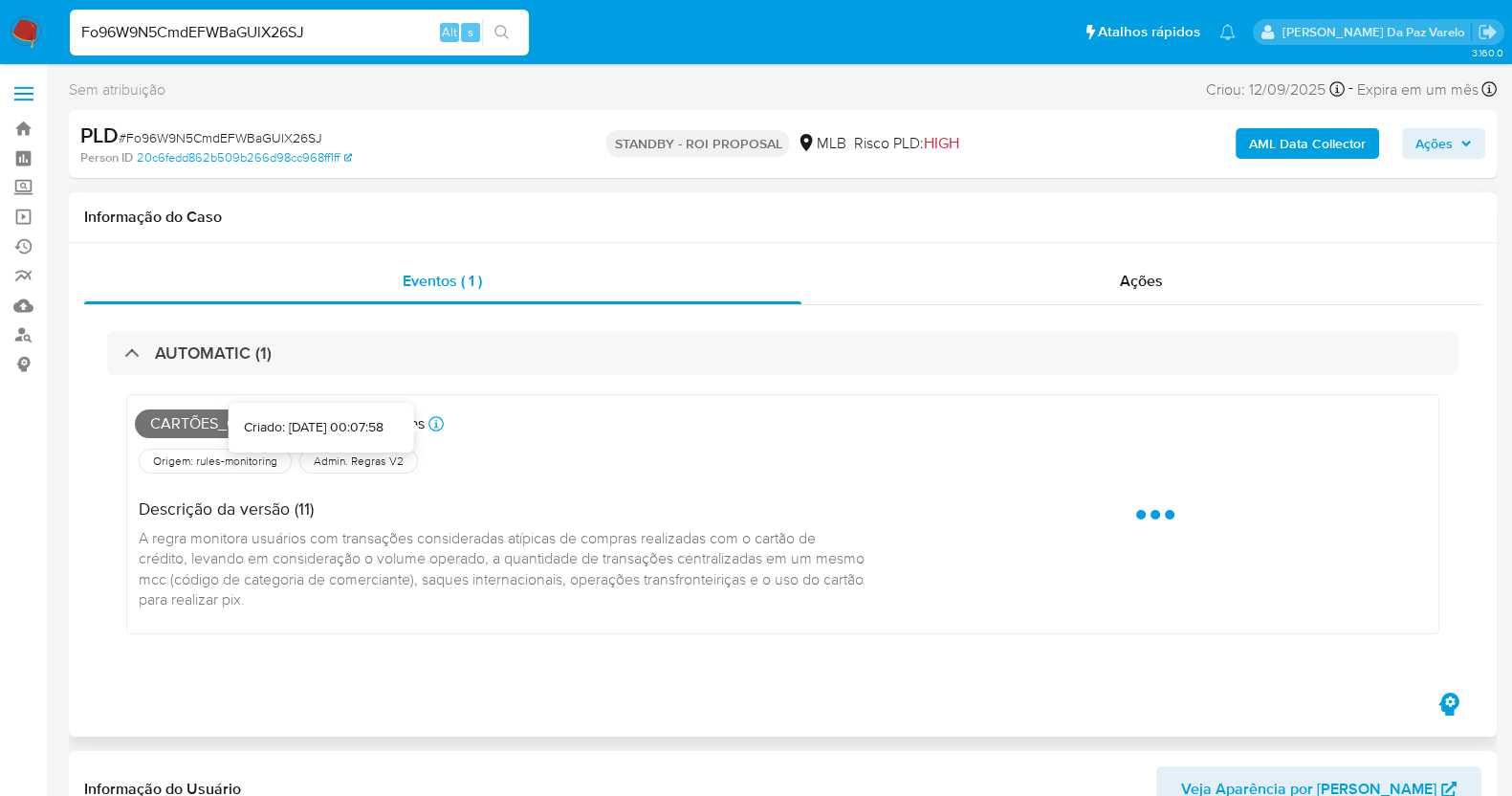
click at [446, 421] on div "Criado: [DATE] 00:07:58" at bounding box center [435, 423] width 23 height 27
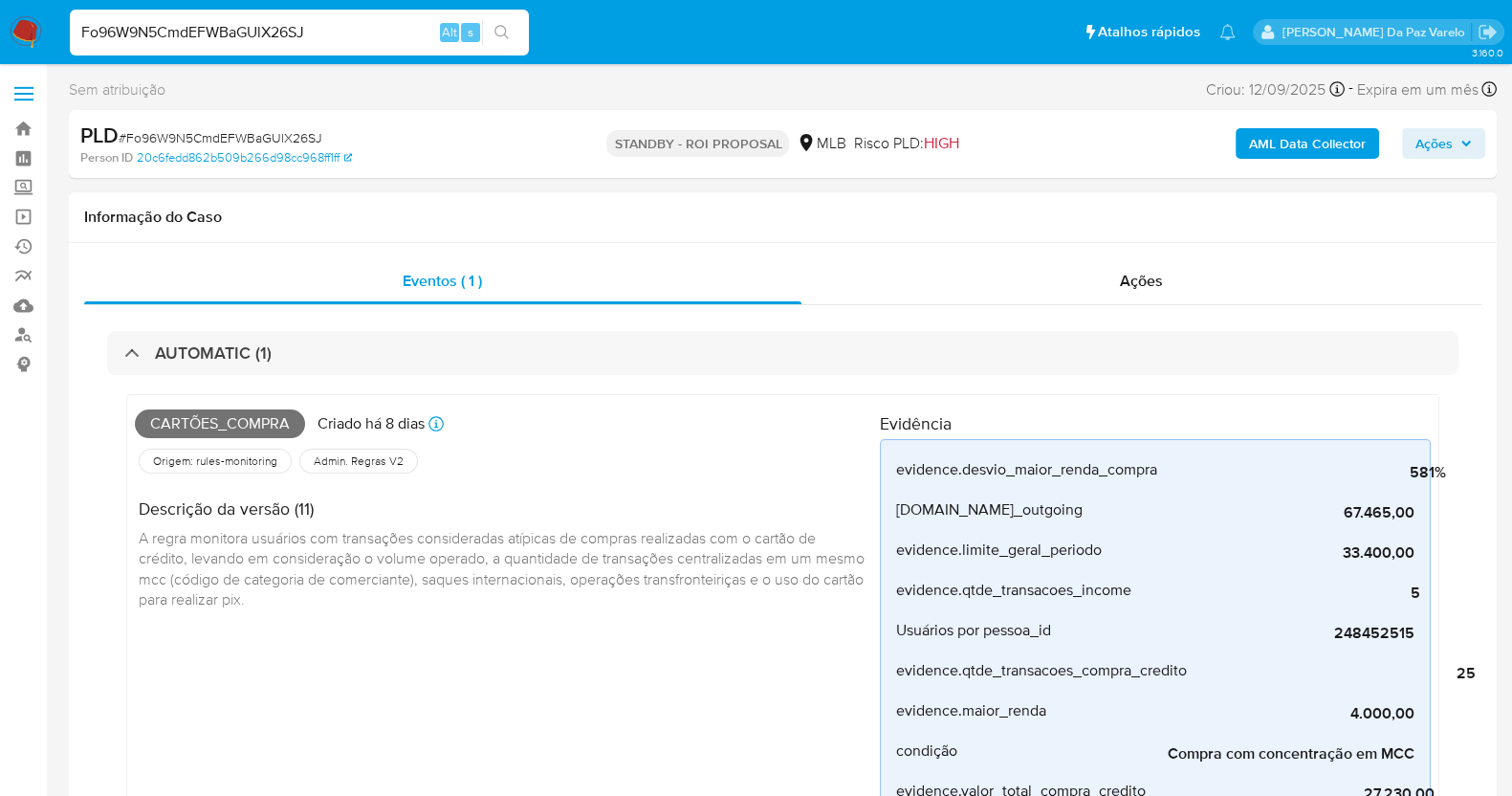
click at [224, 422] on span "Cartões_compra" at bounding box center [220, 423] width 170 height 29
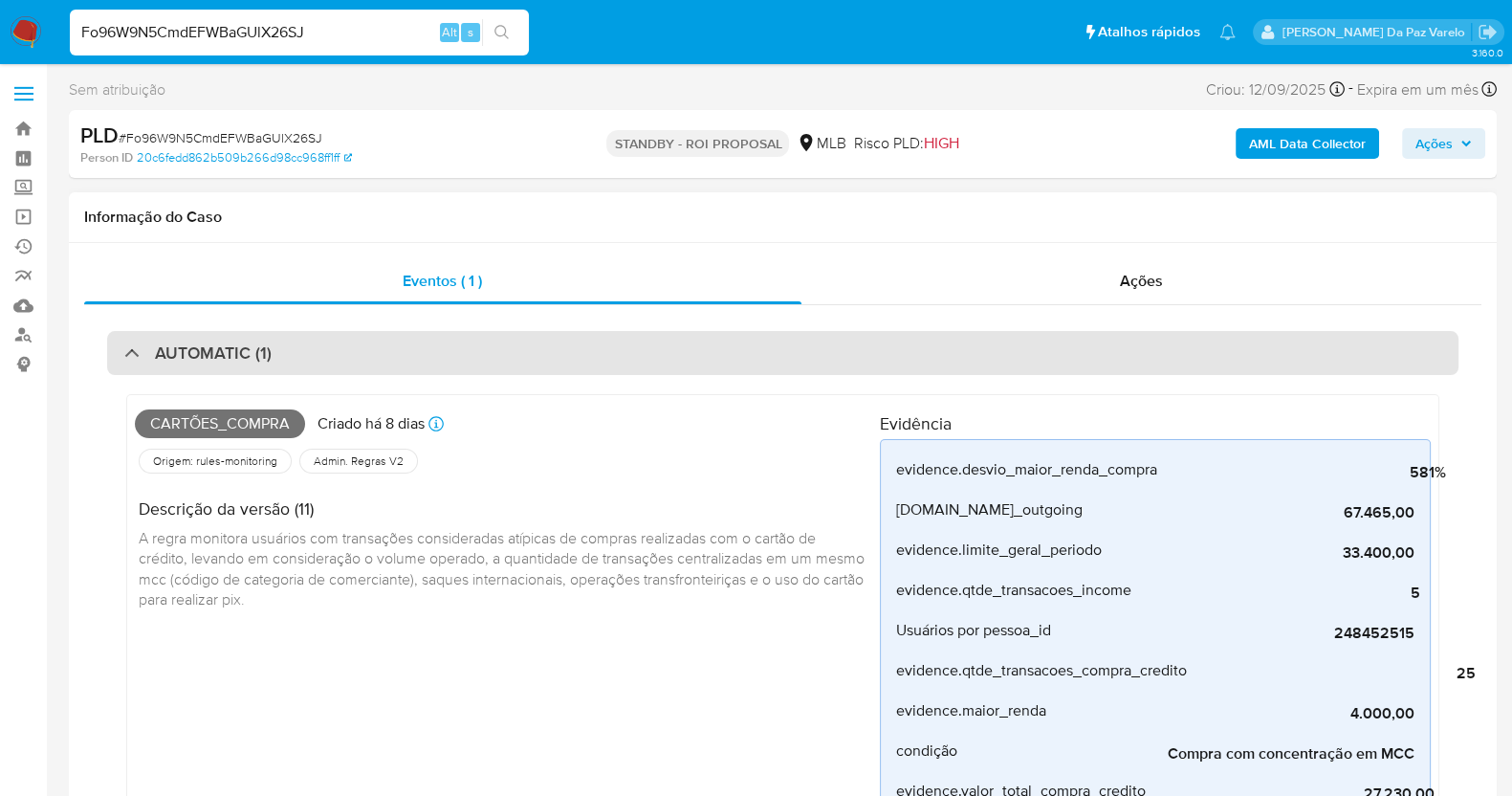
click at [142, 339] on div "AUTOMATIC (1)" at bounding box center [783, 352] width 1352 height 44
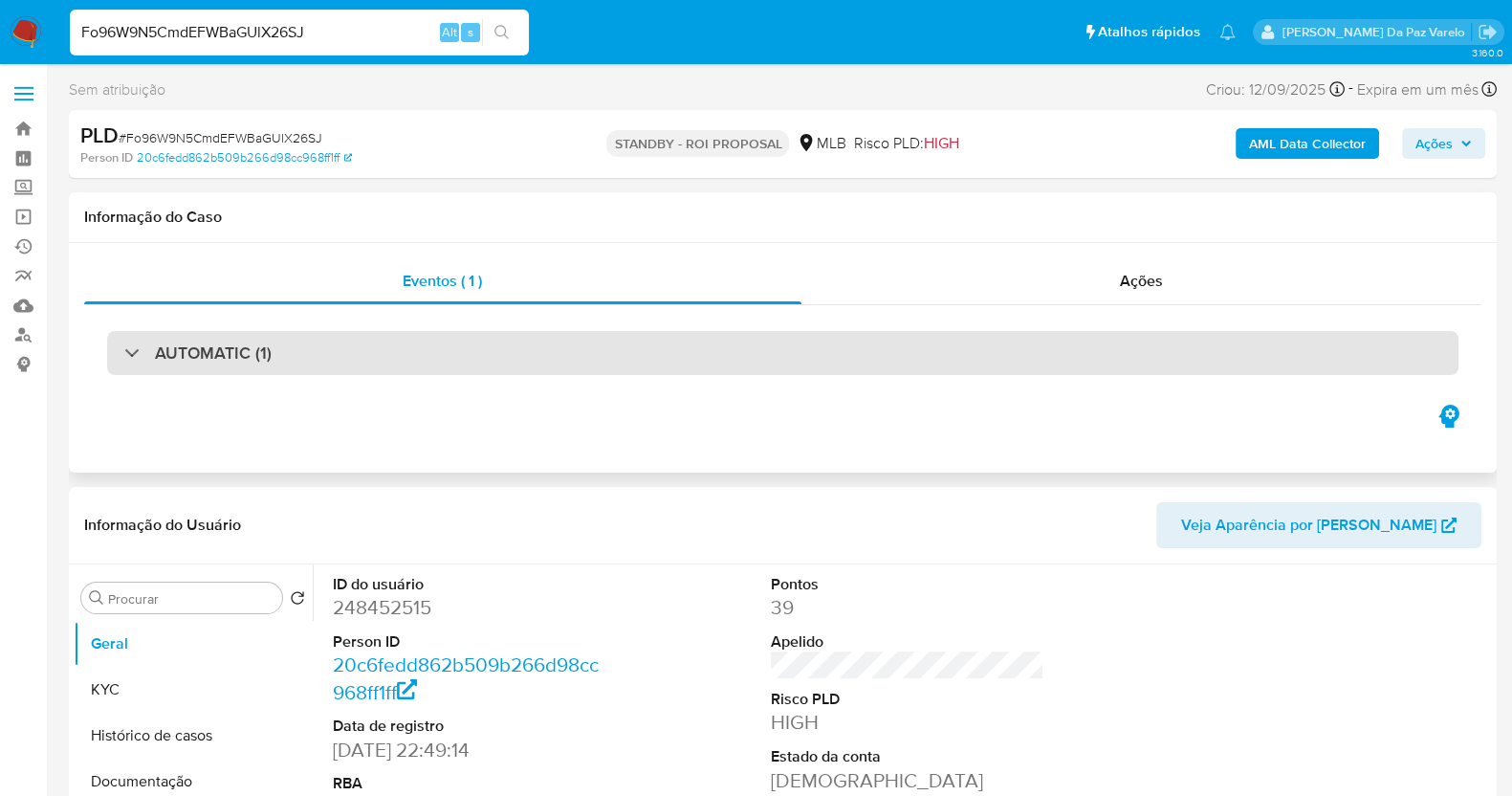
click at [170, 360] on h3 "AUTOMATIC (1)" at bounding box center [213, 352] width 117 height 21
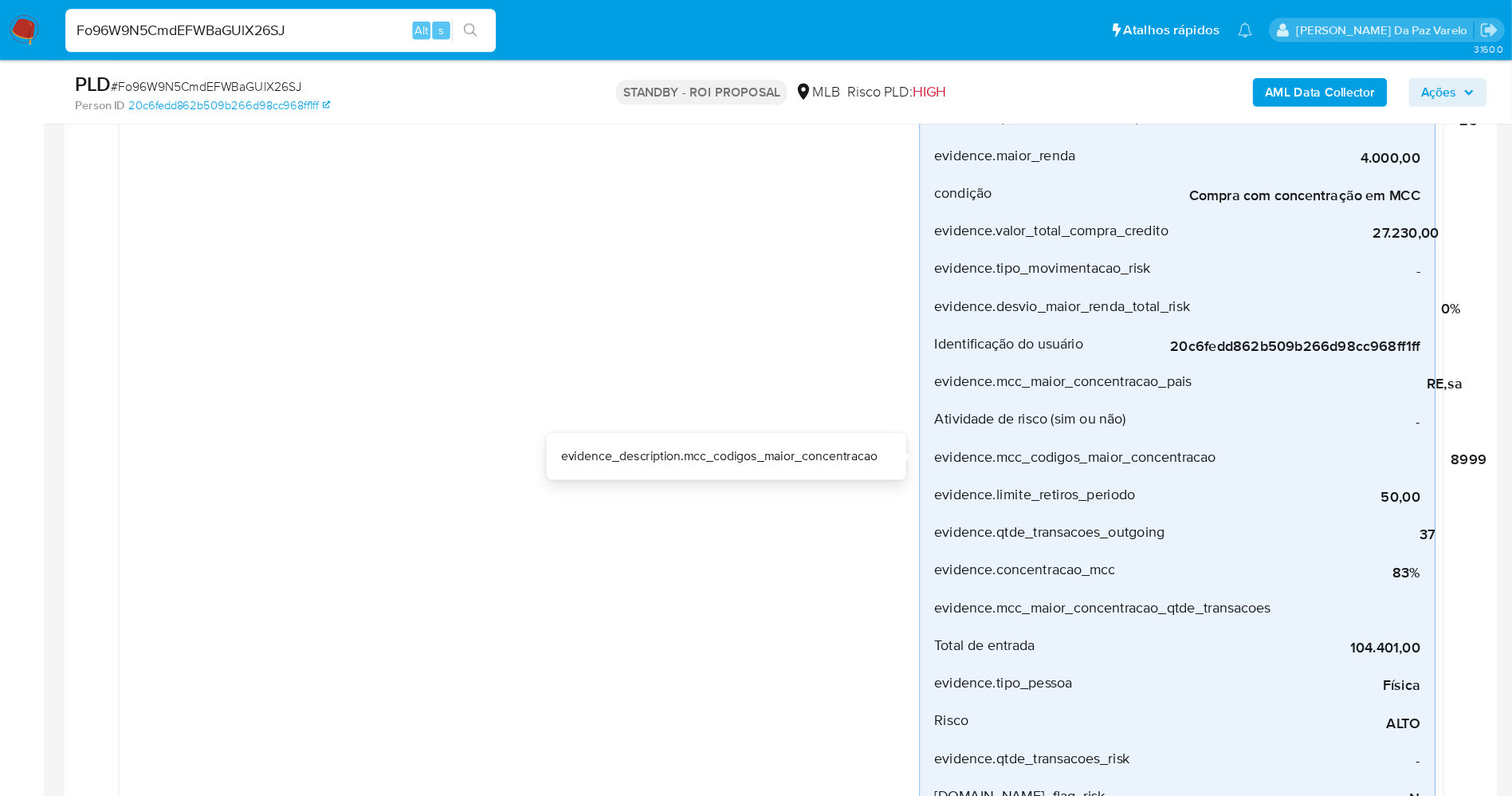
scroll to position [399, 0]
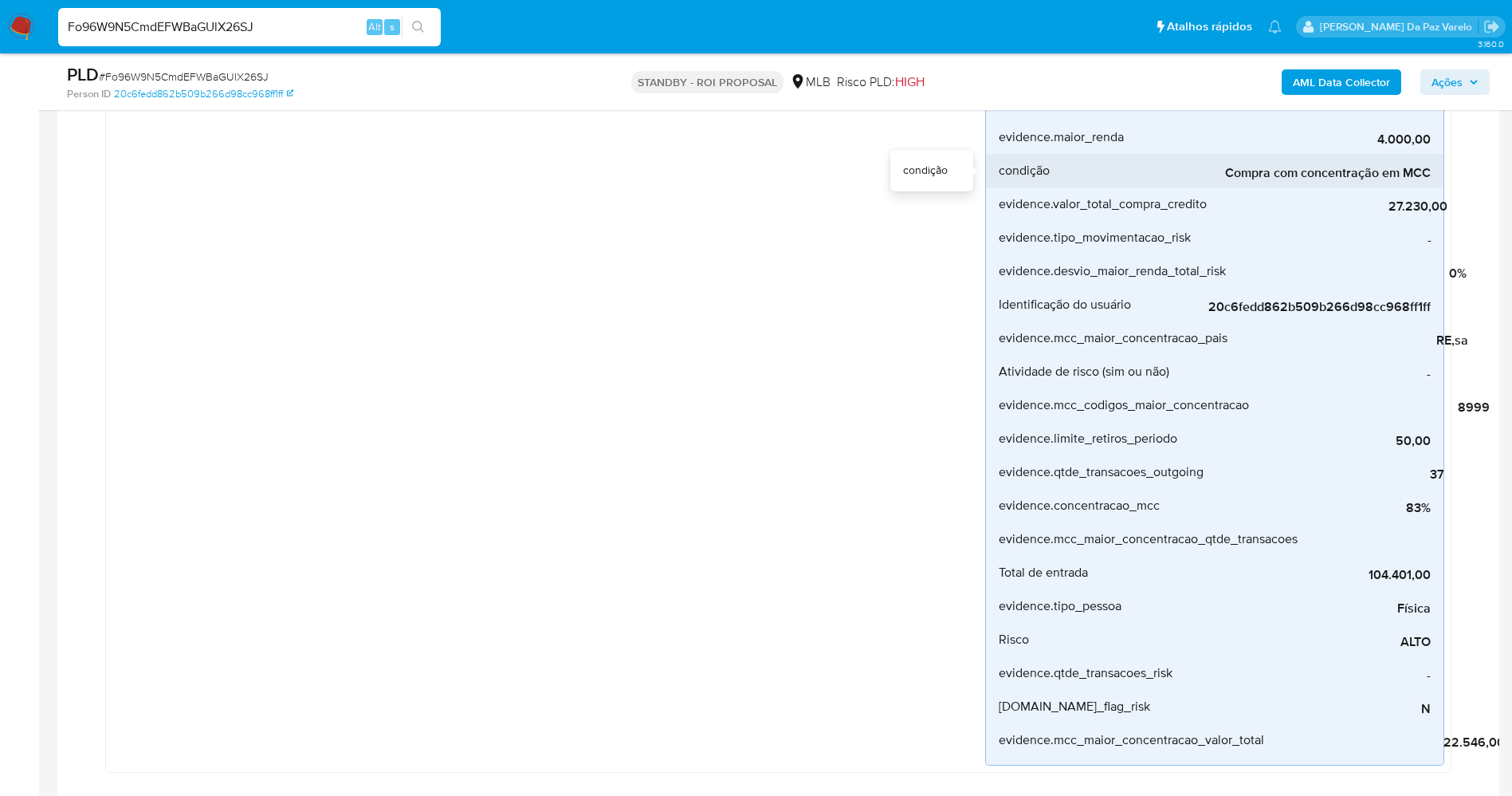
click at [1259, 177] on span "Compra com concentração em MCC" at bounding box center [1312, 172] width 240 height 16
drag, startPoint x: 1386, startPoint y: 214, endPoint x: 1455, endPoint y: 219, distance: 69.2
click at [1259, 219] on div "Cartões_compra Criado há 8 dias Criado: [DATE] 00:07:58 Origem: rules-monitorin…" at bounding box center [779, 327] width 1378 height 940
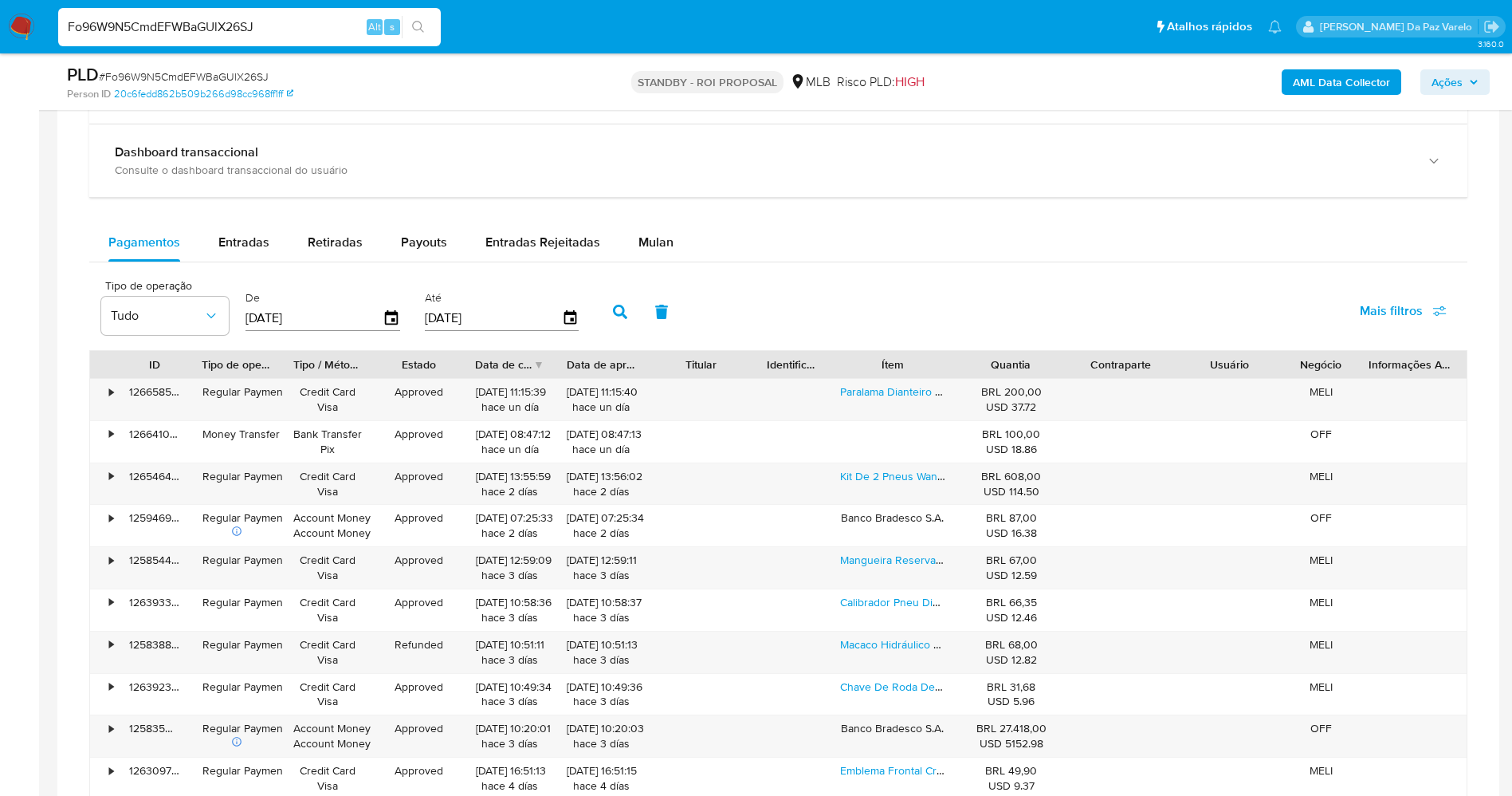
scroll to position [2193, 0]
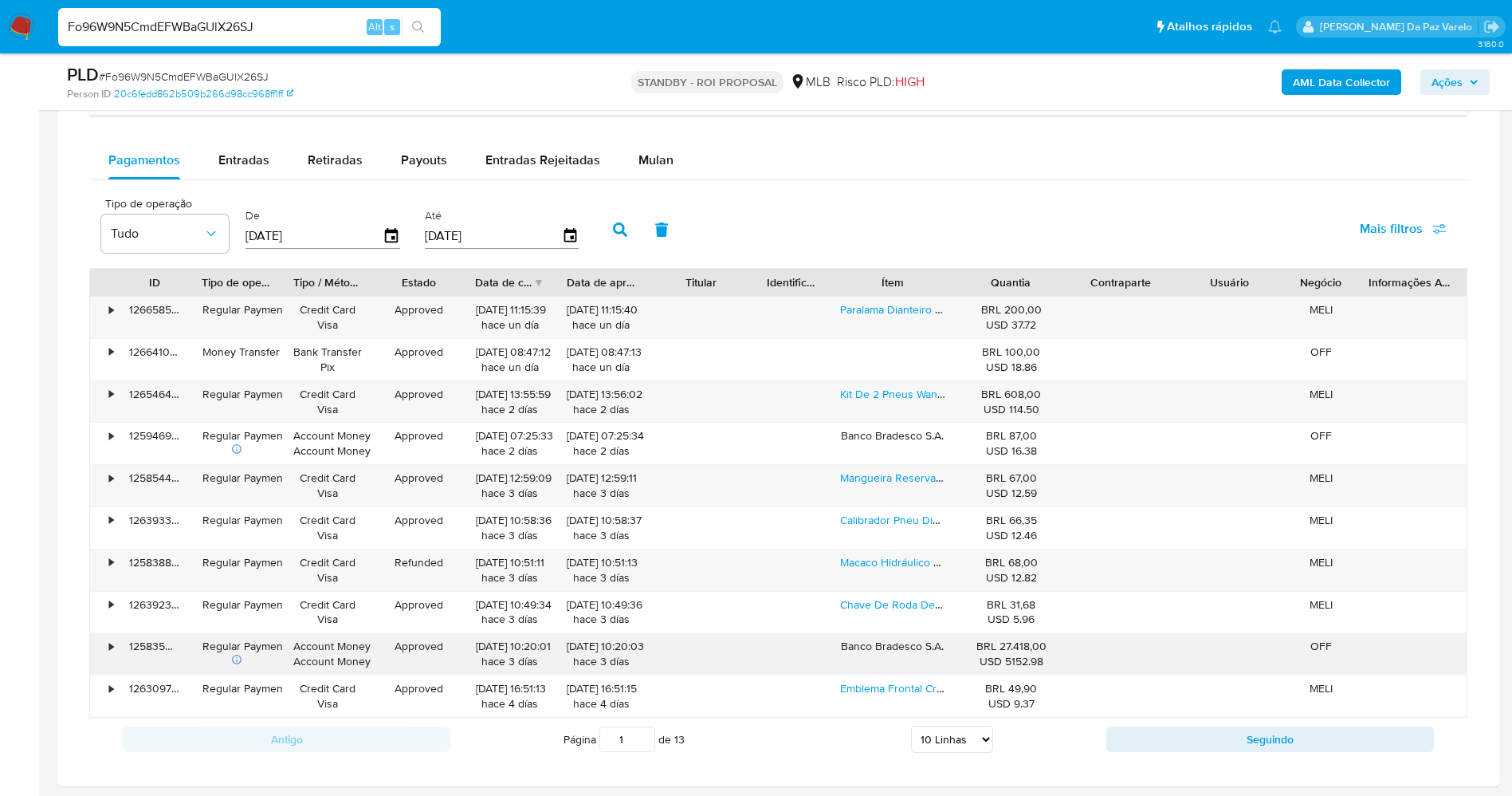
click at [1018, 644] on div "BRL 27.418,00 USD 5152.98" at bounding box center [1012, 653] width 87 height 30
click at [235, 654] on icon at bounding box center [237, 660] width 11 height 11
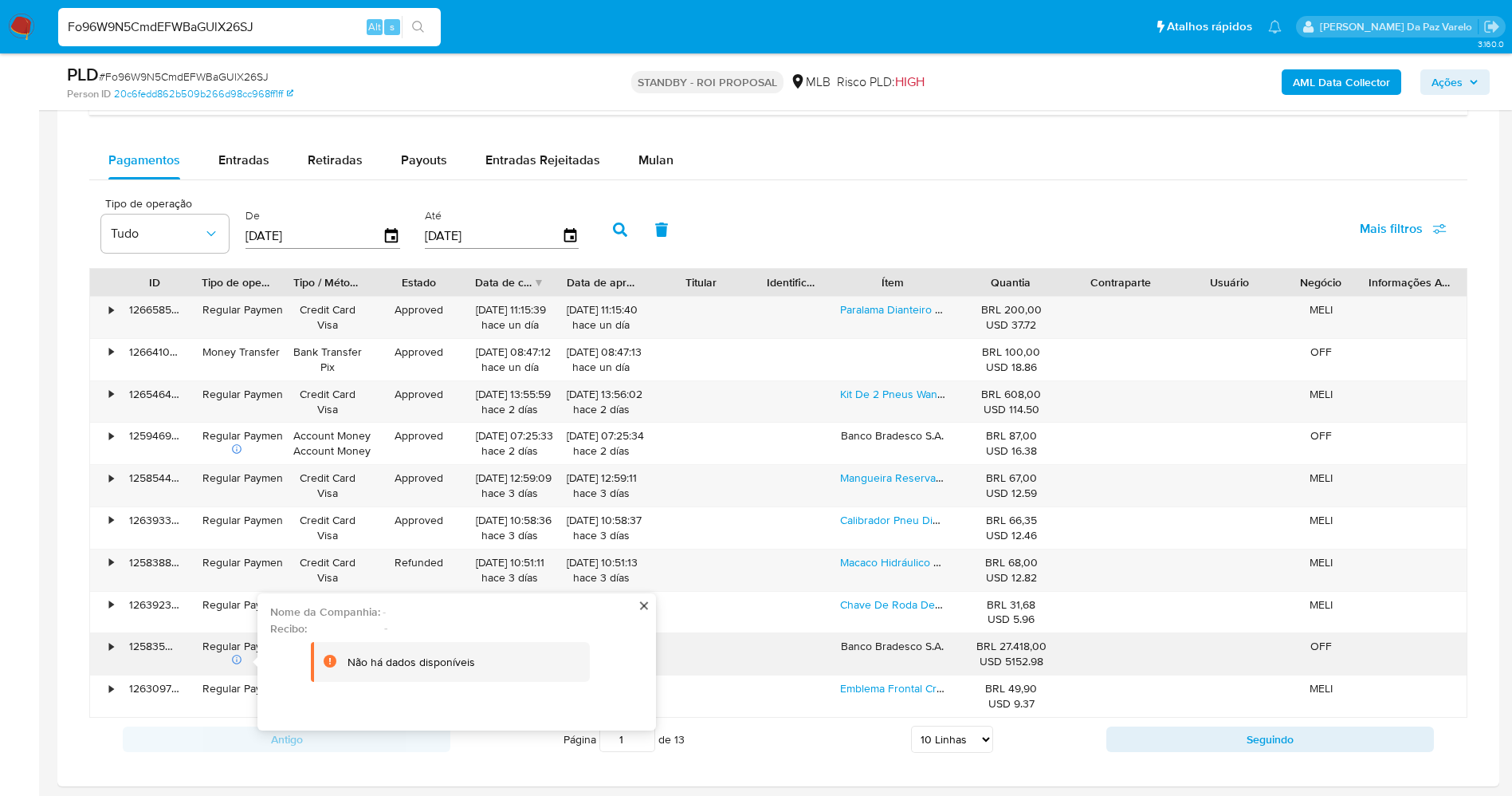
click at [235, 654] on icon at bounding box center [237, 660] width 11 height 11
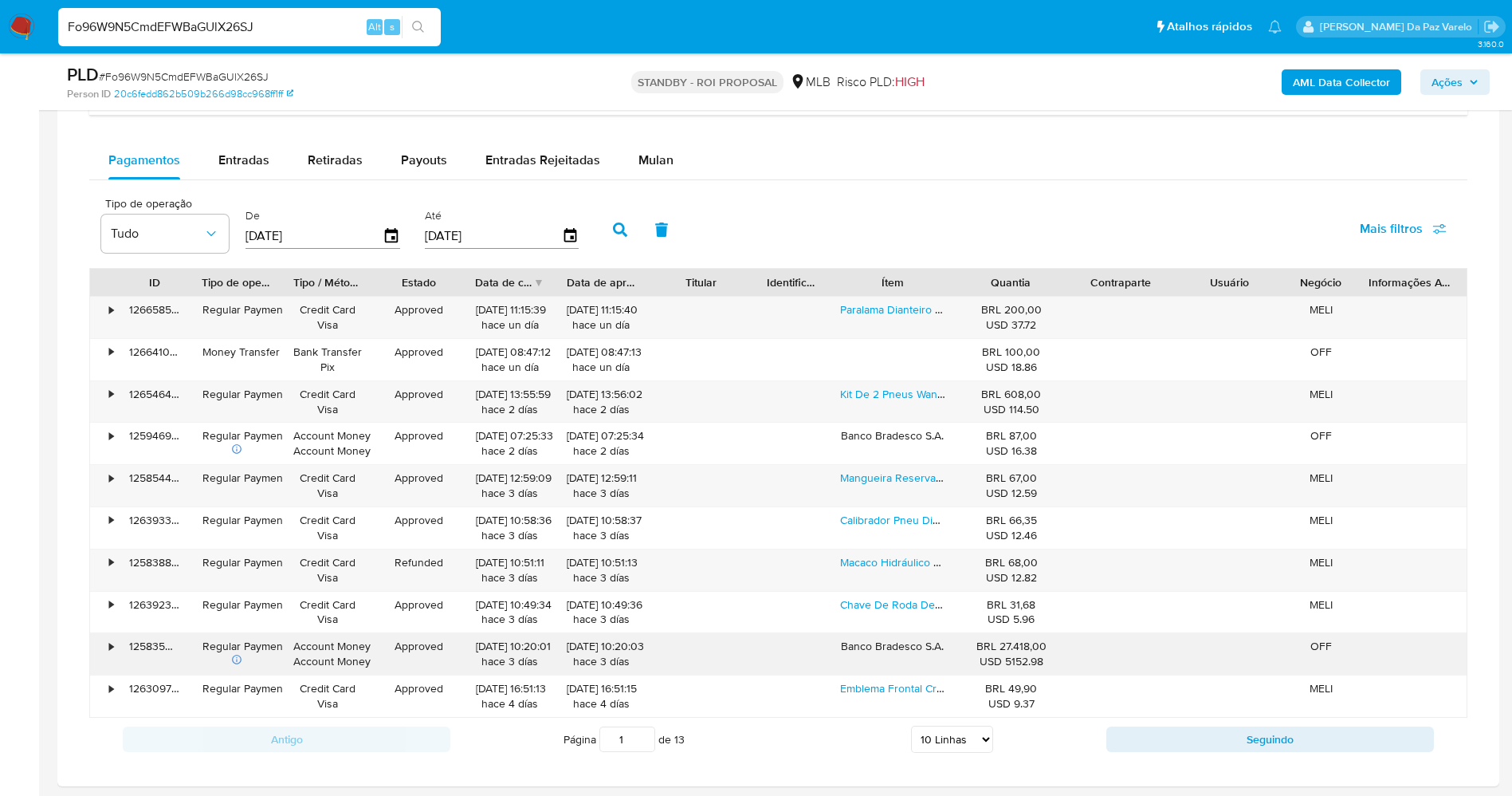
click at [112, 652] on div "•" at bounding box center [111, 646] width 4 height 15
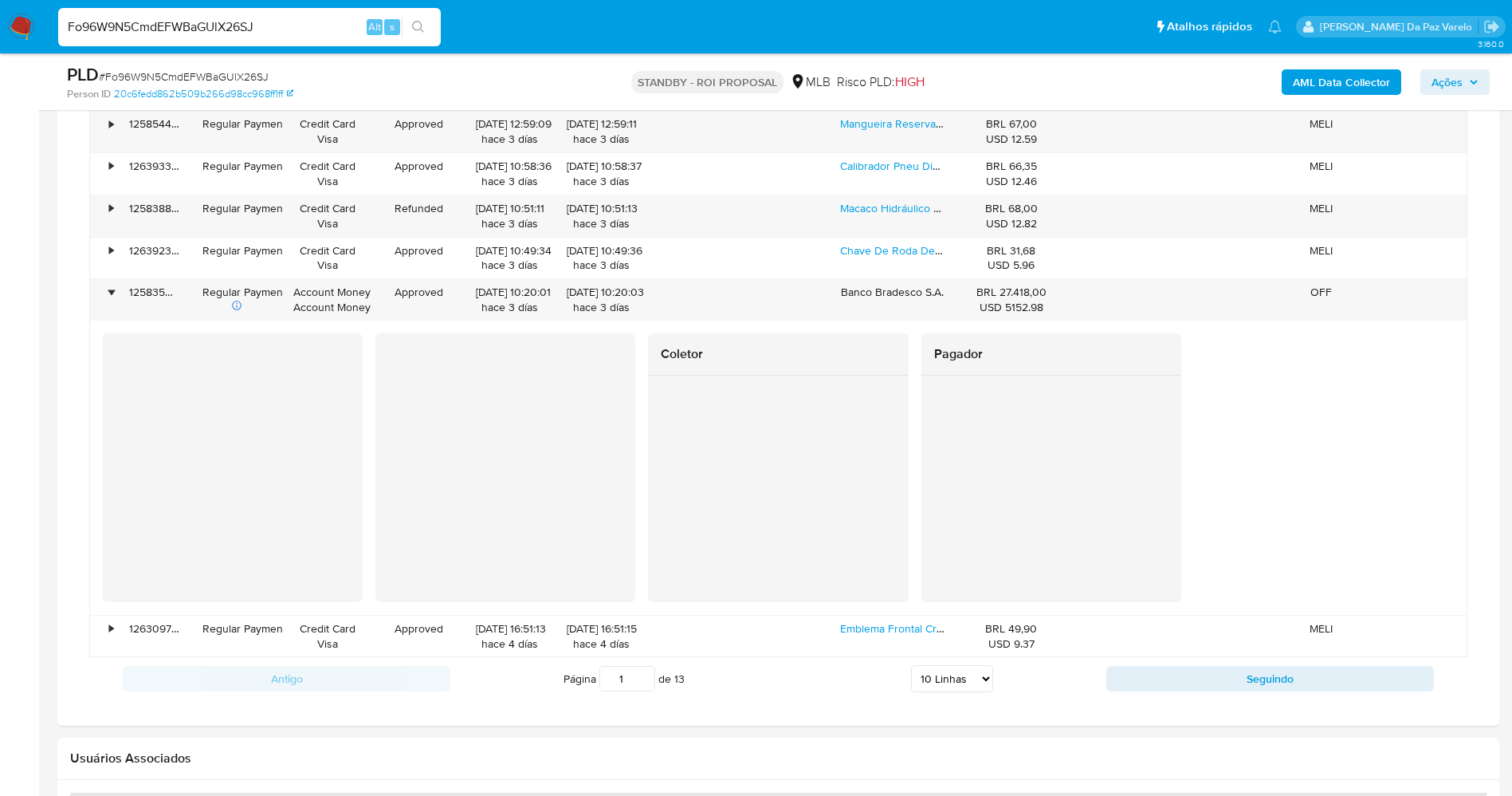
scroll to position [2552, 0]
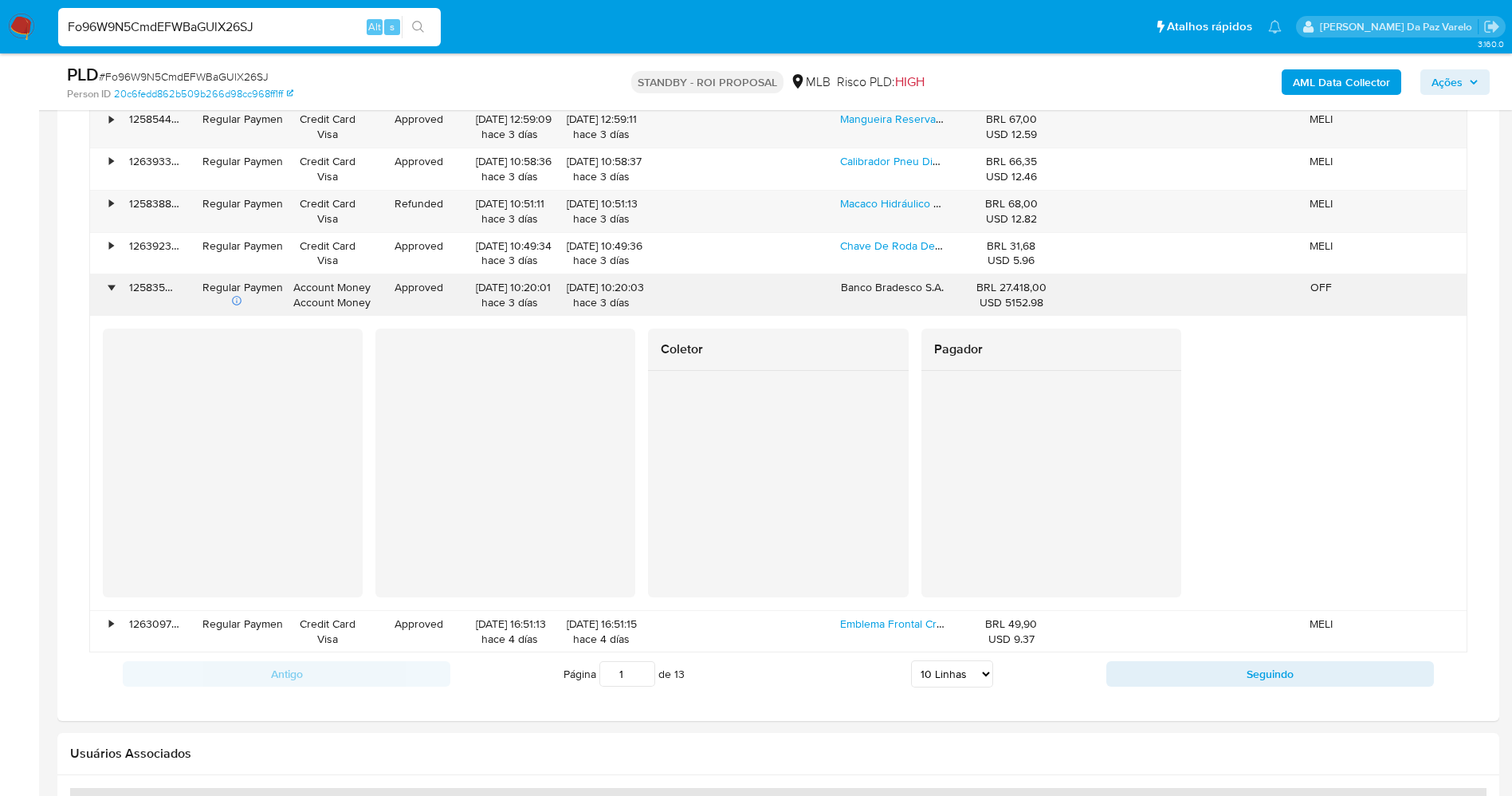
click at [113, 286] on div "•" at bounding box center [111, 287] width 4 height 15
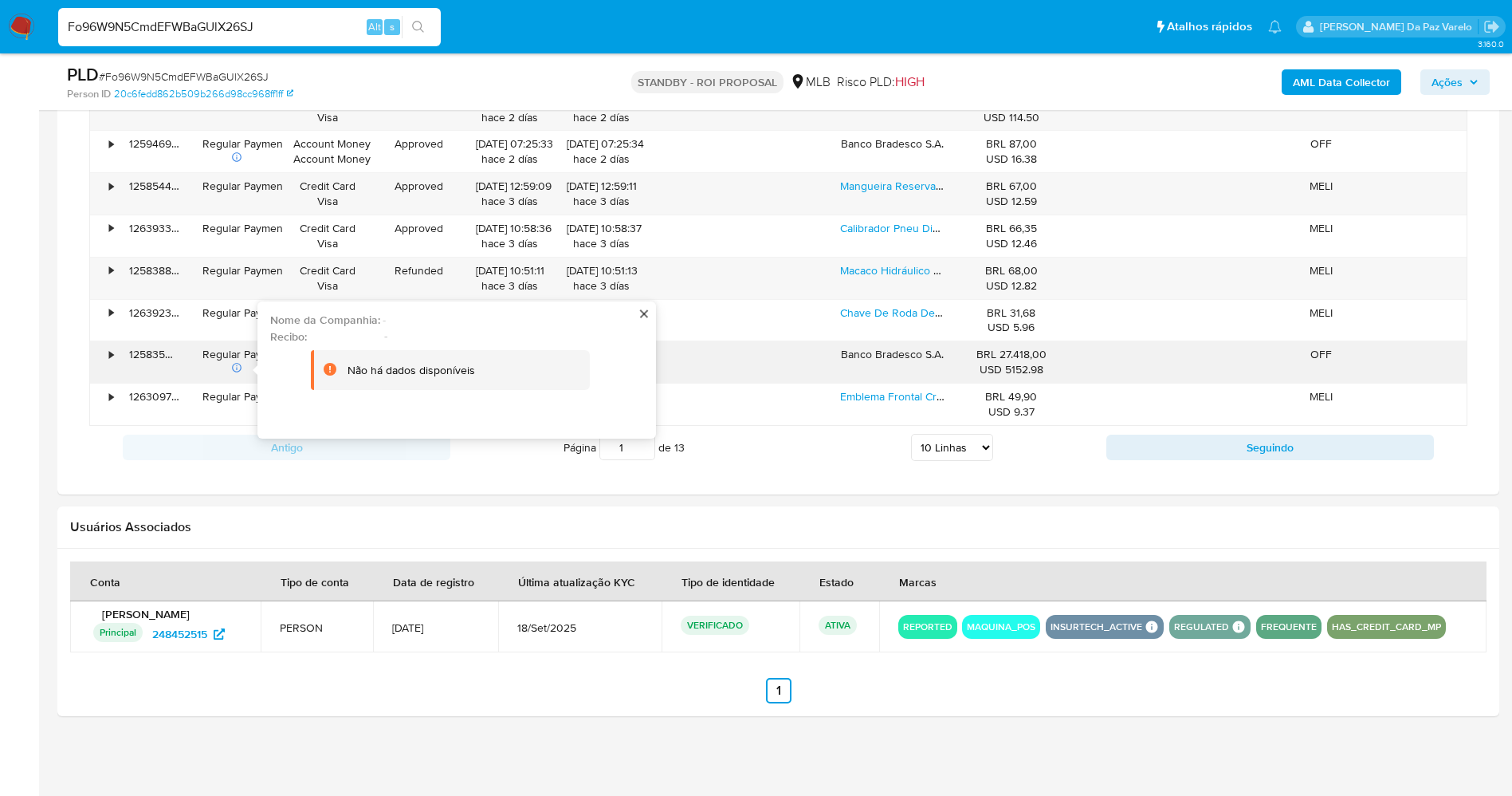
click at [234, 368] on icon at bounding box center [237, 368] width 11 height 11
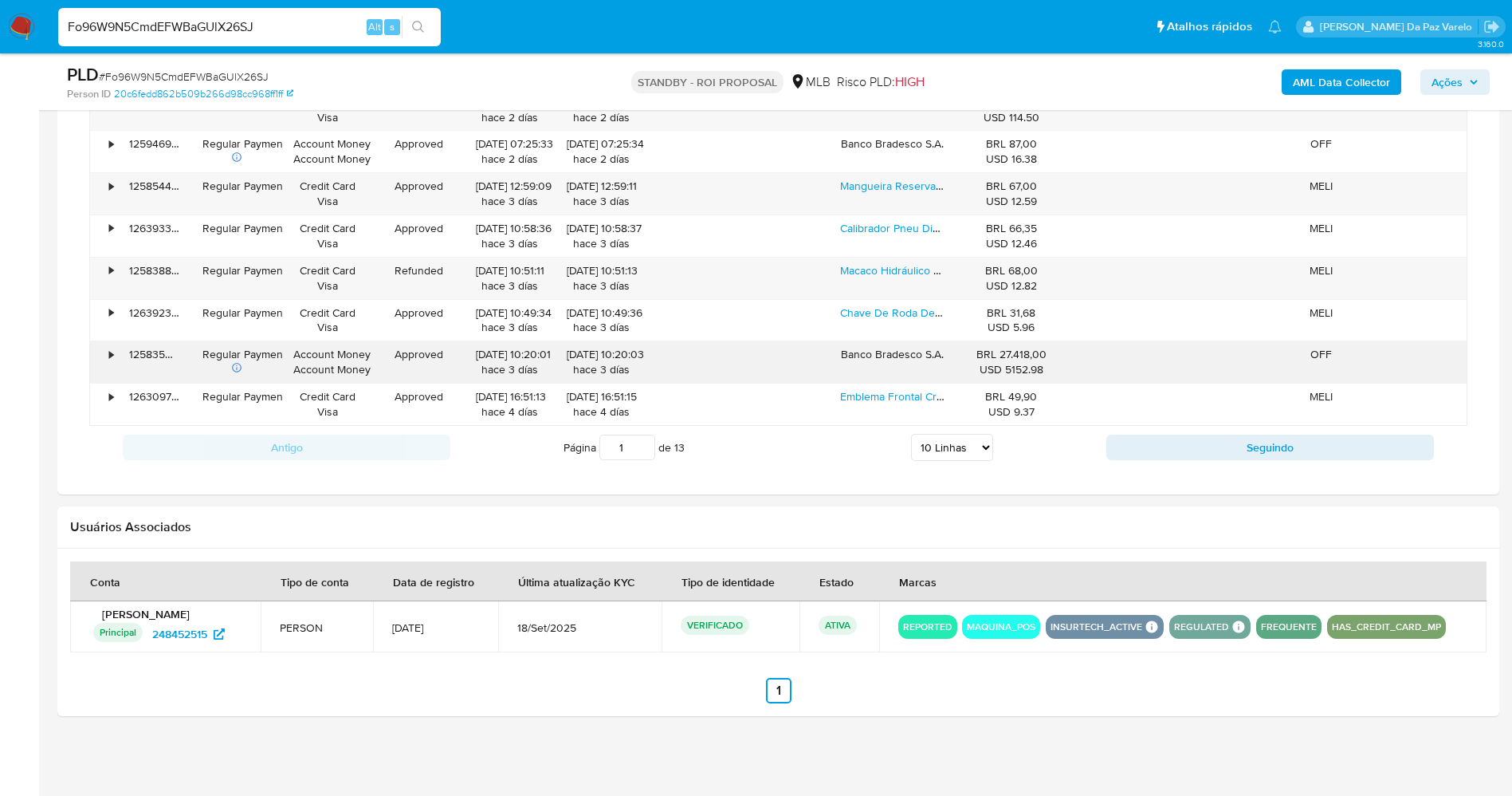
click at [939, 358] on div "Banco Bradesco S.A." at bounding box center [893, 362] width 127 height 42
click at [997, 350] on div "BRL 27.418,00 USD 5152.98" at bounding box center [1012, 362] width 87 height 30
drag, startPoint x: 997, startPoint y: 350, endPoint x: 1028, endPoint y: 354, distance: 31.3
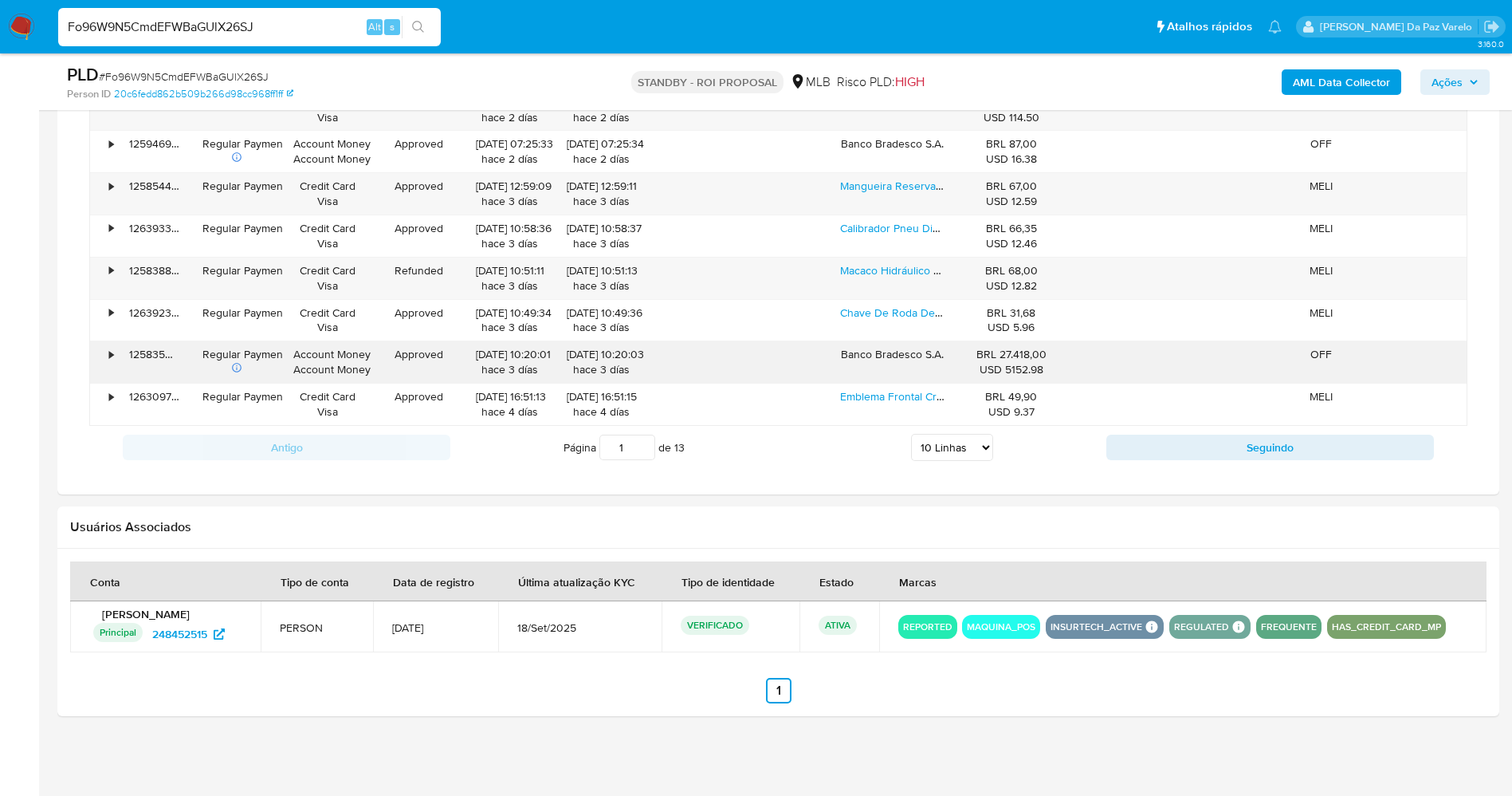
click at [1028, 354] on div "BRL 27.418,00 USD 5152.98" at bounding box center [1012, 362] width 87 height 30
click at [477, 355] on div "[DATE] 10:20:01 hace 3 días" at bounding box center [510, 362] width 69 height 30
drag, startPoint x: 477, startPoint y: 355, endPoint x: 513, endPoint y: 358, distance: 36.1
click at [513, 358] on div "[DATE] 10:20:01 hace 3 días" at bounding box center [510, 362] width 69 height 30
click at [1005, 354] on div "BRL 27.418,00 USD 5152.98" at bounding box center [1012, 362] width 87 height 30
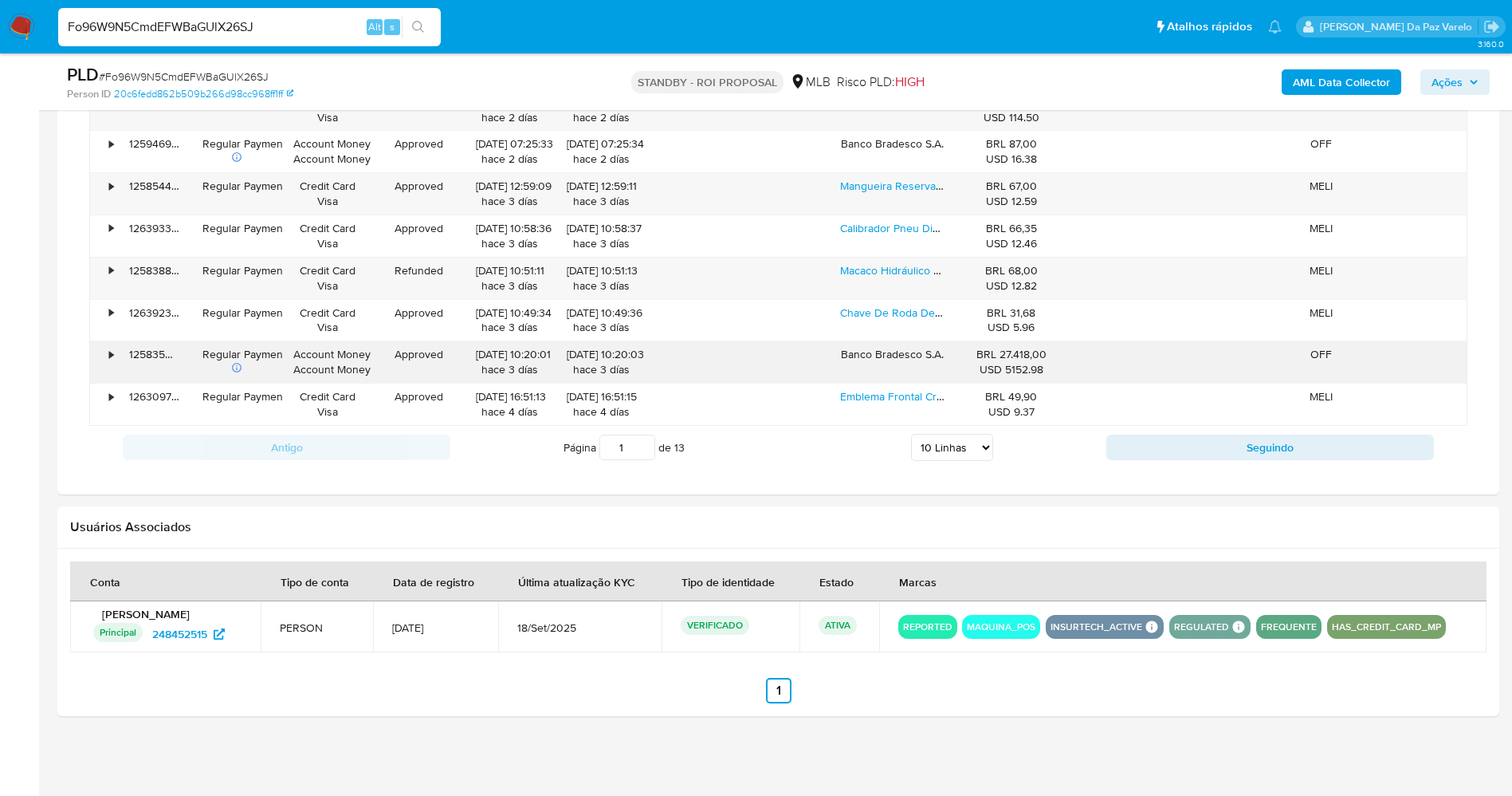
drag, startPoint x: 1005, startPoint y: 354, endPoint x: 1033, endPoint y: 354, distance: 28.0
click at [1033, 354] on div "BRL 27.418,00 USD 5152.98" at bounding box center [1012, 362] width 87 height 30
click at [230, 21] on input "Fo96W9N5CmdEFWBaGUlX26SJ" at bounding box center [249, 26] width 382 height 21
paste input "IO5v2FX7dg2mh0CkVkSIKt3Z"
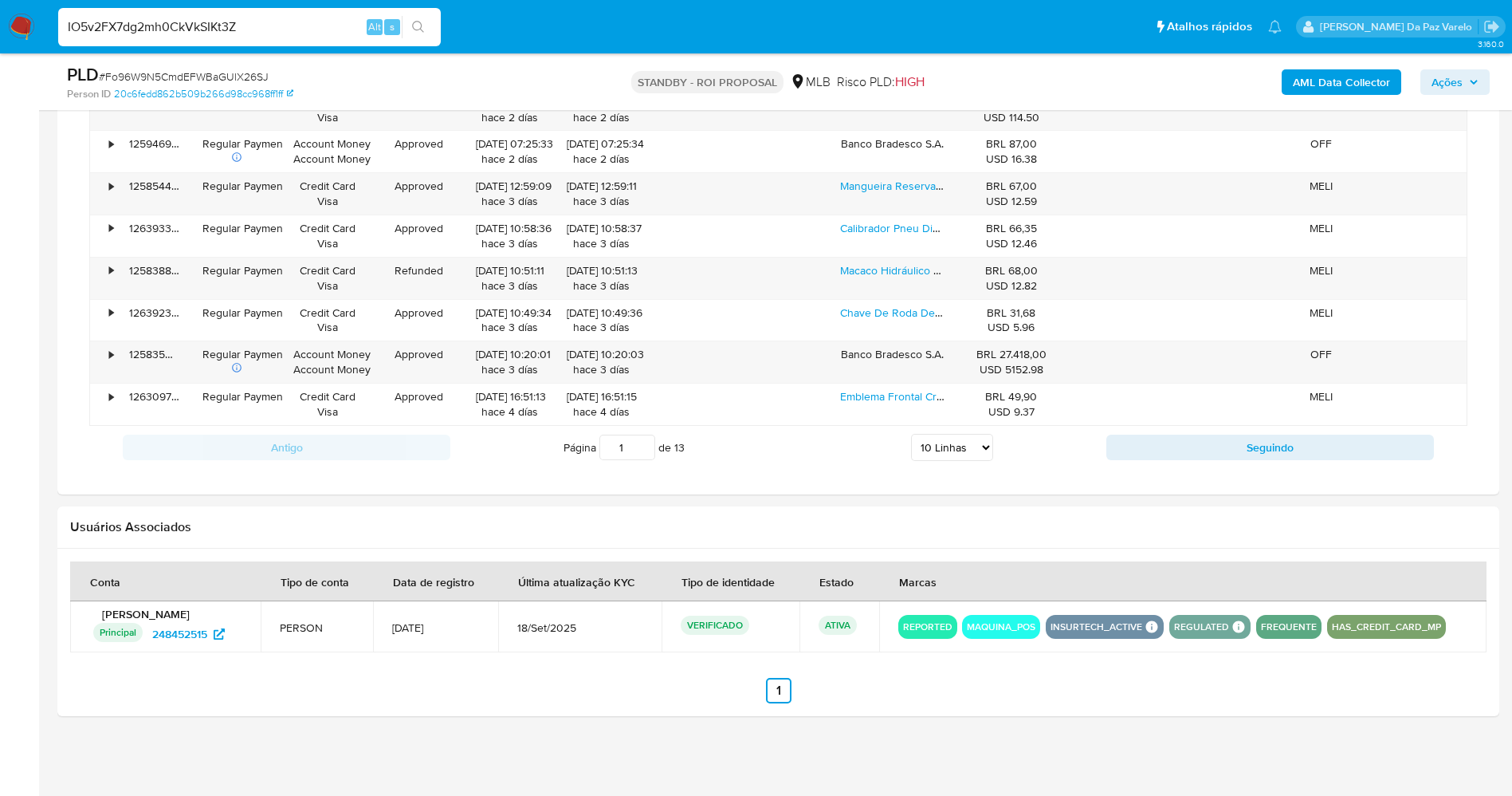
type input "IO5v2FX7dg2mh0CkVkSIKt3Z"
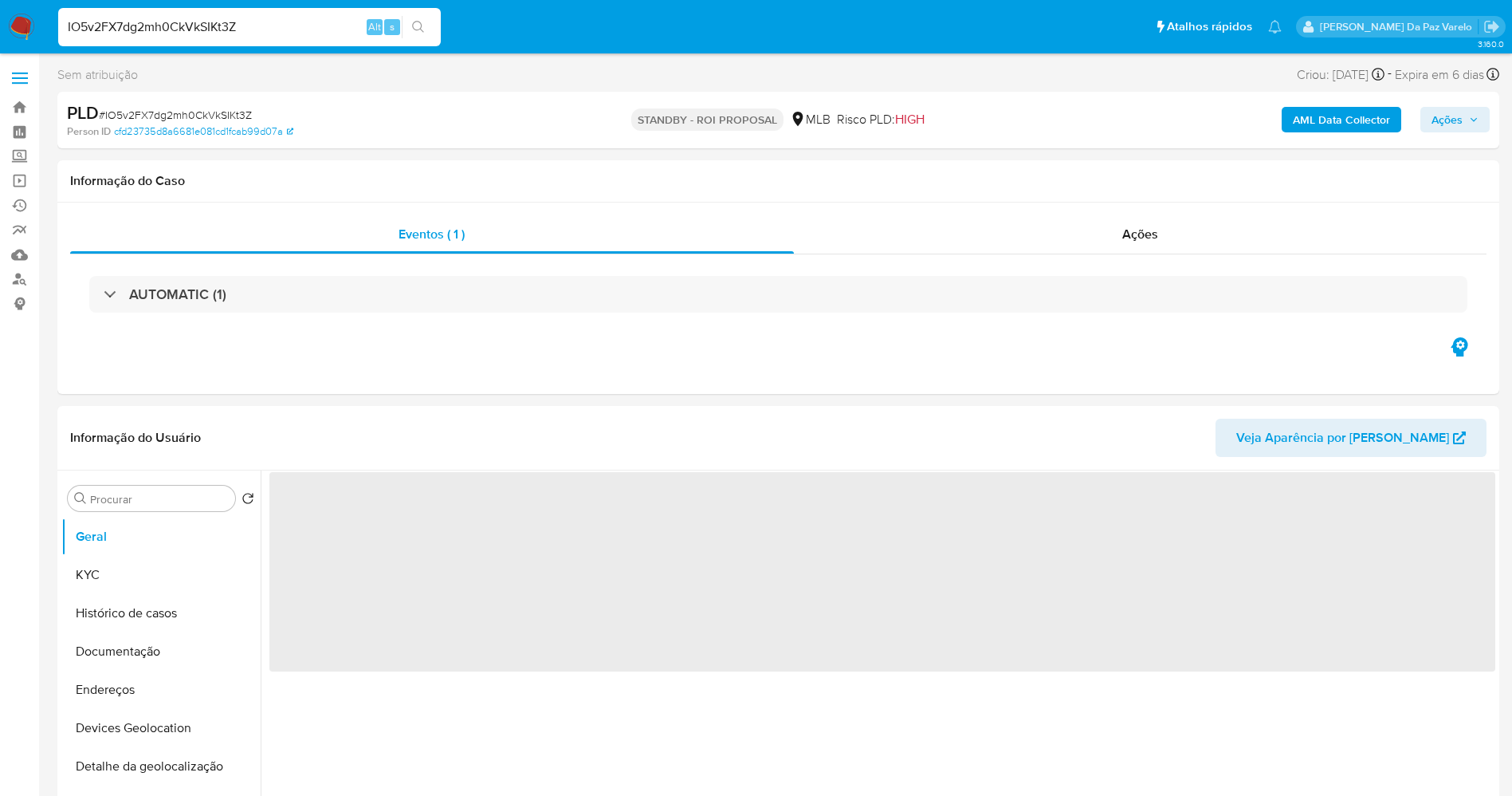
select select "10"
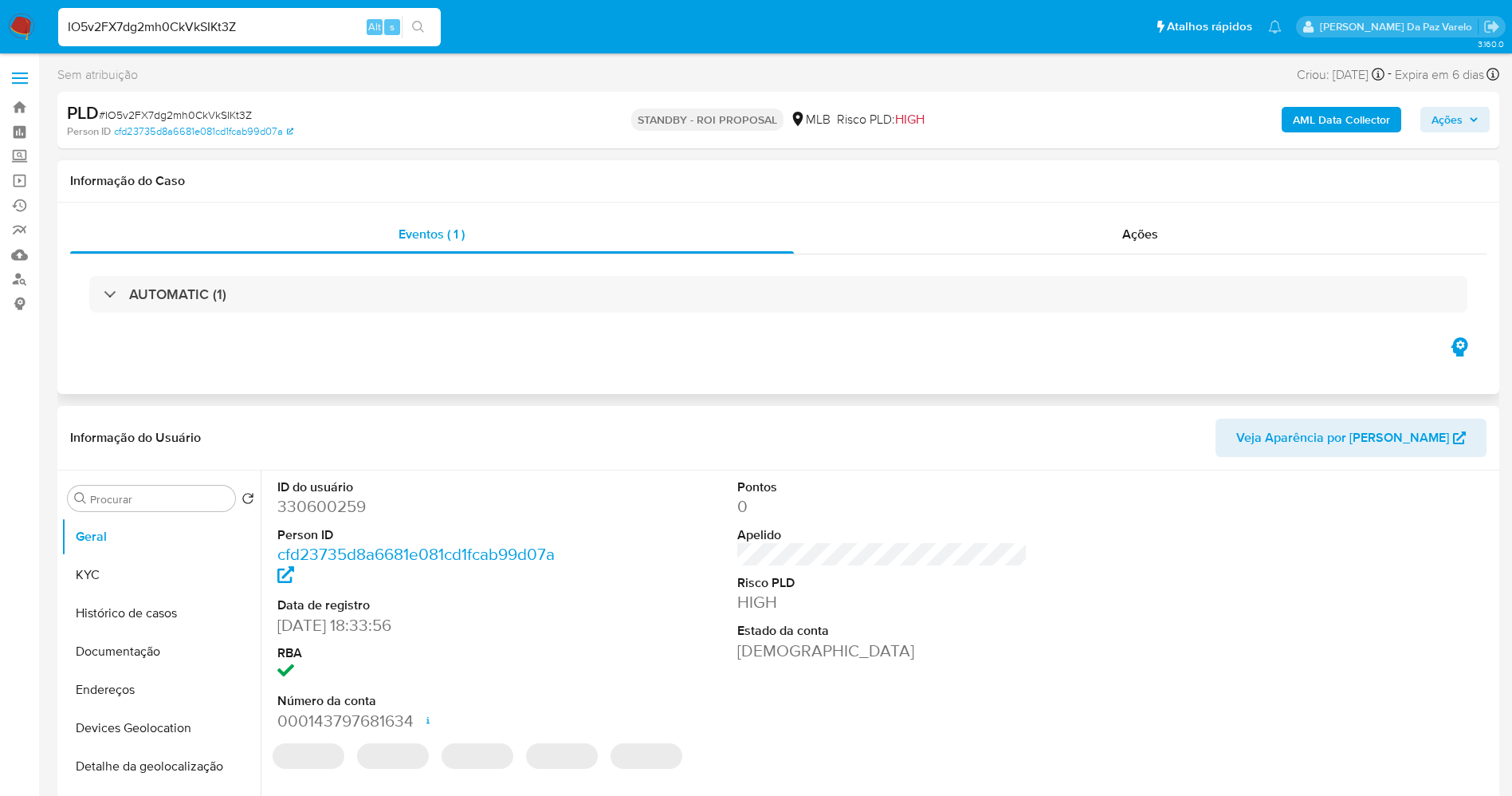
click at [64, 333] on div "Eventos ( 1 ) Ações AUTOMATIC (1)" at bounding box center [779, 298] width 1442 height 191
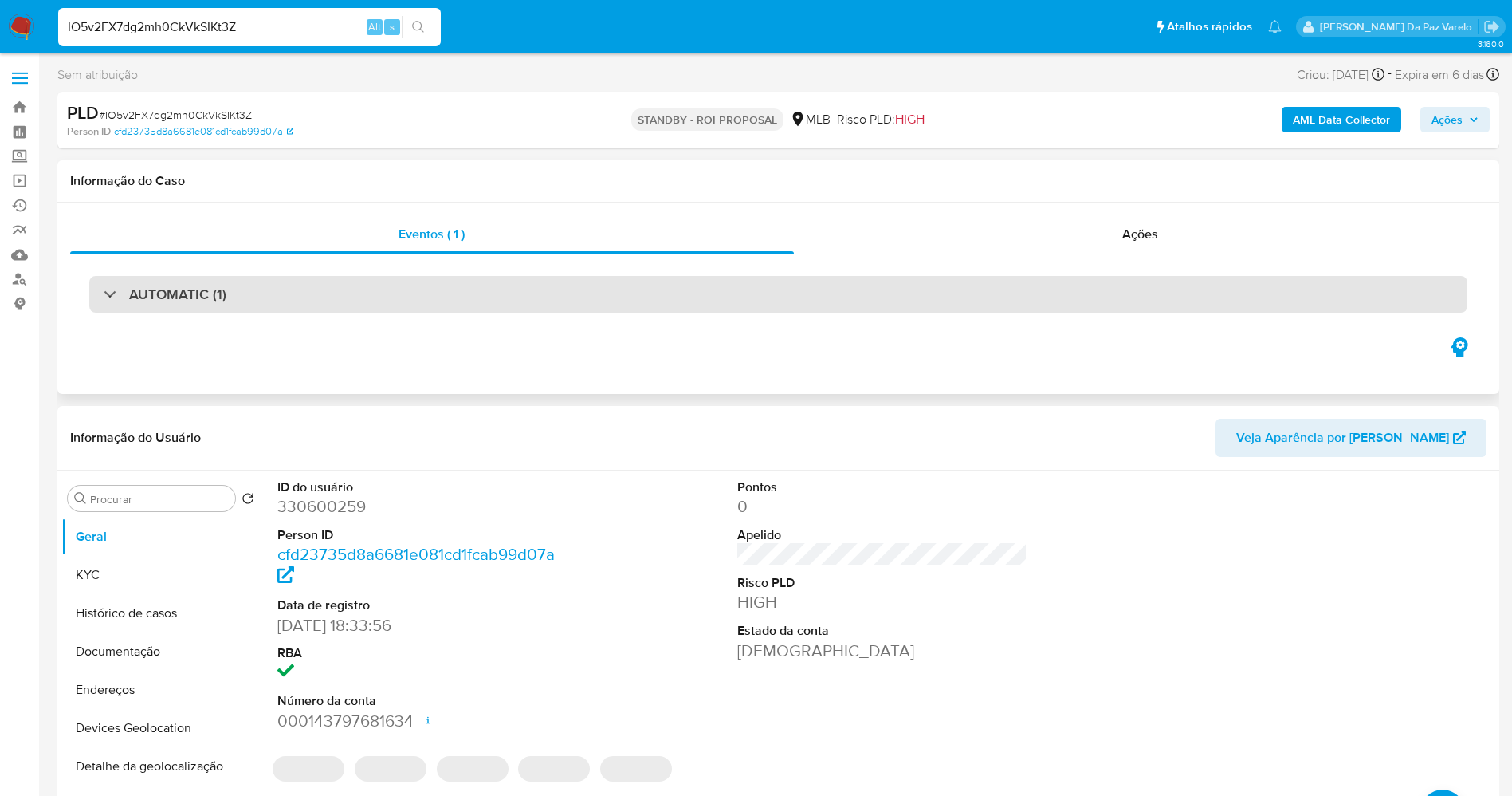
click at [199, 312] on div "AUTOMATIC (1)" at bounding box center [779, 294] width 1378 height 37
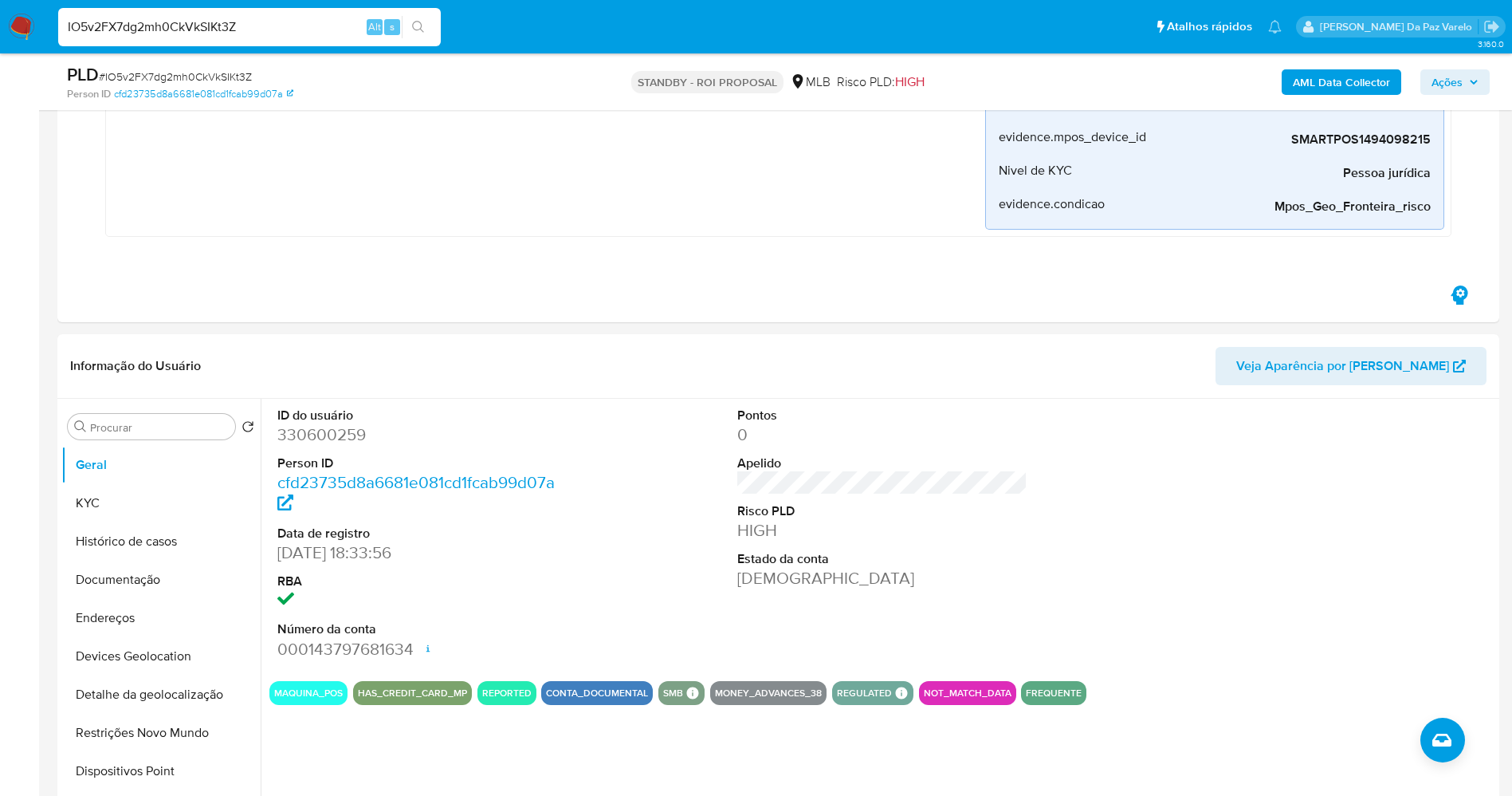
scroll to position [957, 0]
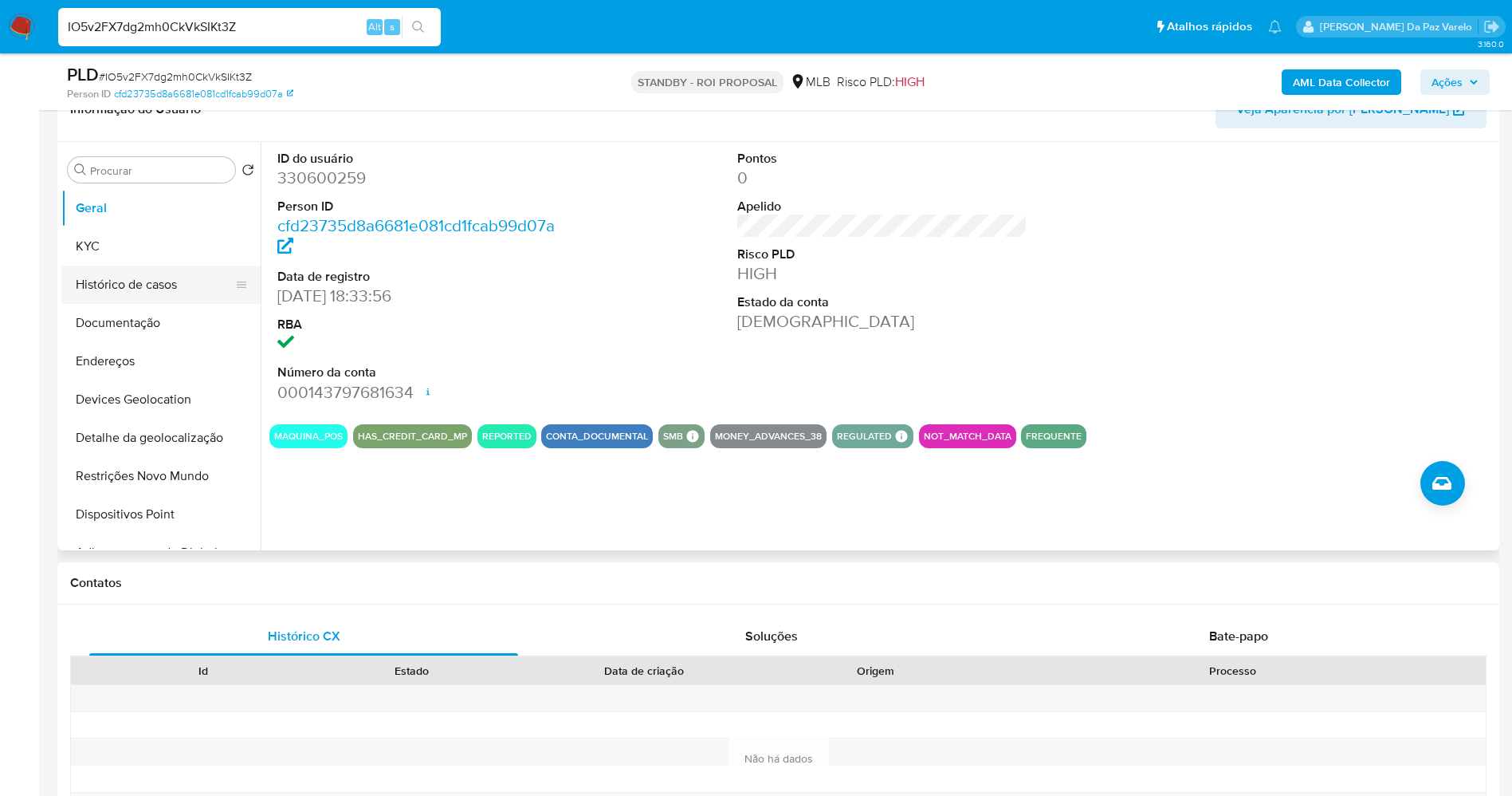
click at [112, 249] on button "KYC" at bounding box center [161, 246] width 199 height 39
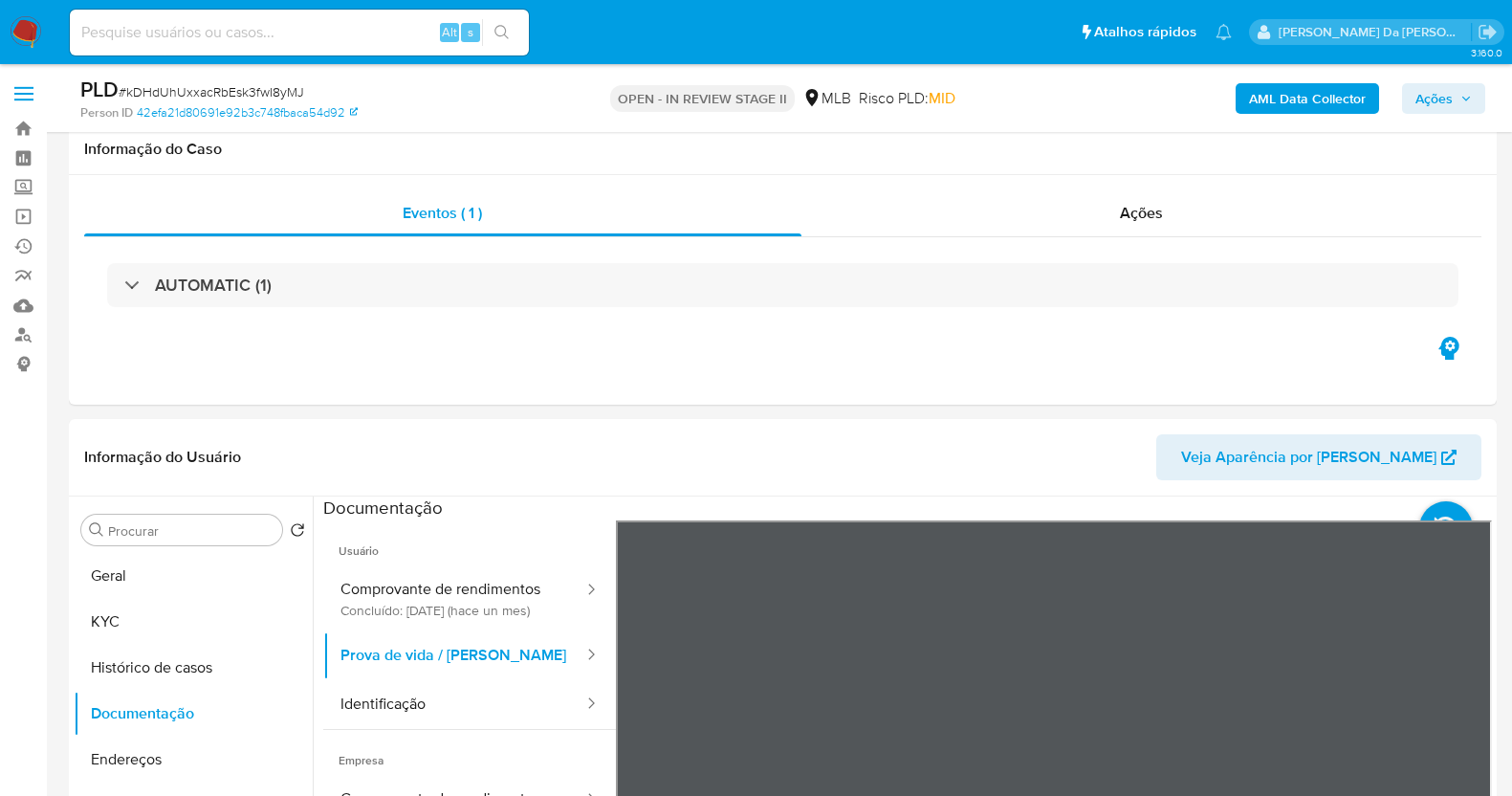
select select "10"
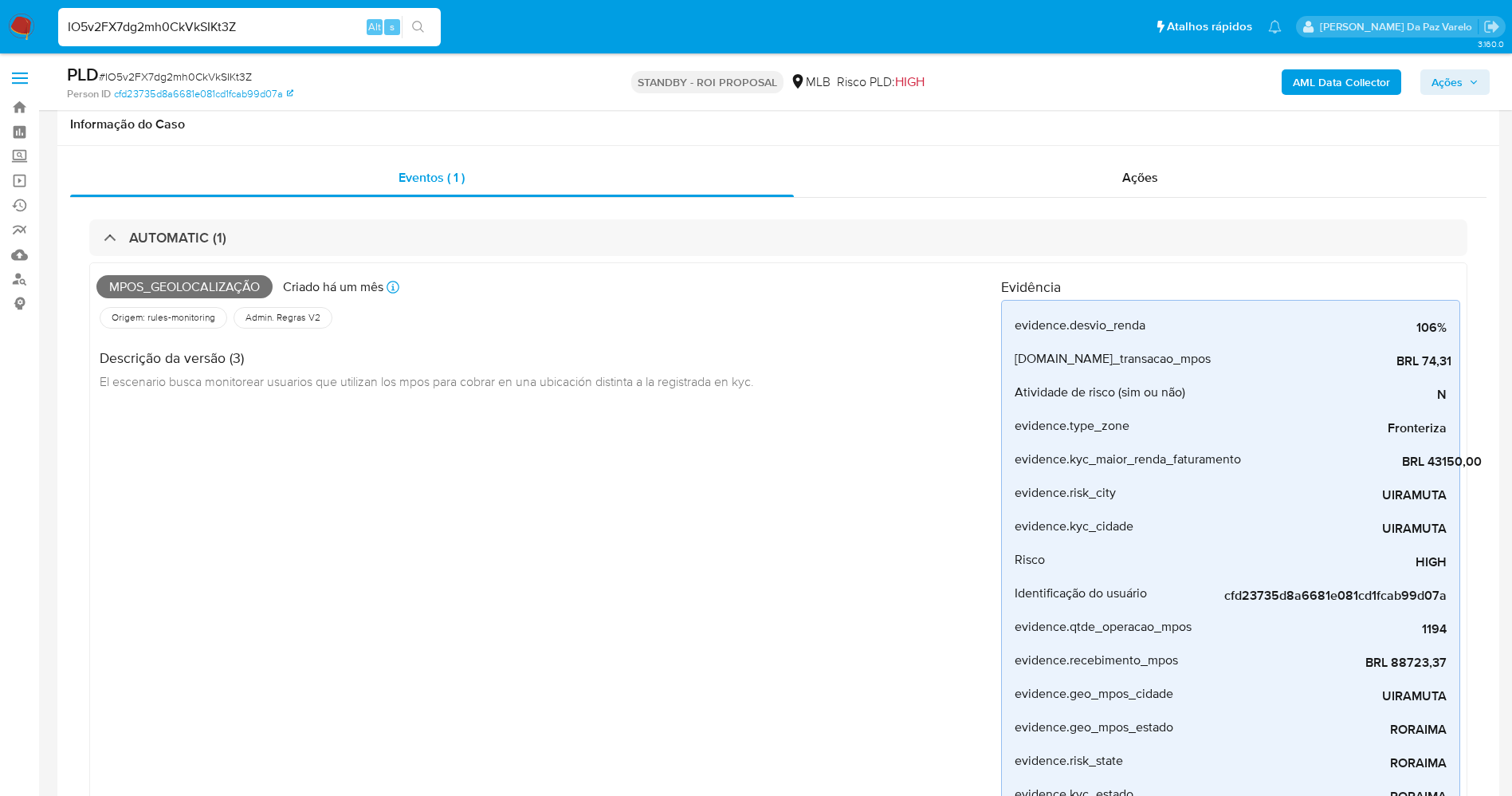
select select "10"
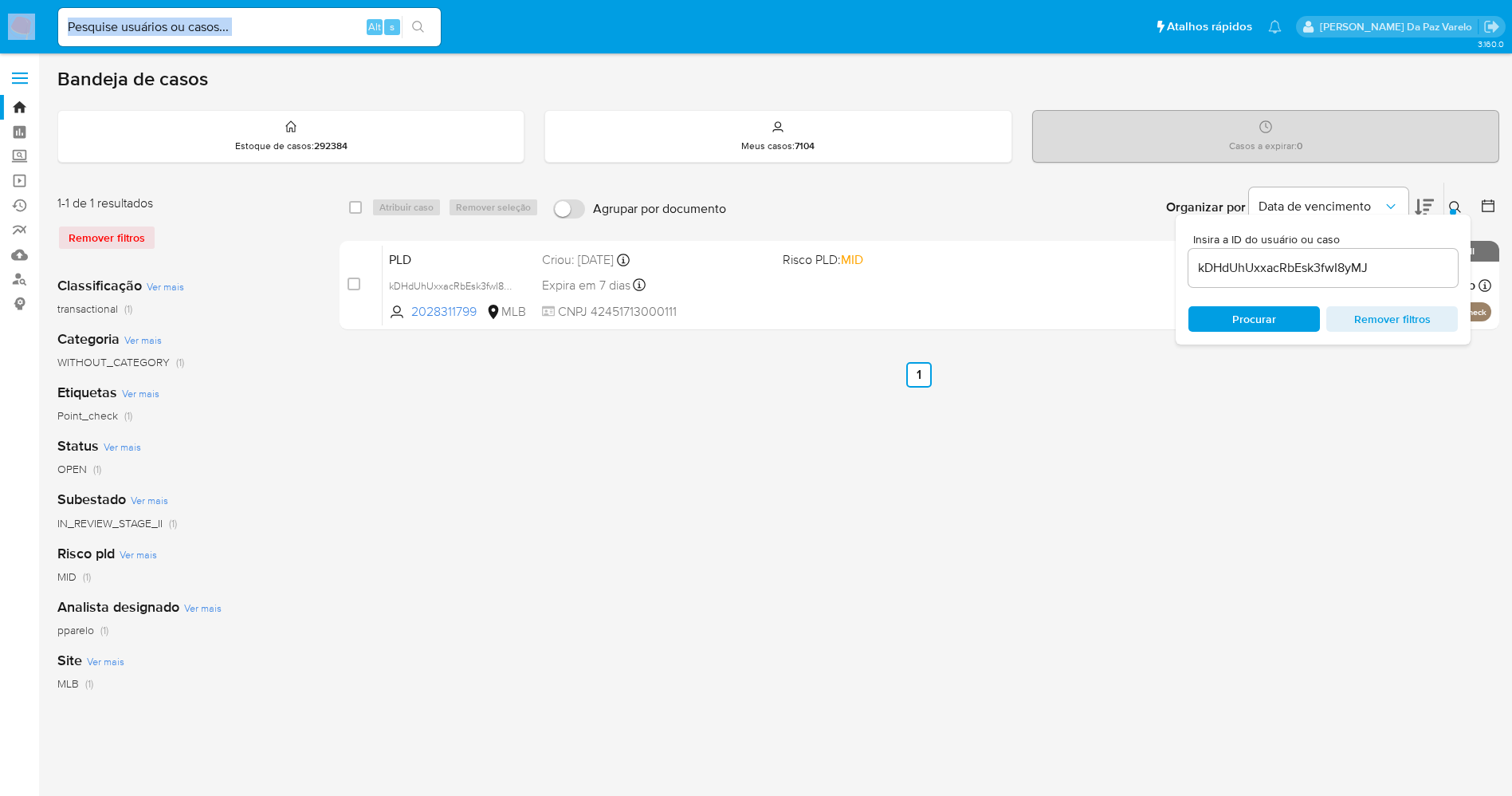
click at [317, 43] on div "Alt s" at bounding box center [249, 27] width 382 height 39
click at [325, 28] on input at bounding box center [249, 26] width 382 height 21
paste input "tAiF7amI0lWMs5j3zF8pf8zk"
type input "tAiF7amI0lWMs5j3zF8pf8zk"
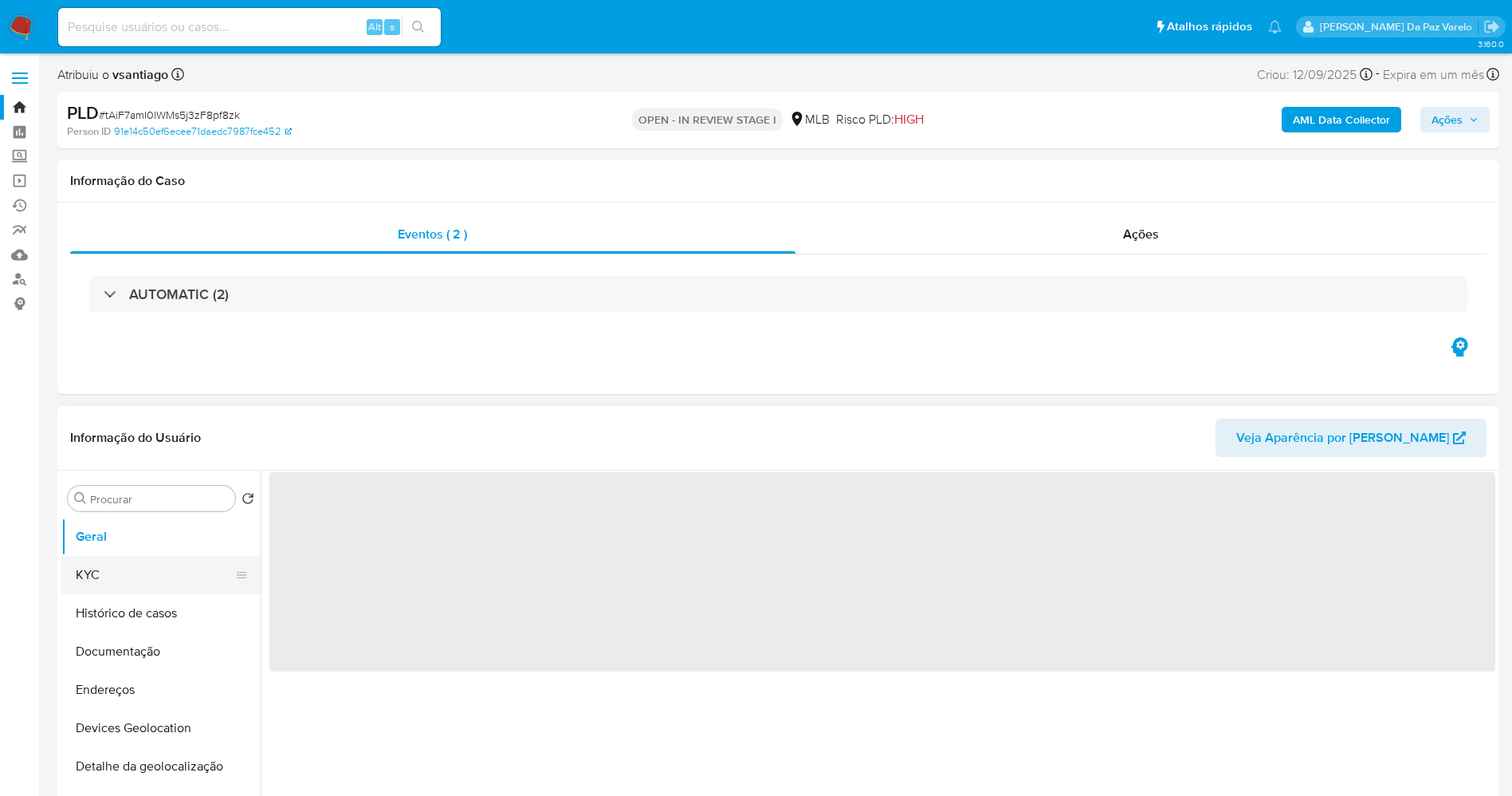
click at [139, 575] on button "KYC" at bounding box center [154, 574] width 186 height 39
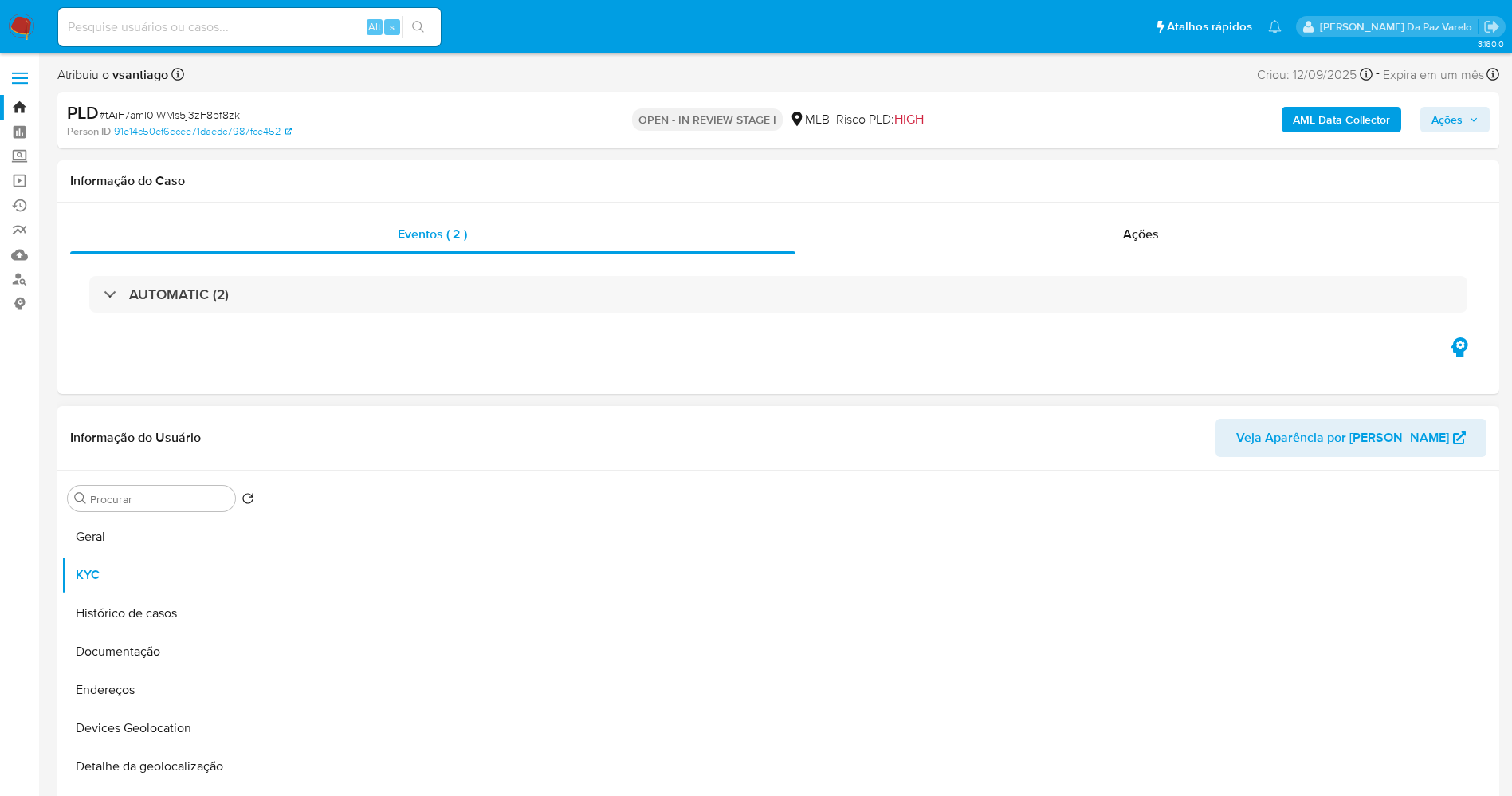
select select "10"
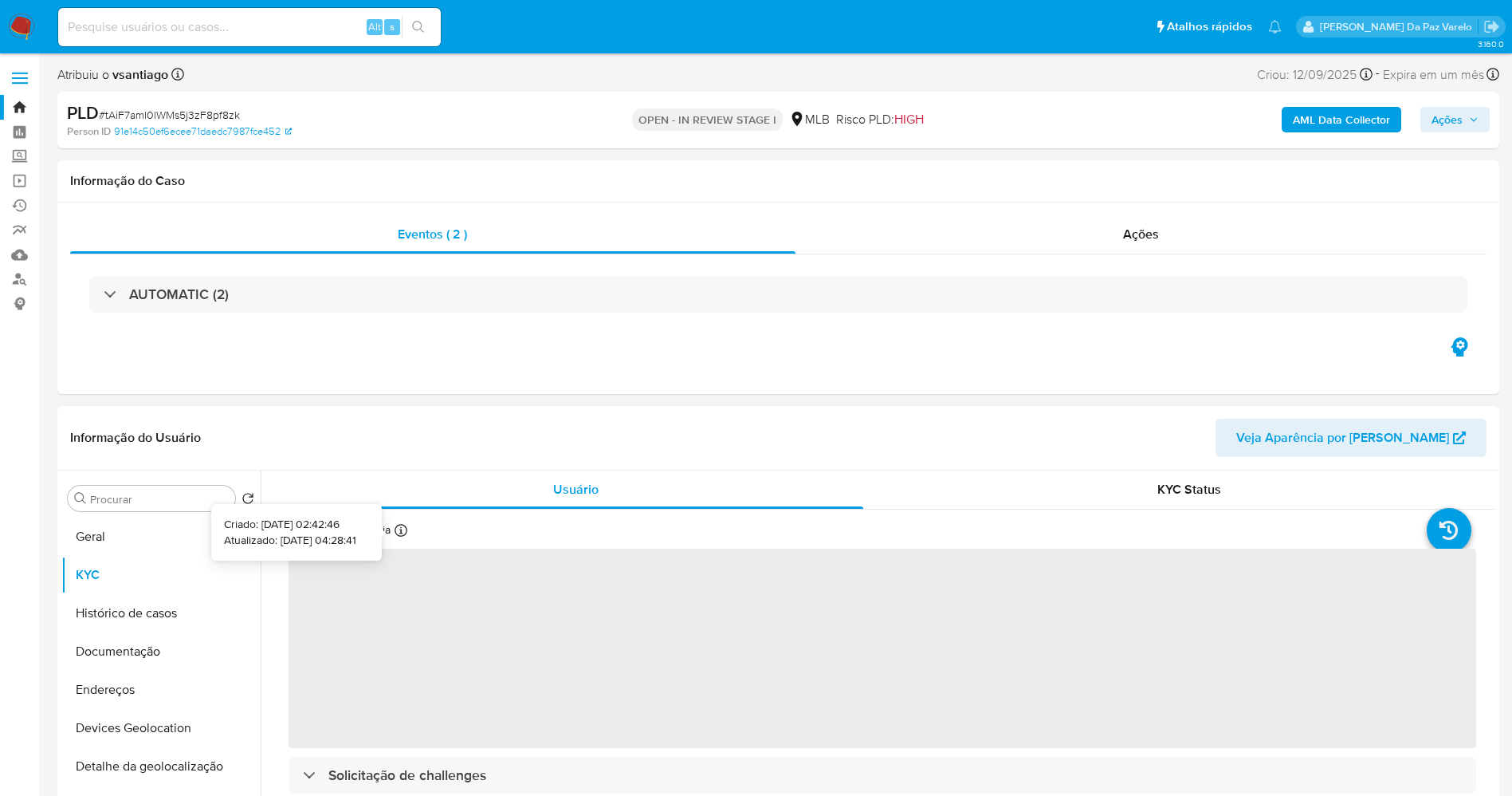
click at [400, 530] on icon at bounding box center [401, 530] width 13 height 13
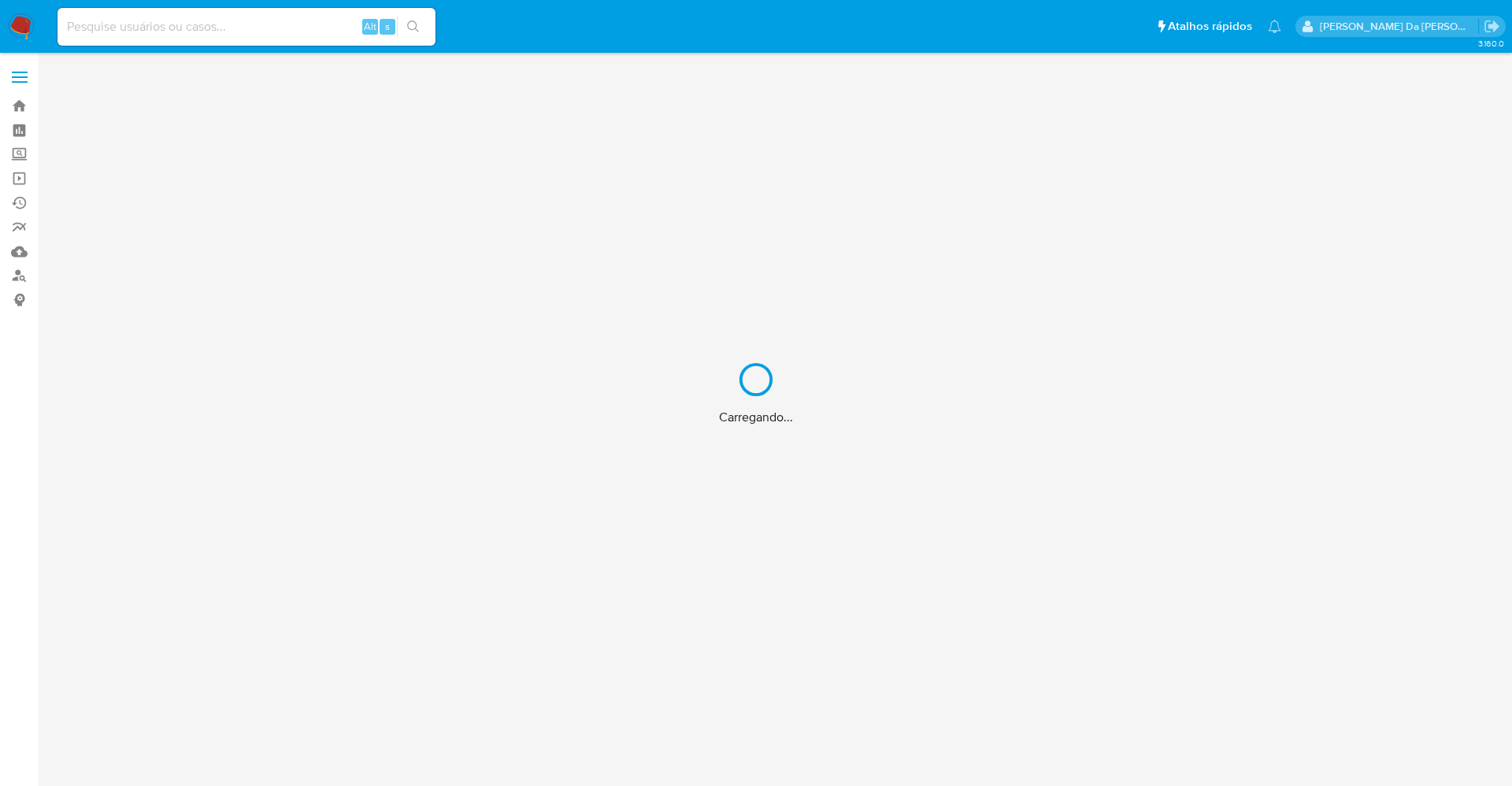
click at [300, 25] on div "Carregando..." at bounding box center [756, 393] width 1512 height 786
click at [298, 25] on div "Carregando..." at bounding box center [756, 393] width 1512 height 786
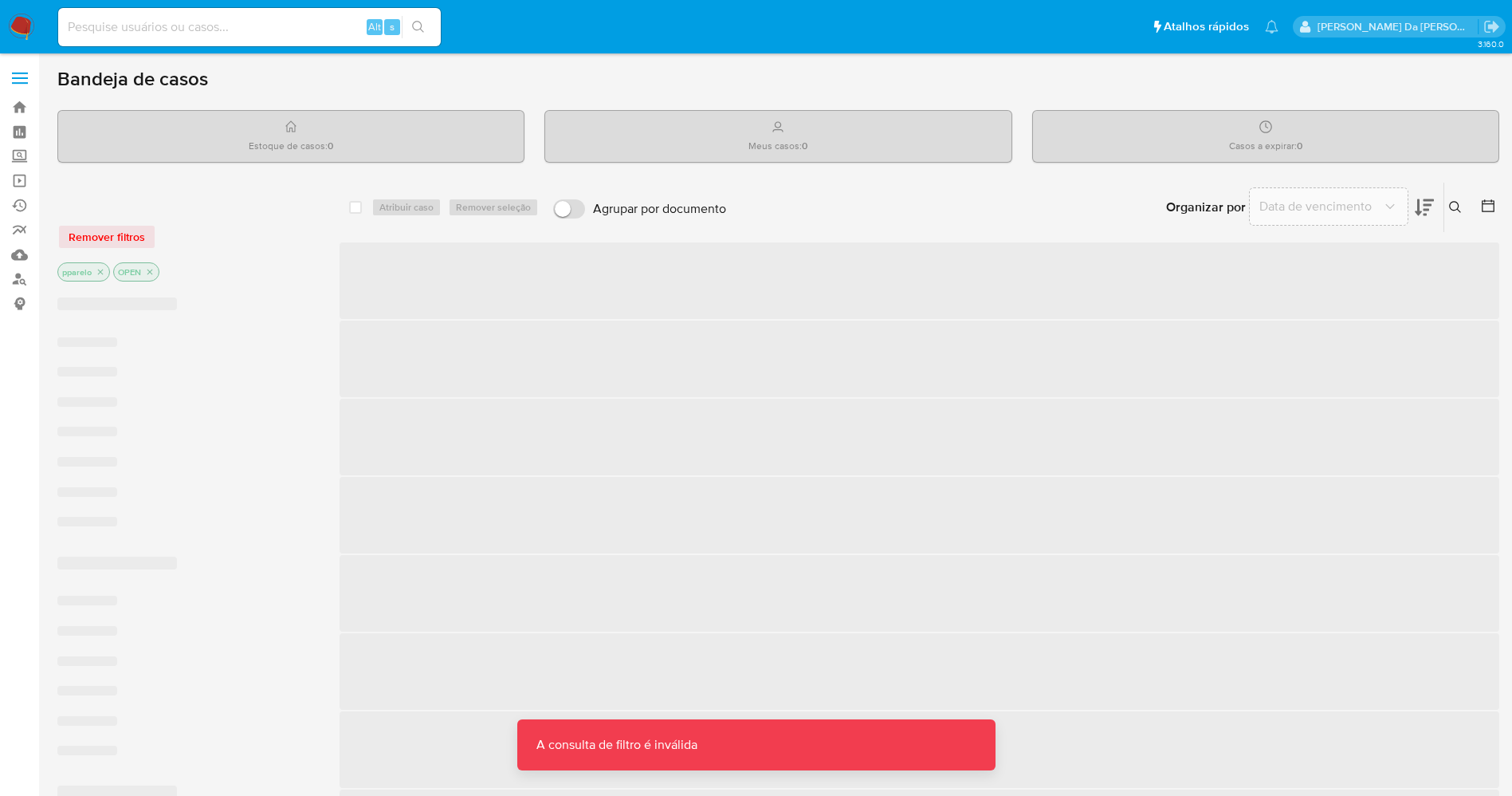
click at [285, 28] on input at bounding box center [249, 26] width 382 height 21
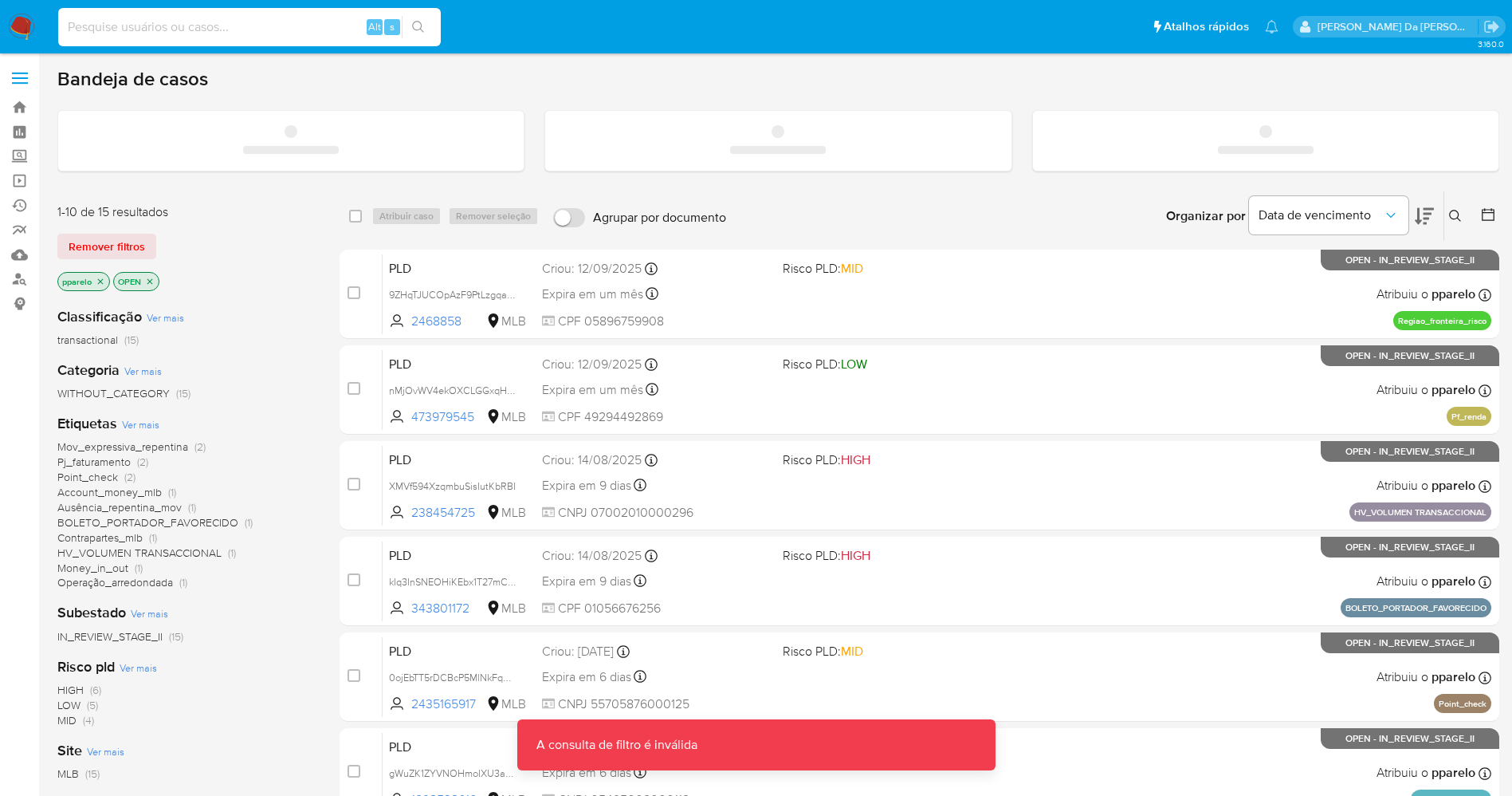
click at [285, 28] on input at bounding box center [249, 26] width 382 height 21
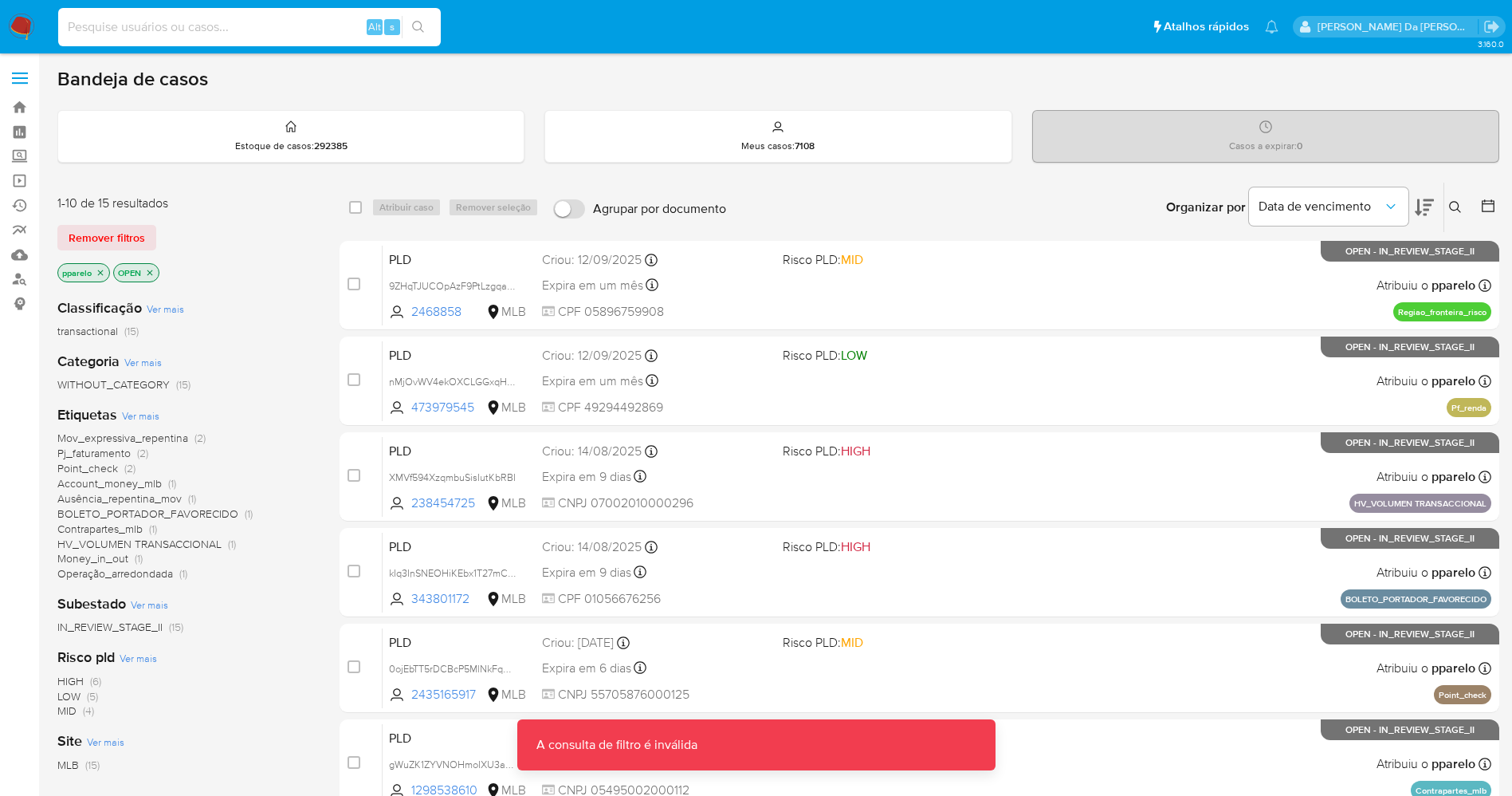
paste input "0eO2Y4kYAlydEqi06jsQgeHV"
type input "0eO2Y4kYAlydEqi06jsQgeHV"
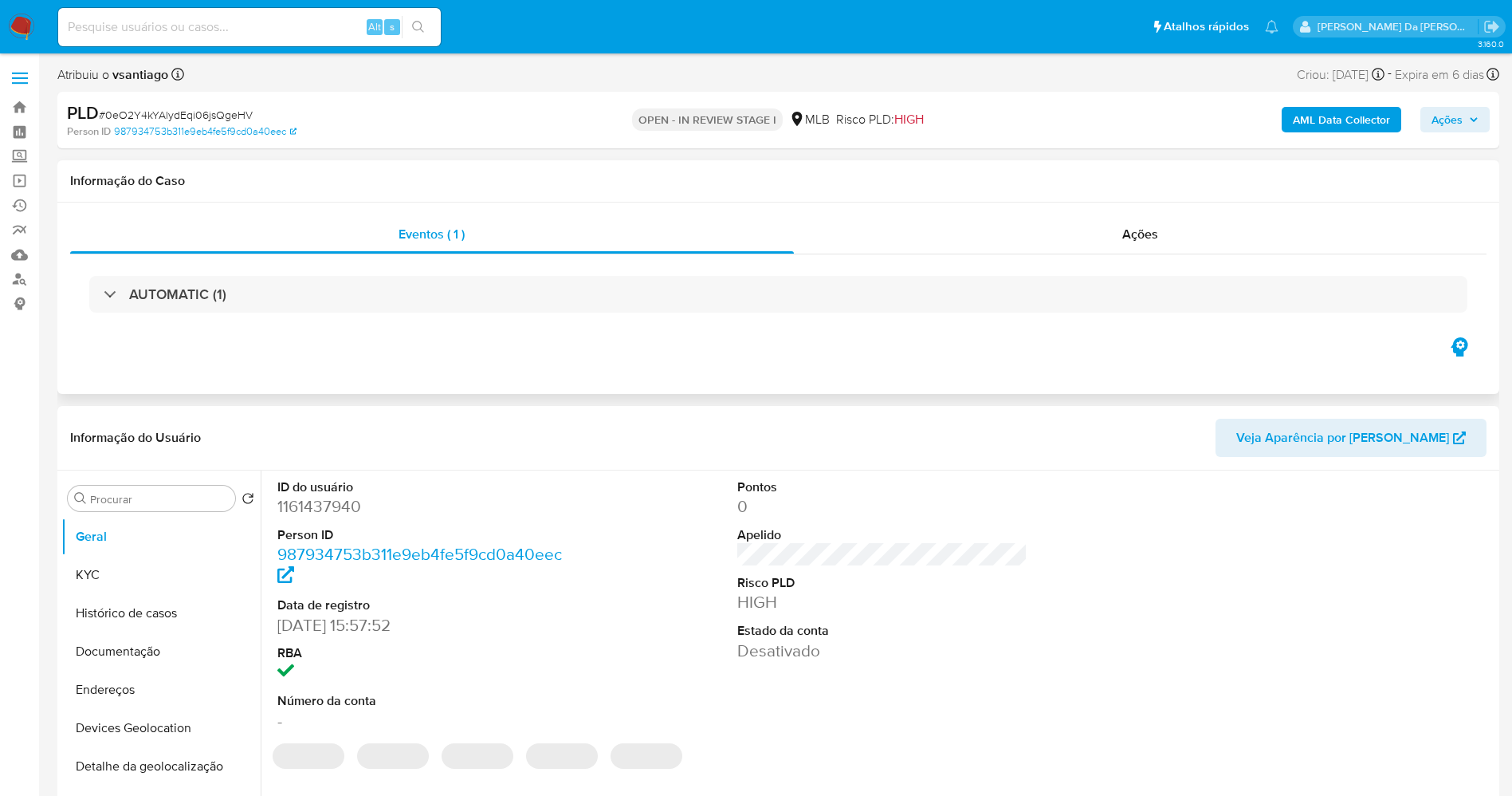
select select "10"
click at [158, 507] on div "Procurar" at bounding box center [152, 498] width 167 height 25
click at [158, 502] on input "Procurar" at bounding box center [159, 499] width 139 height 14
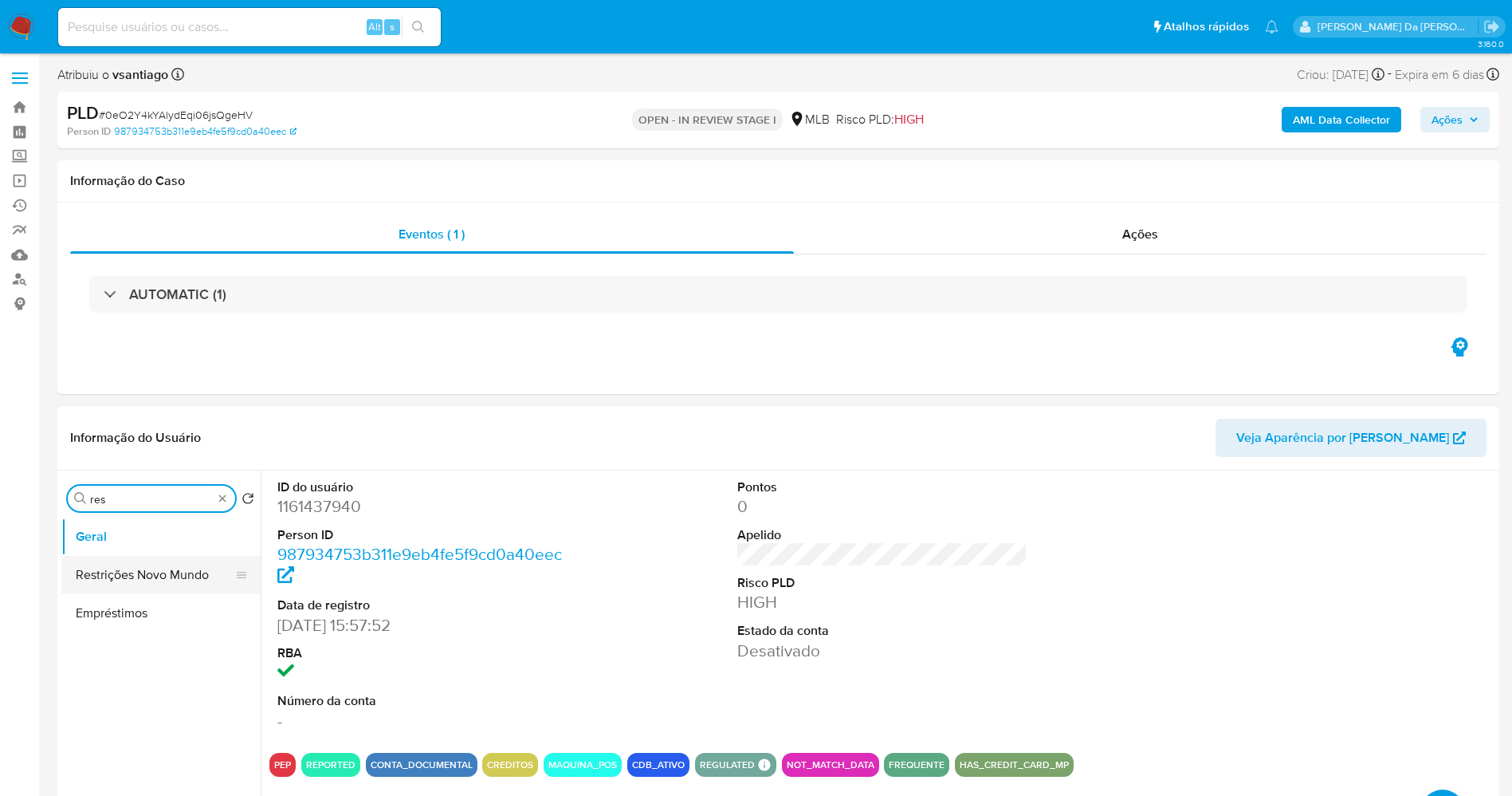
type input "res"
click at [153, 570] on button "Restrições Novo Mundo" at bounding box center [154, 574] width 186 height 39
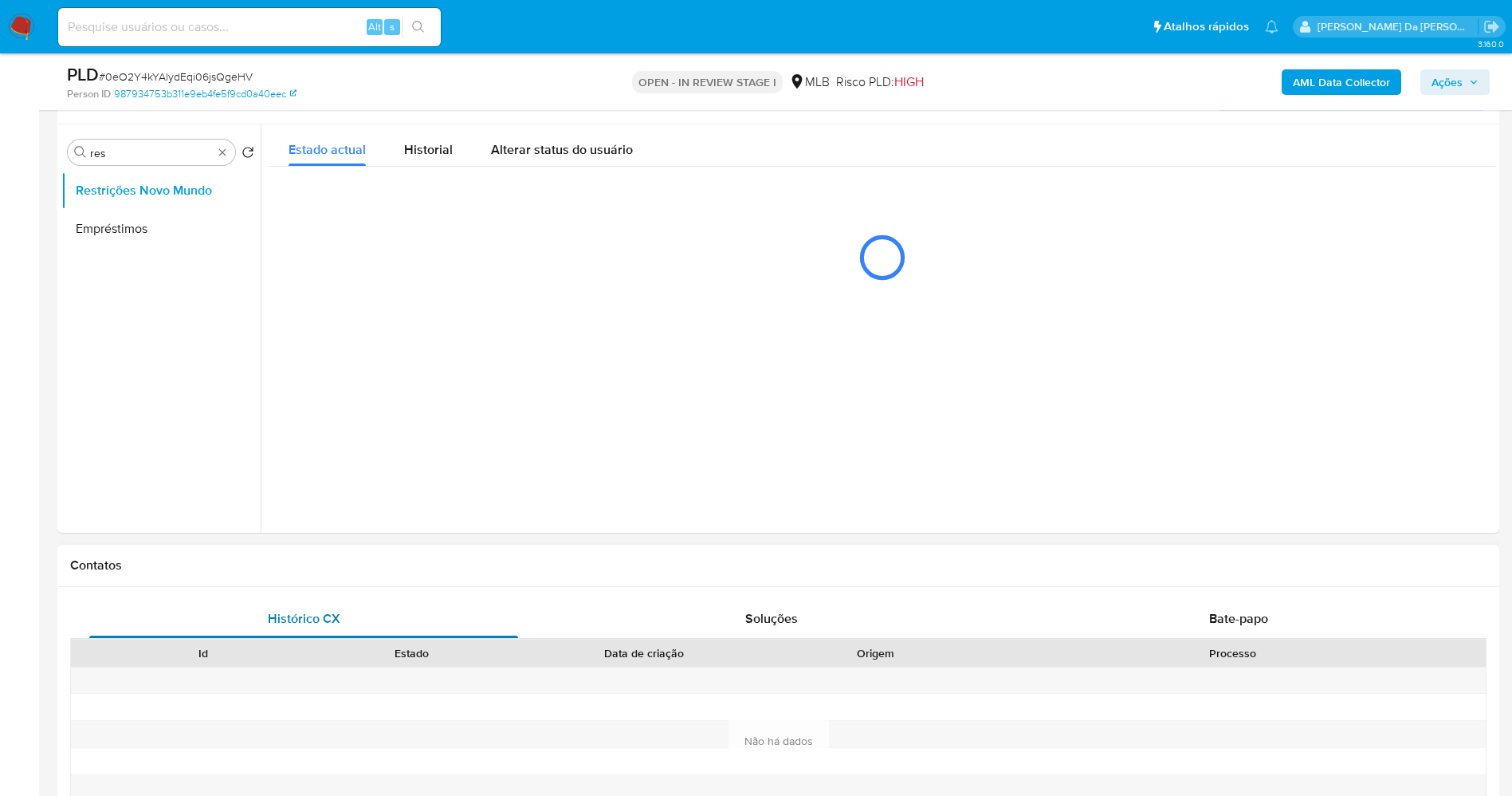
scroll to position [240, 0]
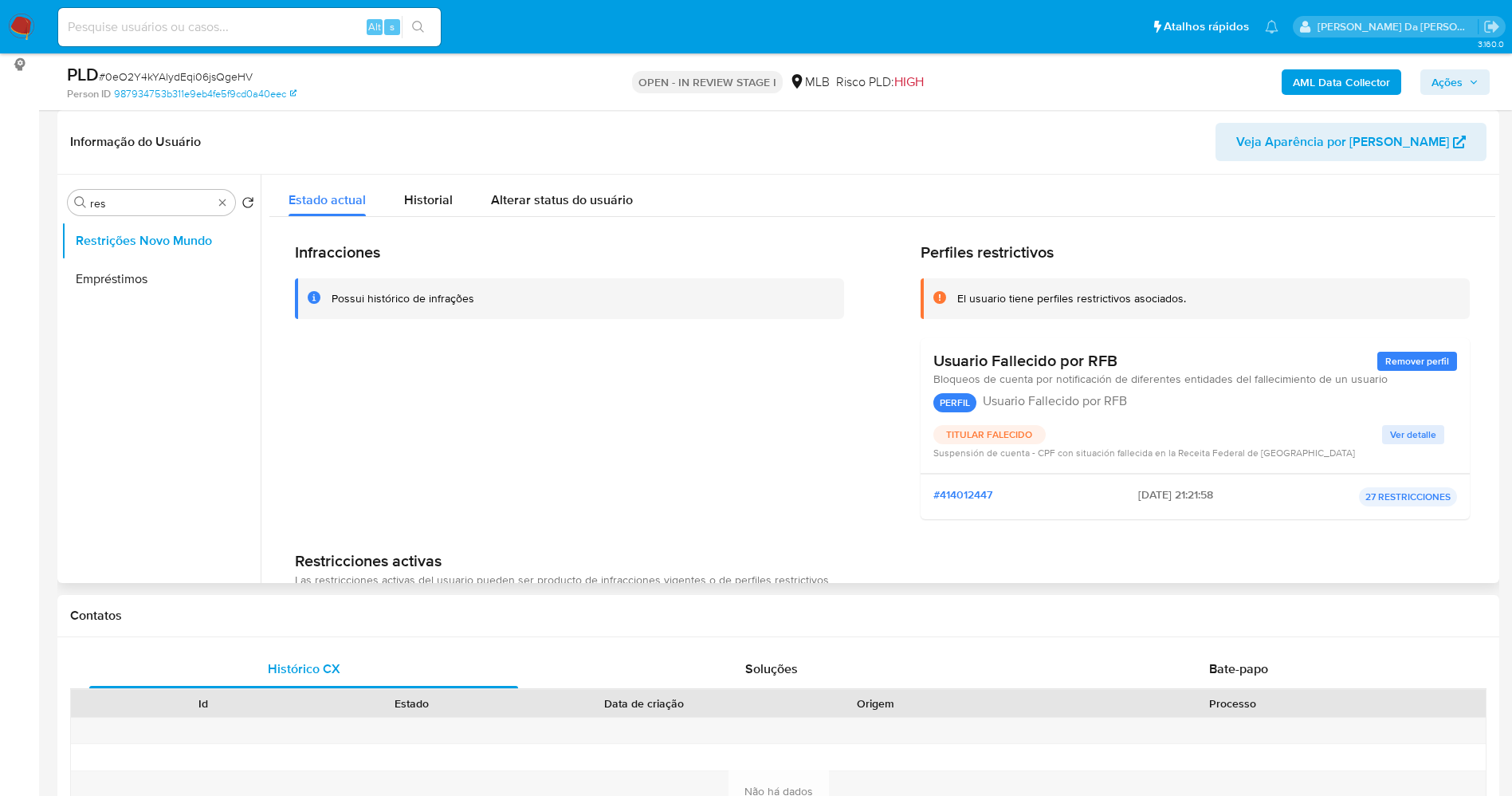
click at [1414, 432] on span "Ver detalle" at bounding box center [1414, 434] width 46 height 16
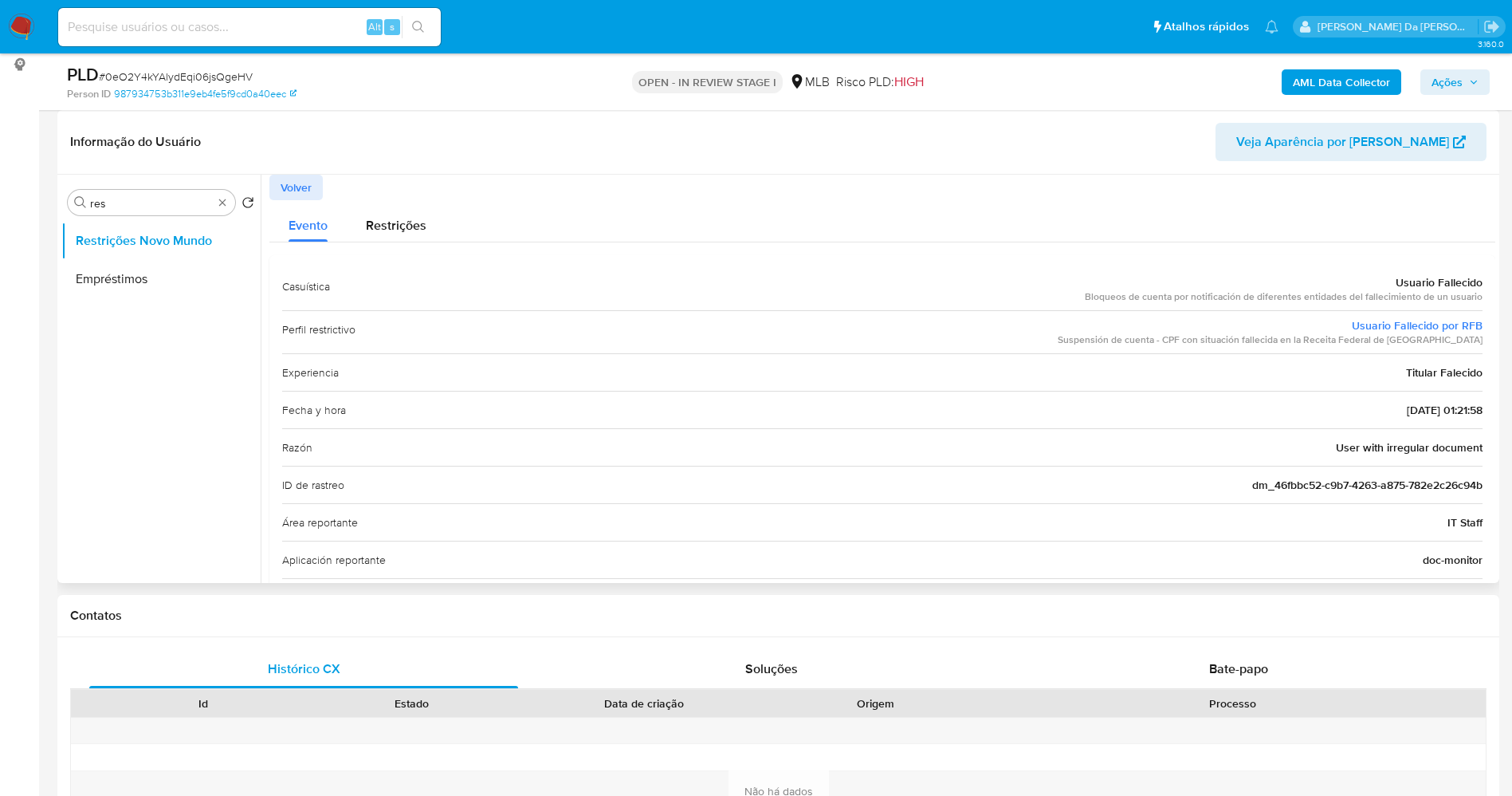
click at [1359, 408] on div "Fecha y hora 15/08/2025 - 01:21:58" at bounding box center [882, 409] width 1200 height 38
drag, startPoint x: 1359, startPoint y: 408, endPoint x: 1408, endPoint y: 407, distance: 49.0
click at [1408, 407] on div "Fecha y hora 15/08/2025 - 01:21:58" at bounding box center [882, 409] width 1200 height 38
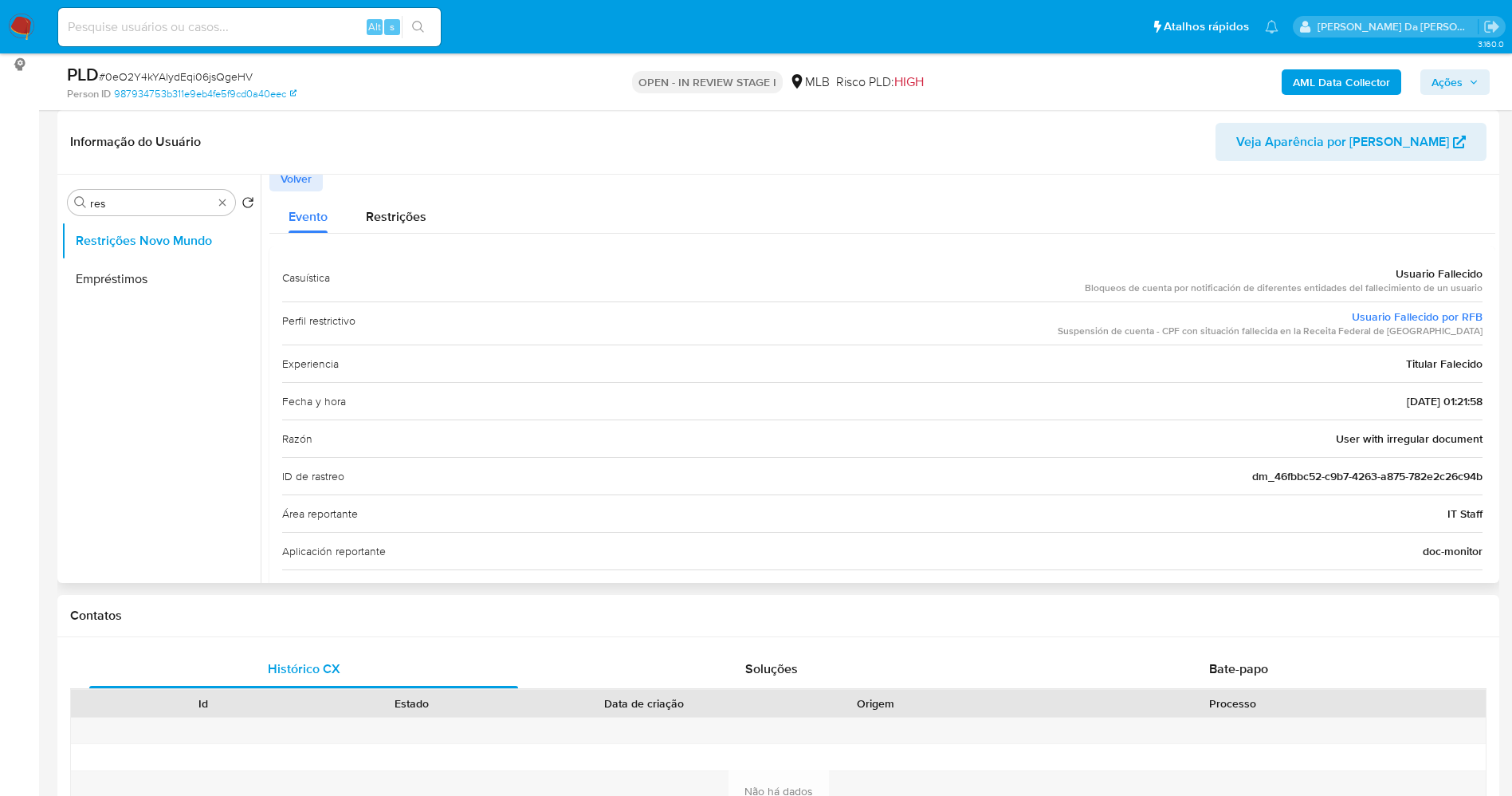
scroll to position [0, 0]
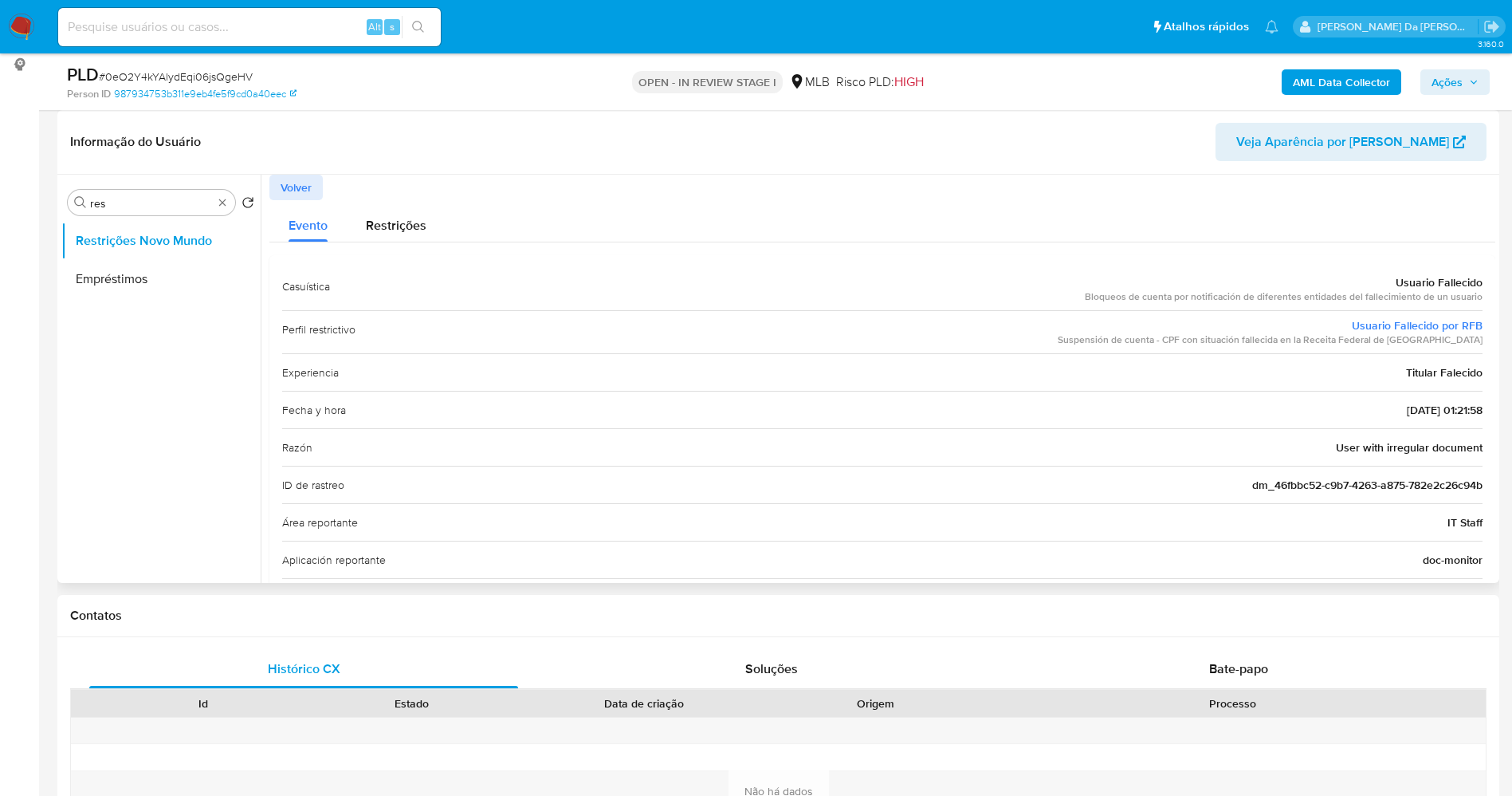
click at [300, 198] on span "Volver" at bounding box center [296, 187] width 31 height 22
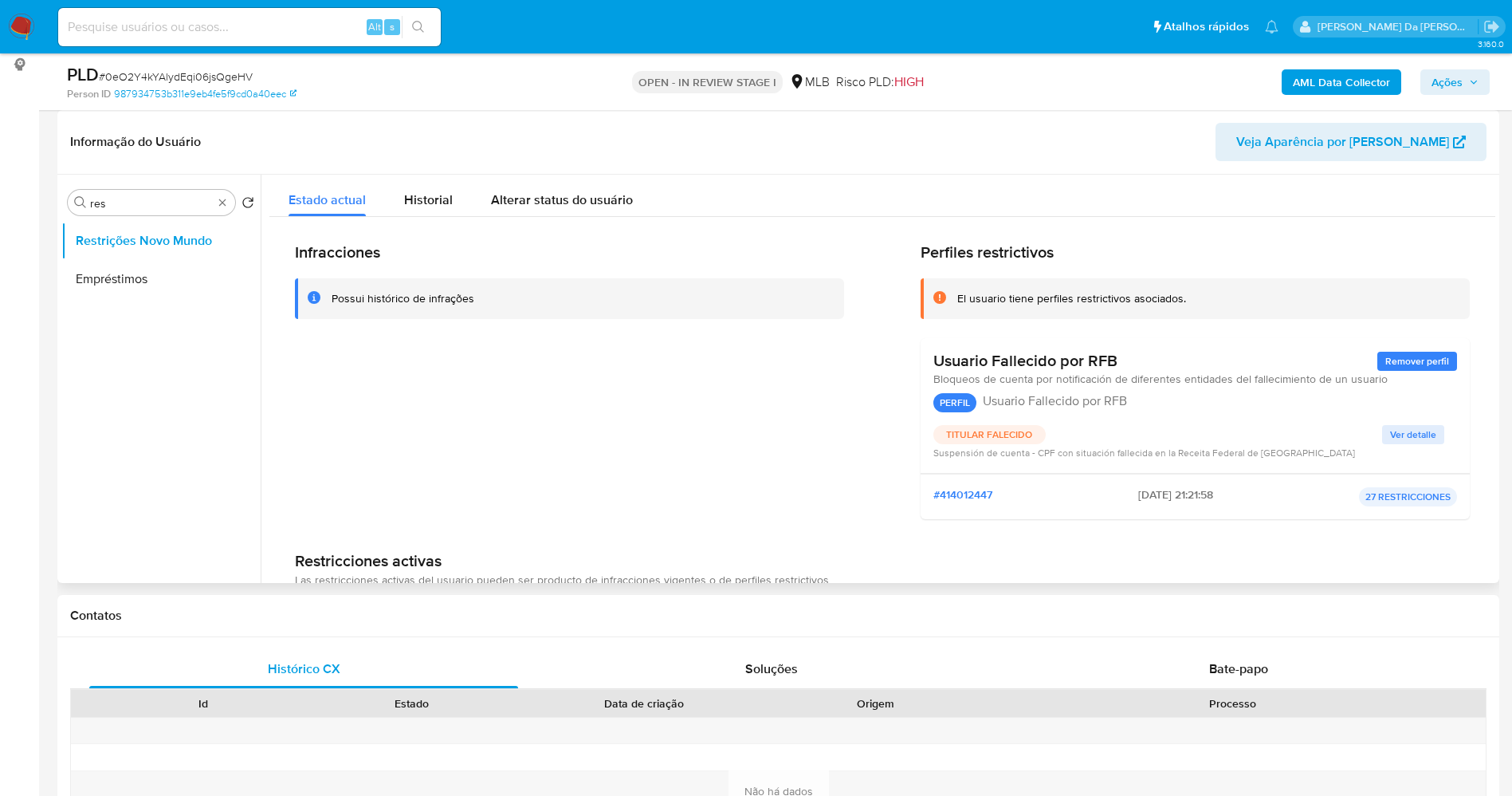
click at [450, 219] on div "Infracciones Possui histórico de infrações Perfiles restrictivos El usuario tie…" at bounding box center [882, 774] width 1227 height 1114
click at [448, 208] on span "Historial" at bounding box center [428, 199] width 48 height 18
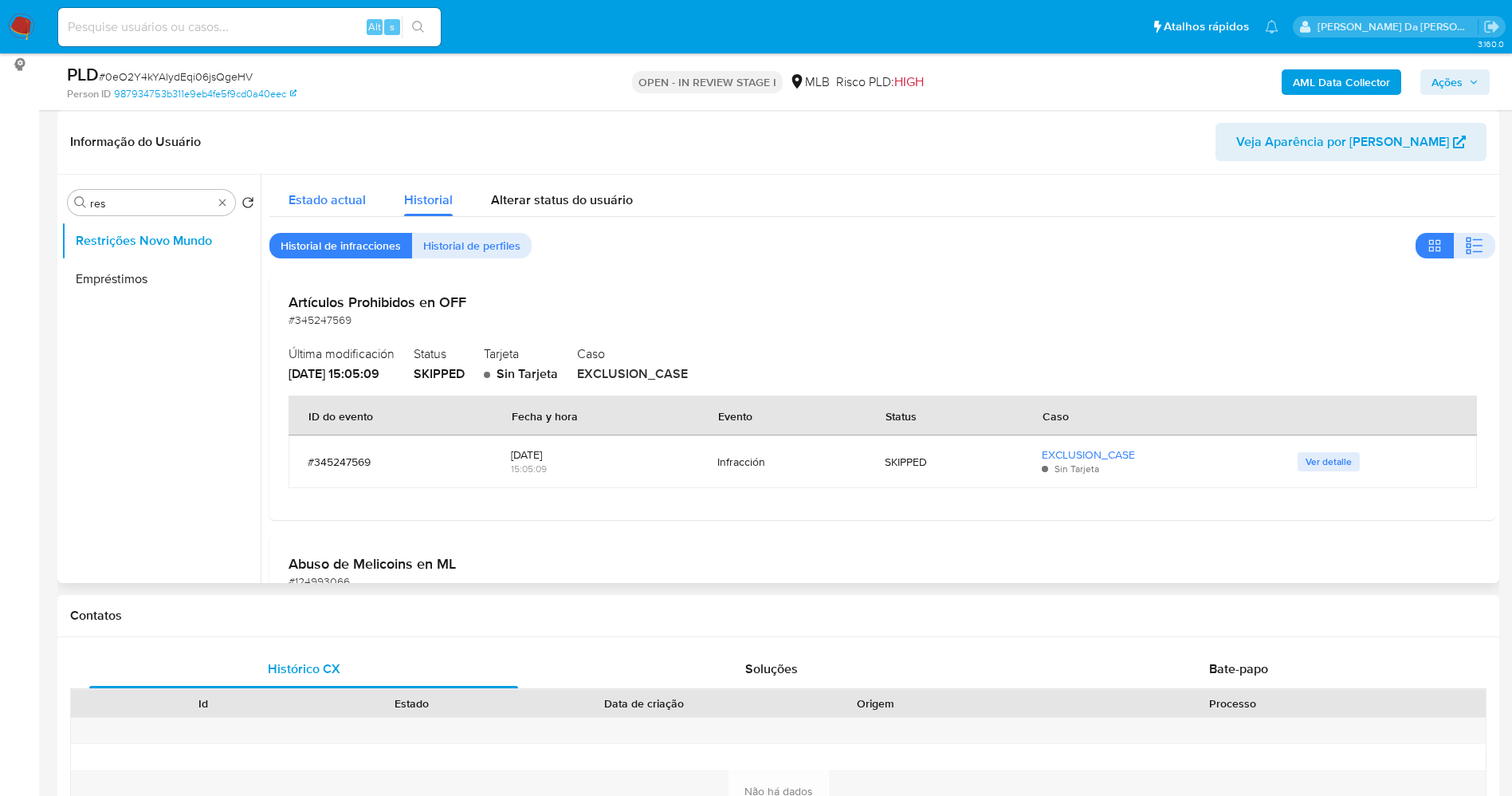
click at [340, 188] on div "Estado actual" at bounding box center [327, 196] width 77 height 43
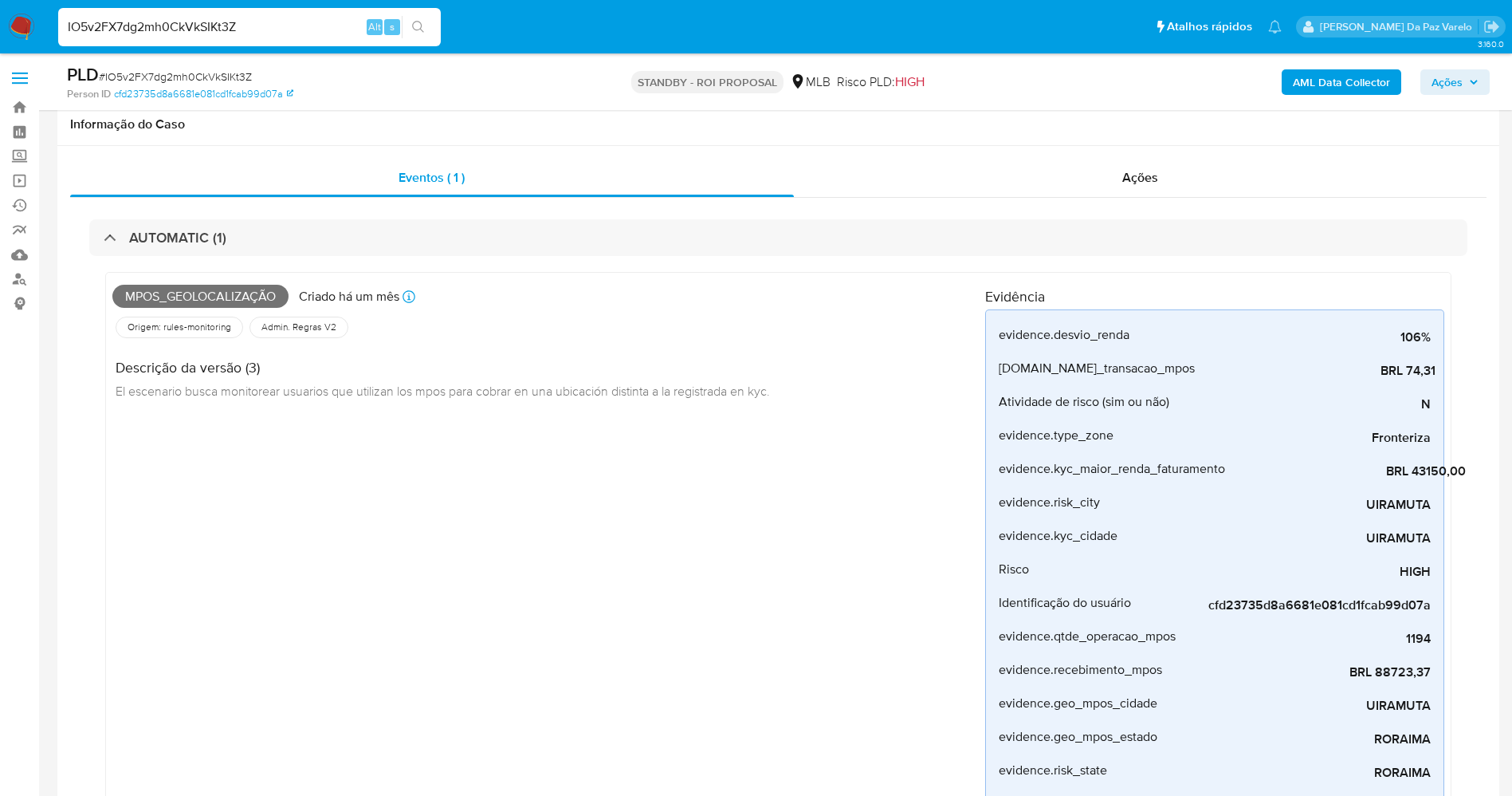
select select "10"
click at [350, 13] on div "IO5v2FX7dg2mh0CkVkSIKt3Z Alt s" at bounding box center [249, 27] width 382 height 39
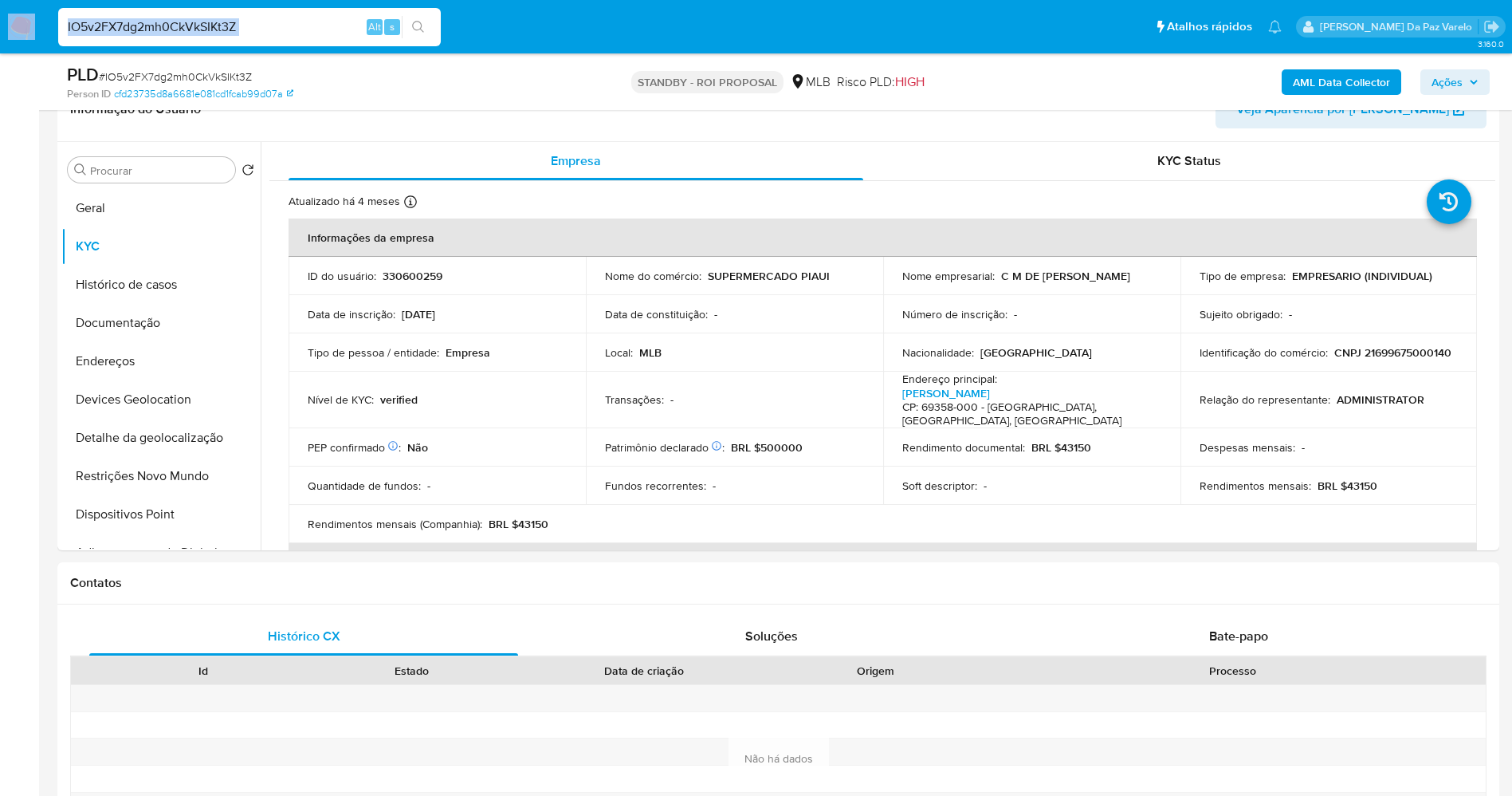
click at [350, 13] on div "IO5v2FX7dg2mh0CkVkSIKt3Z Alt s" at bounding box center [249, 27] width 382 height 39
click at [327, 30] on input "IO5v2FX7dg2mh0CkVkSIKt3Z" at bounding box center [249, 26] width 382 height 21
paste input "eYDX3ZW1KGWTlhKt8ocimPu7"
type input "eYDX3ZW1KGWTlhKt8ocimPu7"
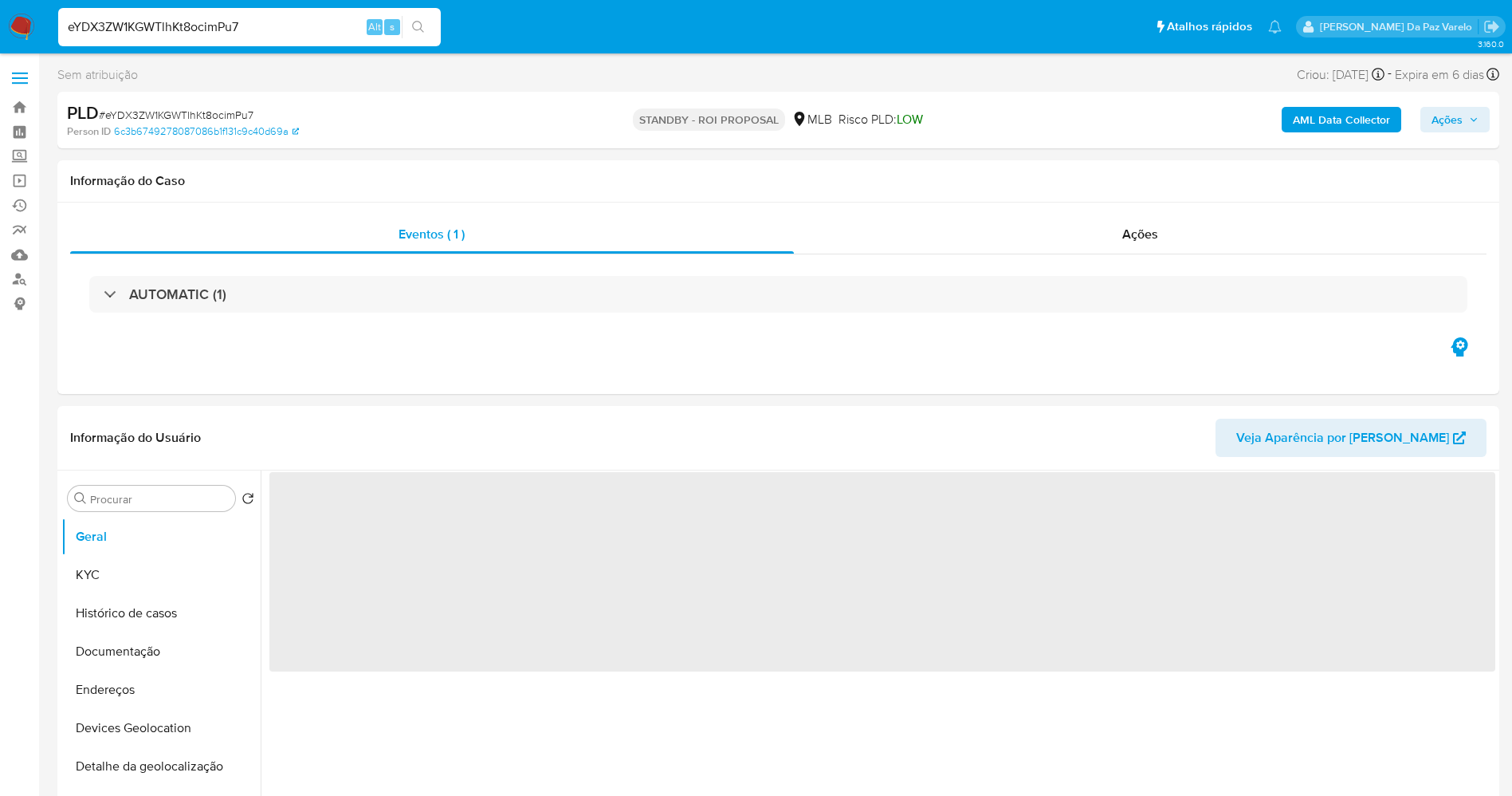
select select "10"
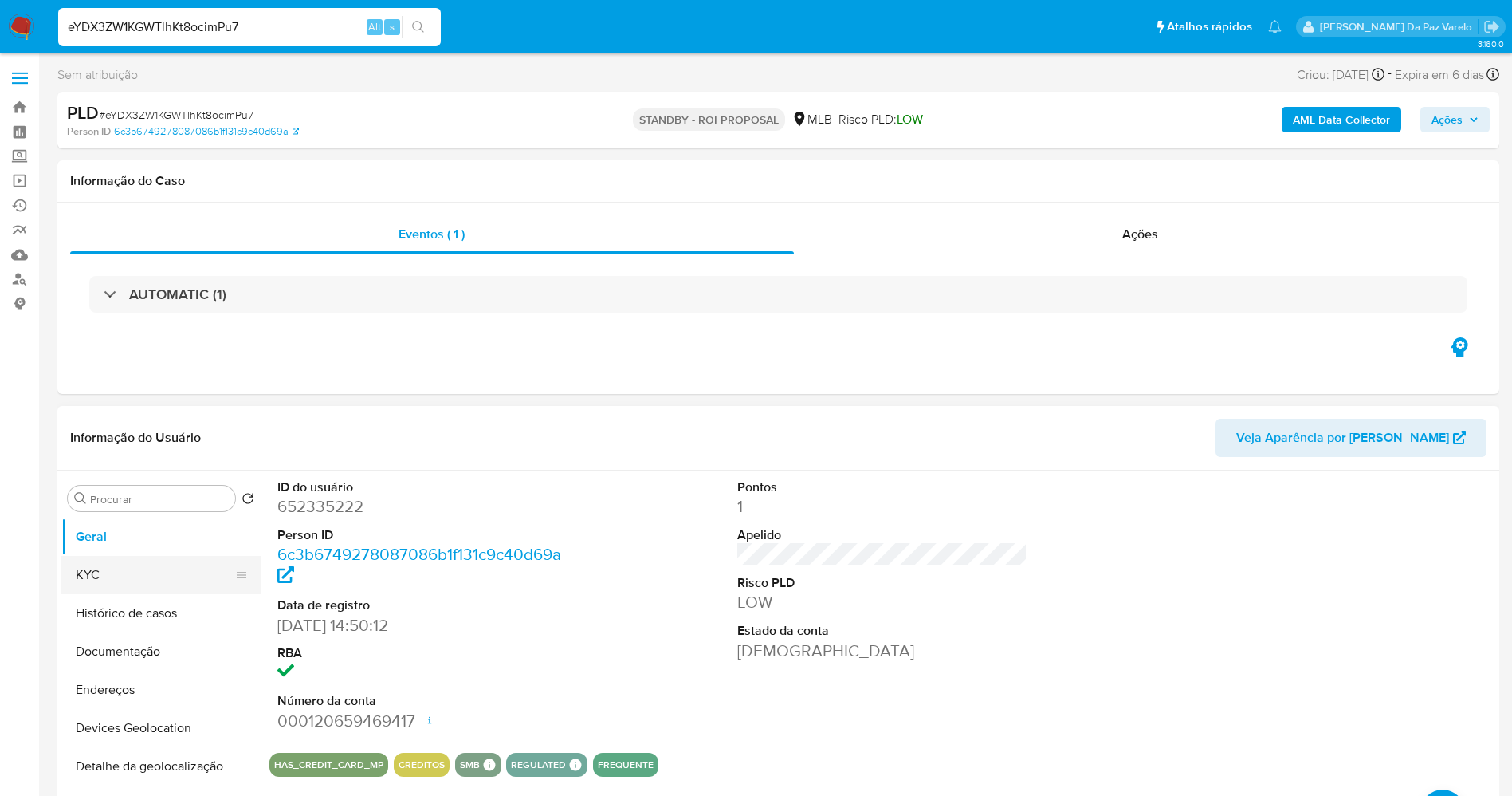
click at [113, 584] on button "KYC" at bounding box center [154, 574] width 186 height 39
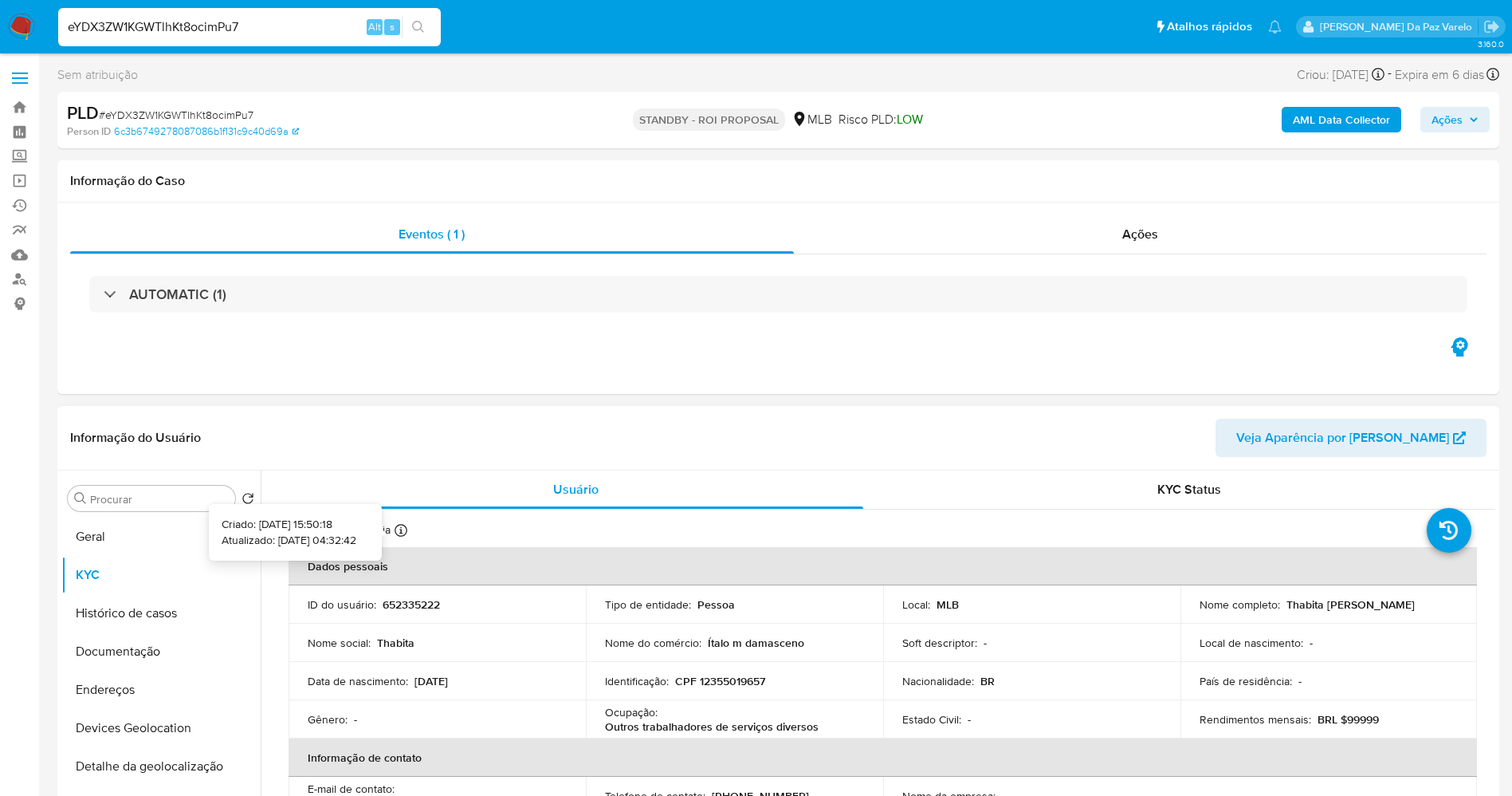
click at [407, 531] on icon at bounding box center [401, 530] width 13 height 13
click at [1177, 483] on span "KYC Status" at bounding box center [1190, 489] width 64 height 18
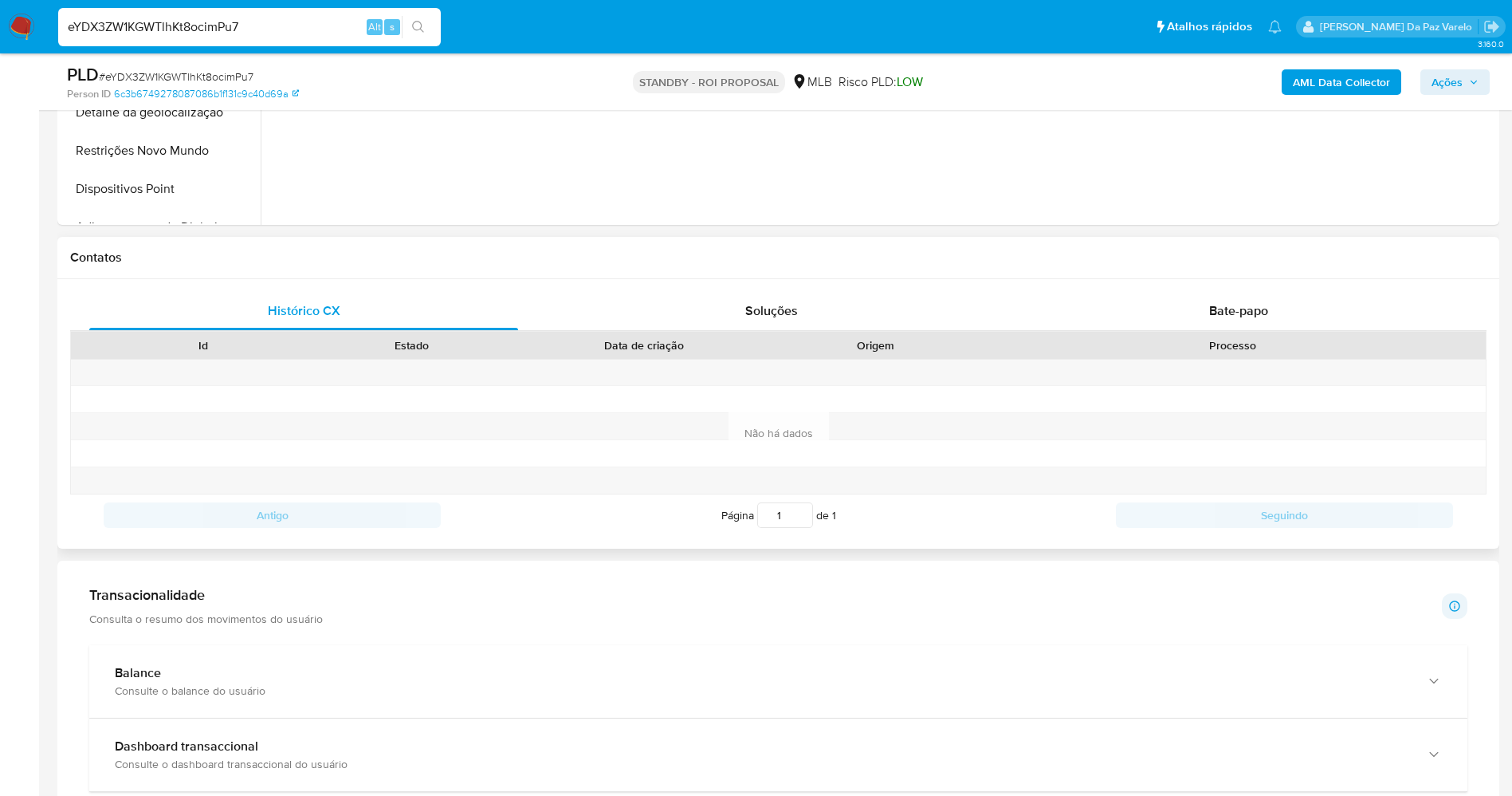
scroll to position [598, 0]
click at [1249, 291] on div "Bate-papo" at bounding box center [1239, 310] width 429 height 39
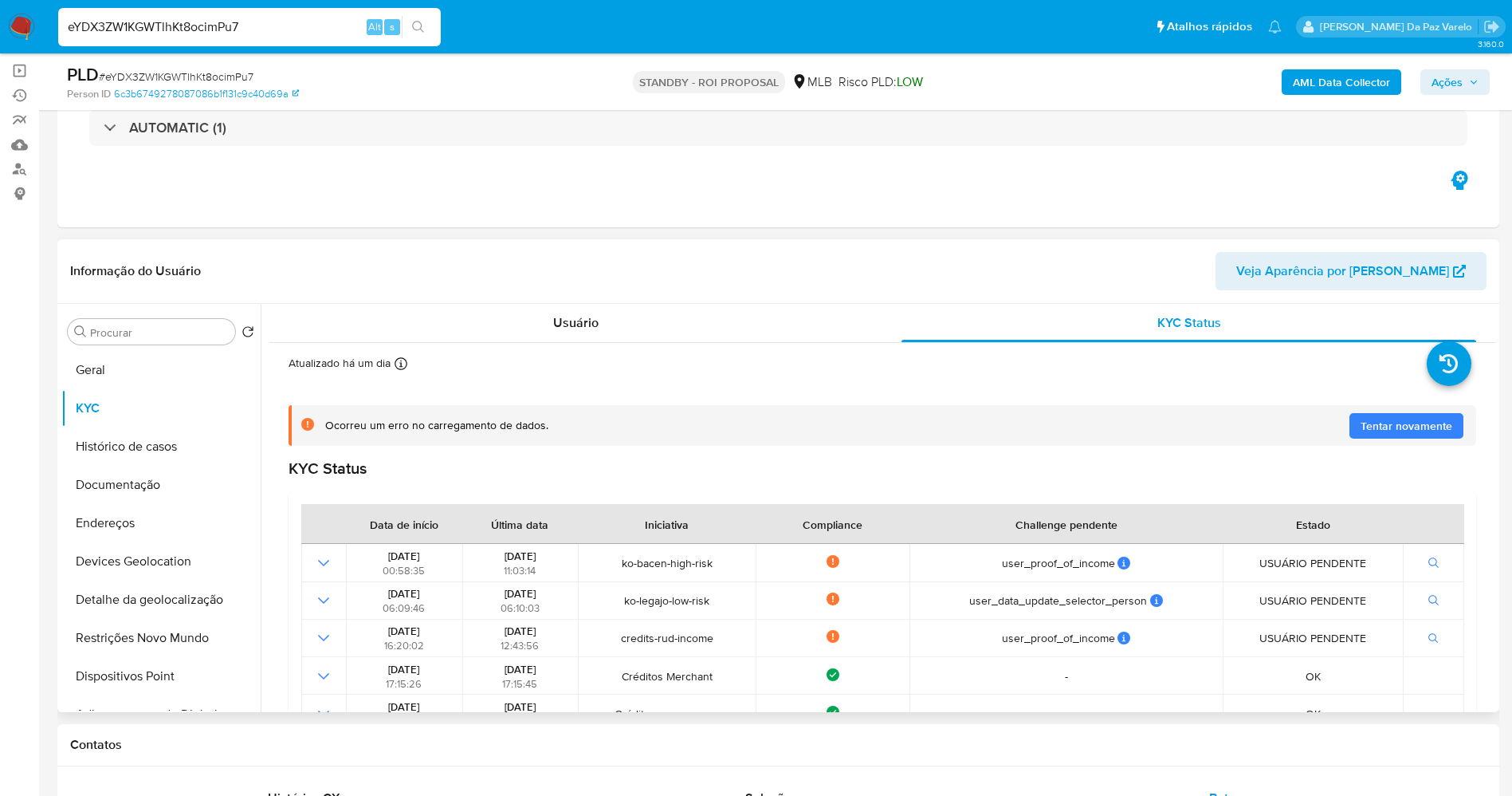
scroll to position [0, 0]
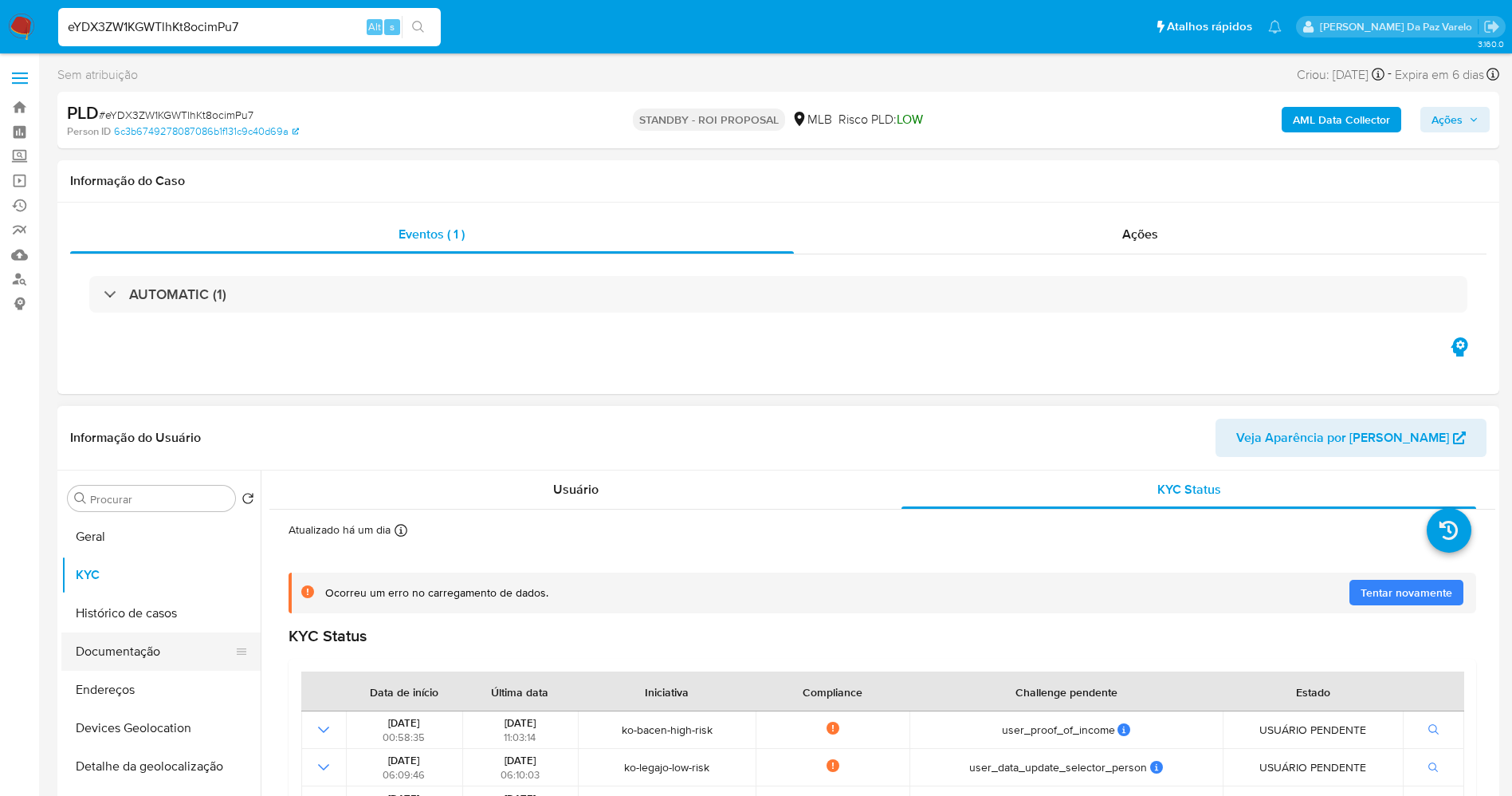
click at [136, 646] on button "Documentação" at bounding box center [154, 652] width 186 height 39
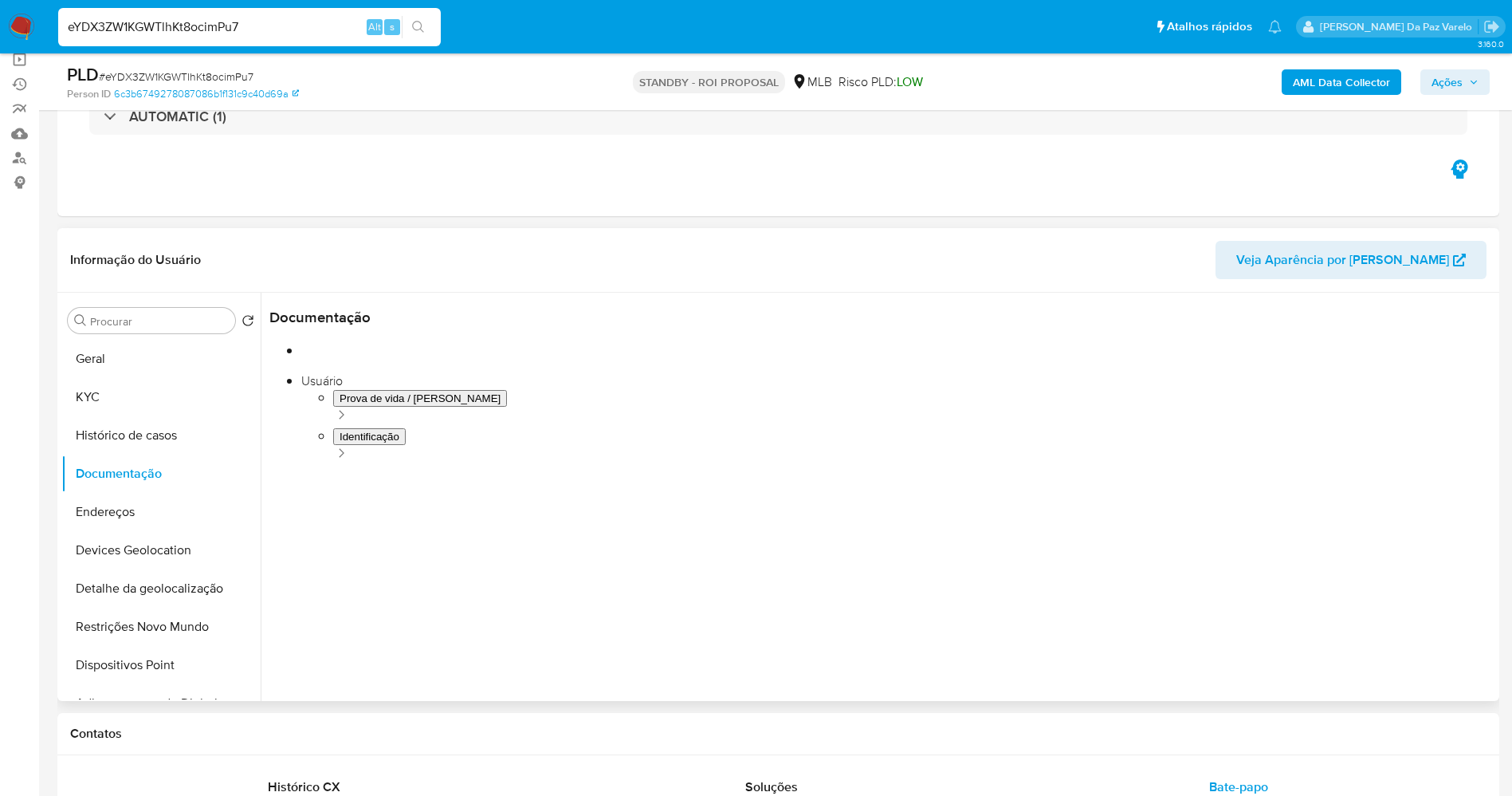
scroll to position [240, 0]
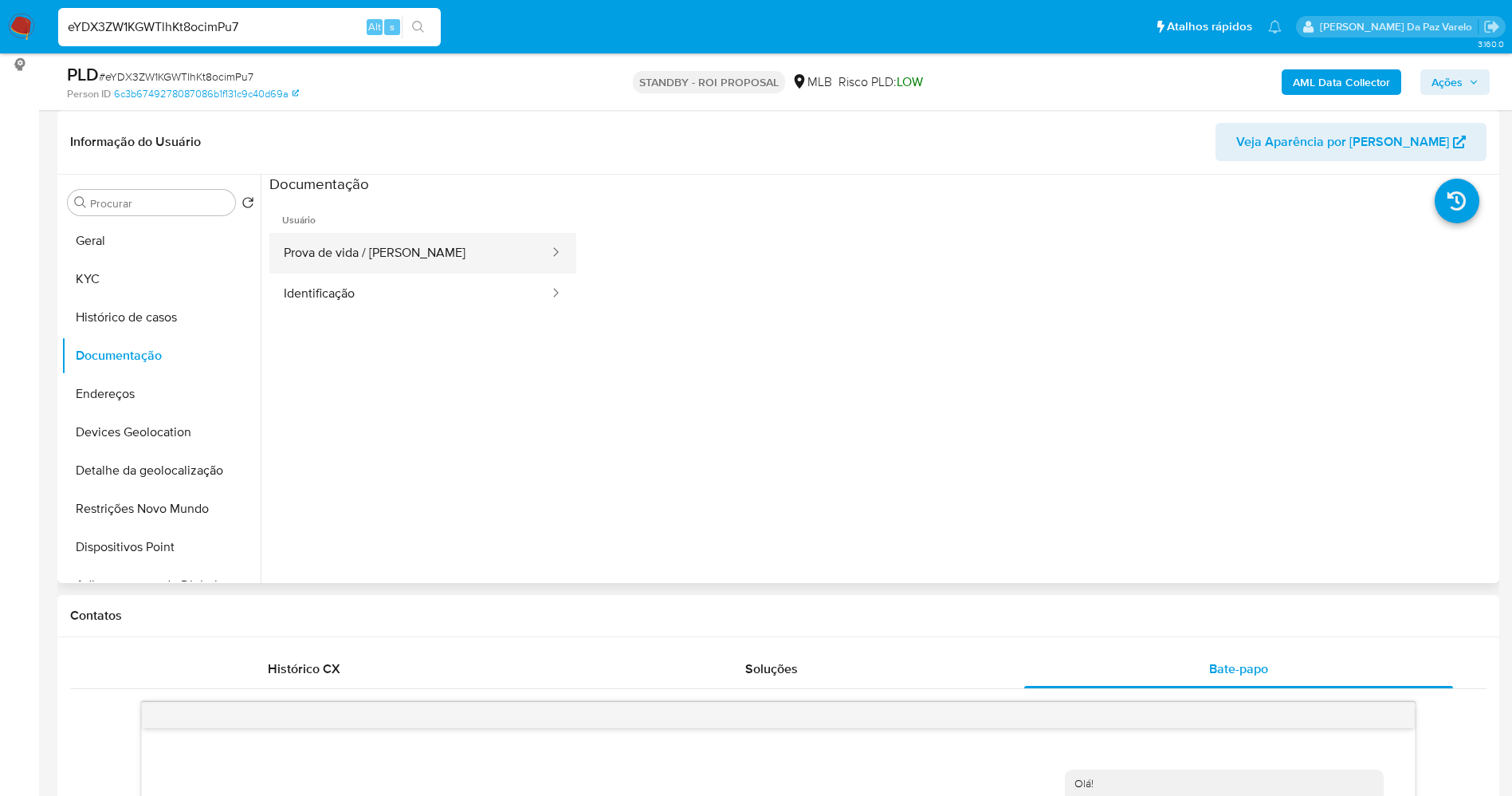
click at [392, 246] on button "Prova de vida / [PERSON_NAME]" at bounding box center [409, 254] width 281 height 41
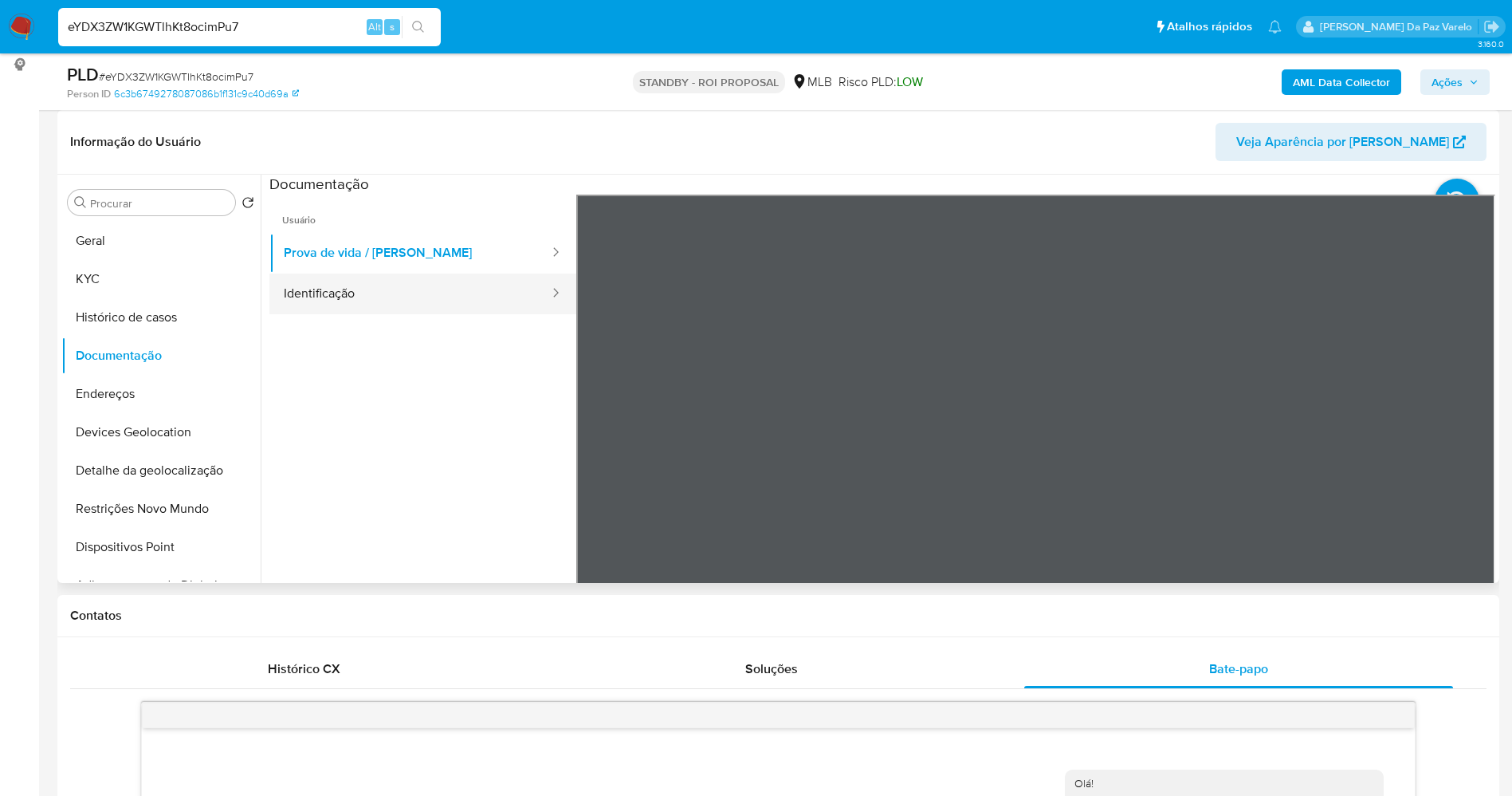
click at [393, 305] on button "Identificação" at bounding box center [409, 294] width 281 height 41
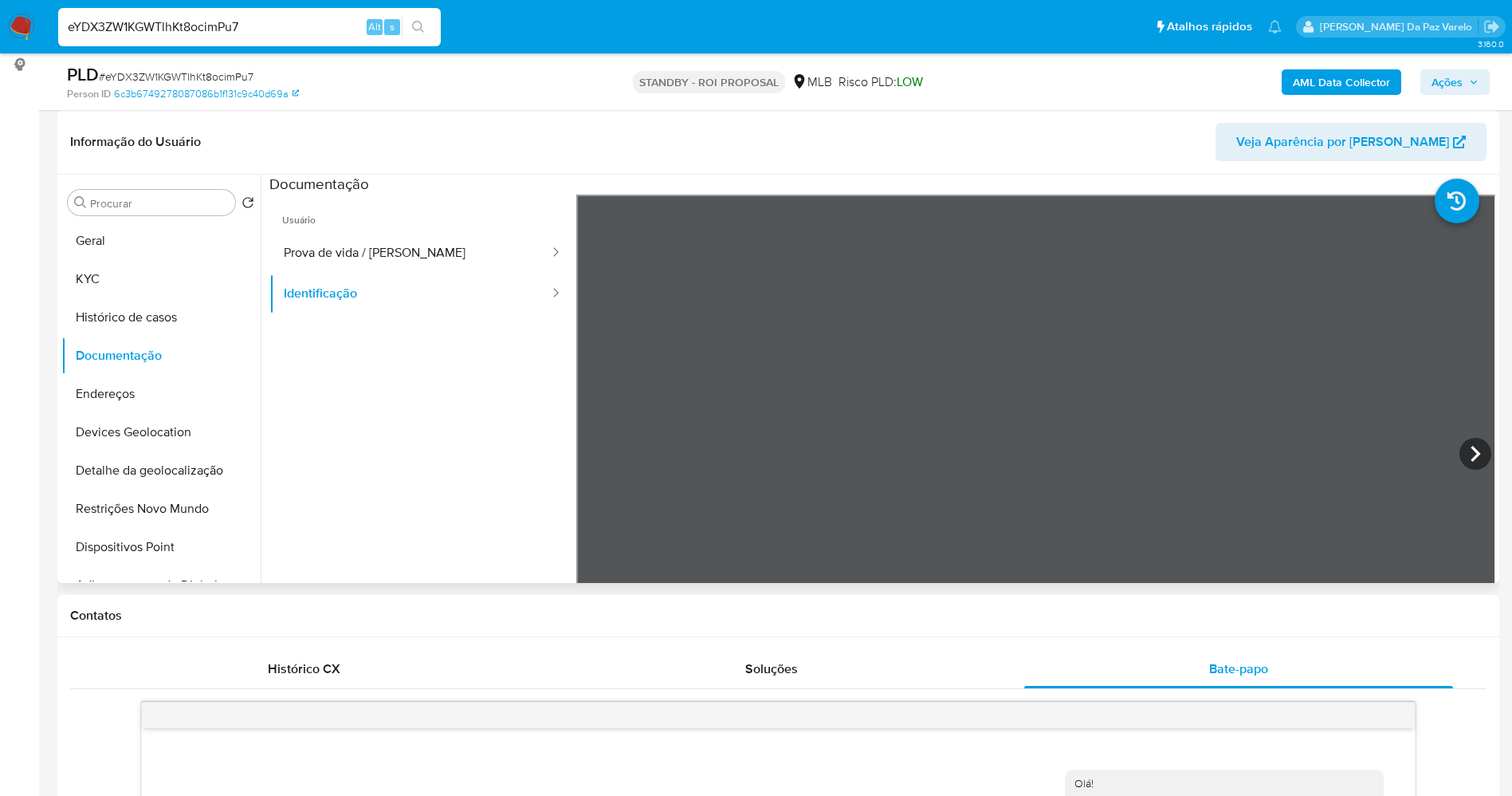
scroll to position [837, 0]
click at [1409, 376] on div at bounding box center [1036, 455] width 920 height 523
click at [344, 244] on button "Prova de vida / [PERSON_NAME]" at bounding box center [409, 254] width 281 height 41
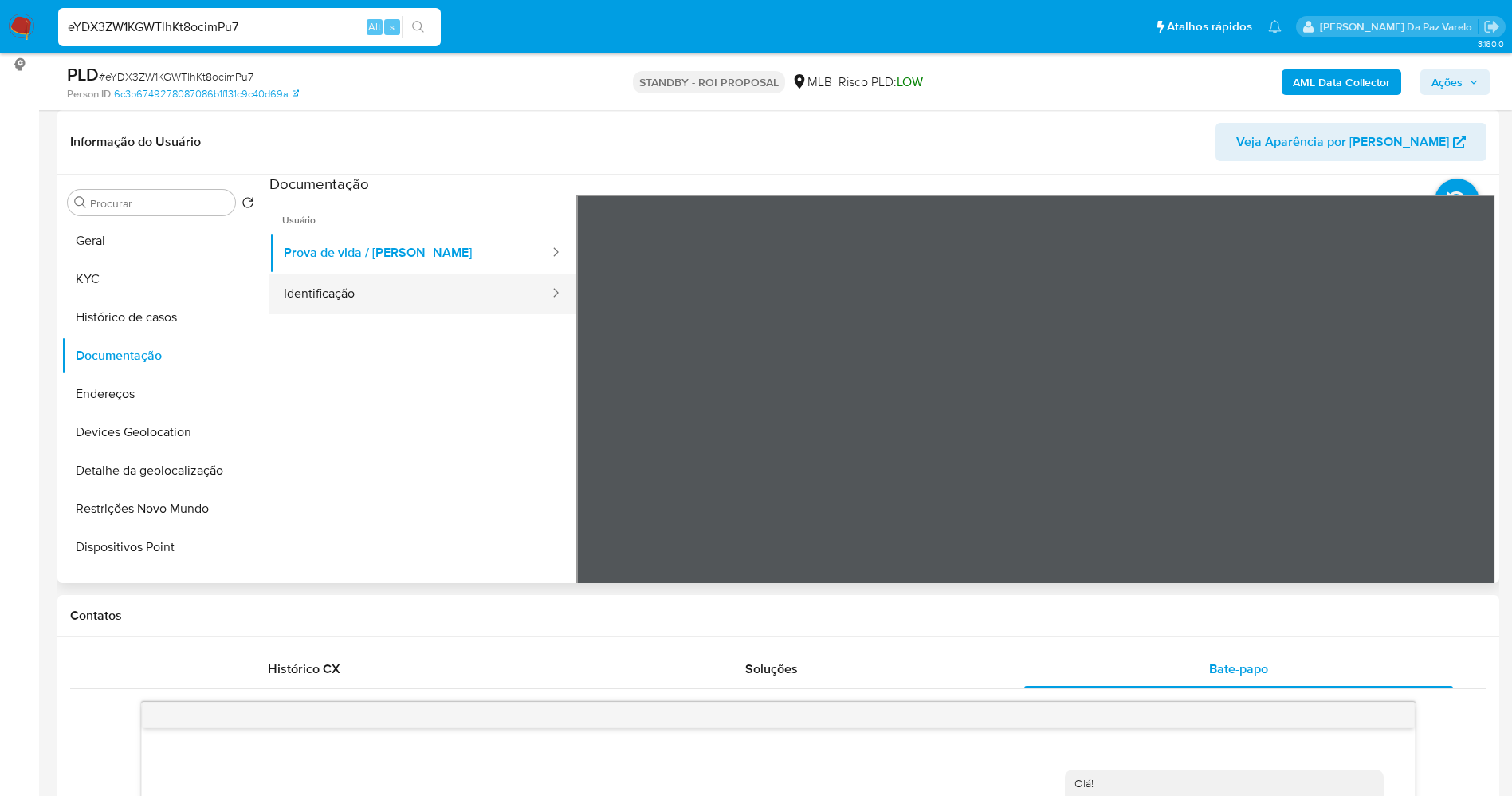
click at [409, 285] on button "Identificação" at bounding box center [409, 294] width 281 height 41
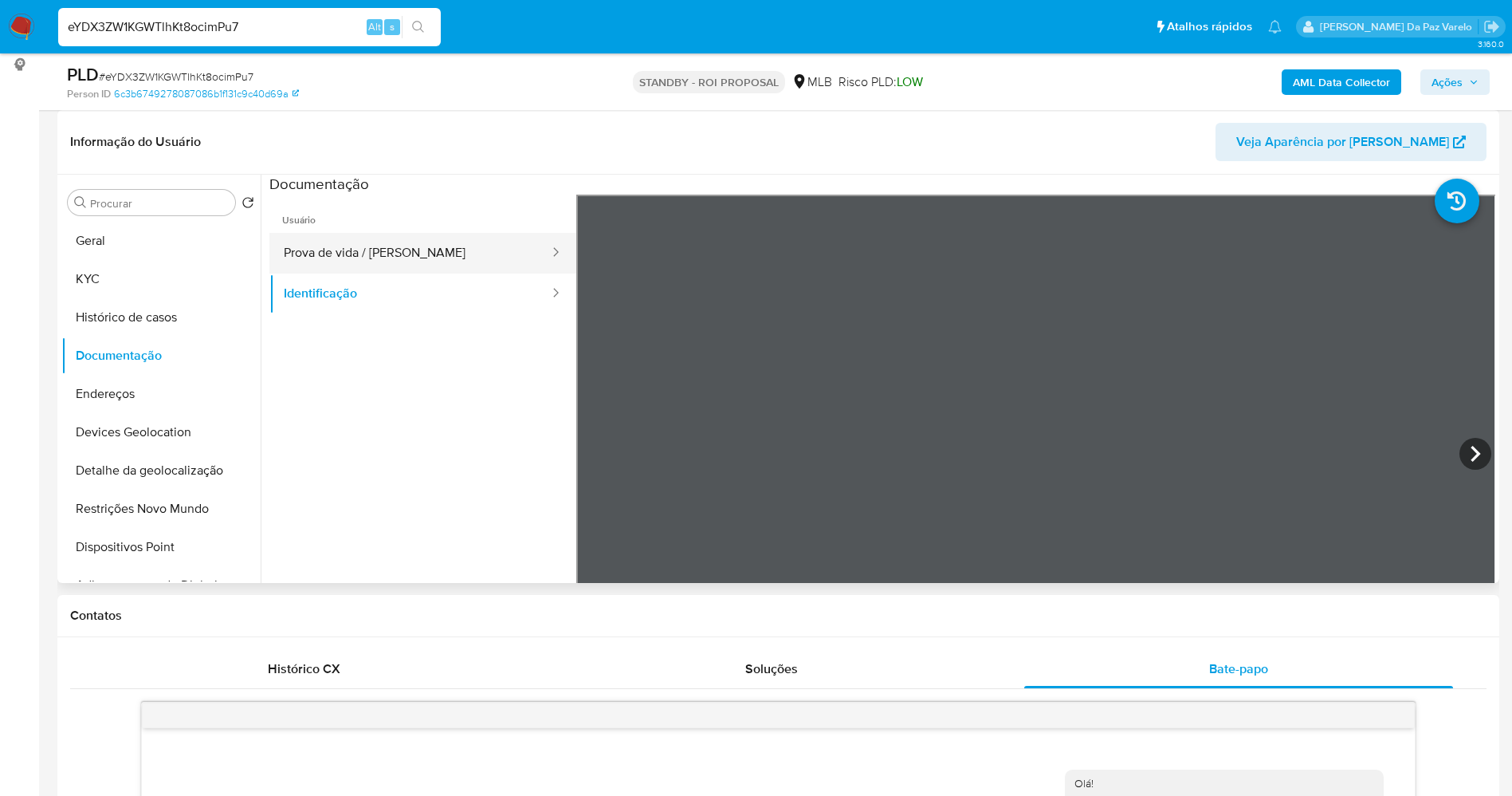
click at [379, 258] on button "Prova de vida / [PERSON_NAME]" at bounding box center [409, 254] width 281 height 41
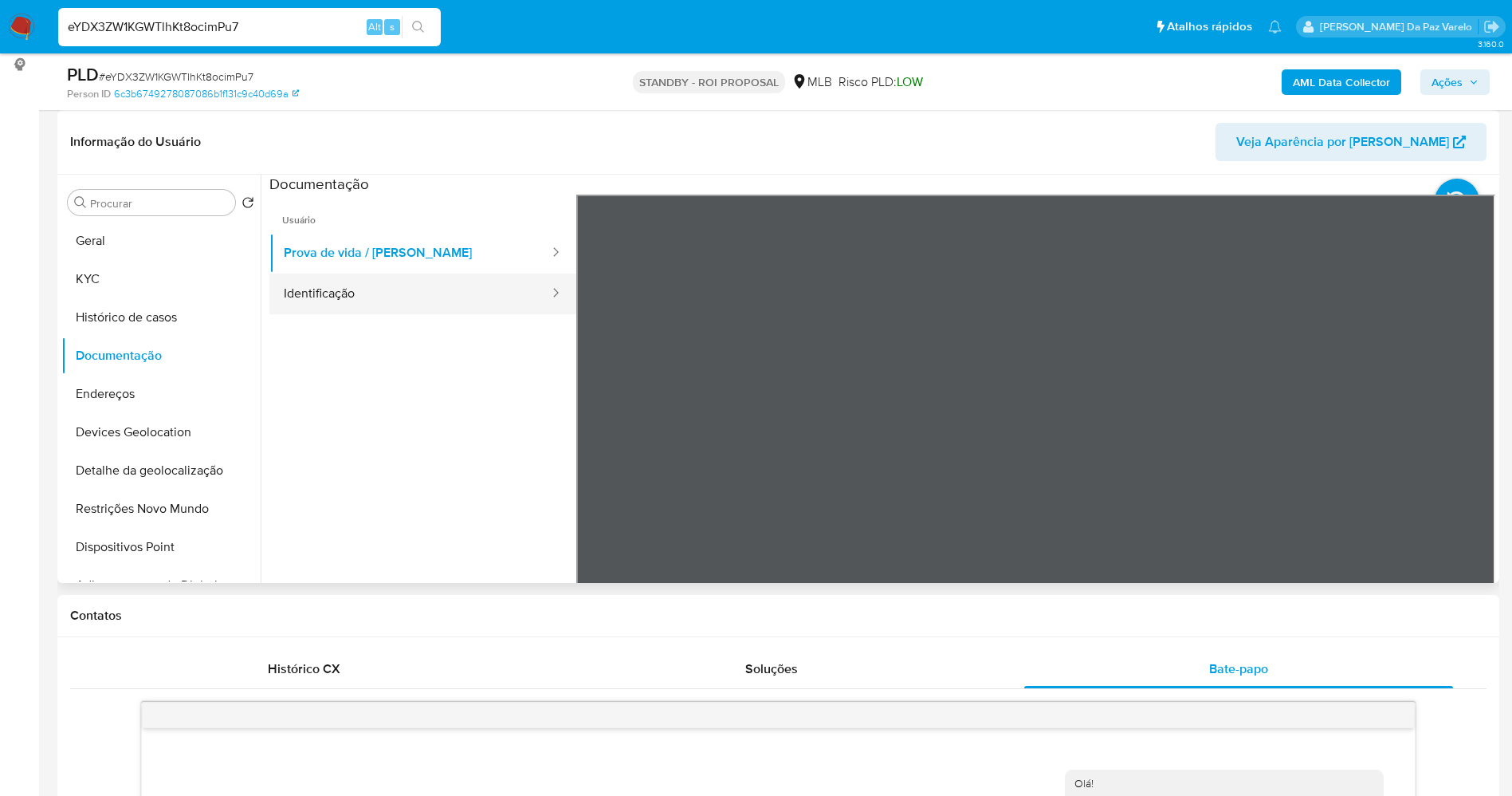
click at [386, 287] on button "Identificação" at bounding box center [409, 294] width 281 height 41
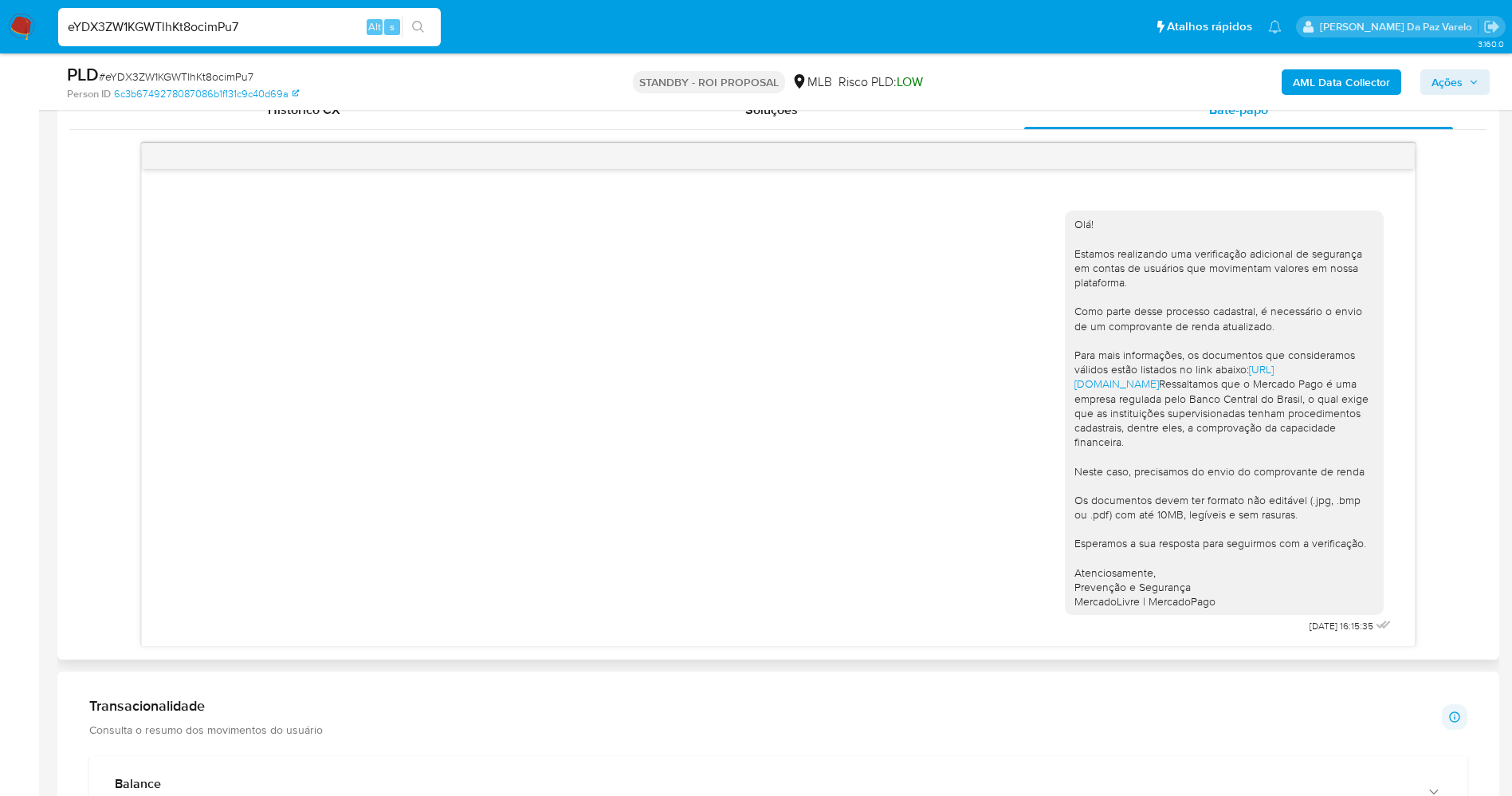
scroll to position [837, 0]
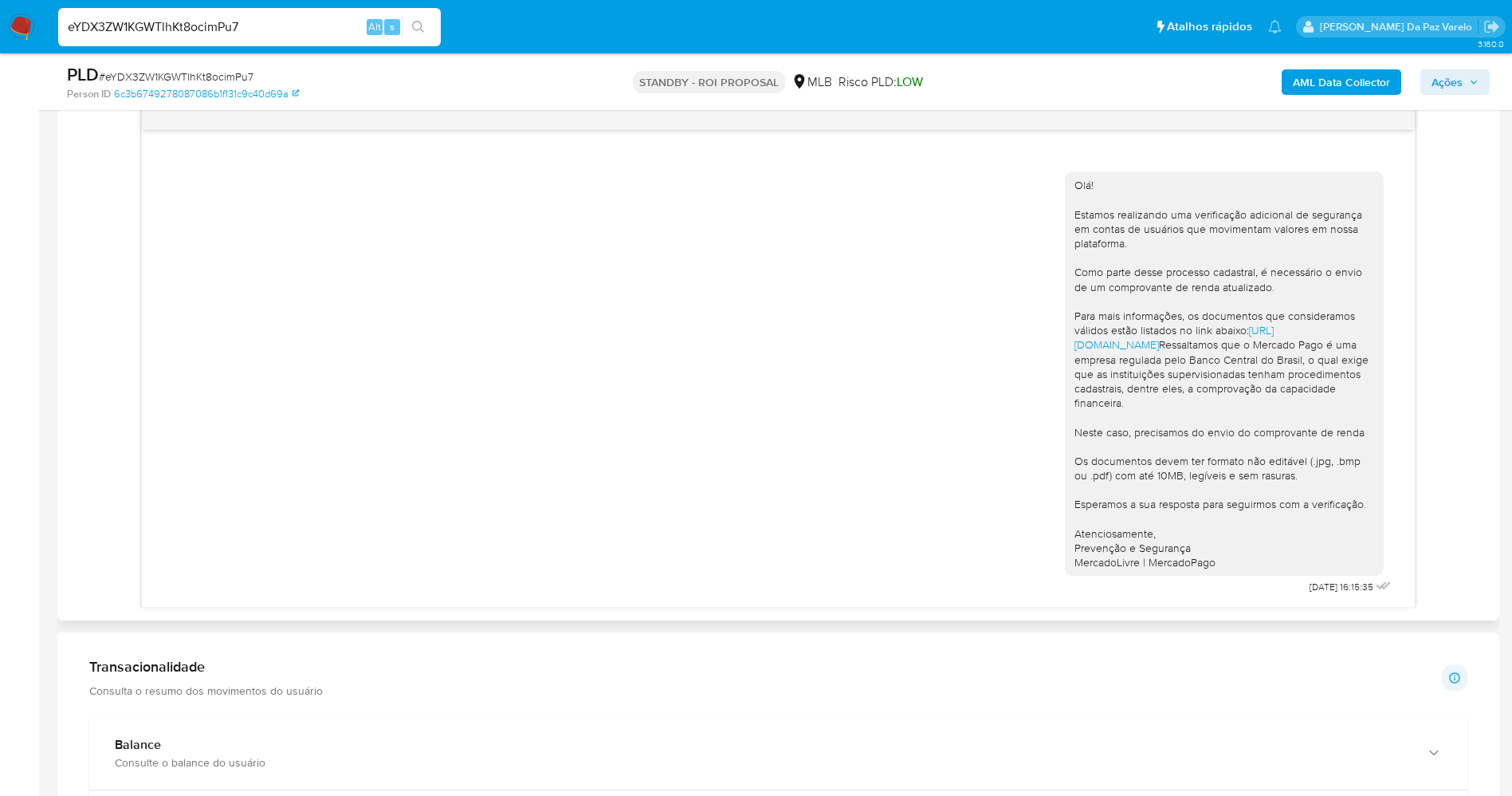
click at [475, 323] on div "Olá! Estamos realizando uma verificação adicional de segurança em contas de usu…" at bounding box center [778, 379] width 1233 height 438
click at [627, 181] on div "Olá! Estamos realizando uma verificação adicional de segurança em contas de usu…" at bounding box center [778, 379] width 1233 height 438
click at [702, 351] on div "Olá! Estamos realizando uma verificação adicional de segurança em contas de usu…" at bounding box center [778, 379] width 1233 height 438
click at [576, 341] on div "Olá! Estamos realizando uma verificação adicional de segurança em contas de usu…" at bounding box center [778, 379] width 1233 height 438
click at [267, 14] on div "eYDX3ZW1KGWTlhKt8ocimPu7 Alt s" at bounding box center [249, 27] width 382 height 39
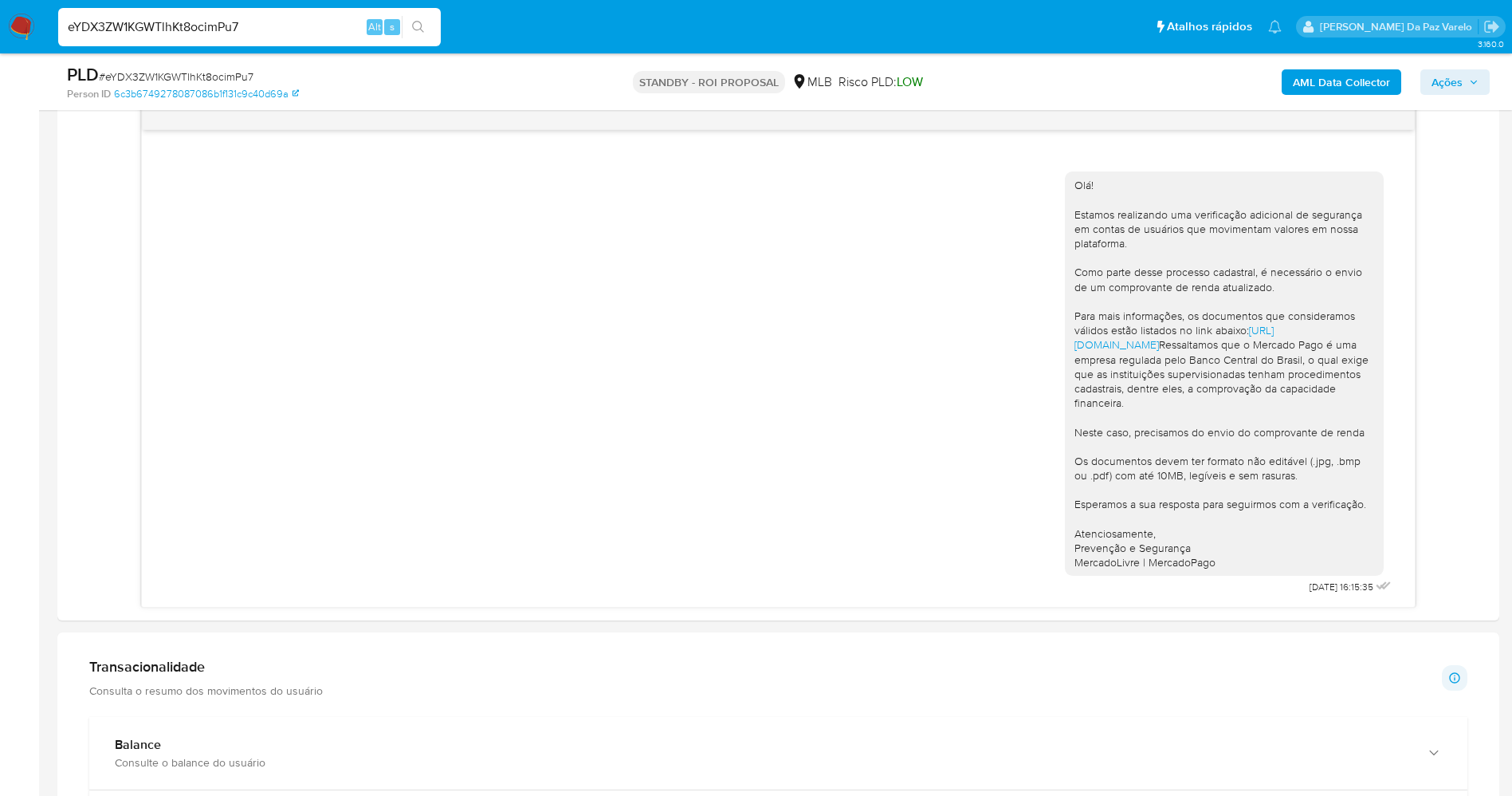
click at [257, 27] on input "eYDX3ZW1KGWTlhKt8ocimPu7" at bounding box center [249, 26] width 382 height 21
paste input "DBWQxNLQ2EzhrtenG3Lsjx5X"
type input "DBWQxNLQ2EzhrtenG3Lsjx5X"
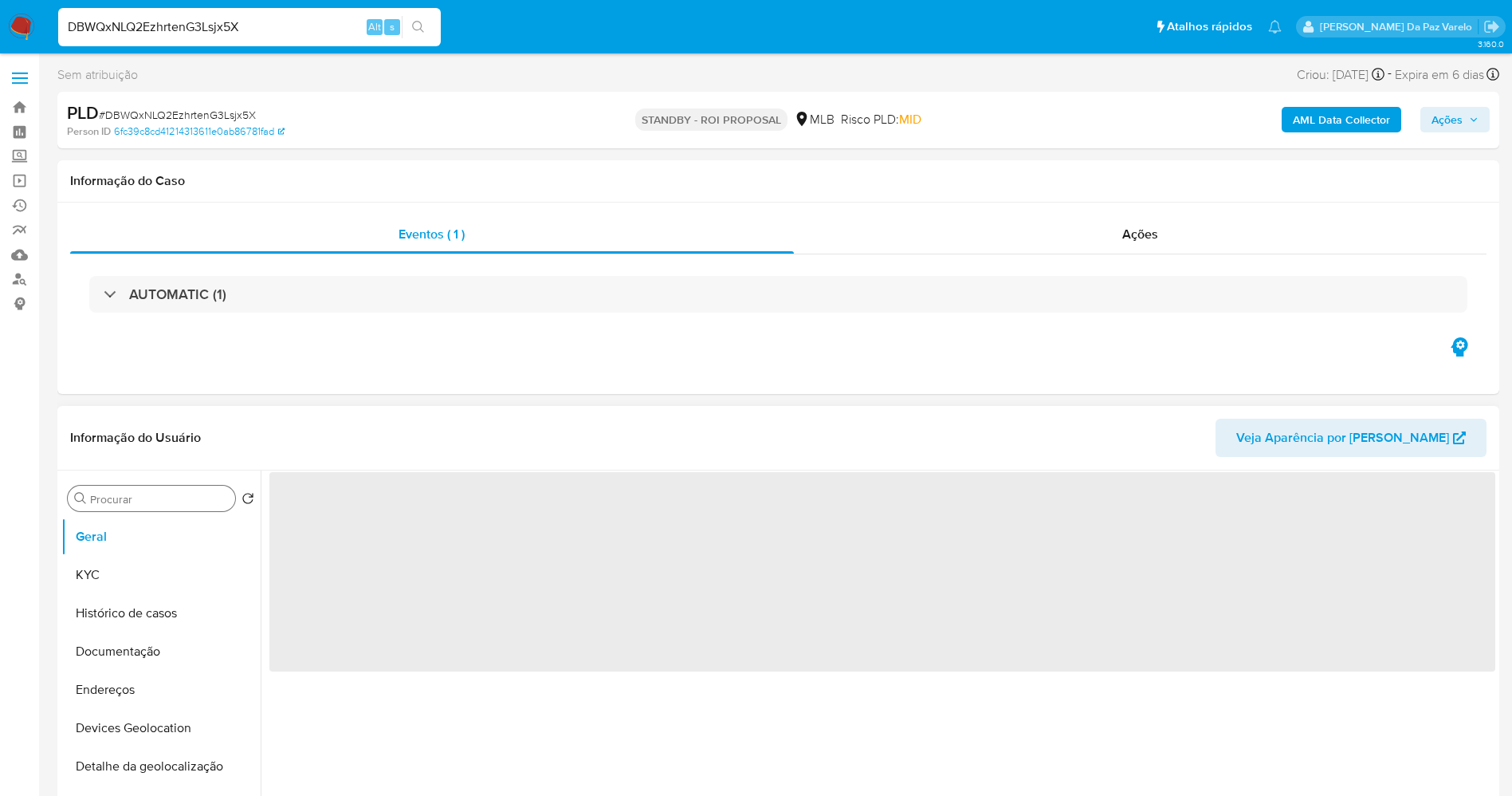
select select "10"
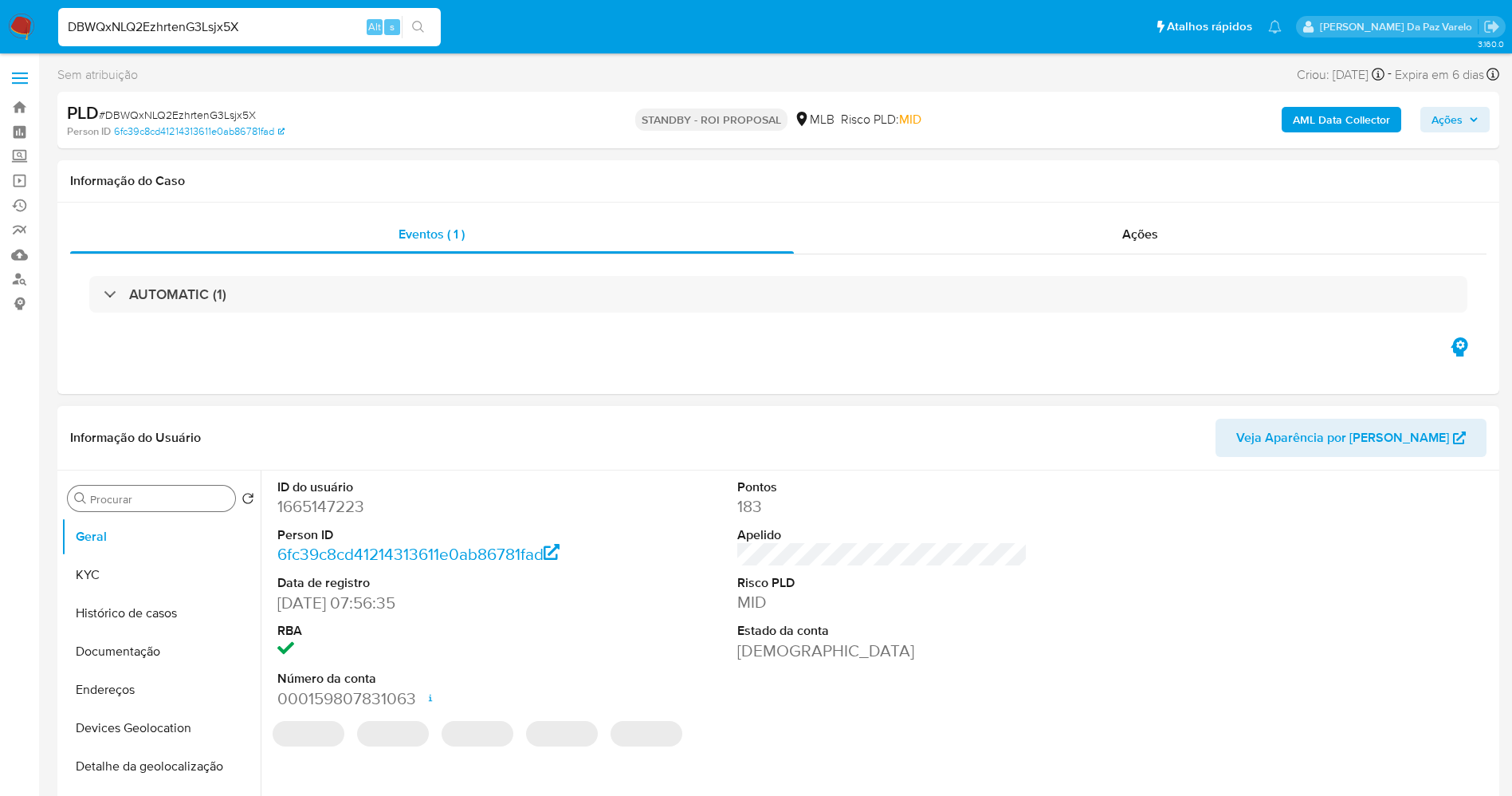
click at [172, 496] on input "Procurar" at bounding box center [159, 499] width 139 height 14
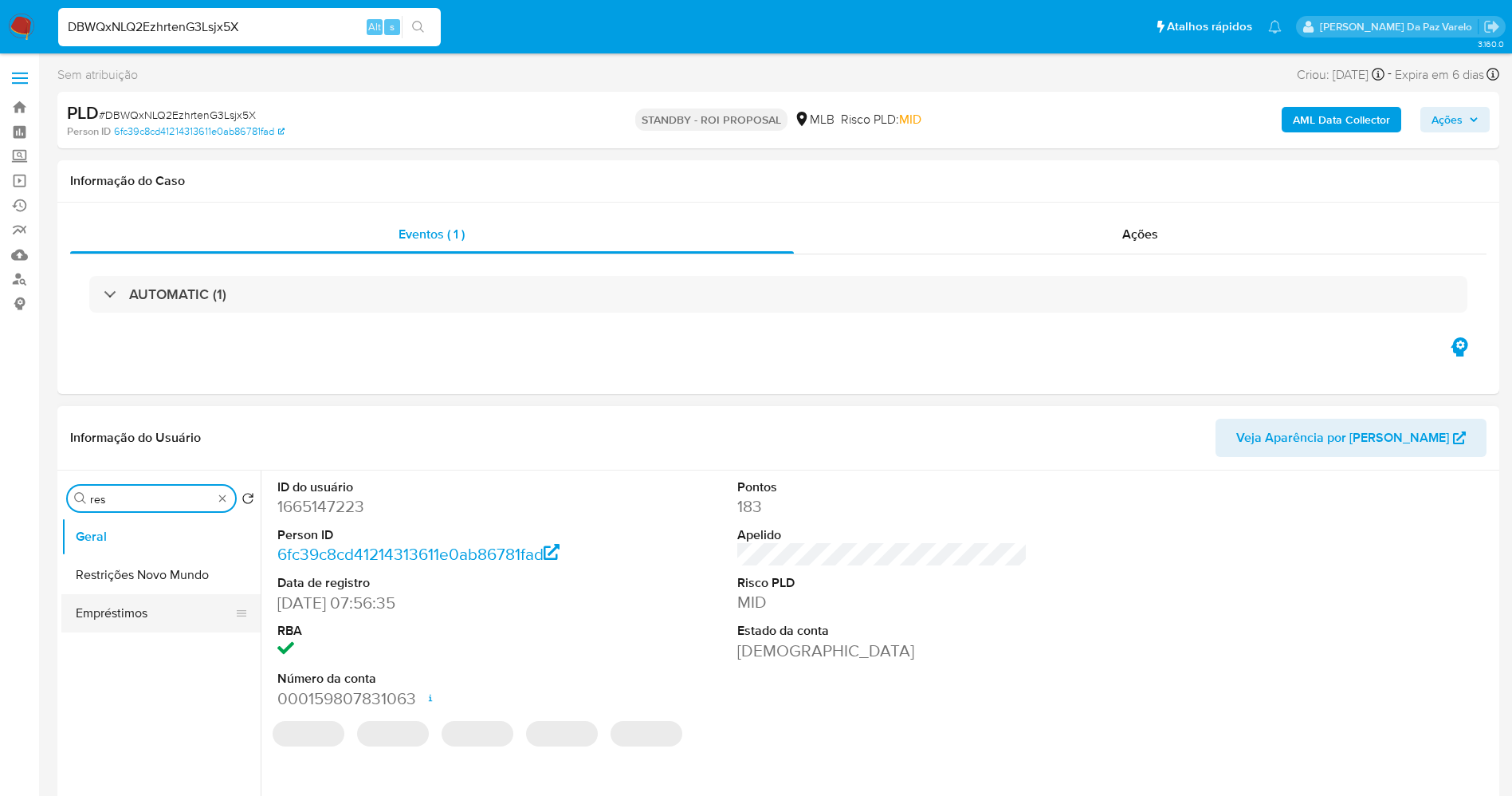
type input "res"
click at [135, 577] on button "Restrições Novo Mundo" at bounding box center [161, 574] width 199 height 39
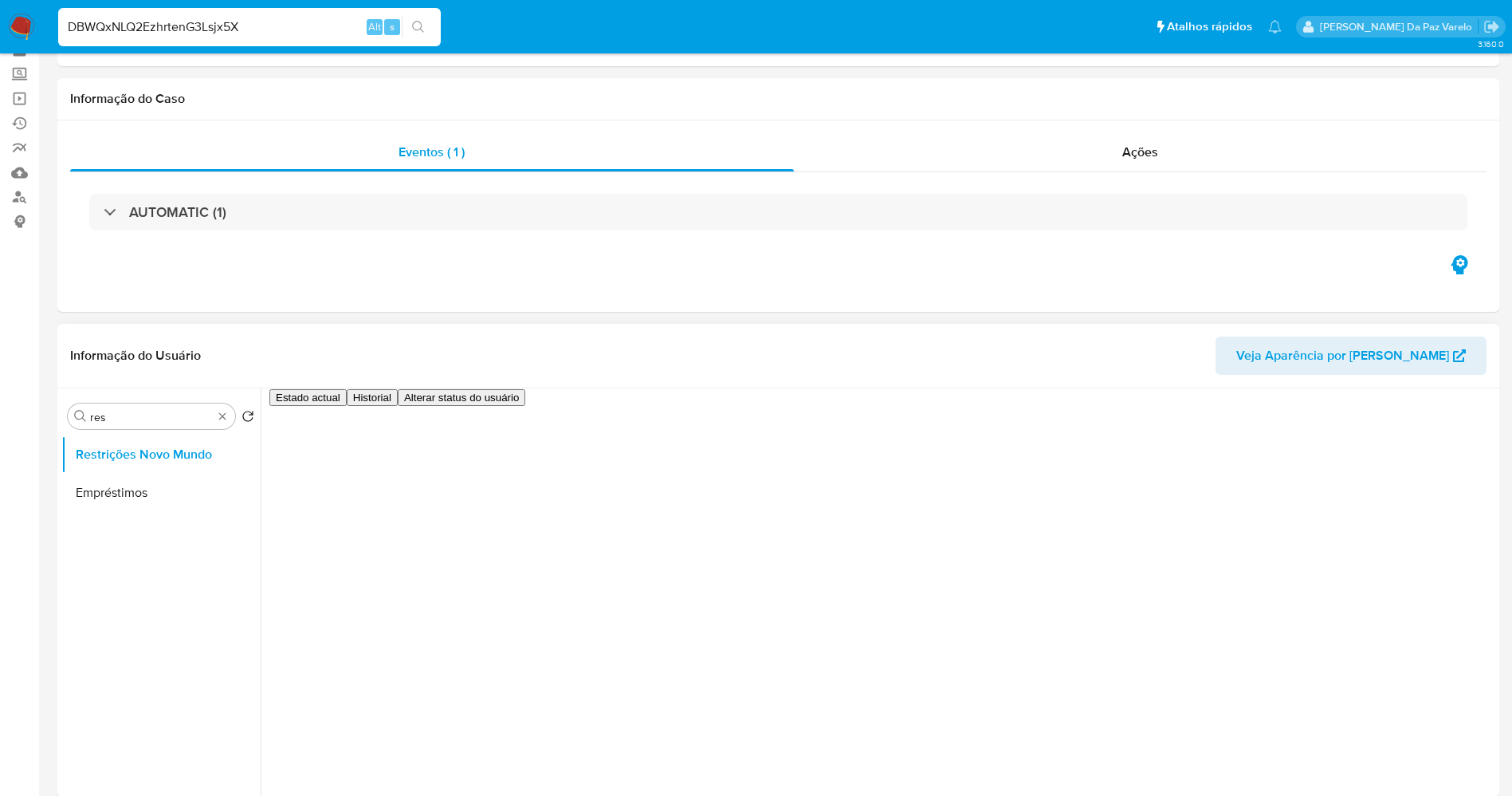
scroll to position [120, 0]
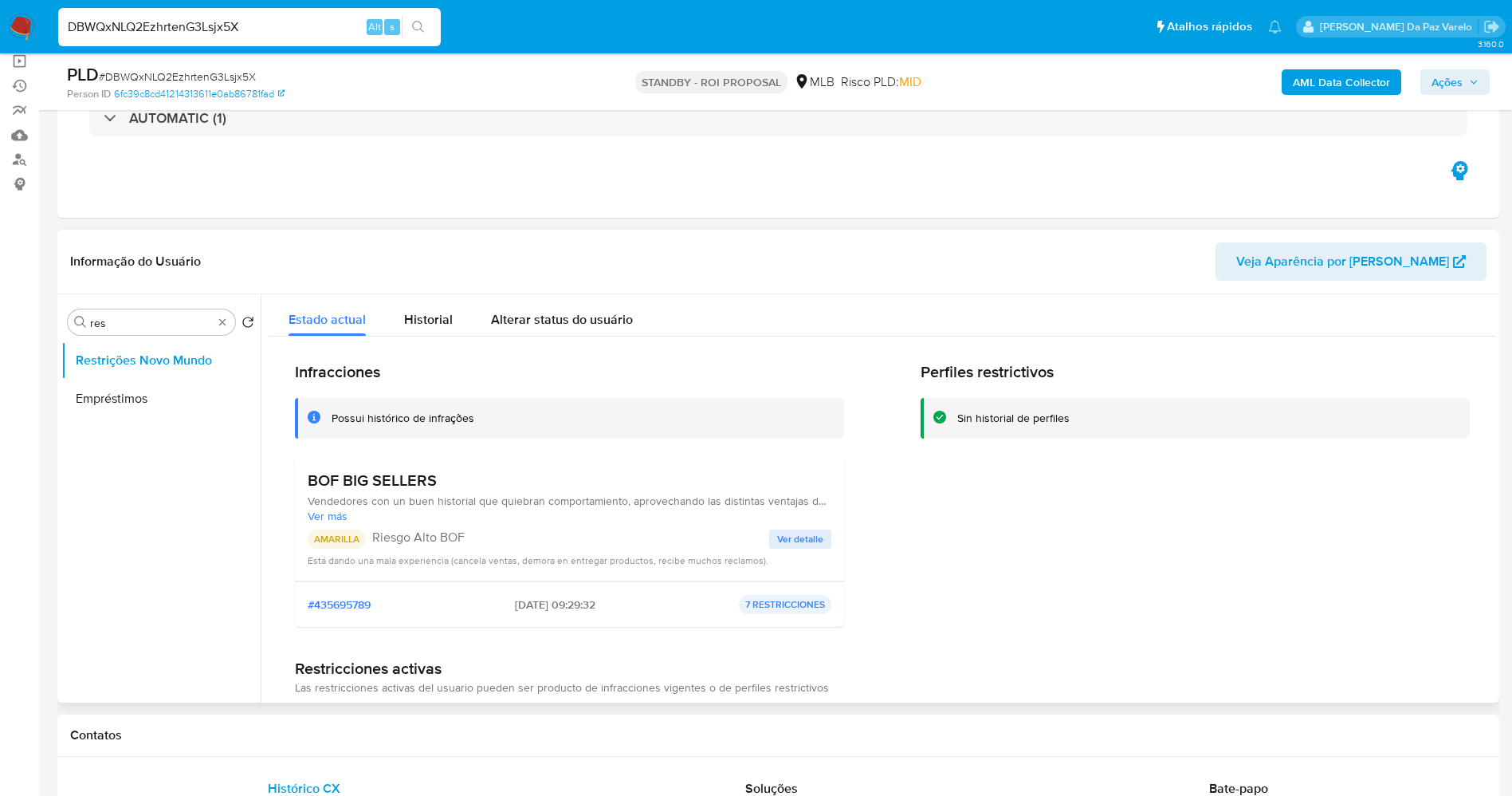
click at [798, 540] on span "Ver detalle" at bounding box center [800, 538] width 46 height 16
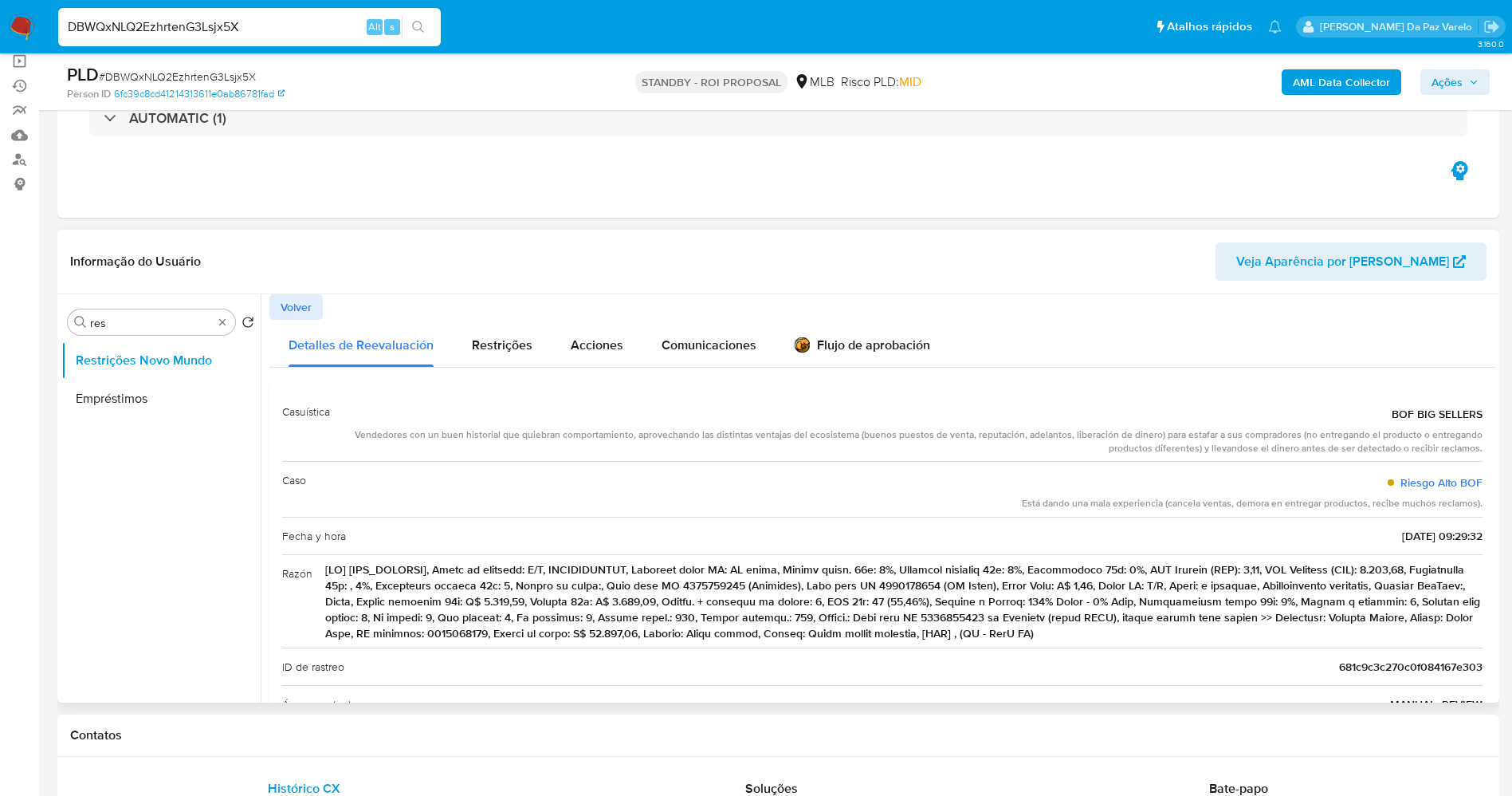
click at [1034, 578] on span at bounding box center [903, 601] width 1158 height 80
click at [257, 17] on input "DBWQxNLQ2EzhrtenG3Lsjx5X" at bounding box center [249, 26] width 382 height 21
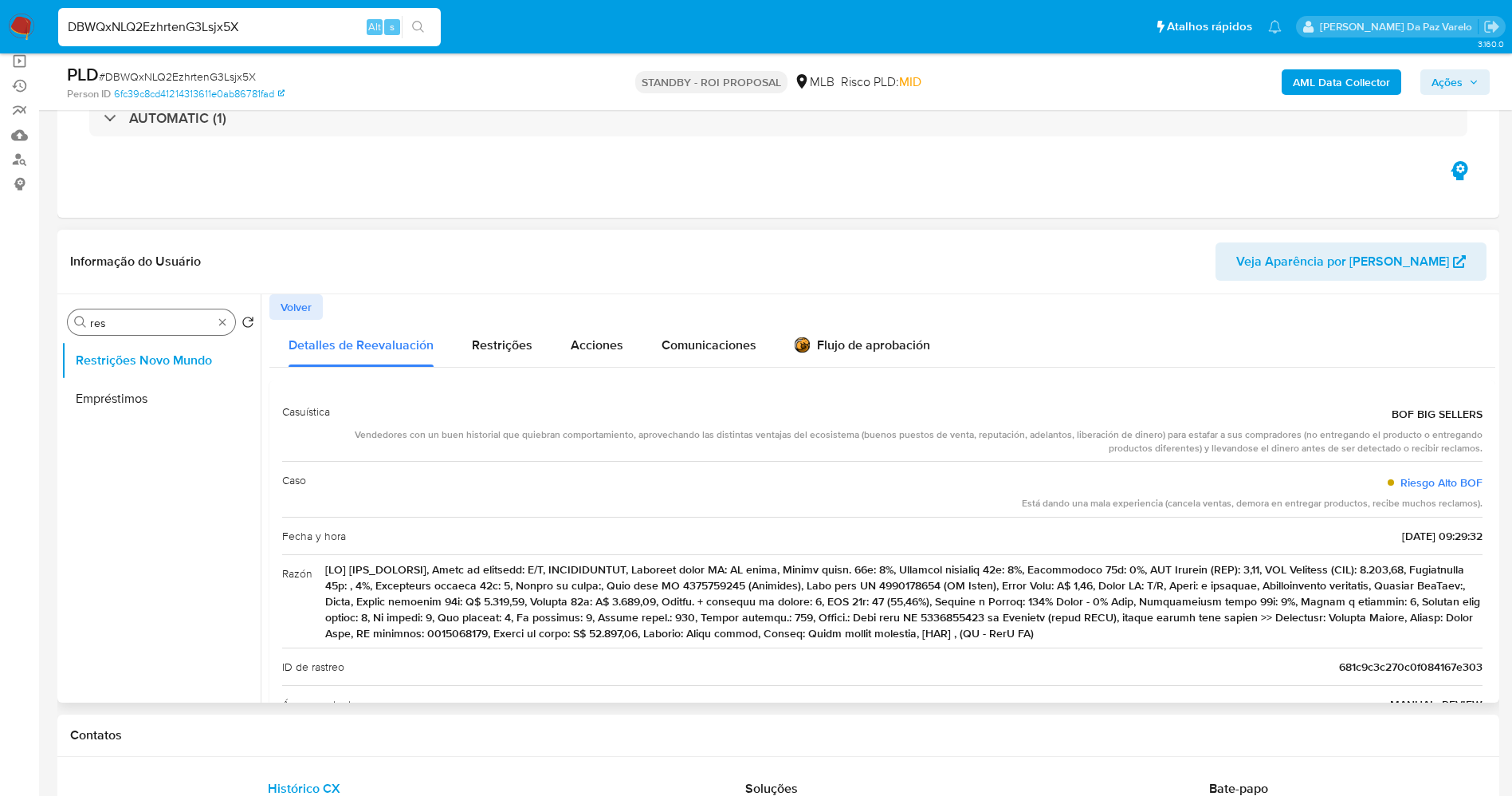
click at [224, 313] on div "Procurar res" at bounding box center [152, 322] width 167 height 25
click at [215, 323] on div "Procurar res" at bounding box center [152, 322] width 167 height 25
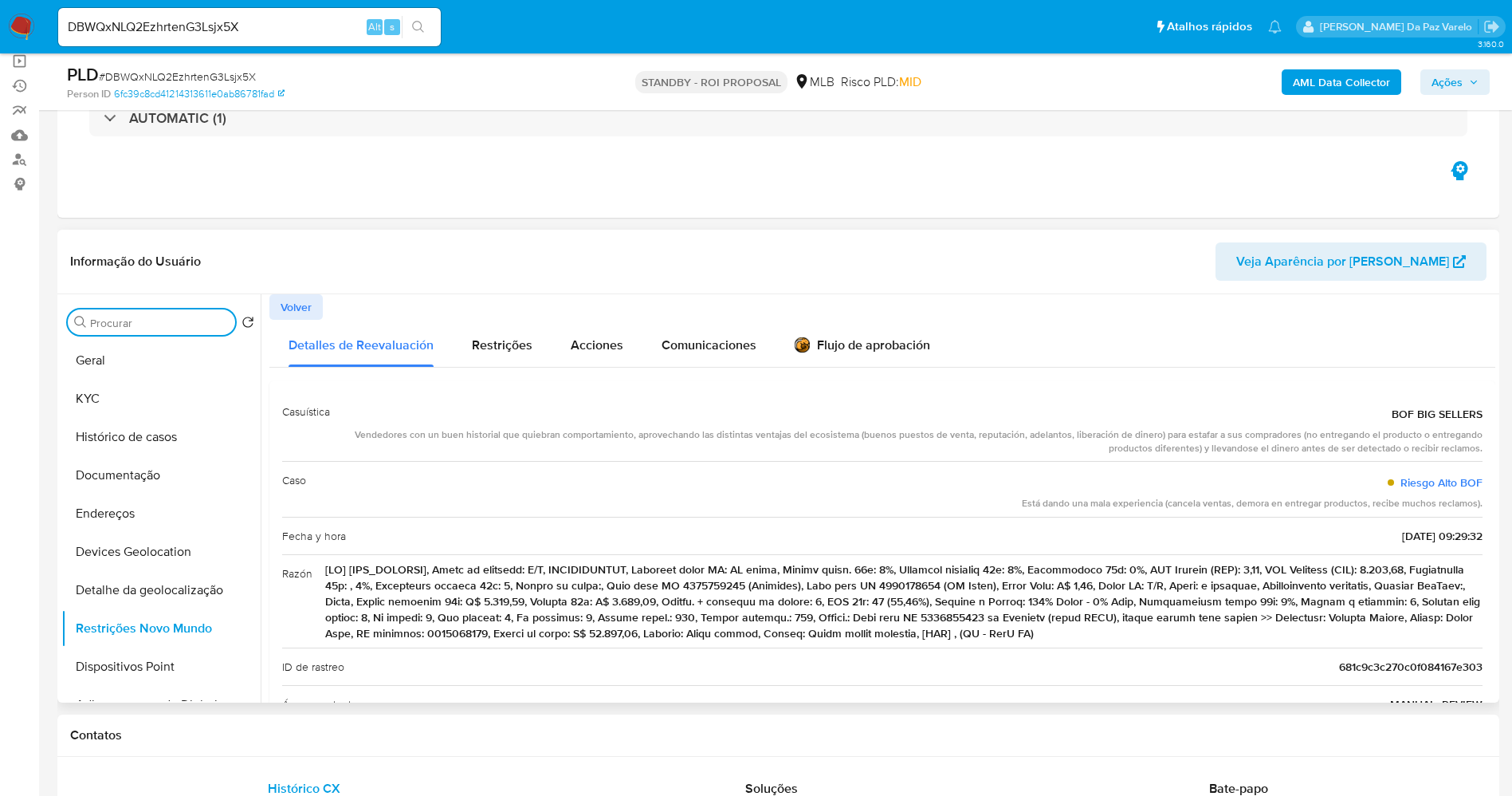
click at [302, 296] on span "Volver" at bounding box center [296, 307] width 31 height 22
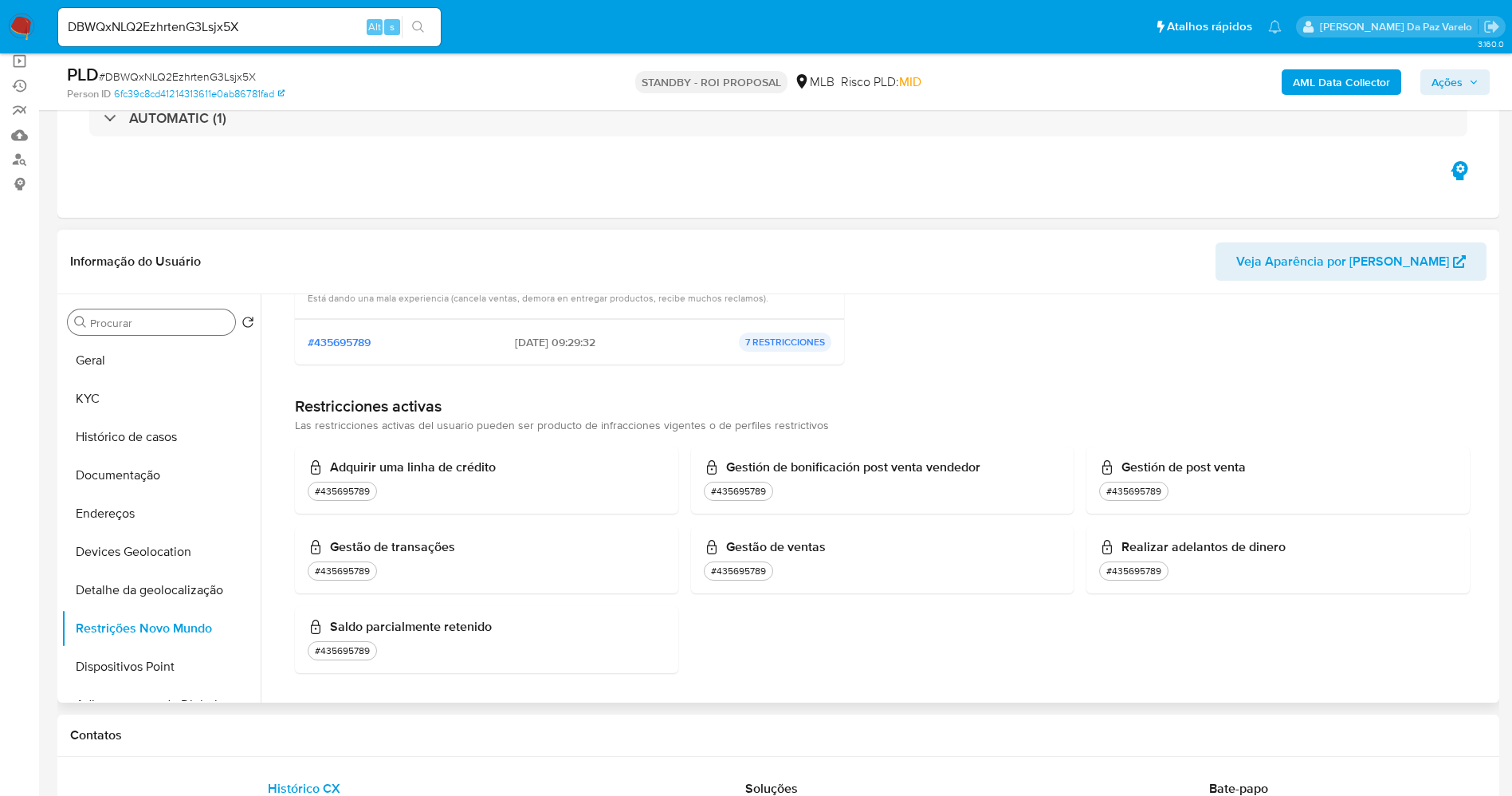
scroll to position [267, 0]
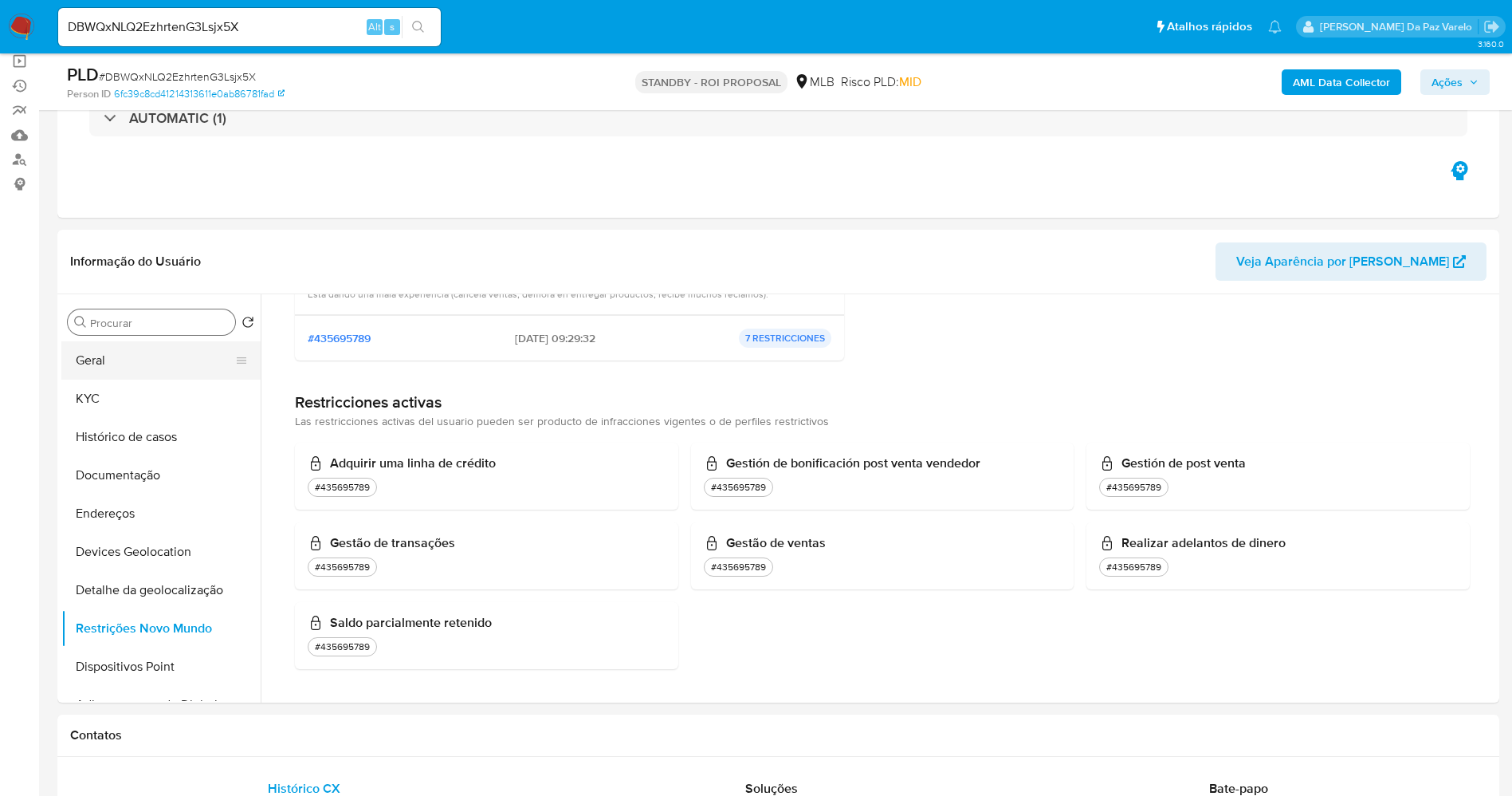
click at [127, 361] on button "Geral" at bounding box center [154, 360] width 186 height 39
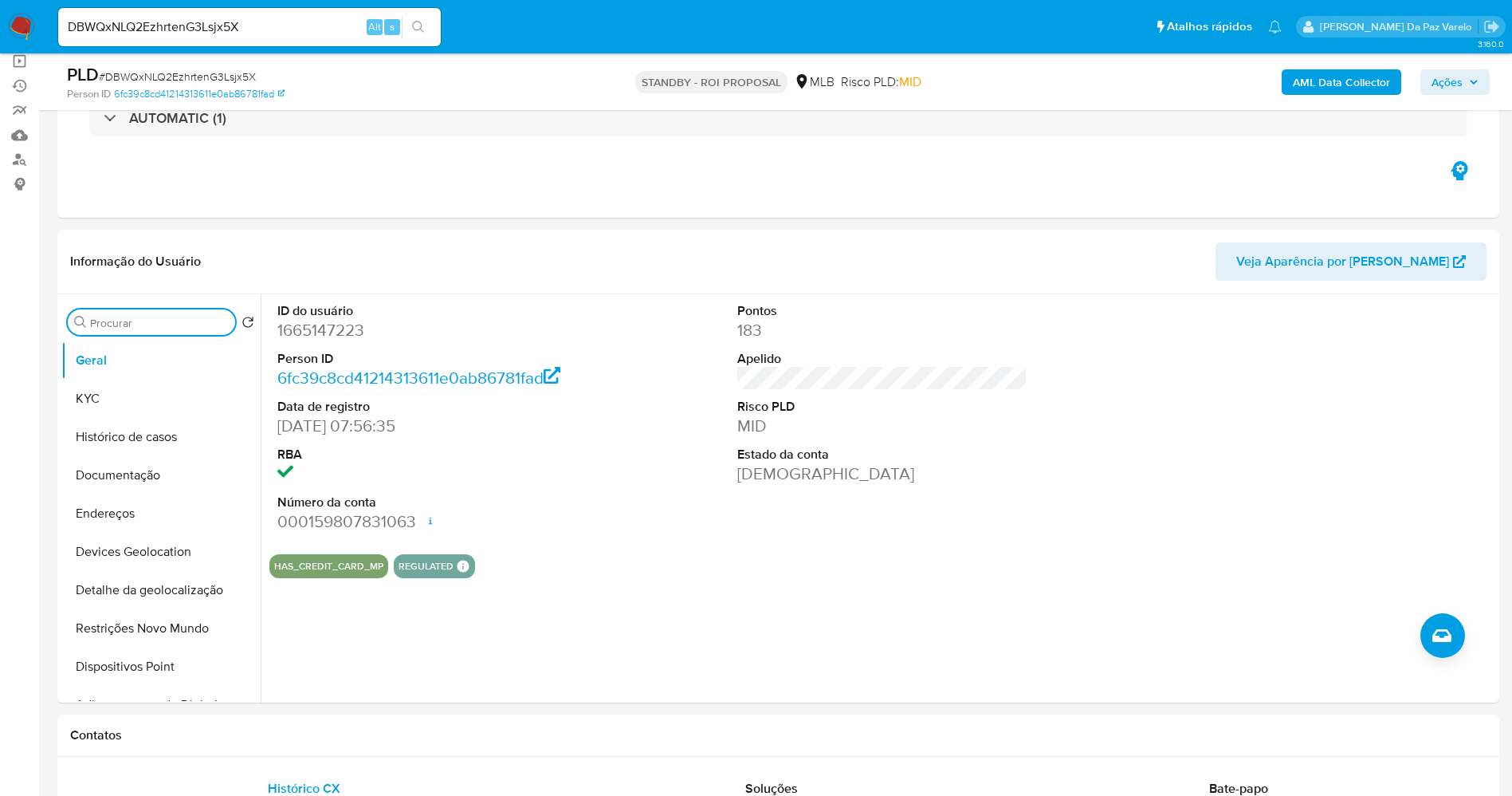
click at [199, 325] on input "Procurar" at bounding box center [159, 323] width 139 height 14
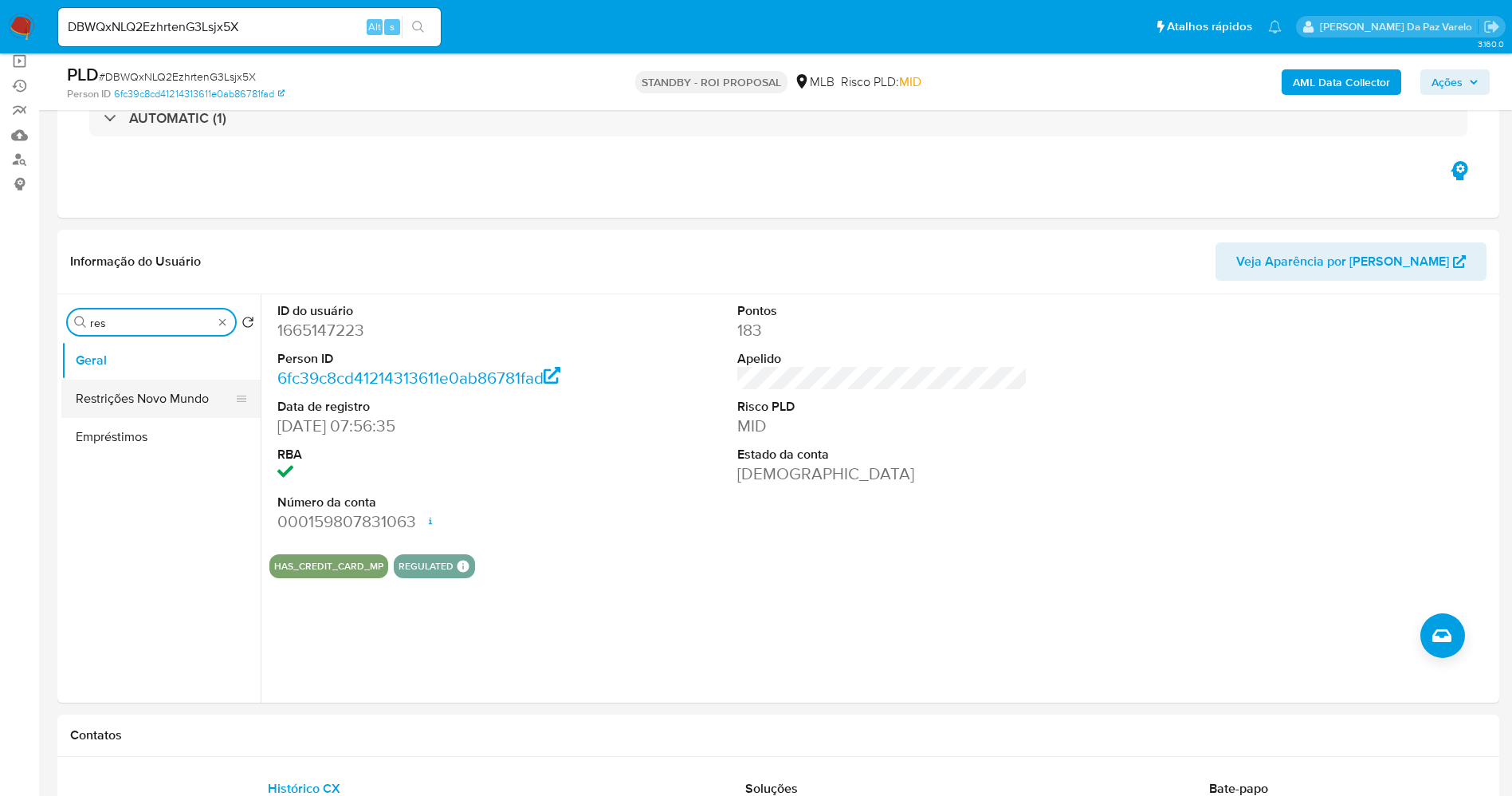
type input "res"
click at [192, 385] on button "Restrições Novo Mundo" at bounding box center [154, 399] width 186 height 39
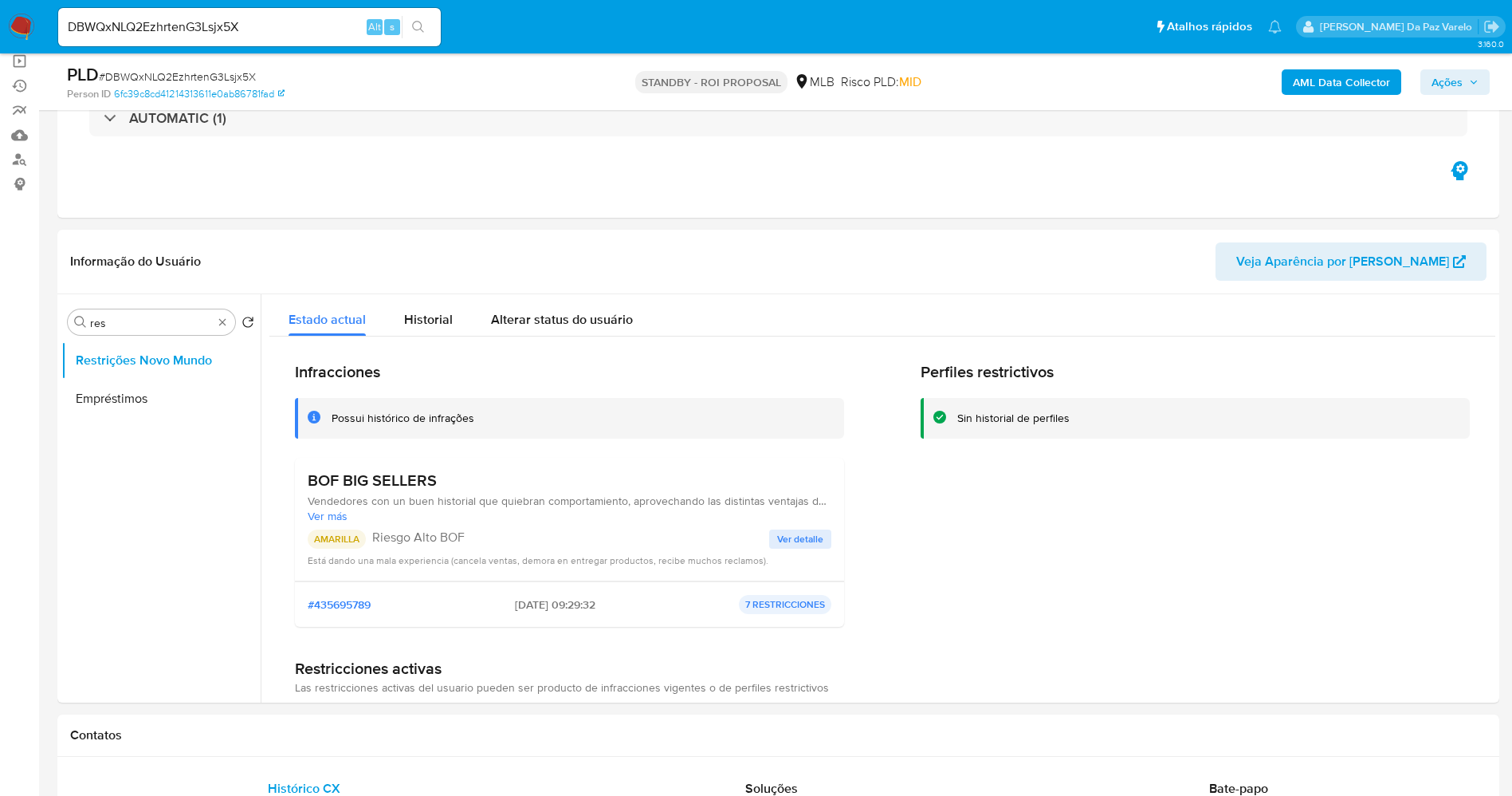
click at [805, 538] on span "Ver detalle" at bounding box center [800, 538] width 46 height 16
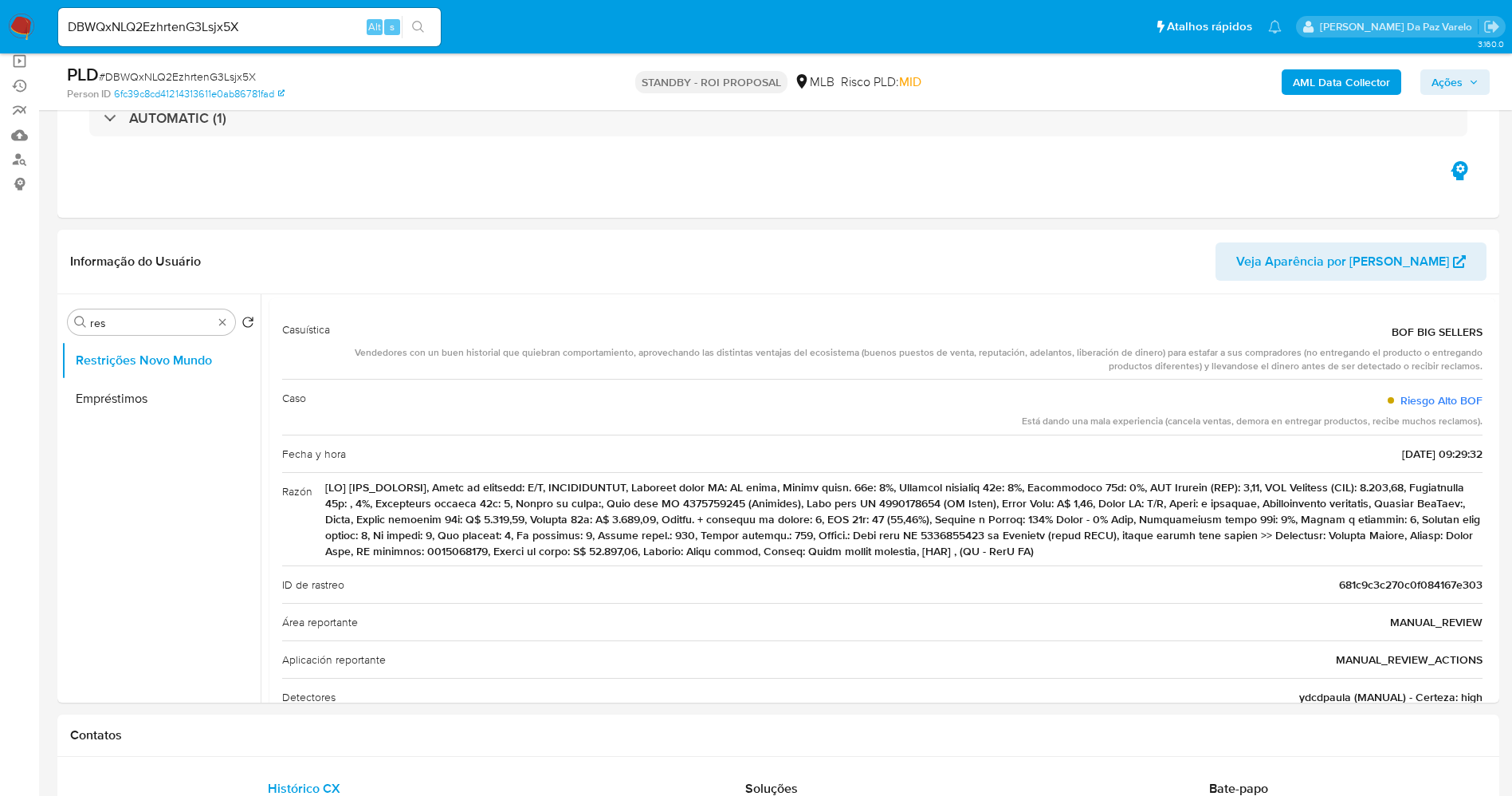
scroll to position [120, 0]
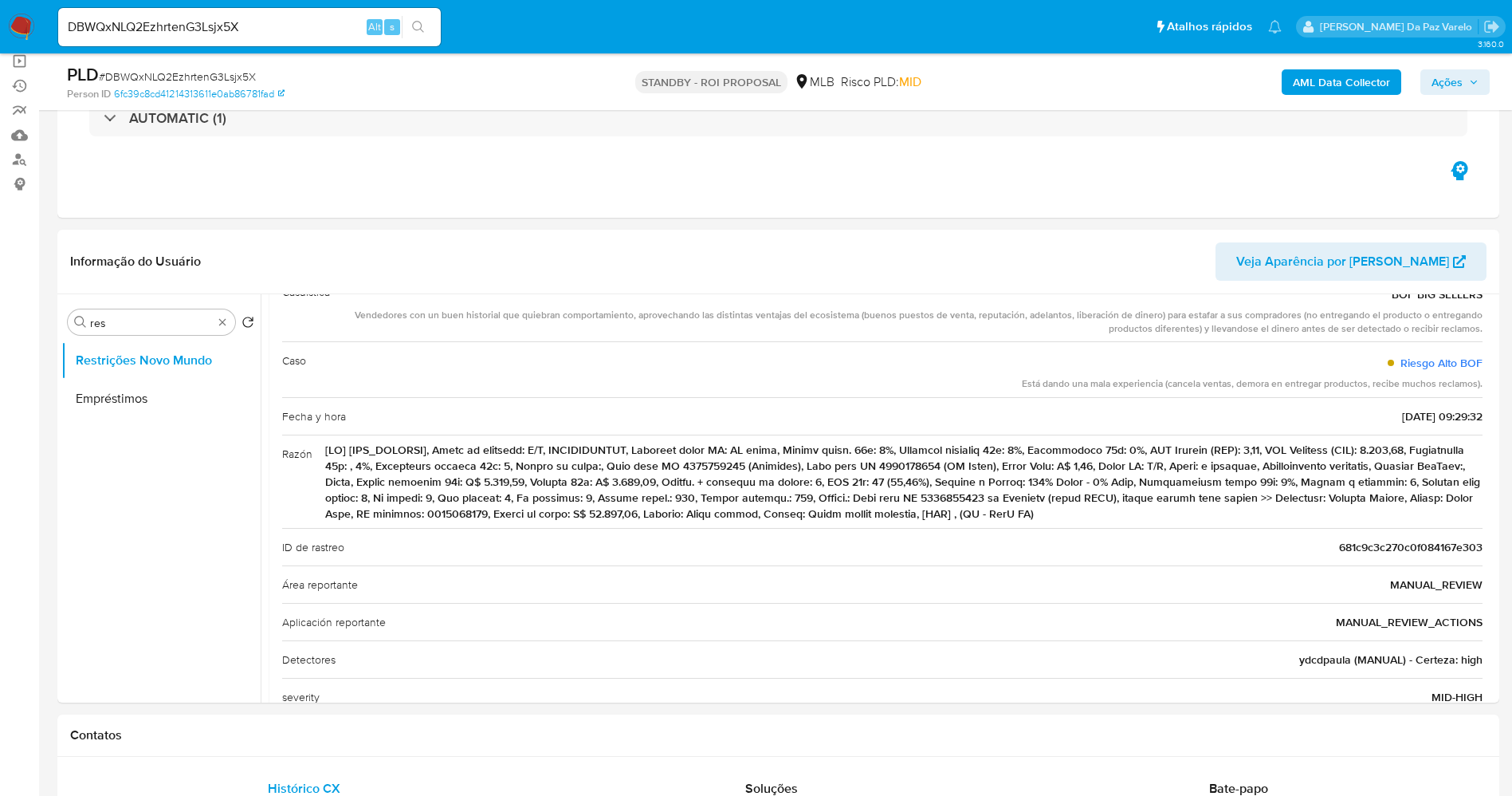
click at [1181, 385] on div "Está dando una mala experiencia (cancela ventas, demora en entregar productos, …" at bounding box center [1253, 384] width 461 height 14
drag, startPoint x: 1181, startPoint y: 385, endPoint x: 1447, endPoint y: 387, distance: 266.0
click at [1447, 387] on div "Está dando una mala experiencia (cancela ventas, demora en entregar productos, …" at bounding box center [1253, 384] width 461 height 14
click at [222, 310] on div "Procurar res" at bounding box center [152, 322] width 167 height 25
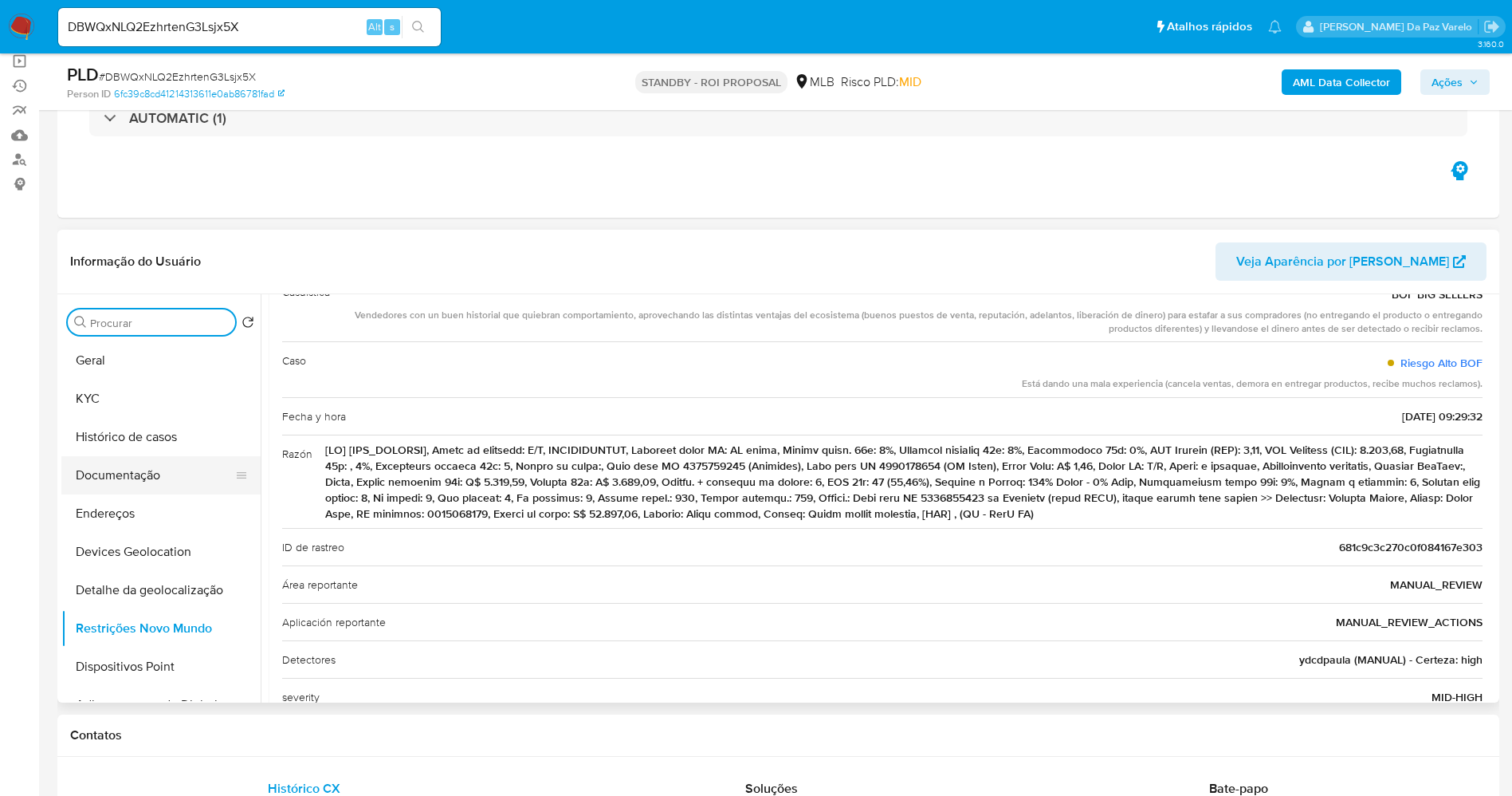
click at [173, 478] on button "Documentação" at bounding box center [154, 475] width 186 height 39
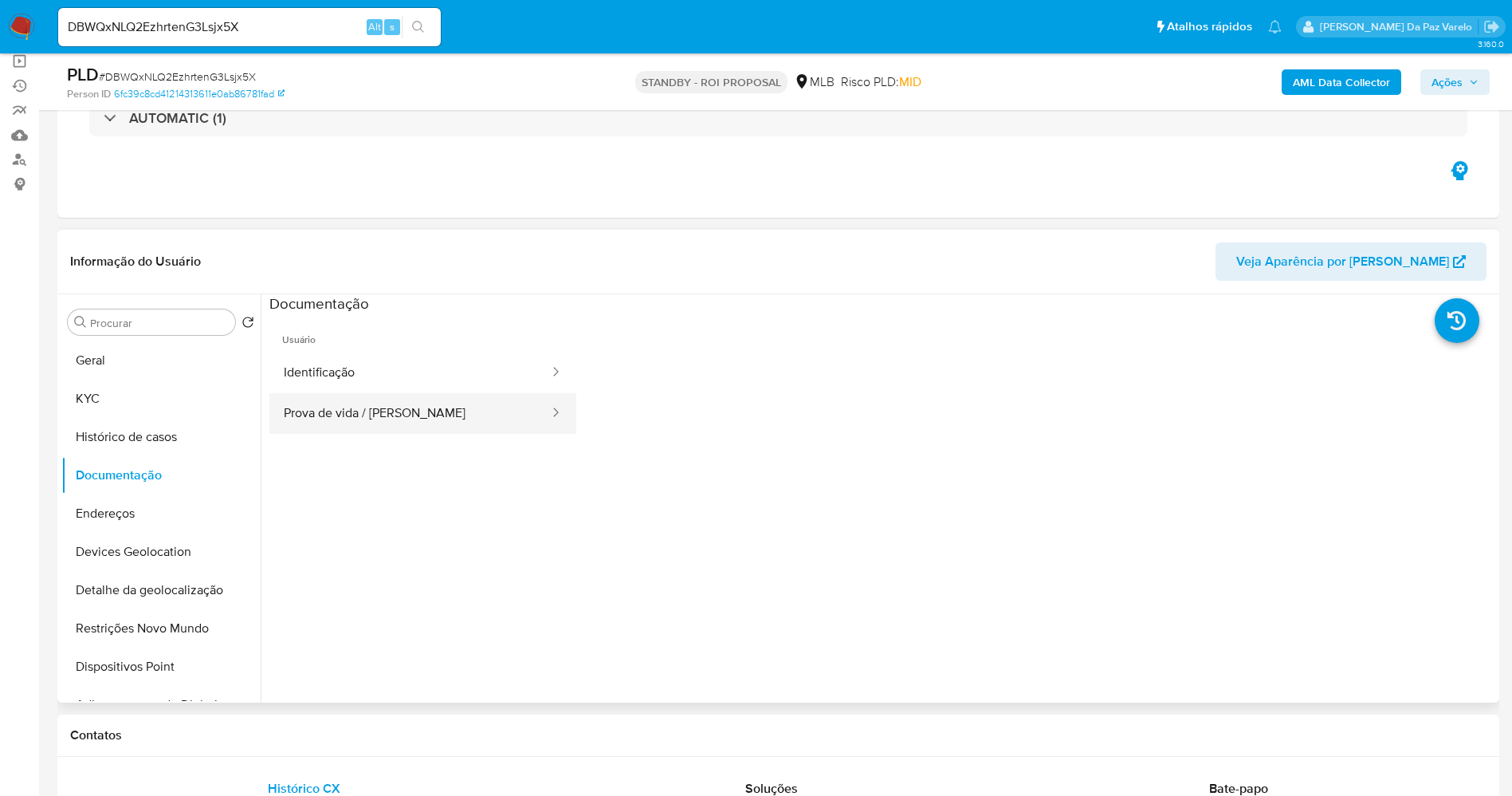
click at [409, 414] on button "Prova de vida / [PERSON_NAME]" at bounding box center [409, 414] width 281 height 41
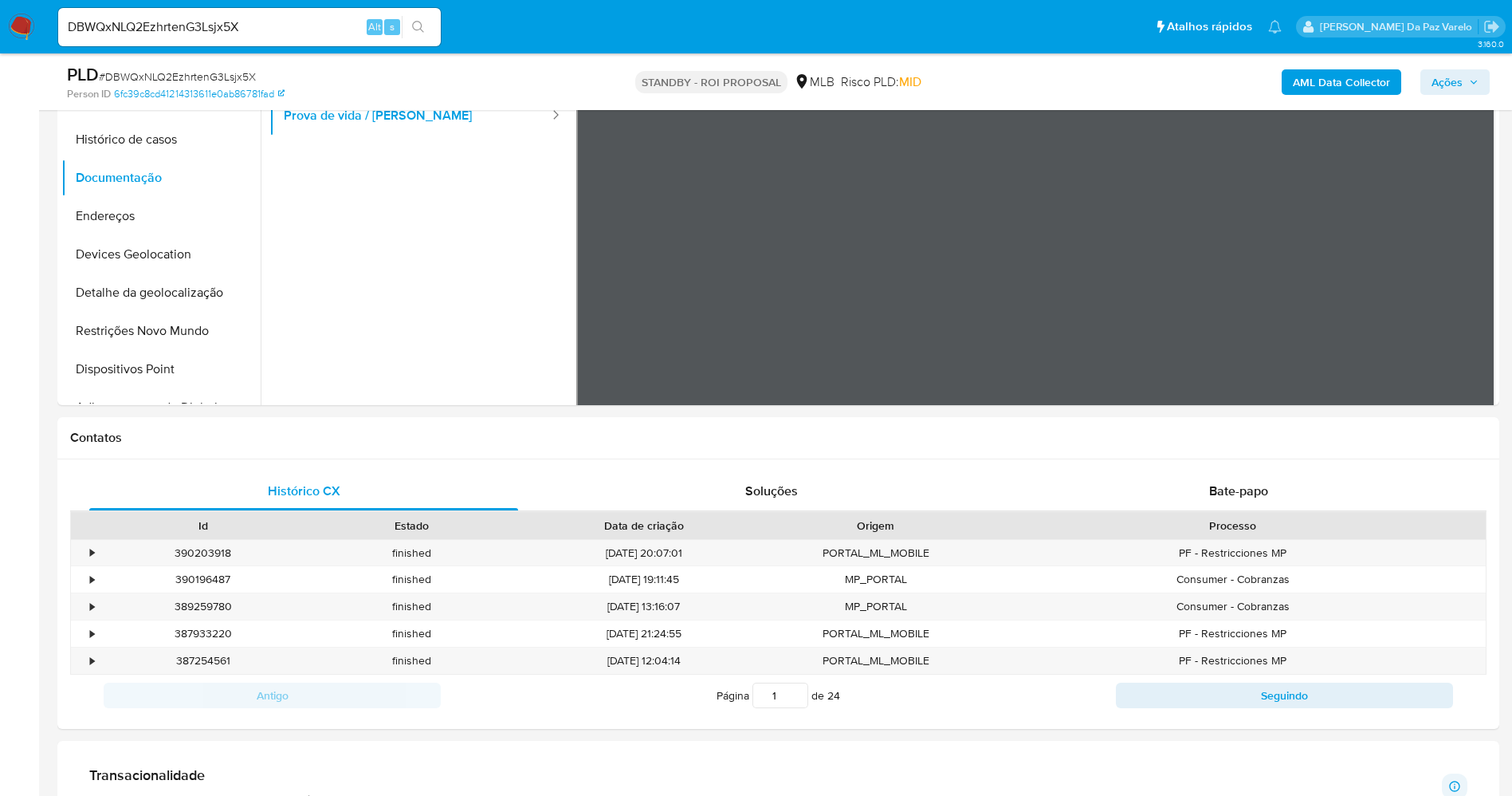
scroll to position [598, 0]
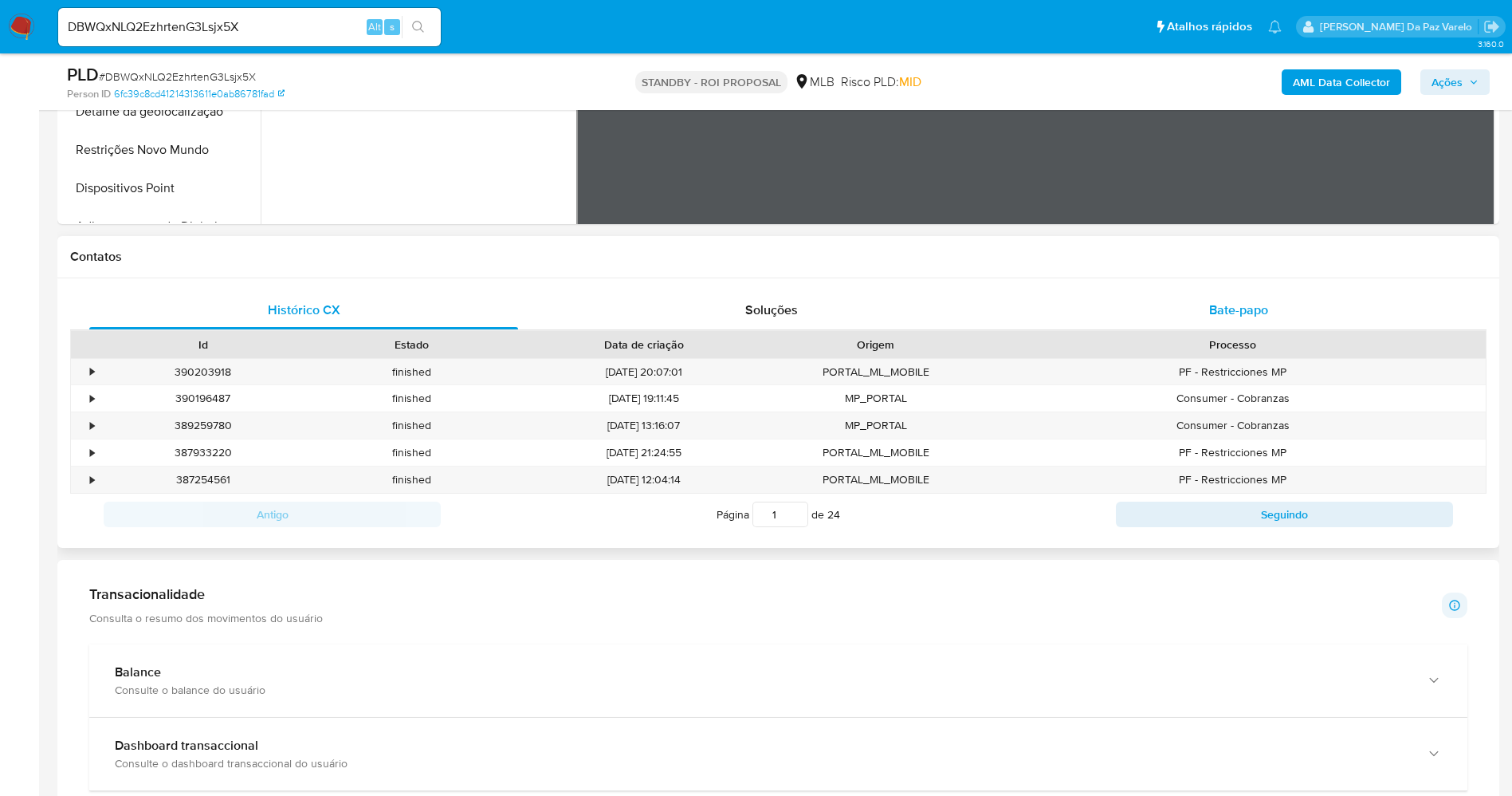
click at [1239, 315] on span "Bate-papo" at bounding box center [1239, 309] width 59 height 18
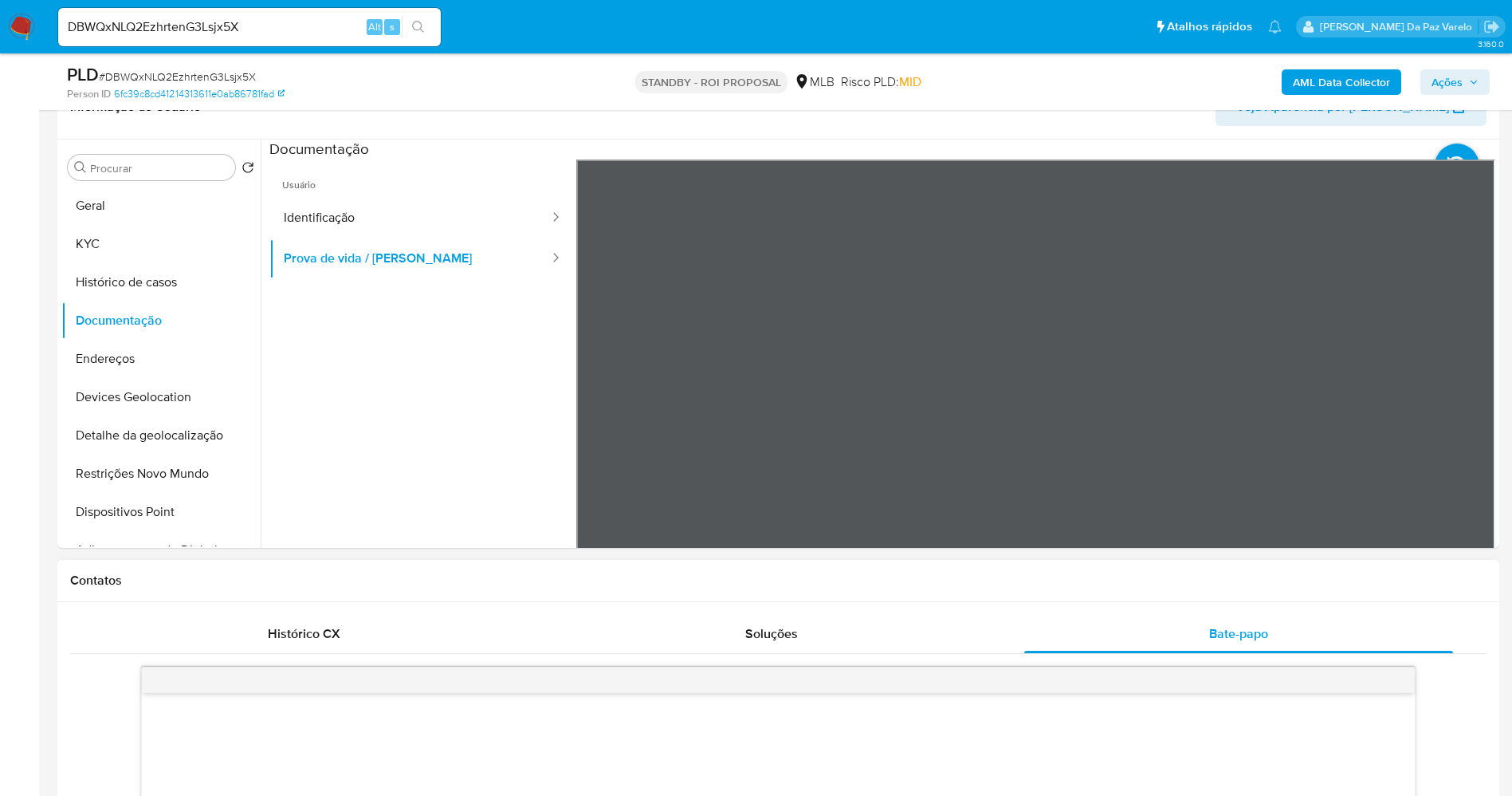
scroll to position [0, 0]
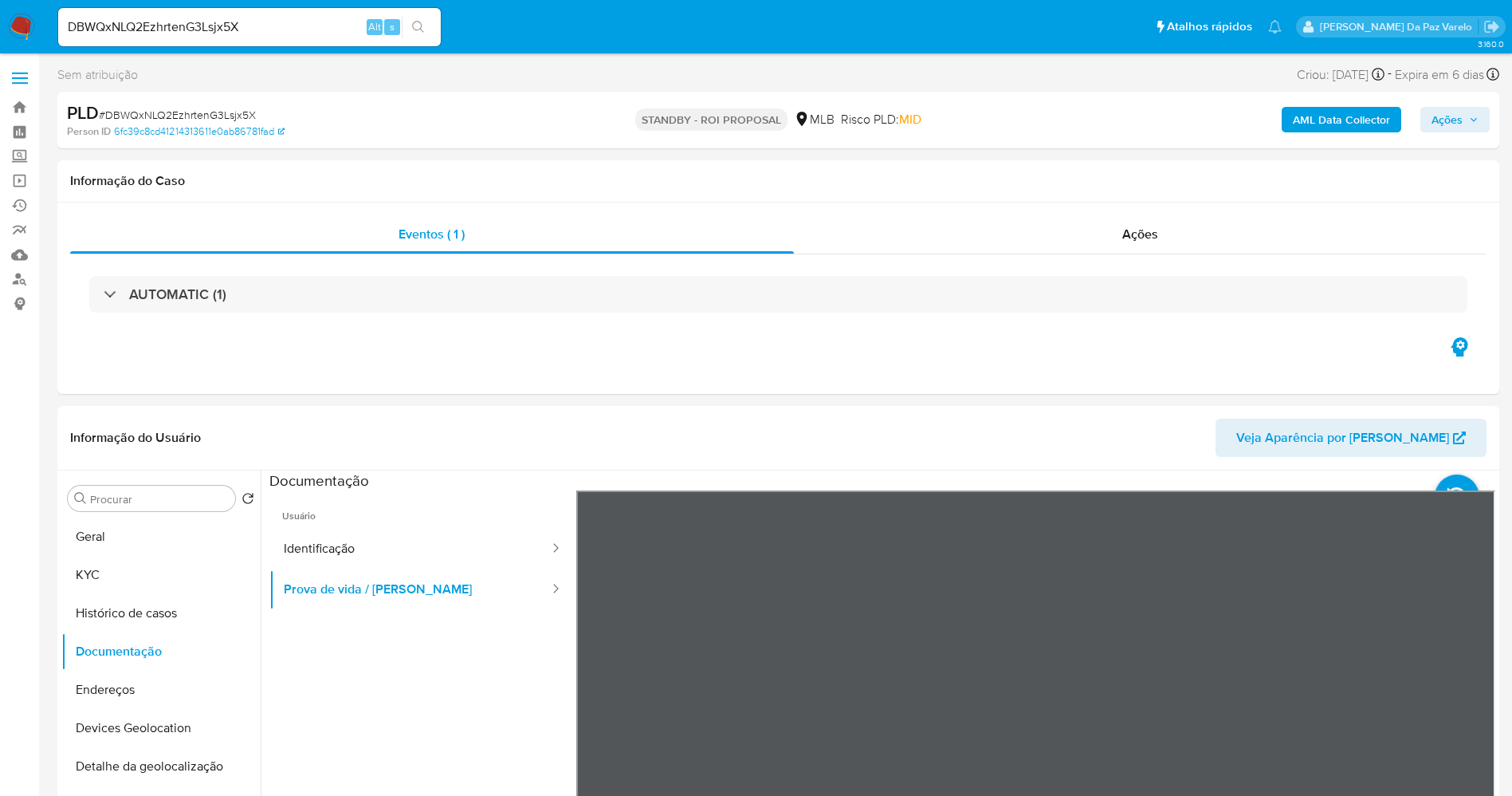
click at [217, 21] on input "DBWQxNLQ2EzhrtenG3Lsjx5X" at bounding box center [249, 26] width 382 height 21
click at [216, 22] on input "DBWQxNLQ2EzhrtenG3Lsjx5X" at bounding box center [249, 26] width 382 height 21
click at [409, 25] on button "search-icon" at bounding box center [418, 26] width 33 height 22
click at [322, 25] on input "DBWQxNLQ2EzhrtenG3Lsjx5X" at bounding box center [249, 26] width 382 height 21
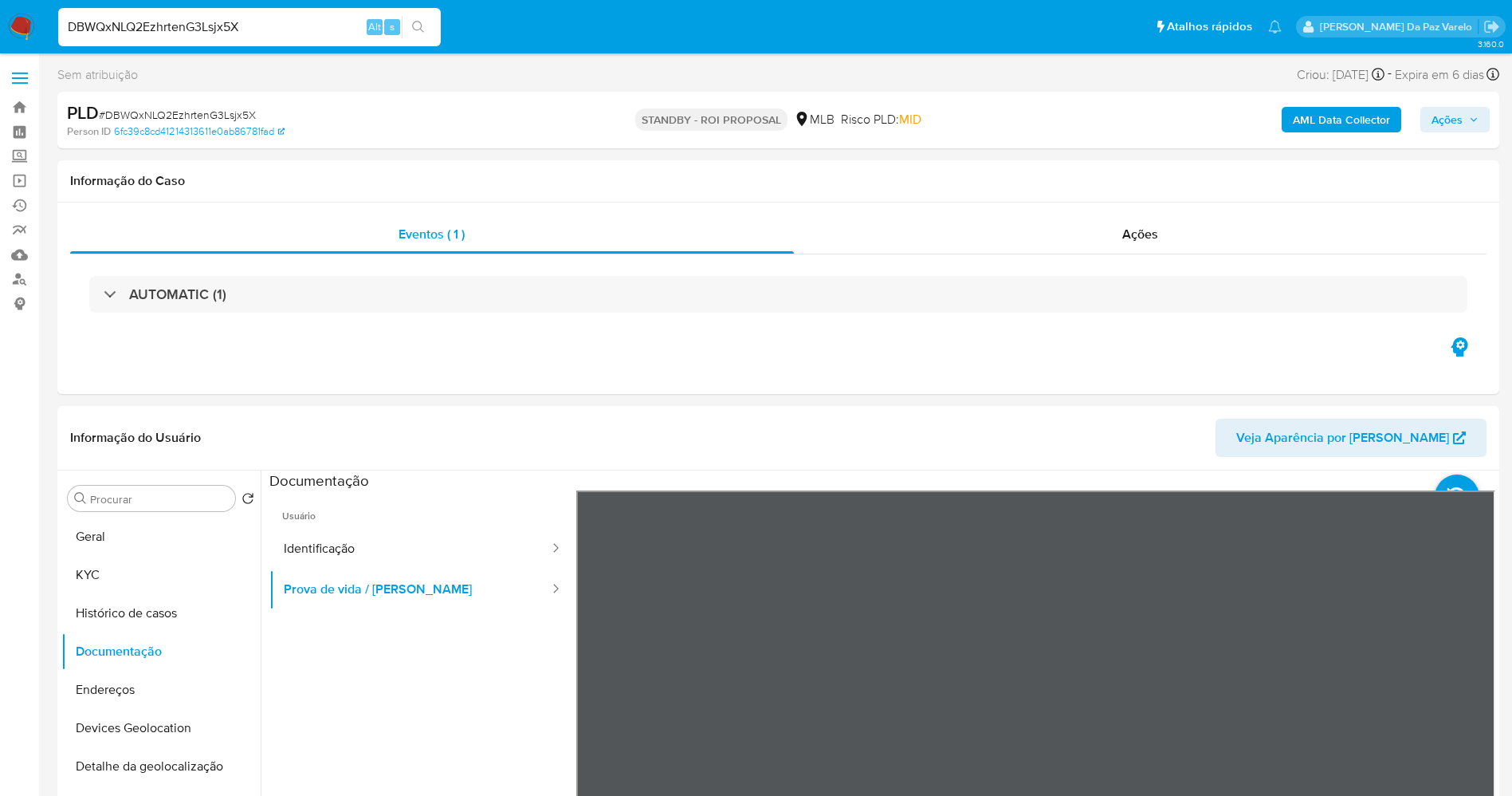
paste input "KklGirZoDakxkBkhhw8qgY0A"
type input "KklGirZoDakxkBkhhw8qgY0A"
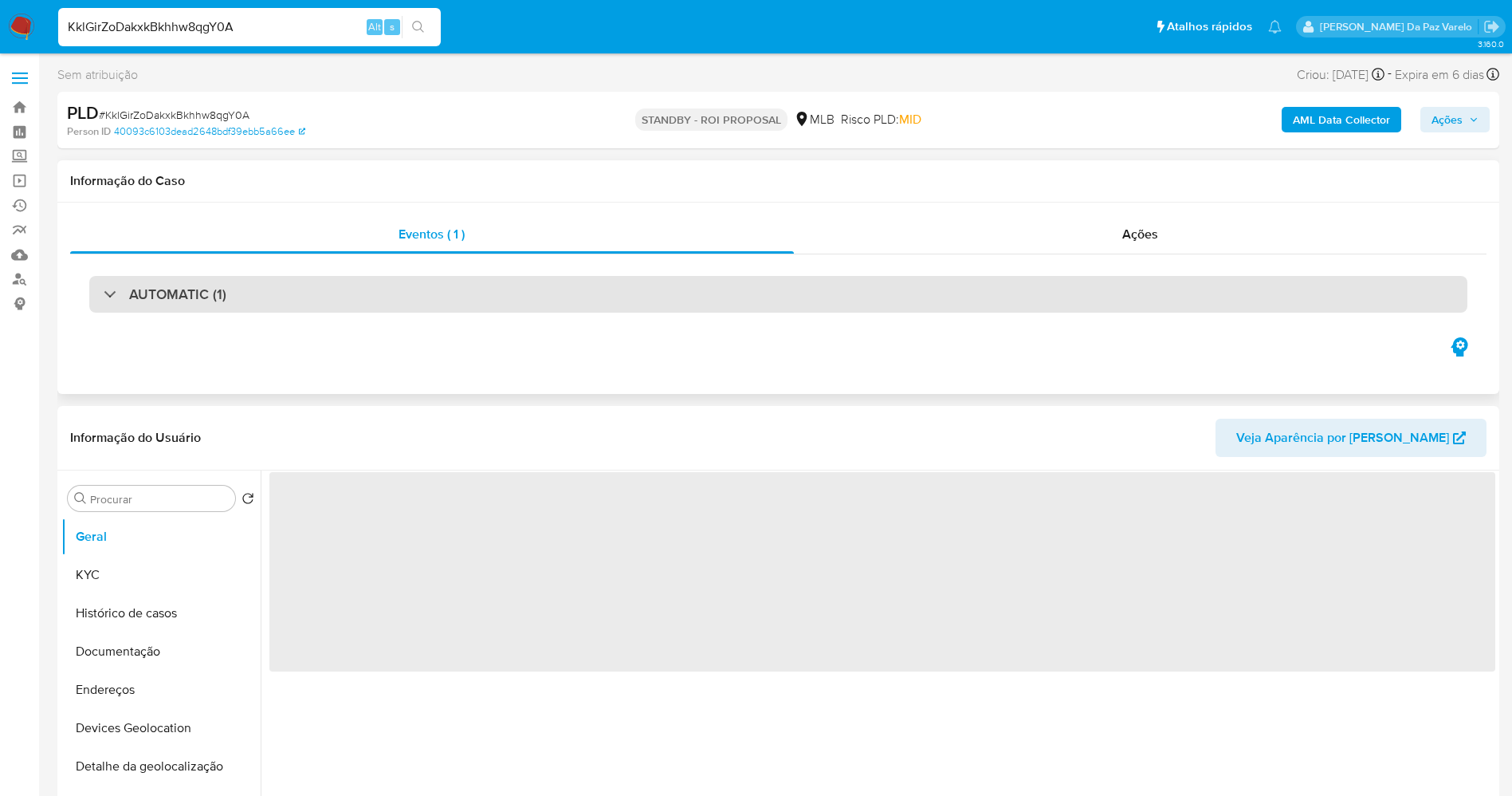
select select "10"
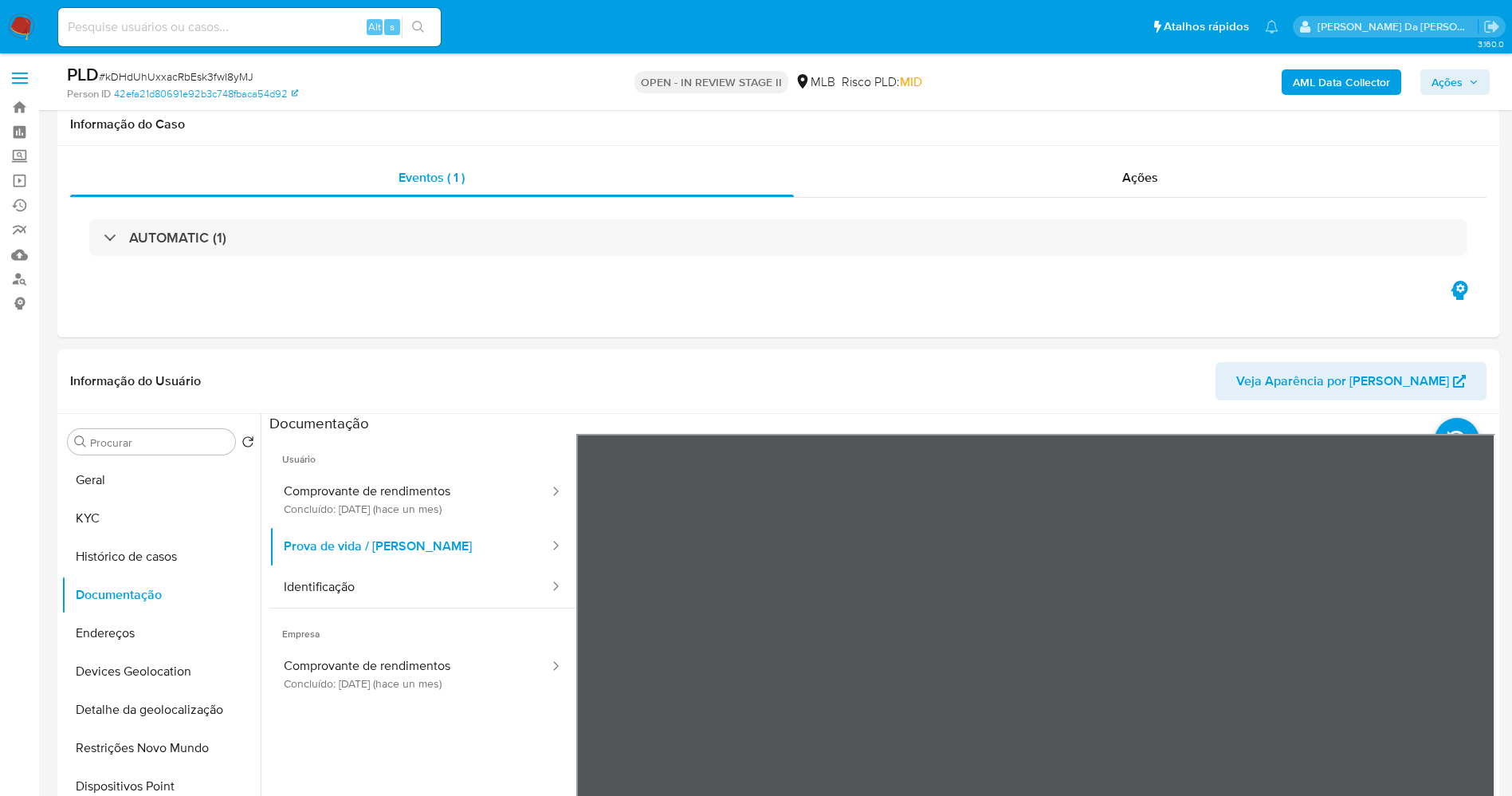
select select "10"
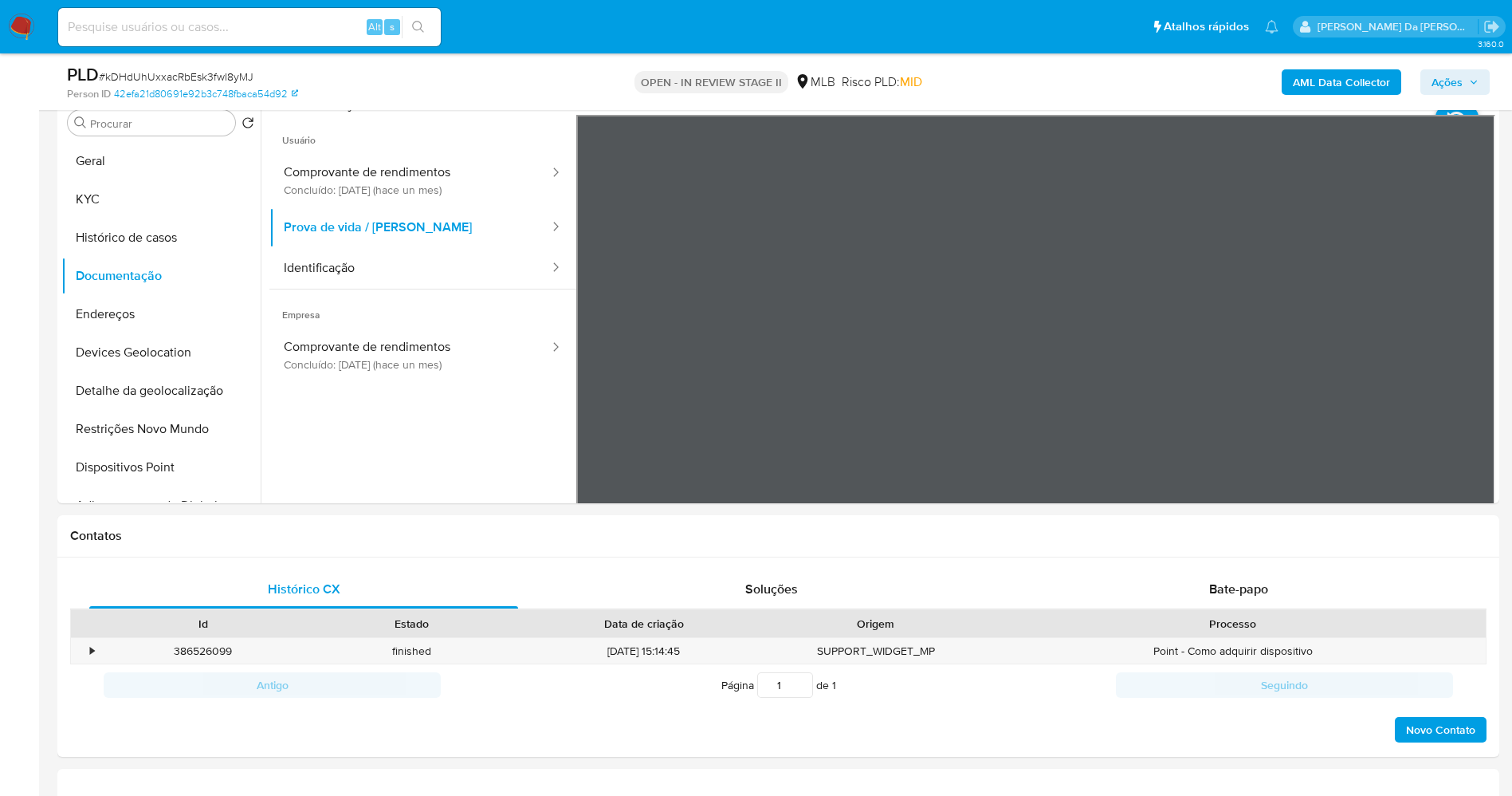
drag, startPoint x: 19, startPoint y: 27, endPoint x: 38, endPoint y: 36, distance: 21.0
click at [19, 27] on img at bounding box center [21, 27] width 27 height 27
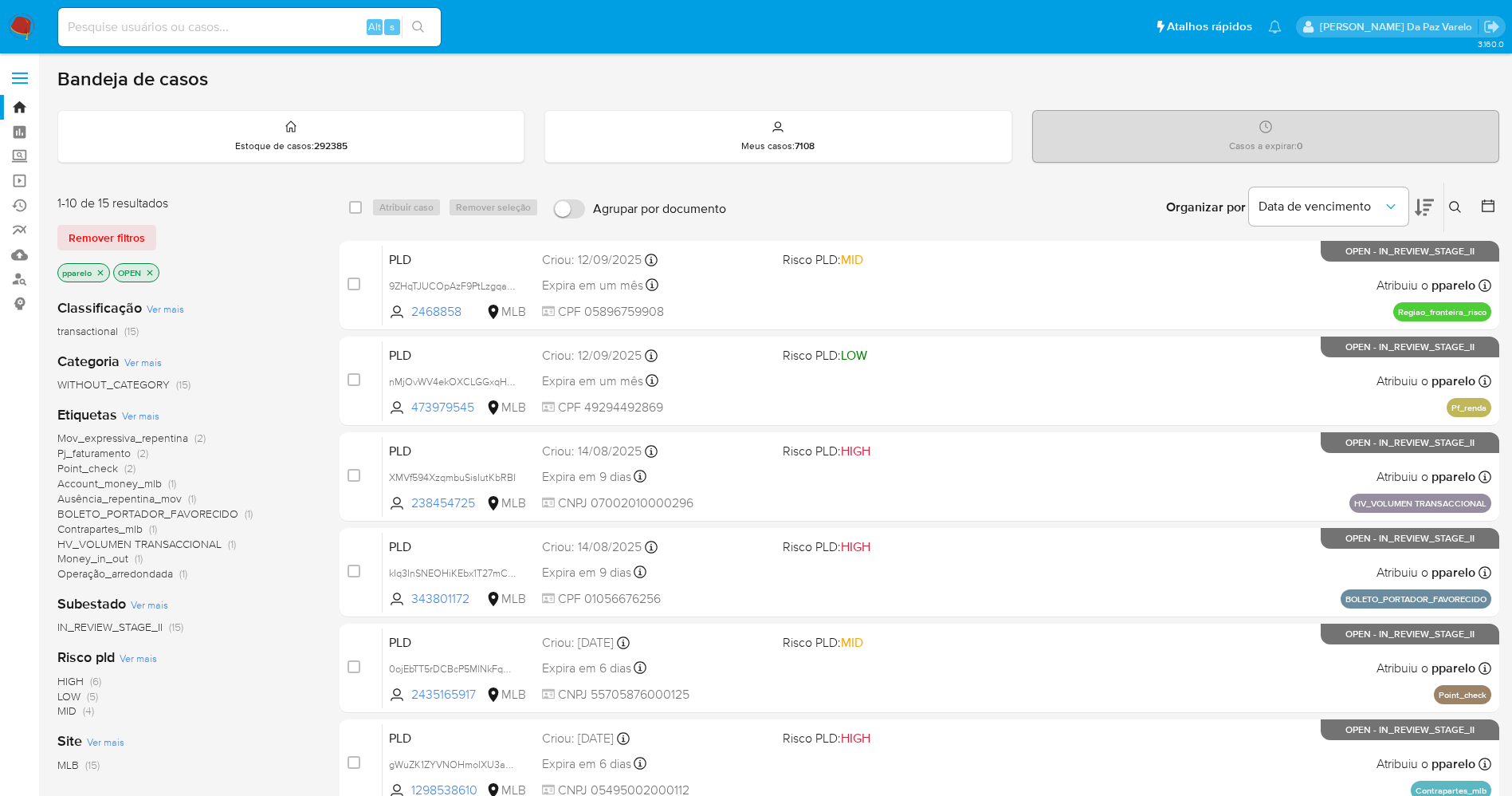
click at [1450, 201] on icon at bounding box center [1456, 208] width 13 height 13
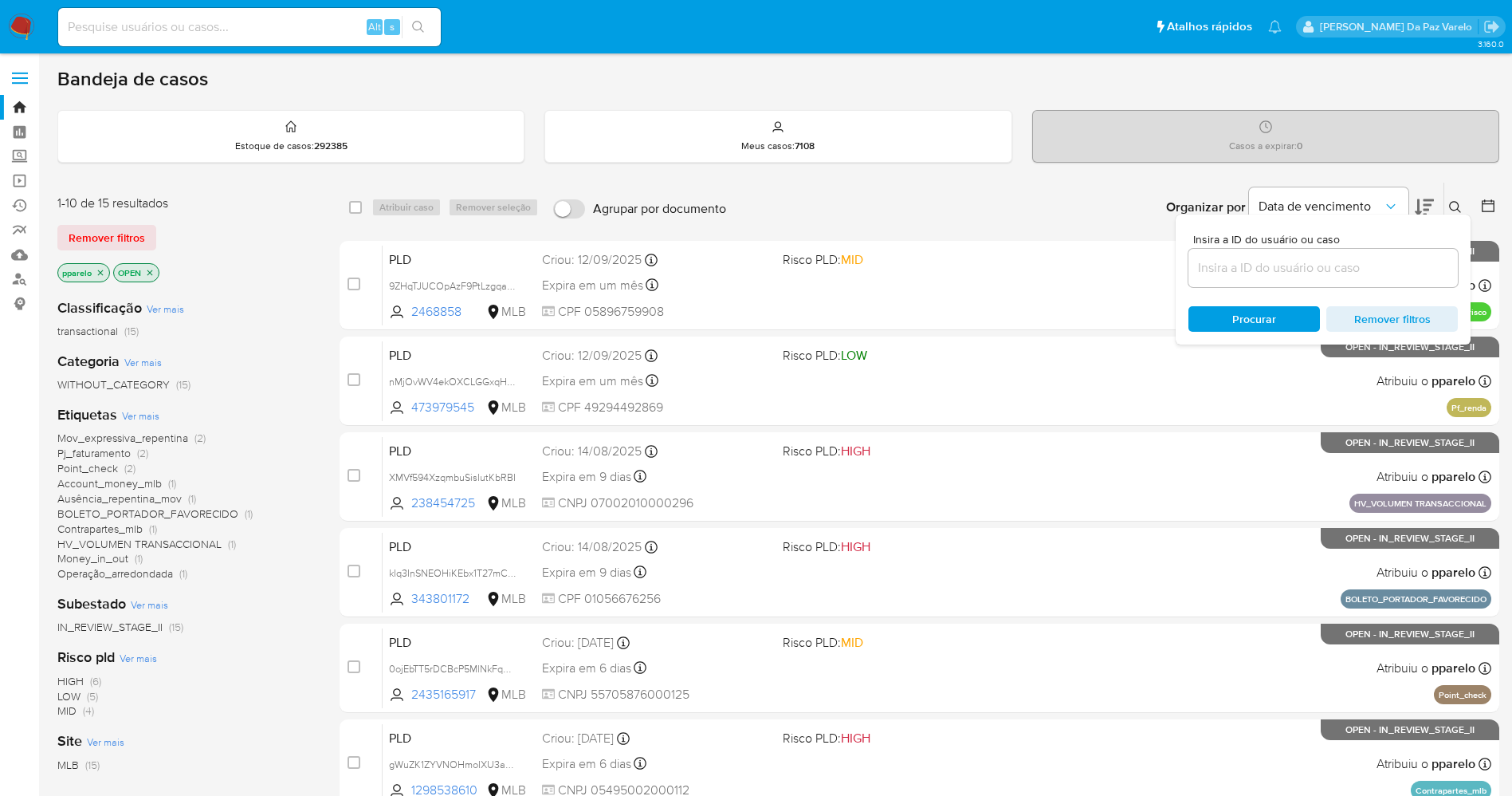
click at [1349, 268] on input at bounding box center [1323, 268] width 269 height 21
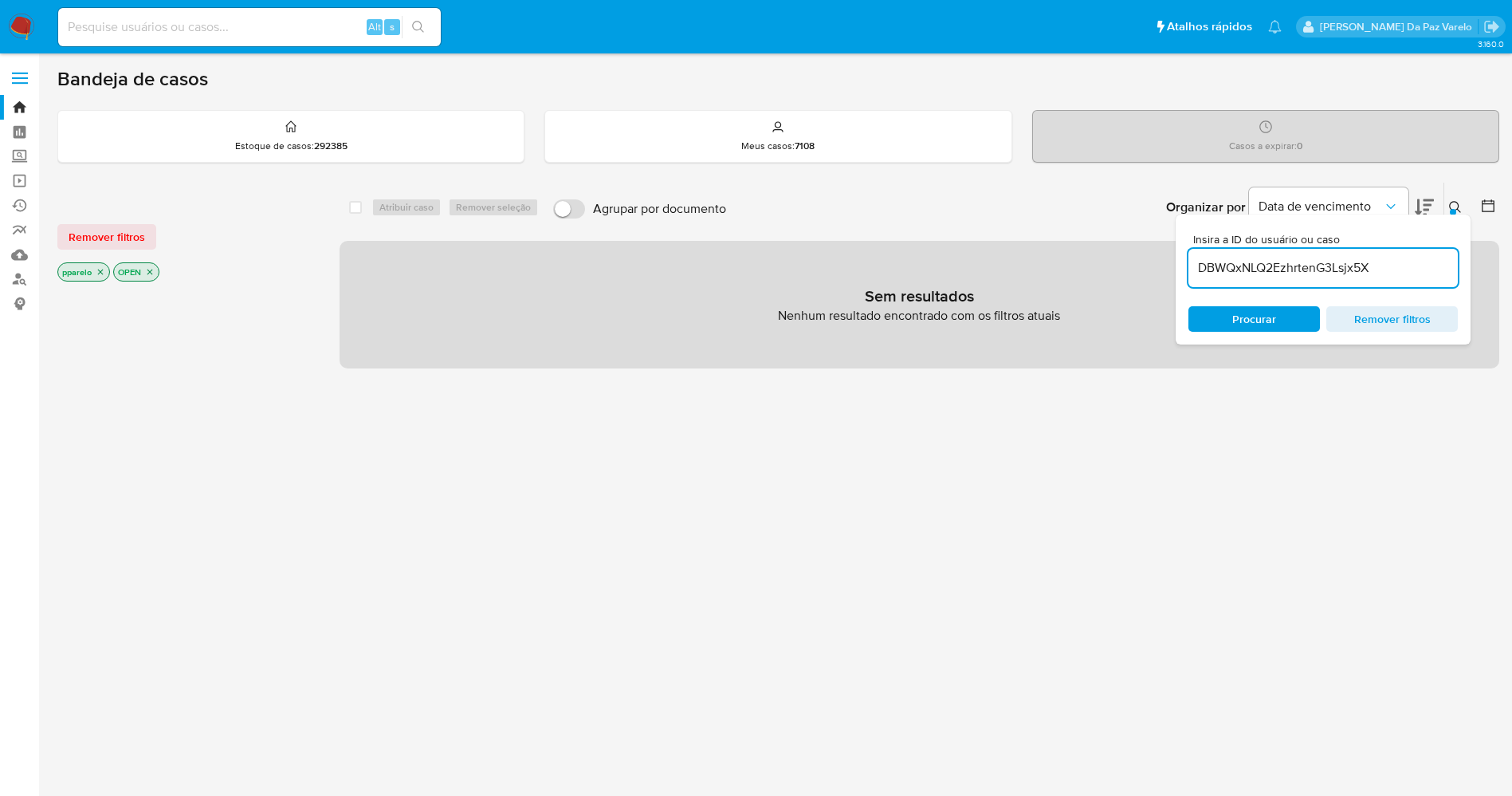
click at [99, 272] on icon "close-filter" at bounding box center [101, 272] width 10 height 10
click at [94, 269] on icon "close-filter" at bounding box center [94, 272] width 10 height 10
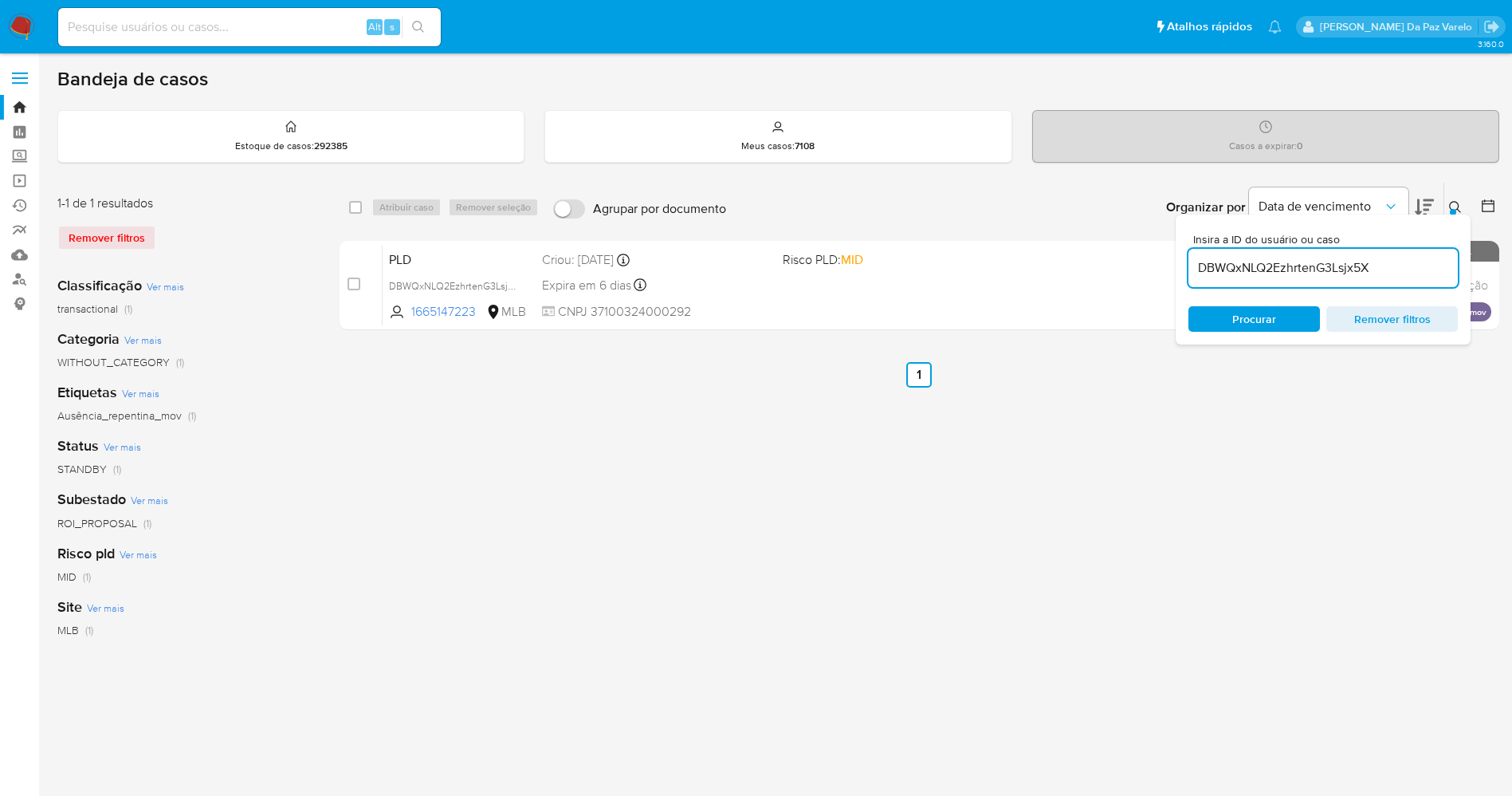
click at [1423, 263] on input "DBWQxNLQ2EzhrtenG3Lsjx5X" at bounding box center [1323, 268] width 269 height 21
paste input "eYDX3ZW1KGWTlhKt8ocimPu7"
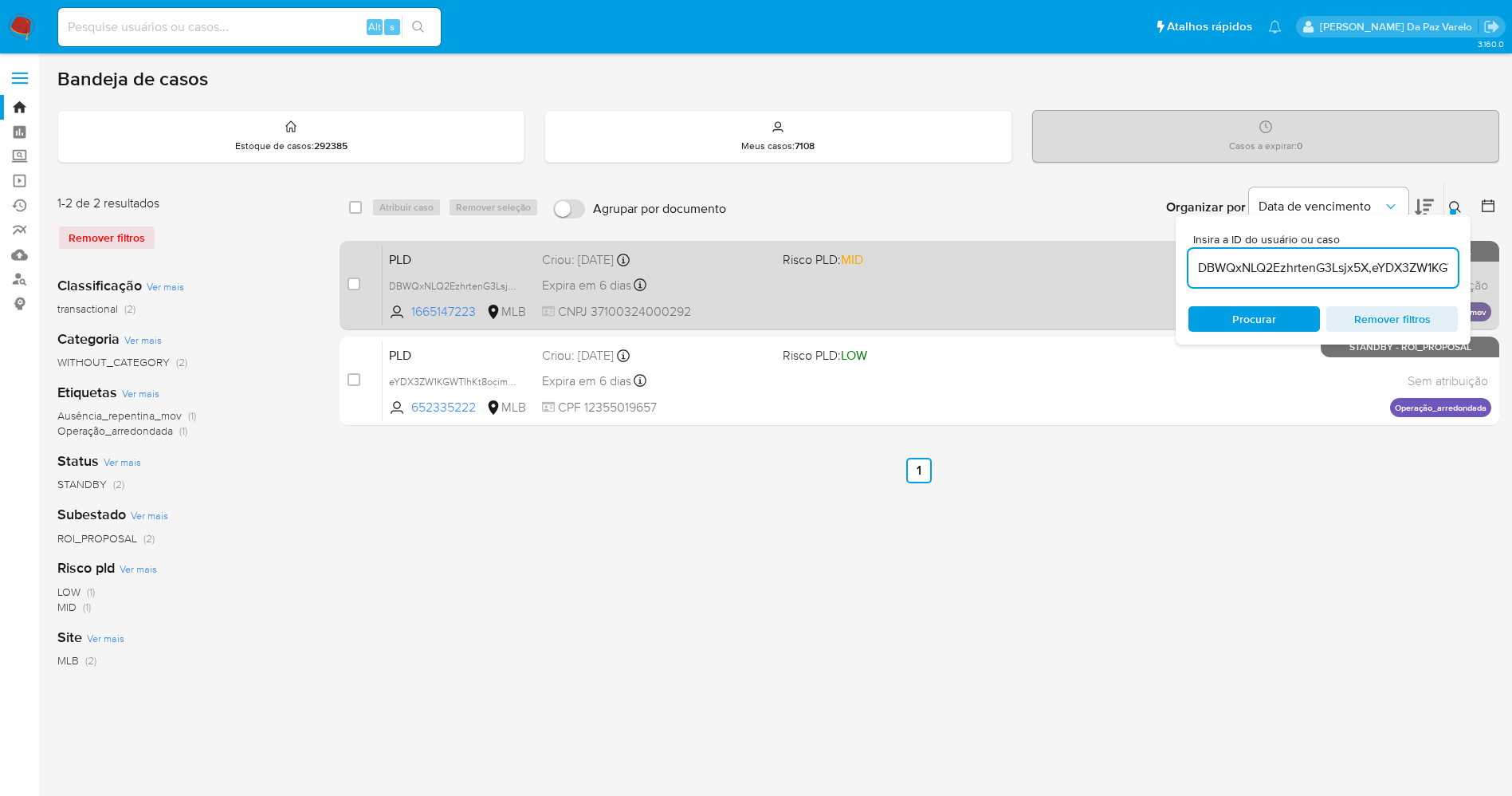
scroll to position [0, 97]
drag, startPoint x: 1424, startPoint y: 271, endPoint x: 1479, endPoint y: 271, distance: 55.0
click at [1479, 271] on div "select-all-cases-checkbox Atribuir caso Remover seleção Agrupar por documento O…" at bounding box center [920, 307] width 1160 height 250
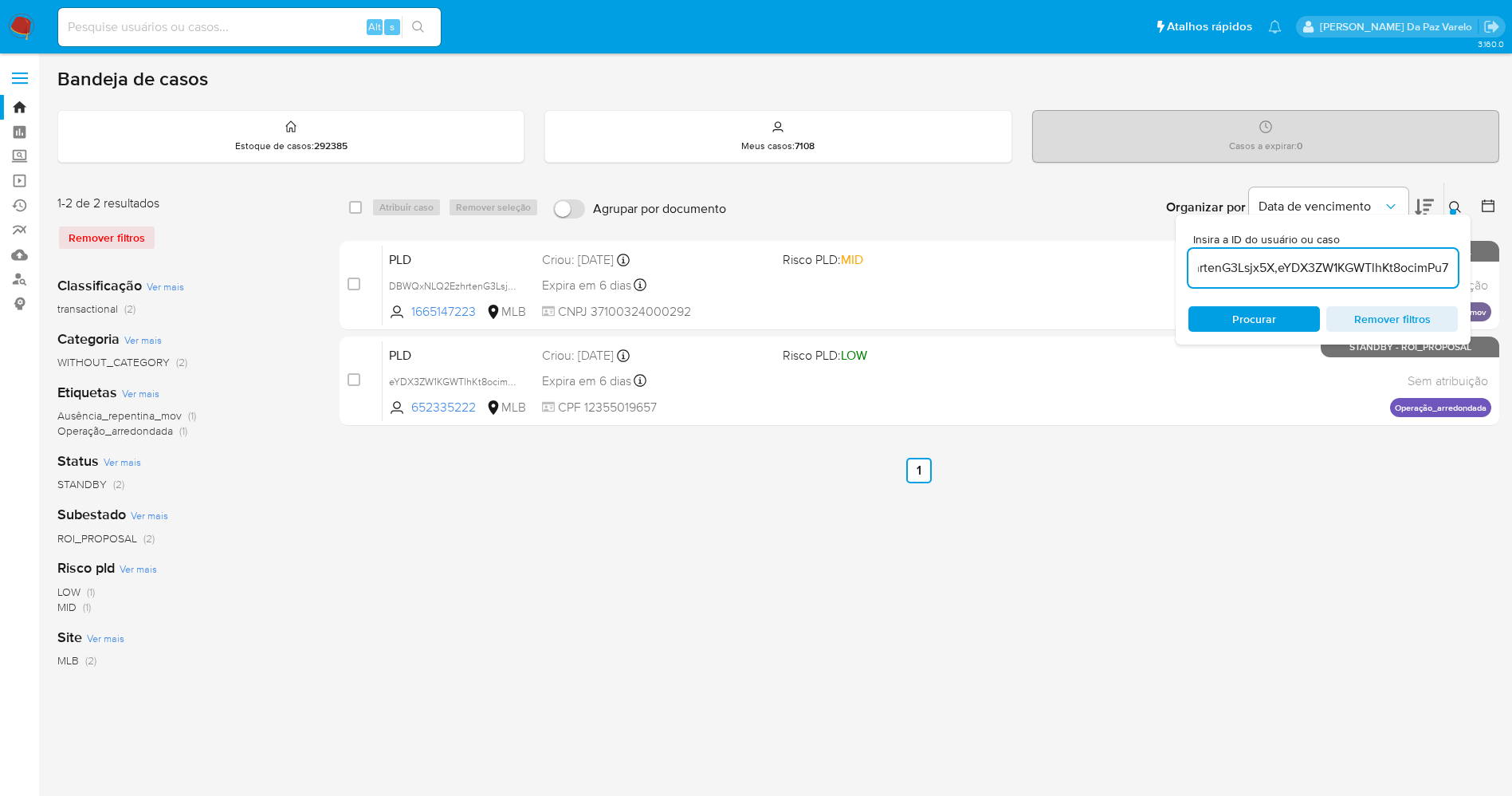
click at [1450, 266] on input "DBWQxNLQ2EzhrtenG3Lsjx5X,eYDX3ZW1KGWTlhKt8ocimPu7" at bounding box center [1323, 268] width 269 height 21
paste input "AXOVkBikS51KNmDxRBSwVHqE"
type input "DBWQxNLQ2EzhrtenG3Lsjx5X,eYDX3ZW1KGWTlhKt8ocimPu7,AXOVkBikS51KNmDxRBSwVHqE"
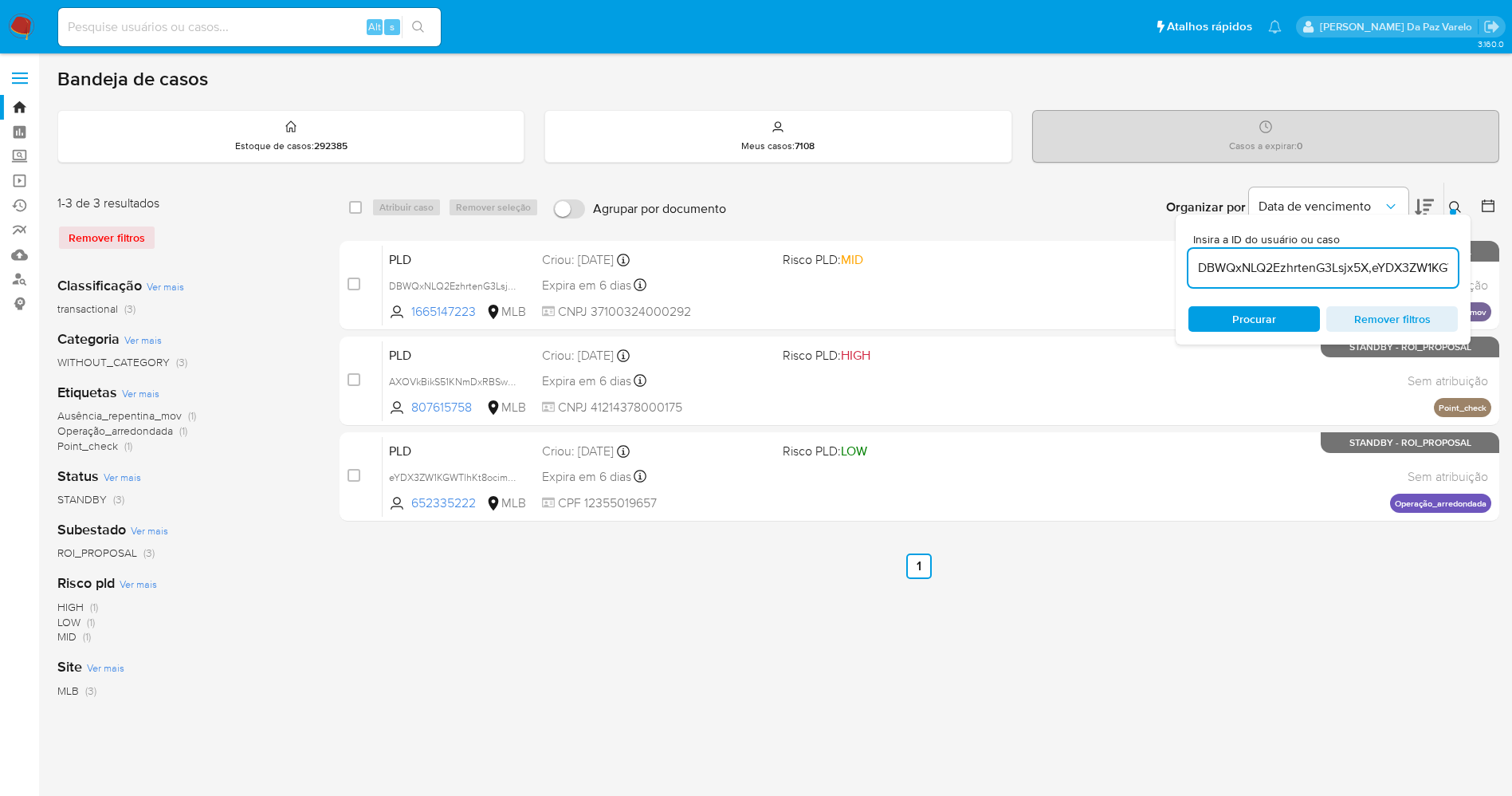
click at [1294, 314] on span "Procurar" at bounding box center [1254, 318] width 109 height 22
click at [356, 202] on input "checkbox" at bounding box center [356, 208] width 13 height 13
checkbox input "true"
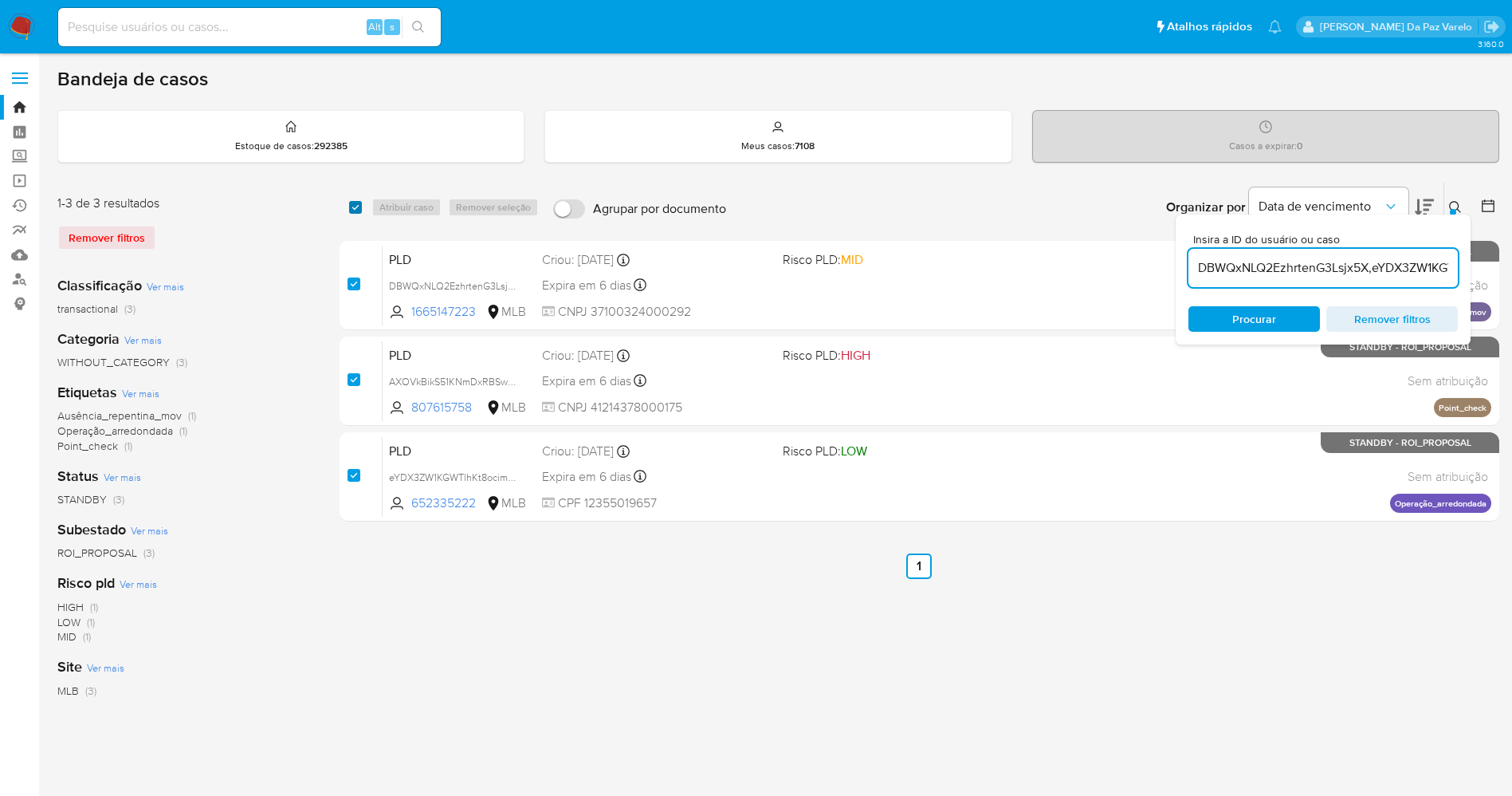
checkbox input "true"
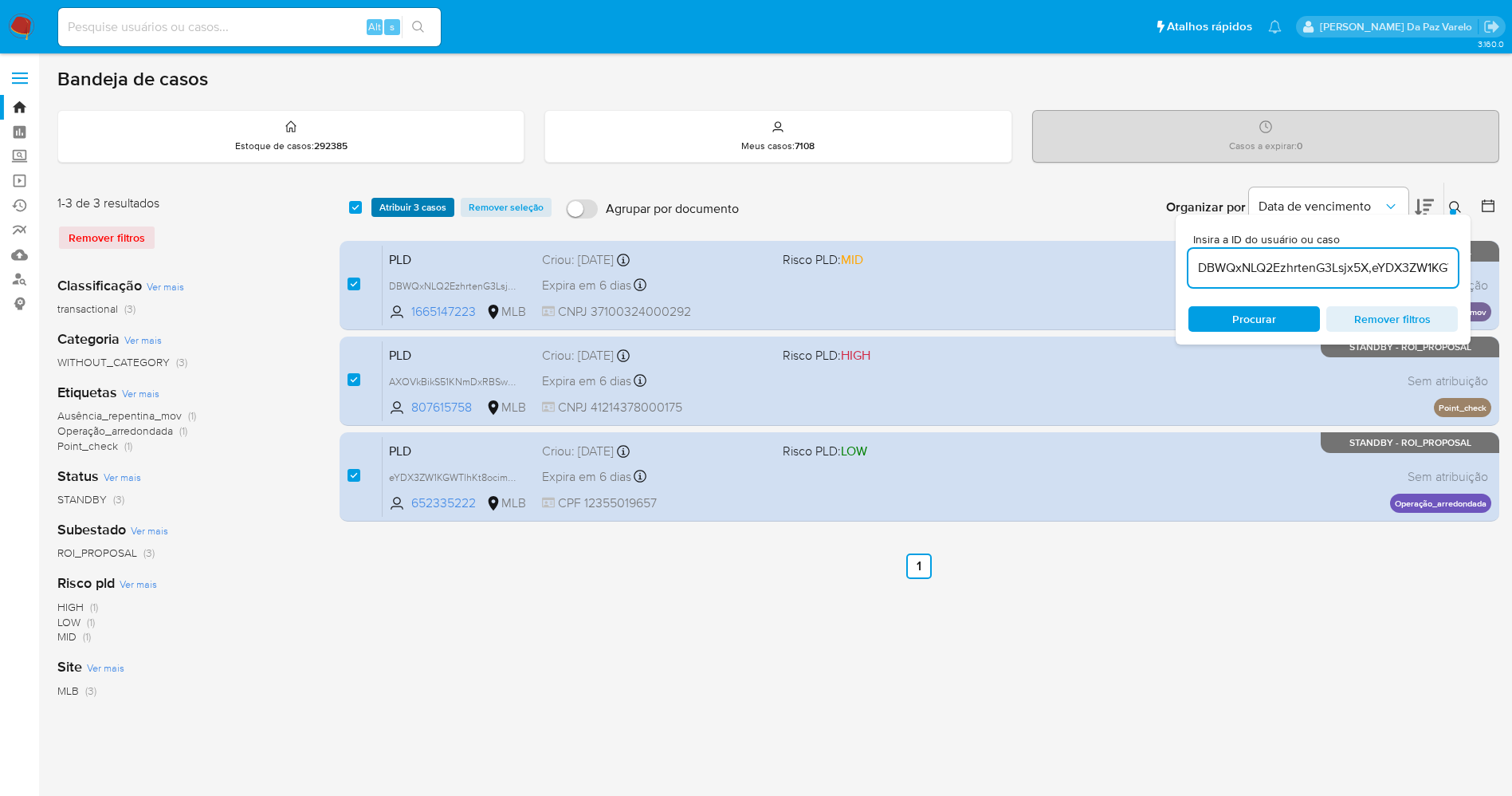
click at [396, 210] on span "Atribuir 3 casos" at bounding box center [413, 207] width 67 height 16
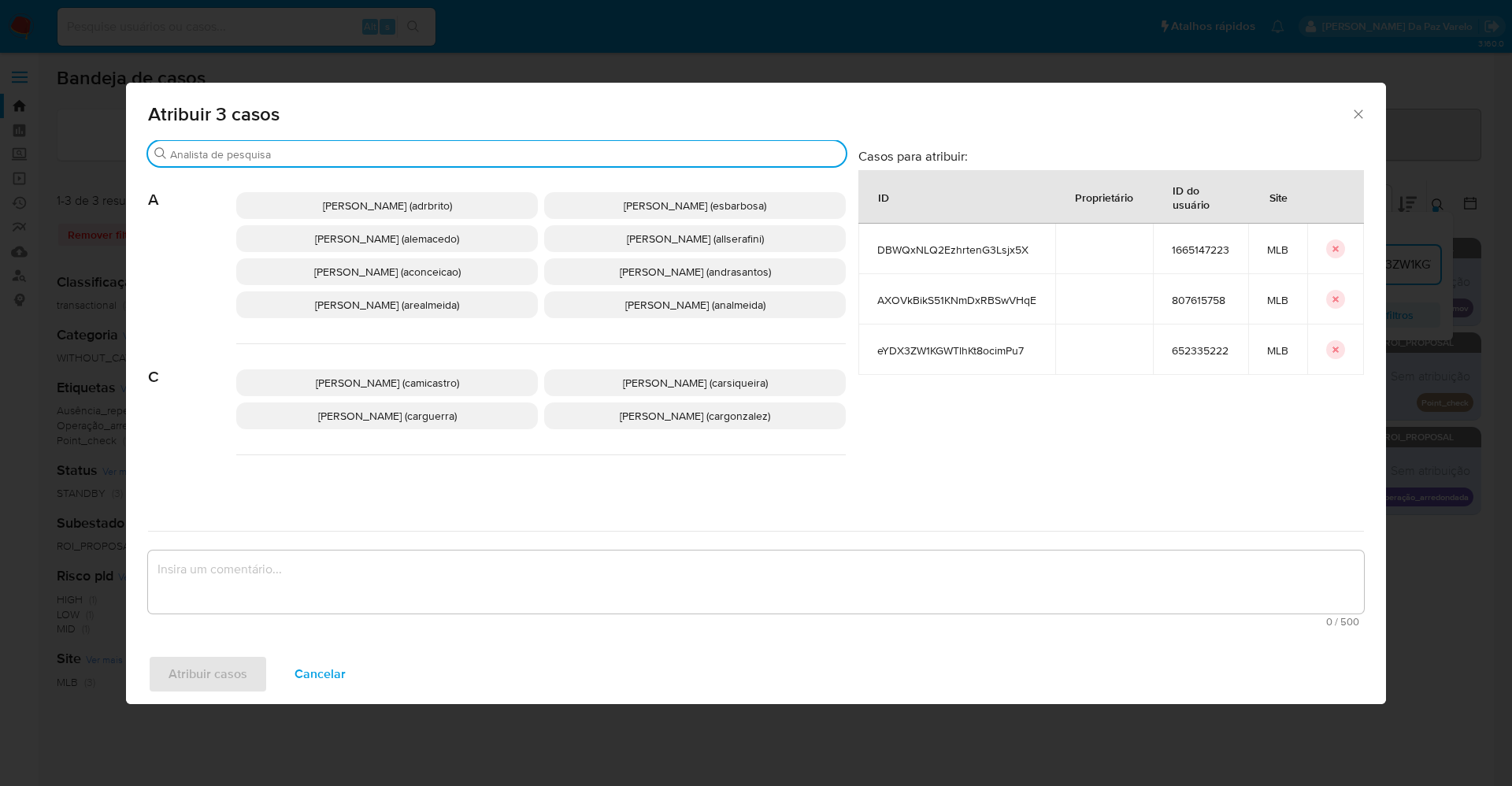
click at [515, 160] on input "Buscar" at bounding box center [505, 154] width 669 height 14
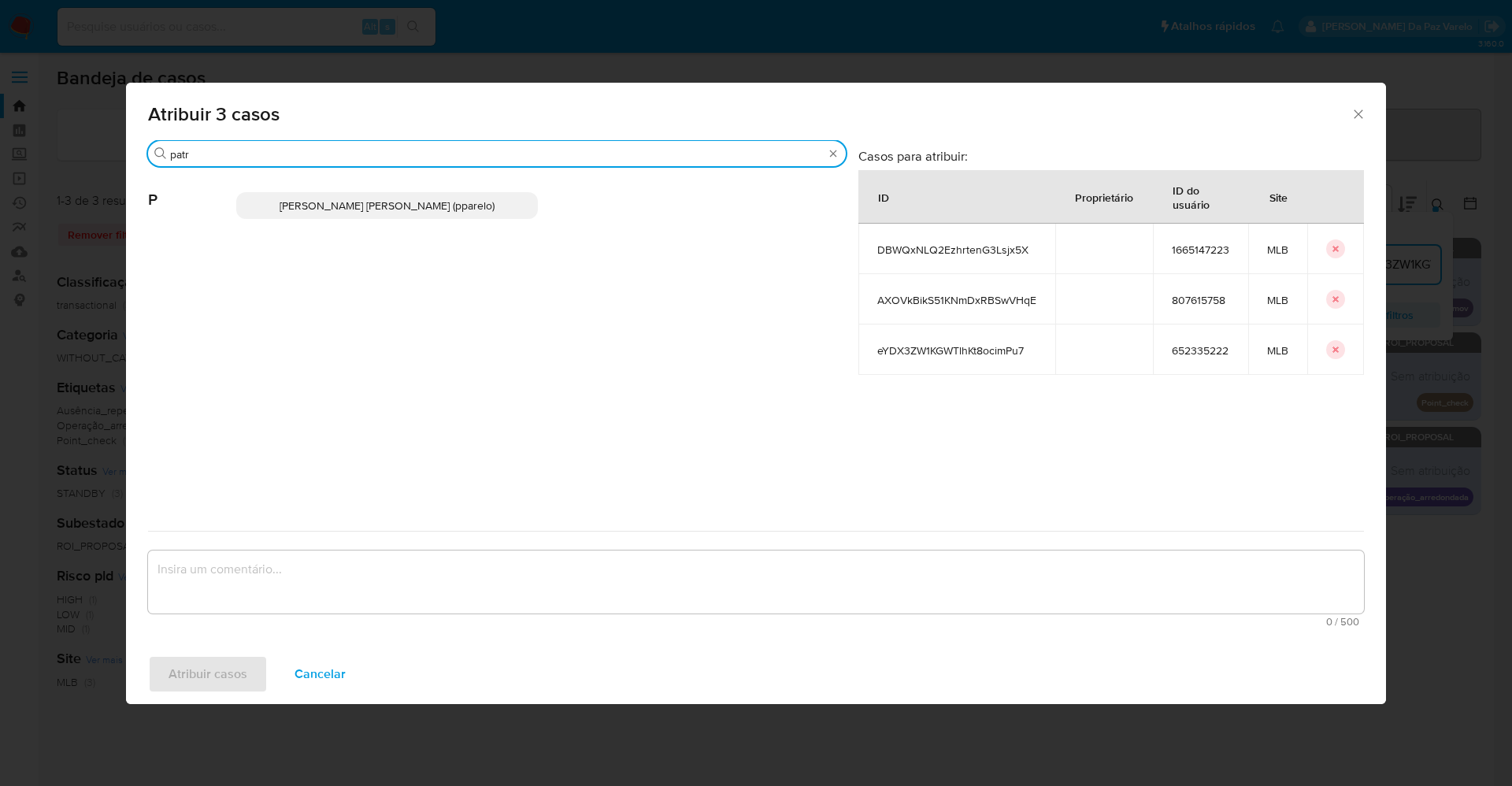
type input "patr"
click at [463, 203] on span "Patricia Aparecida Da Paz Varelo (pparelo)" at bounding box center [387, 205] width 215 height 15
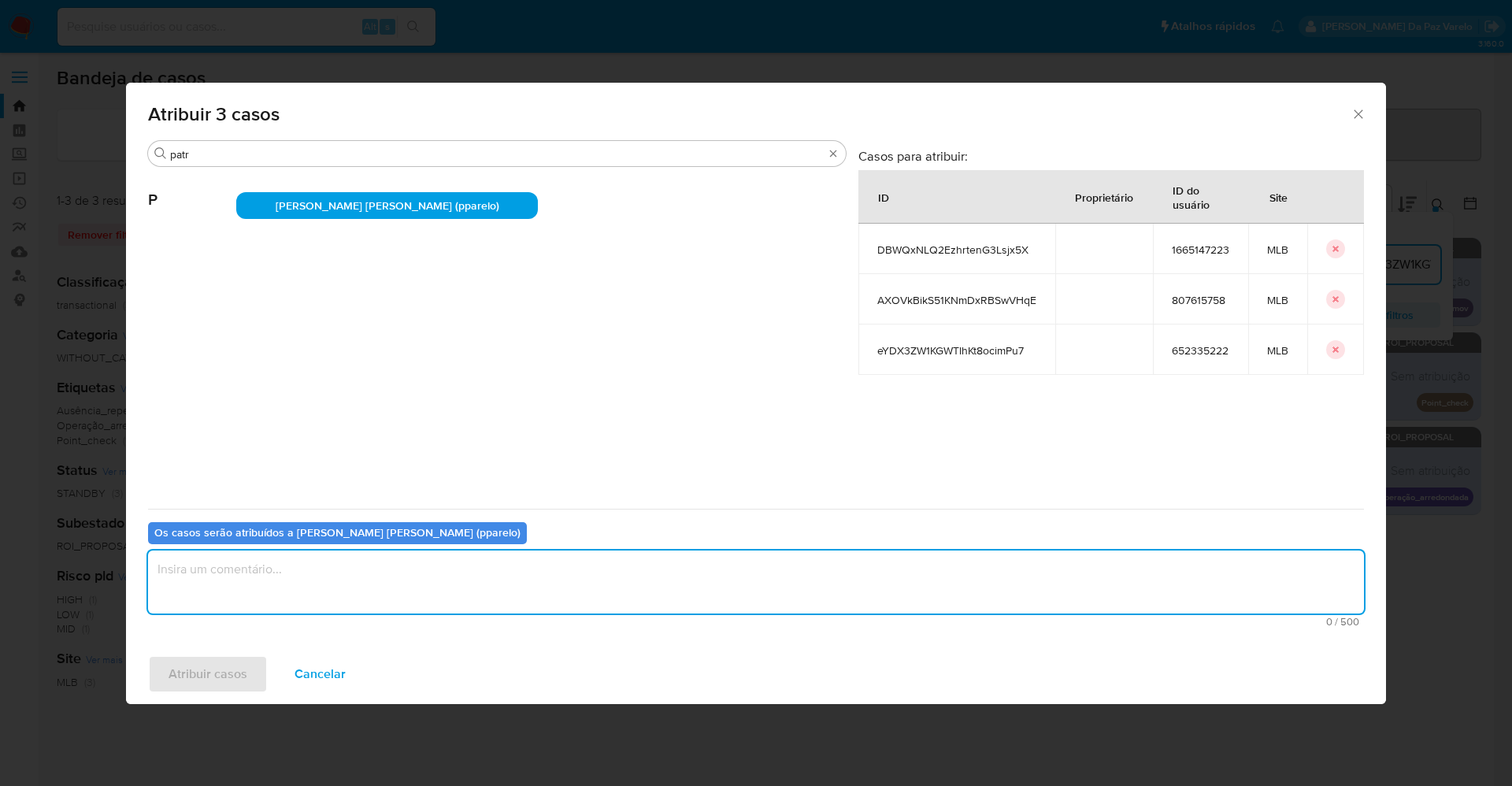
click at [387, 573] on textarea "assign-modal" at bounding box center [756, 582] width 1215 height 63
type textarea "."
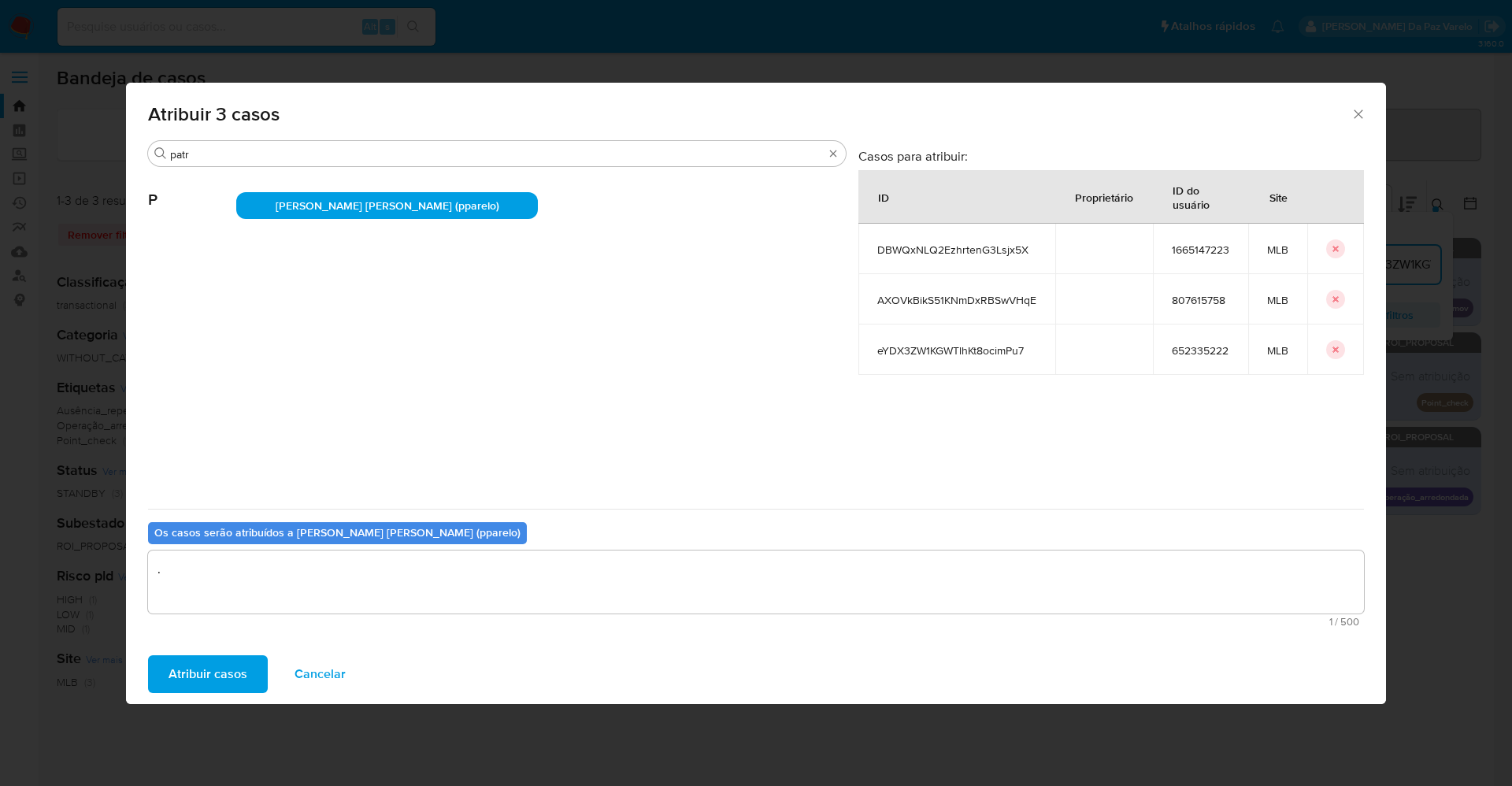
click at [194, 683] on span "Atribuir casos" at bounding box center [207, 673] width 79 height 35
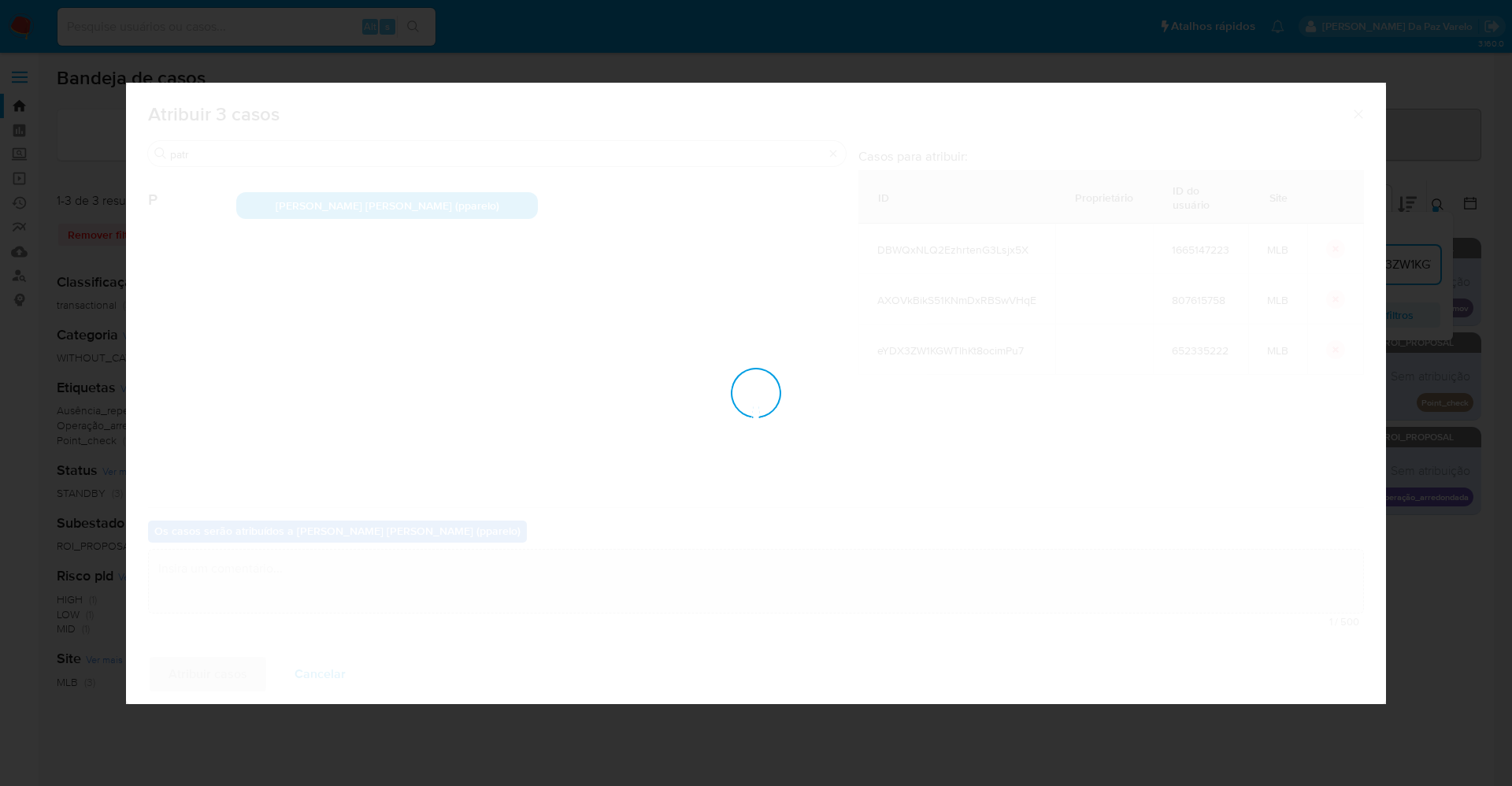
checkbox input "false"
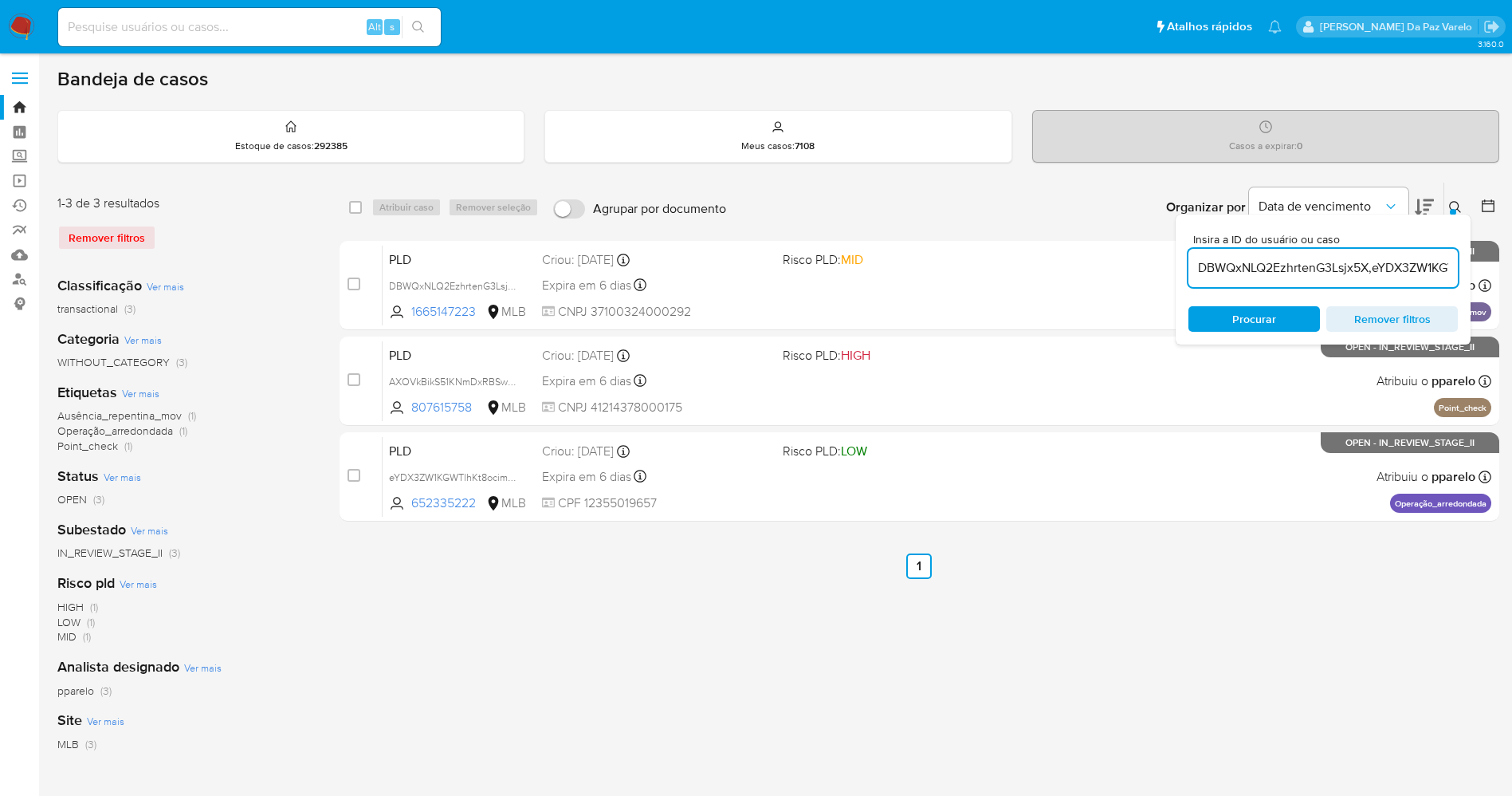
click at [1461, 208] on icon at bounding box center [1456, 208] width 13 height 13
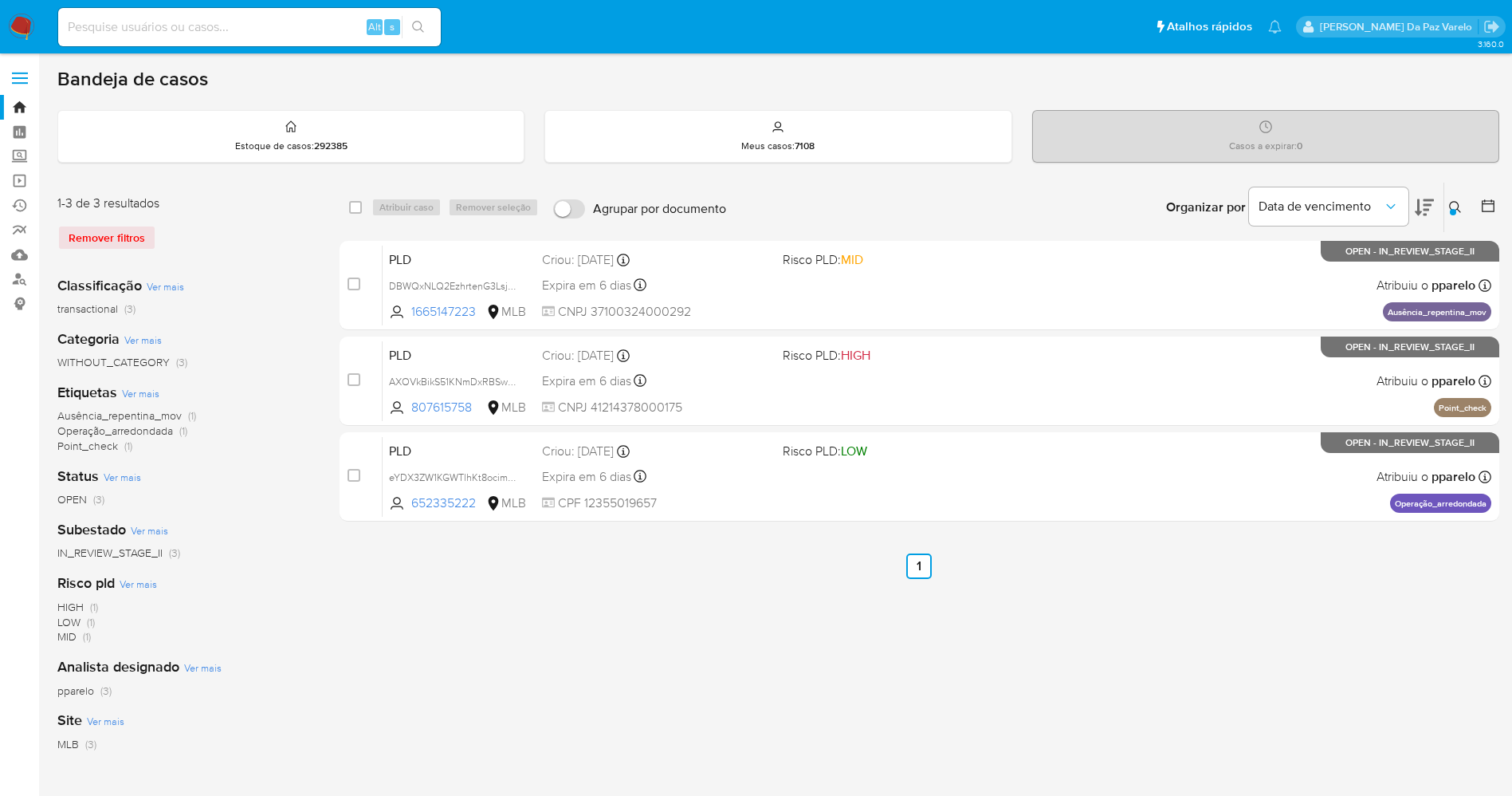
click at [1455, 190] on div "Insira a ID do usuário ou caso DBWQxNLQ2EzhrtenG3Lsjx5X,eYDX3ZW1KGWTlhKt8ocimPu…" at bounding box center [1457, 208] width 27 height 49
click at [1455, 210] on div at bounding box center [1454, 213] width 7 height 7
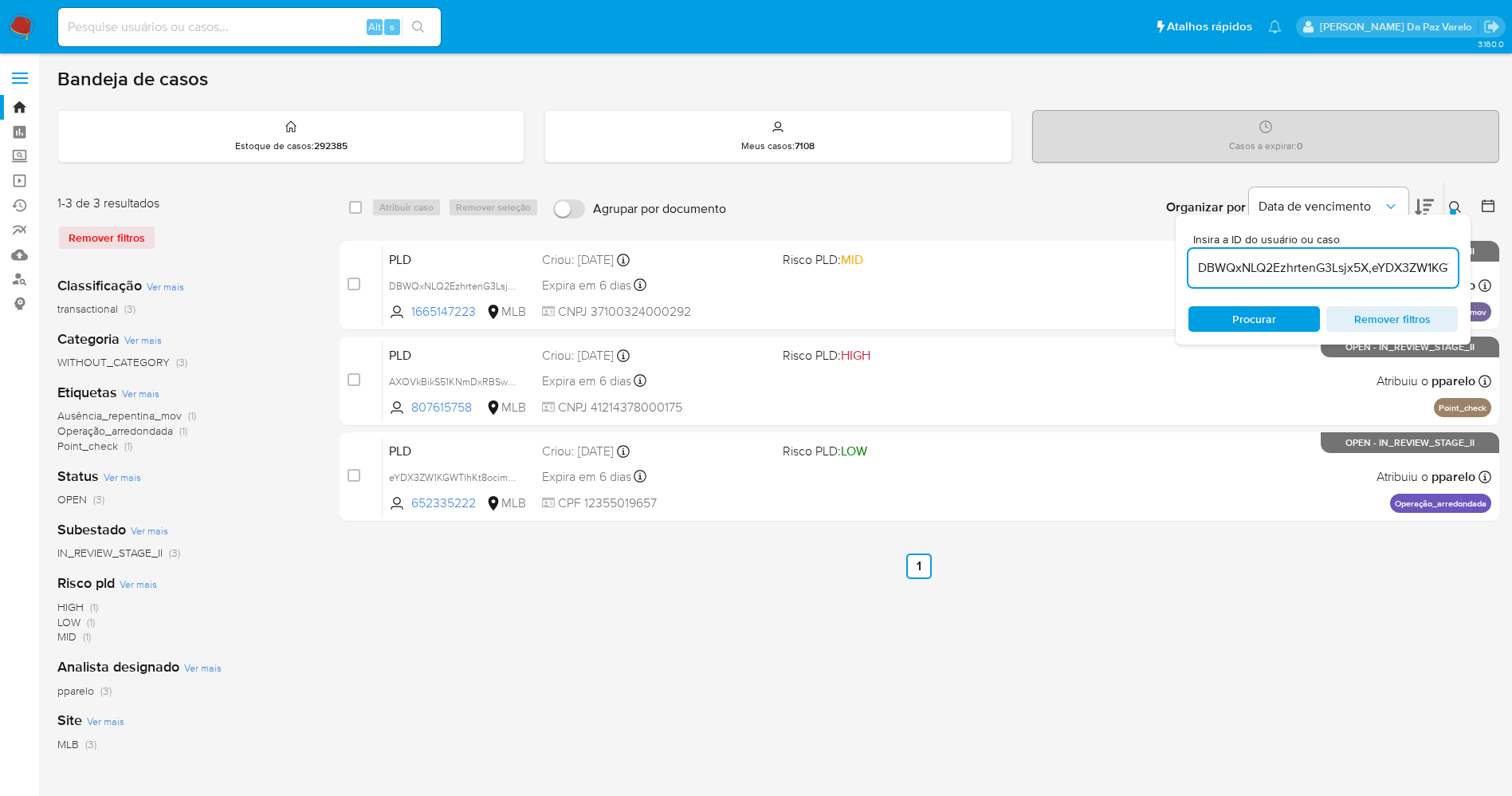
click at [1263, 264] on input "DBWQxNLQ2EzhrtenG3Lsjx5X,eYDX3ZW1KGWTlhKt8ocimPu7,AXOVkBikS51KNmDxRBSwVHqE" at bounding box center [1323, 268] width 269 height 21
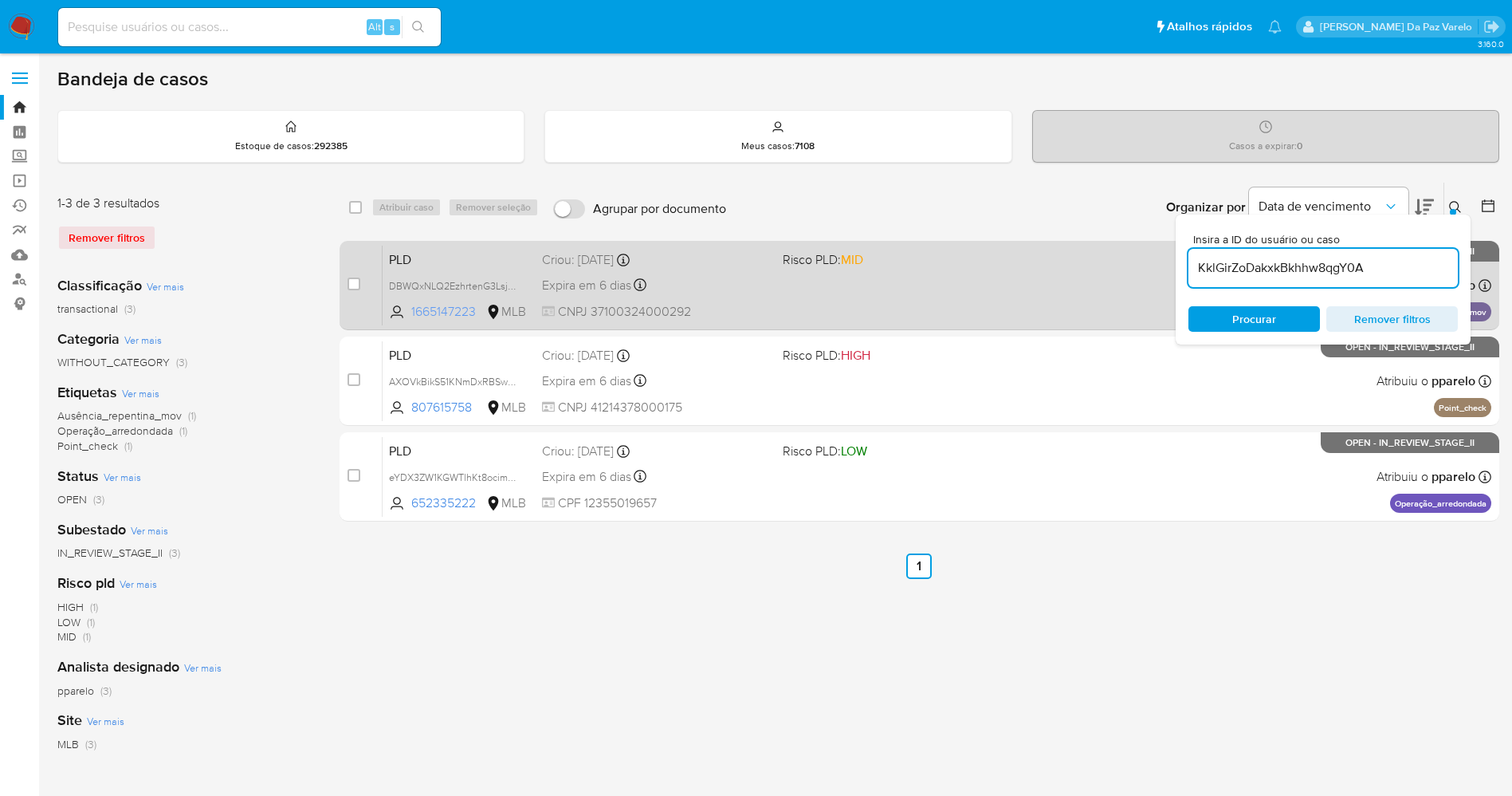
type input "KklGirZoDakxkBkhhw8qgY0A"
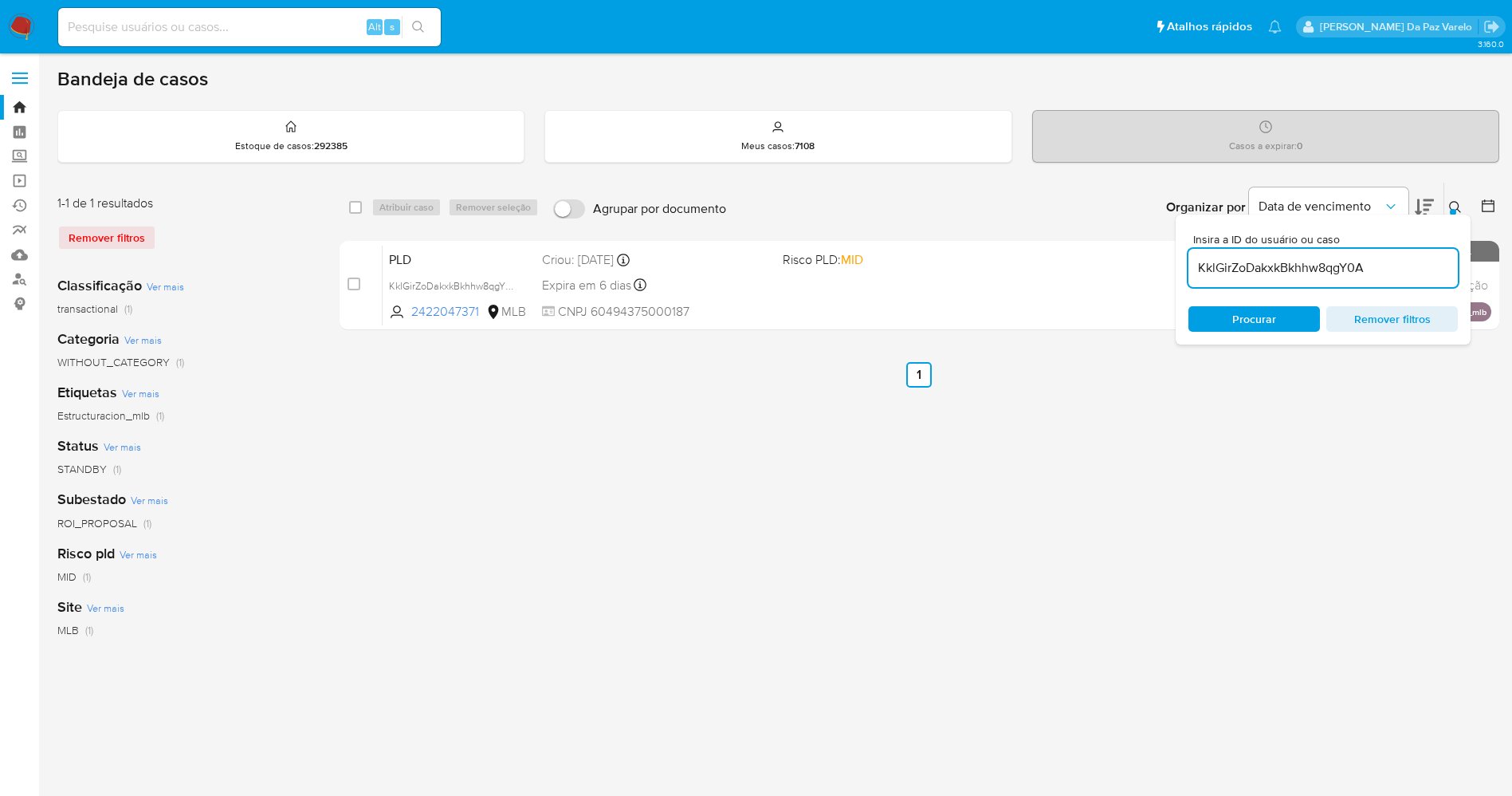
click at [363, 208] on div "select-all-cases-checkbox" at bounding box center [359, 207] width 19 height 19
click at [355, 203] on input "checkbox" at bounding box center [356, 208] width 13 height 13
checkbox input "true"
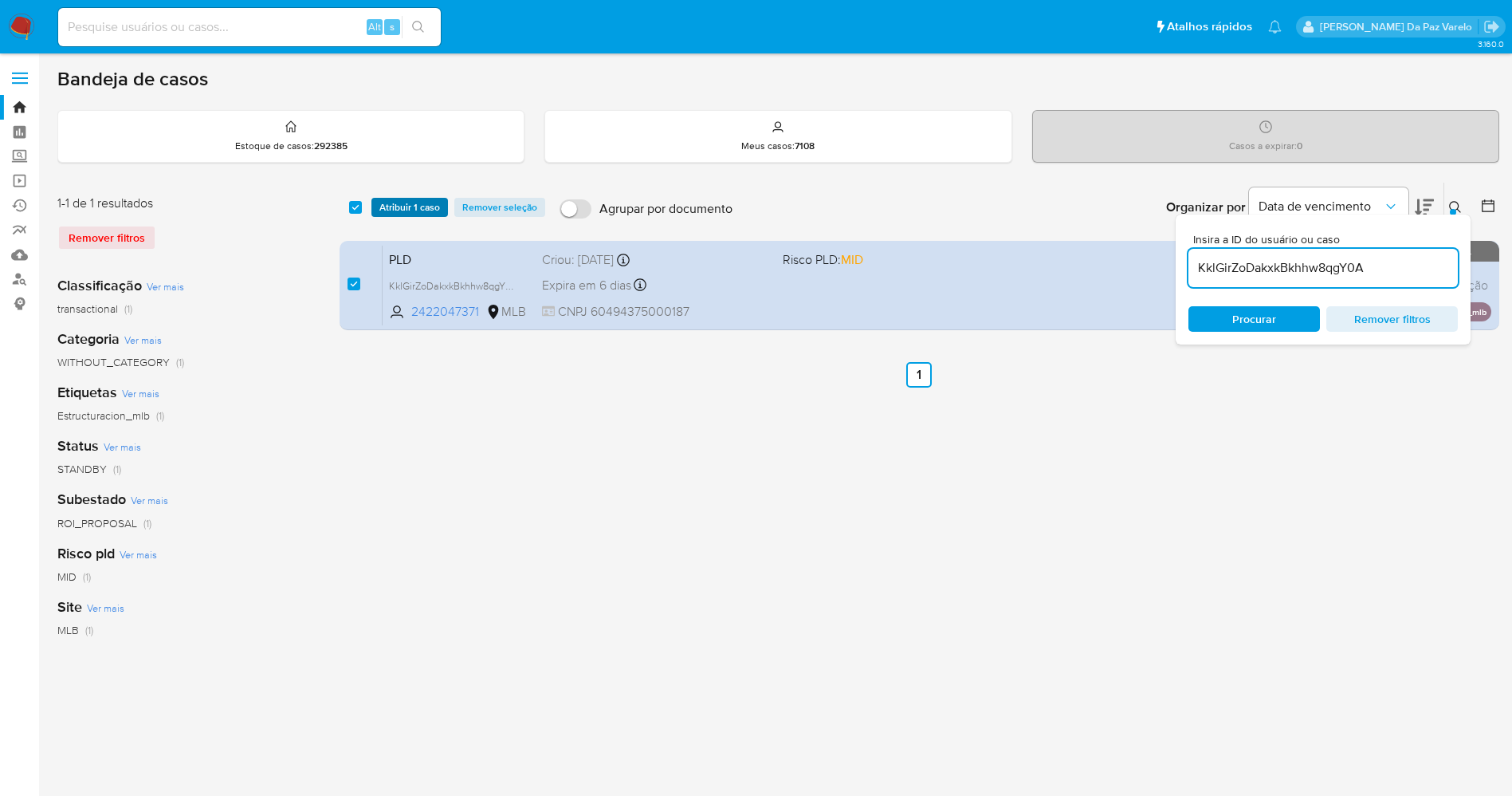
click at [394, 212] on span "Atribuir 1 caso" at bounding box center [410, 207] width 61 height 16
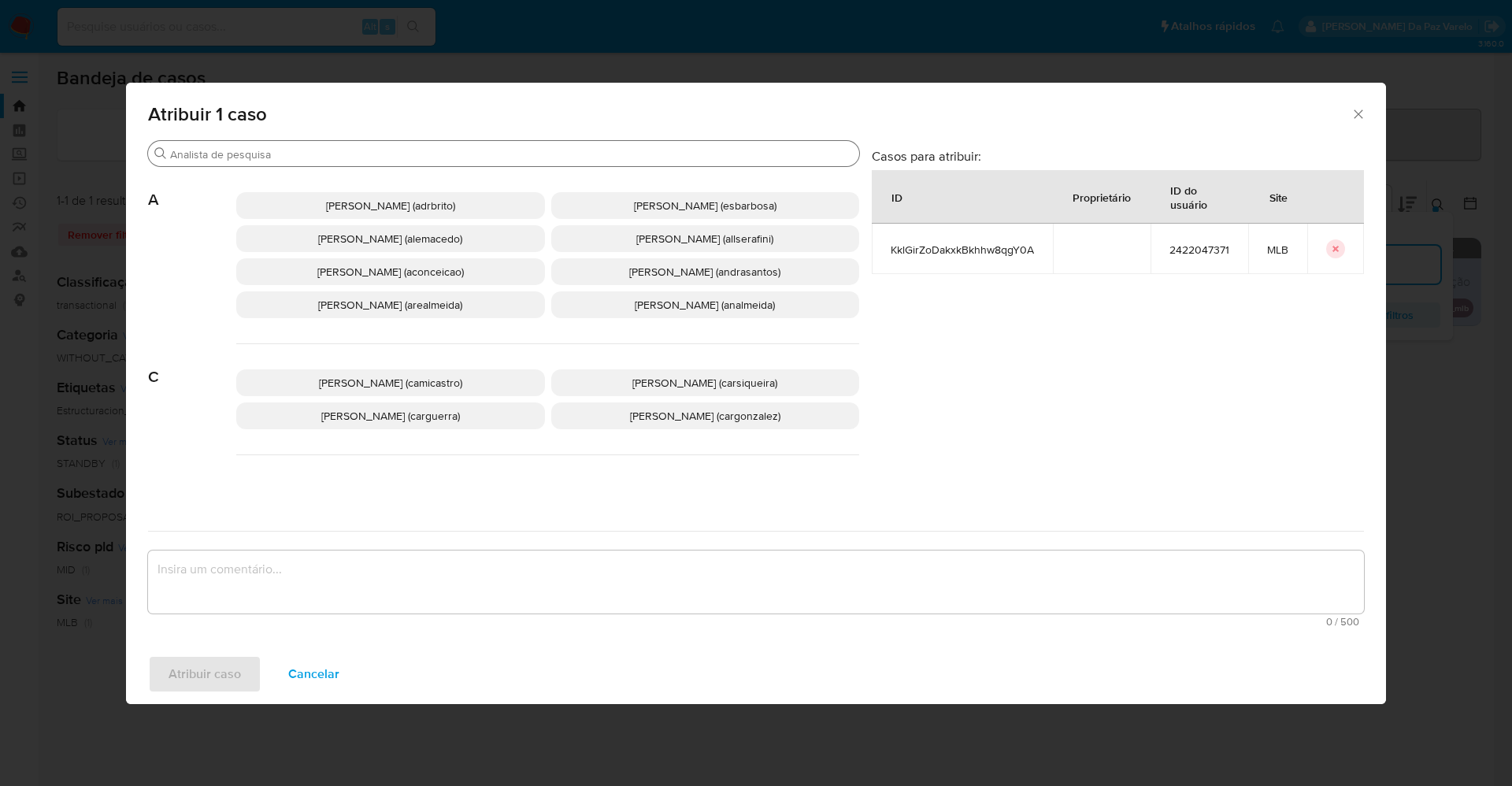
click at [429, 160] on input "Buscar" at bounding box center [511, 154] width 683 height 14
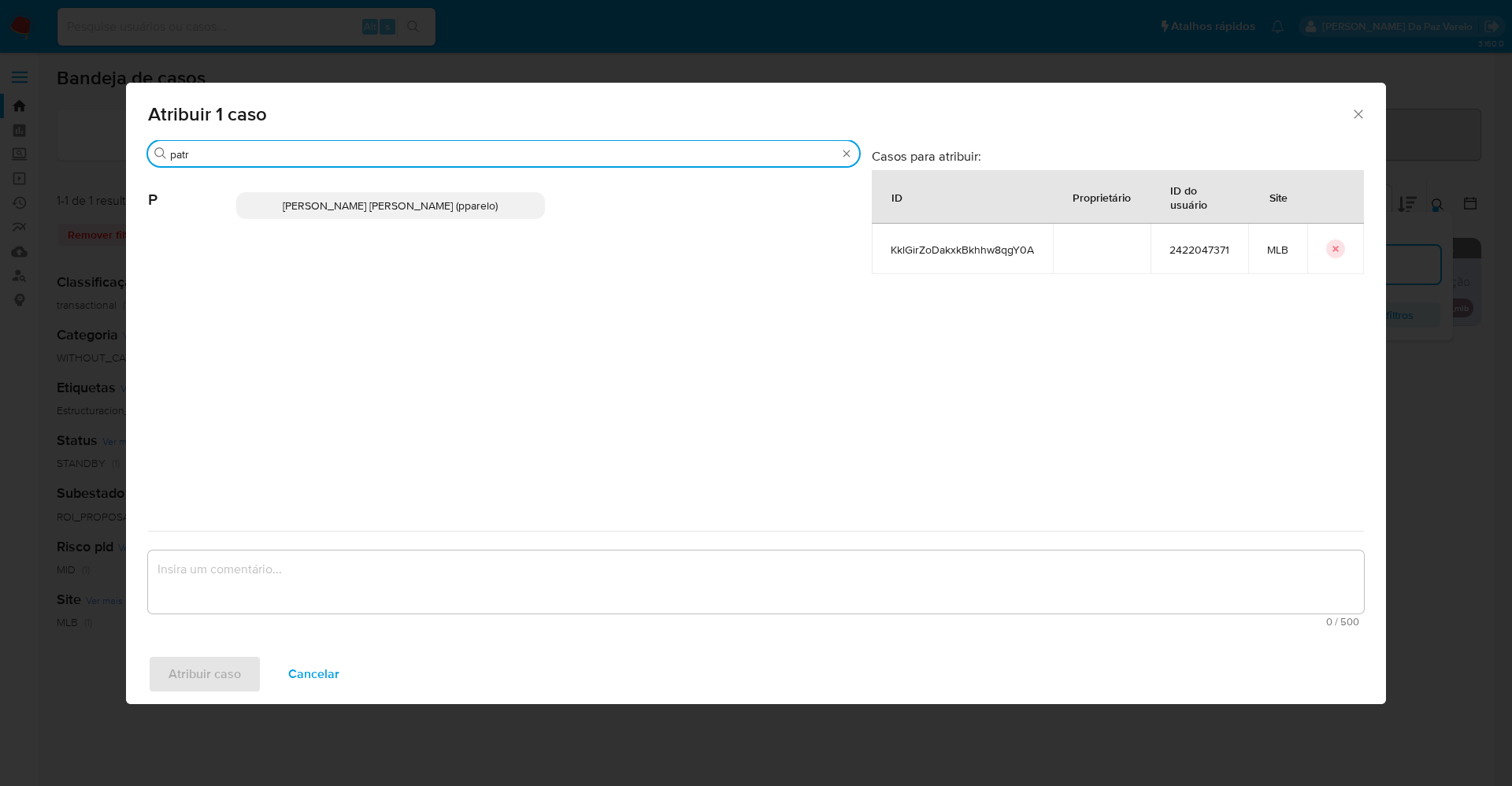
type input "patr"
click at [421, 190] on div "Patricia Aparecida Da Paz Varelo (pparelo)" at bounding box center [548, 205] width 623 height 77
click at [412, 211] on span "Patricia Aparecida Da Paz Varelo (pparelo)" at bounding box center [390, 205] width 215 height 15
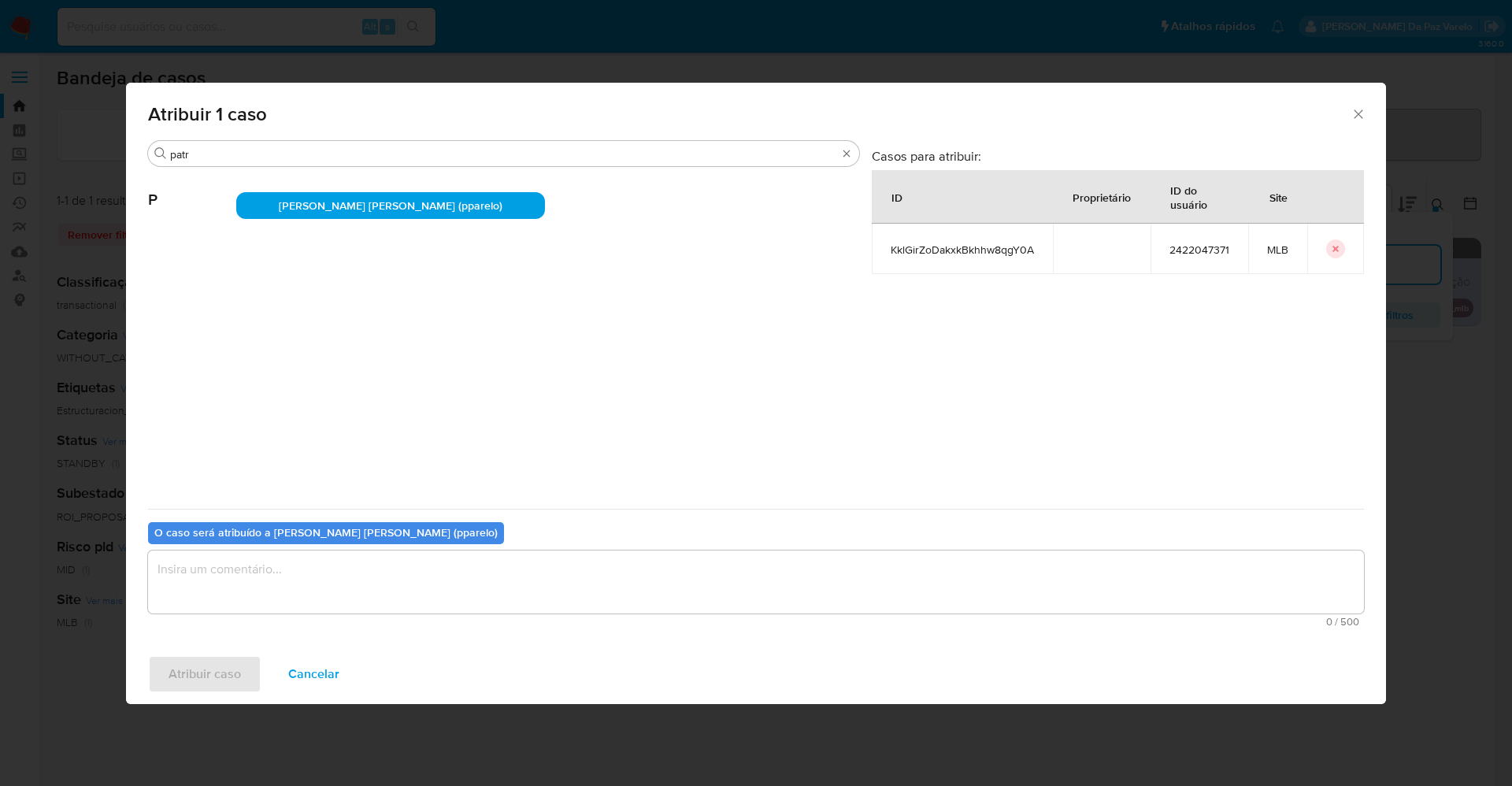
click at [460, 571] on textarea "assign-modal" at bounding box center [756, 582] width 1215 height 63
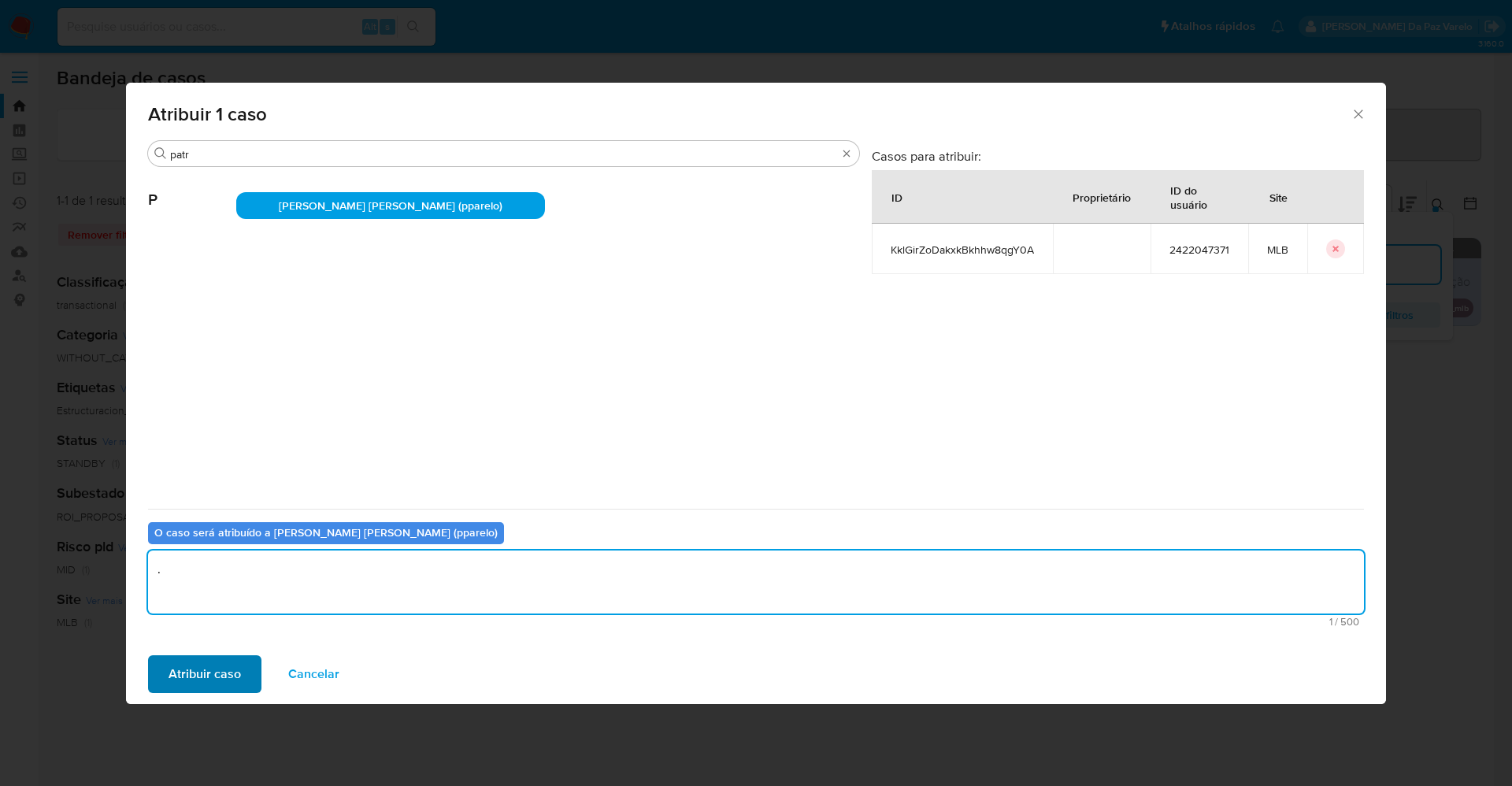
type textarea "."
click at [237, 668] on span "Atribuir caso" at bounding box center [204, 673] width 72 height 35
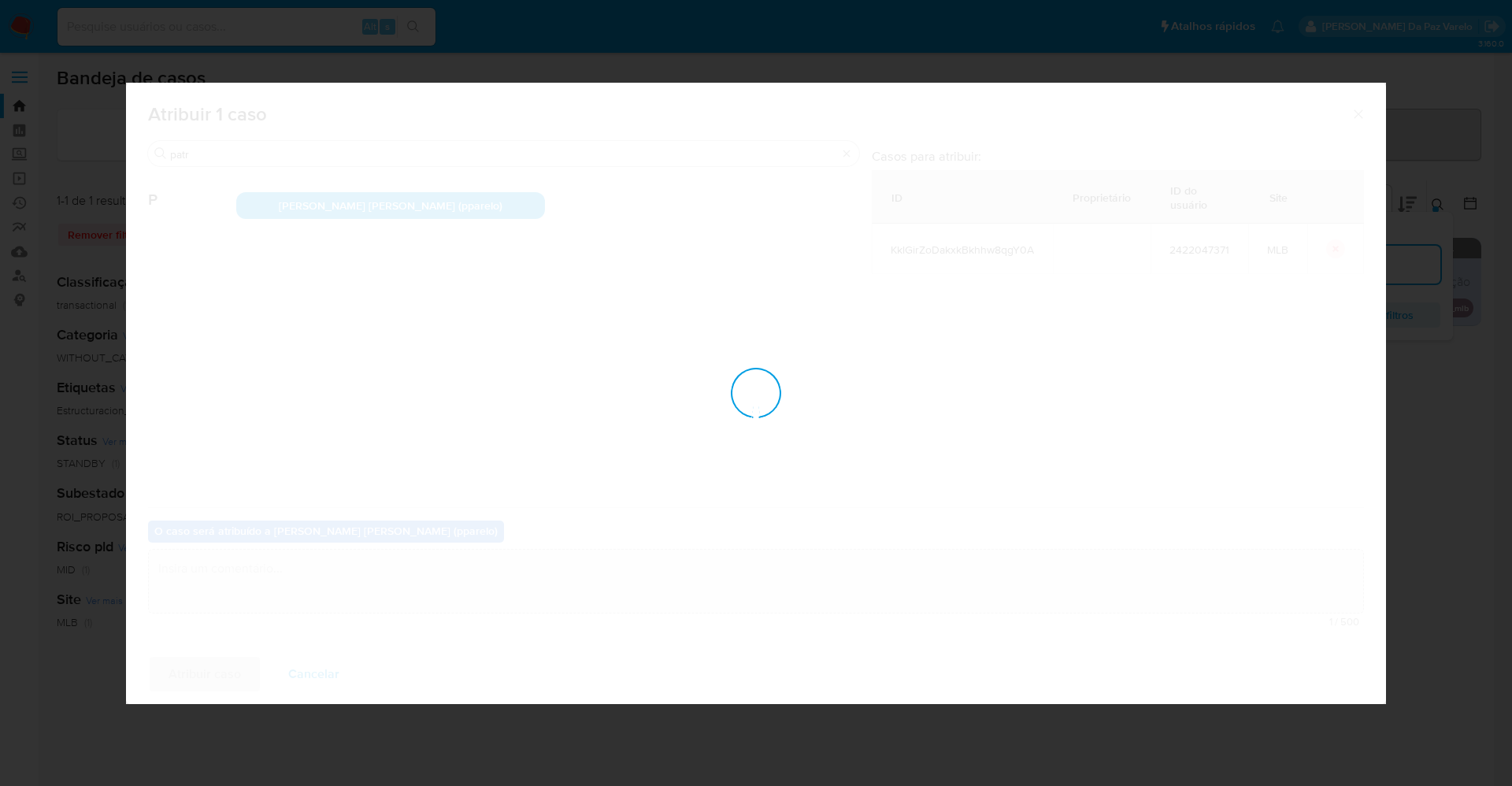
checkbox input "false"
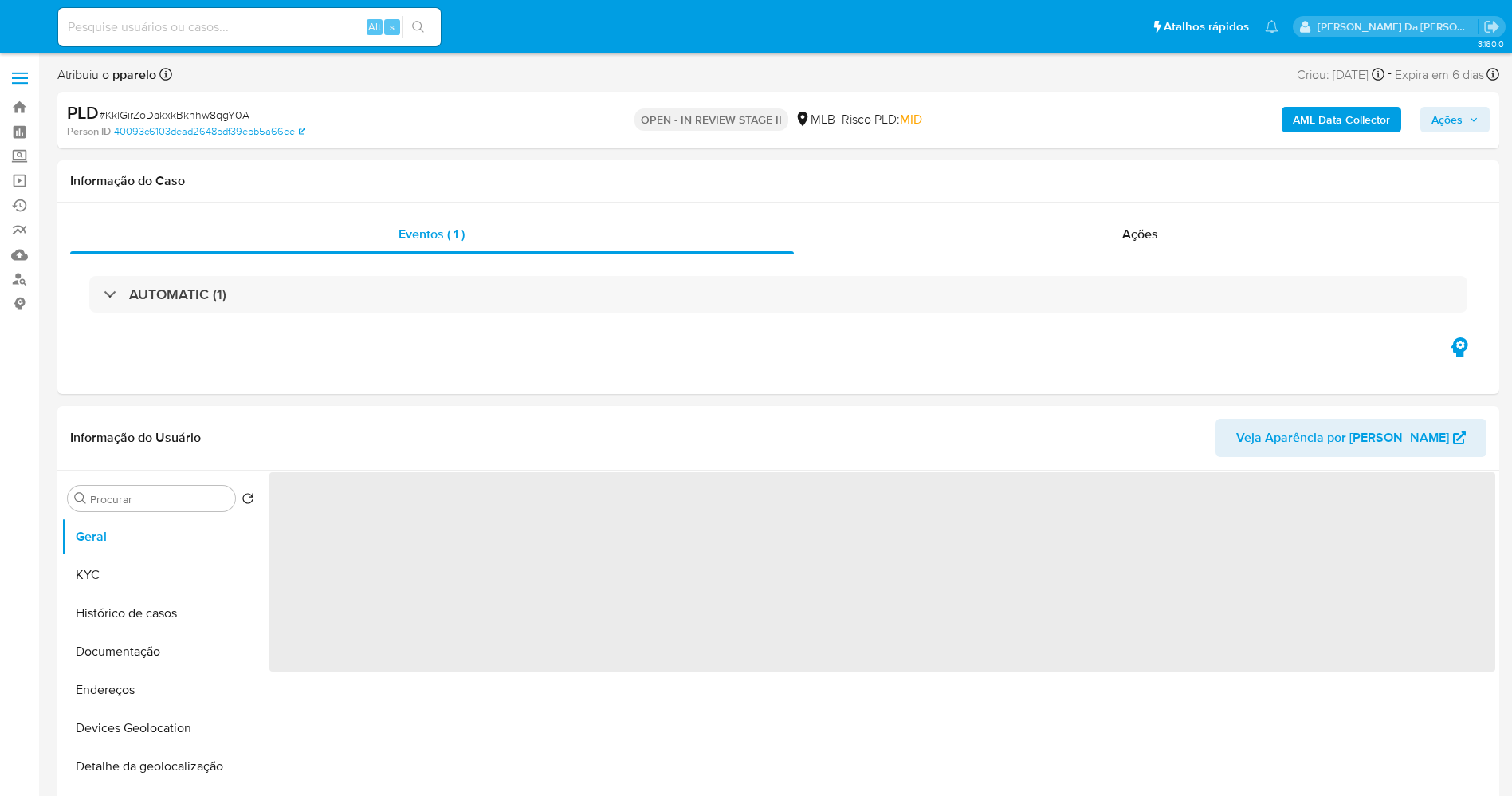
select select "10"
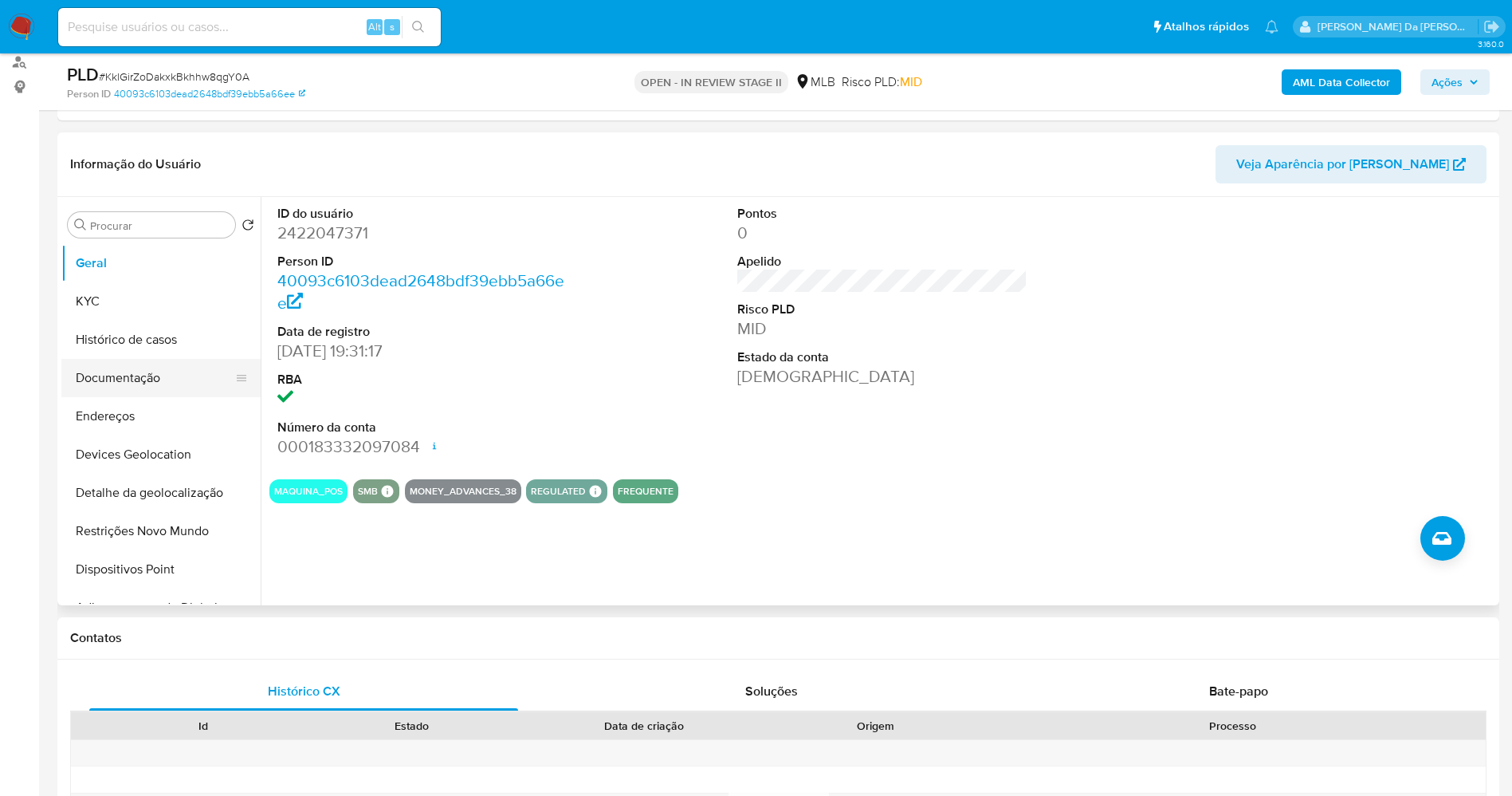
scroll to position [240, 0]
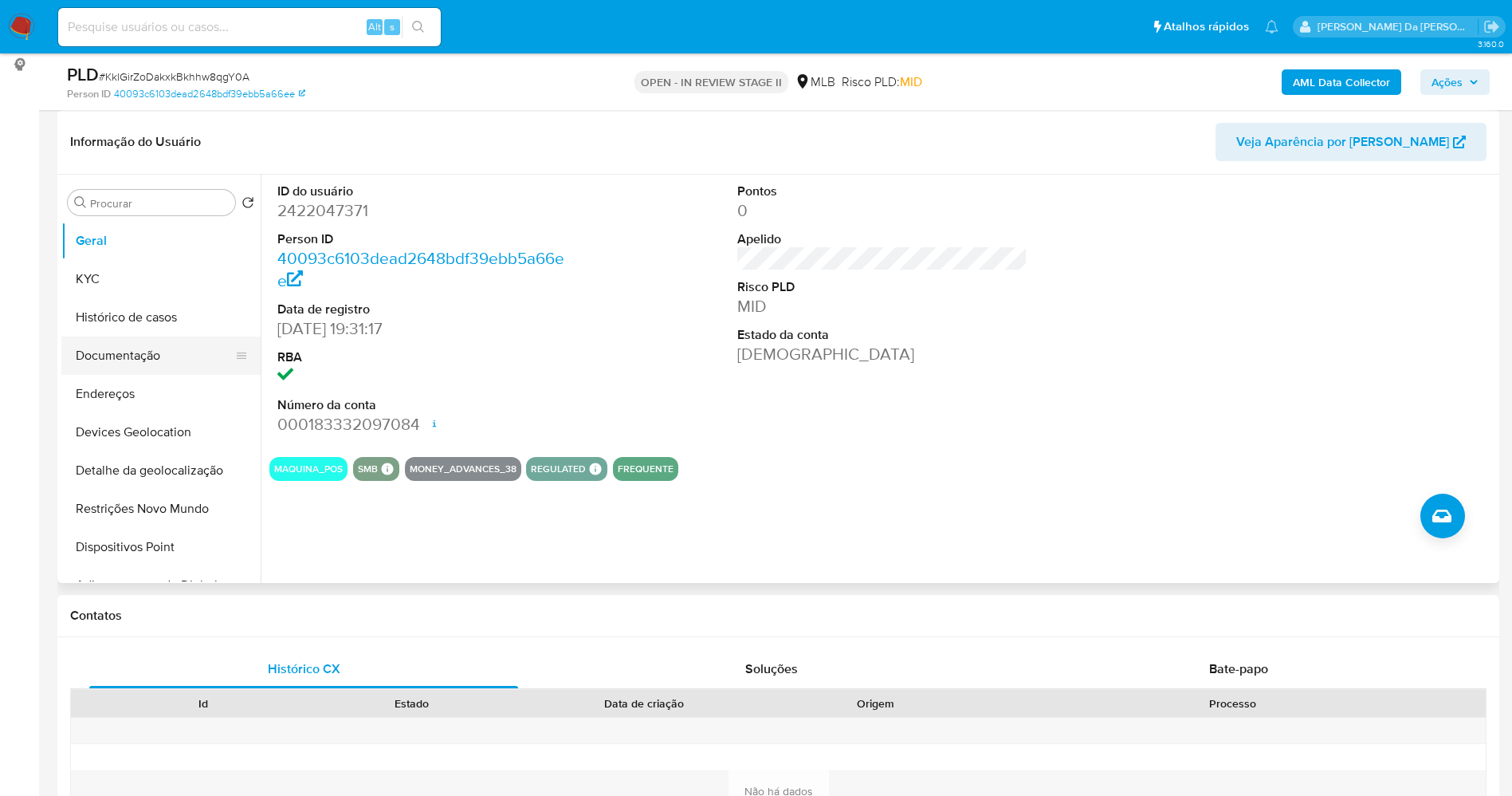
click at [144, 338] on button "Documentação" at bounding box center [154, 355] width 186 height 39
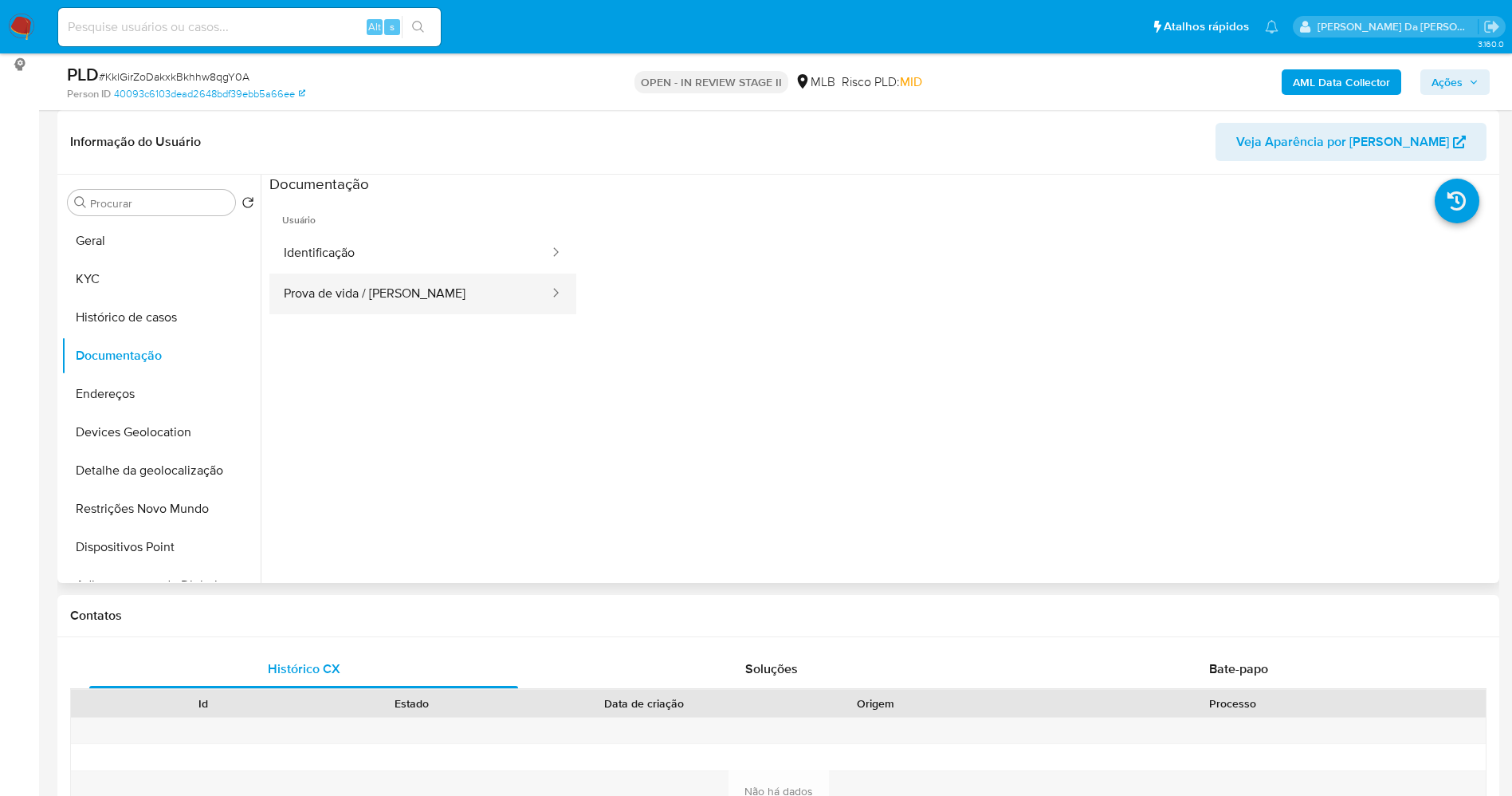
click at [357, 301] on button "Prova de vida / [PERSON_NAME]" at bounding box center [409, 294] width 281 height 41
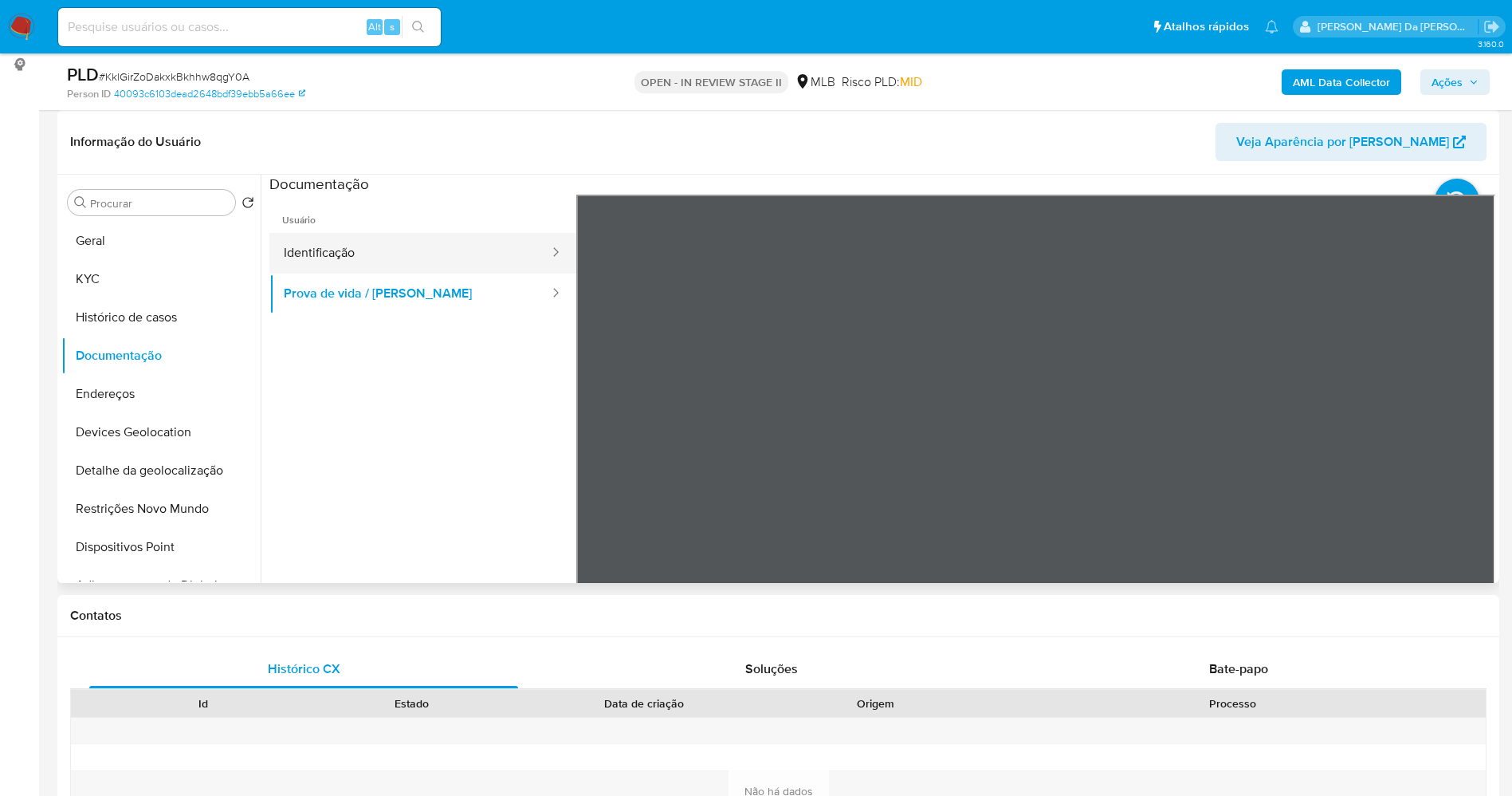
click at [446, 270] on button "Identificação" at bounding box center [409, 254] width 281 height 41
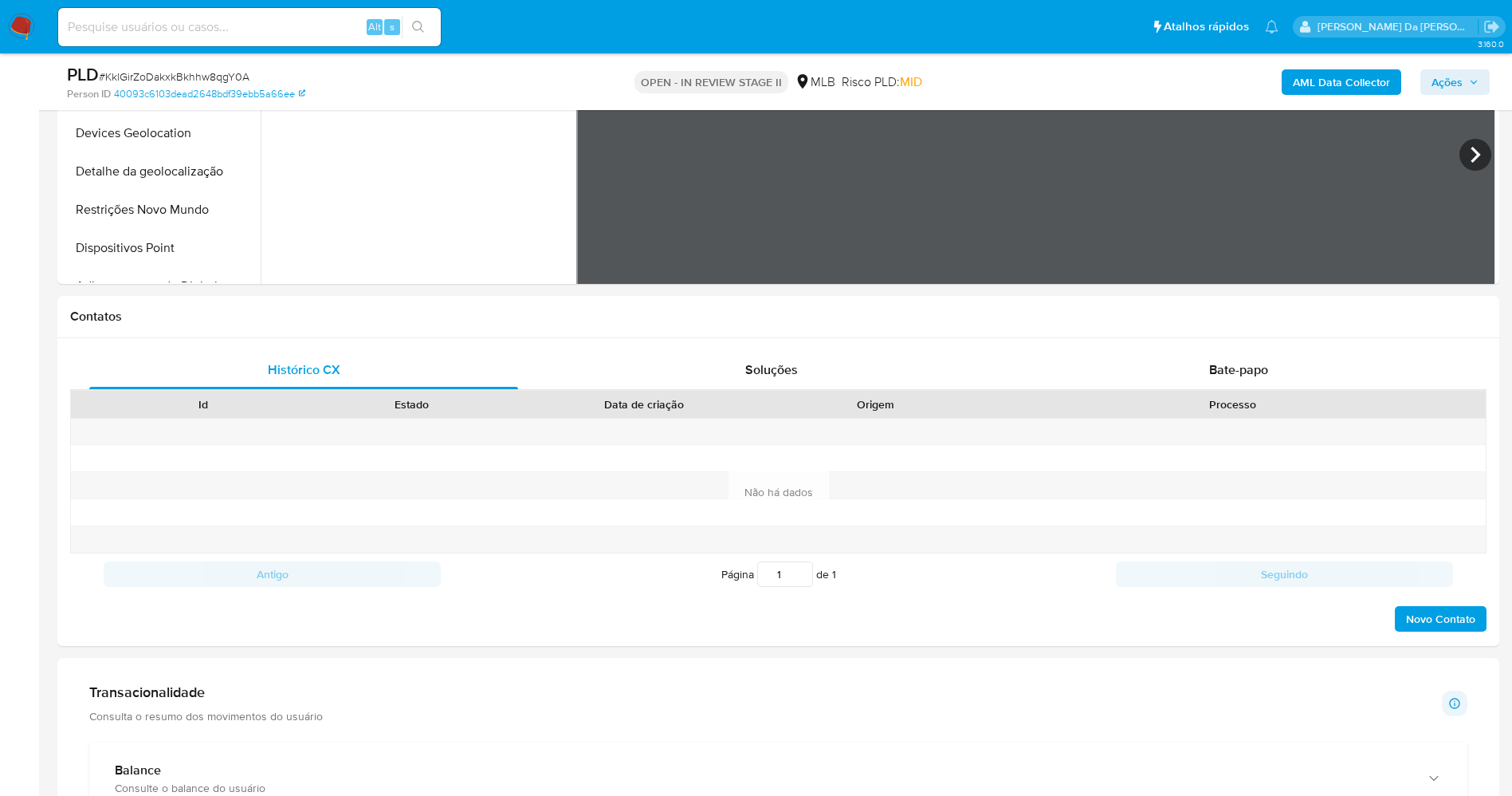
scroll to position [598, 0]
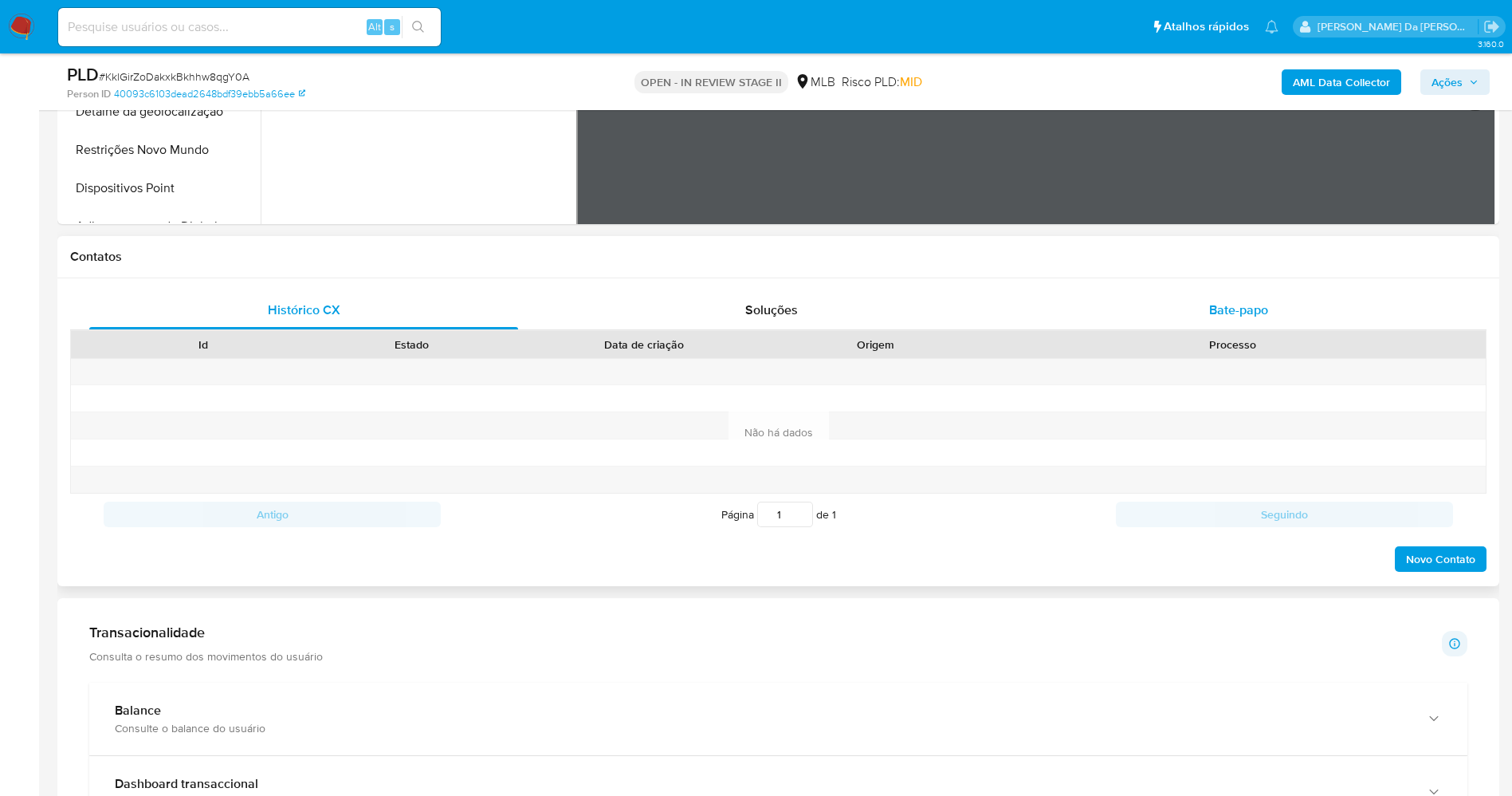
drag, startPoint x: 1249, startPoint y: 300, endPoint x: 1197, endPoint y: 315, distance: 54.1
click at [1247, 300] on span "Bate-papo" at bounding box center [1239, 309] width 59 height 18
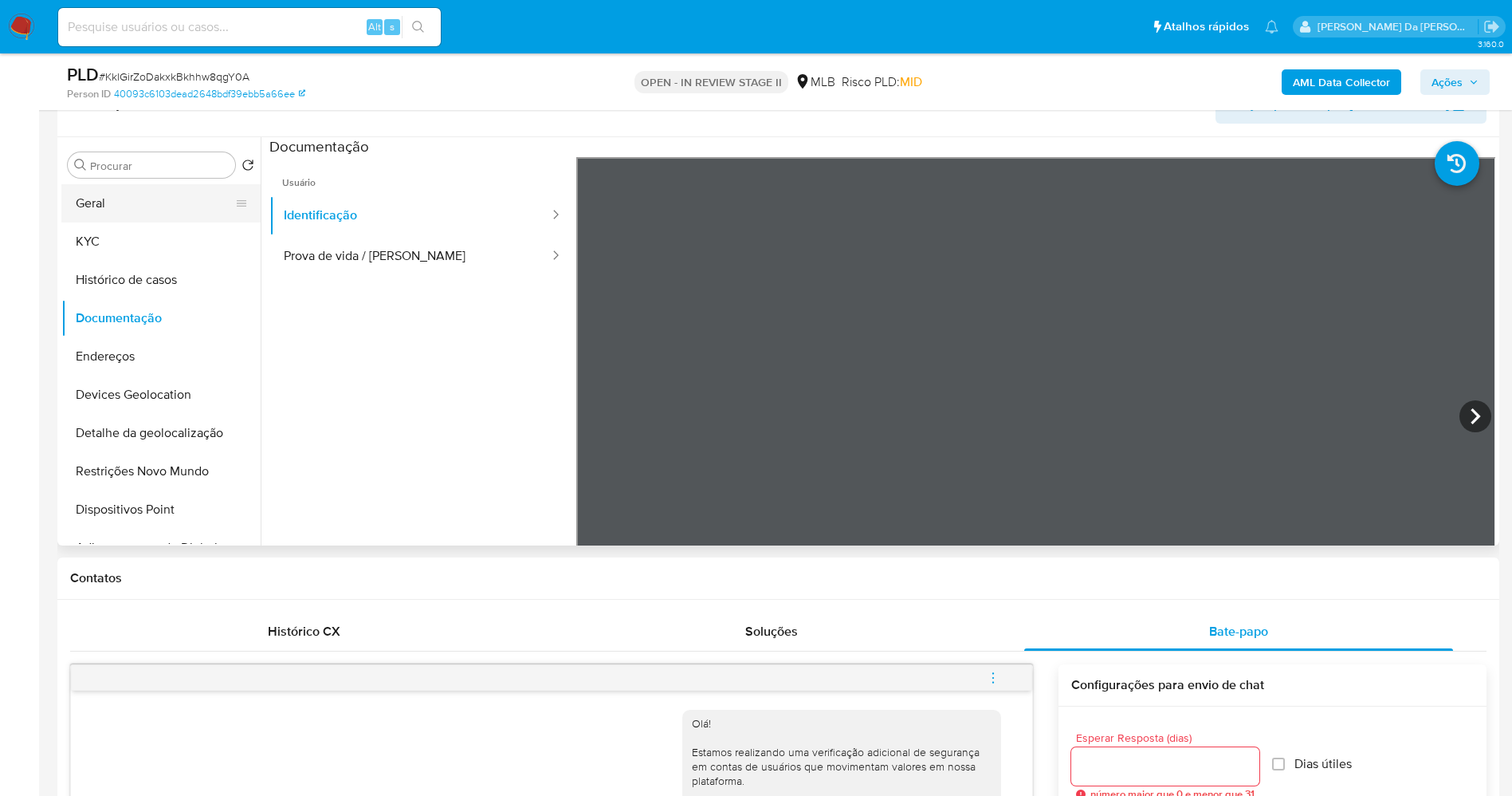
scroll to position [240, 0]
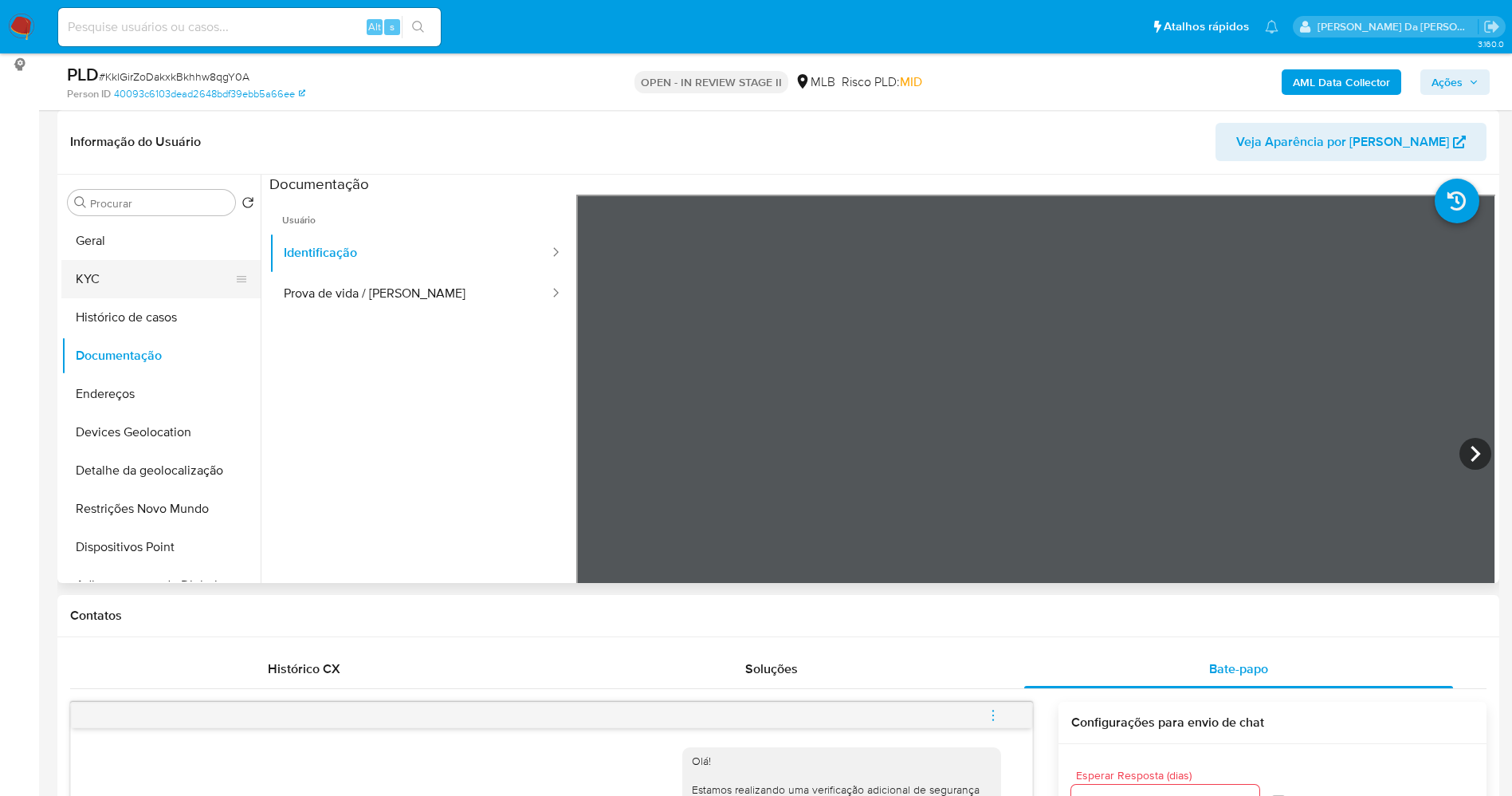
click at [117, 268] on button "KYC" at bounding box center [154, 279] width 186 height 39
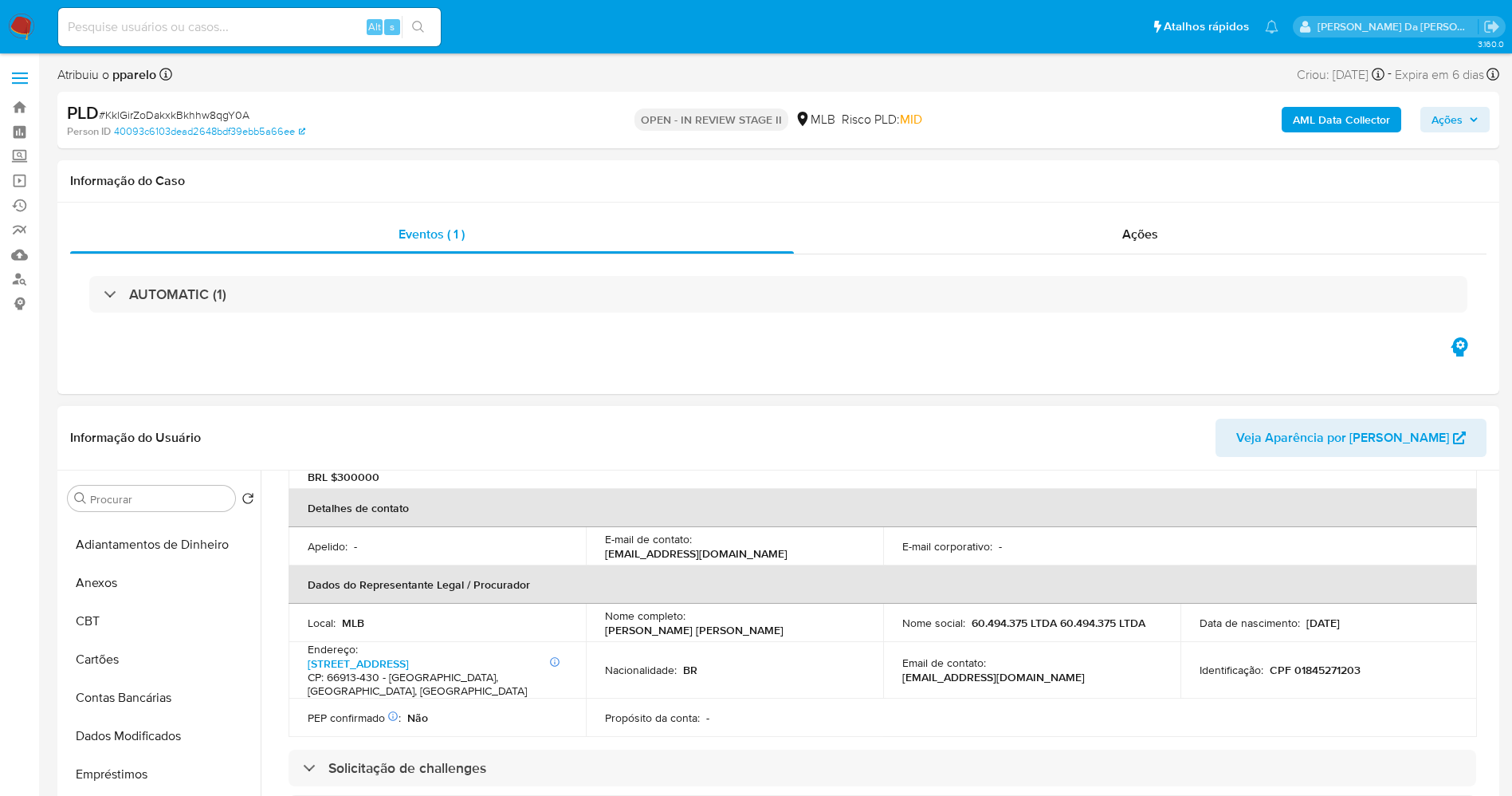
scroll to position [0, 0]
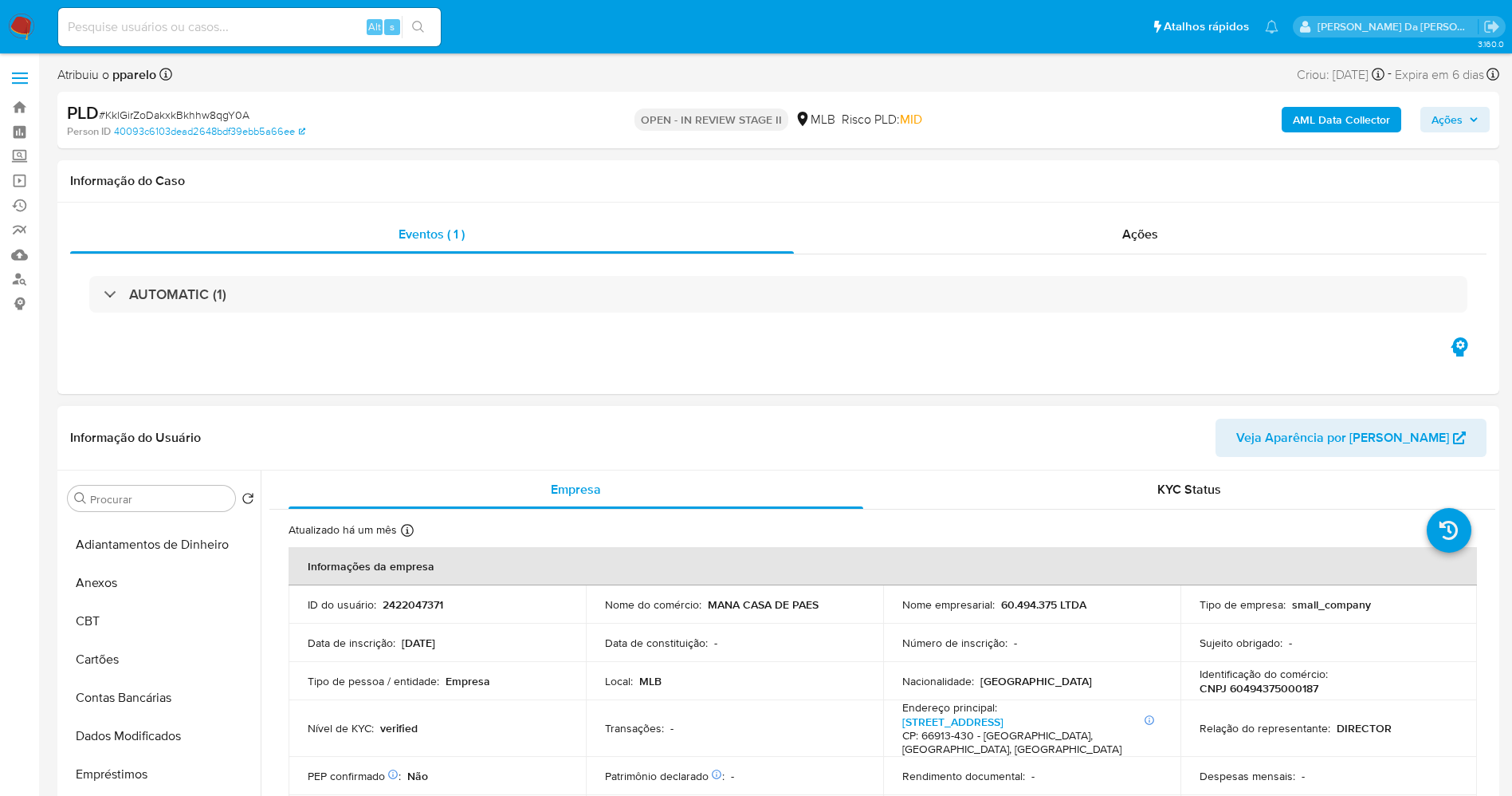
click at [723, 602] on p "MANA CASA DE PAES" at bounding box center [763, 604] width 111 height 14
drag, startPoint x: 724, startPoint y: 602, endPoint x: 802, endPoint y: 604, distance: 78.0
click at [802, 604] on p "MANA CASA DE PAES" at bounding box center [763, 604] width 111 height 14
copy p "MANA CASA DE PAES"
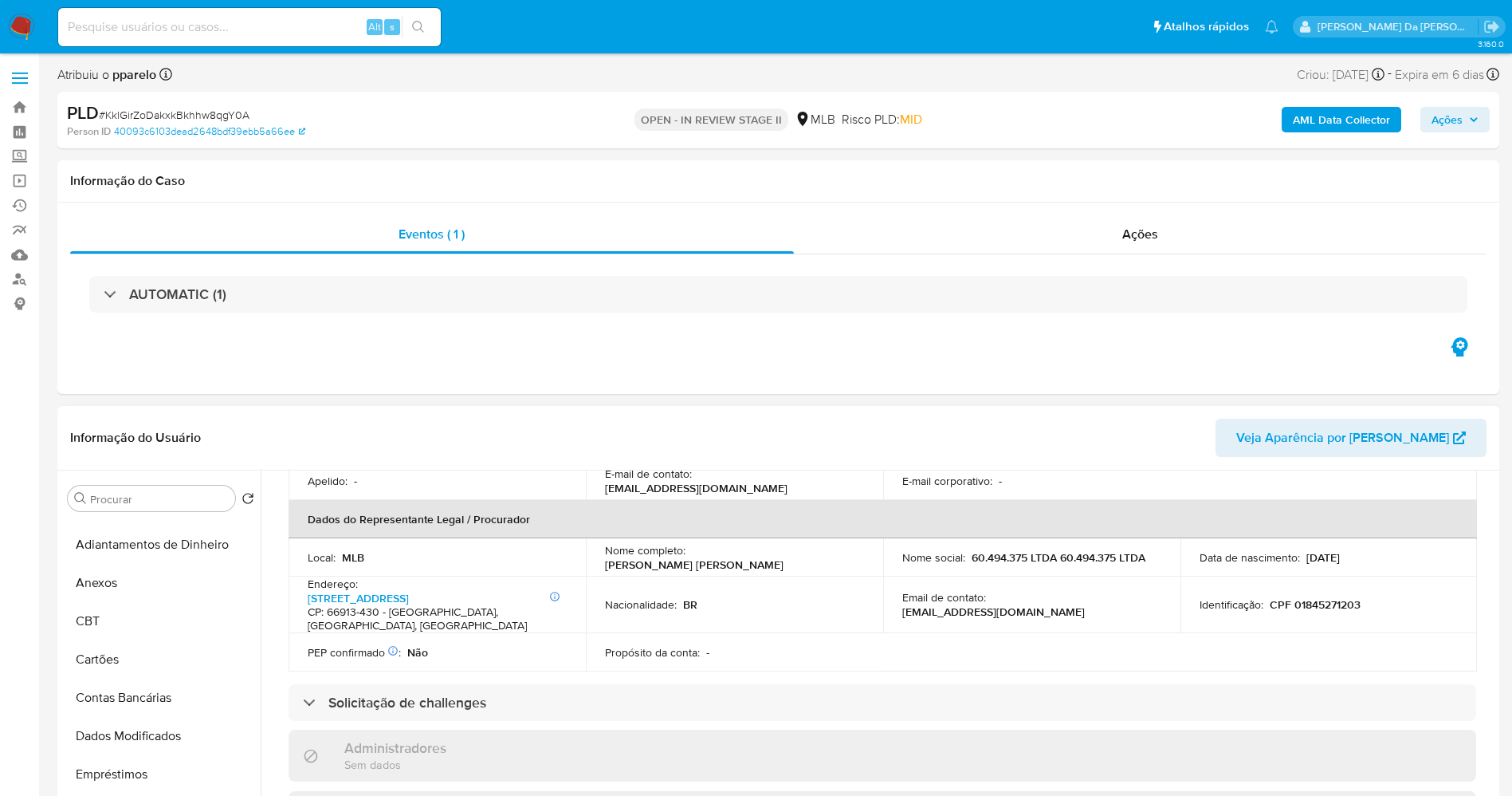
scroll to position [120, 0]
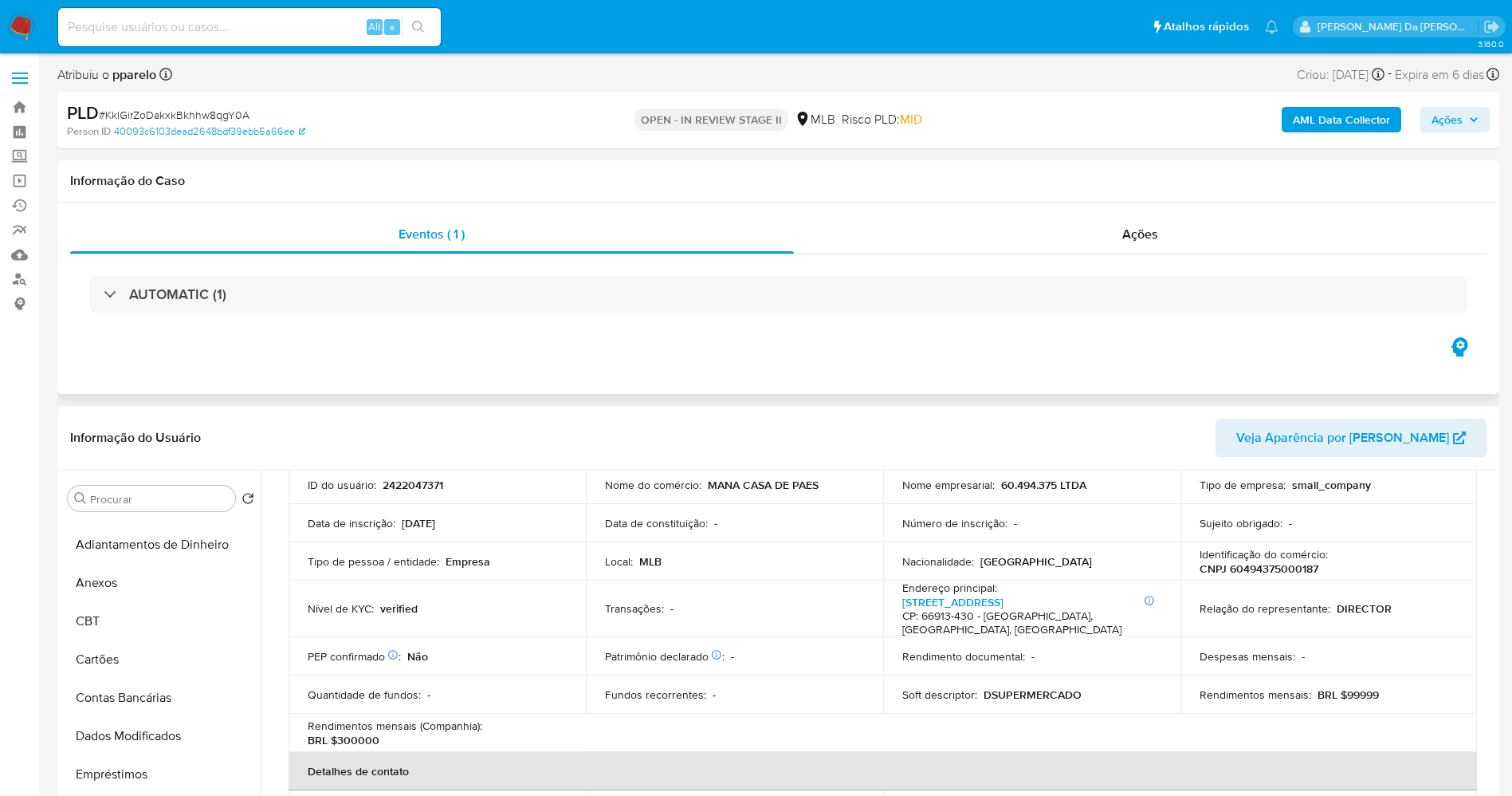
click at [1258, 321] on div "AUTOMATIC (1)" at bounding box center [779, 294] width 1417 height 80
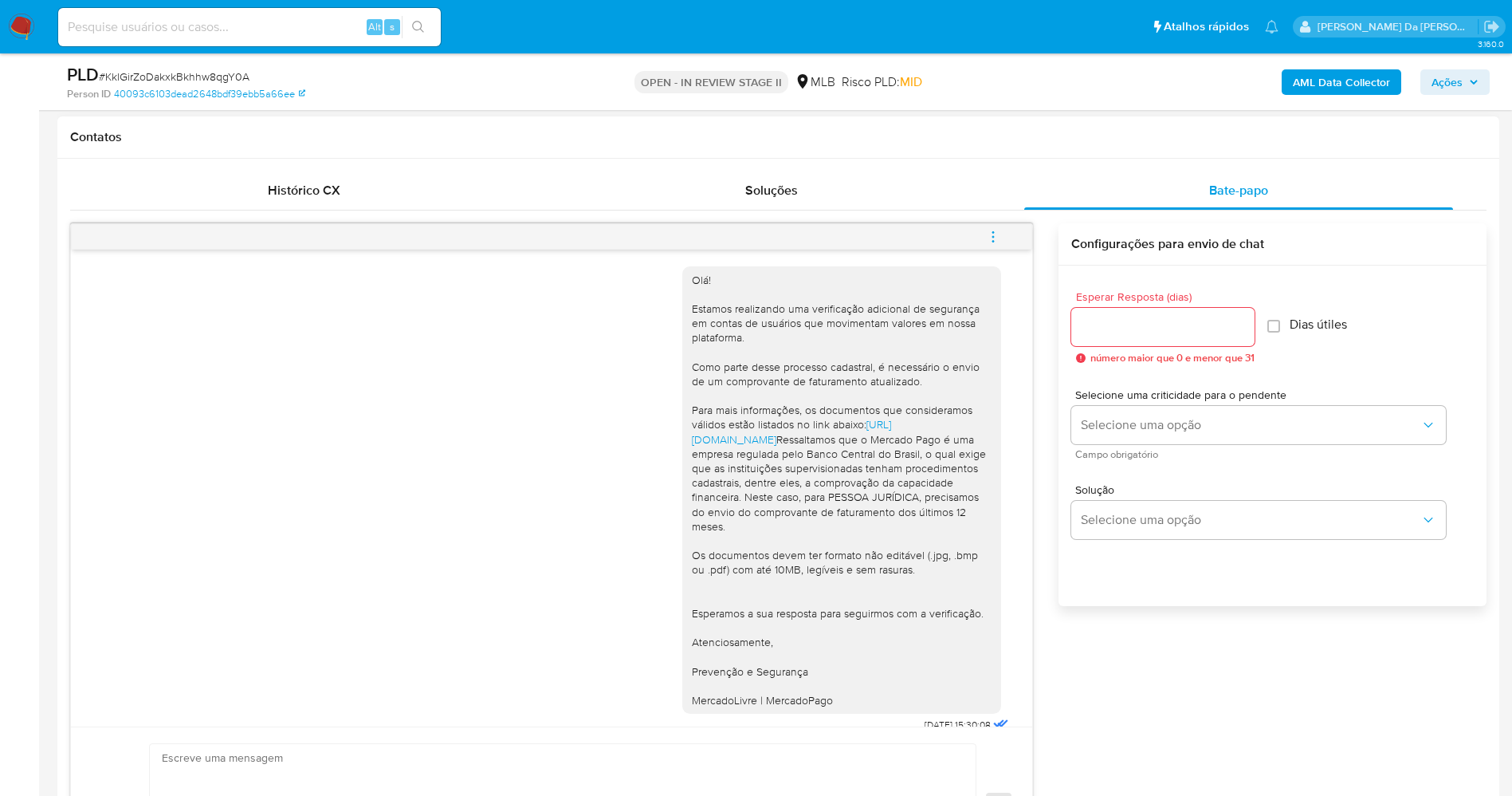
scroll to position [0, 0]
click at [1029, 152] on div "Contatos" at bounding box center [779, 138] width 1442 height 43
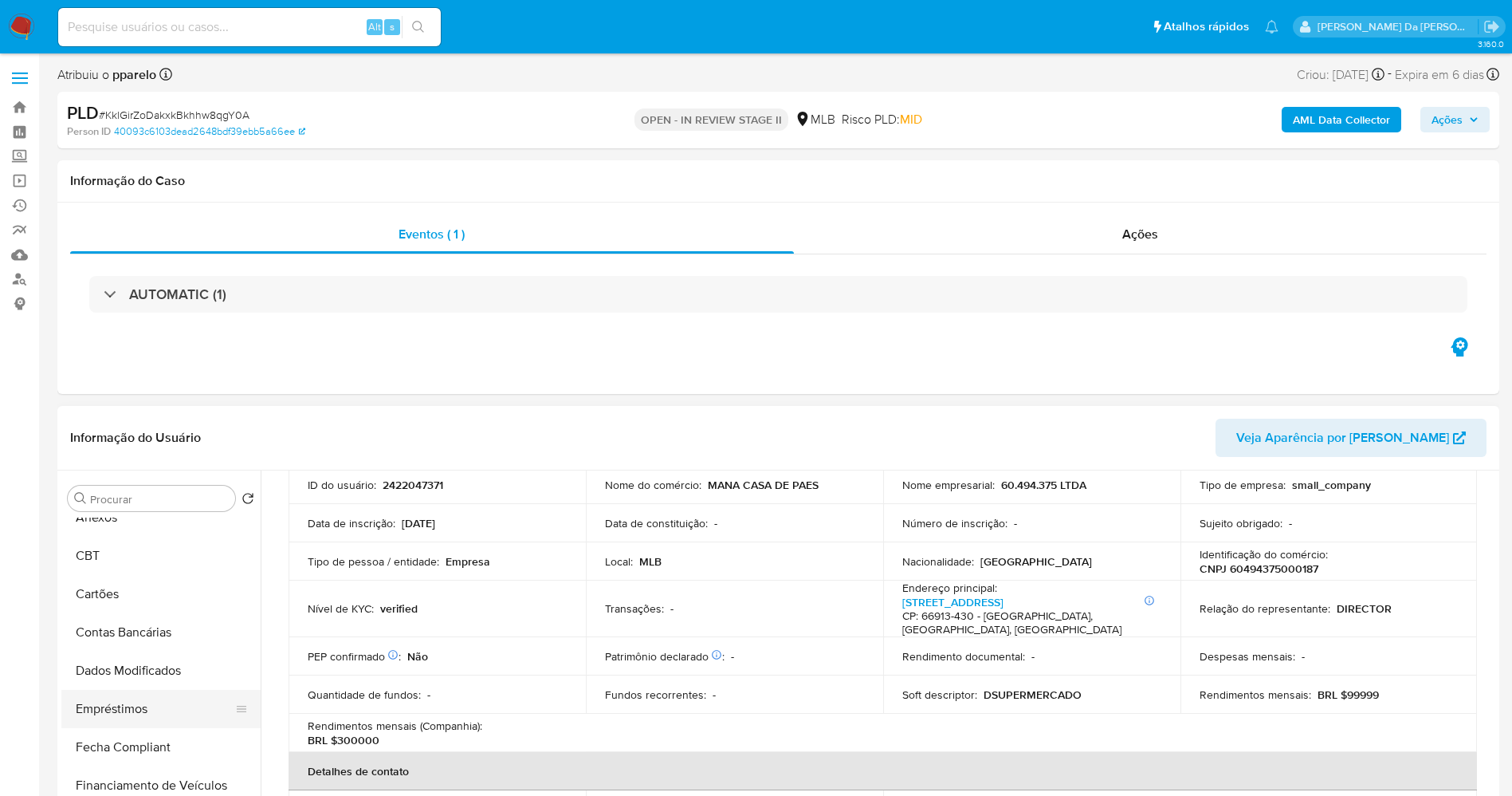
scroll to position [456, 0]
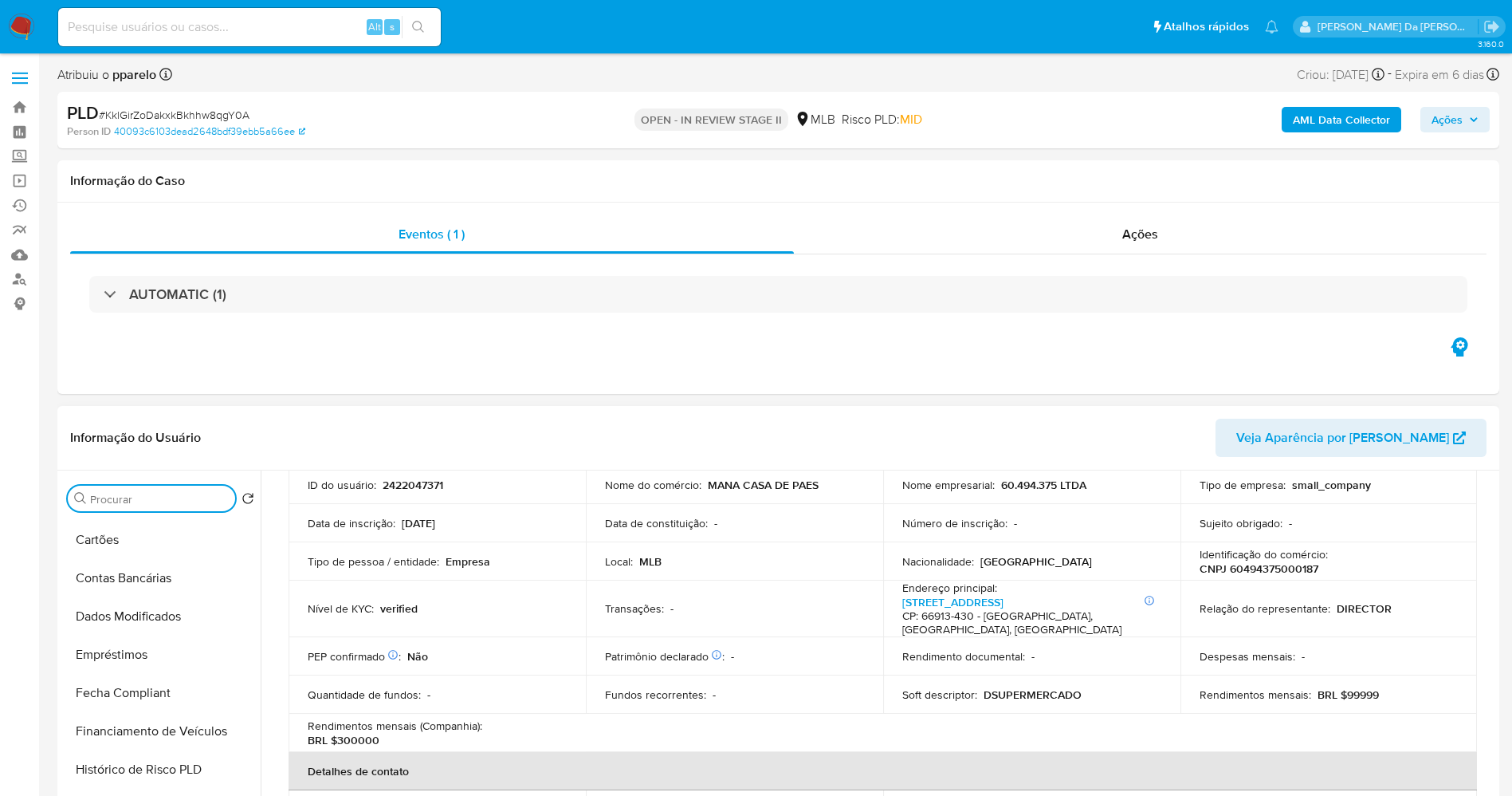
click at [160, 500] on input "Procurar" at bounding box center [159, 499] width 139 height 14
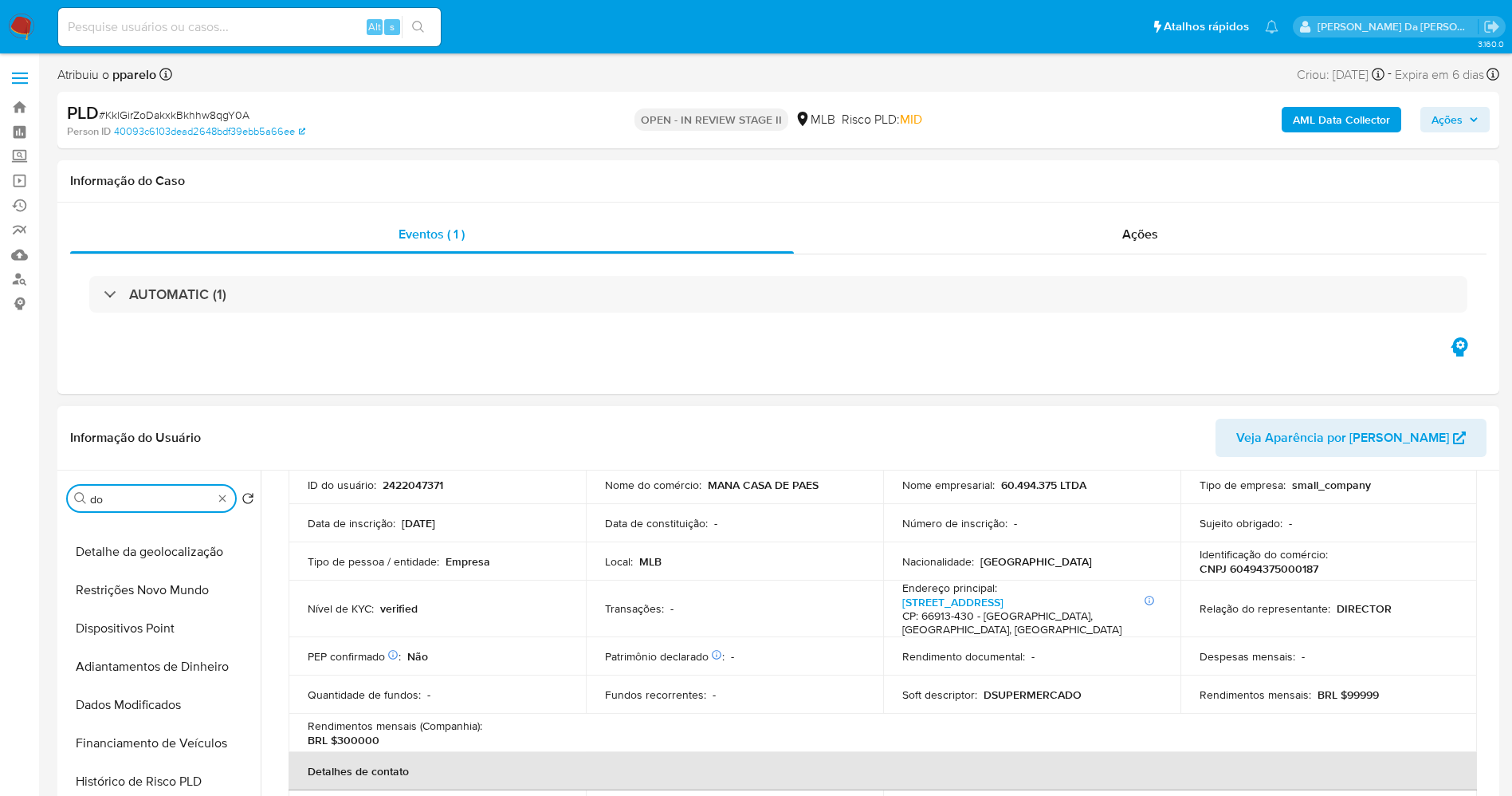
scroll to position [0, 0]
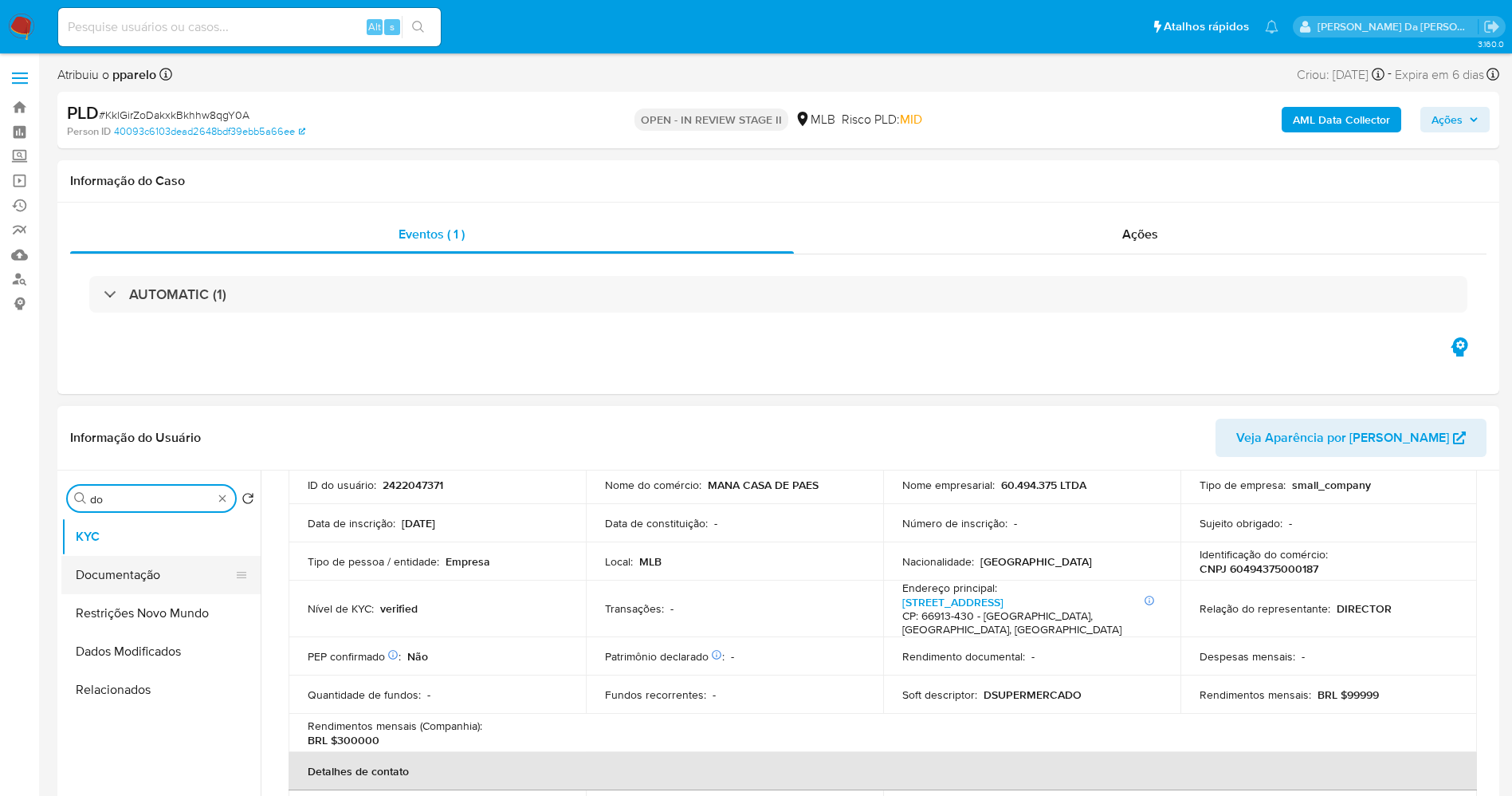
type input "do"
click at [155, 579] on button "Documentação" at bounding box center [154, 574] width 186 height 39
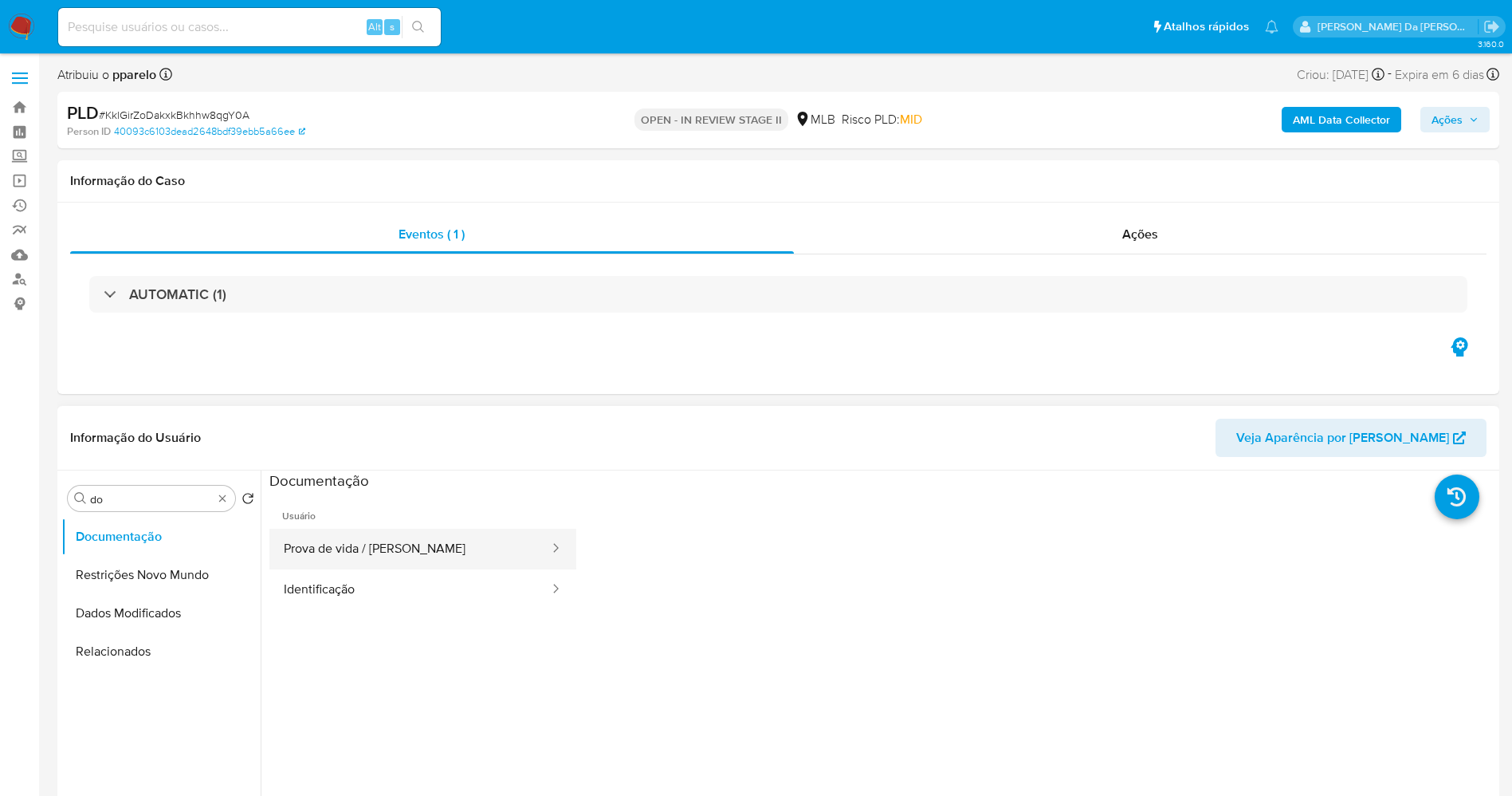
click at [358, 553] on button "Prova de vida / [PERSON_NAME]" at bounding box center [409, 549] width 281 height 41
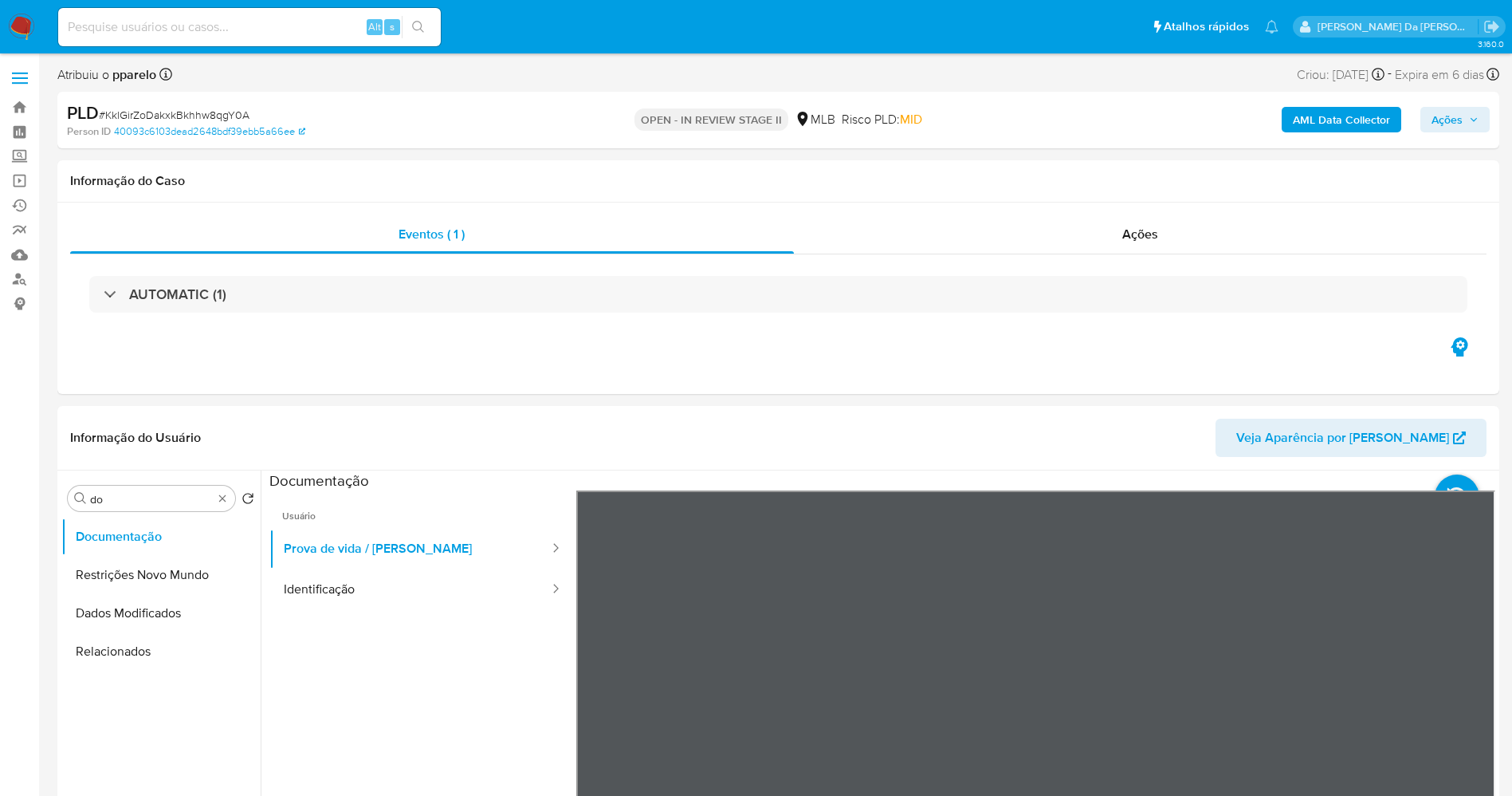
click at [281, 42] on div "Alt s" at bounding box center [249, 27] width 382 height 39
click at [290, 25] on input at bounding box center [249, 26] width 382 height 21
paste input "WIoIJaYMeT9nMDJLAHWuLnRj"
type input "WIoIJaYMeT9nMDJLAHWuLnRj"
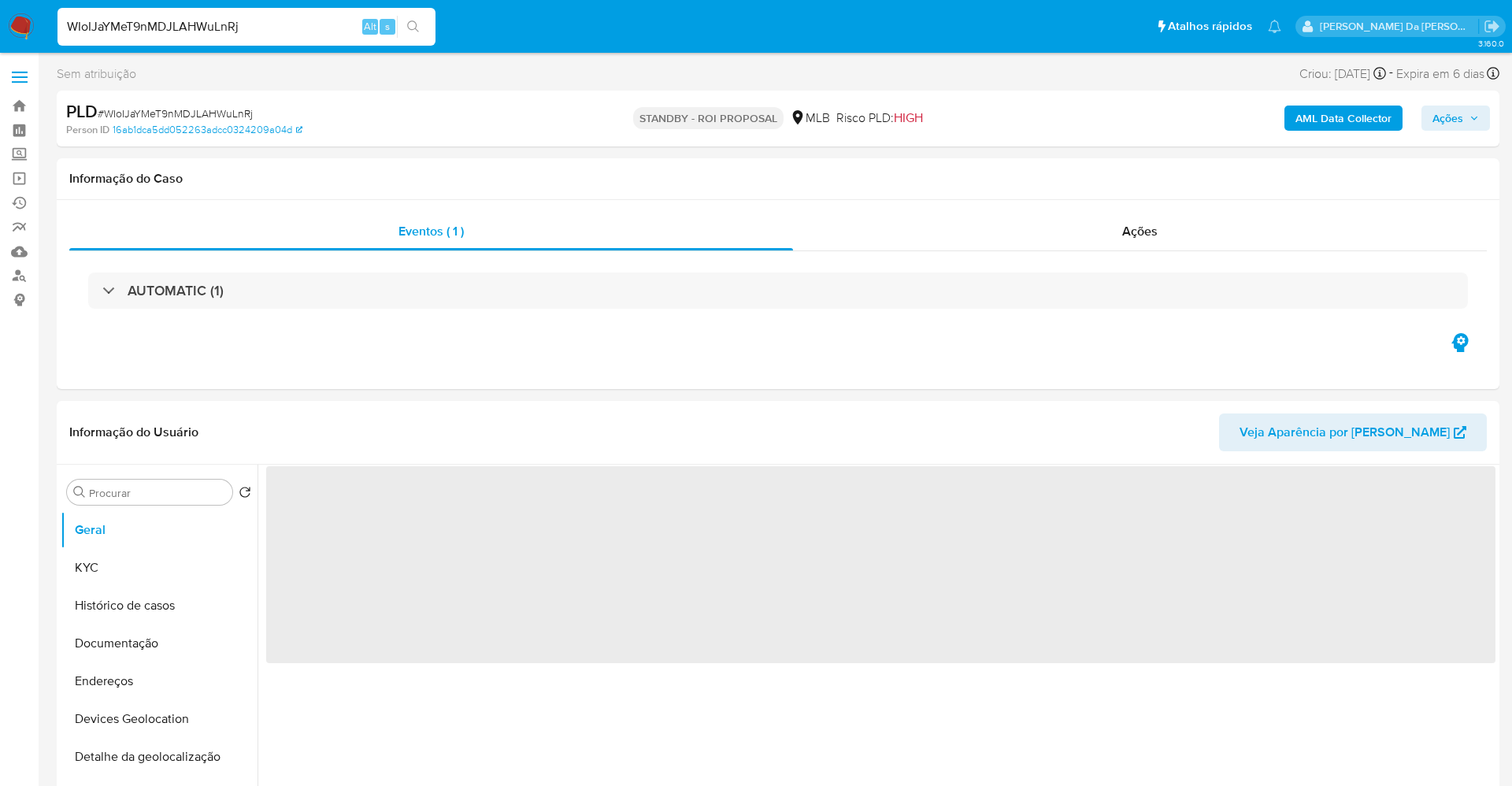
select select "10"
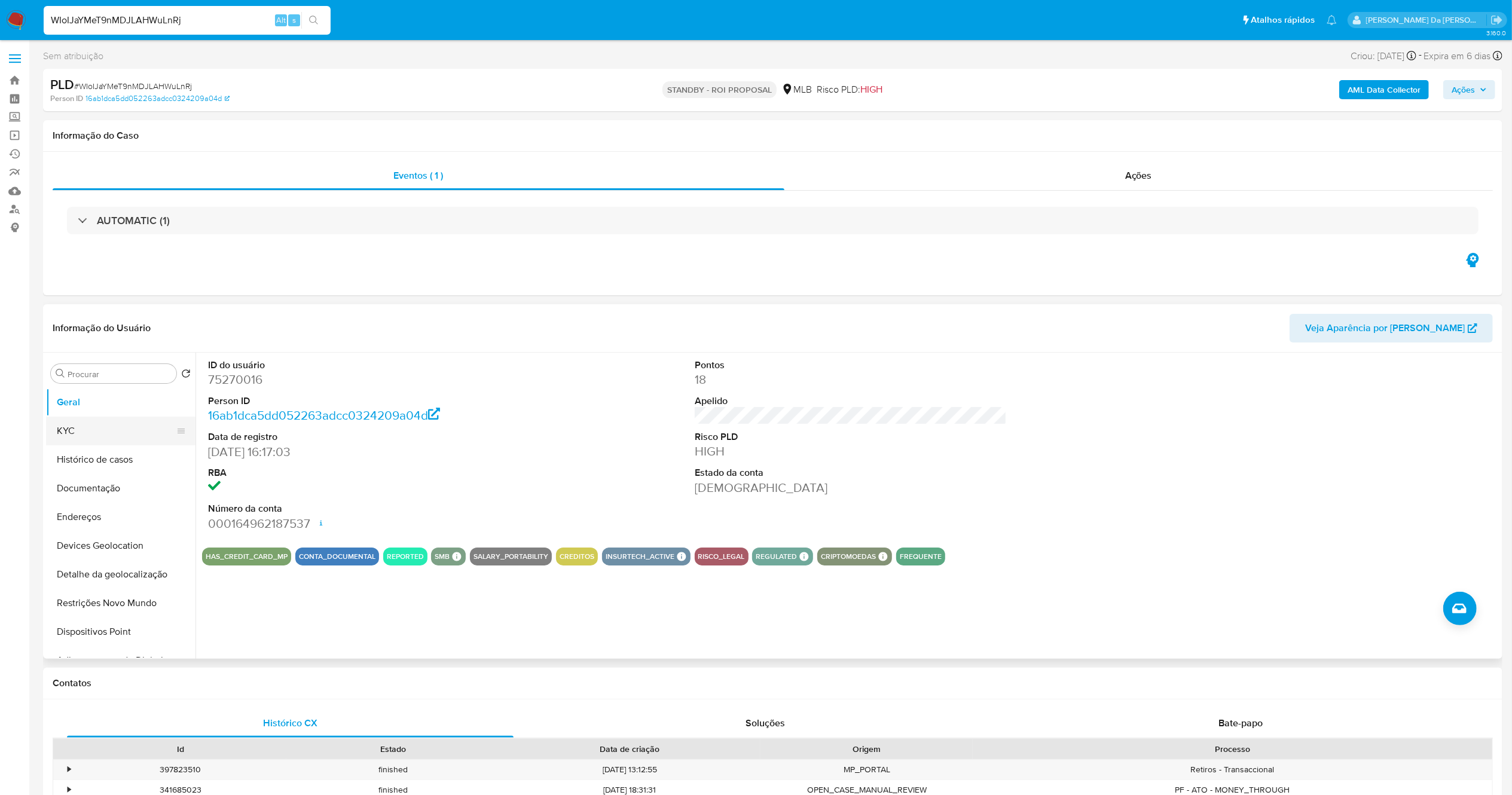
drag, startPoint x: 106, startPoint y: 427, endPoint x: 169, endPoint y: 429, distance: 63.0
click at [106, 427] on button "KYC" at bounding box center [116, 431] width 140 height 29
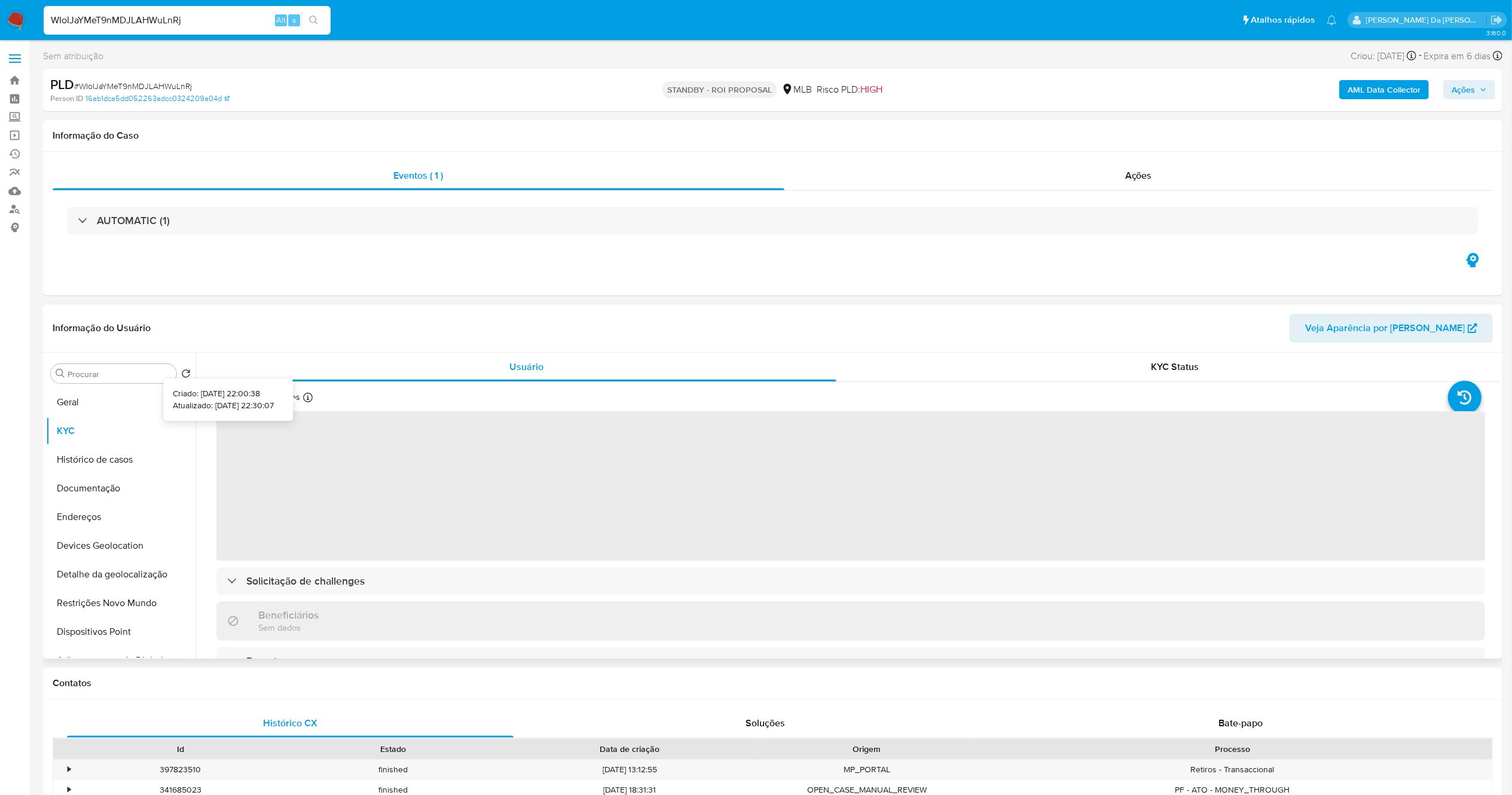
click at [311, 399] on icon at bounding box center [308, 398] width 10 height 10
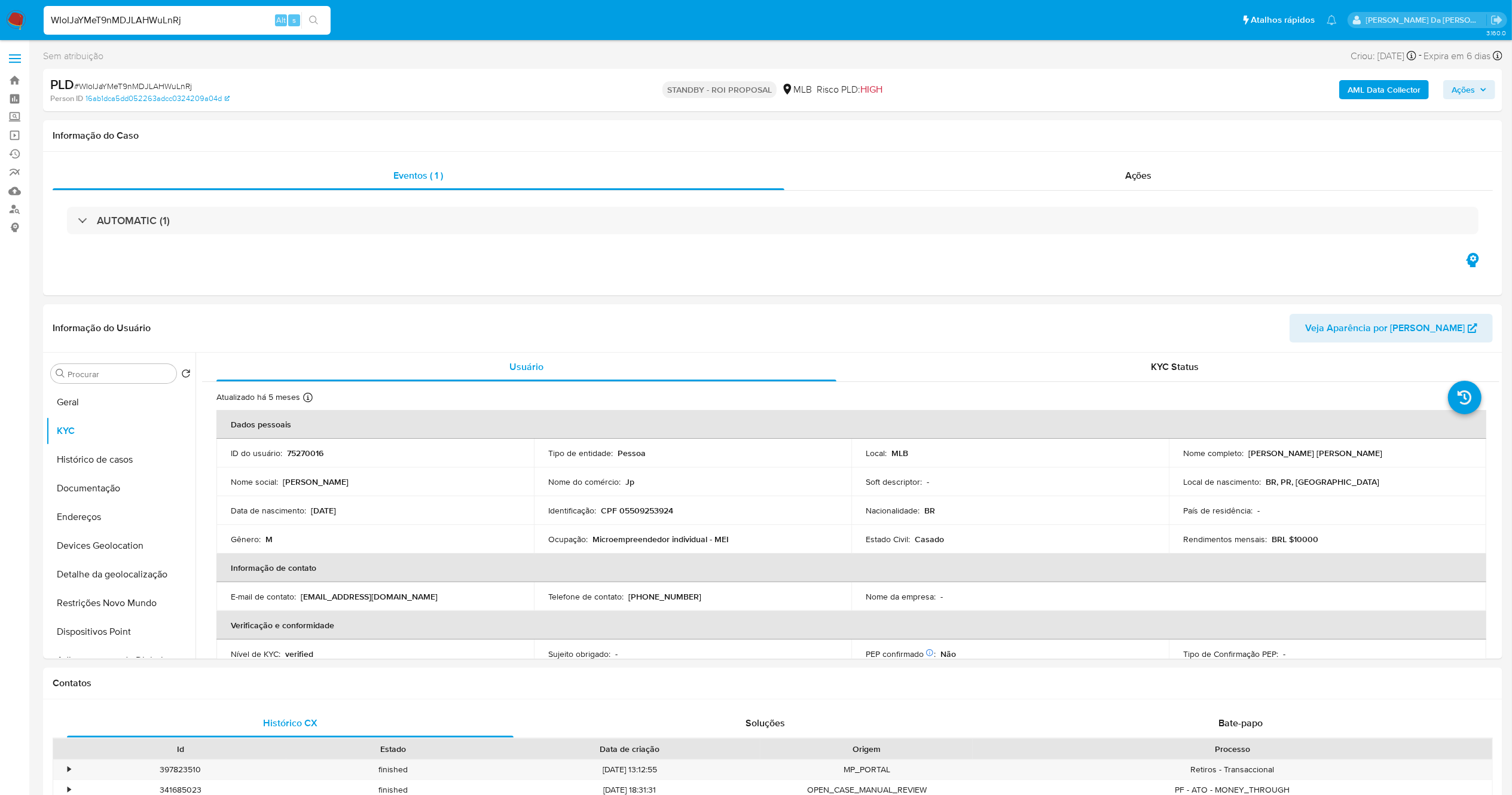
click at [217, 17] on input "WIoIJaYMeT9nMDJLAHWuLnRj" at bounding box center [187, 20] width 287 height 15
paste input "gvd11hAD3xQq6PbZPP8q1qK1"
type input "gvd11hAD3xQq6PbZPP8q1qK1"
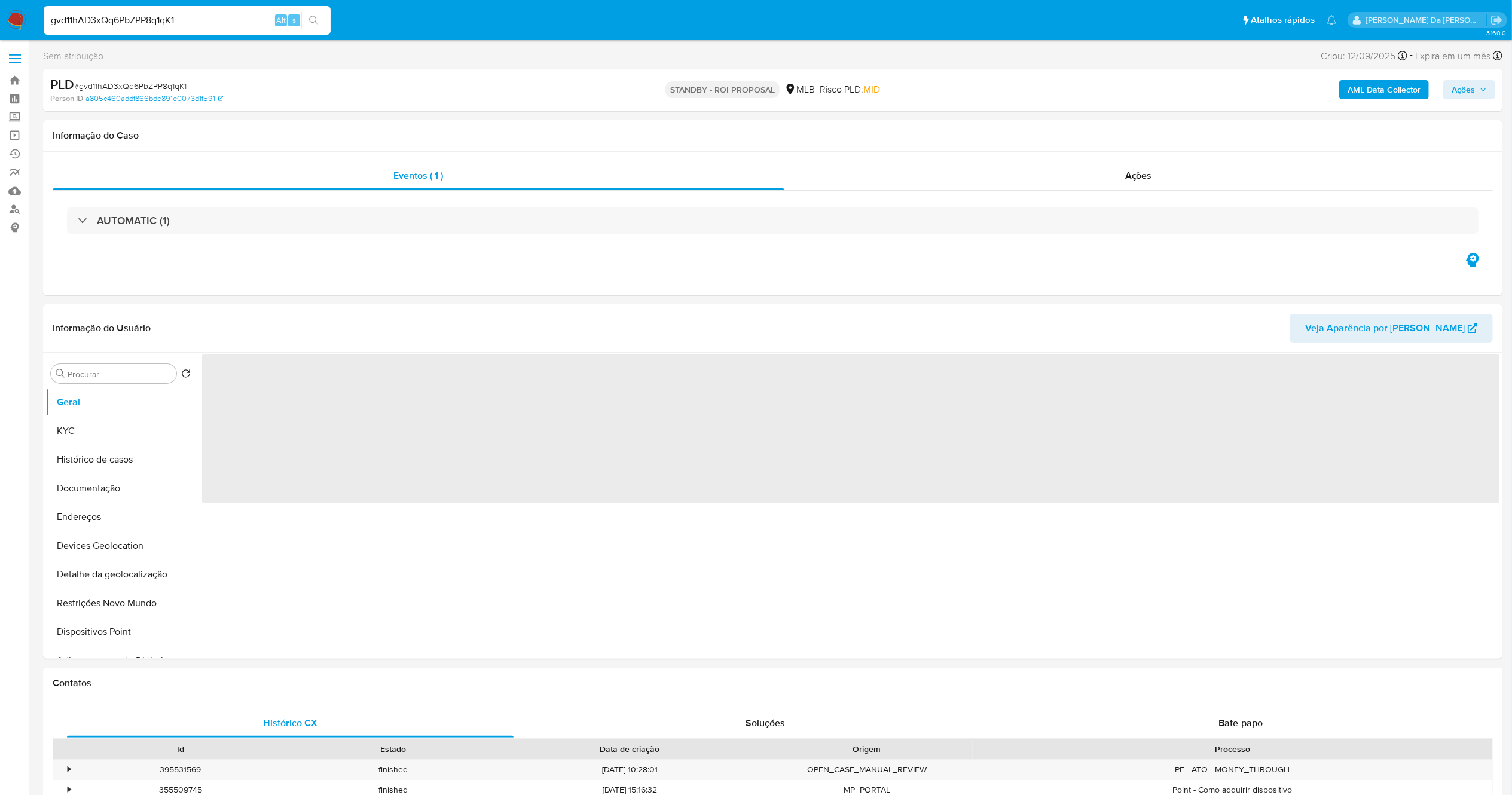
select select "10"
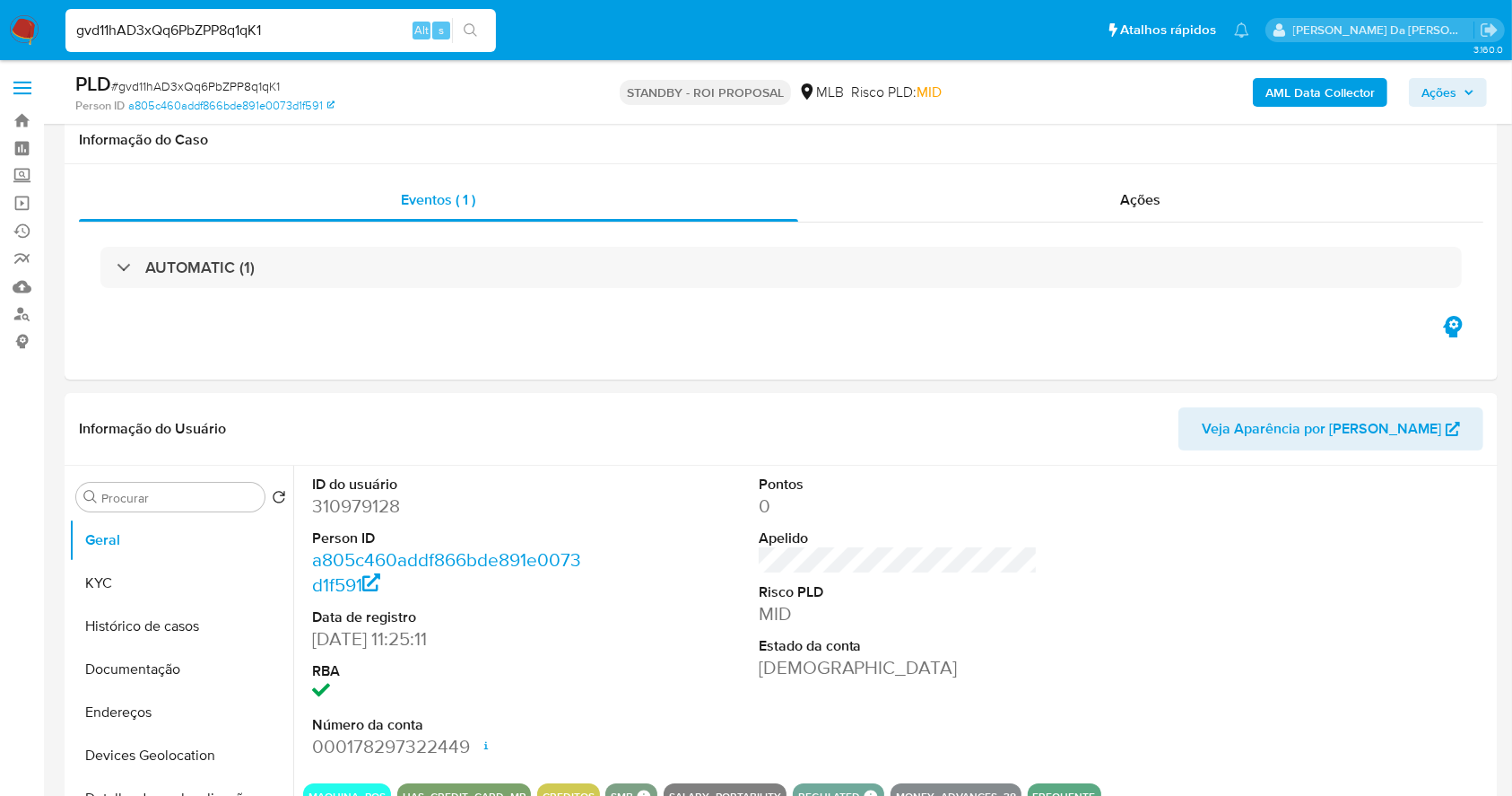
scroll to position [412, 0]
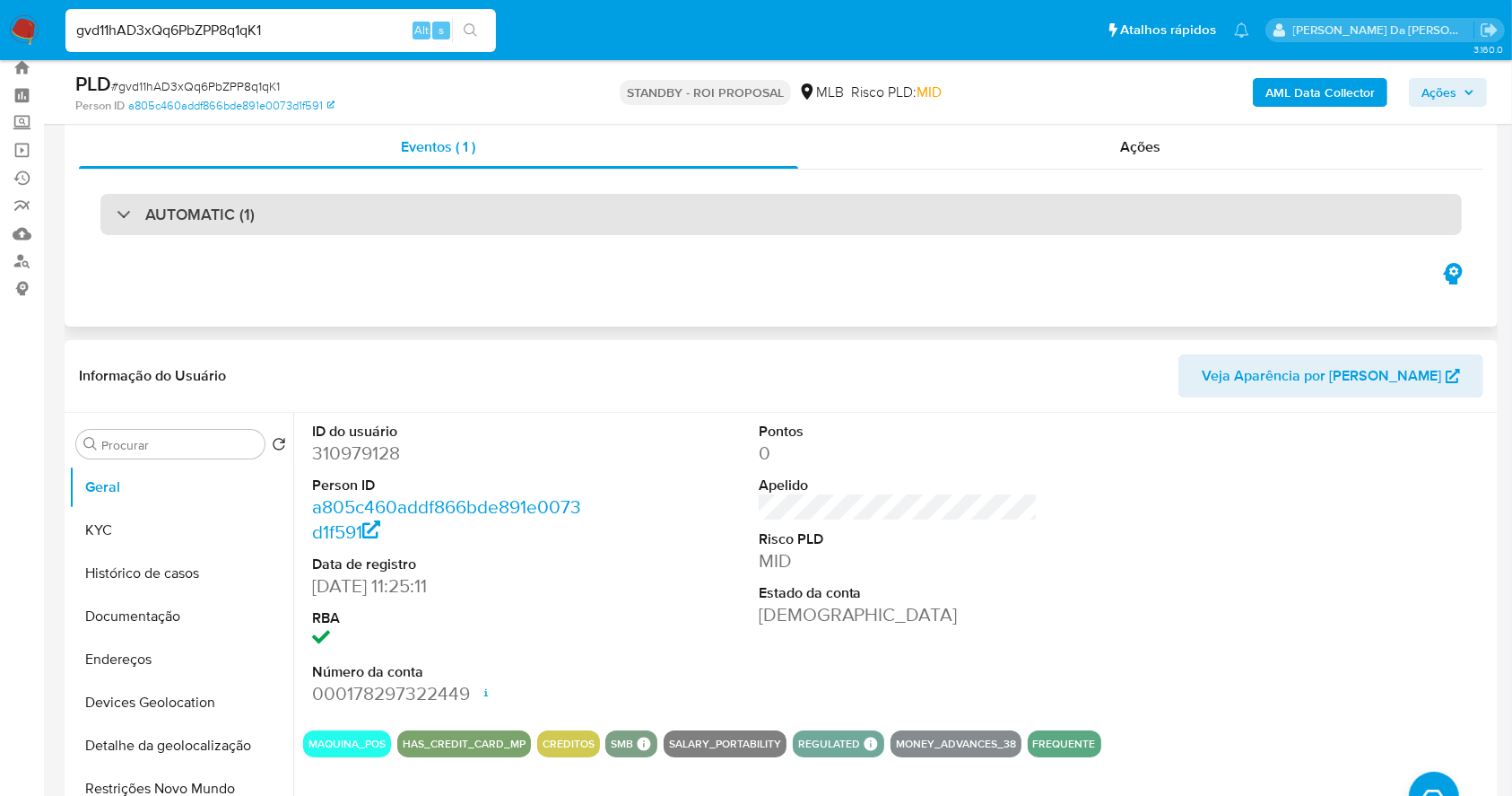
click at [201, 217] on h3 "AUTOMATIC (1)" at bounding box center [199, 214] width 110 height 19
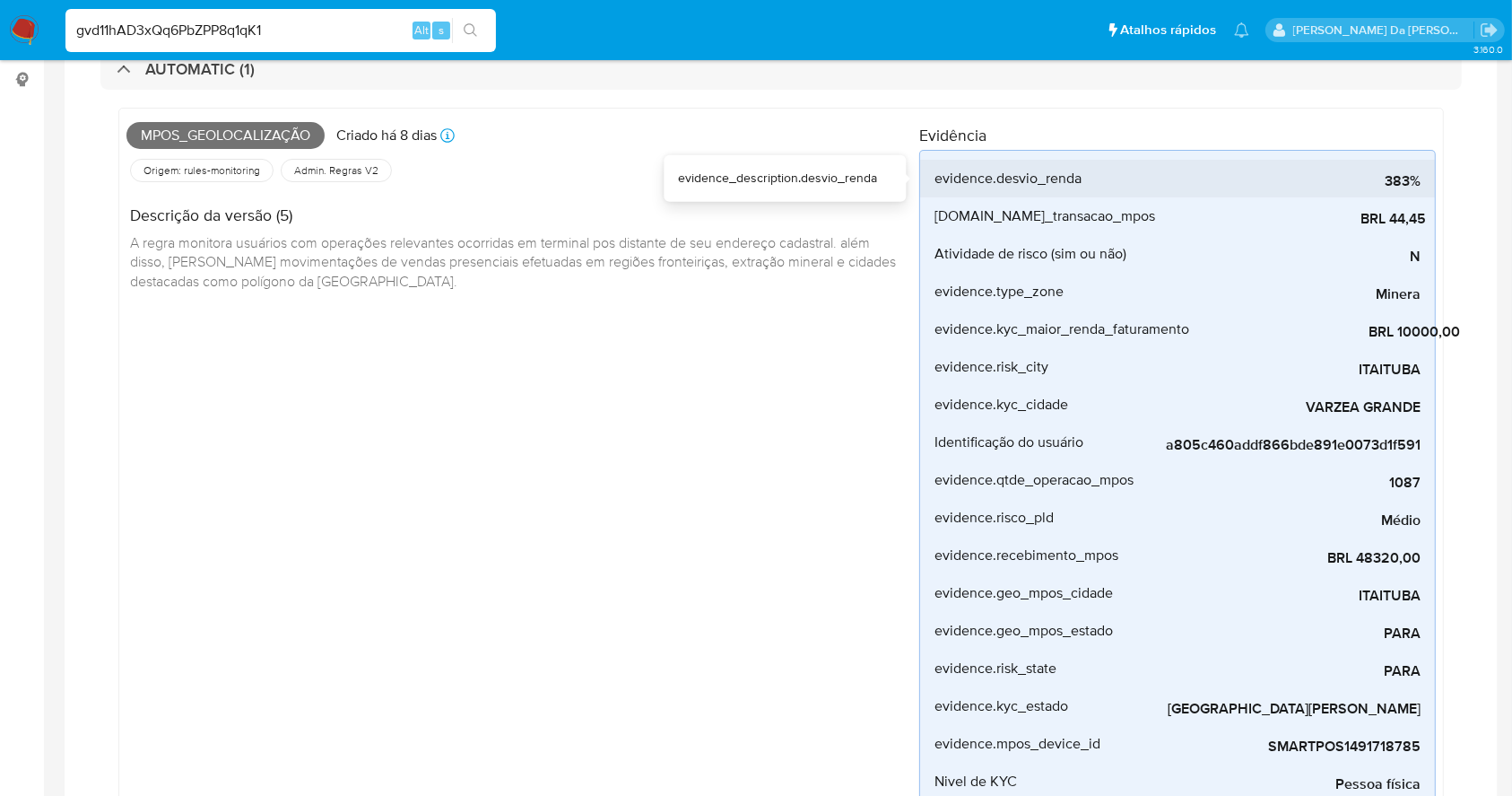
scroll to position [478, 0]
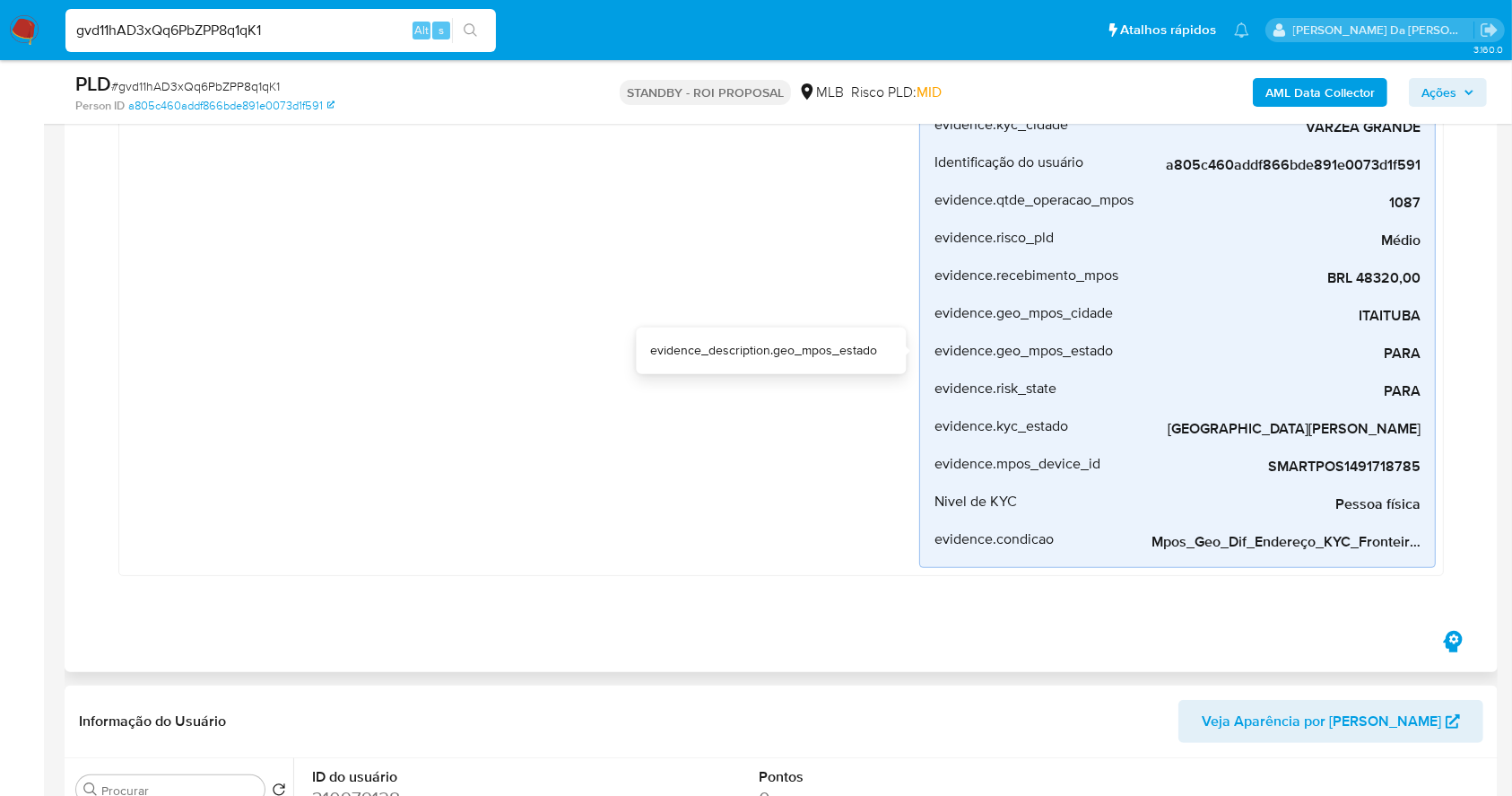
drag, startPoint x: 1356, startPoint y: 360, endPoint x: 1456, endPoint y: 360, distance: 100.0
click at [1456, 360] on div "Mpos_geolocalização Criado há 8 dias Criado: 12/09/2025 00:09:07 Origem: rules-…" at bounding box center [781, 206] width 1362 height 793
drag, startPoint x: 1417, startPoint y: 421, endPoint x: 1404, endPoint y: 428, distance: 14.8
click at [1421, 421] on span "MATO GROSSO" at bounding box center [1287, 428] width 270 height 18
drag, startPoint x: 1289, startPoint y: 431, endPoint x: 1432, endPoint y: 424, distance: 143.2
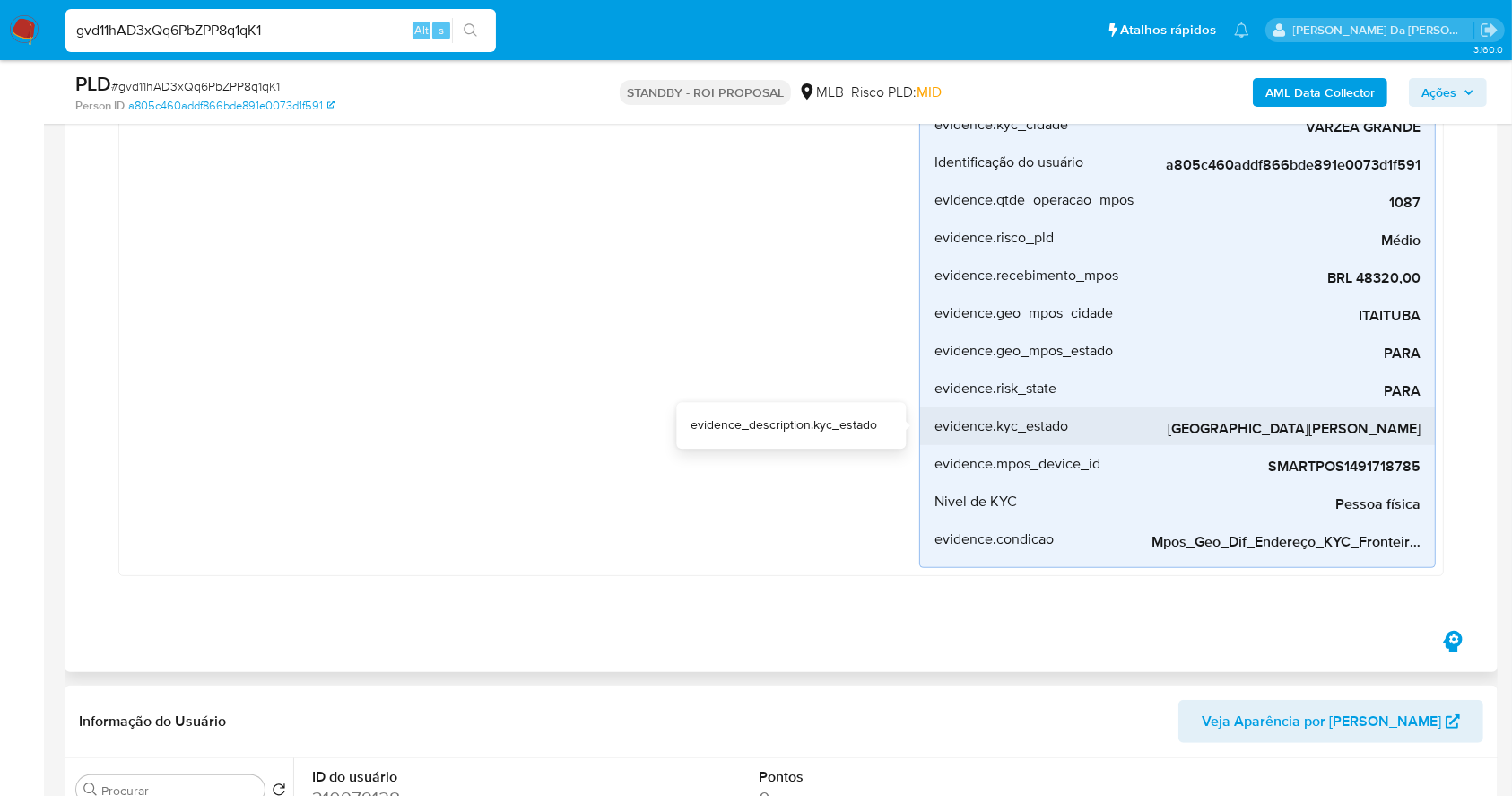
click at [1432, 424] on li "evidence.kyc_estado MATO GROSSO" at bounding box center [1178, 426] width 515 height 38
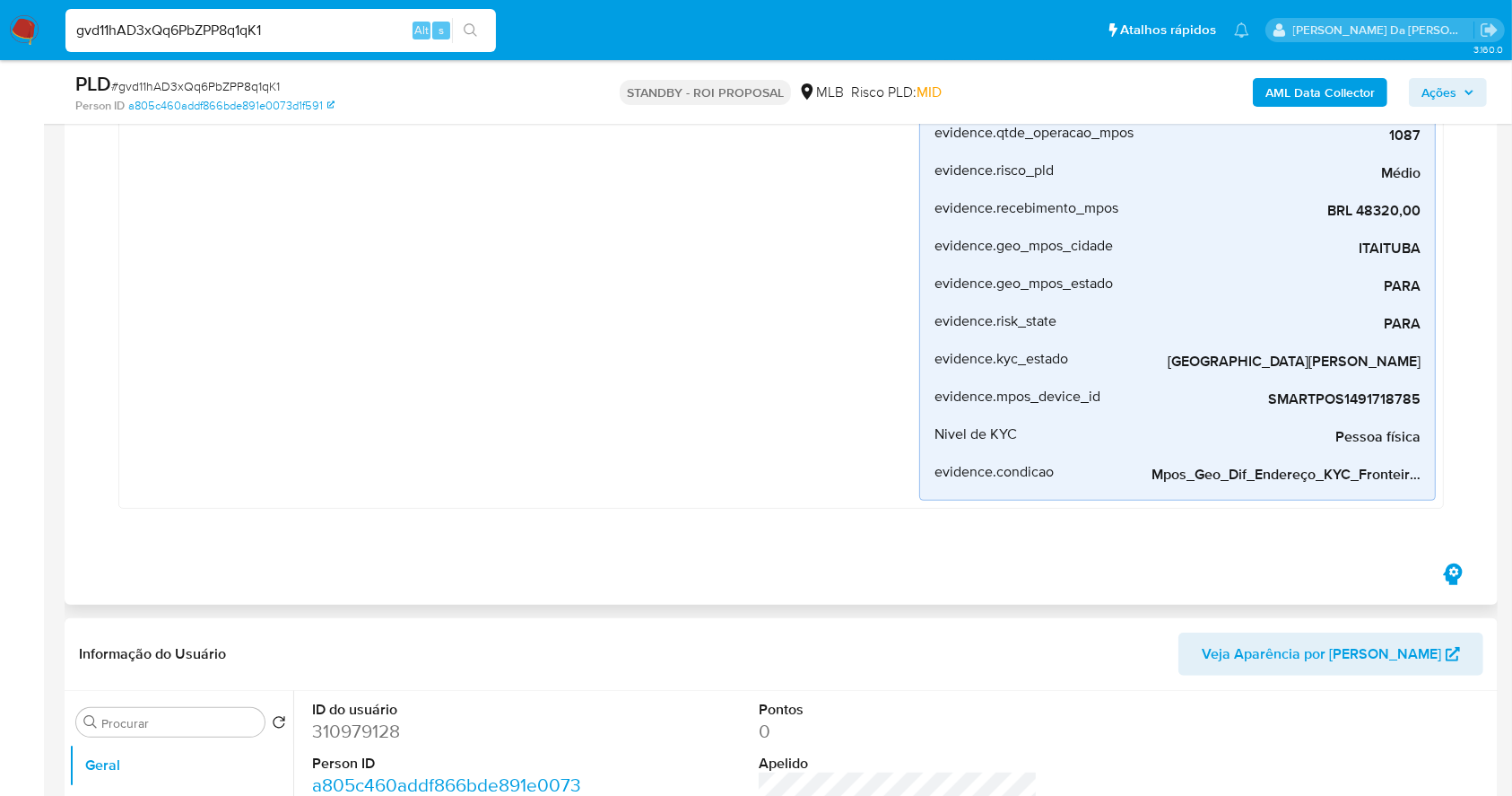
scroll to position [838, 0]
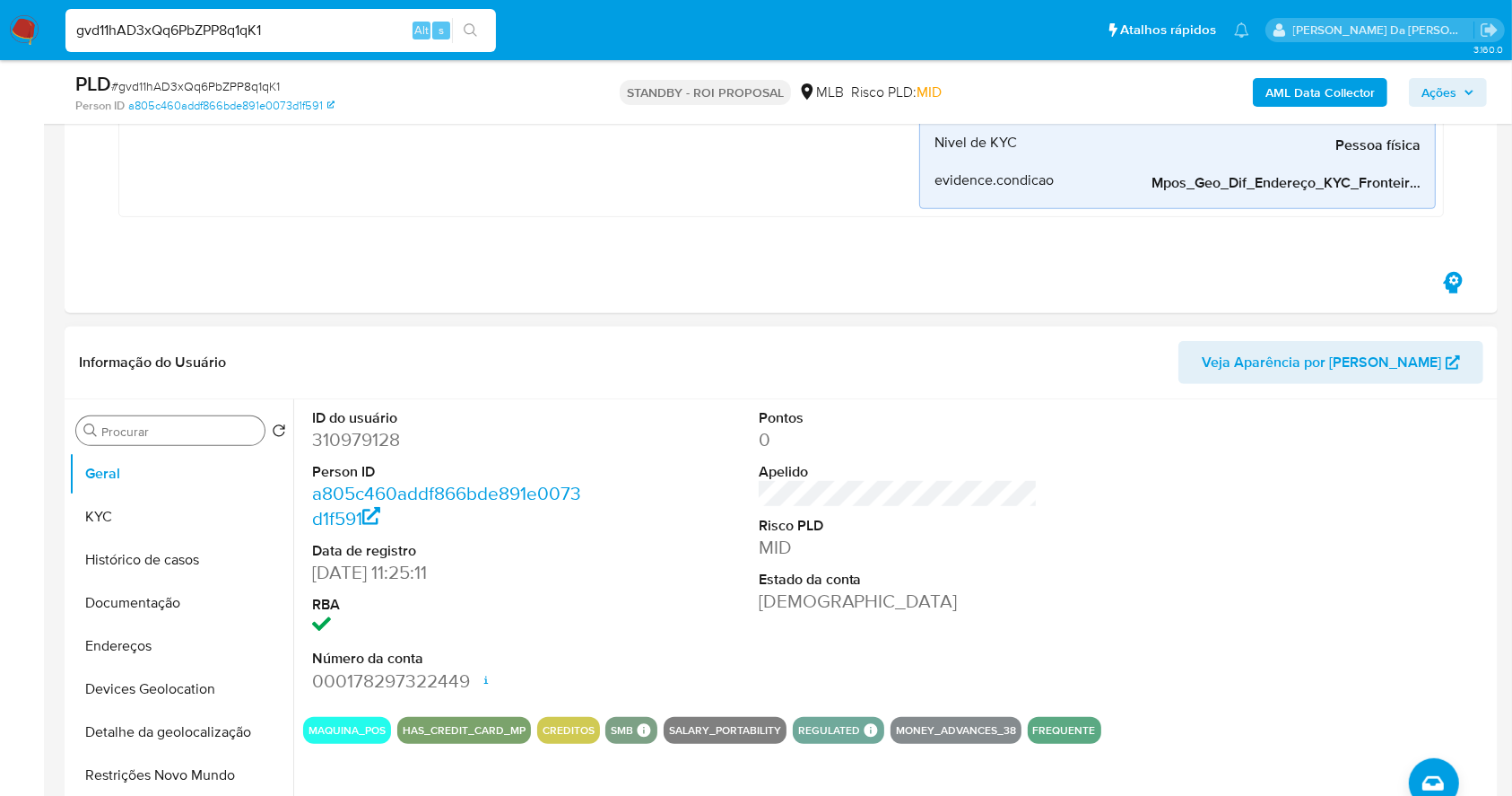
click at [222, 436] on input "Procurar" at bounding box center [179, 431] width 156 height 16
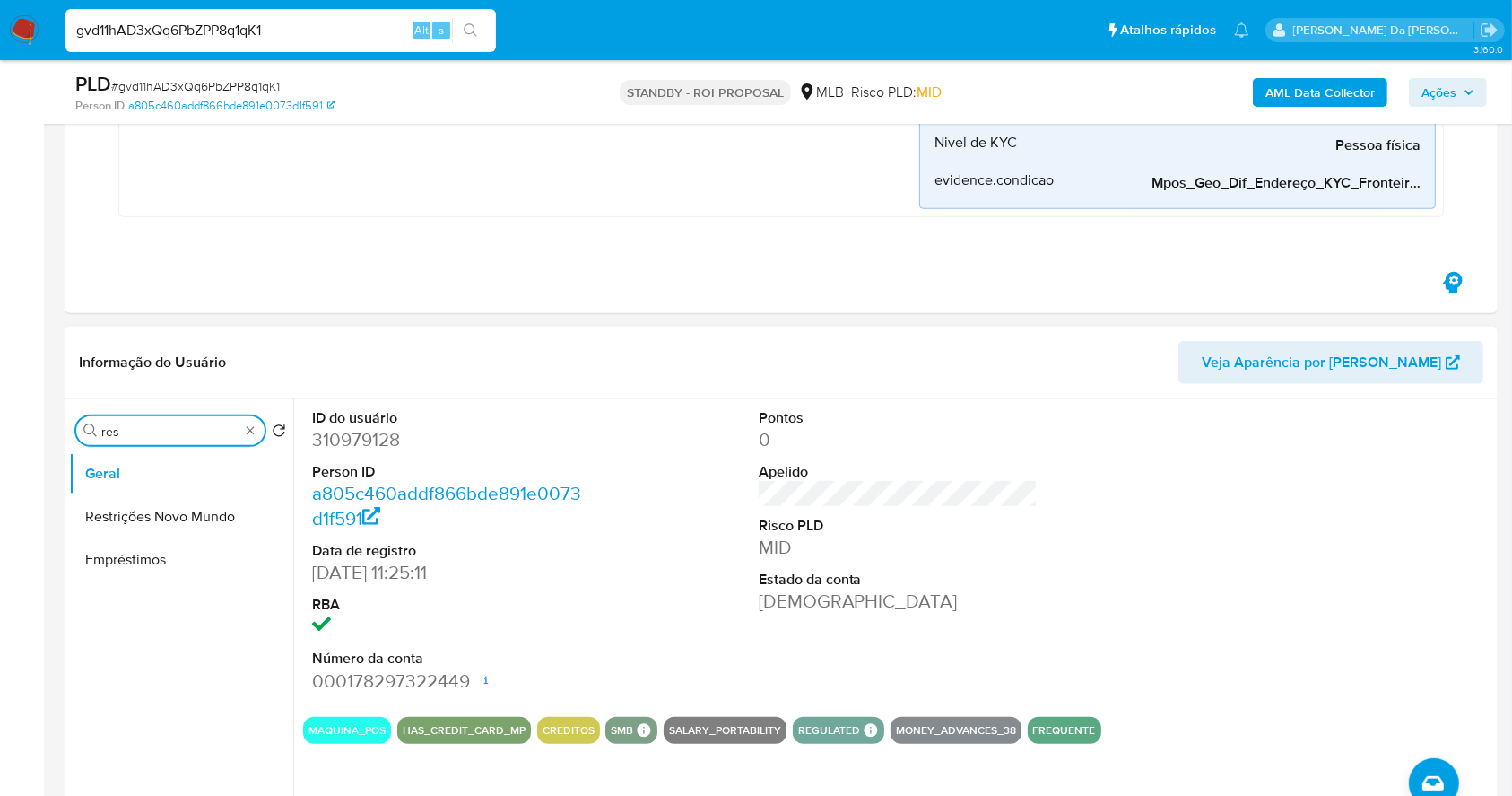
drag, startPoint x: 189, startPoint y: 527, endPoint x: 211, endPoint y: 524, distance: 22.2
click at [189, 528] on button "Restrições Novo Mundo" at bounding box center [181, 516] width 224 height 43
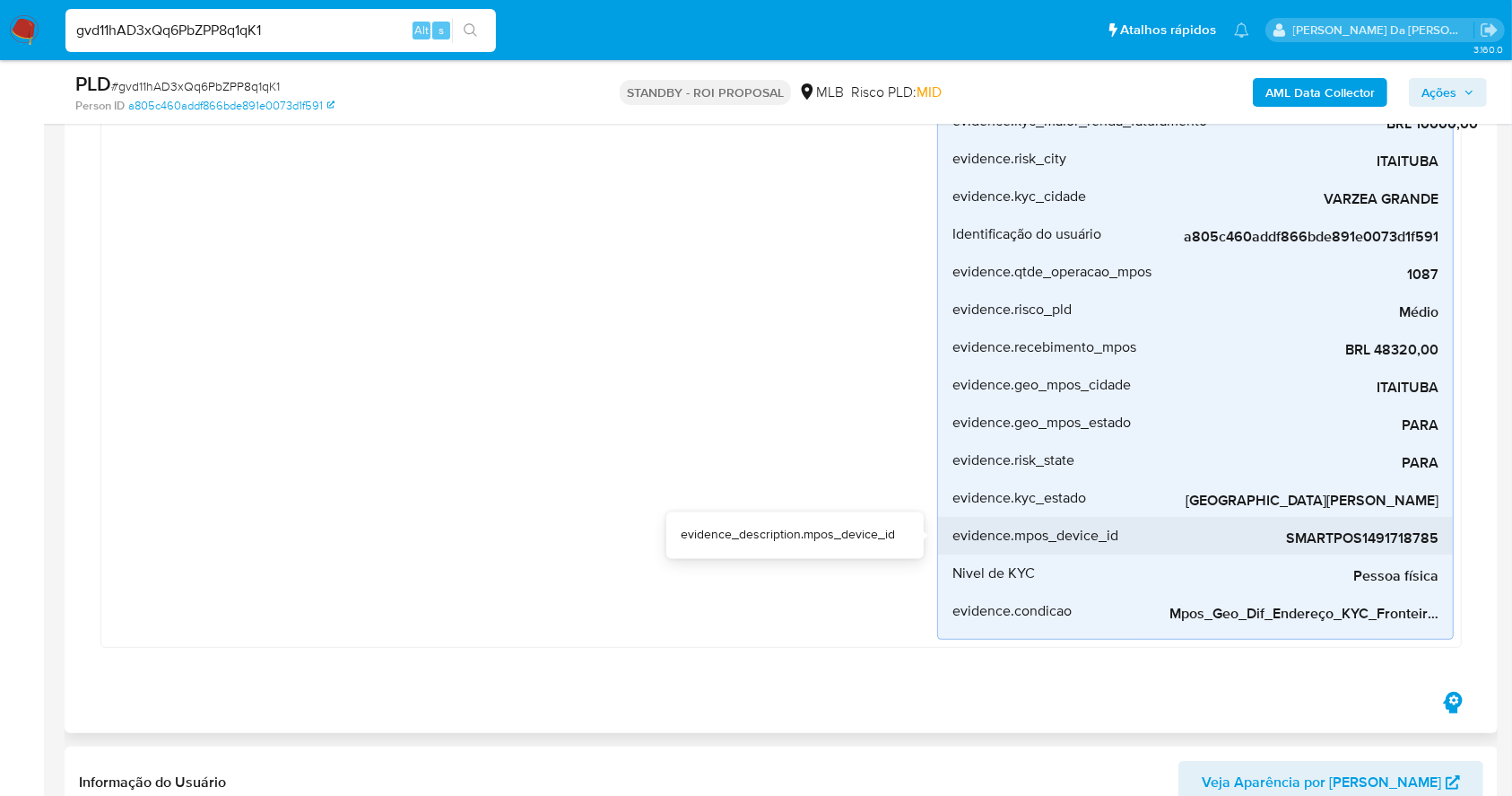
scroll to position [359, 0]
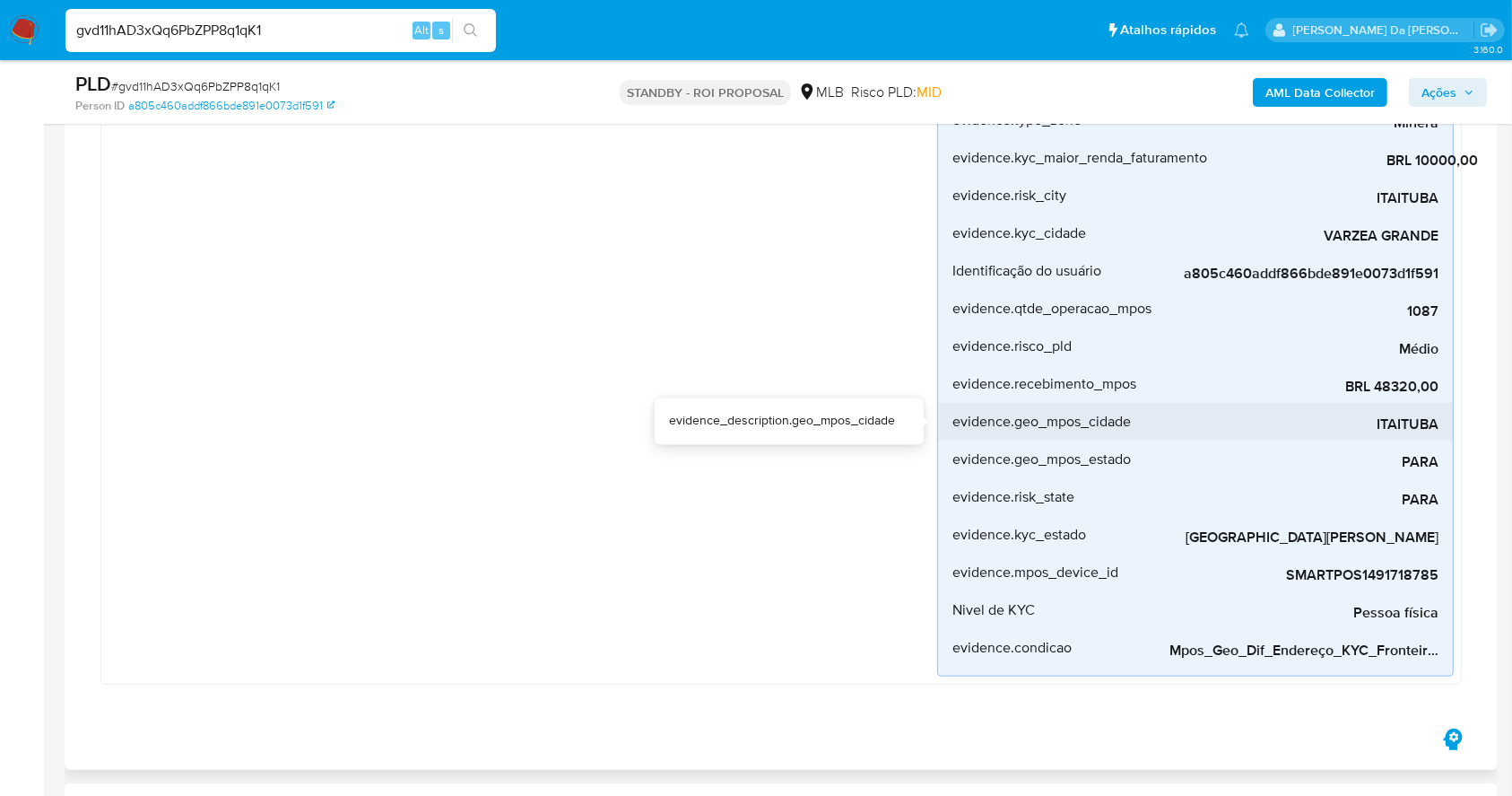
click at [1394, 417] on span "ITAITUBA" at bounding box center [1304, 424] width 270 height 18
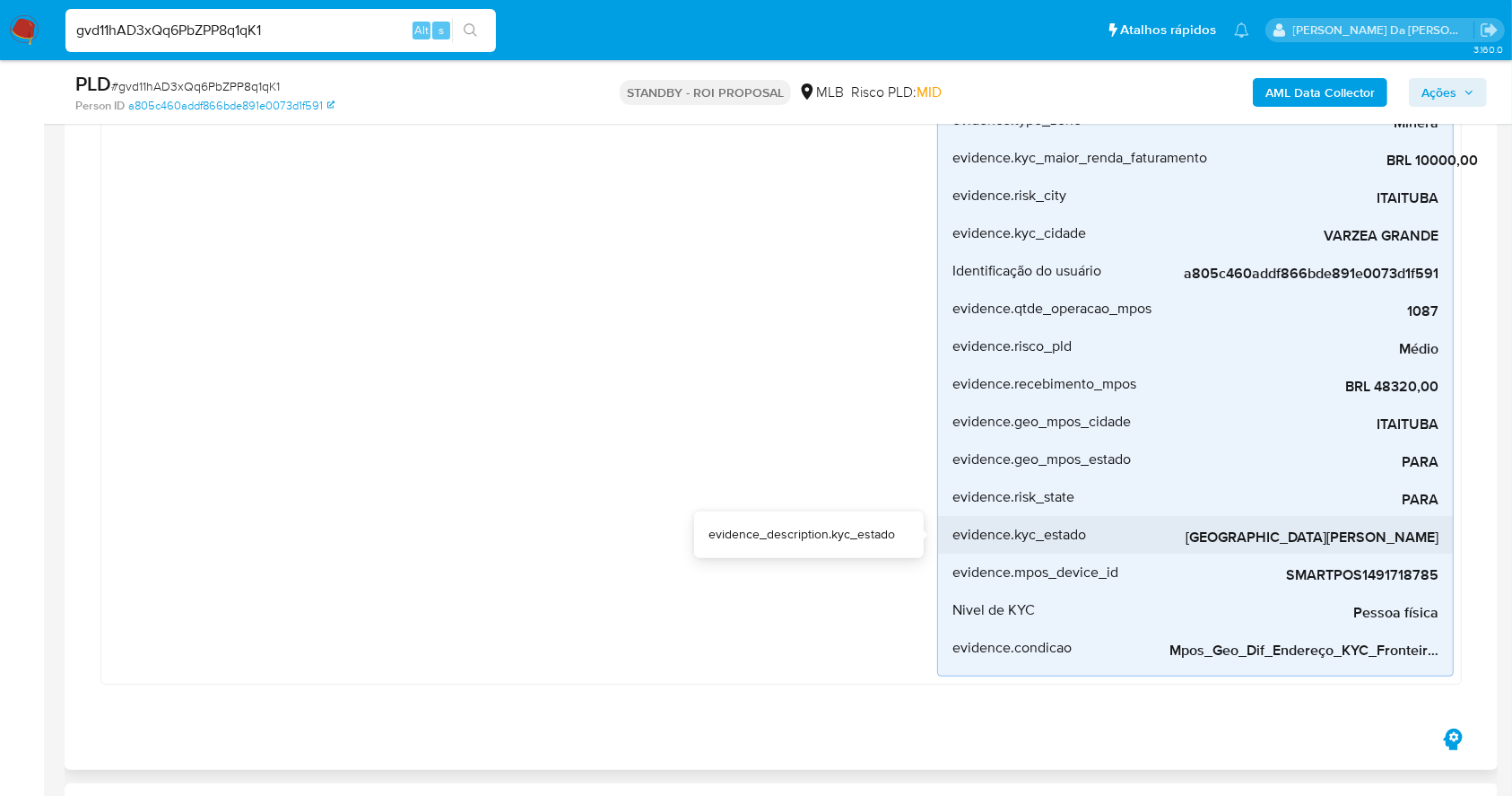
drag, startPoint x: 1321, startPoint y: 533, endPoint x: 1452, endPoint y: 540, distance: 131.2
click at [1452, 540] on li "evidence.kyc_estado MATO GROSSO" at bounding box center [1195, 535] width 515 height 38
click at [869, 329] on div "Mpos_geolocalização Criado há 8 dias Criado: 12/09/2025 00:09:07 Origem: rules-…" at bounding box center [523, 310] width 829 height 732
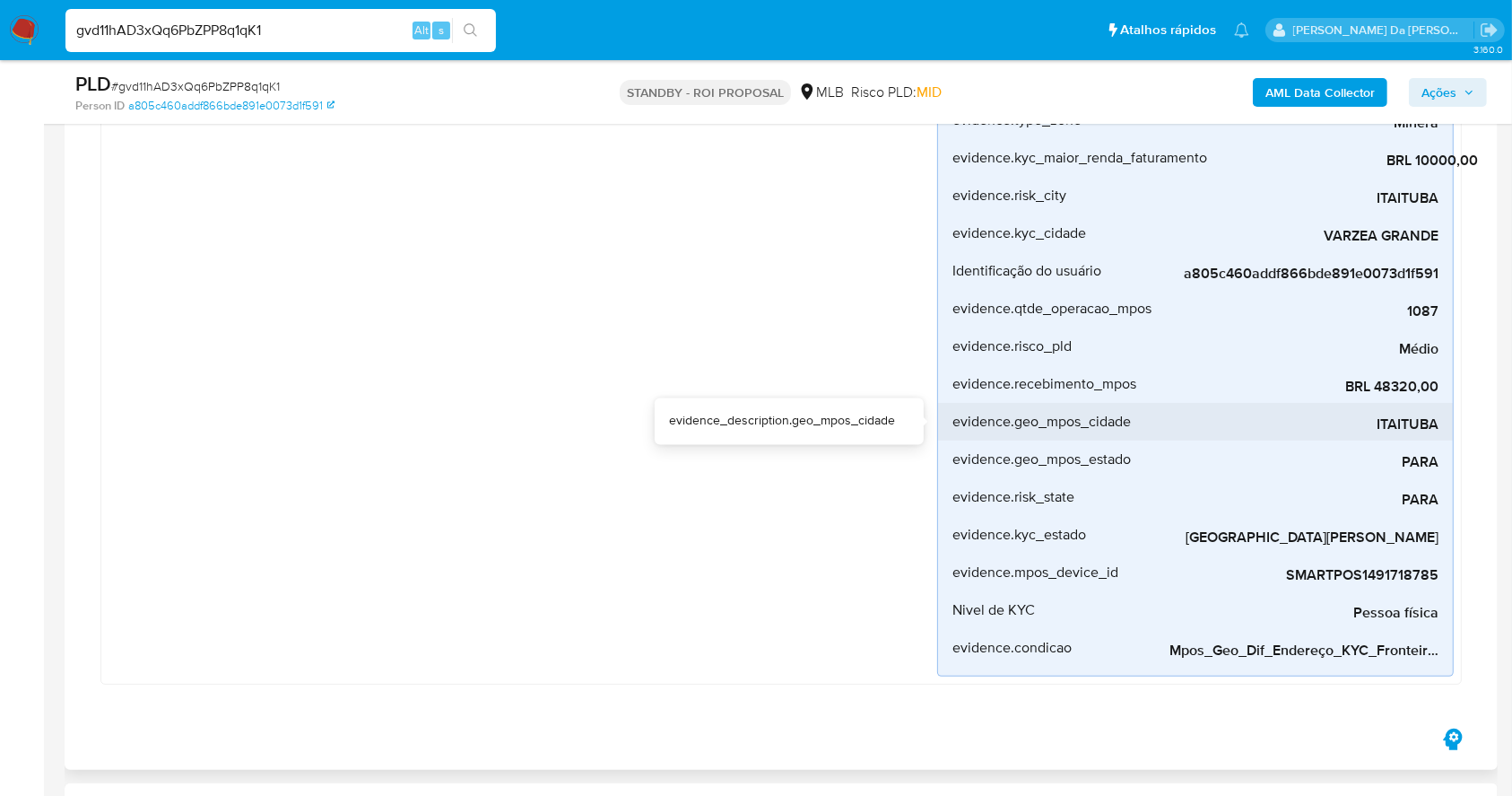
click at [1410, 426] on span "ITAITUBA" at bounding box center [1304, 424] width 270 height 18
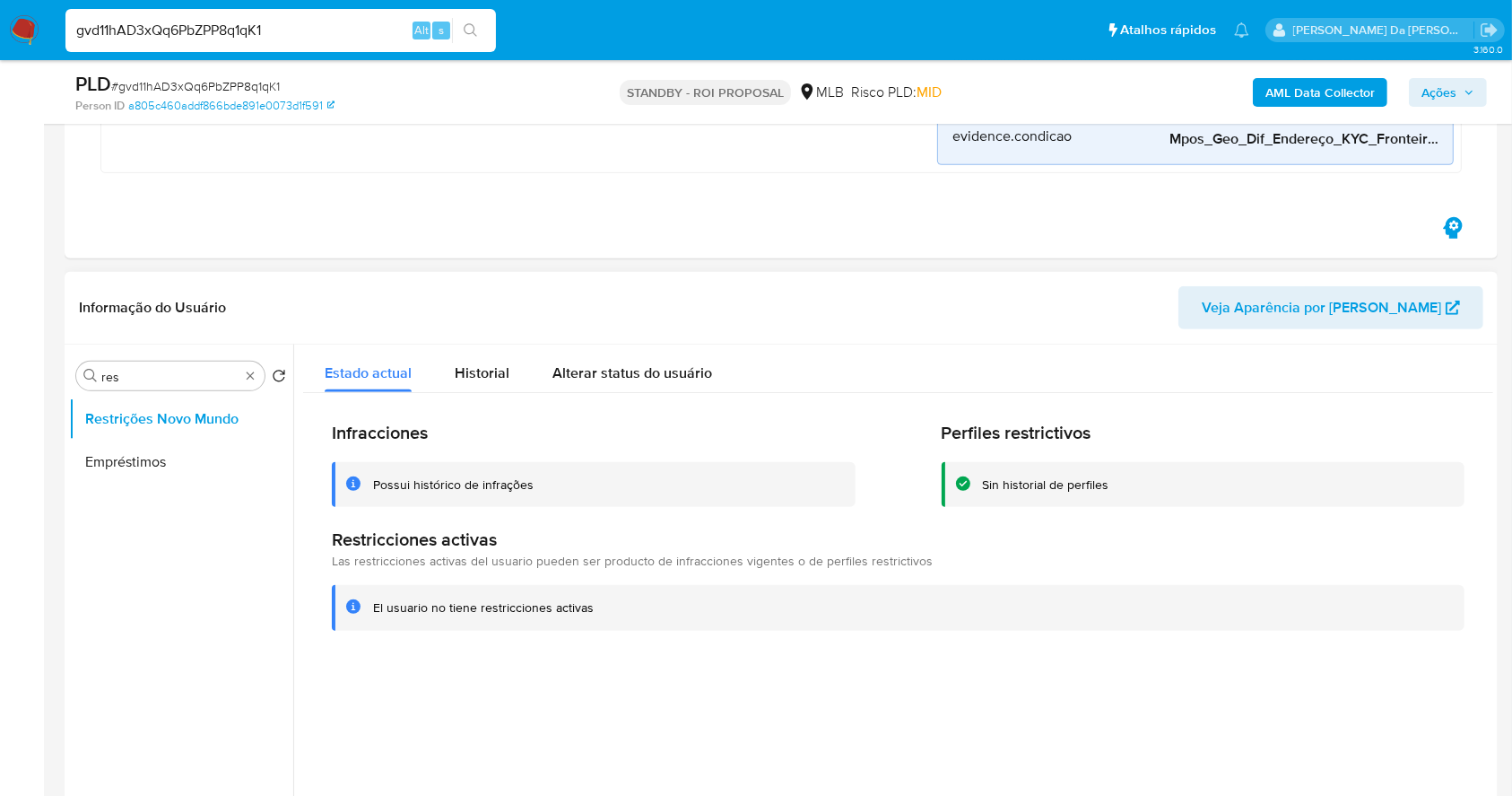
scroll to position [957, 0]
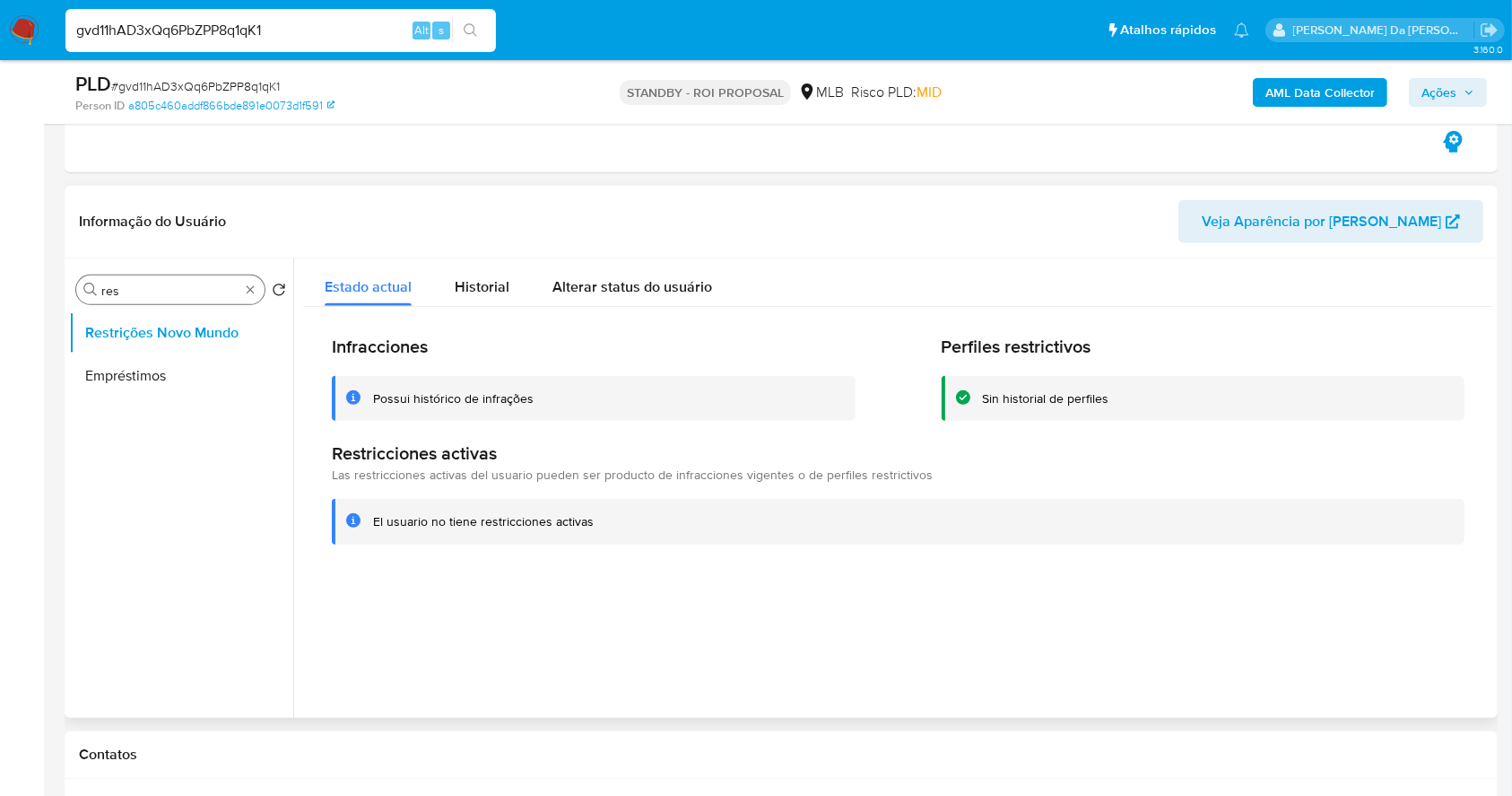
click at [138, 287] on input "res" at bounding box center [171, 290] width 138 height 16
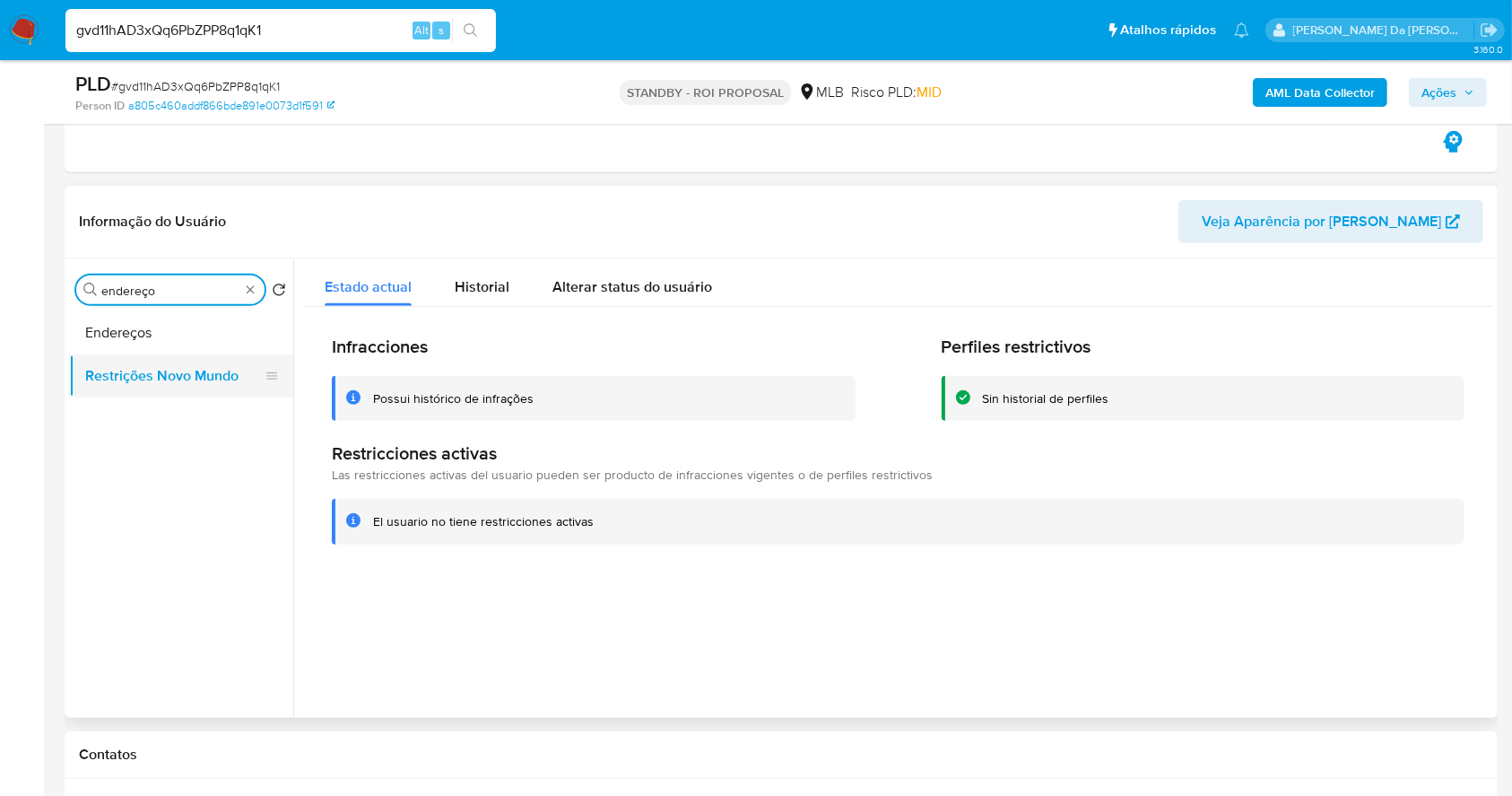
click at [136, 365] on button "Restrições Novo Mundo" at bounding box center [174, 376] width 210 height 43
click at [151, 320] on button "Endereços" at bounding box center [174, 332] width 210 height 43
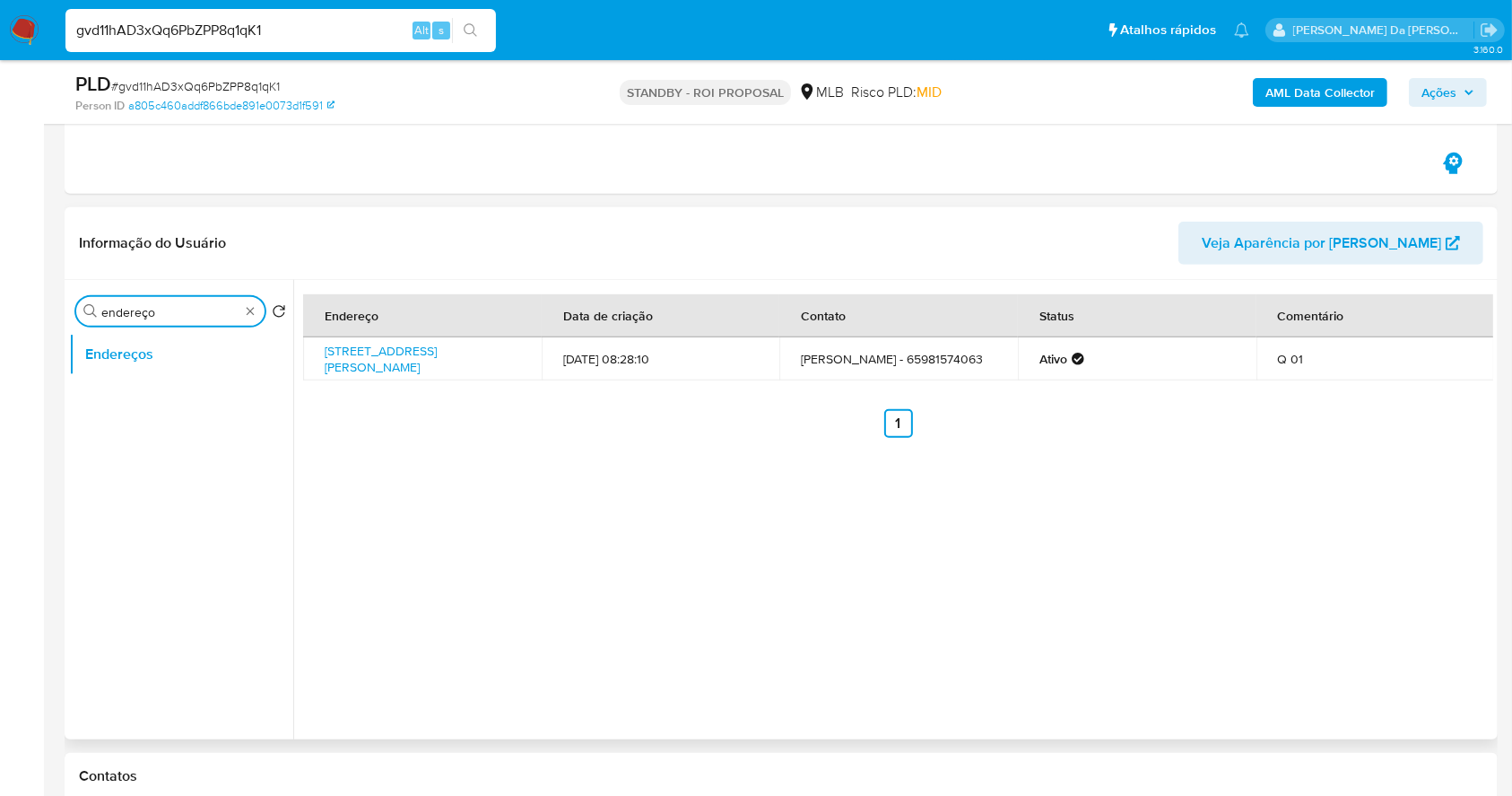
click at [184, 312] on input "endereço" at bounding box center [171, 311] width 138 height 16
click at [184, 310] on input "aces" at bounding box center [171, 311] width 138 height 16
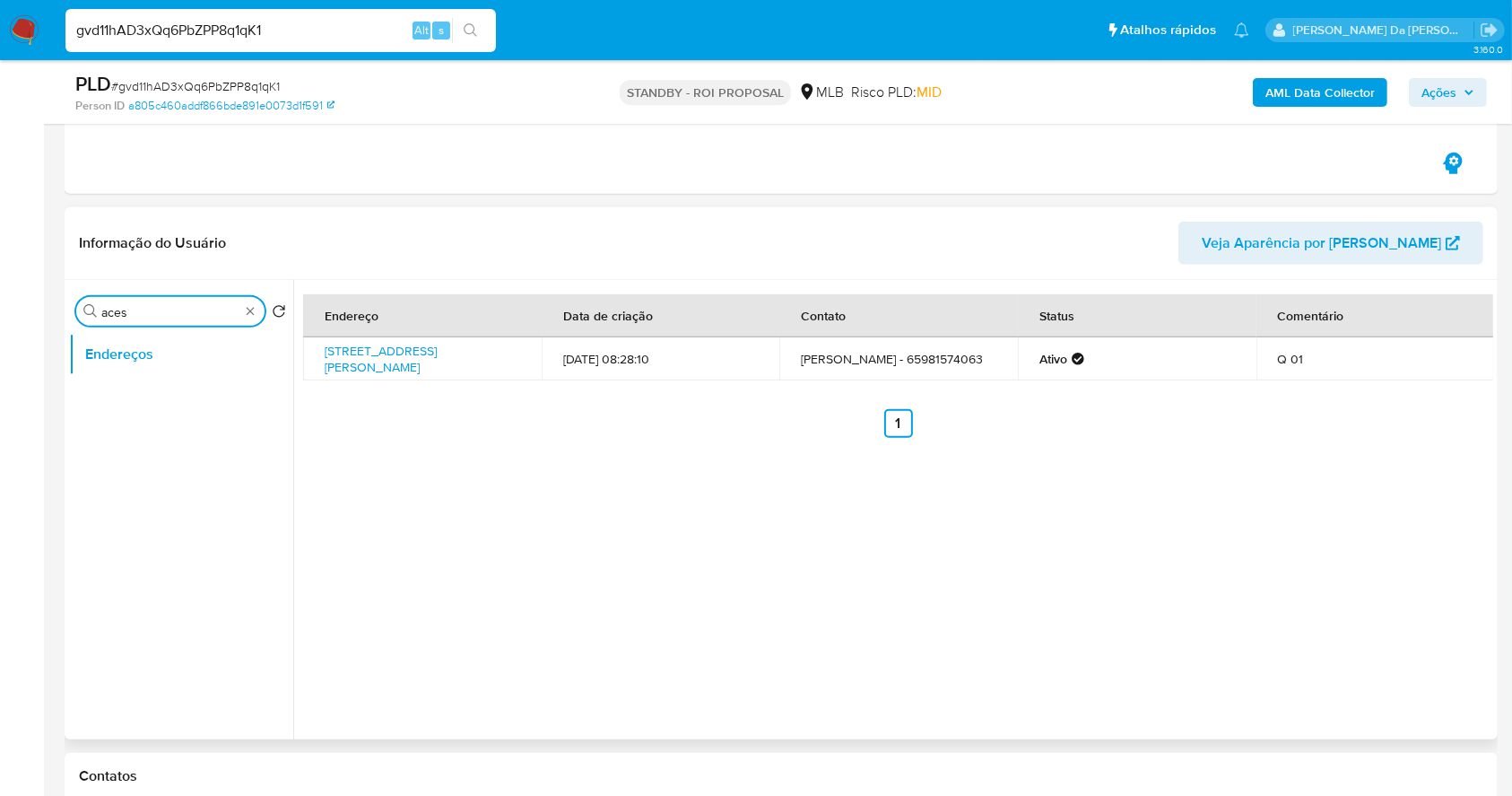
click at [184, 310] on input "aces" at bounding box center [171, 311] width 138 height 16
type input "geo"
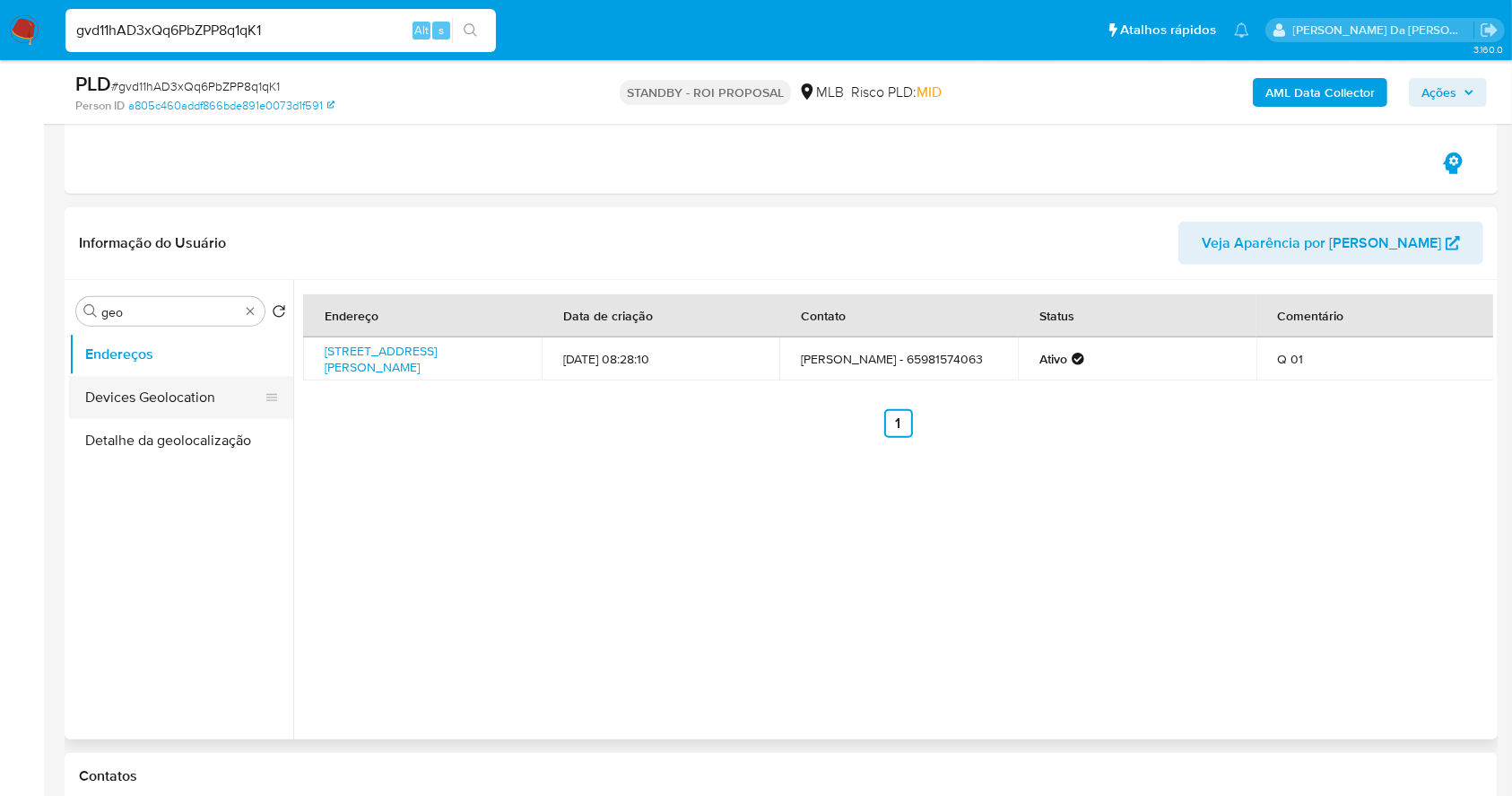
click at [184, 408] on button "Devices Geolocation" at bounding box center [174, 397] width 210 height 43
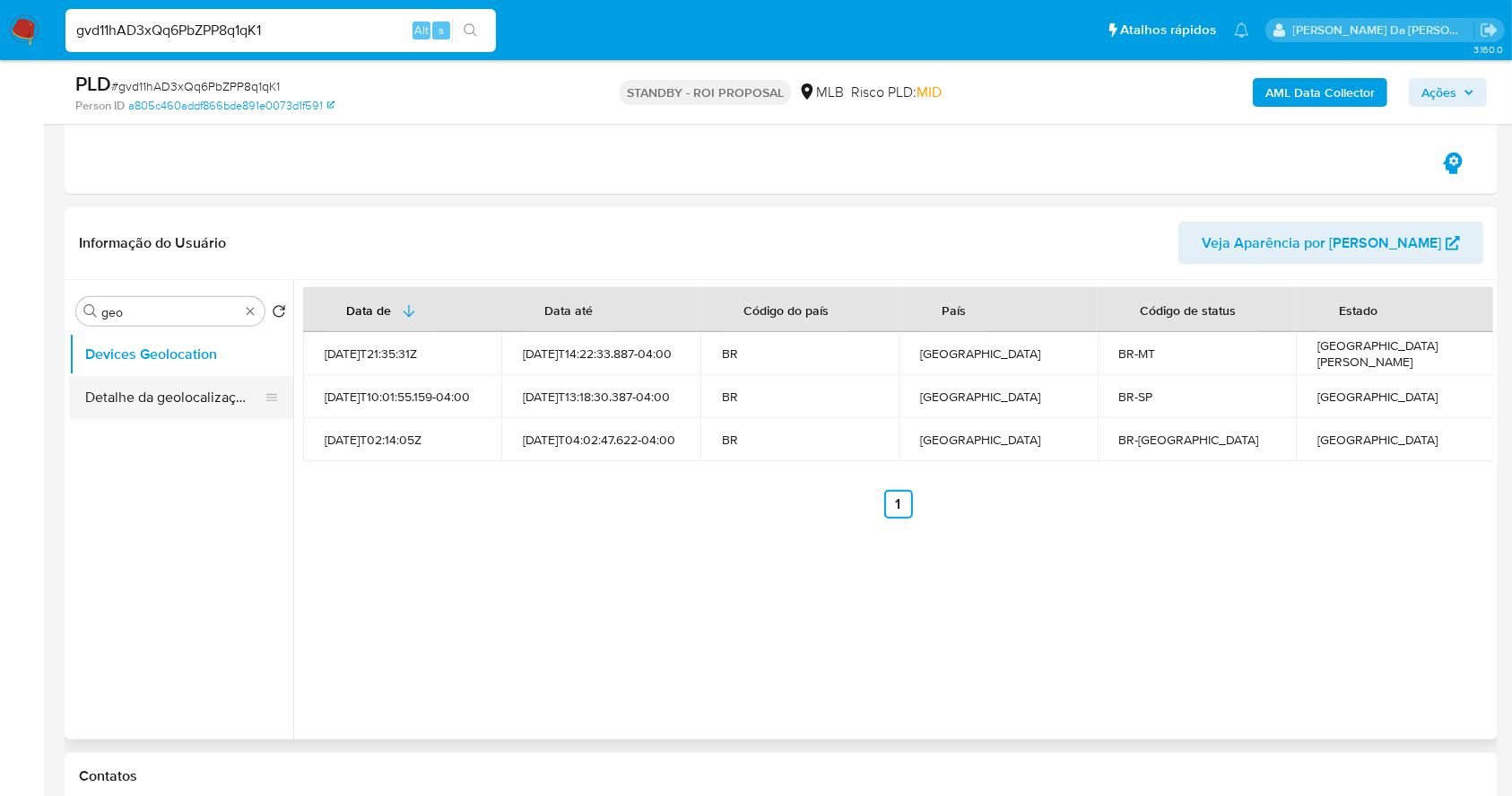
click at [207, 380] on button "Detalhe da geolocalização" at bounding box center [174, 397] width 210 height 43
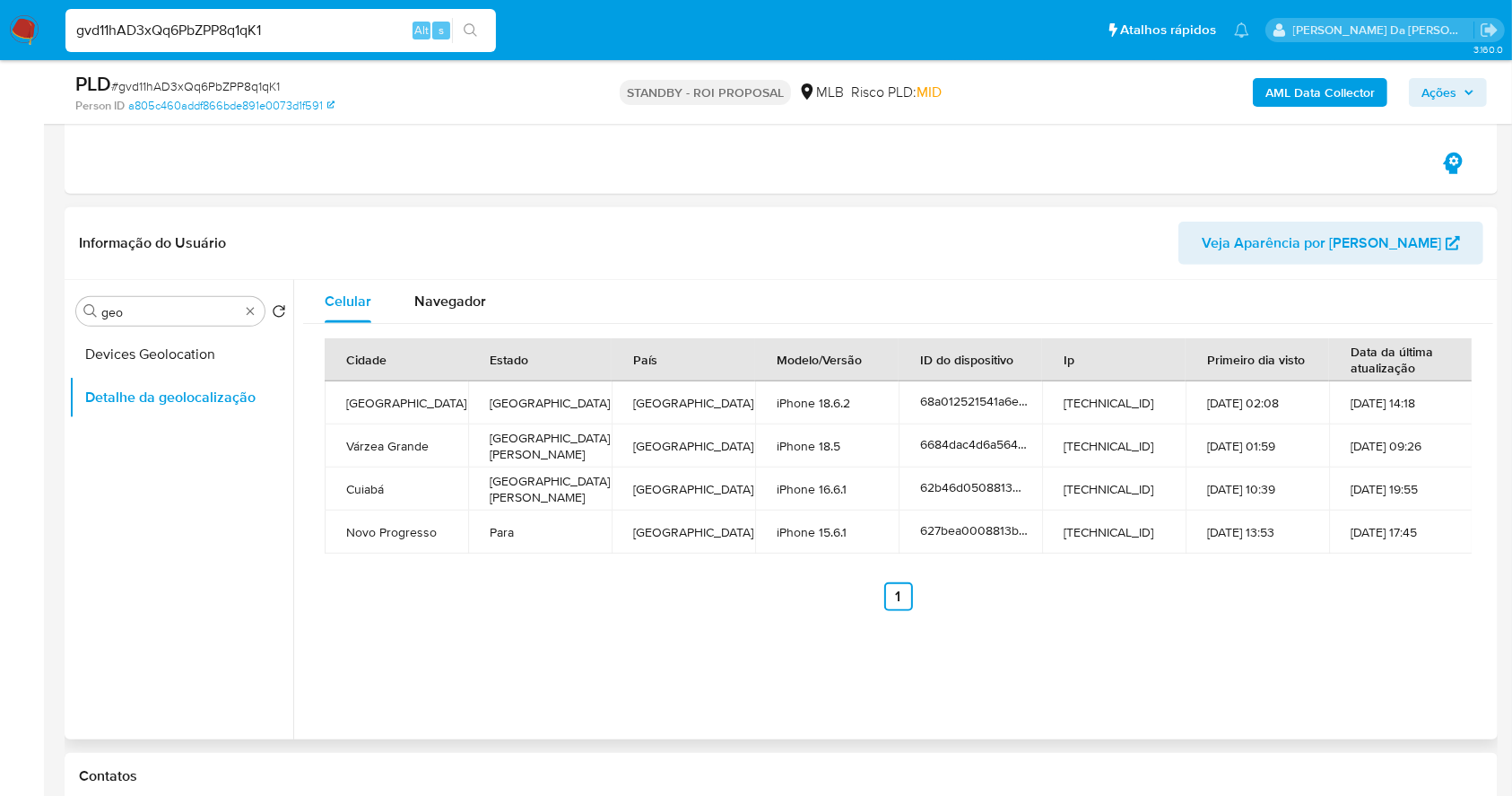
click at [392, 524] on td "Novo Progresso" at bounding box center [396, 532] width 143 height 43
drag, startPoint x: 390, startPoint y: 522, endPoint x: 1464, endPoint y: 523, distance: 1074.0
click at [1464, 523] on tr "Novo Progresso Para Brazil iPhone 15.6.1 627bea0008813b0018d37199 179.189.198.1…" at bounding box center [899, 532] width 1148 height 43
click at [889, 558] on div "Cidade Estado País Modelo/Versão ID do dispositivo Ip Primeiro dia visto Data d…" at bounding box center [898, 474] width 1147 height 272
click at [1087, 526] on td "179.189.198.119" at bounding box center [1113, 532] width 143 height 43
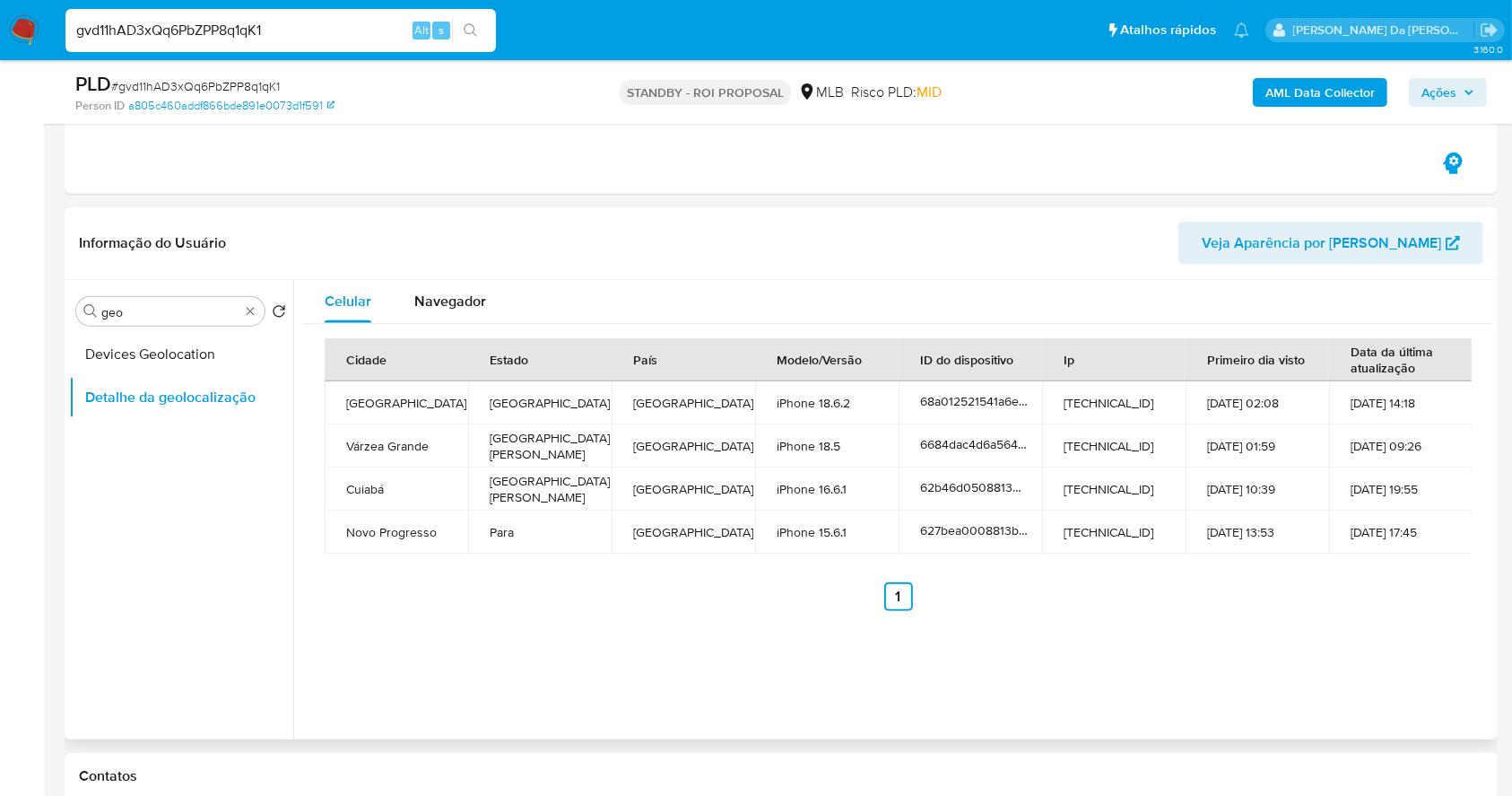
click at [1087, 526] on td "179.189.198.119" at bounding box center [1113, 532] width 143 height 43
copy td "179.189.198.119"
click at [303, 25] on input "gvd11hAD3xQq6PbZPP8q1qK1" at bounding box center [281, 30] width 430 height 23
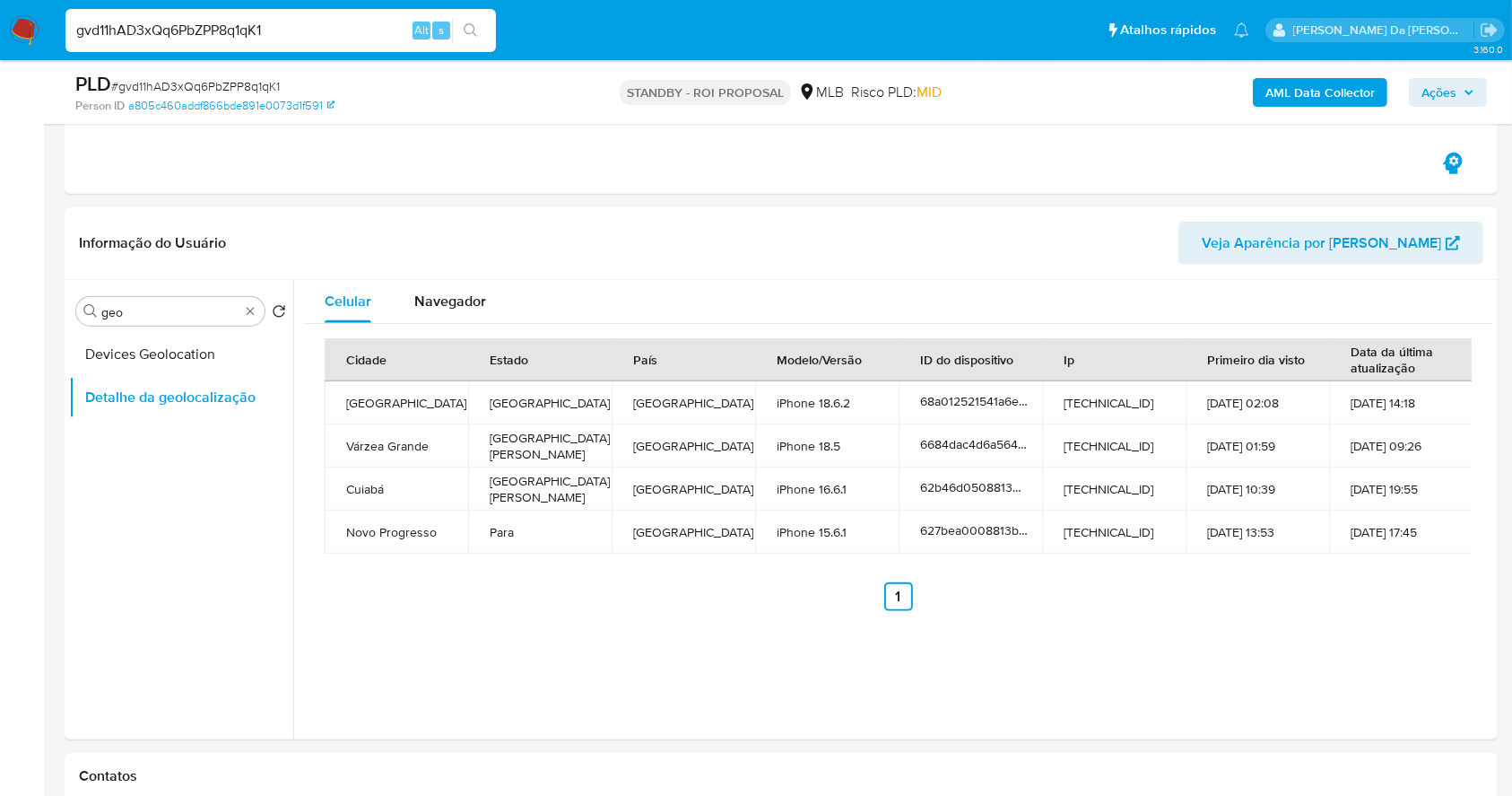
paste input "rqYsftXXGuGi35jxXiZ857Ni"
type input "rqYsftXXGuGi35jxXiZ857Ni"
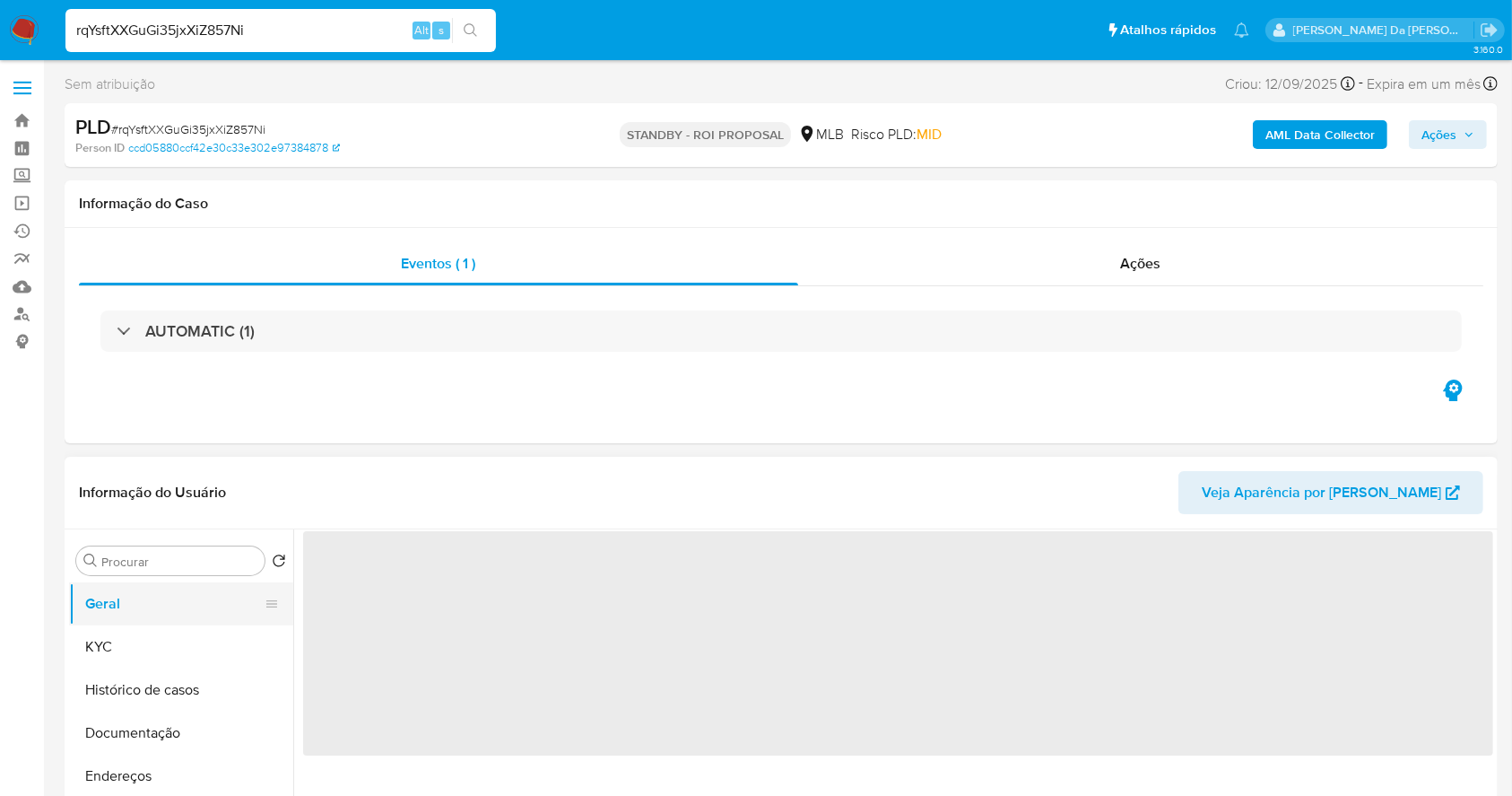
select select "10"
click at [99, 621] on button "Geral" at bounding box center [174, 604] width 210 height 43
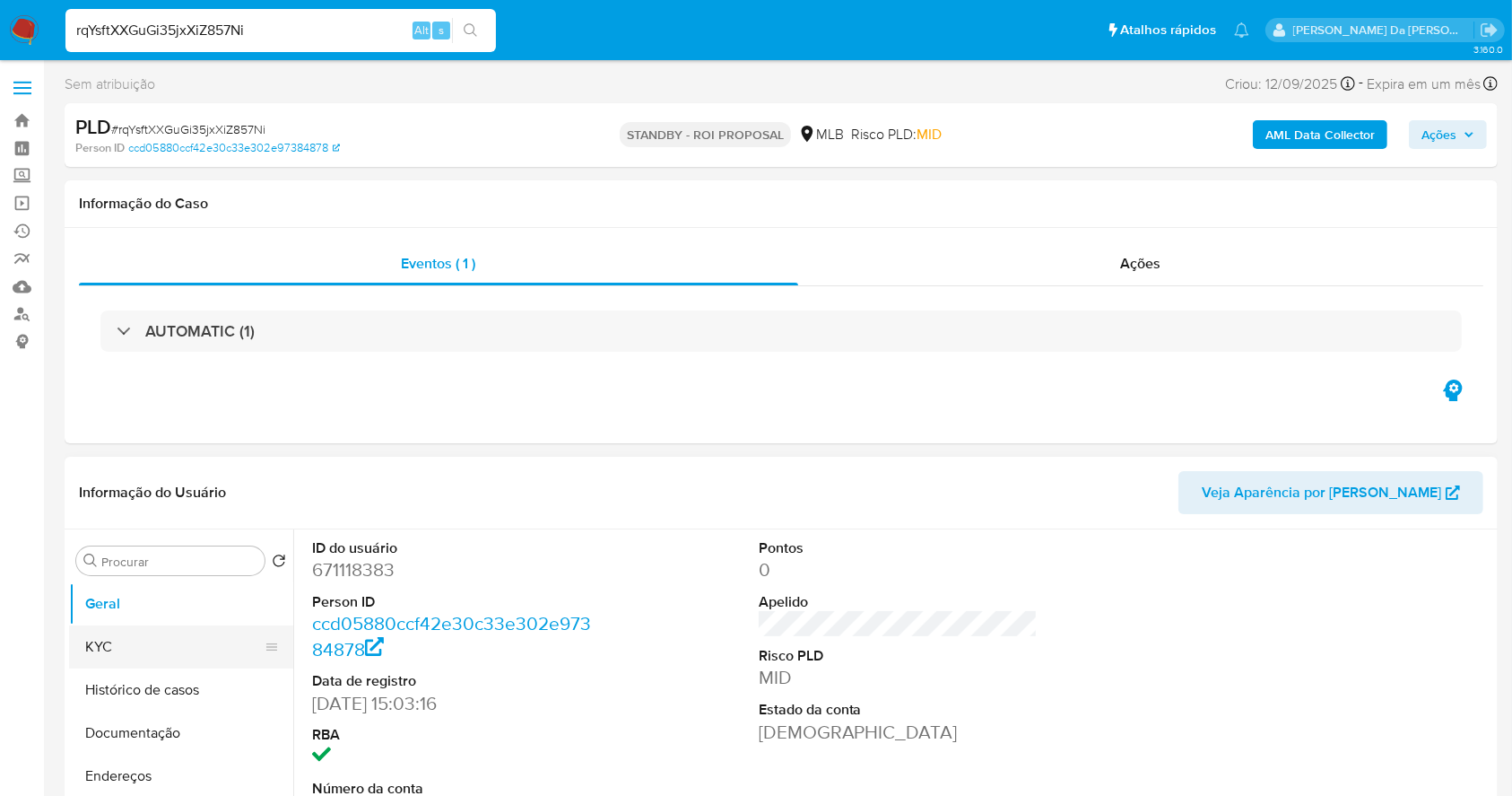
click at [114, 641] on button "KYC" at bounding box center [174, 646] width 210 height 43
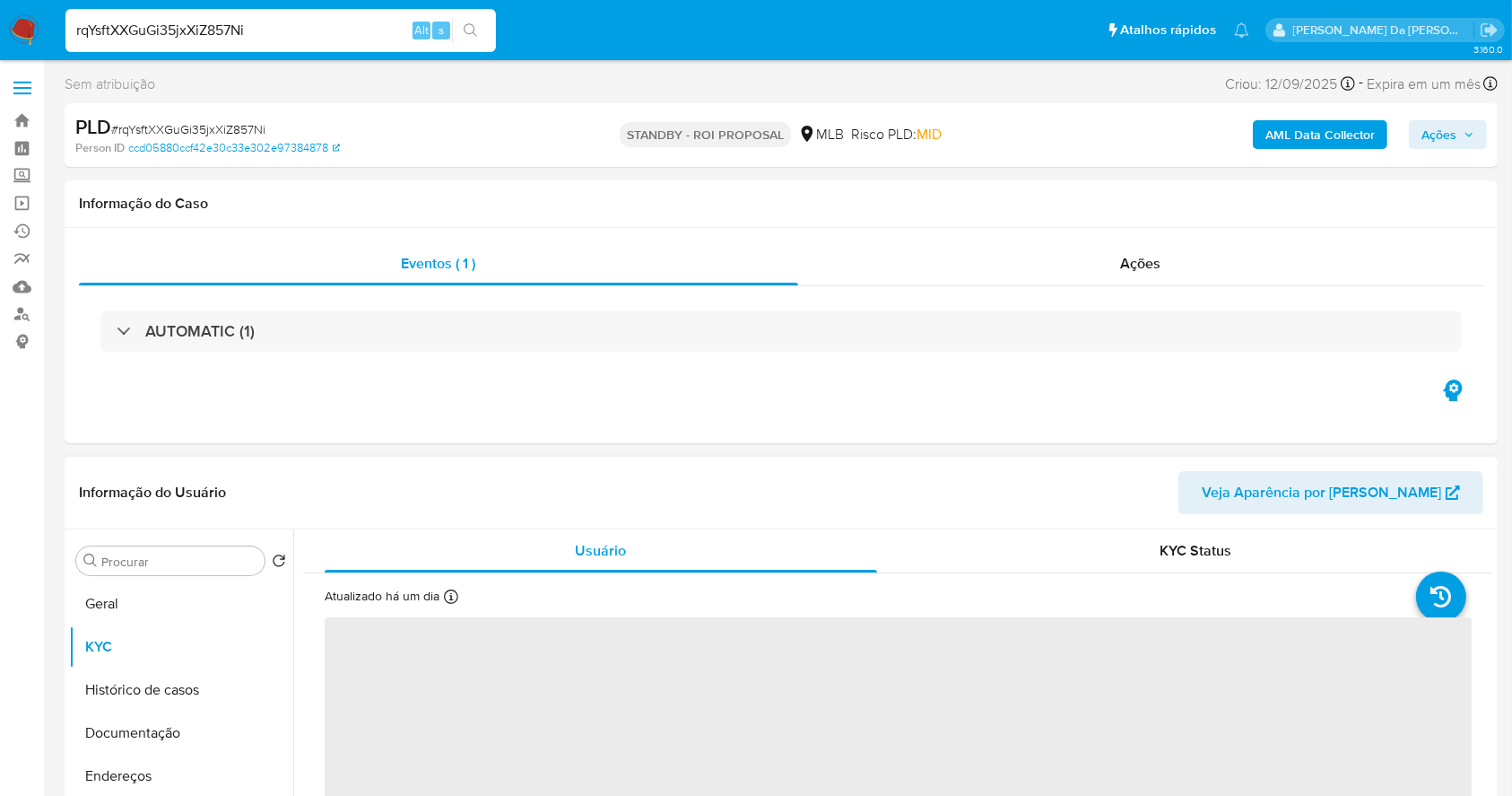
click at [438, 597] on p "Atualizado há um dia" at bounding box center [382, 597] width 114 height 17
click at [446, 597] on icon at bounding box center [451, 597] width 15 height 15
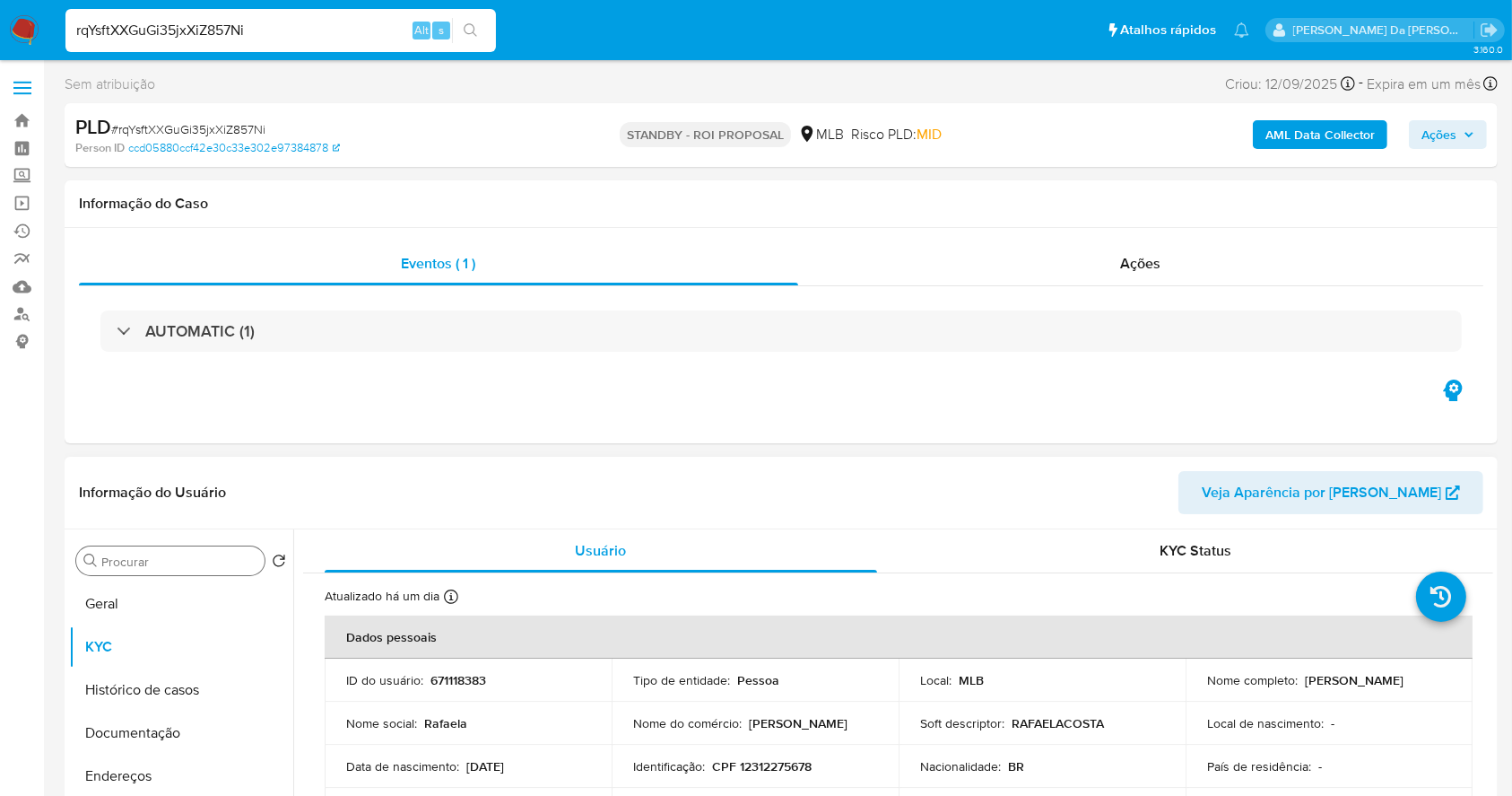
click at [195, 563] on input "Procurar" at bounding box center [179, 561] width 156 height 16
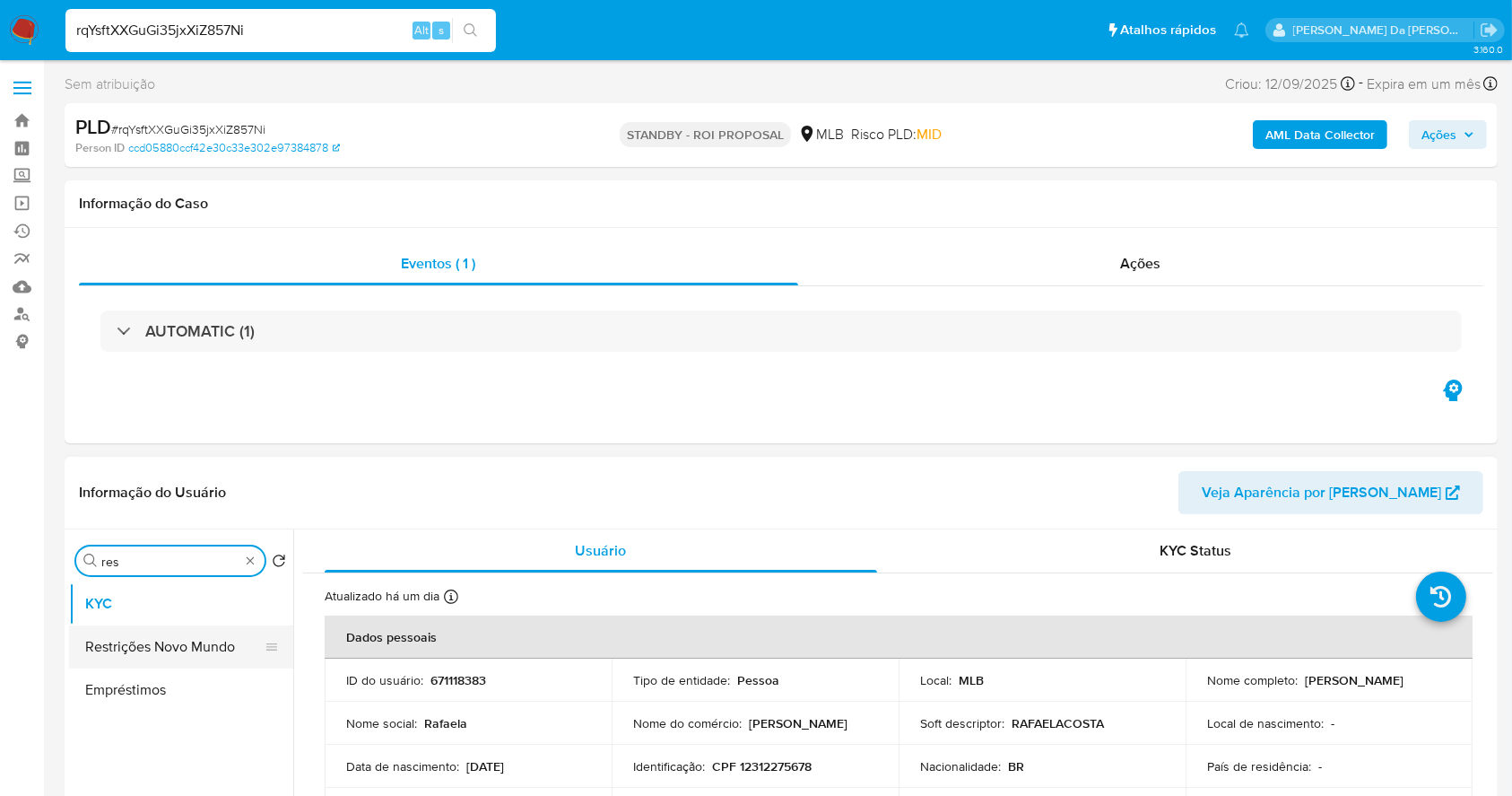
type input "res"
click at [191, 650] on button "Restrições Novo Mundo" at bounding box center [174, 646] width 210 height 43
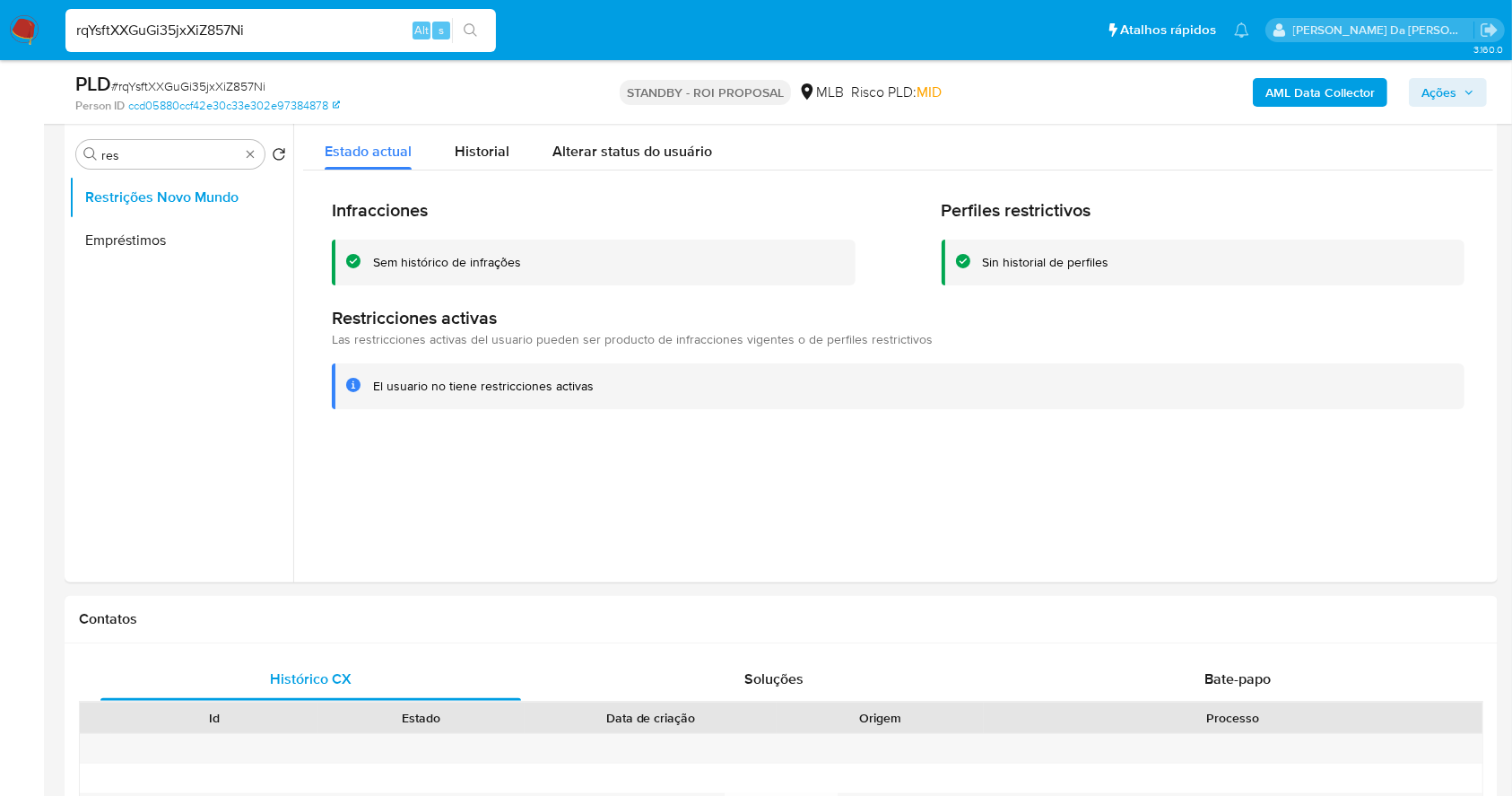
scroll to position [359, 0]
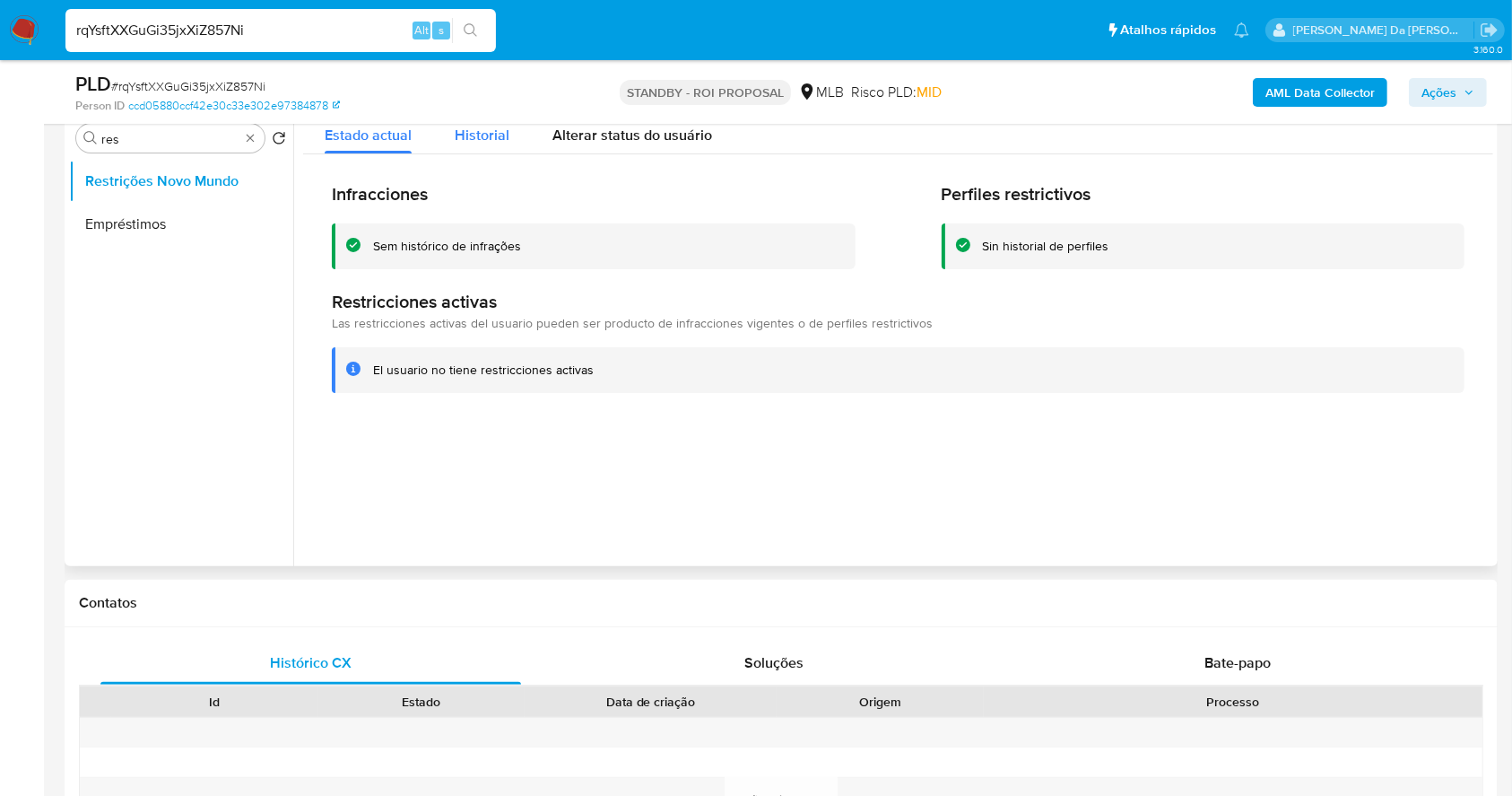
click at [496, 147] on div "Historial" at bounding box center [482, 131] width 54 height 48
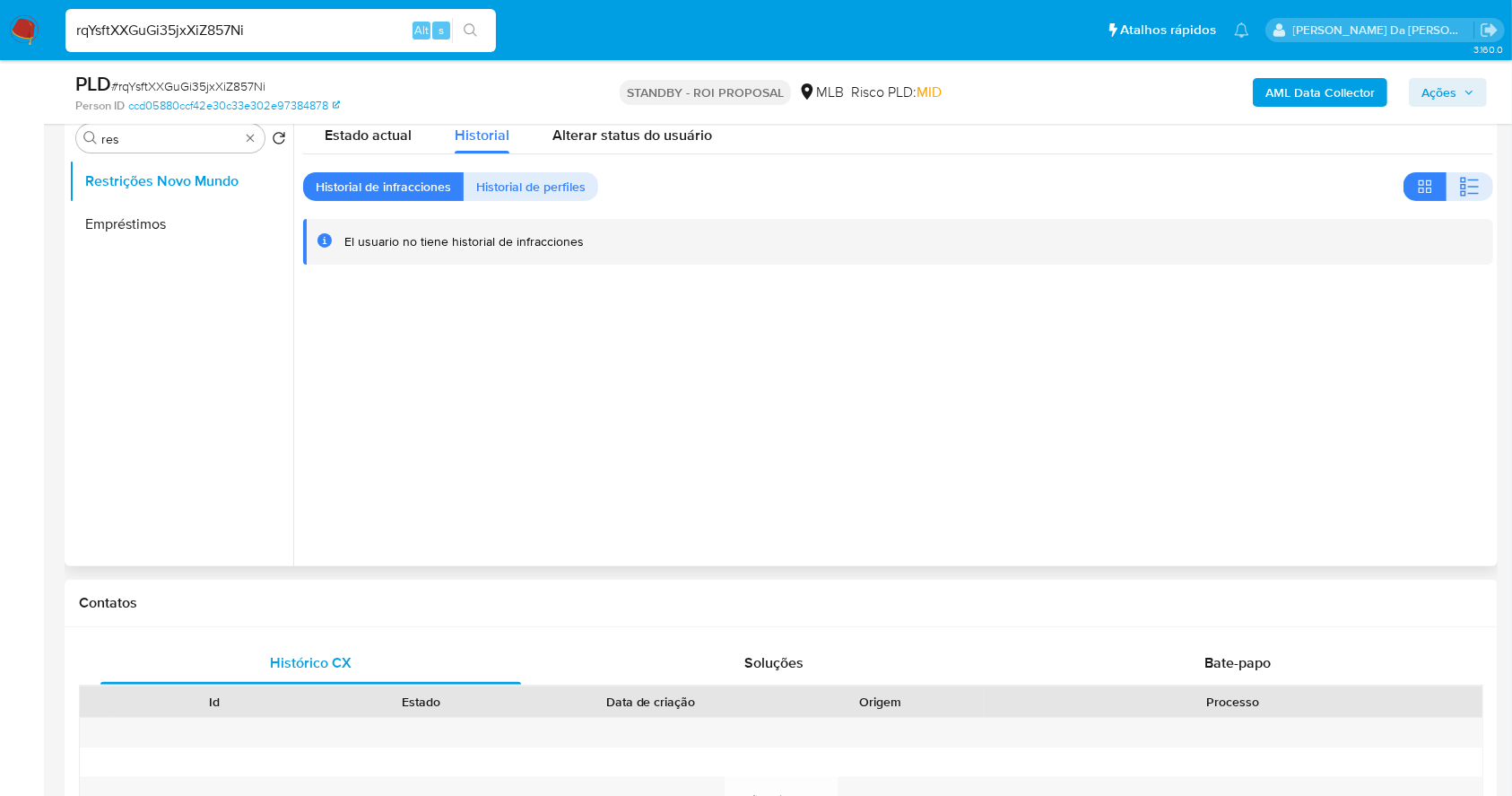
scroll to position [238, 0]
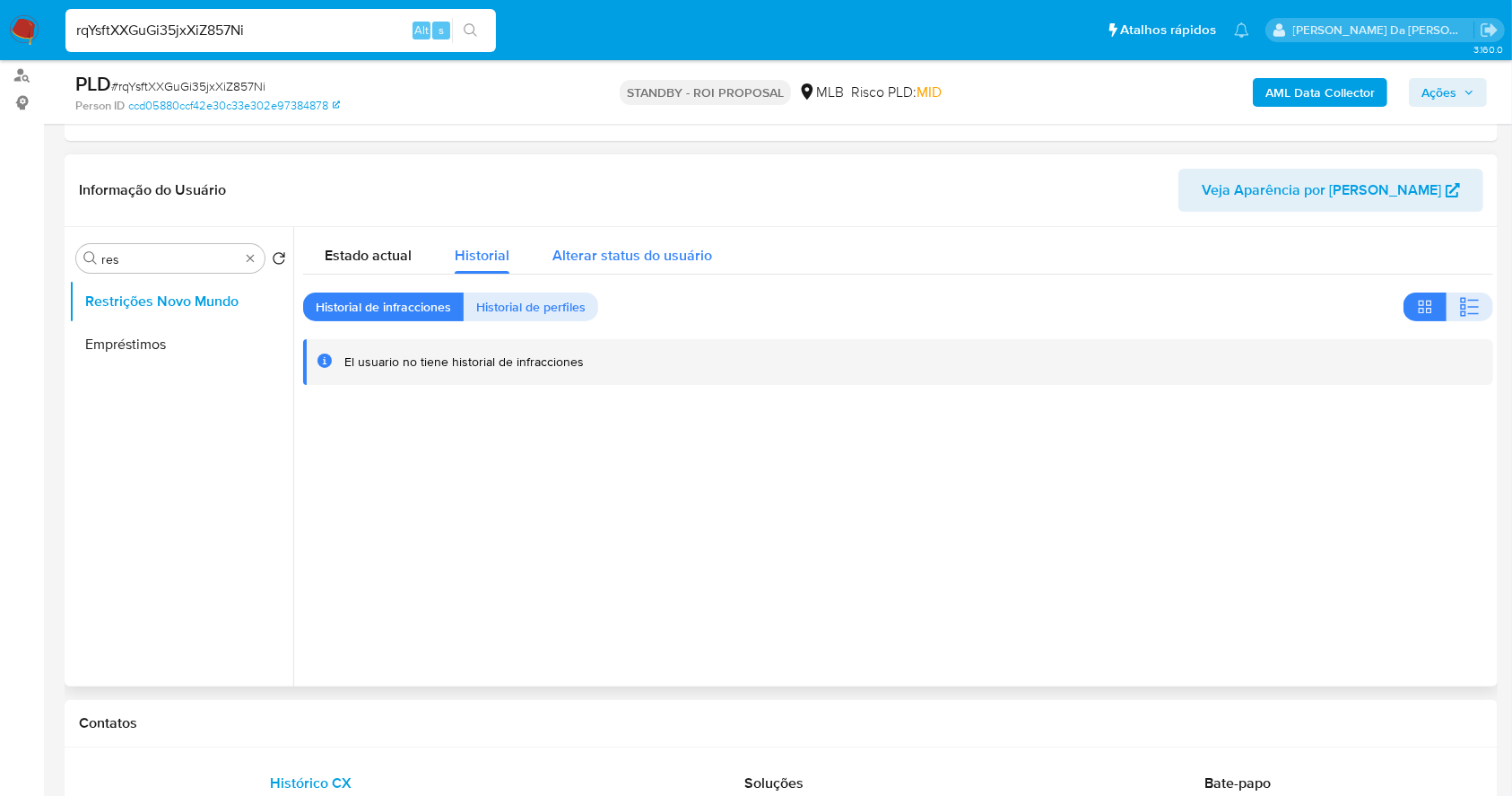
click at [628, 255] on span "Alterar status do usuário" at bounding box center [632, 255] width 160 height 20
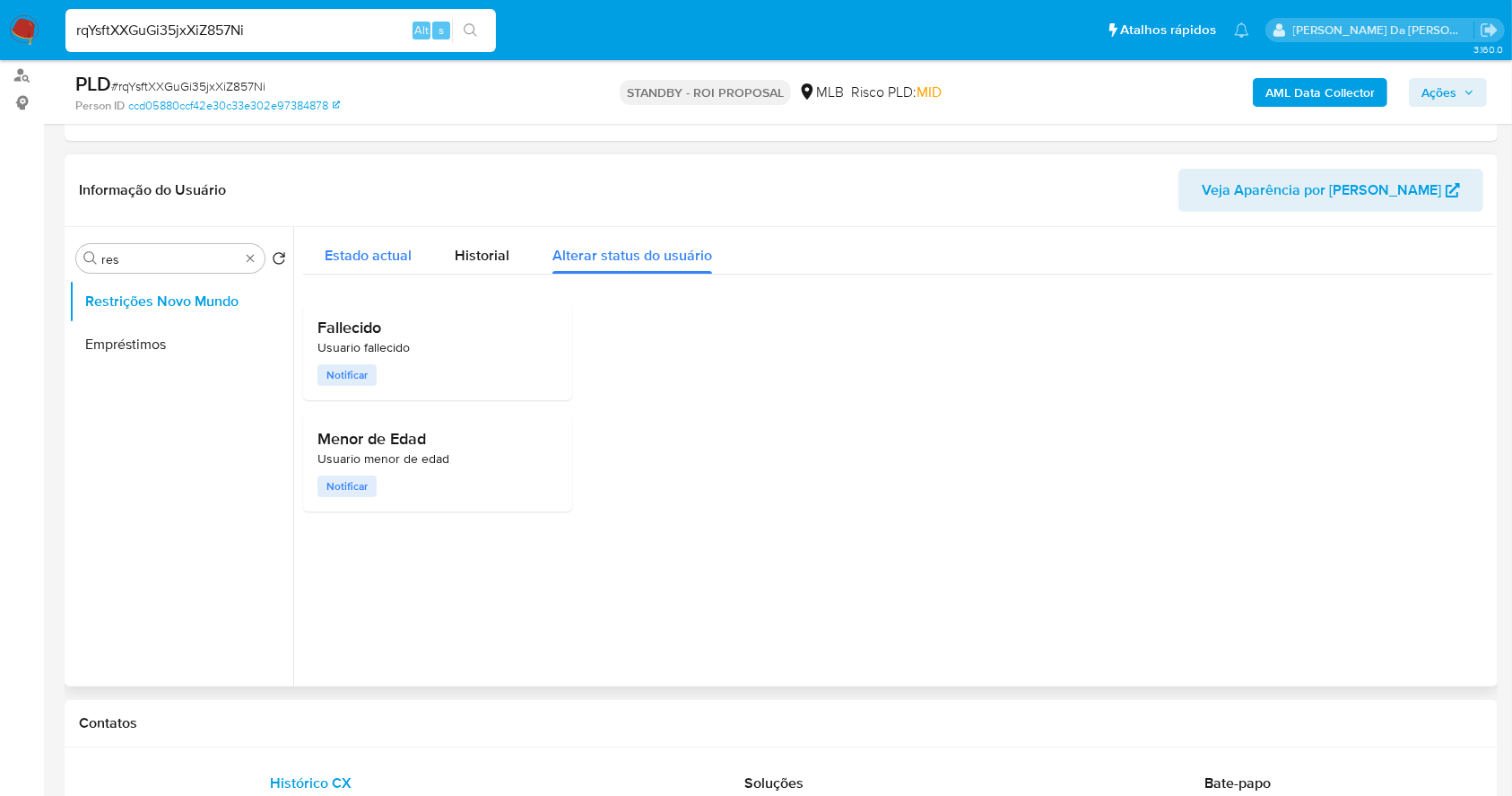
click at [359, 257] on span "Estado actual" at bounding box center [368, 255] width 87 height 20
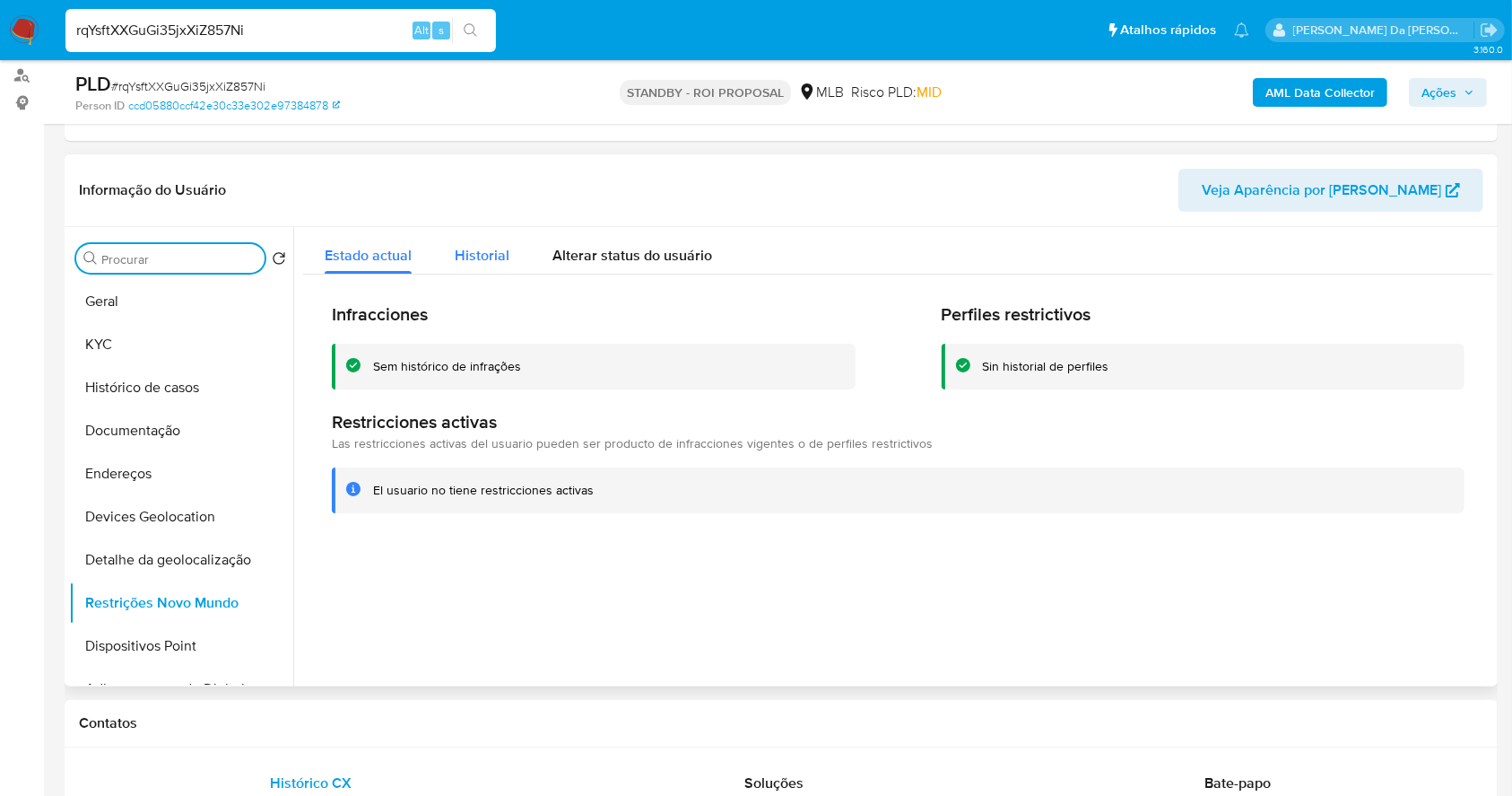
click at [467, 253] on span "Historial" at bounding box center [482, 255] width 54 height 20
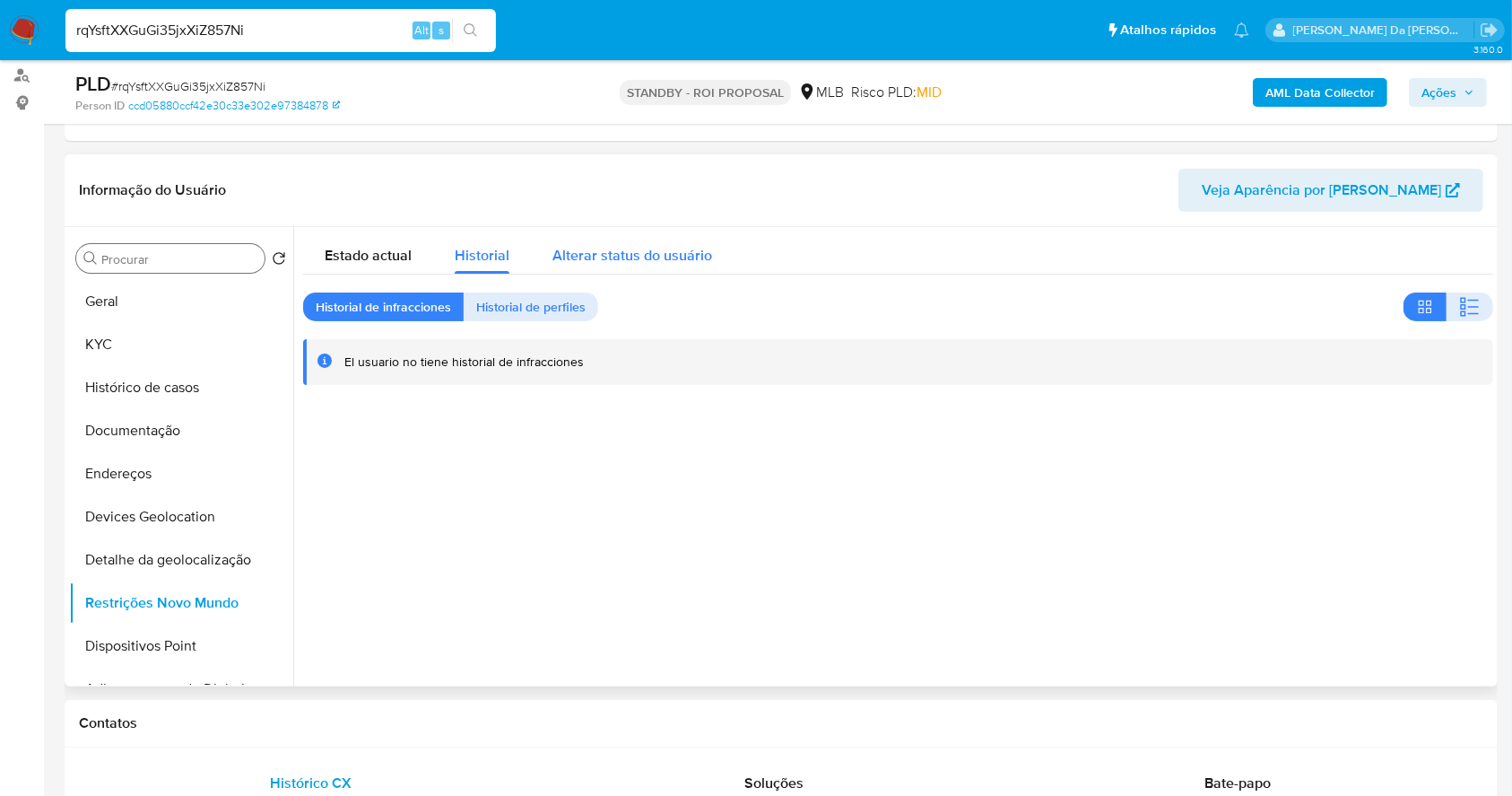
click at [606, 260] on span "Alterar status do usuário" at bounding box center [632, 255] width 160 height 20
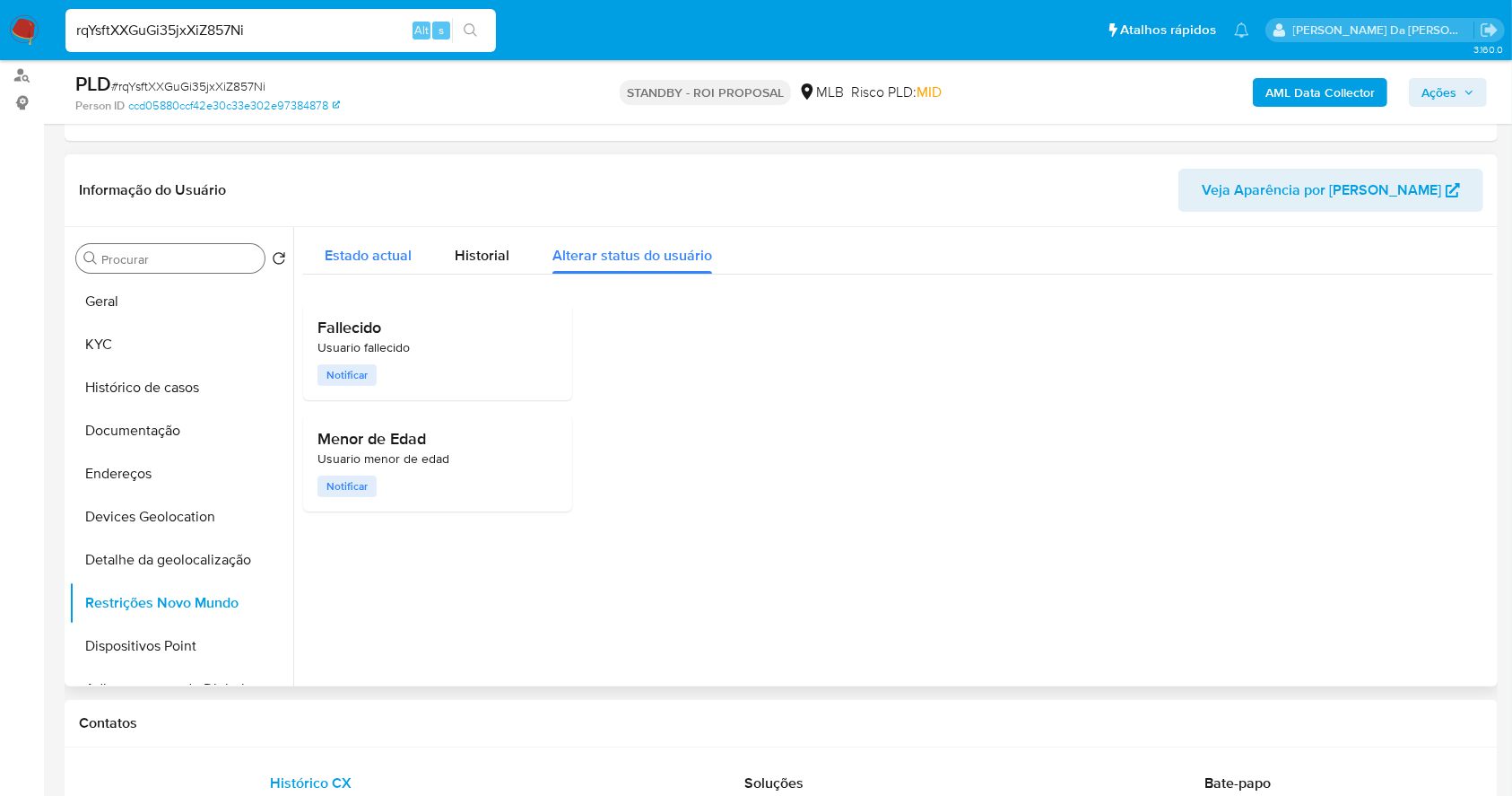
click at [385, 258] on span "Estado actual" at bounding box center [368, 255] width 87 height 20
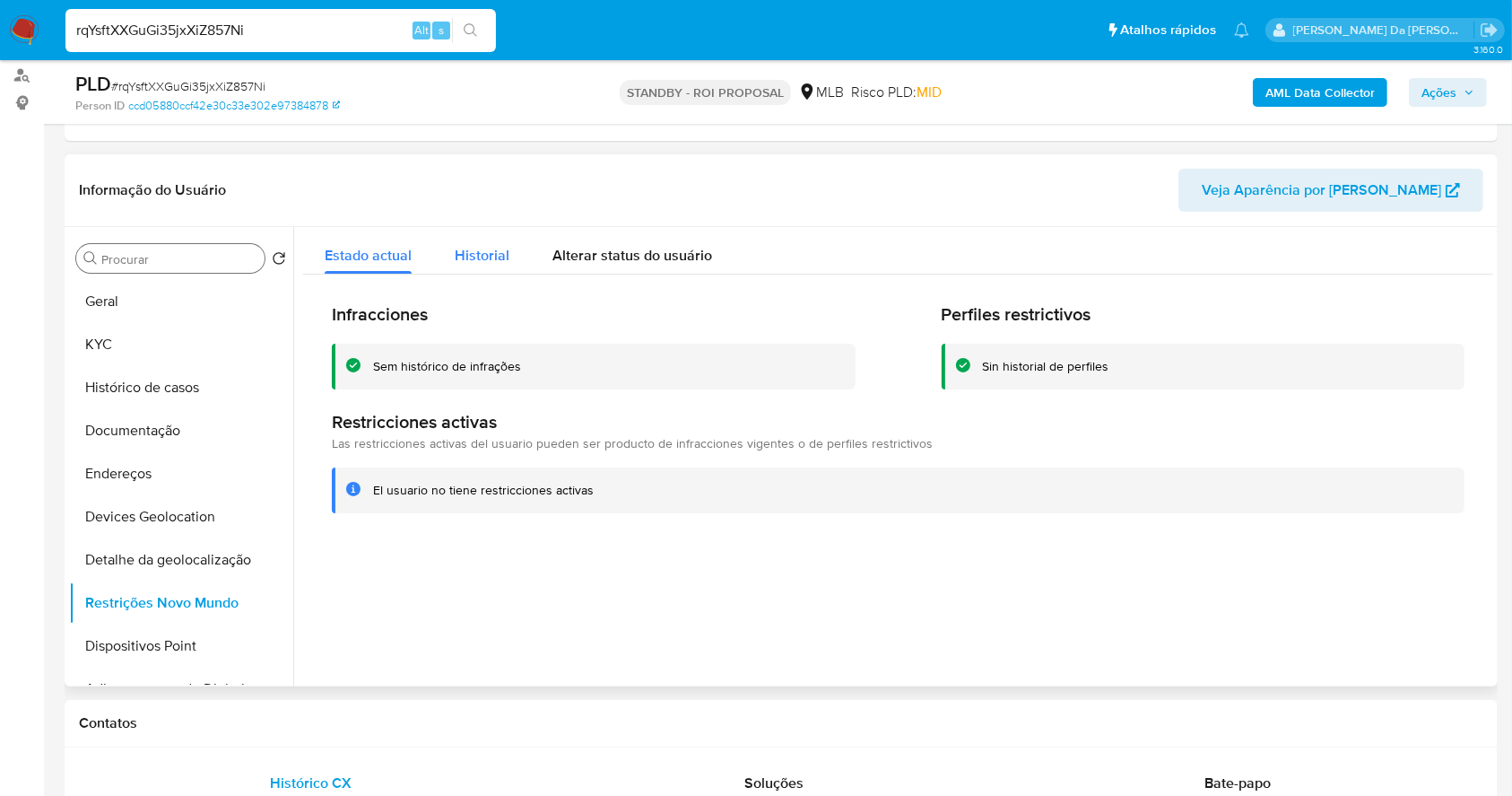
click at [464, 251] on span "Historial" at bounding box center [482, 255] width 54 height 20
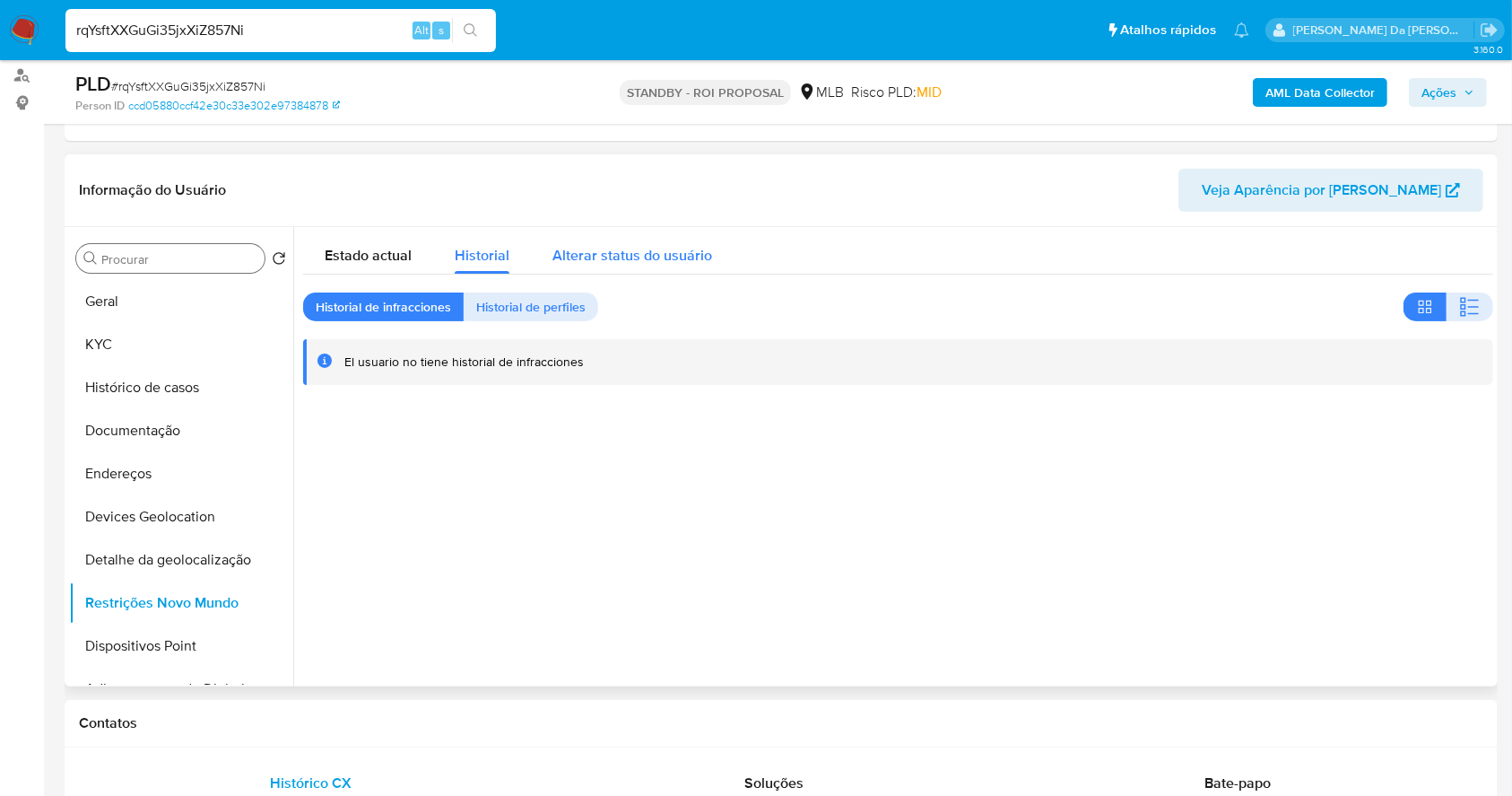
click at [587, 256] on span "Alterar status do usuário" at bounding box center [632, 255] width 160 height 20
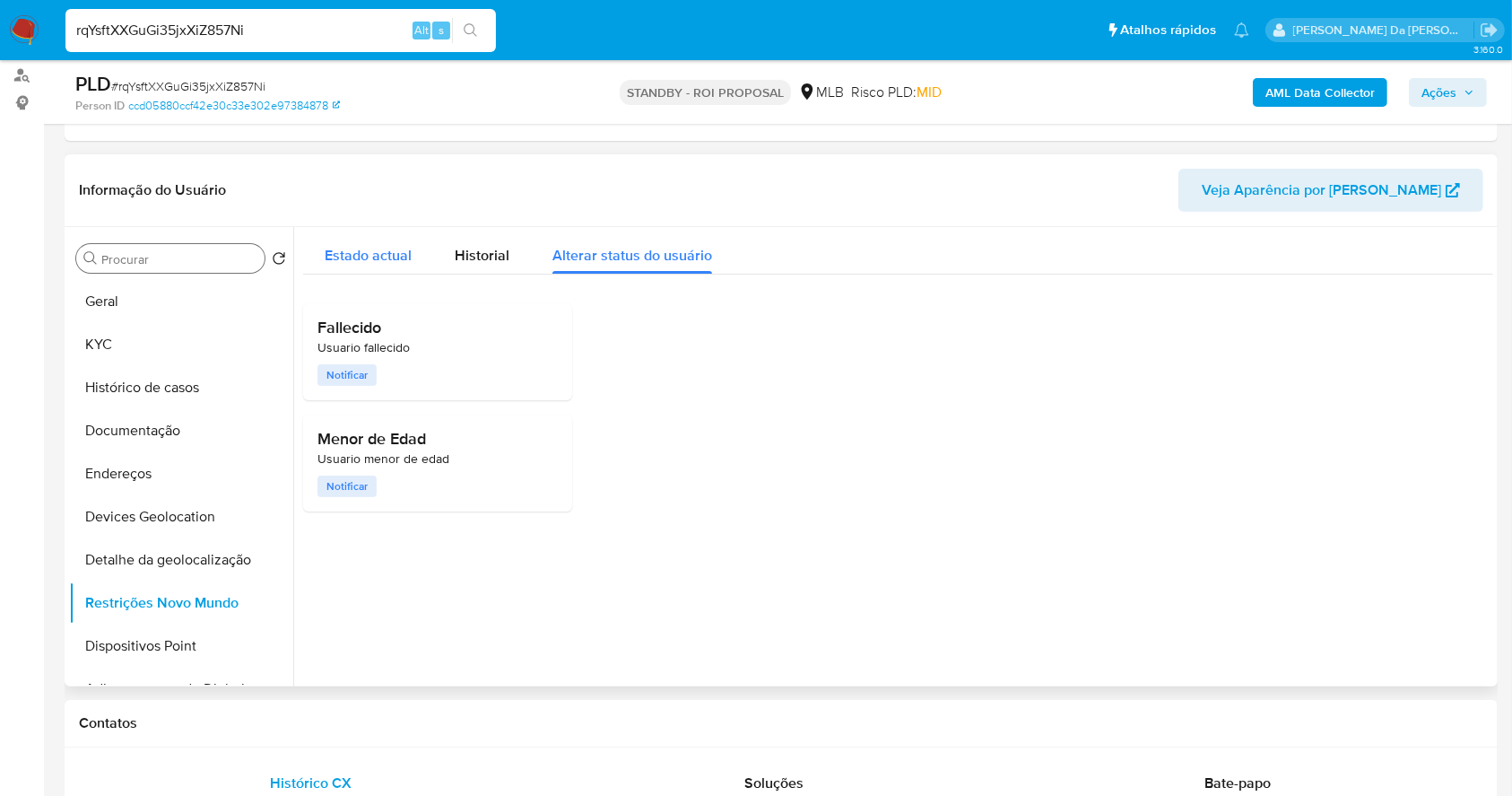
click at [390, 262] on span "Estado actual" at bounding box center [368, 255] width 87 height 20
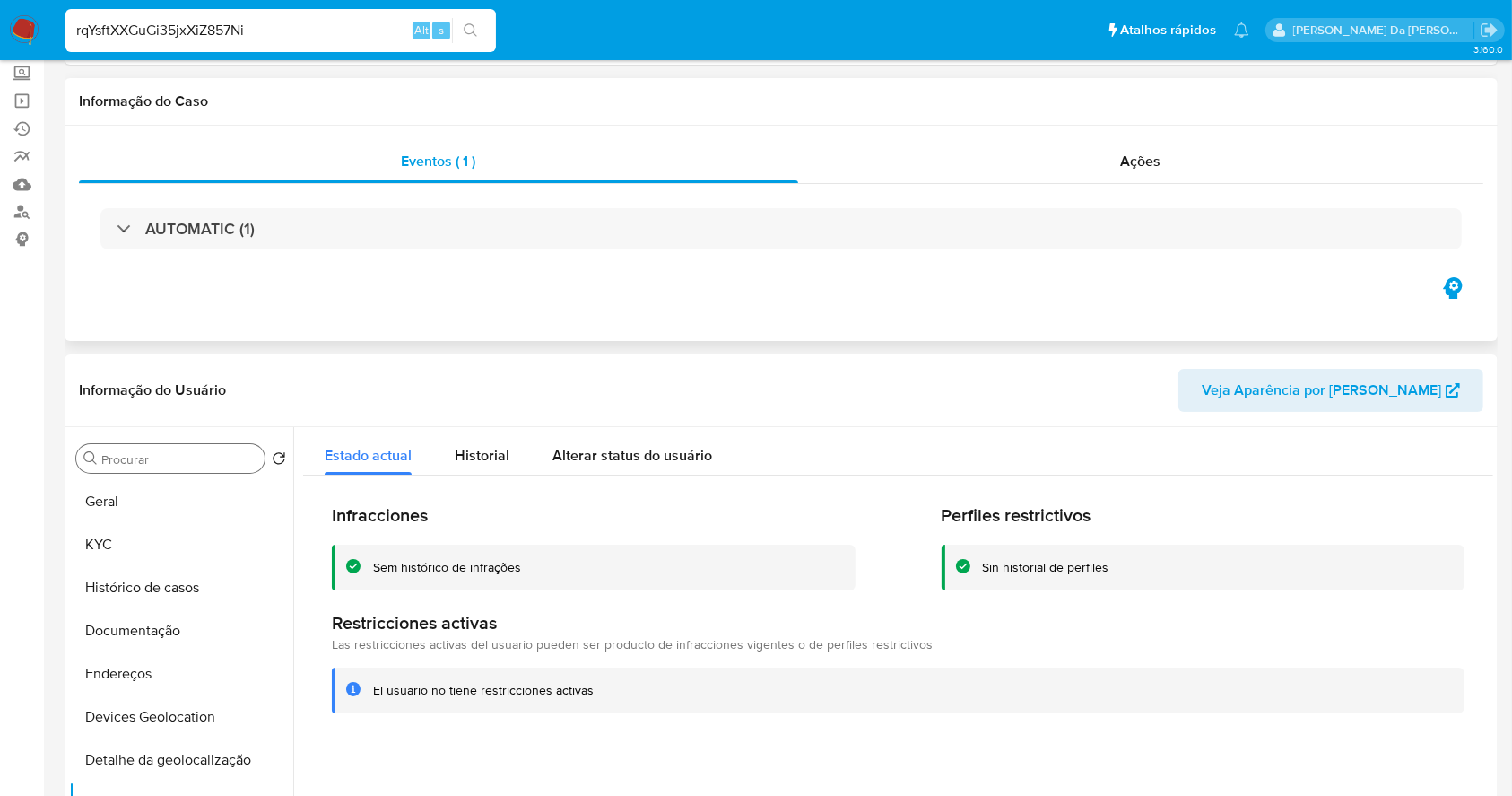
scroll to position [0, 0]
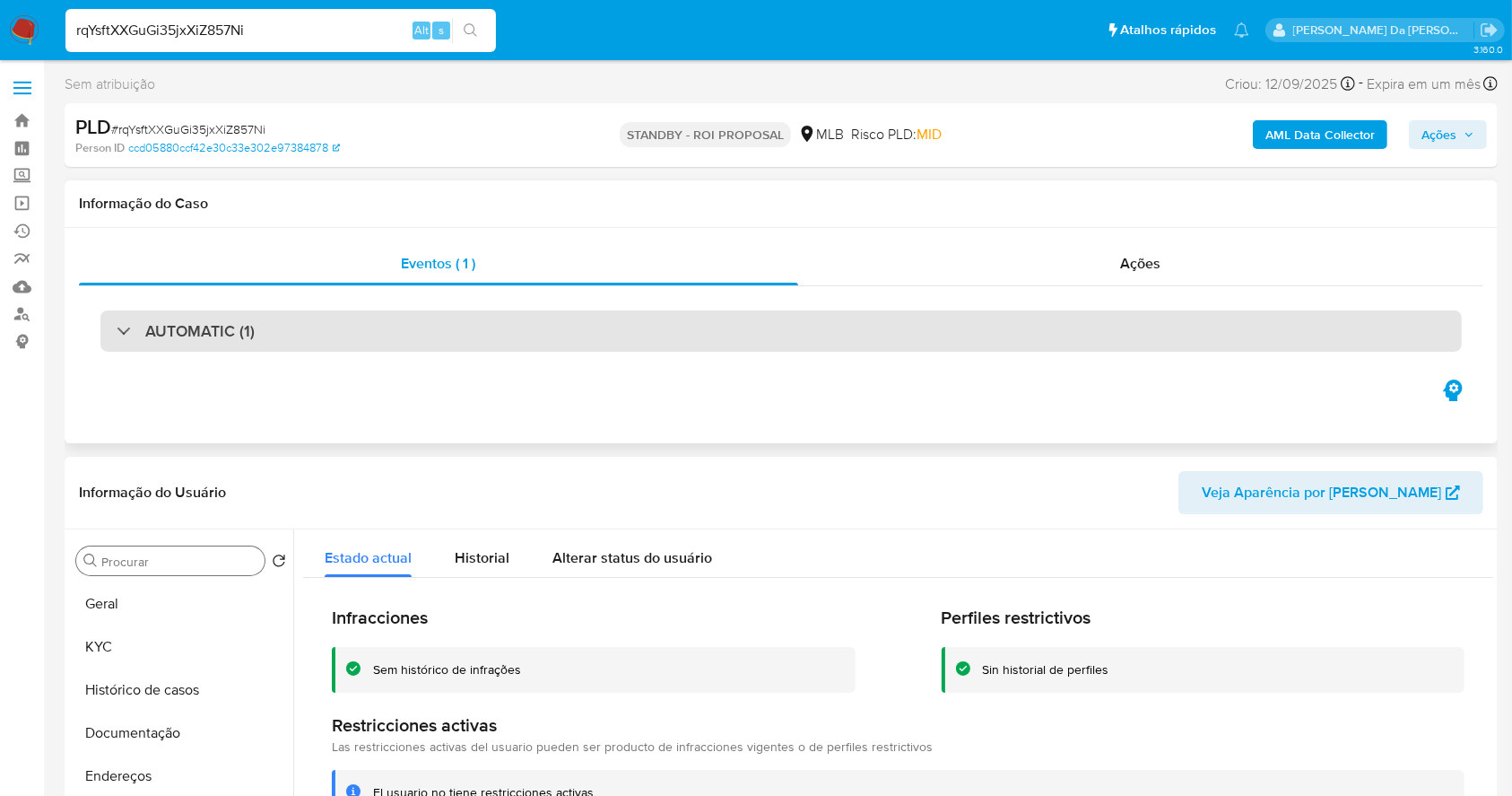
click at [190, 336] on h3 "AUTOMATIC (1)" at bounding box center [199, 331] width 110 height 19
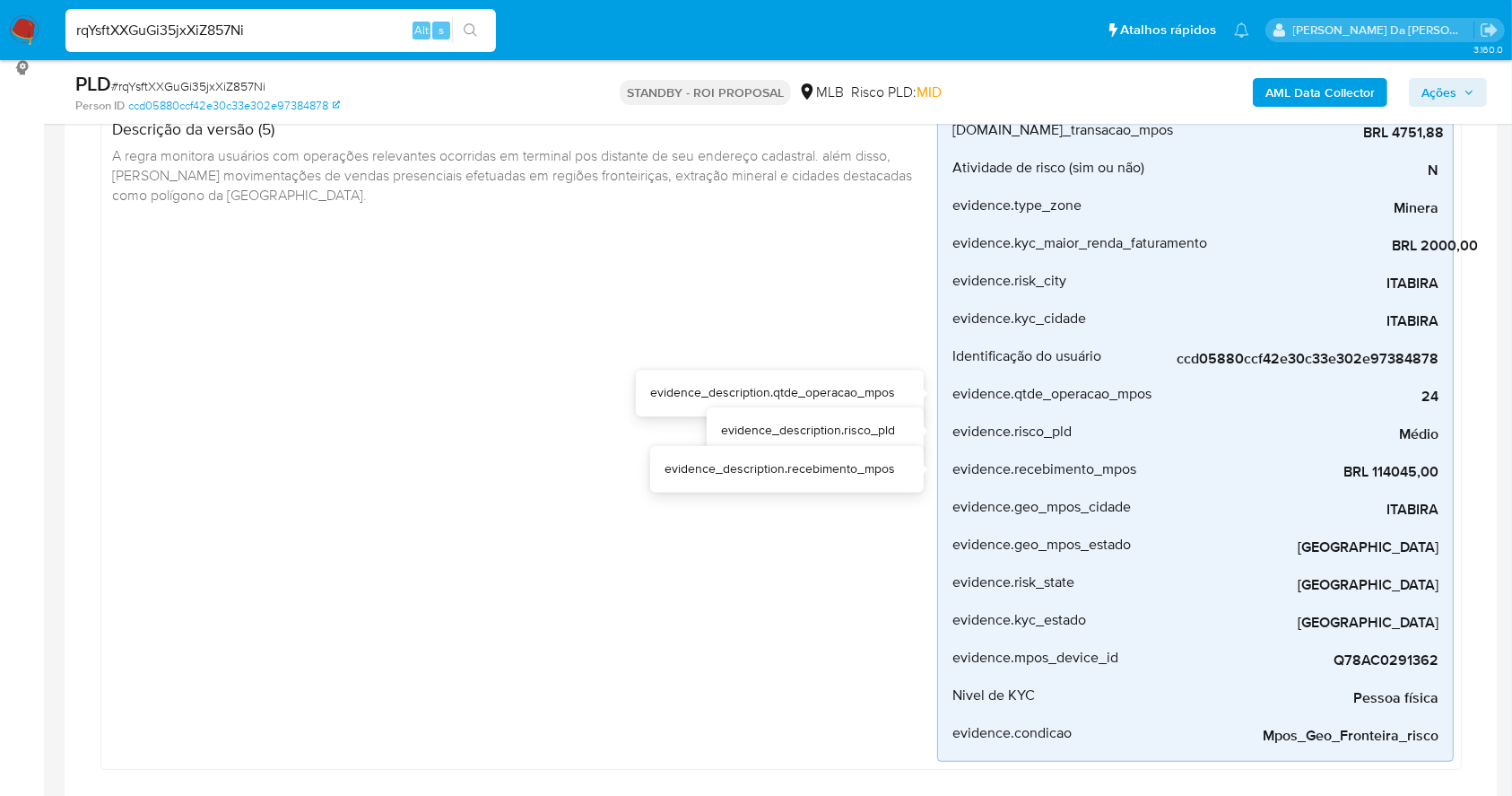
scroll to position [359, 0]
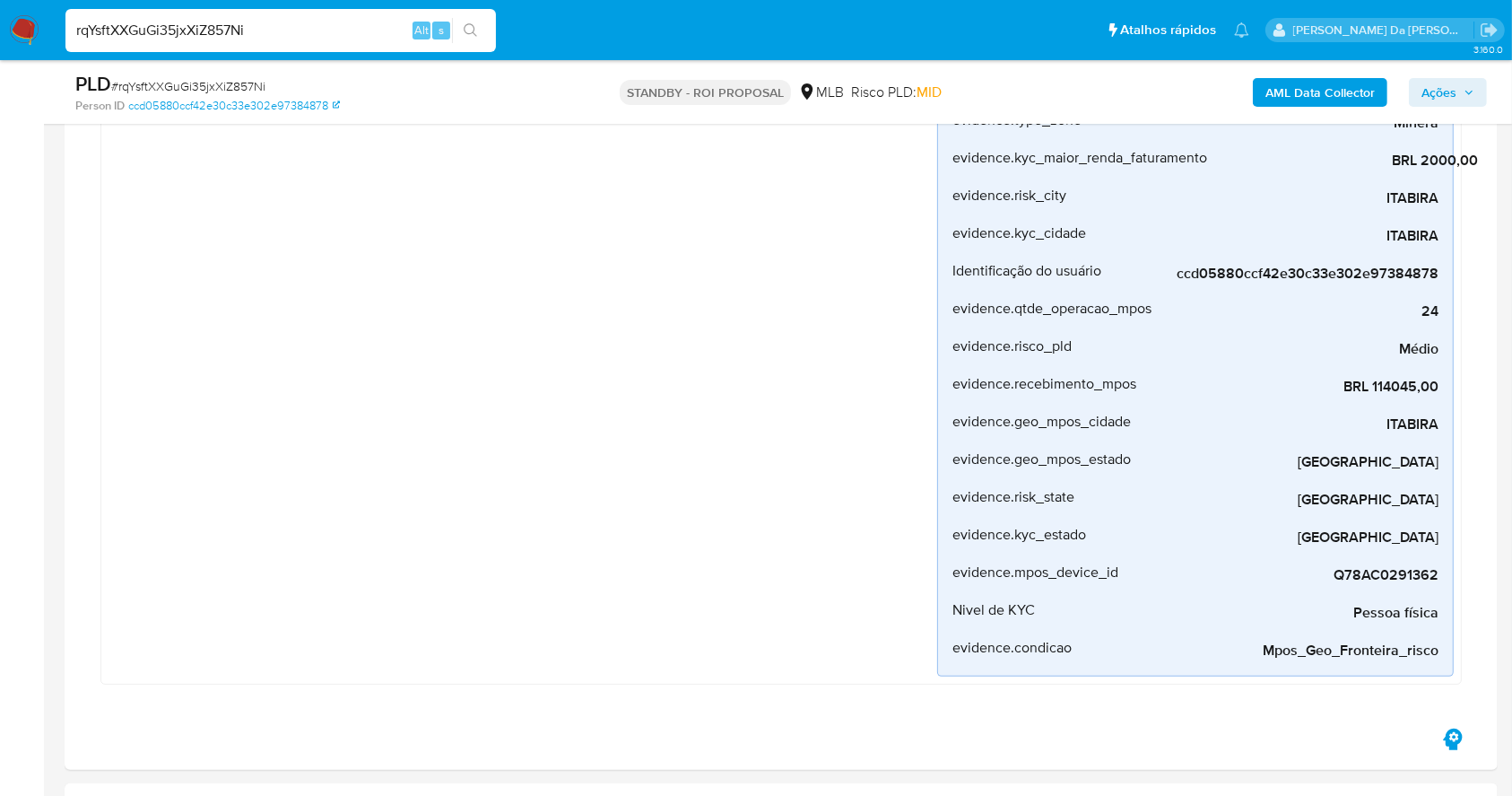
drag, startPoint x: 1530, startPoint y: 666, endPoint x: 1526, endPoint y: 652, distance: 14.6
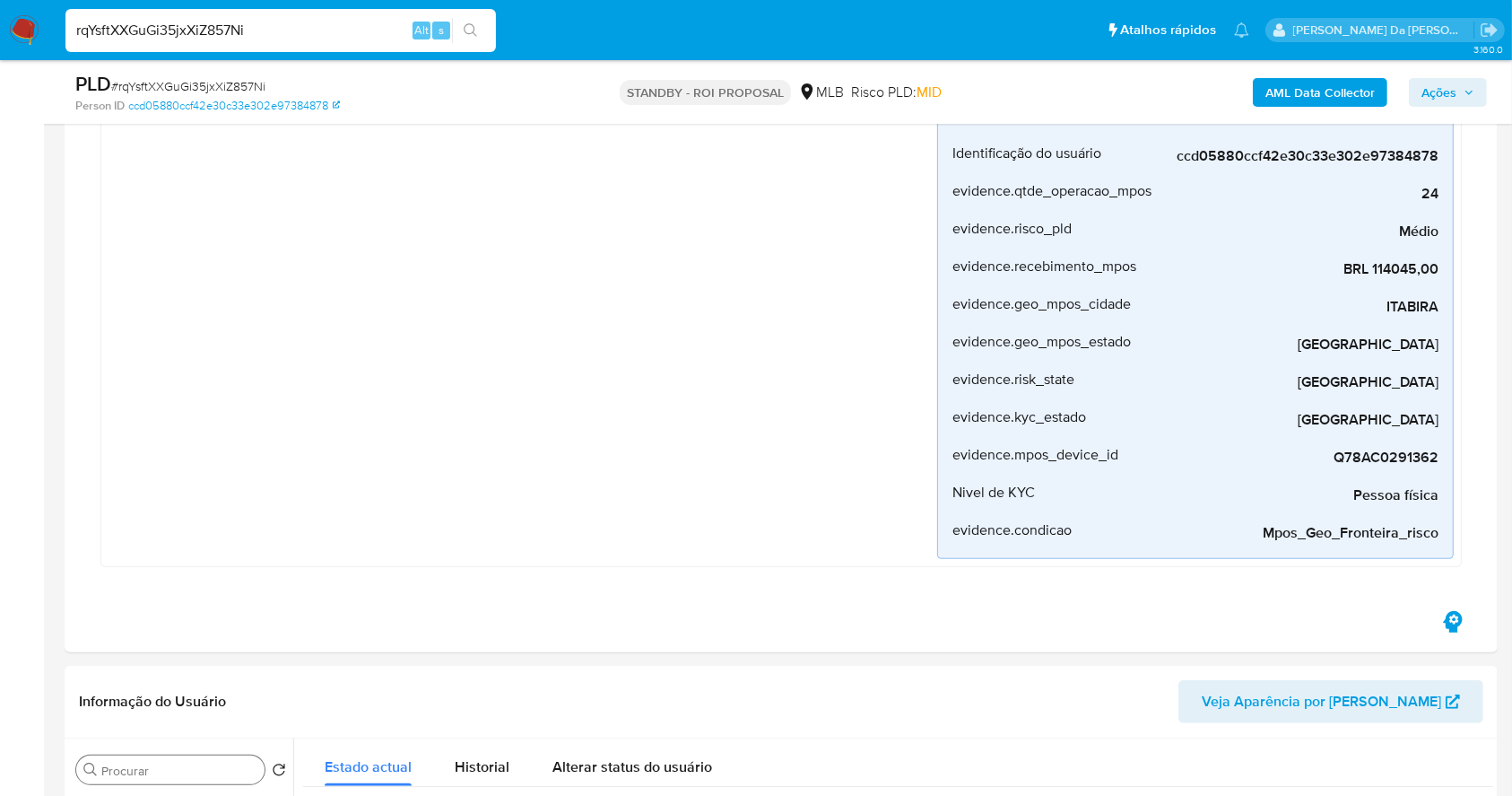
scroll to position [478, 0]
click at [310, 32] on input "rqYsftXXGuGi35jxXiZ857Ni" at bounding box center [281, 30] width 430 height 23
paste input "M49DnKnXFyUbUdYjg5NXXnC1"
type input "M49DnKnXFyUbUdYjg5NXXnC1"
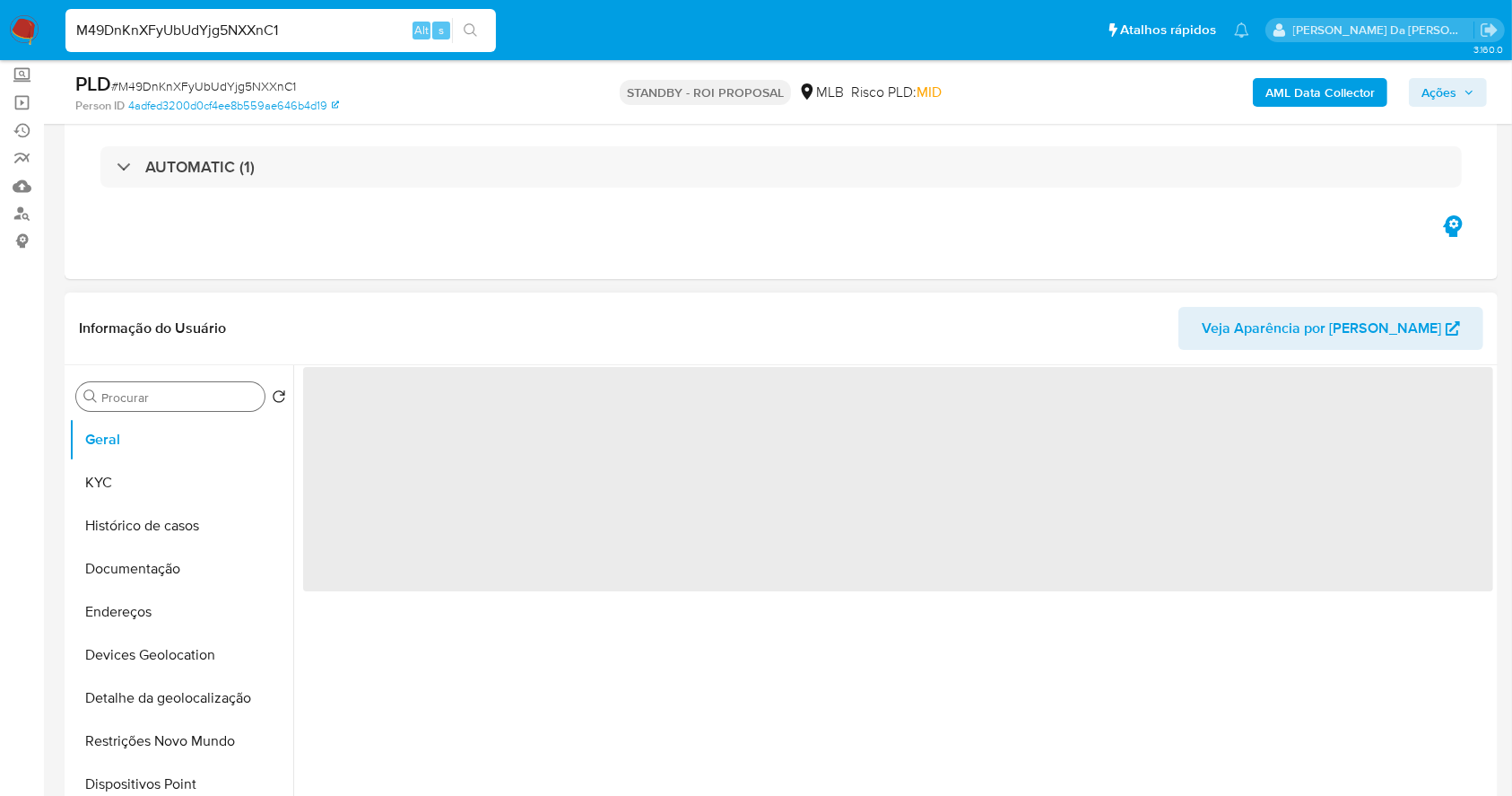
scroll to position [359, 0]
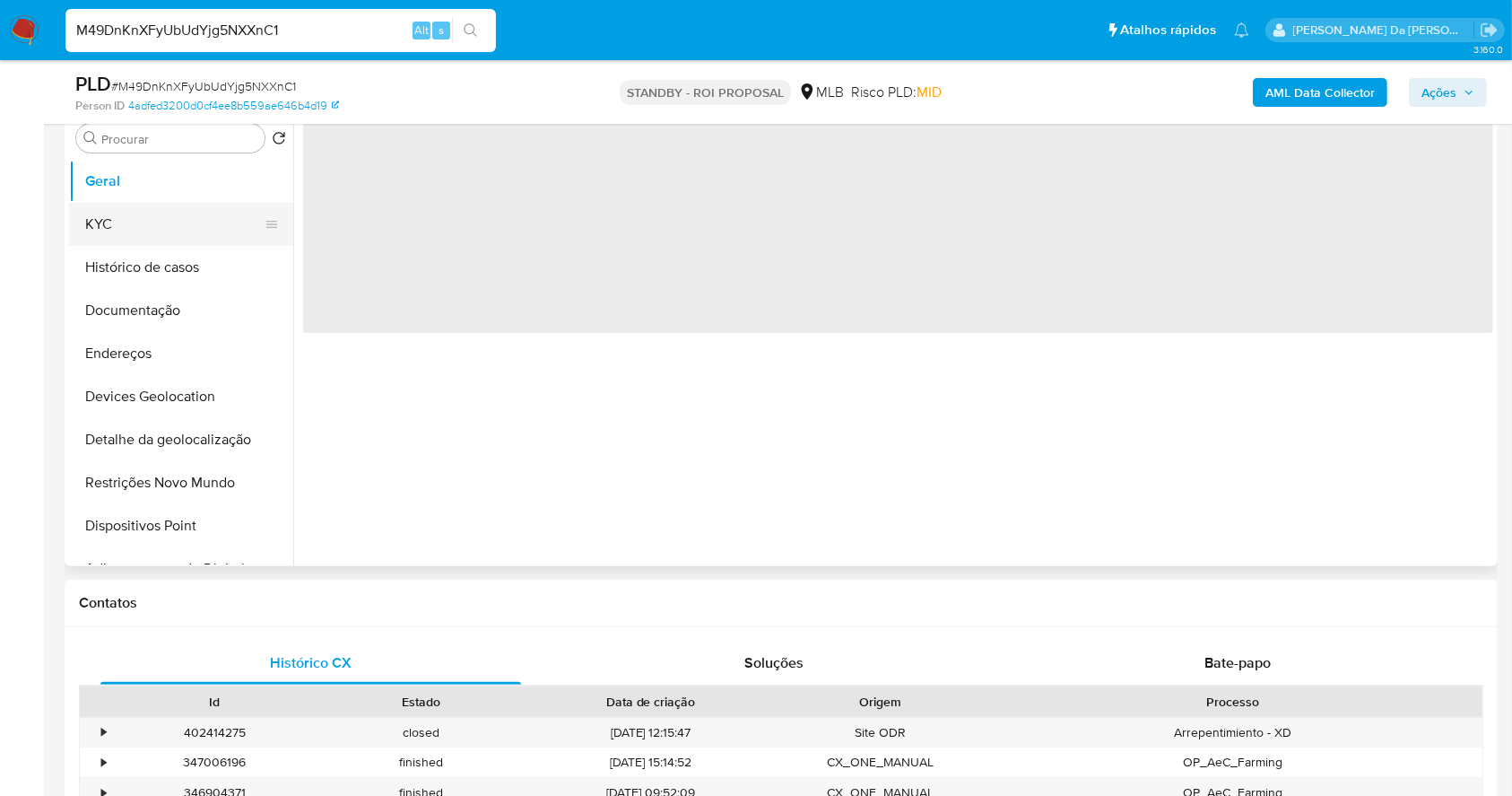
click at [127, 222] on button "KYC" at bounding box center [174, 224] width 210 height 43
select select "10"
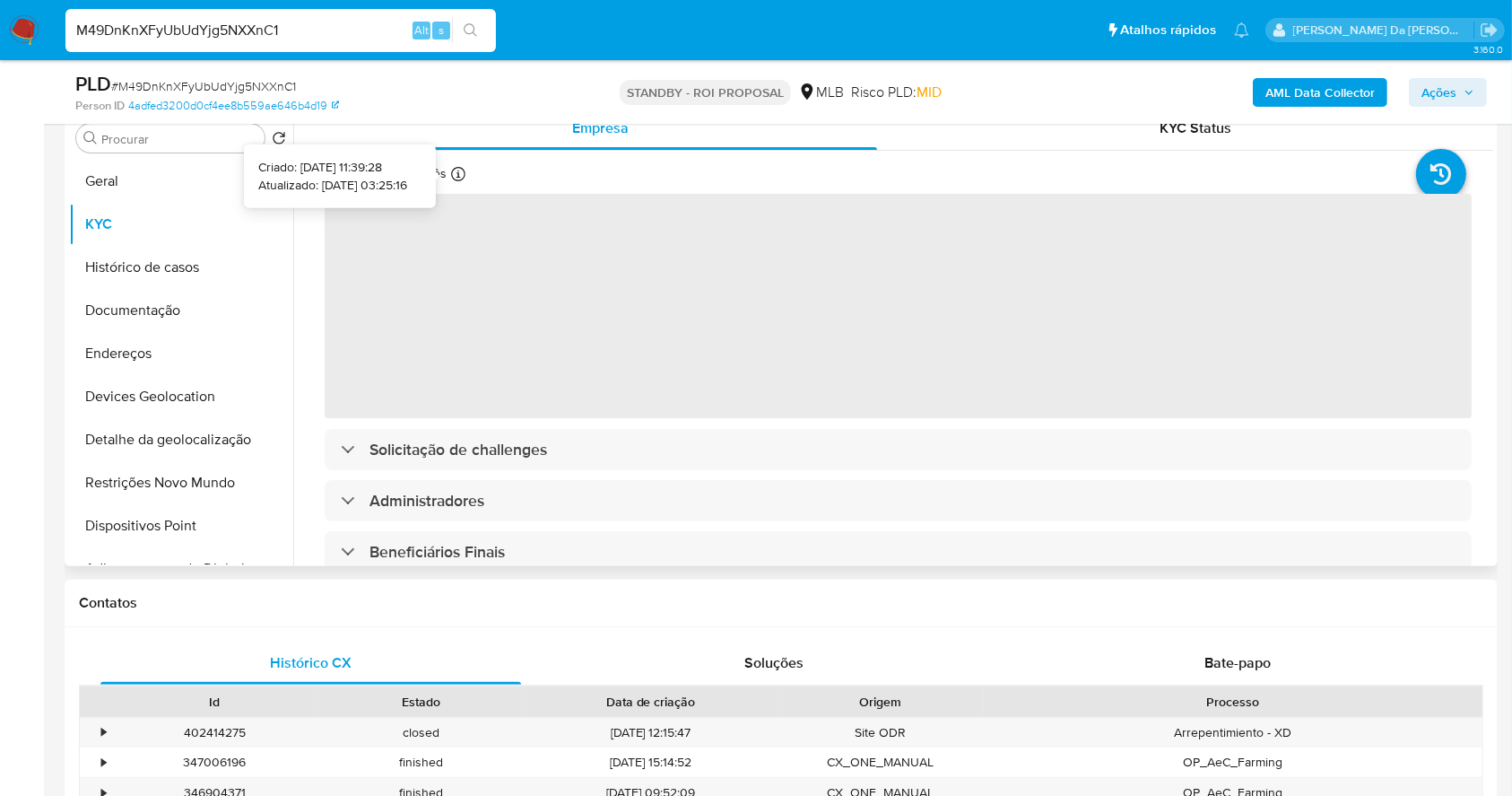
click at [457, 171] on icon at bounding box center [459, 175] width 15 height 15
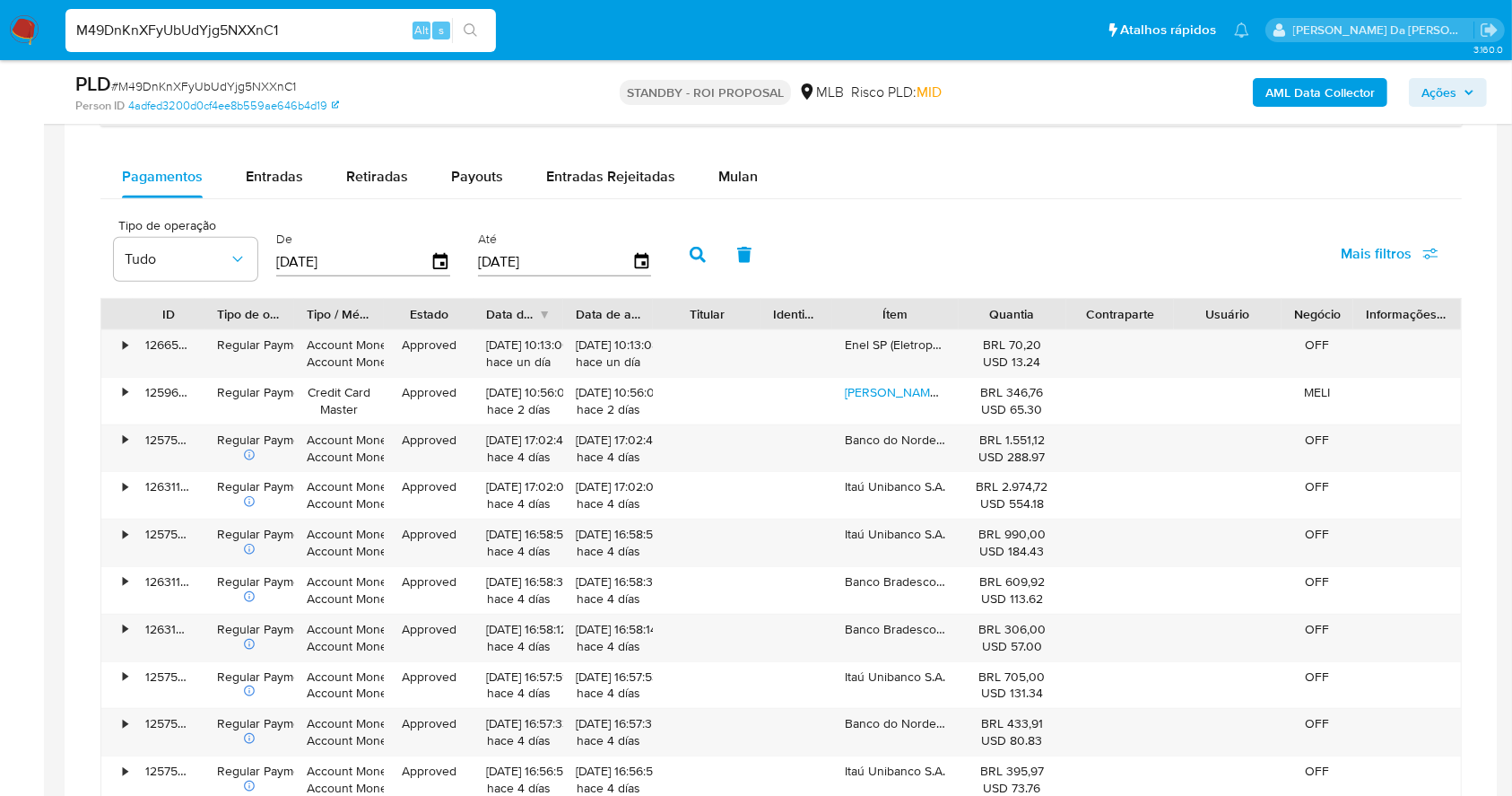
scroll to position [1386, 0]
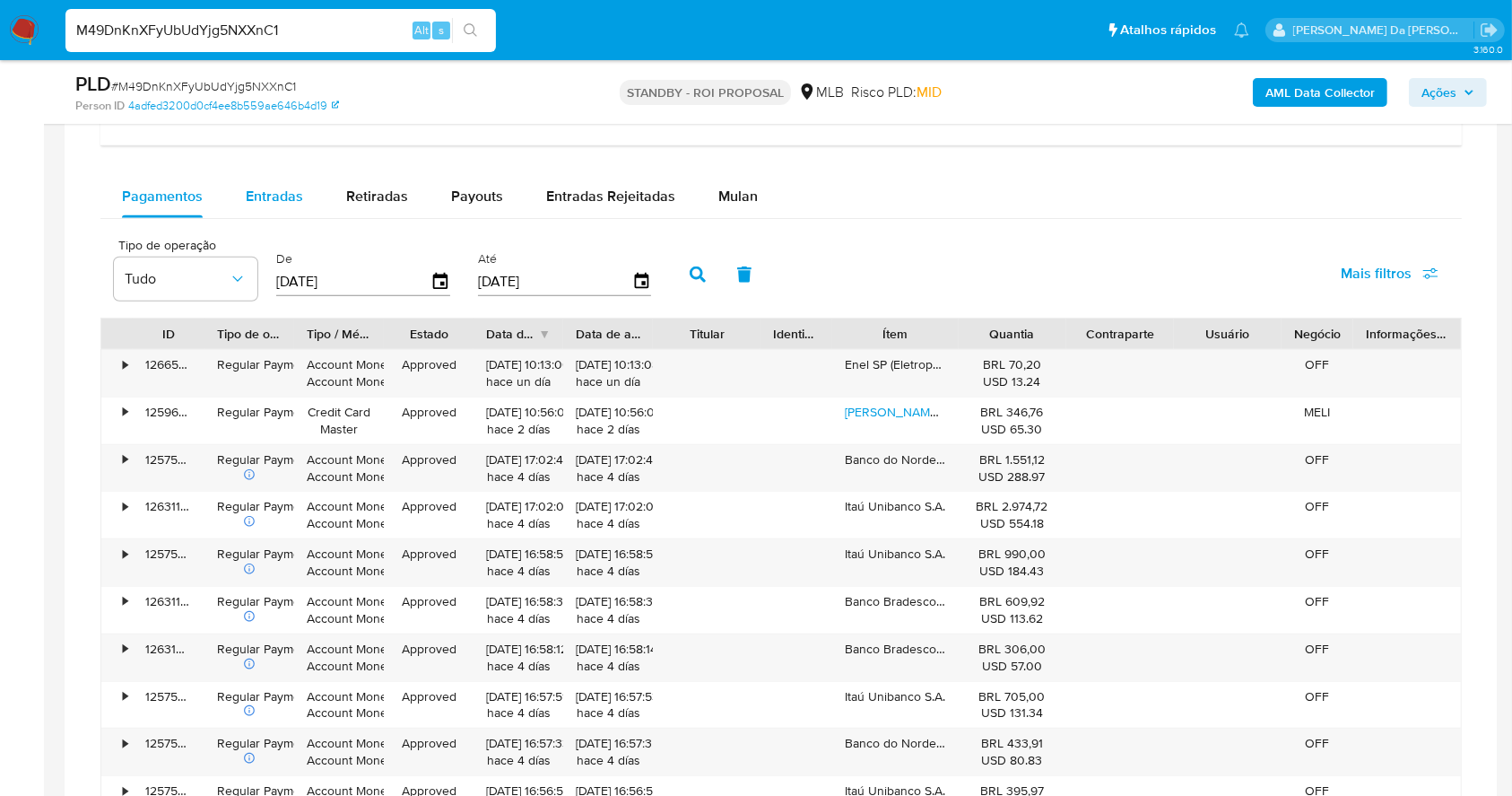
click at [271, 199] on span "Entradas" at bounding box center [274, 196] width 57 height 20
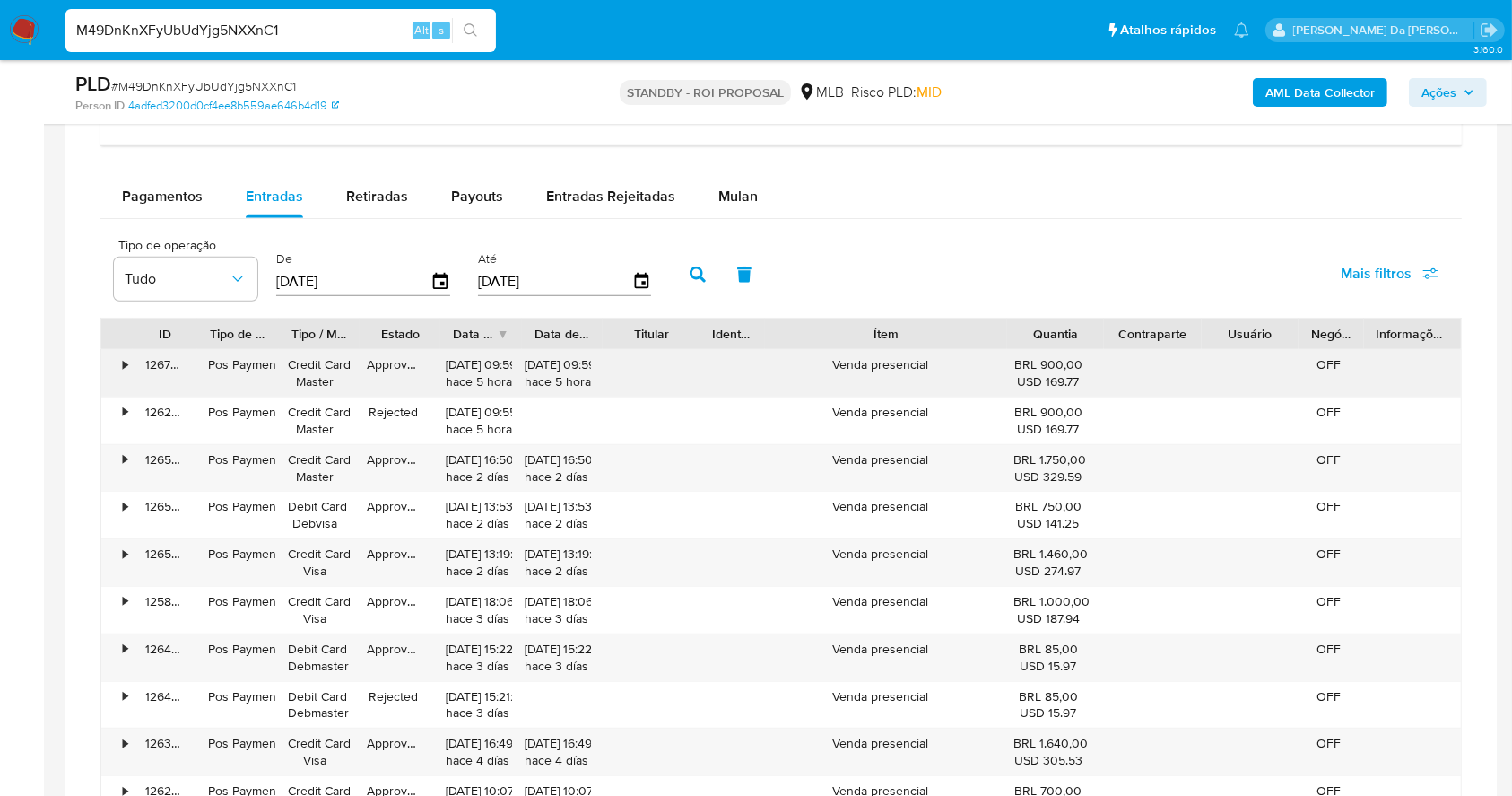
drag, startPoint x: 1028, startPoint y: 345, endPoint x: 1092, endPoint y: 351, distance: 64.3
click at [1092, 351] on div "ID Tipo de operação Tipo / Método Estado Data de criação Data de aprovação Titu…" at bounding box center [781, 571] width 1362 height 506
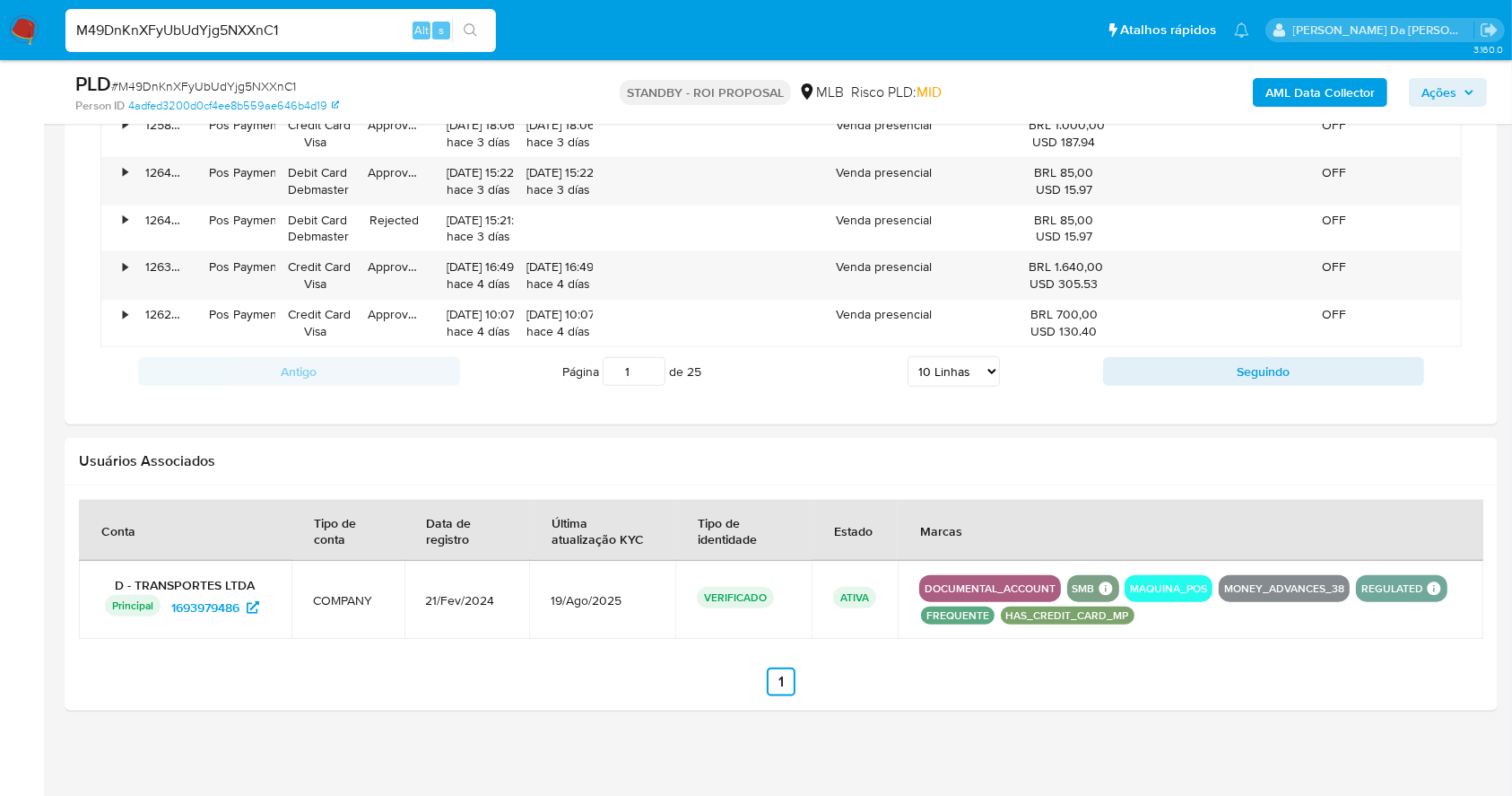
scroll to position [1865, 0]
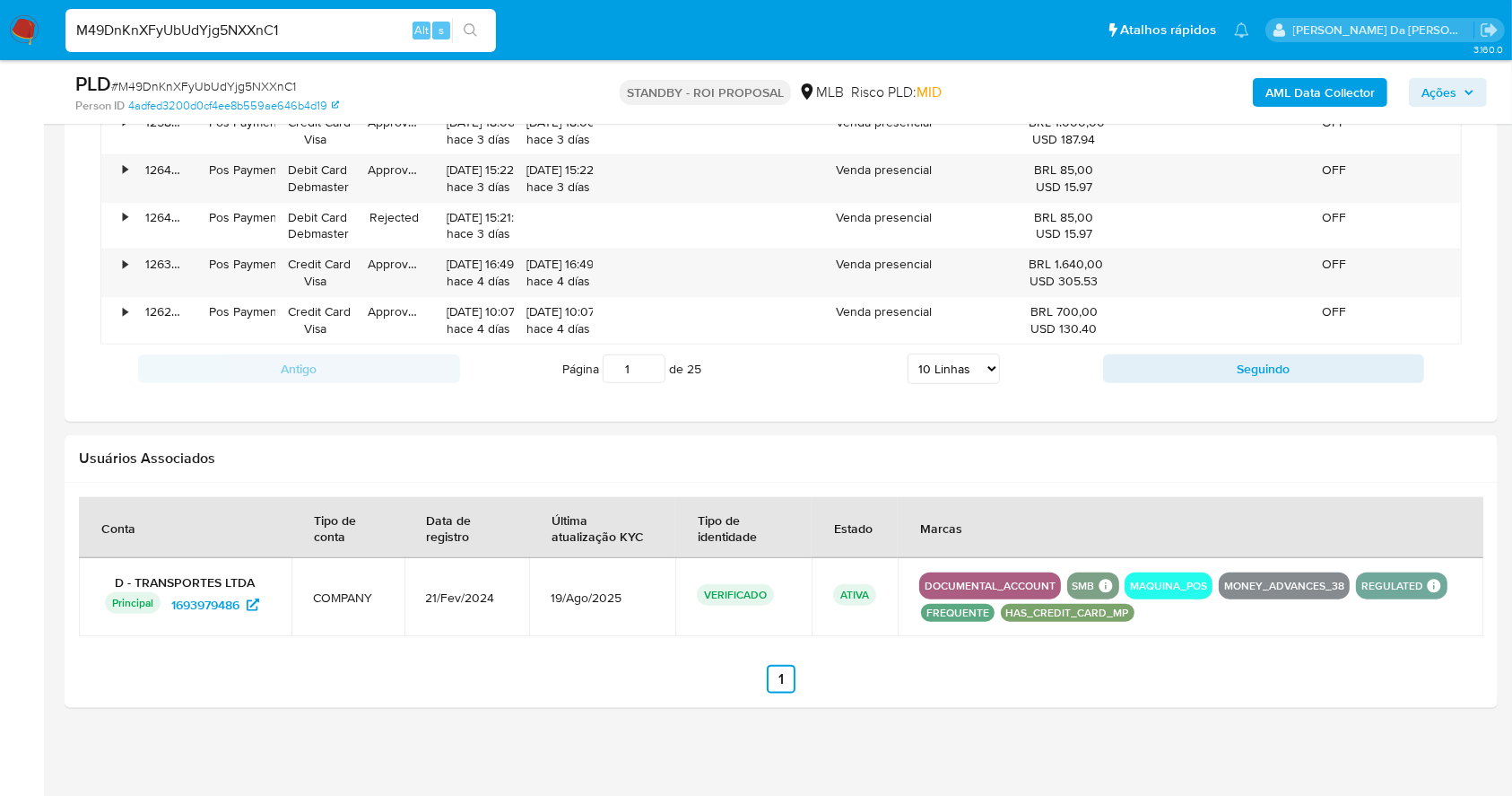
click at [933, 375] on select "5 Linhas 10 Linhas 20 Linhas 25 Linhas 50 Linhas 100 Linhas" at bounding box center [954, 368] width 92 height 30
select select "100"
click at [907, 354] on select "5 Linhas 10 Linhas 20 Linhas 25 Linhas 50 Linhas 100 Linhas" at bounding box center [954, 368] width 92 height 30
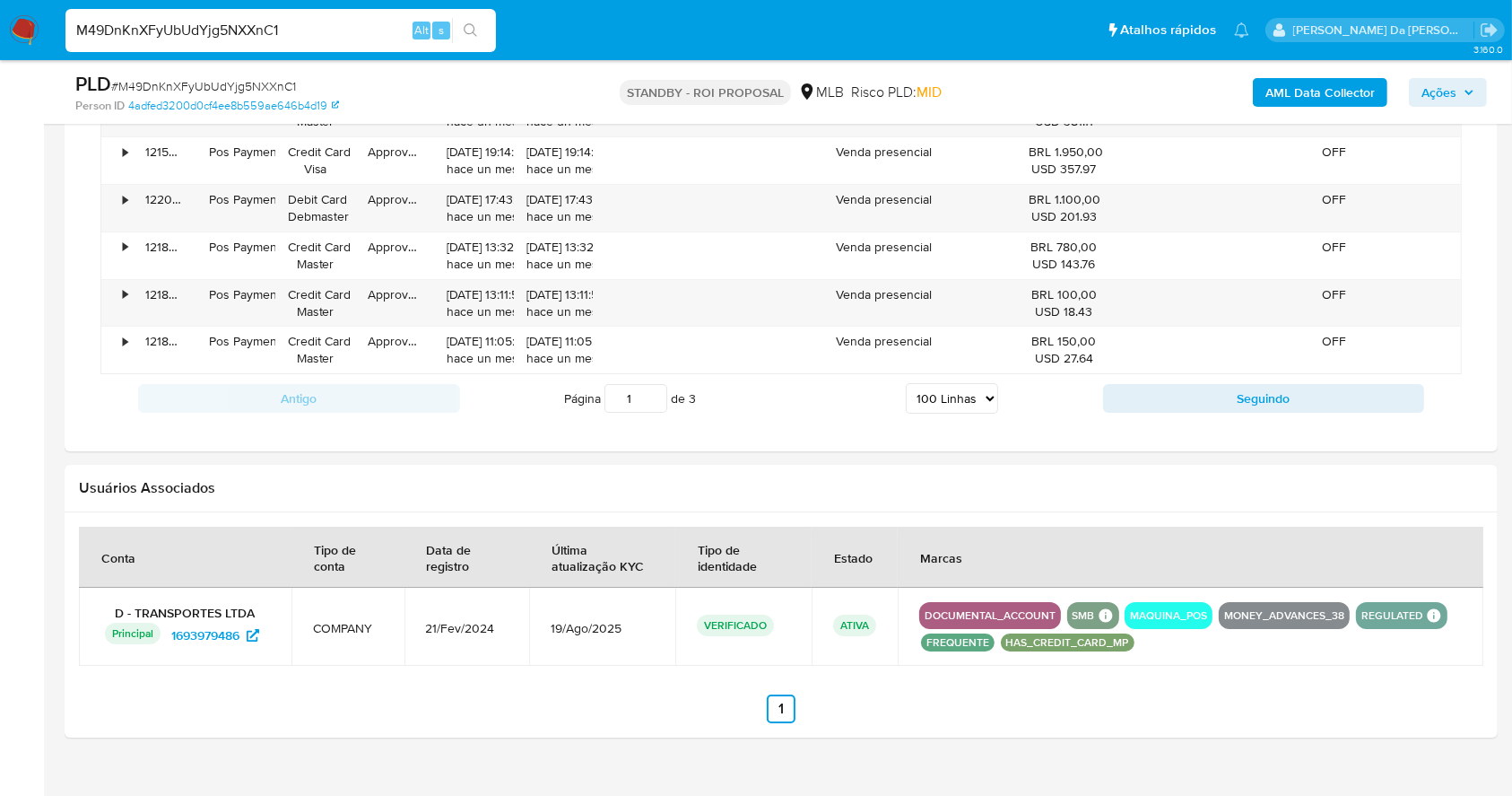
scroll to position [6119, 0]
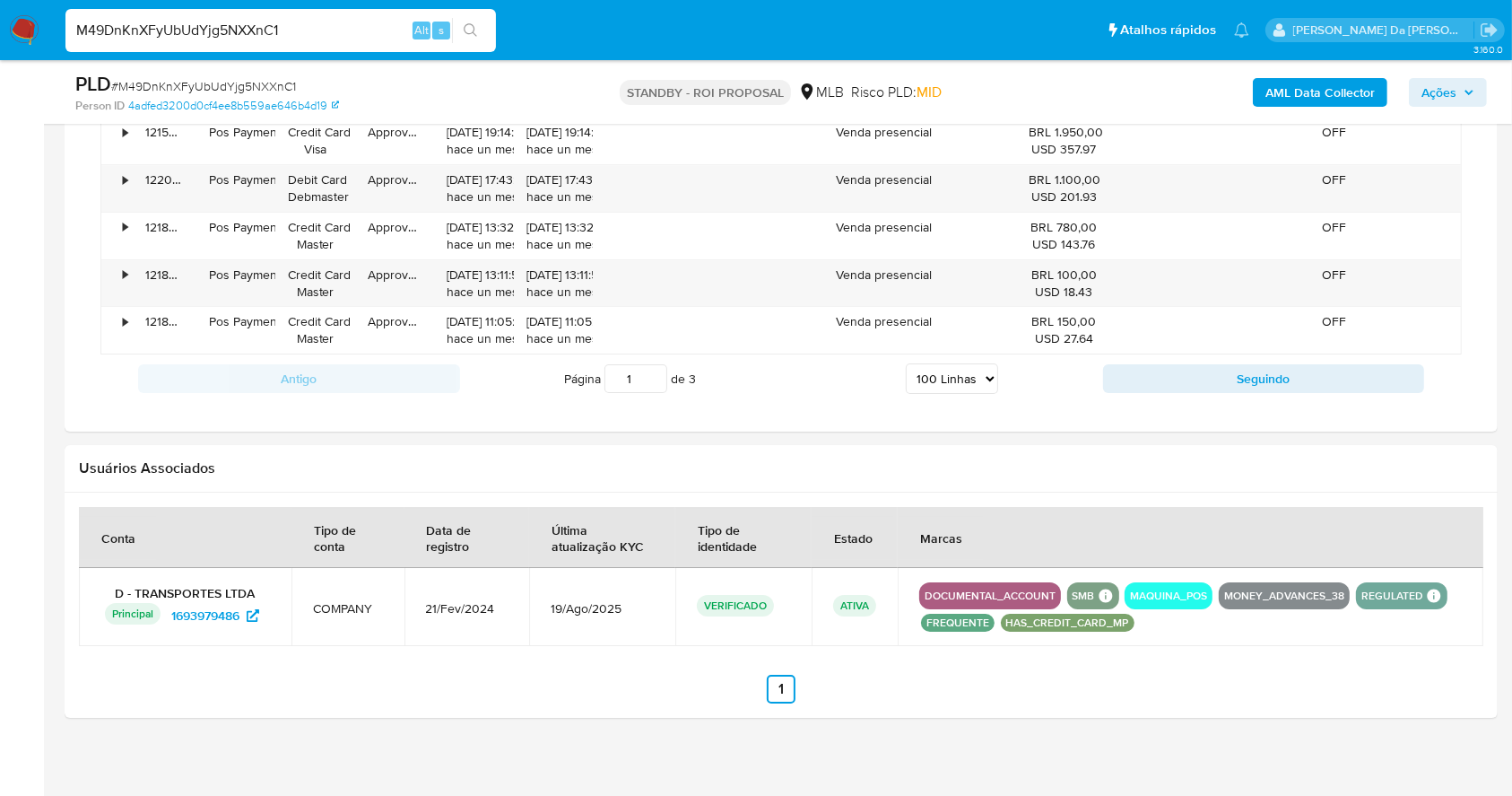
click at [1453, 43] on nav "Pausado Ver notificaciones M49DnKnXFyUbUdYjg5NXXnC1 Alt s Atalhos rápidos Presi…" at bounding box center [756, 30] width 1512 height 60
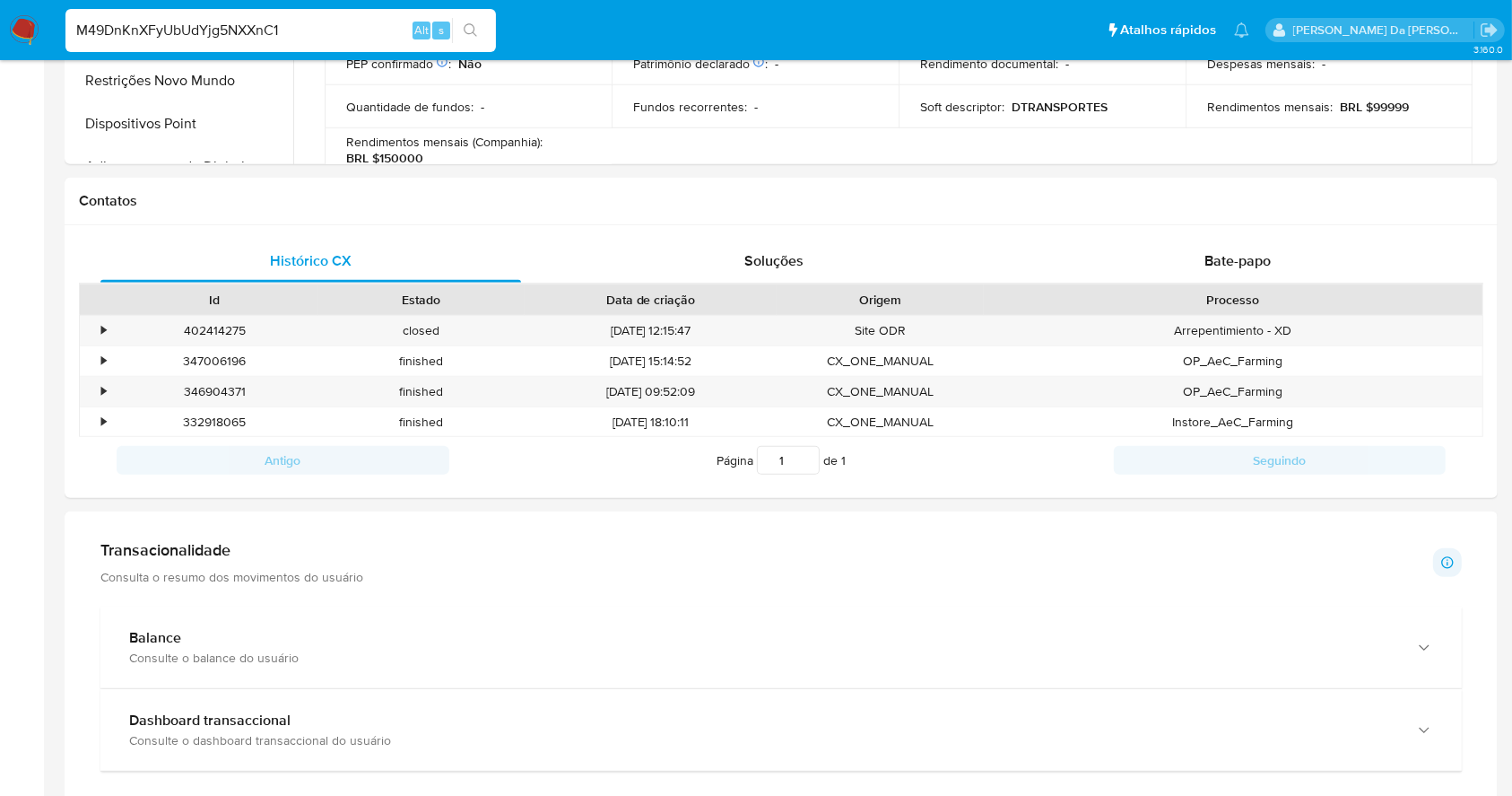
scroll to position [0, 0]
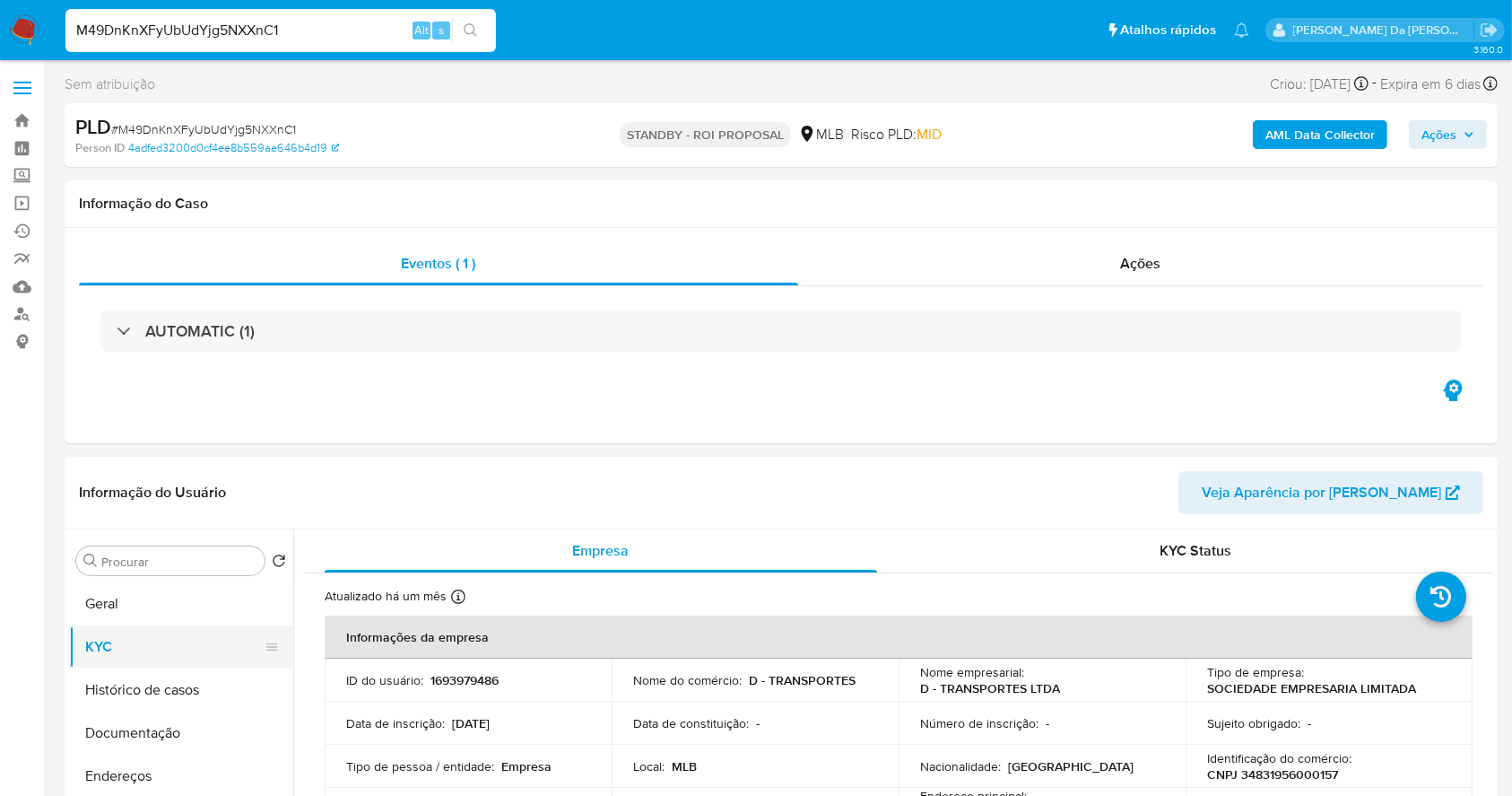
click at [159, 647] on button "KYC" at bounding box center [174, 646] width 210 height 43
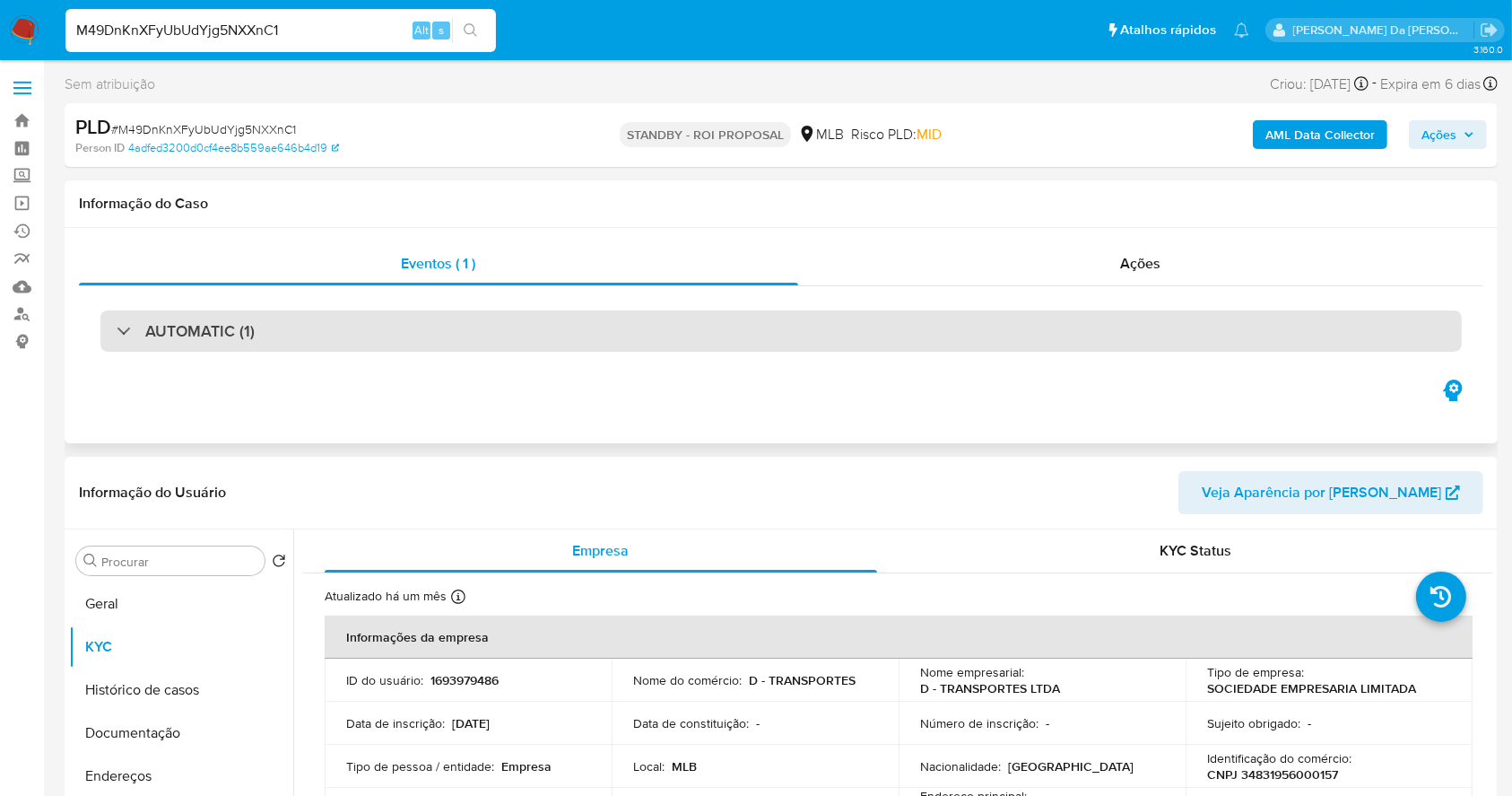
click at [216, 322] on h3 "AUTOMATIC (1)" at bounding box center [199, 331] width 110 height 19
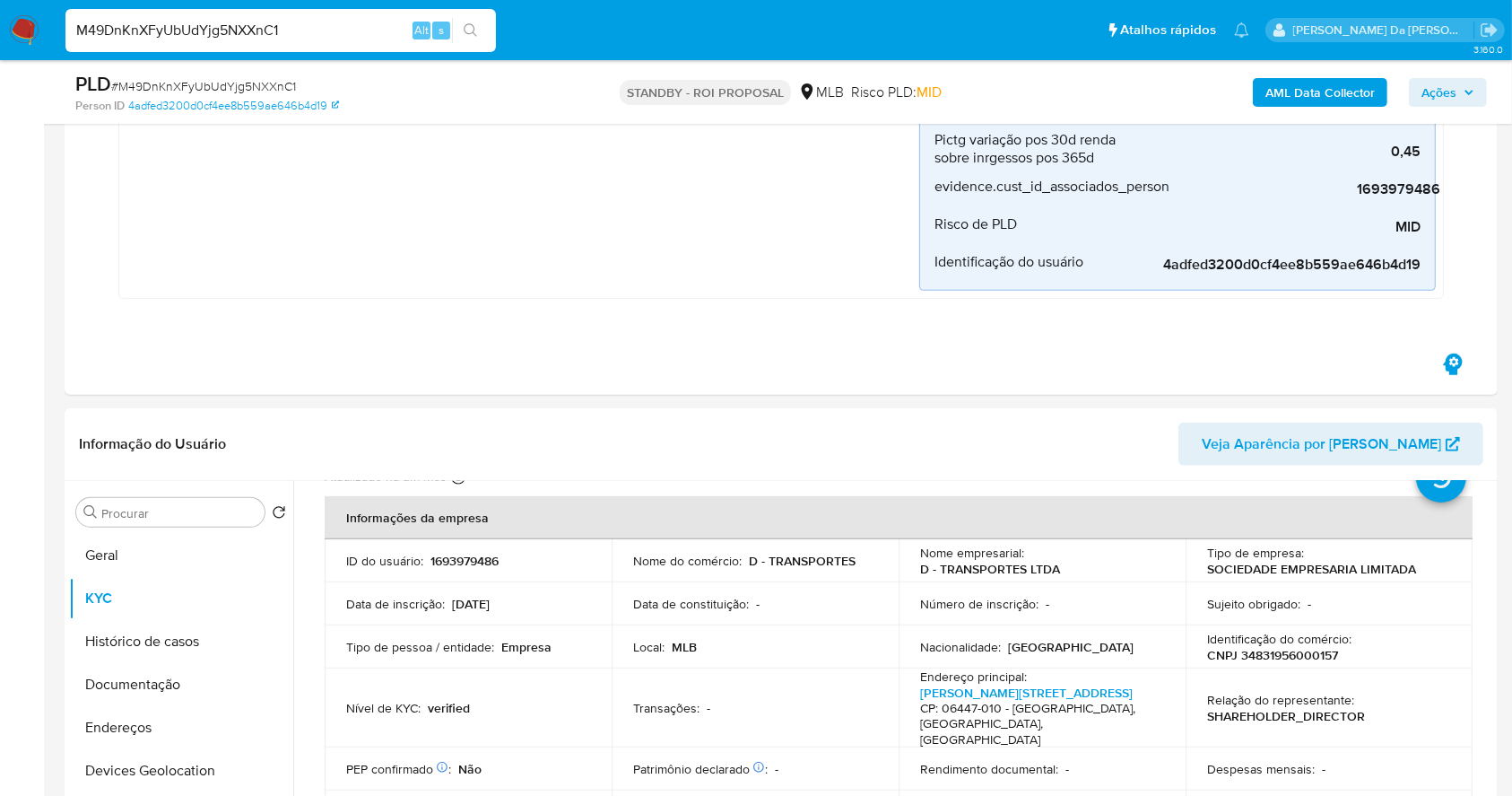
scroll to position [119, 0]
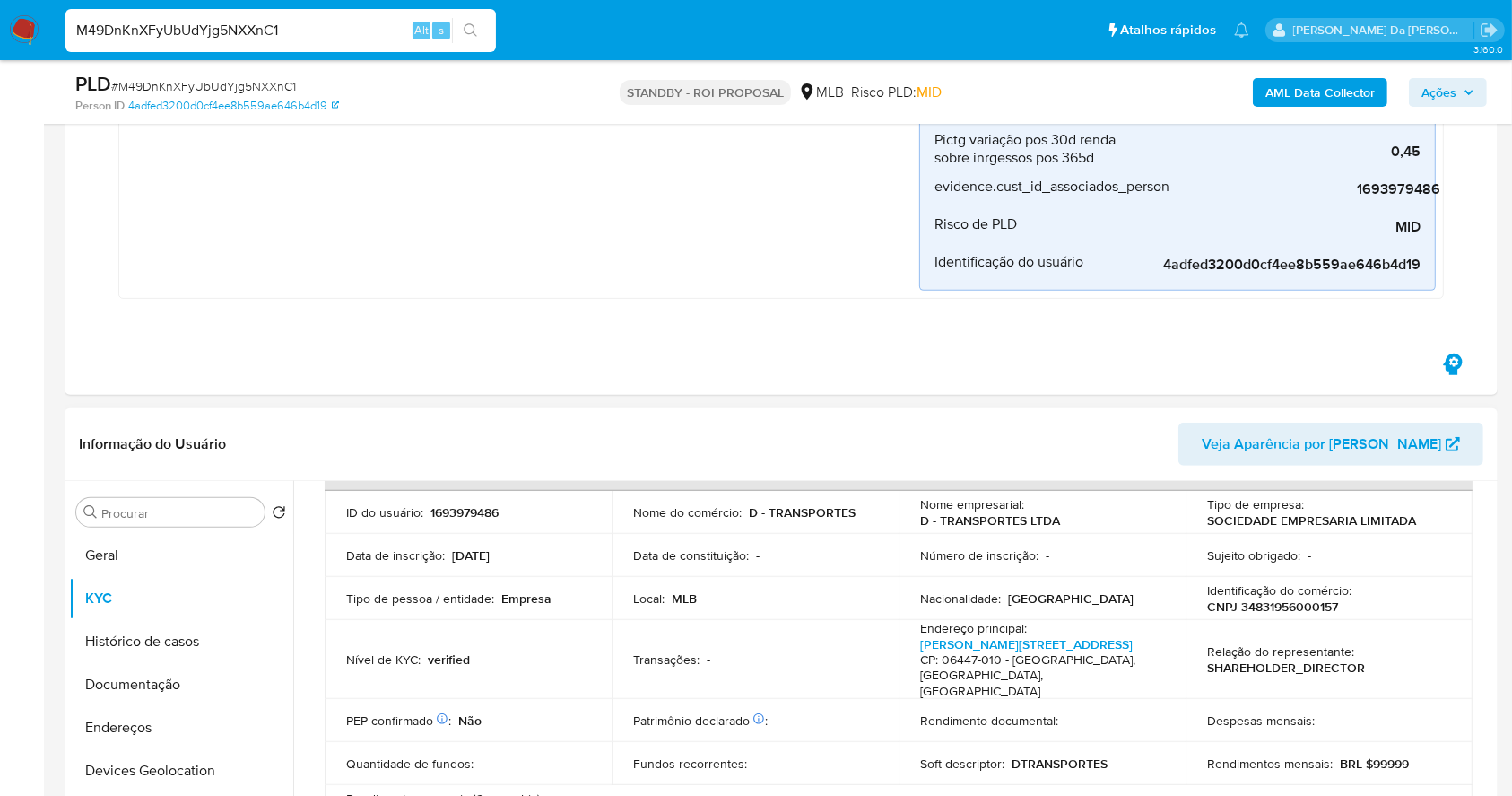
click at [855, 577] on td "Local : MLB" at bounding box center [755, 598] width 287 height 43
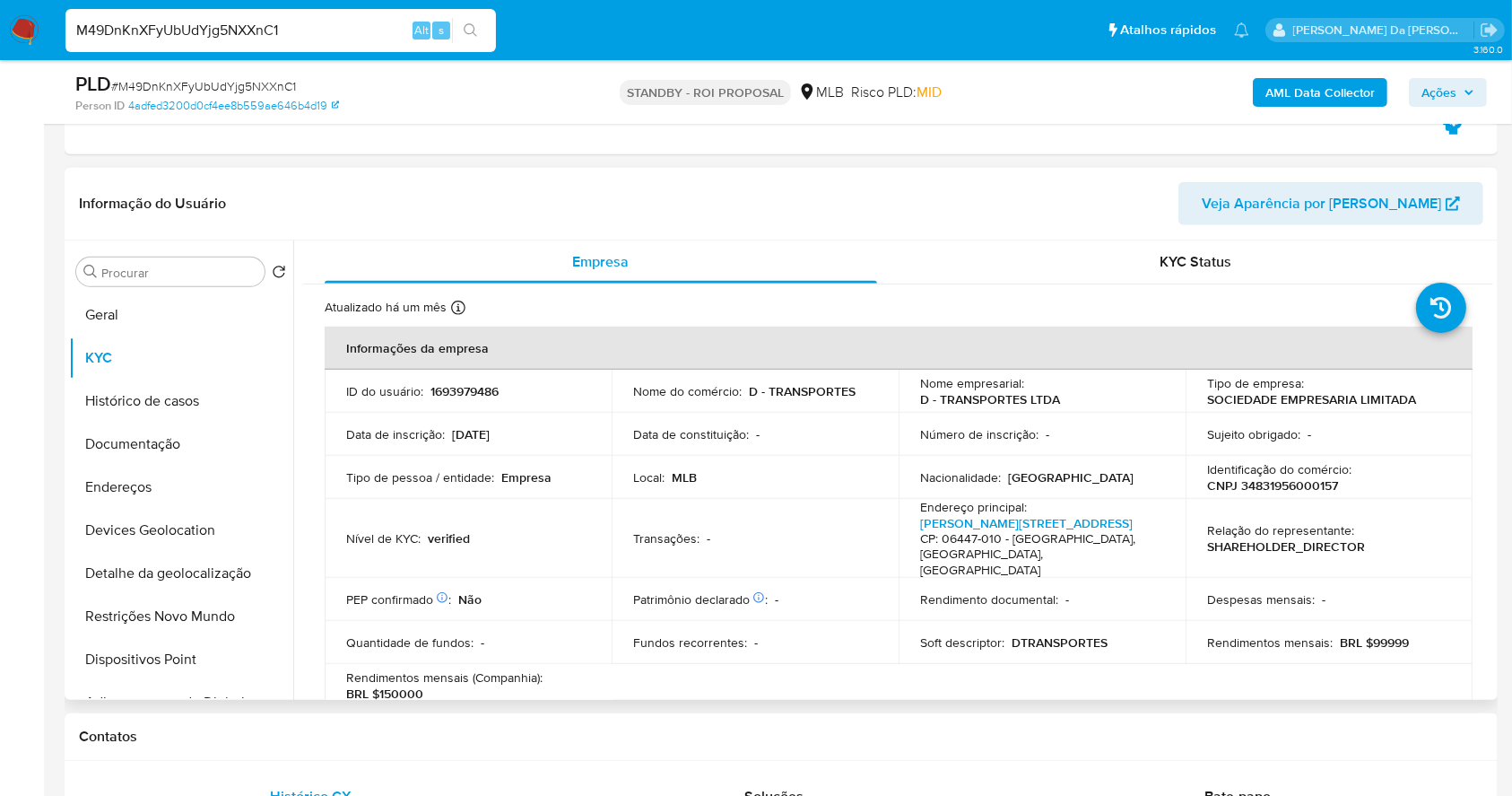
scroll to position [957, 0]
click at [746, 430] on p "Data de constituição :" at bounding box center [690, 436] width 115 height 16
drag, startPoint x: 746, startPoint y: 430, endPoint x: 793, endPoint y: 441, distance: 48.3
click at [793, 441] on div "Data de constituição : -" at bounding box center [755, 436] width 244 height 16
click at [363, 17] on div "M49DnKnXFyUbUdYjg5NXXnC1 Alt s" at bounding box center [281, 30] width 430 height 43
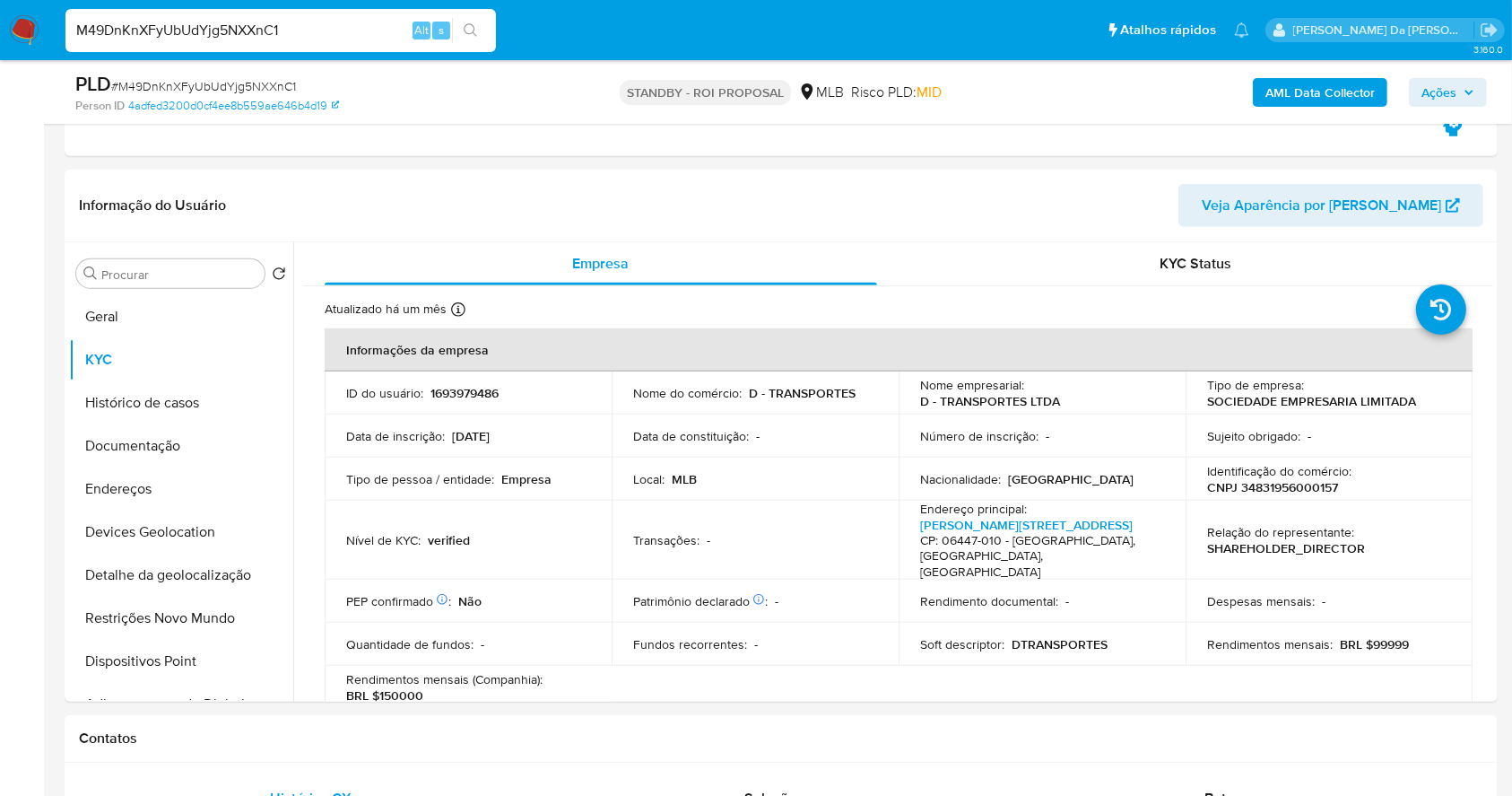
click at [358, 30] on input "M49DnKnXFyUbUdYjg5NXXnC1" at bounding box center [281, 30] width 430 height 23
paste input "rlltKHGwCCLYptETgvRP4jrQ"
type input "rlltKHGwCCLYptETgvRP4jrQ"
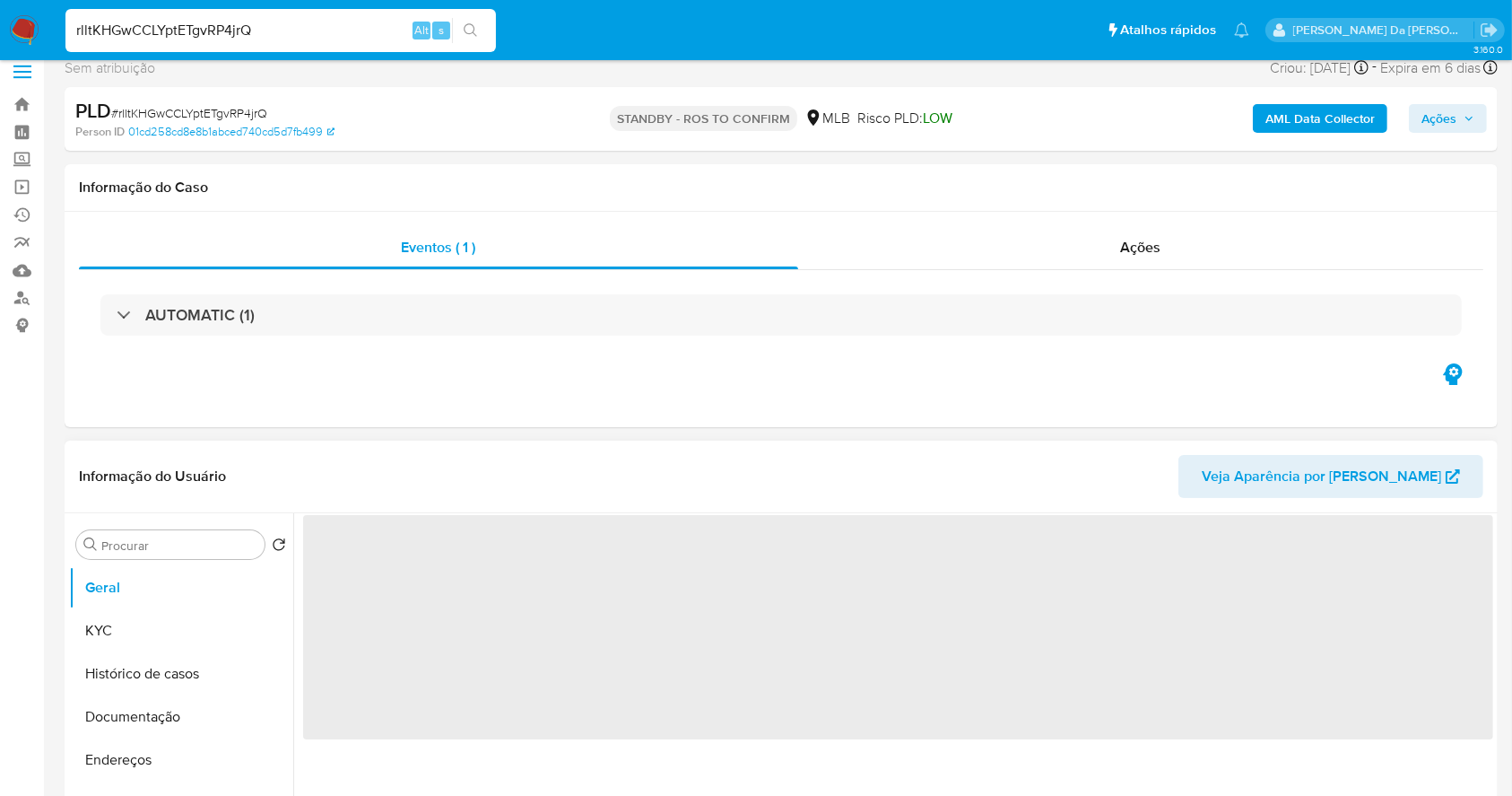
scroll to position [108, 0]
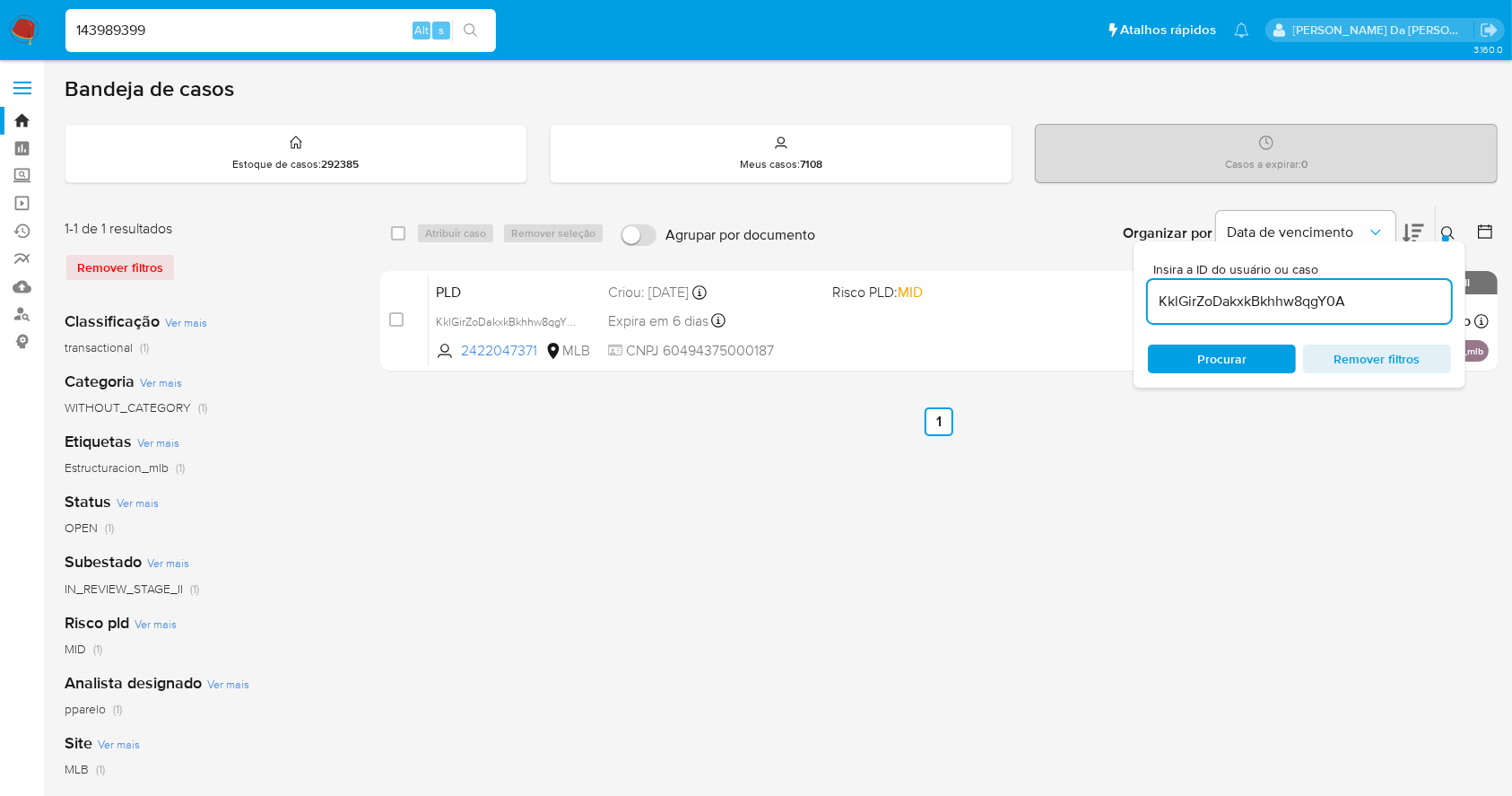
type input "143989399"
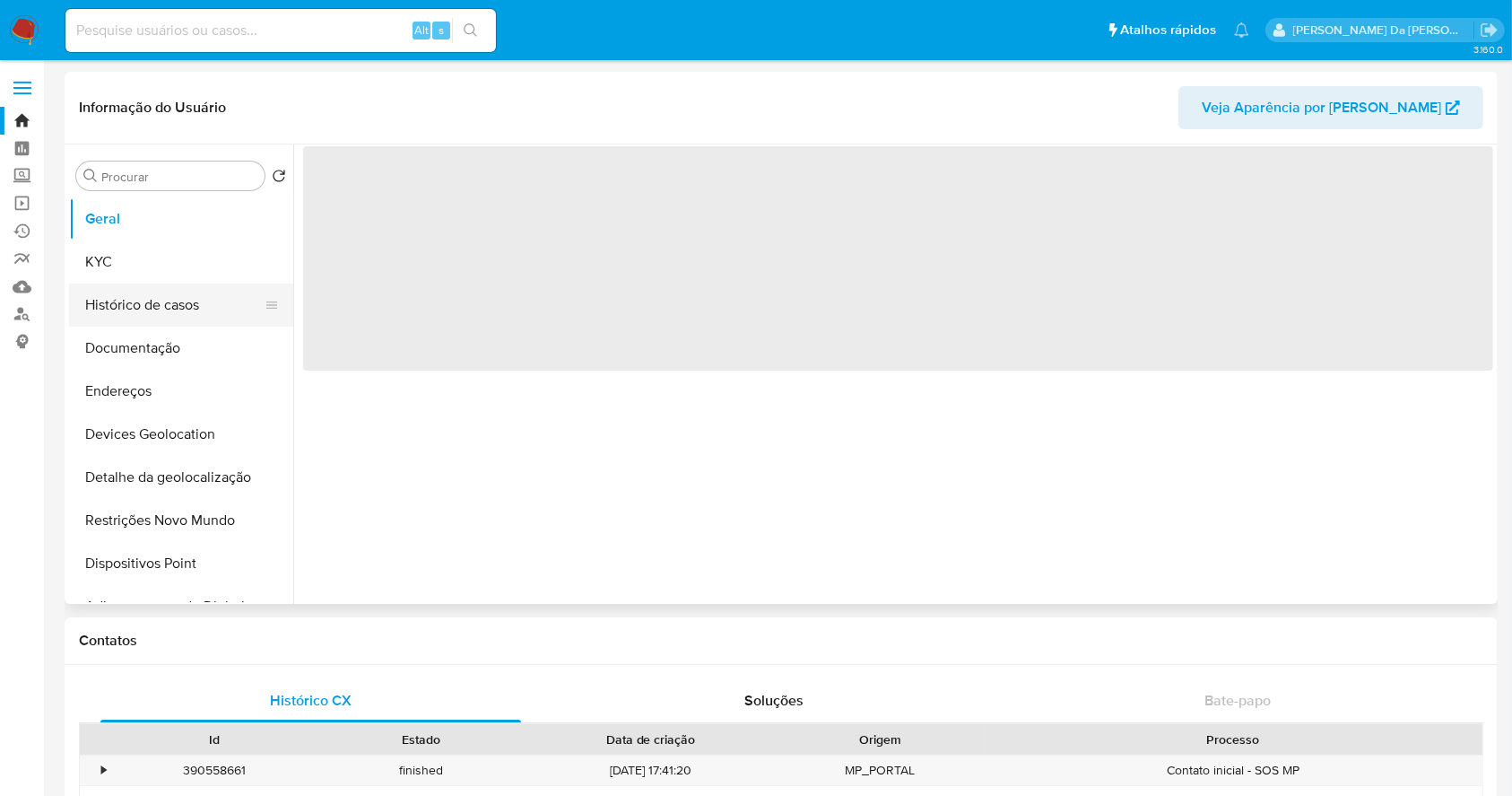
click at [189, 300] on button "Histórico de casos" at bounding box center [174, 305] width 210 height 43
select select "10"
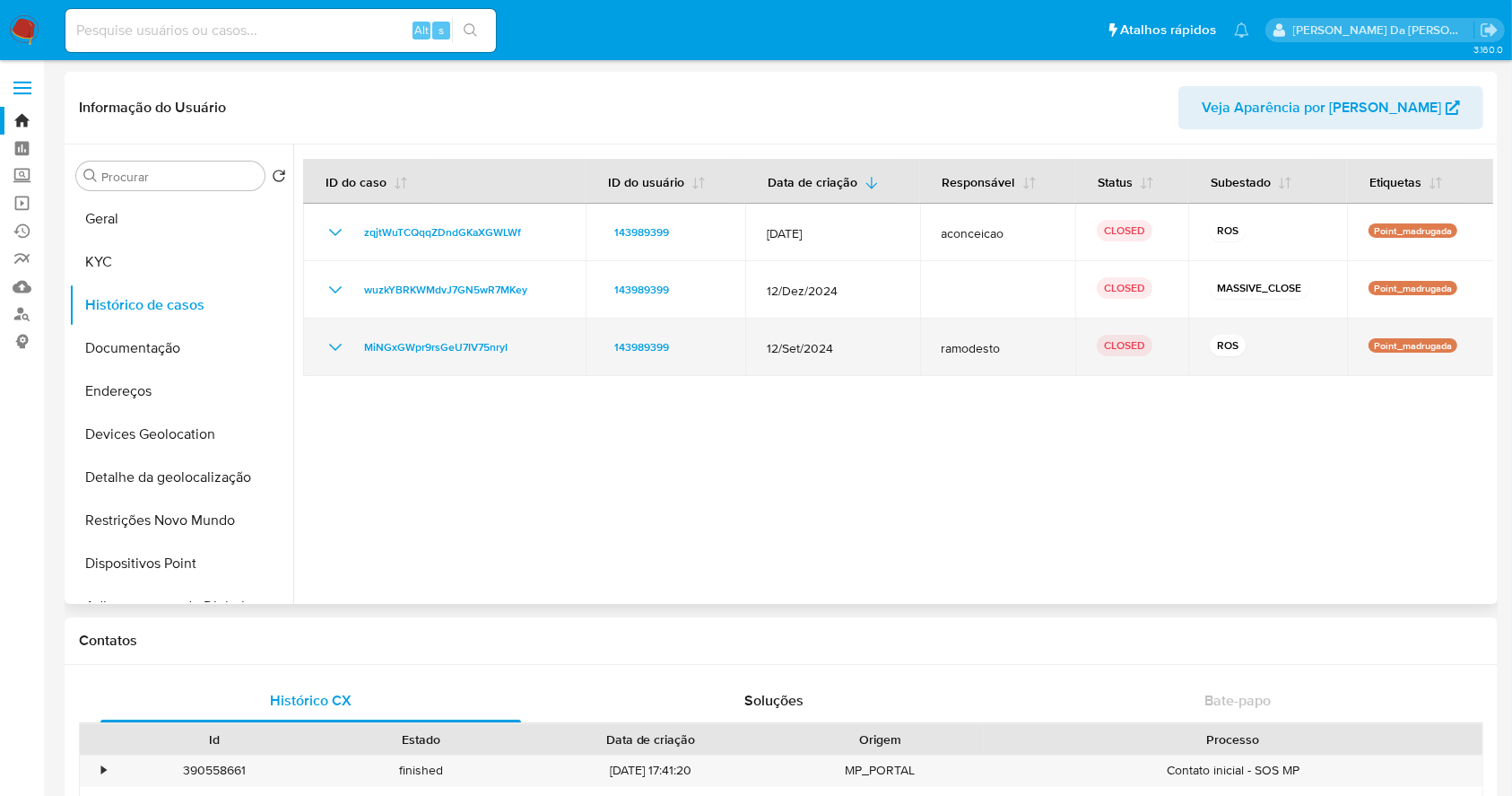
click at [342, 344] on icon "Mostrar/Ocultar" at bounding box center [335, 346] width 21 height 21
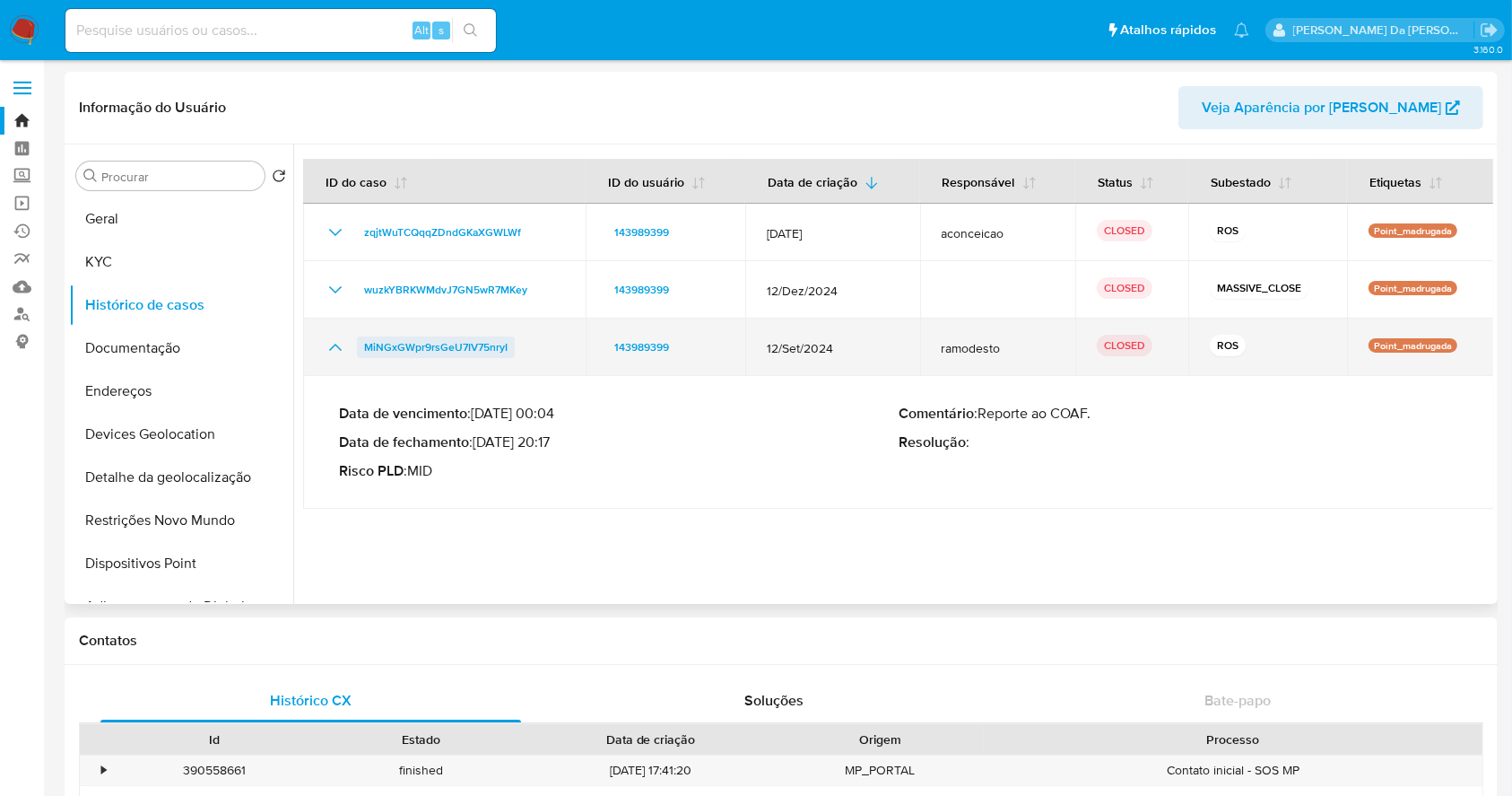
click at [488, 341] on span "MiNGxGWpr9rsGeU7IV75nryI" at bounding box center [436, 346] width 143 height 21
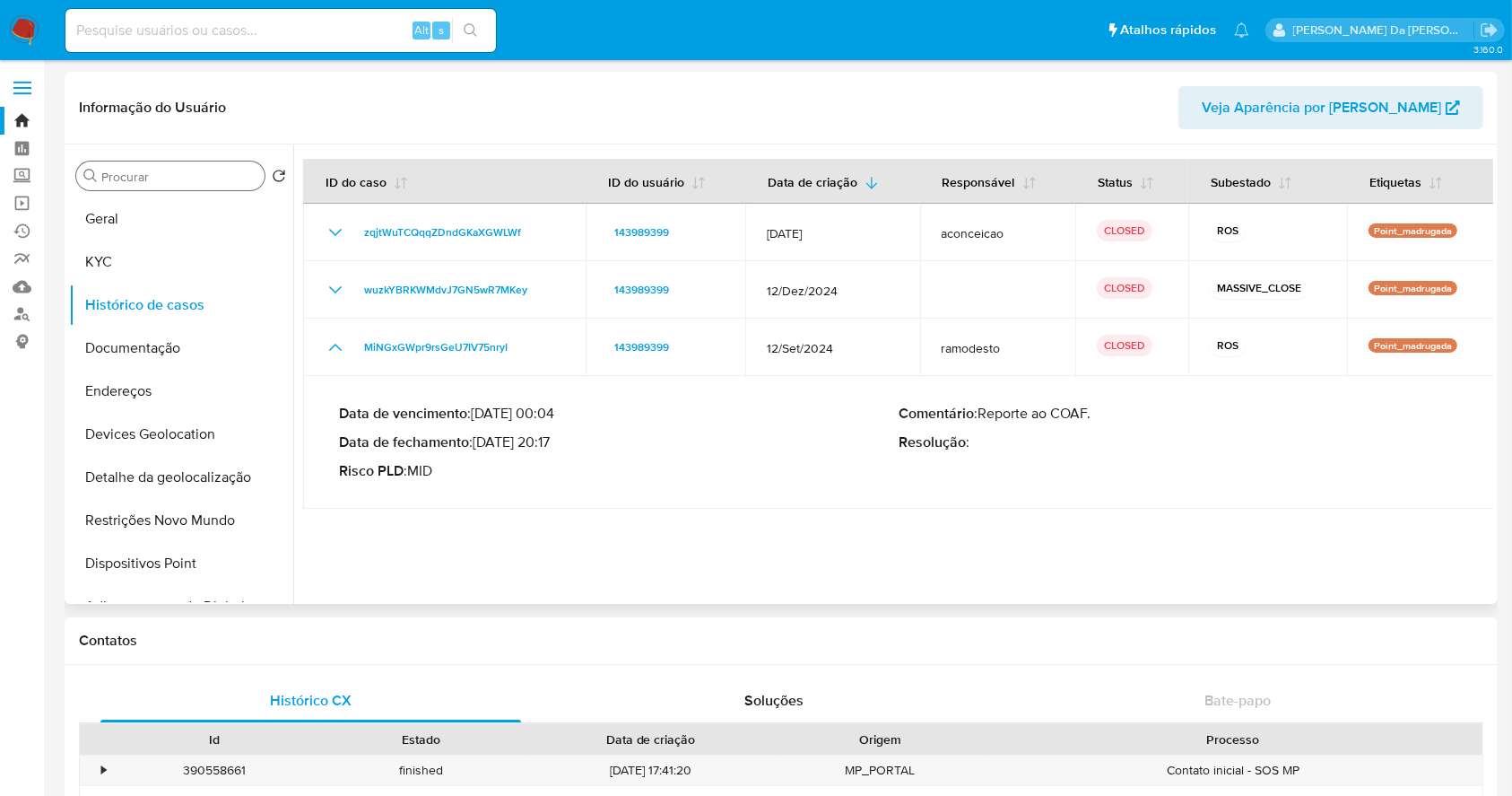
click at [195, 178] on input "Procurar" at bounding box center [179, 176] width 156 height 16
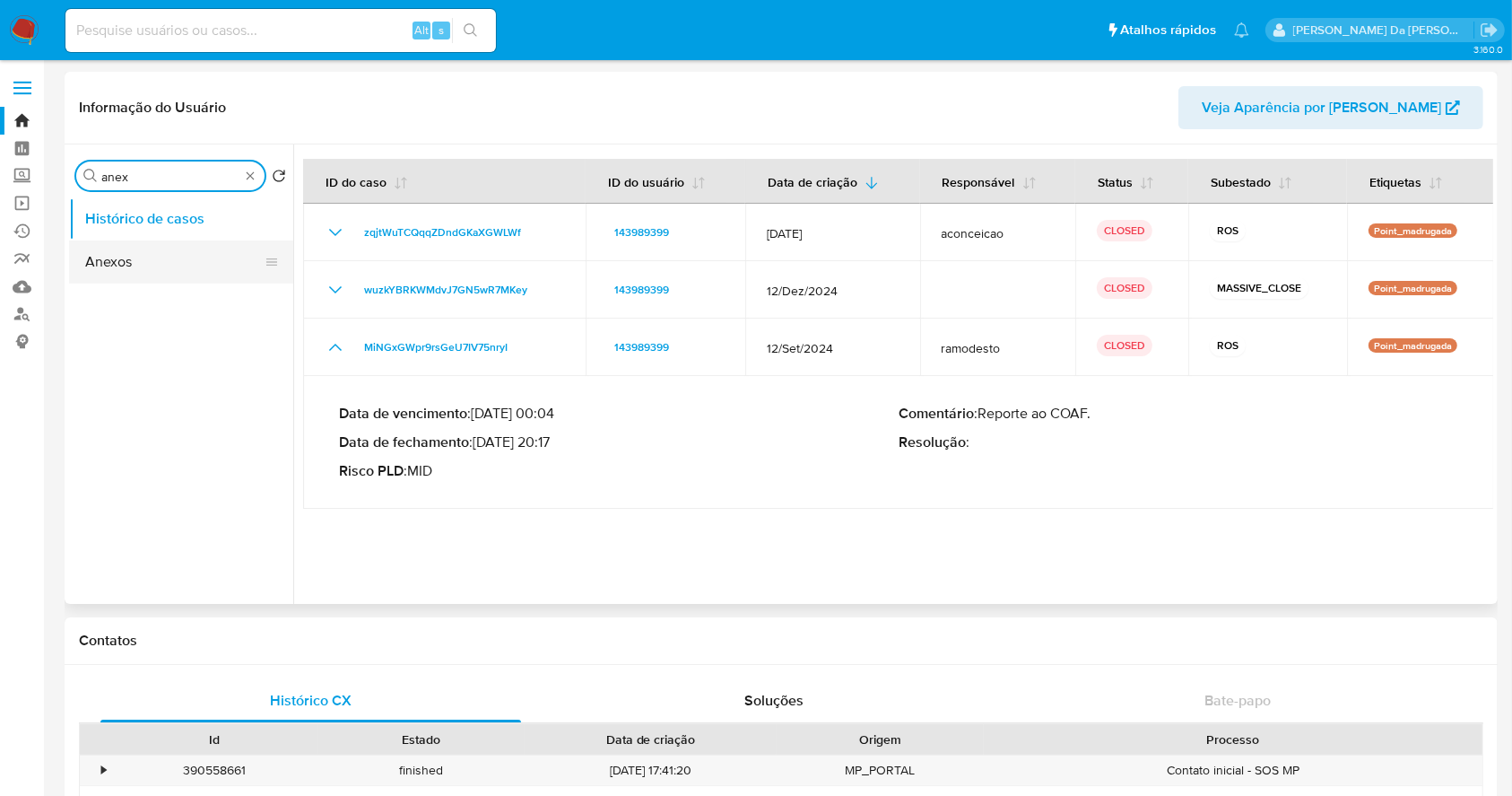
type input "anex"
click at [150, 262] on button "Anexos" at bounding box center [174, 261] width 210 height 43
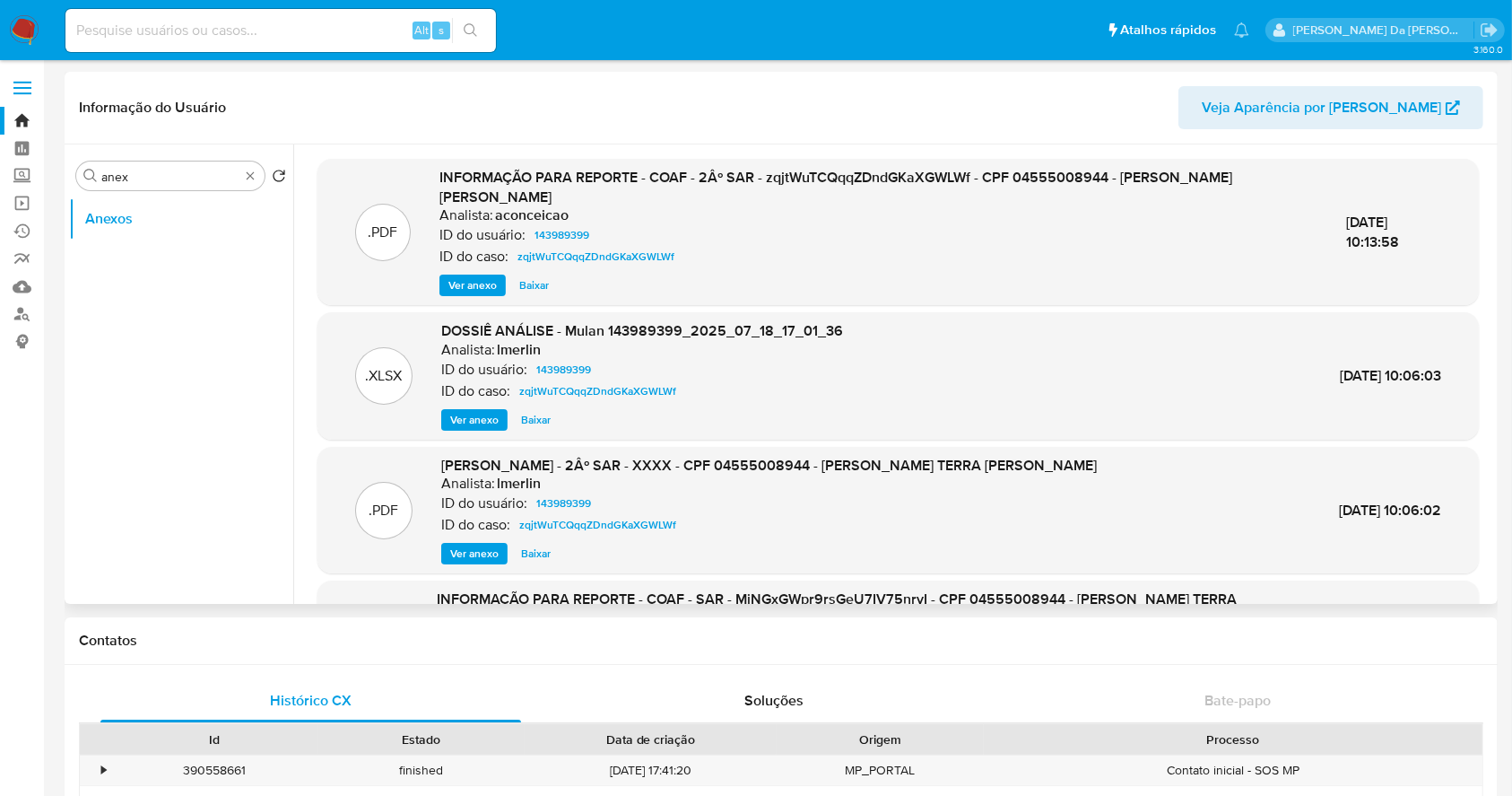
click at [483, 281] on span "Ver anexo" at bounding box center [473, 284] width 48 height 18
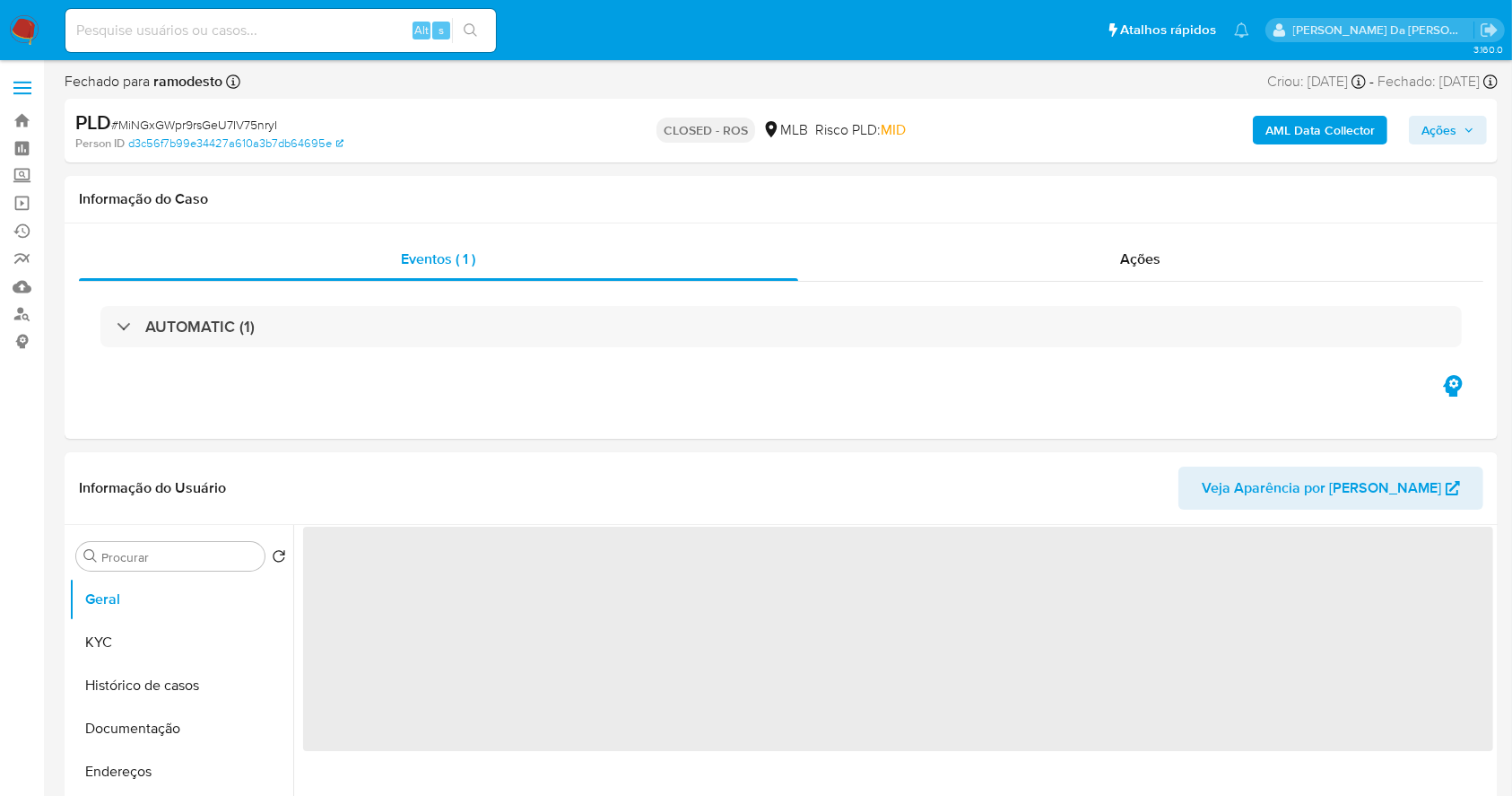
select select "10"
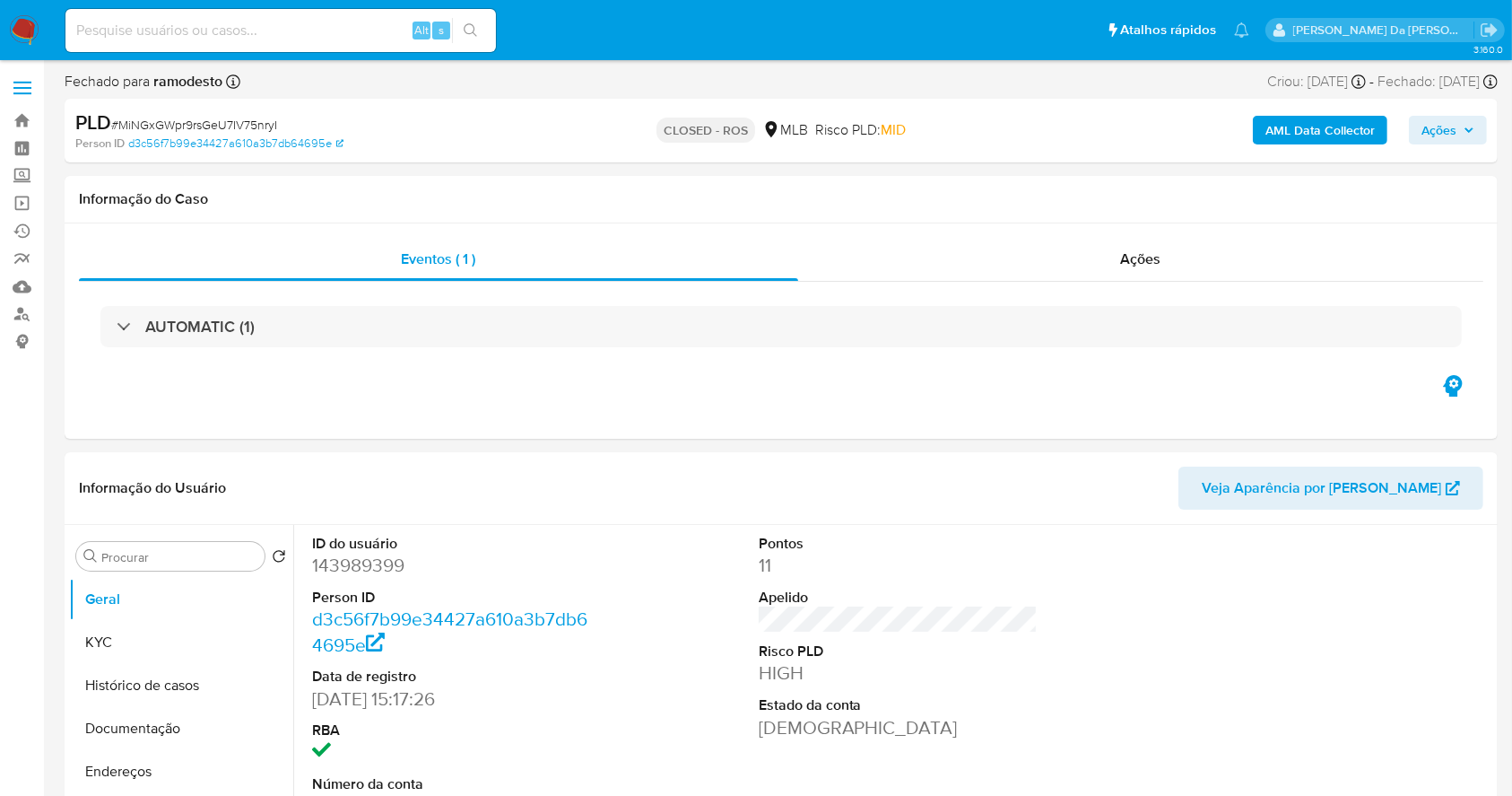
click at [30, 23] on img at bounding box center [24, 30] width 30 height 30
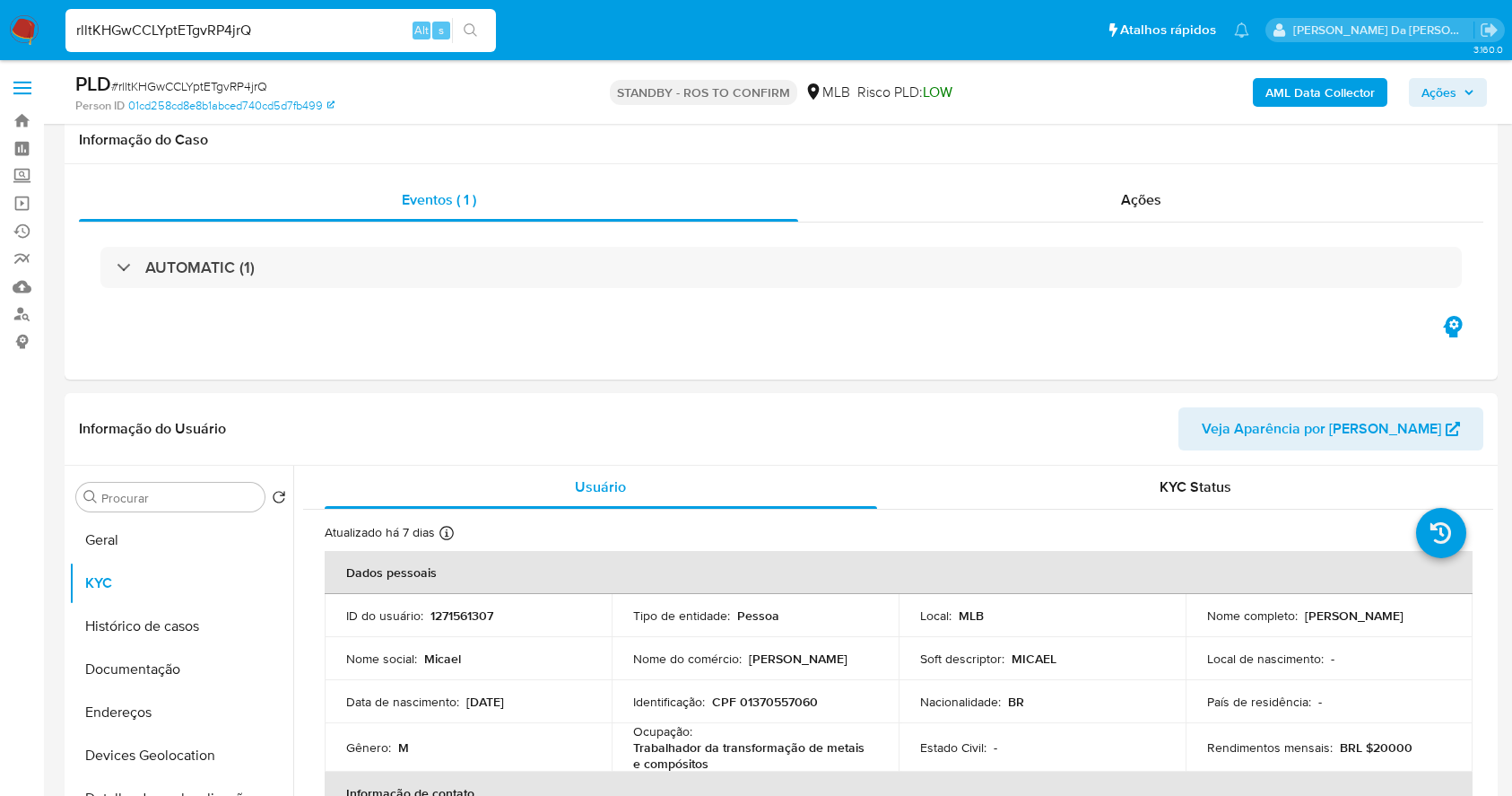
select select "10"
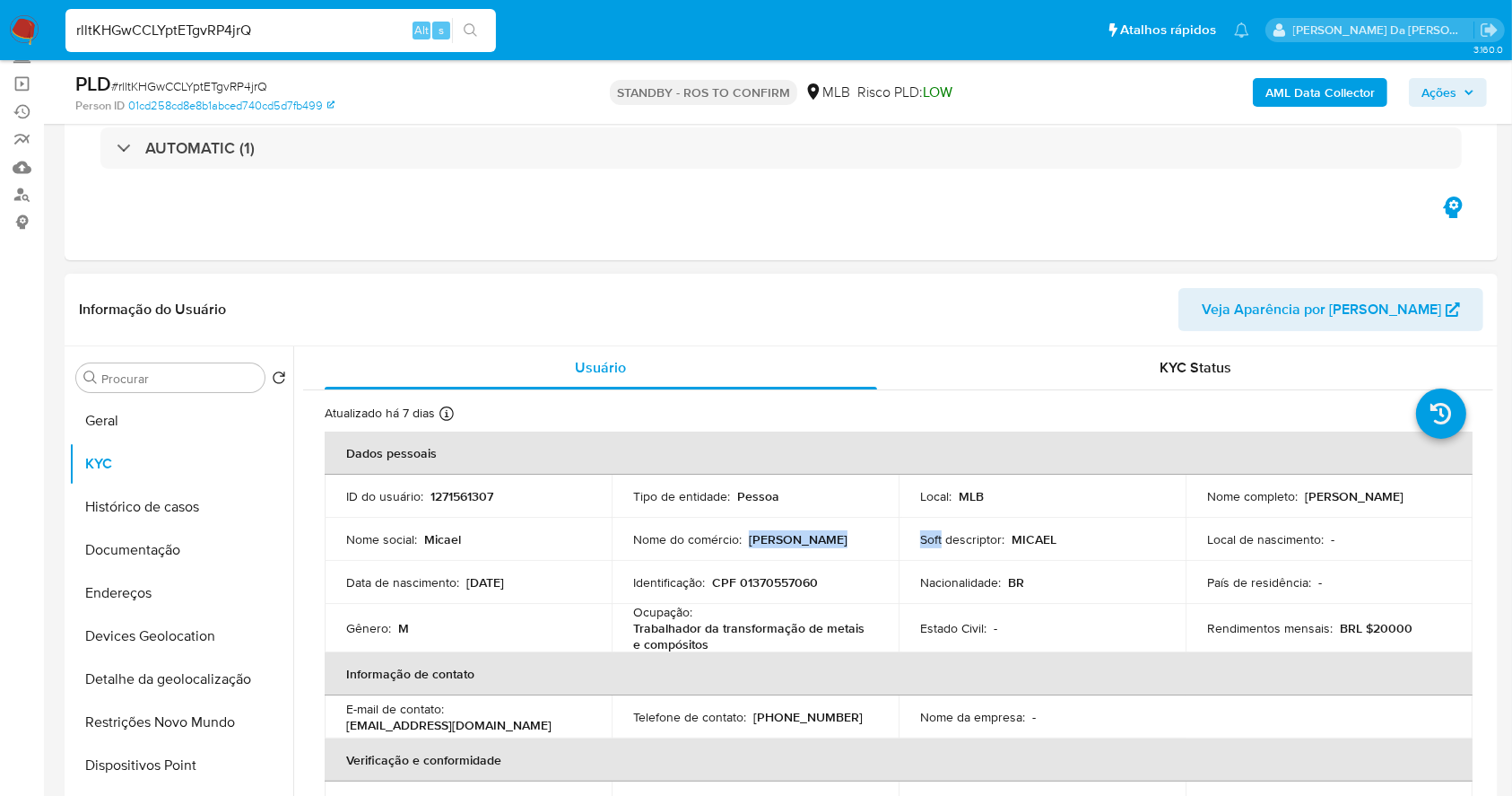
click at [899, 547] on tr "Nome social : [PERSON_NAME] Nome do comércio : [PERSON_NAME] Soft descriptor : …" at bounding box center [899, 539] width 1148 height 43
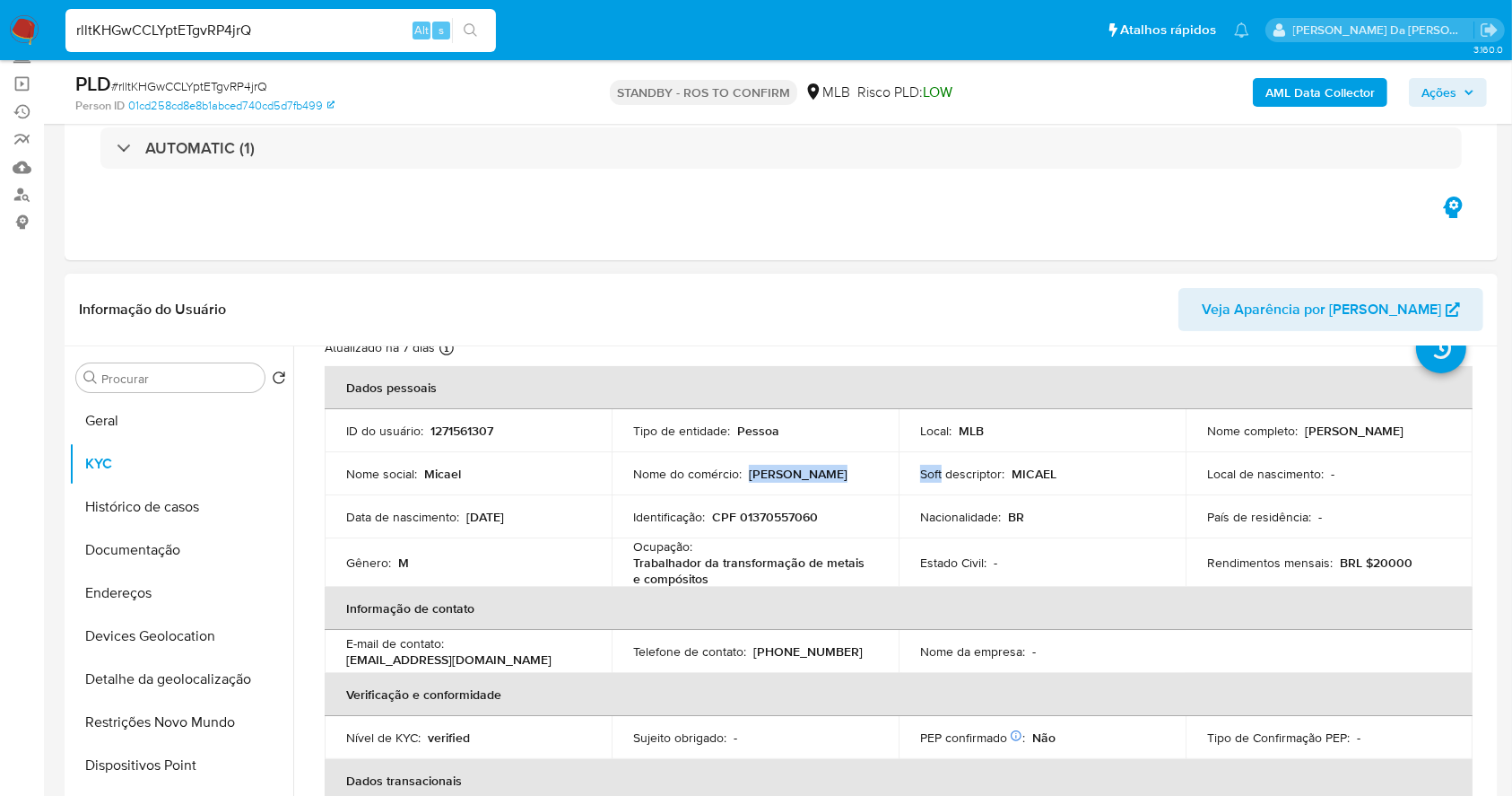
scroll to position [0, 0]
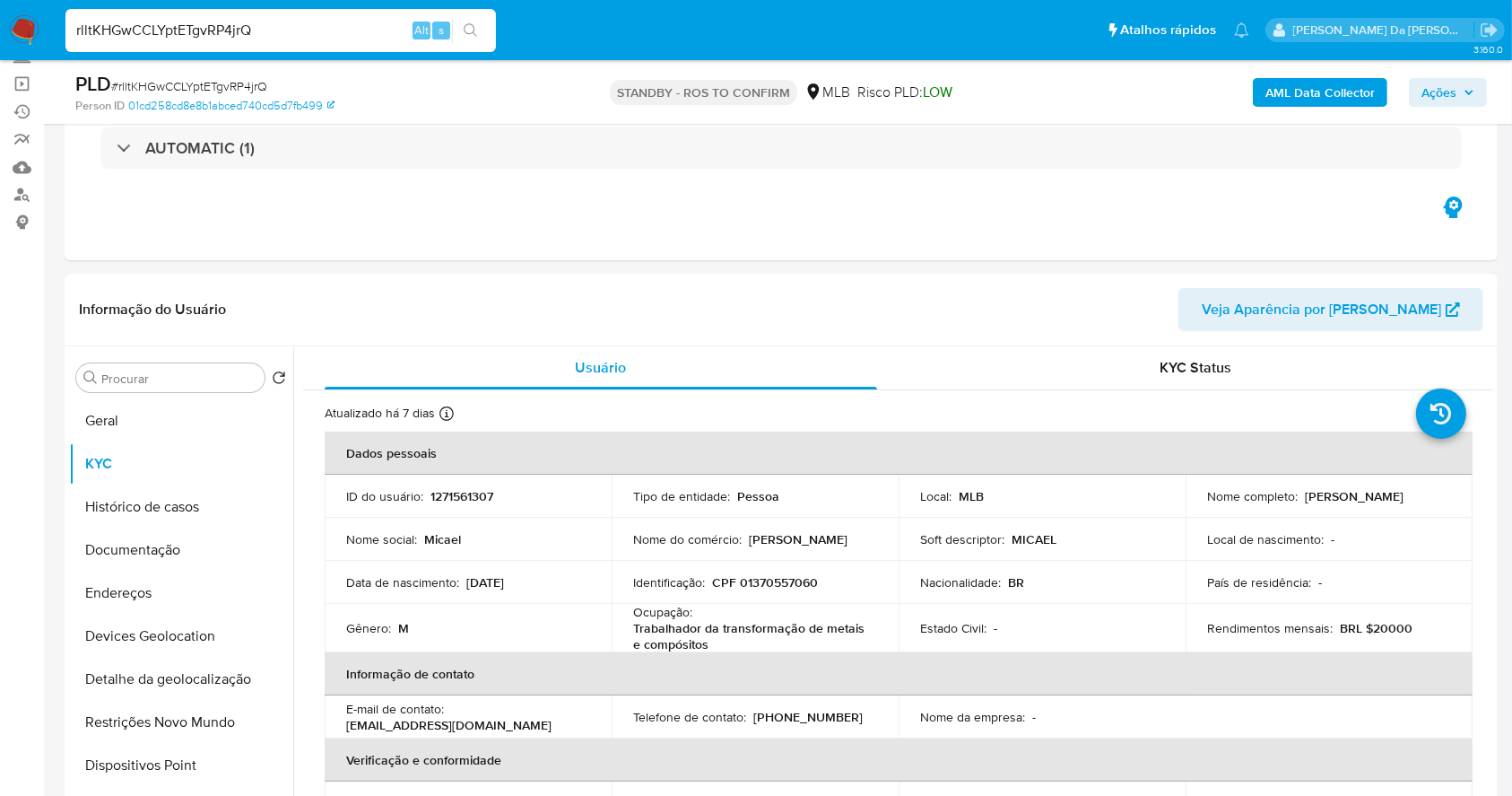
click at [250, 35] on input "rlltKHGwCCLYptETgvRP4jrQ" at bounding box center [281, 30] width 430 height 23
click at [251, 34] on input "rlltKHGwCCLYptETgvRP4jrQ" at bounding box center [281, 30] width 430 height 23
paste input "I9lqF0MBcFnVFcspHT5jv9QF"
type input "I9lqF0MBcFnVFcspHT5jv9QF"
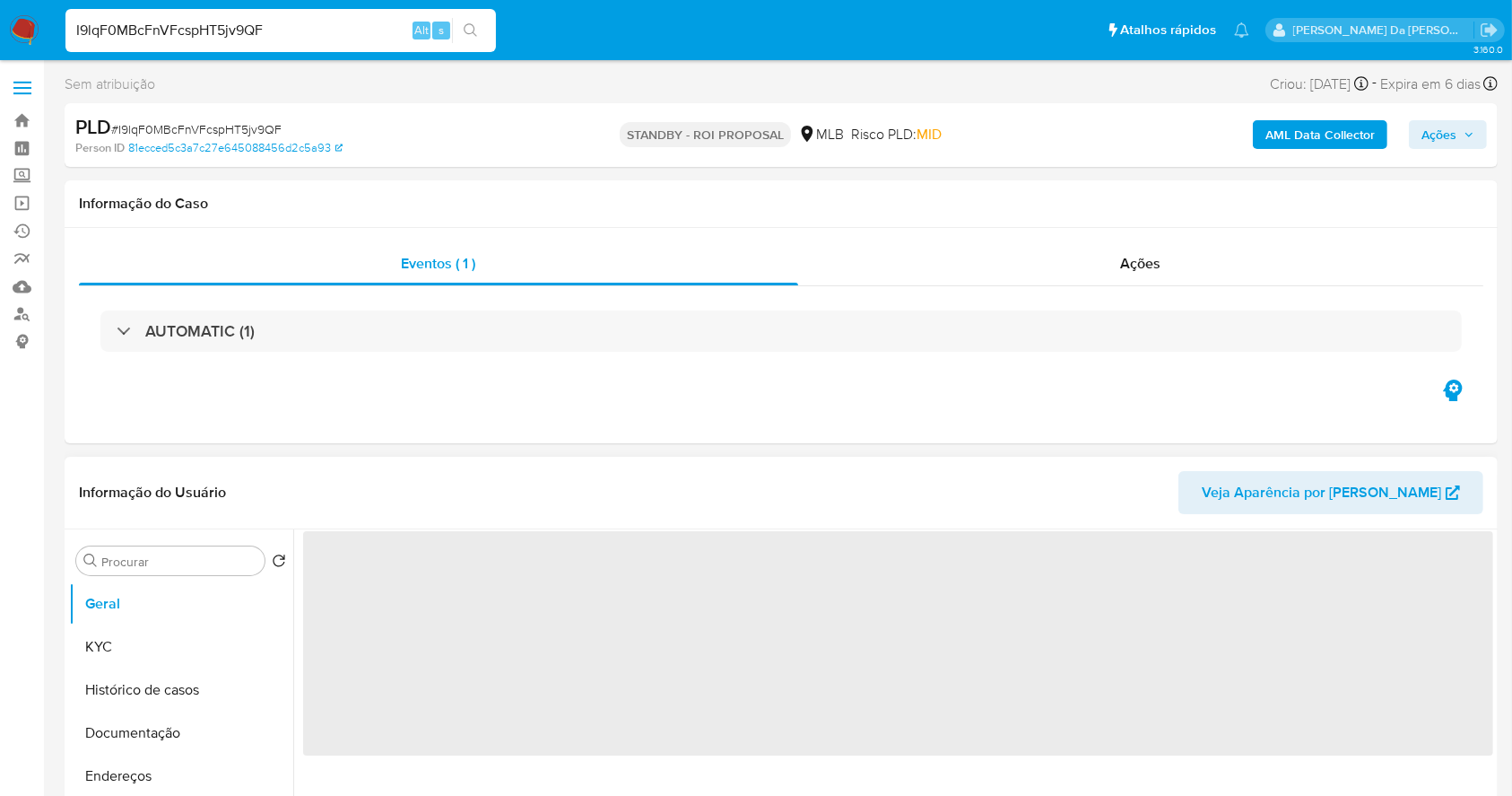
select select "10"
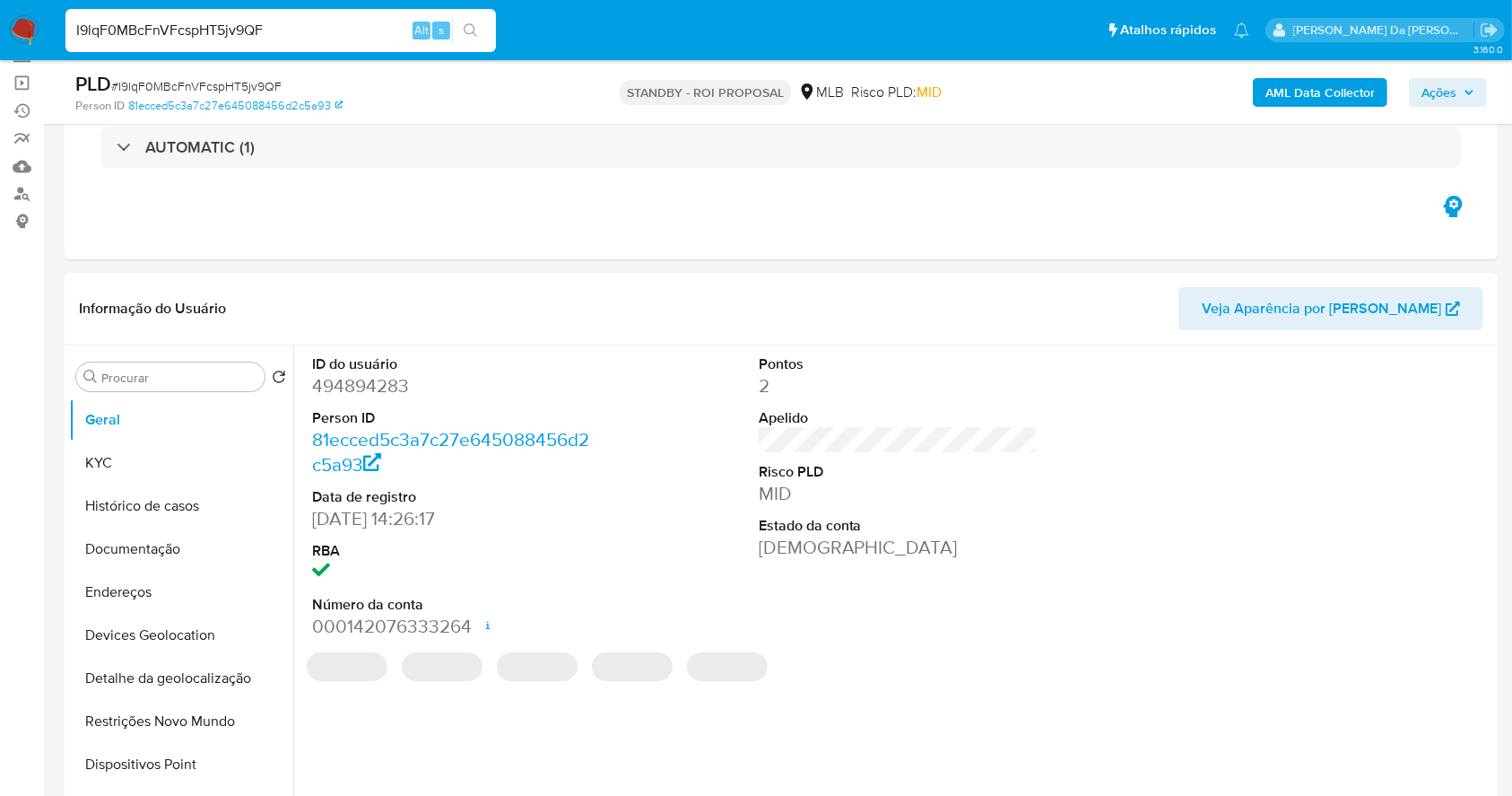
scroll to position [238, 0]
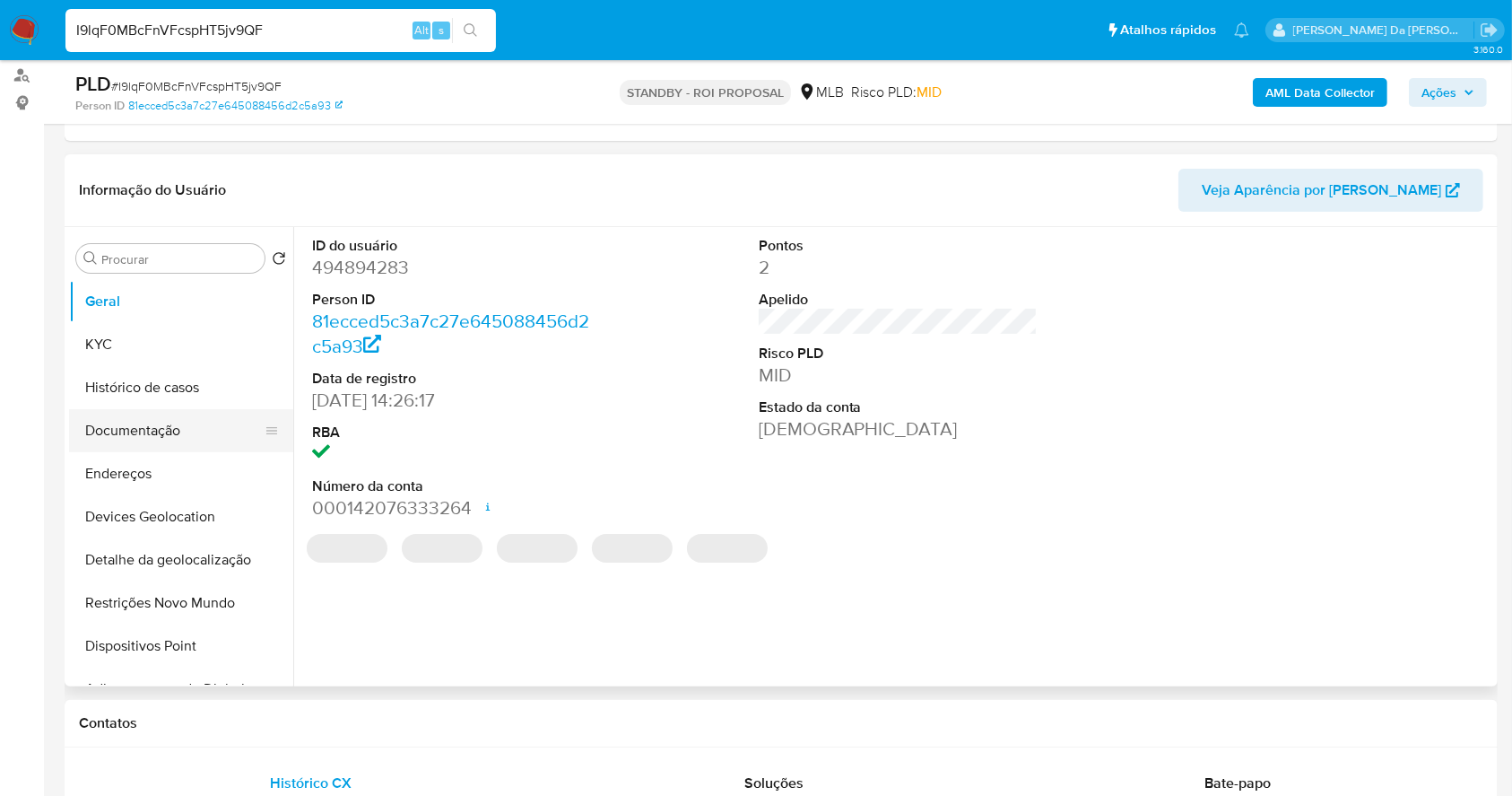
click at [163, 432] on button "Documentação" at bounding box center [174, 430] width 210 height 43
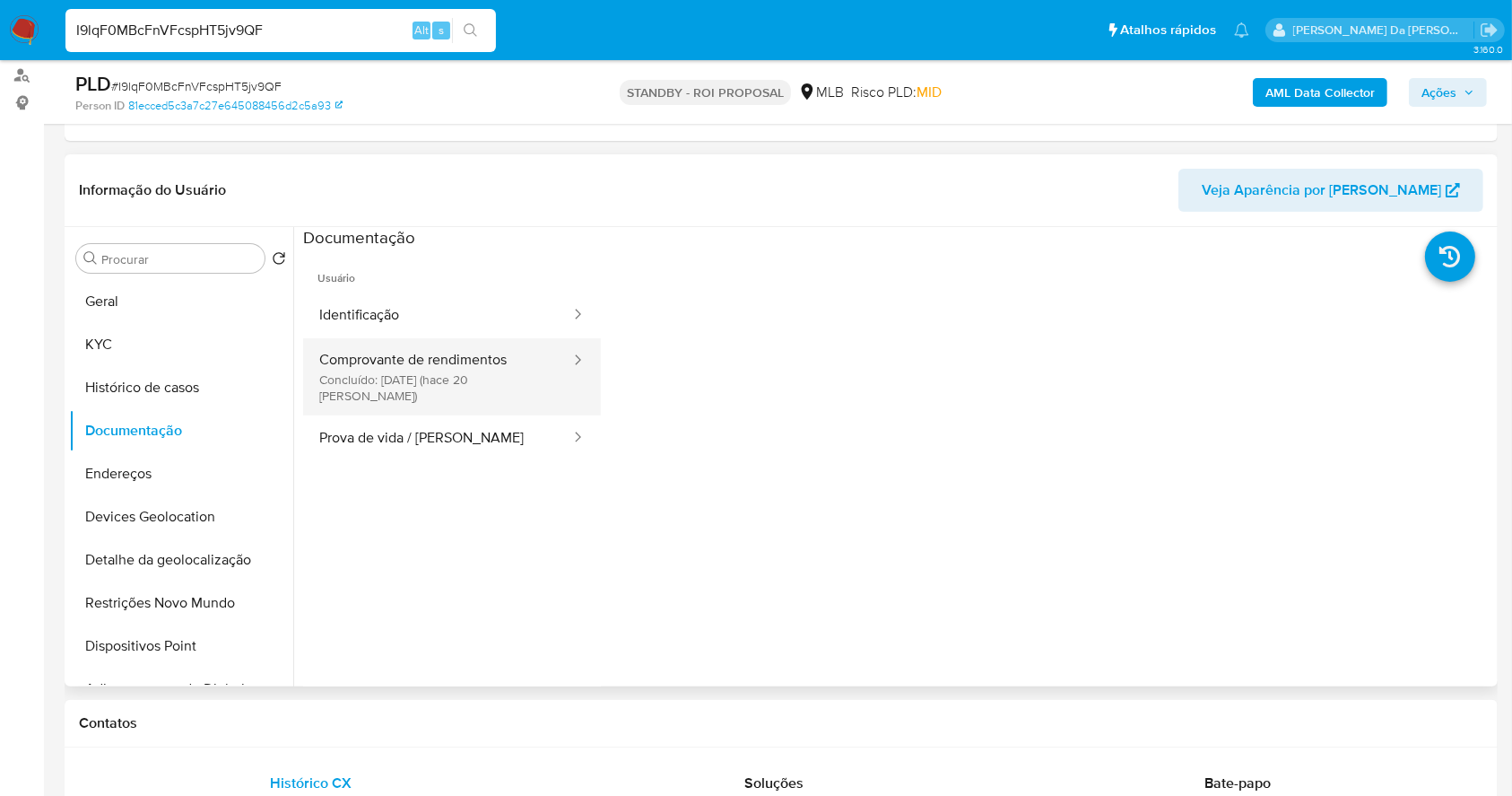
click at [493, 361] on button "Comprovante de rendimentos Concluído: 30/08/2025 (hace 20 días)" at bounding box center [438, 377] width 270 height 78
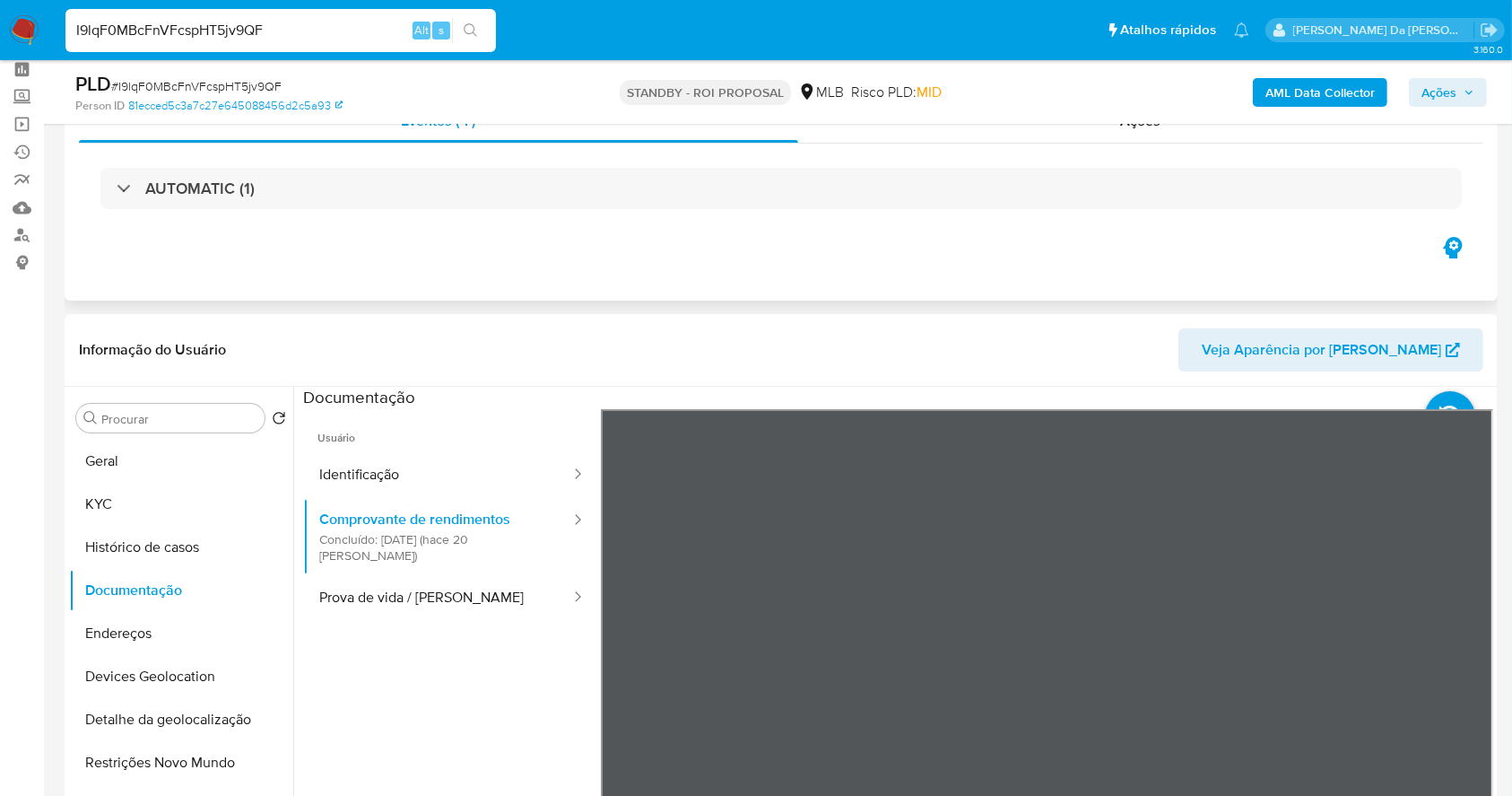
scroll to position [0, 0]
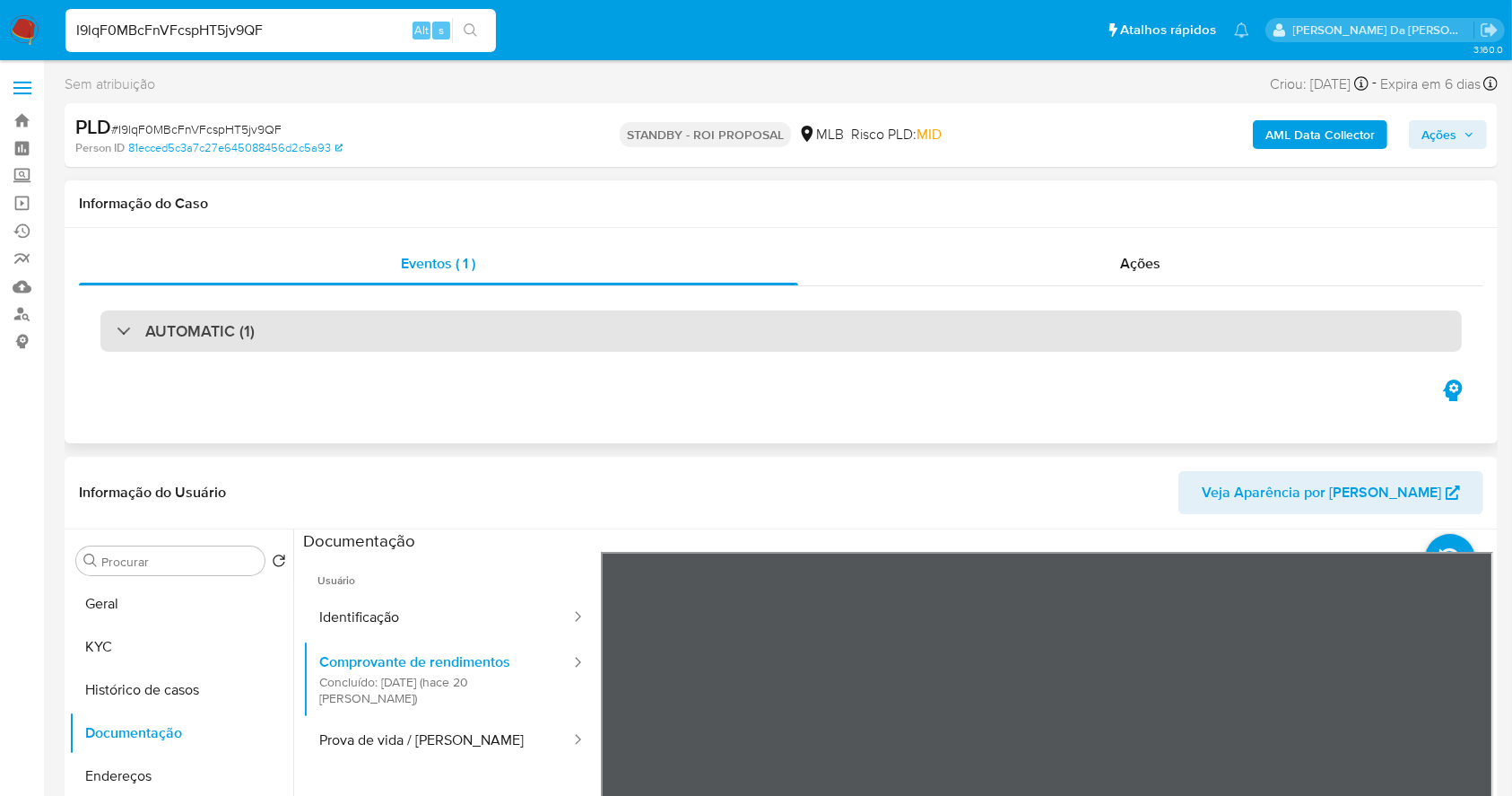
click at [201, 321] on h3 "AUTOMATIC (1)" at bounding box center [199, 331] width 110 height 19
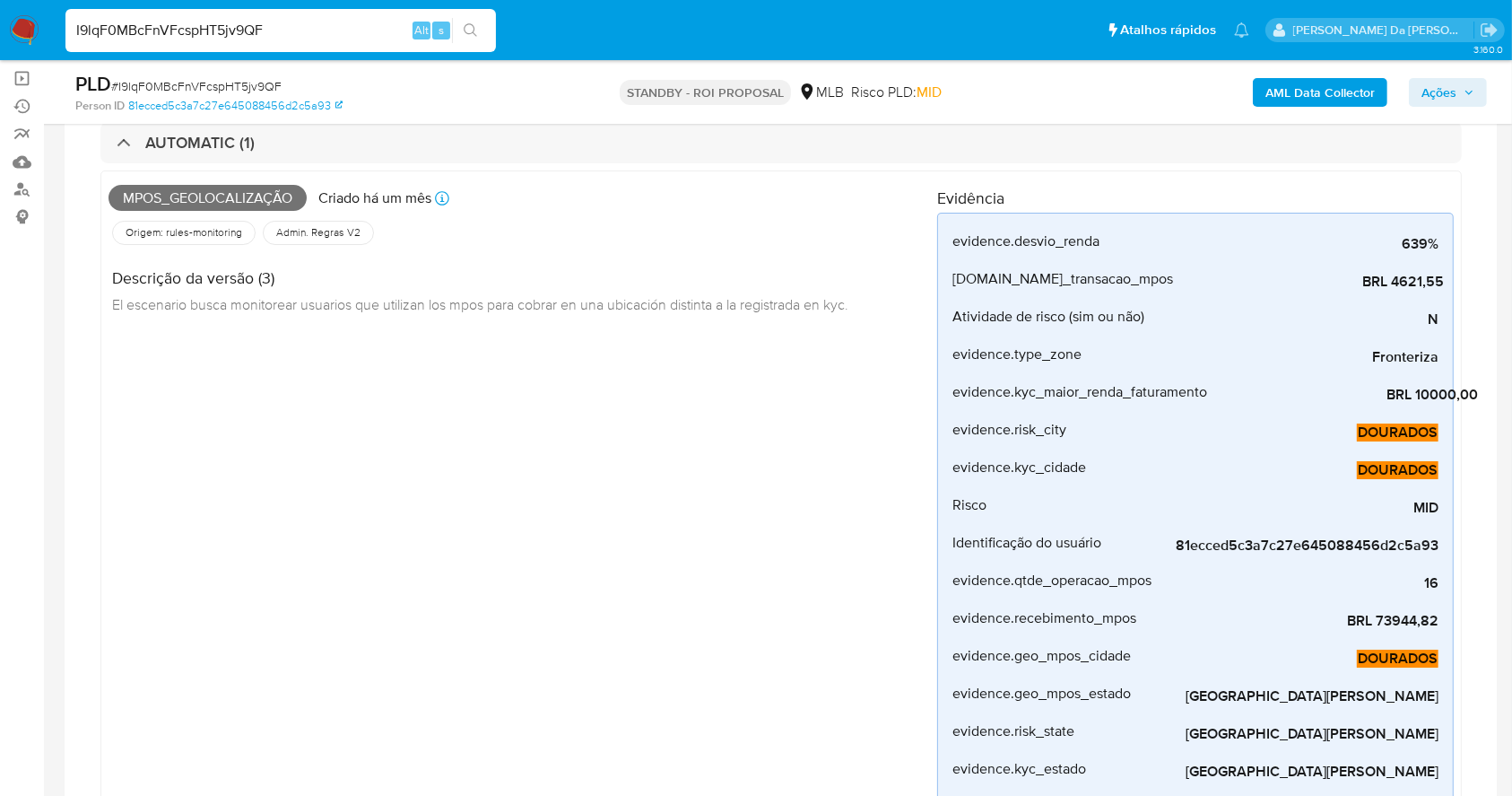
scroll to position [119, 0]
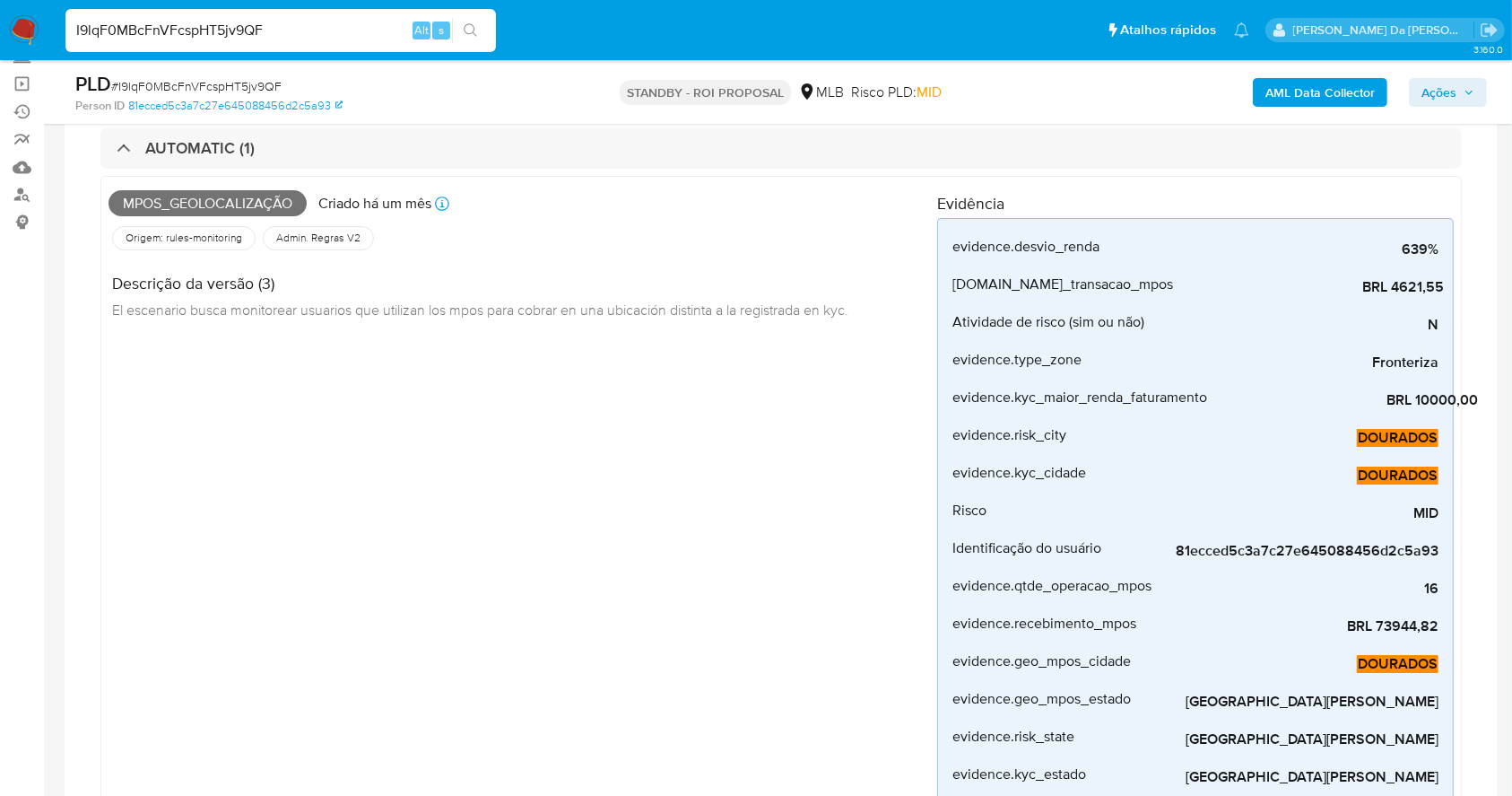
click at [211, 17] on div "I9lqF0MBcFnVFcspHT5jv9QF Alt s" at bounding box center [281, 30] width 430 height 43
click at [213, 17] on div "I9lqF0MBcFnVFcspHT5jv9QF Alt s" at bounding box center [281, 30] width 430 height 43
click at [210, 27] on input "I9lqF0MBcFnVFcspHT5jv9QF" at bounding box center [281, 30] width 430 height 23
paste input "7lem7ZHT3Avpi32bYtKSCvHb"
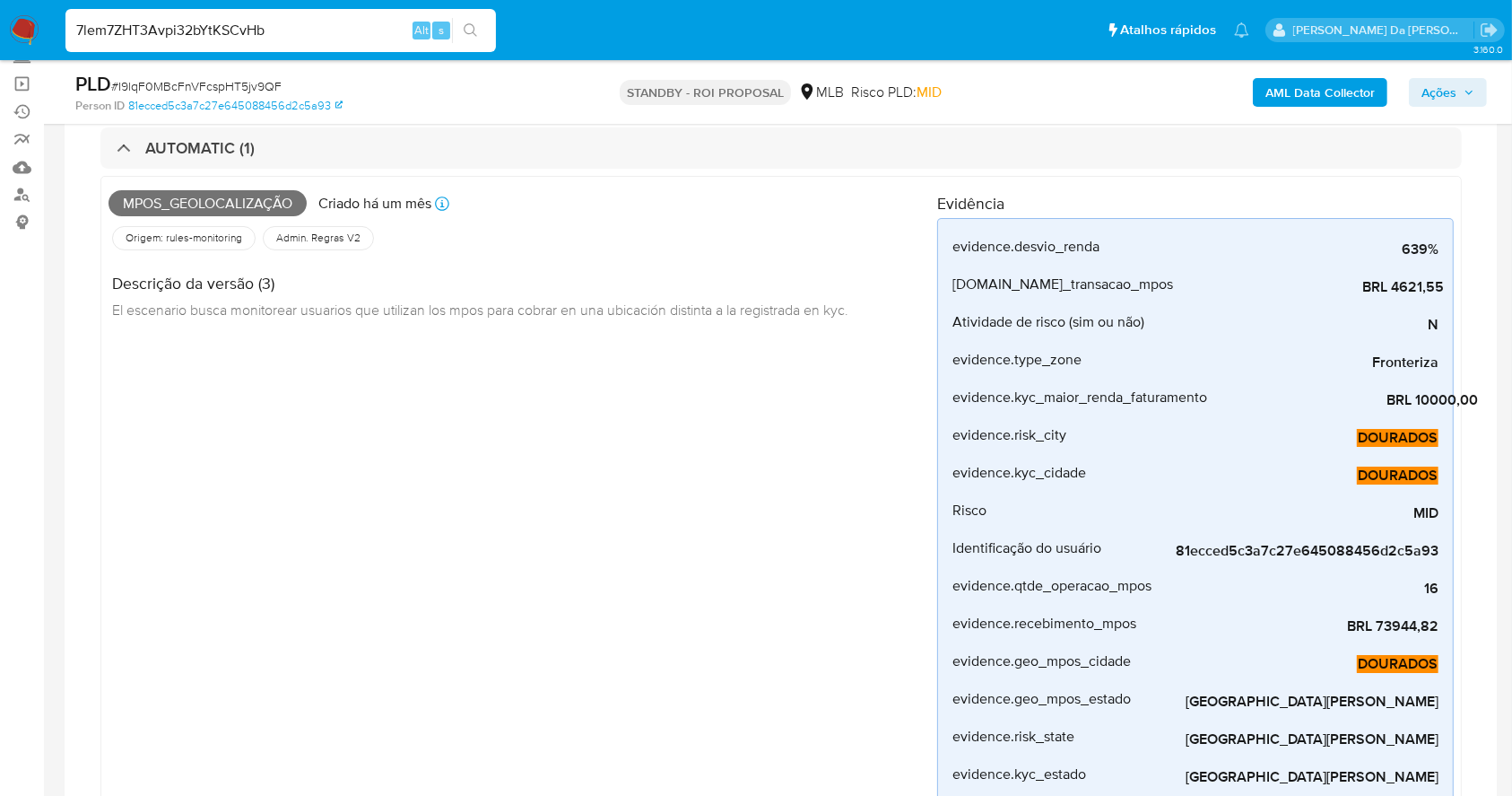
type input "7lem7ZHT3Avpi32bYtKSCvHb"
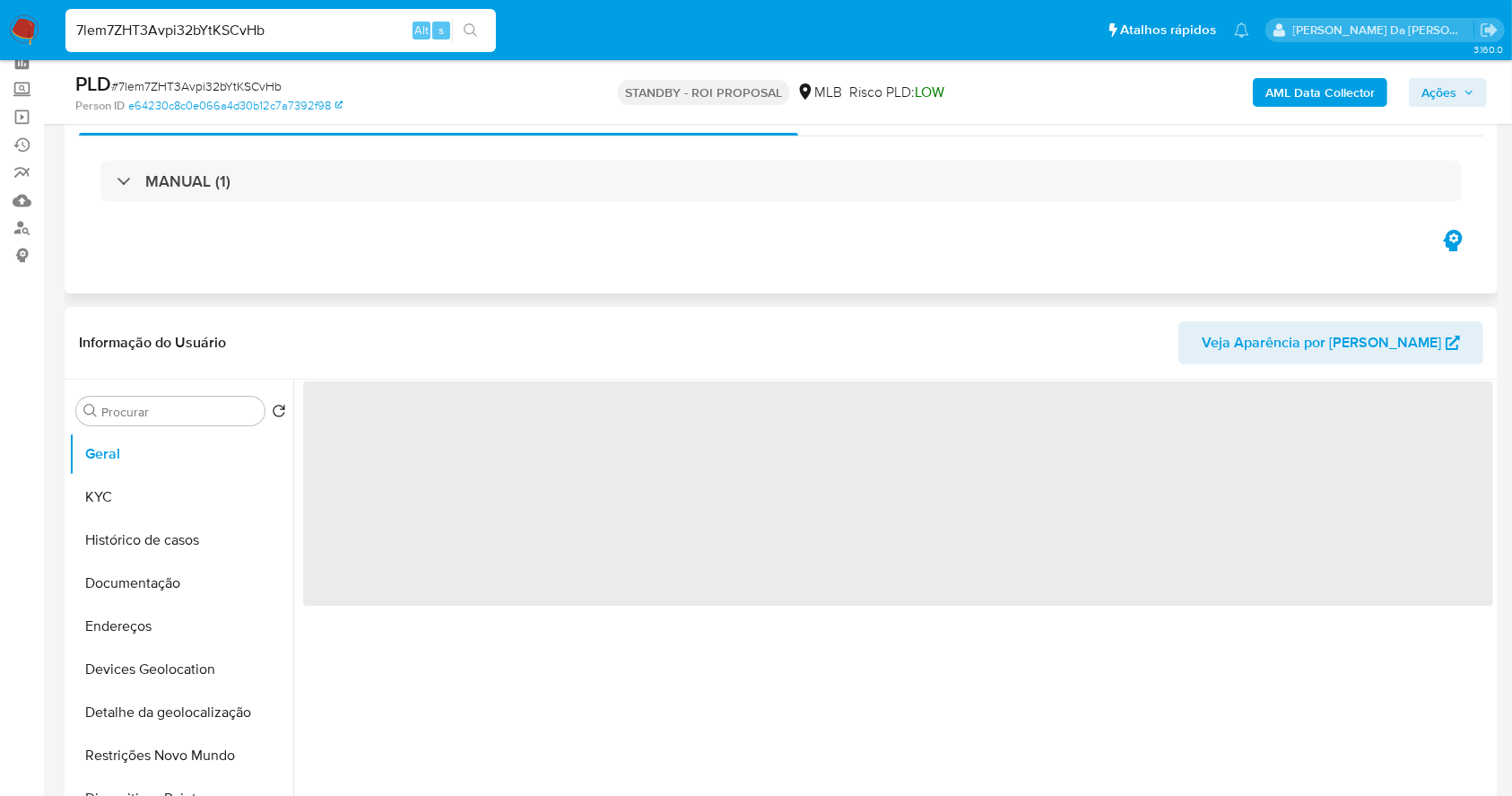
scroll to position [119, 0]
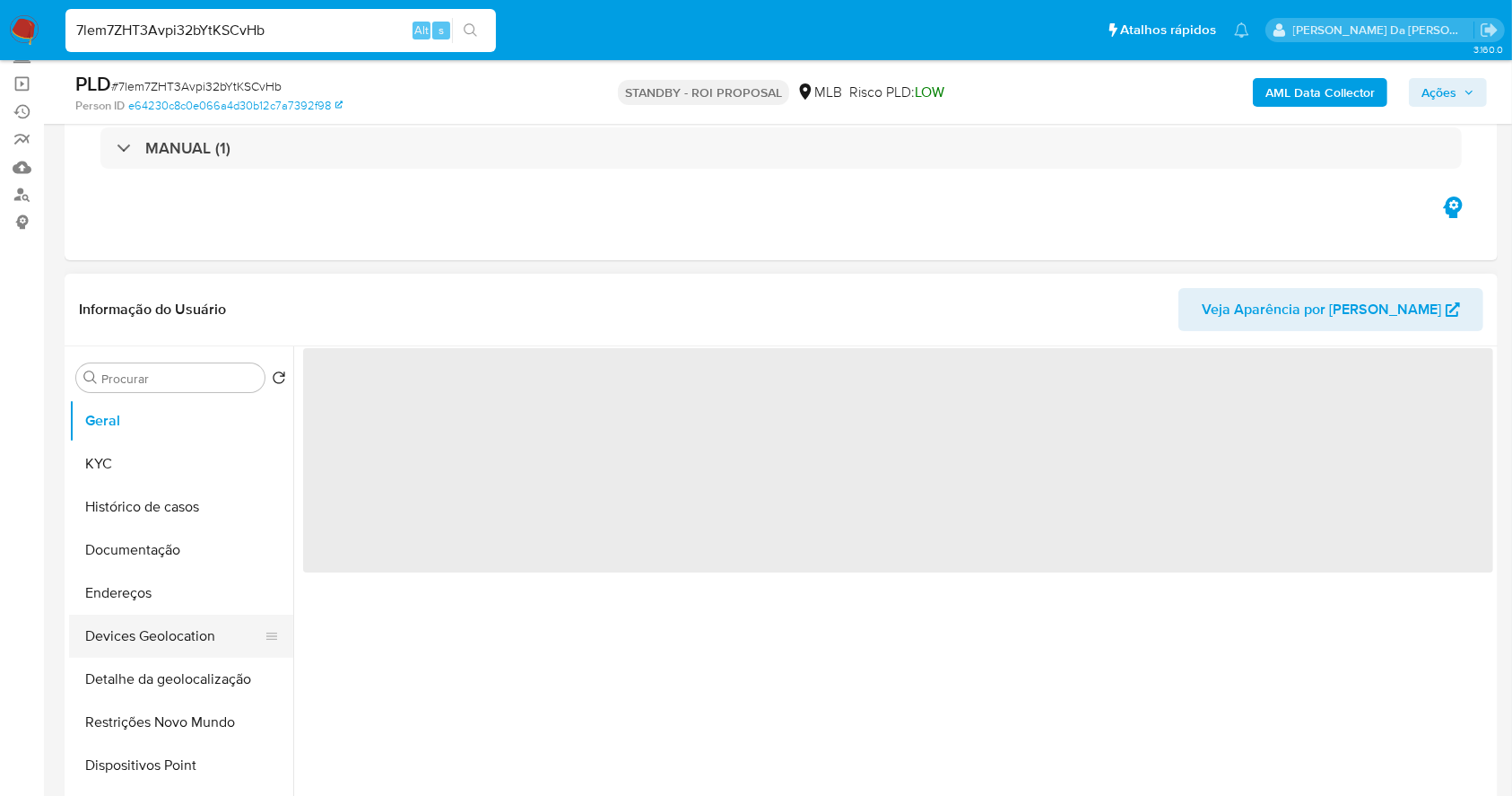
select select "10"
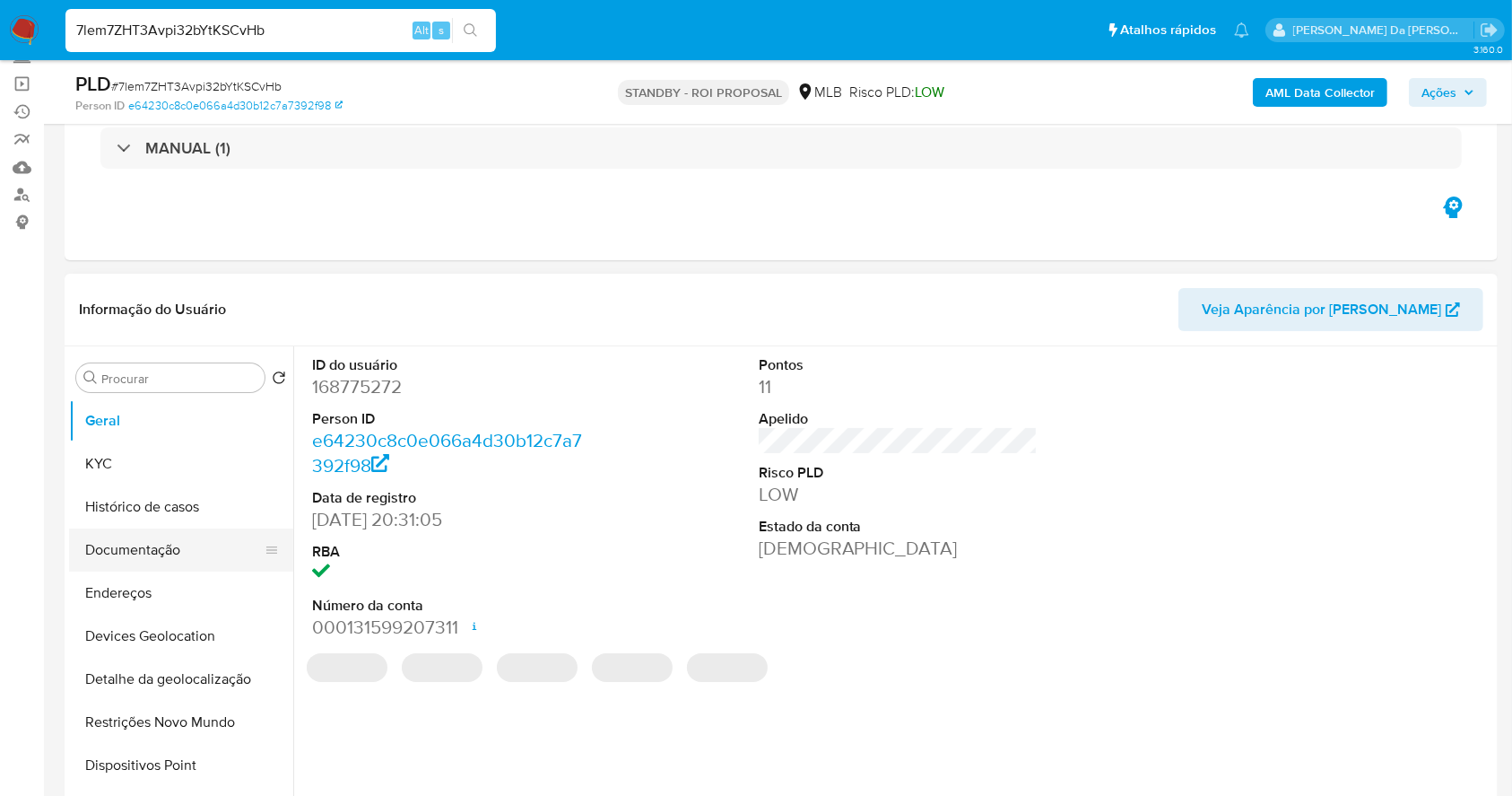
click at [164, 552] on button "Documentação" at bounding box center [174, 549] width 210 height 43
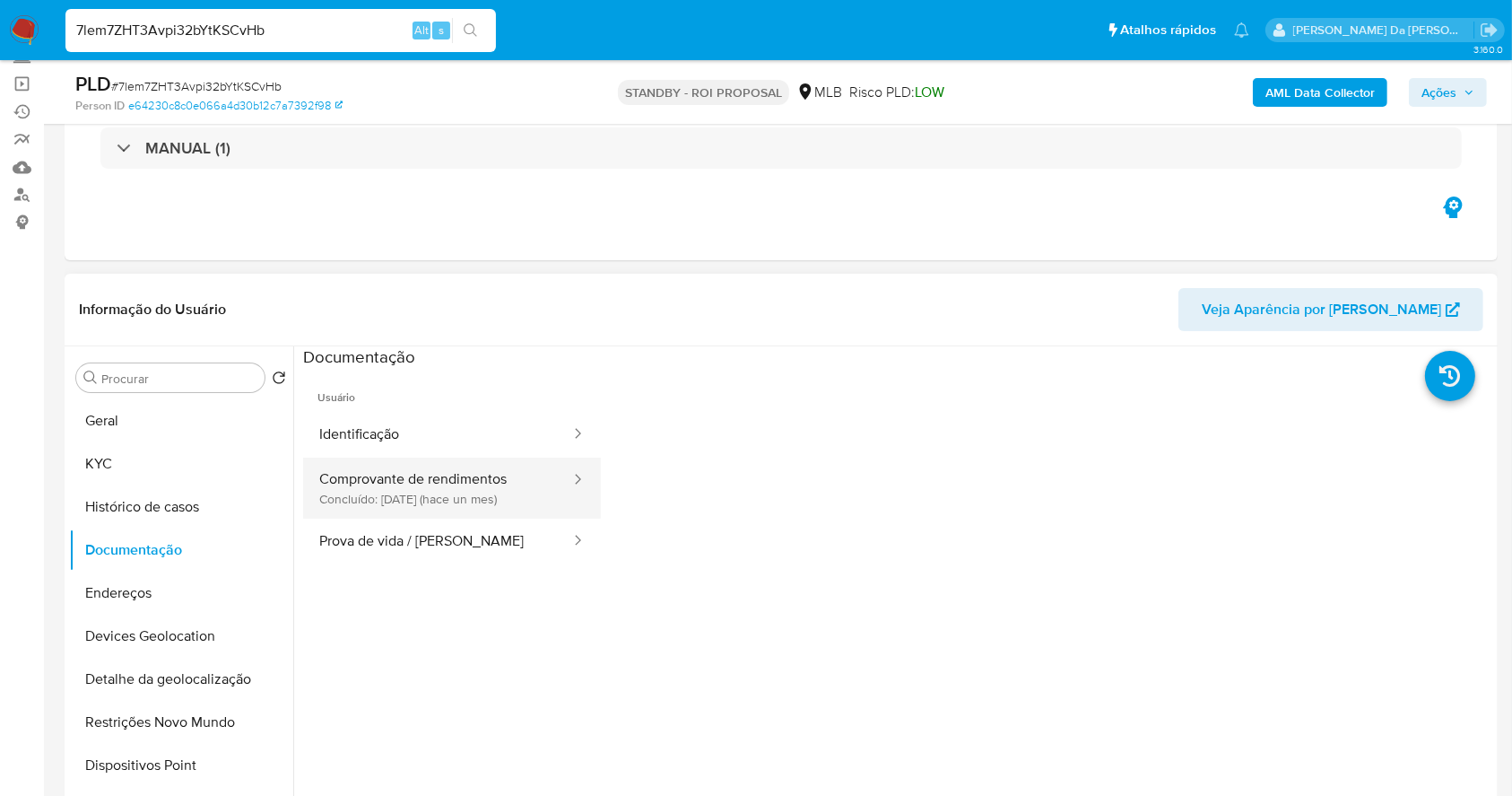
click at [490, 482] on button "Comprovante de rendimentos Concluído: 20/08/2025 (hace un mes)" at bounding box center [438, 488] width 270 height 61
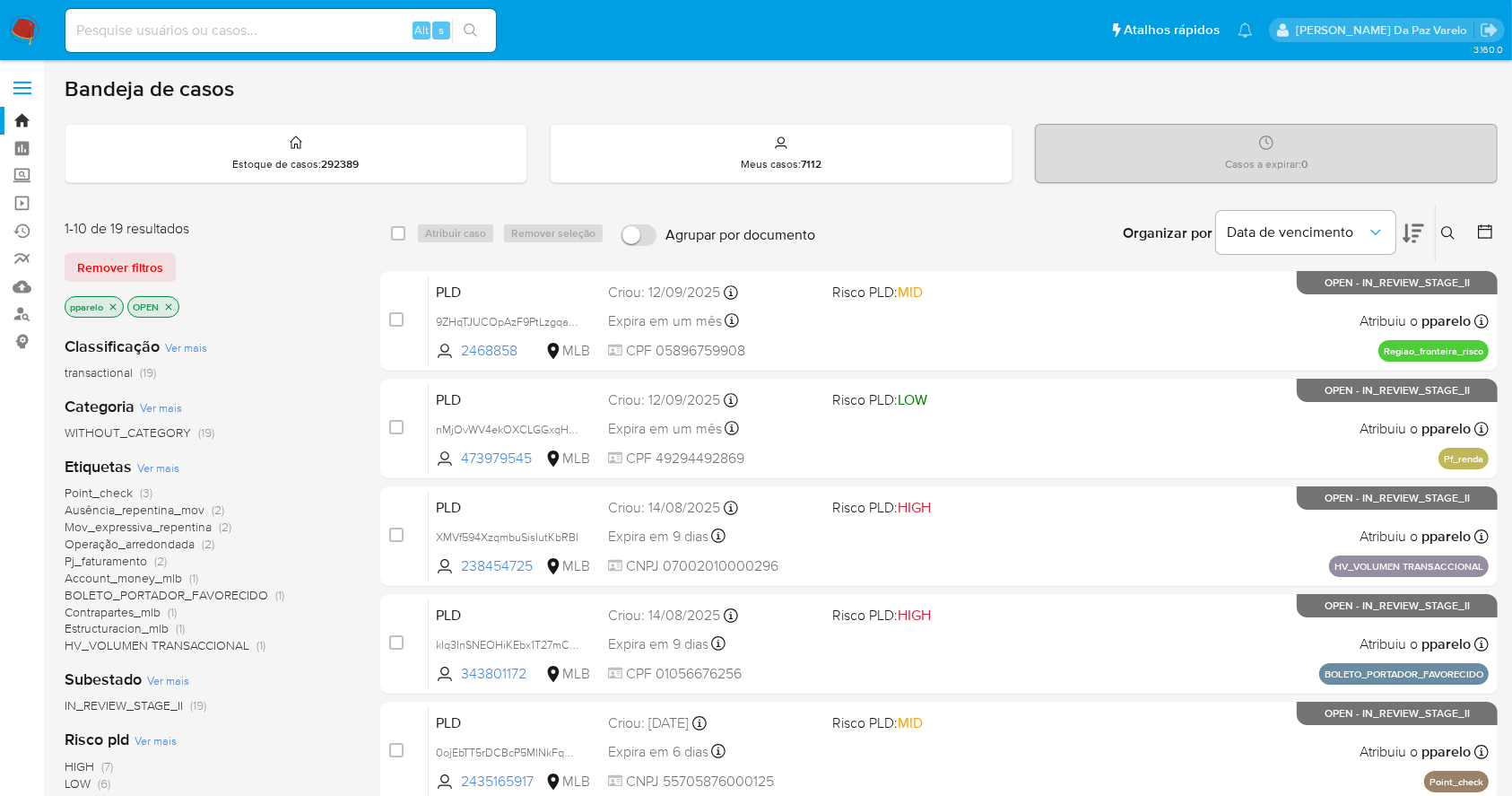
click at [1453, 229] on icon at bounding box center [1449, 234] width 15 height 15
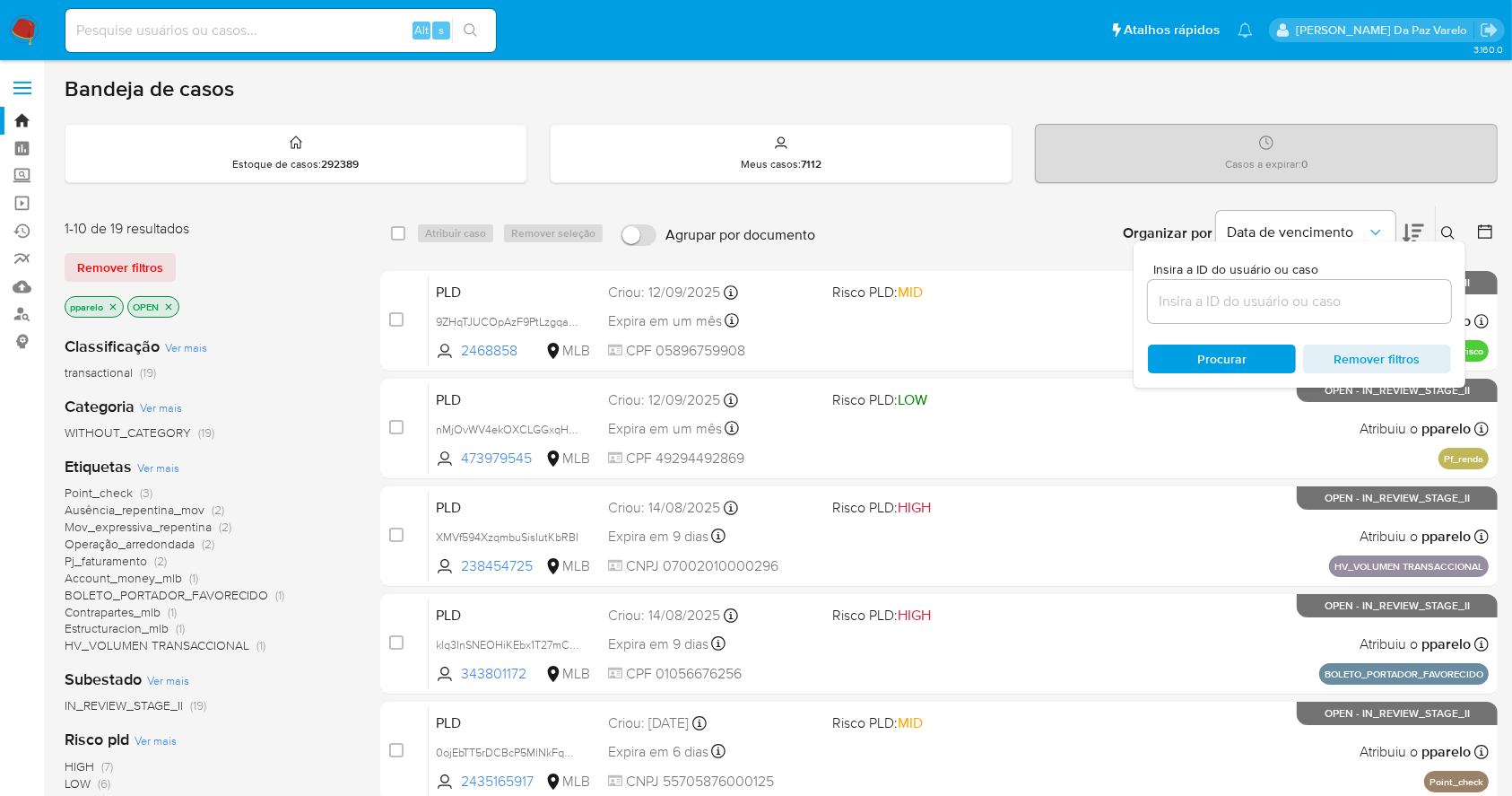
click at [1350, 312] on div at bounding box center [1300, 301] width 303 height 43
click at [1350, 298] on input at bounding box center [1300, 301] width 303 height 23
paste input "rlltKHGwCCLYptETgvRP4jrQ"
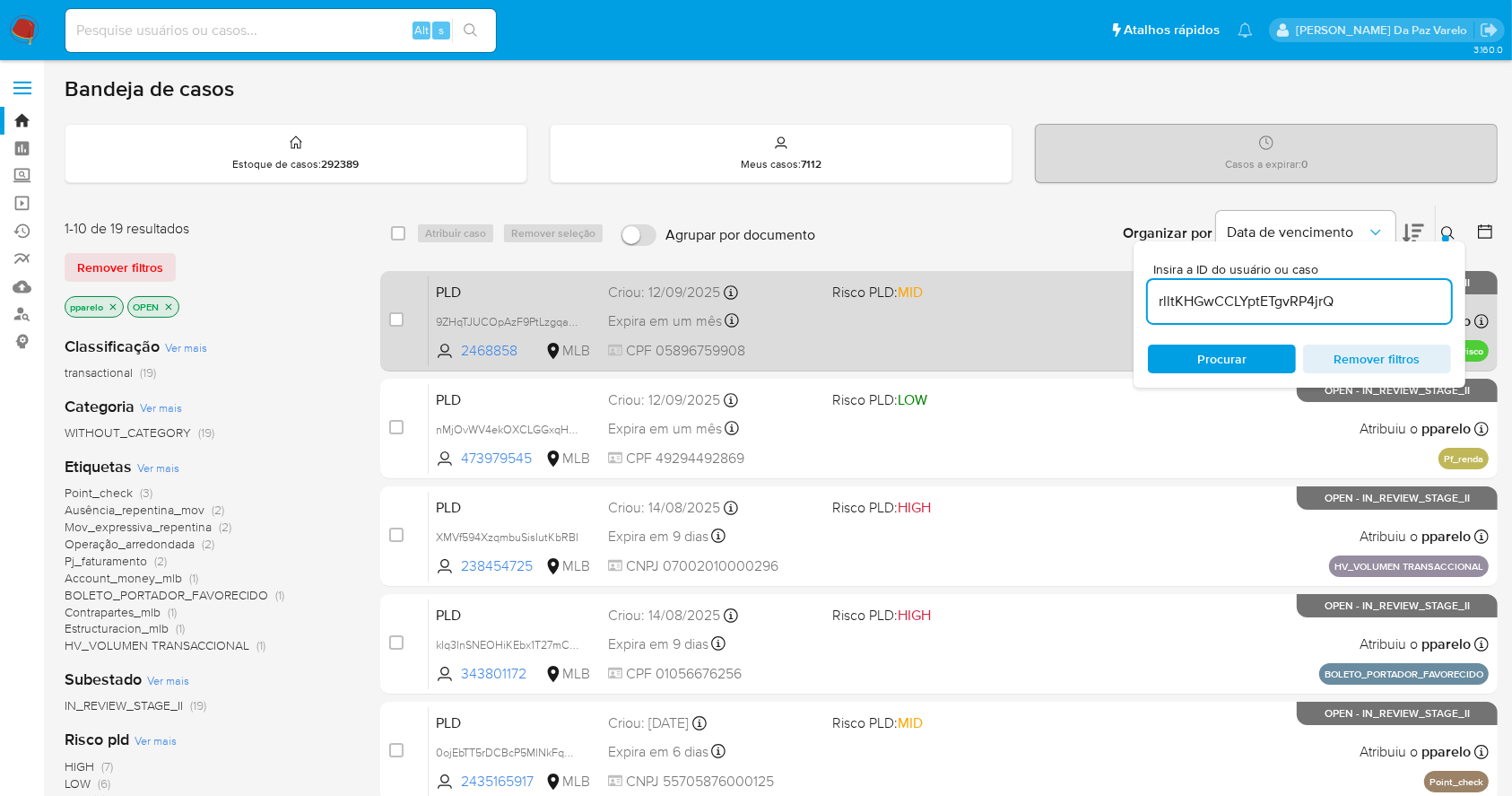
type input "rlltKHGwCCLYptETgvRP4jrQ"
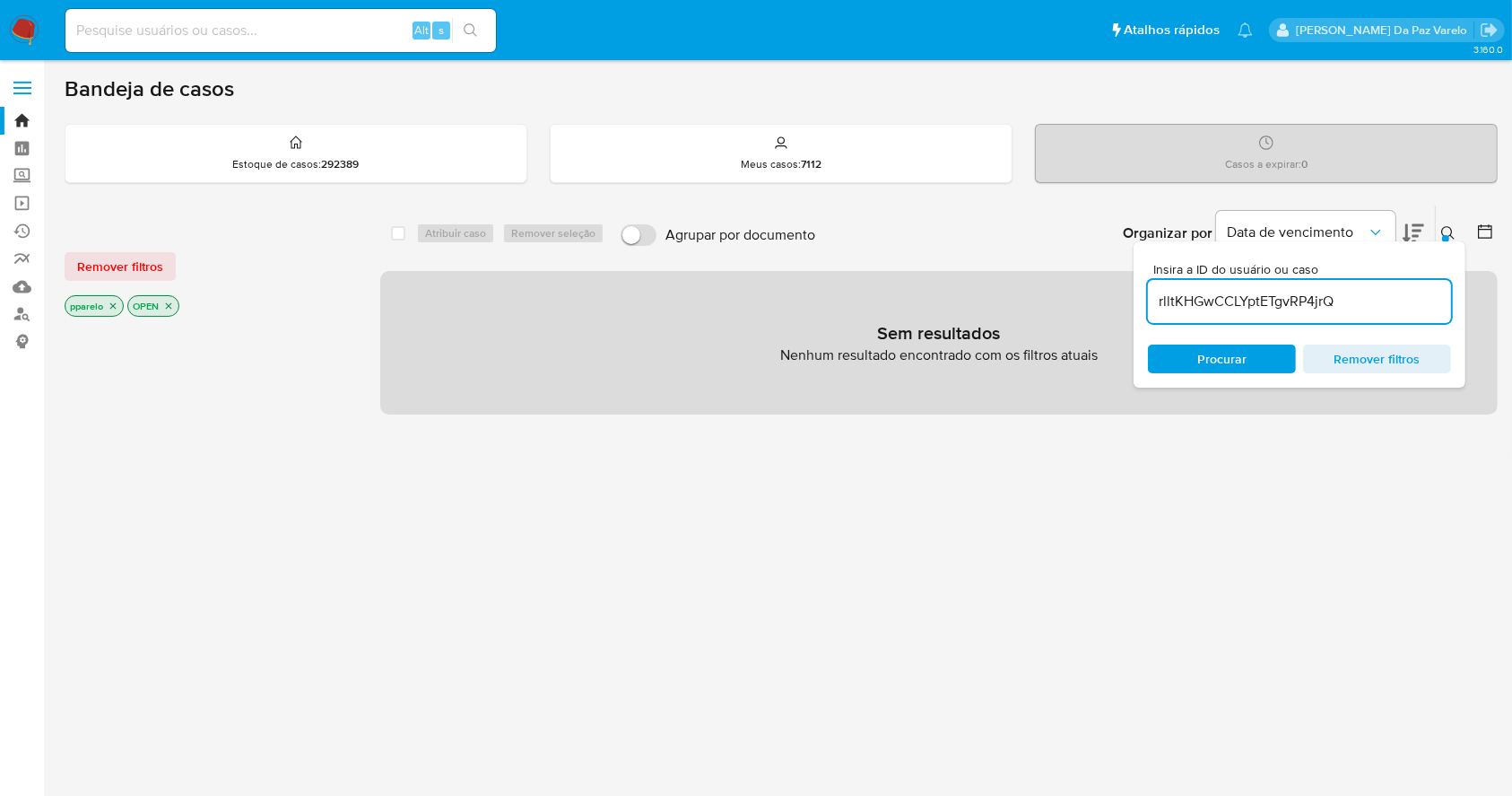
click at [118, 302] on p "pparelo" at bounding box center [94, 306] width 57 height 19
click at [112, 302] on icon "close-filter" at bounding box center [114, 307] width 11 height 11
click at [112, 305] on p "OPEN" at bounding box center [90, 306] width 50 height 19
click at [101, 304] on icon "close-filter" at bounding box center [106, 307] width 11 height 11
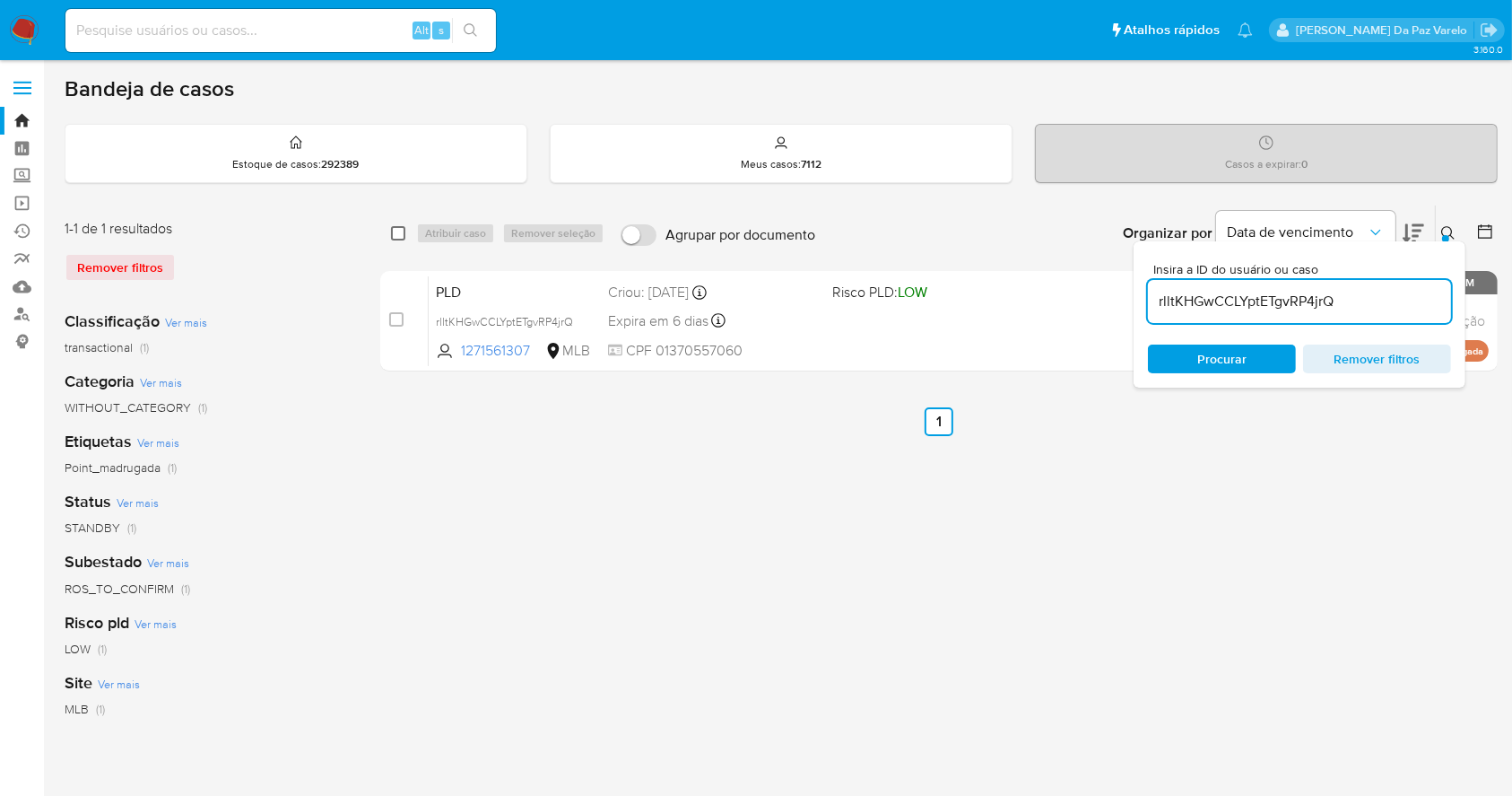
click at [404, 229] on input "checkbox" at bounding box center [399, 234] width 15 height 15
checkbox input "true"
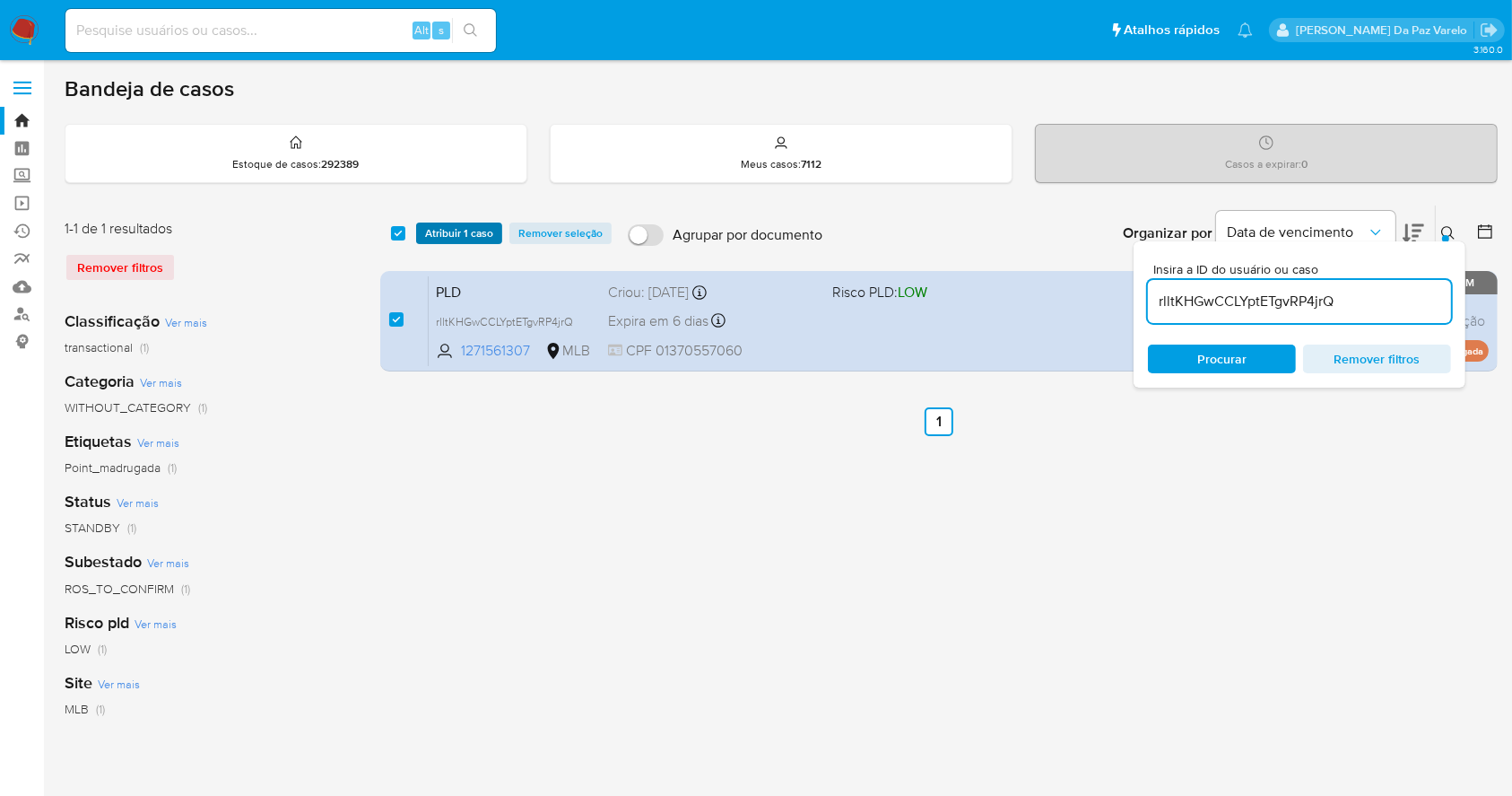
click at [450, 234] on span "Atribuir 1 caso" at bounding box center [460, 233] width 68 height 18
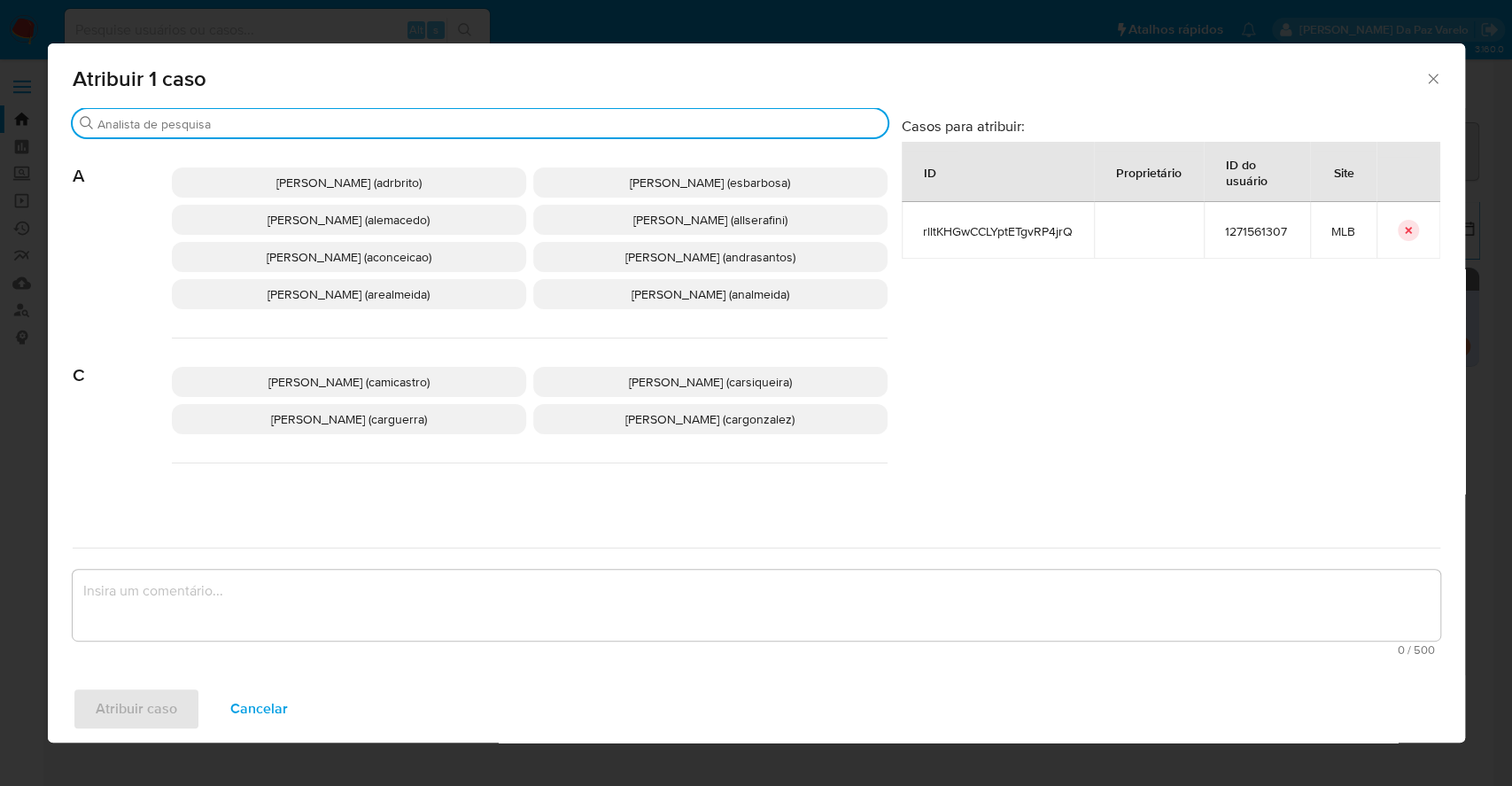
click at [458, 128] on input "Buscar" at bounding box center [489, 123] width 783 height 16
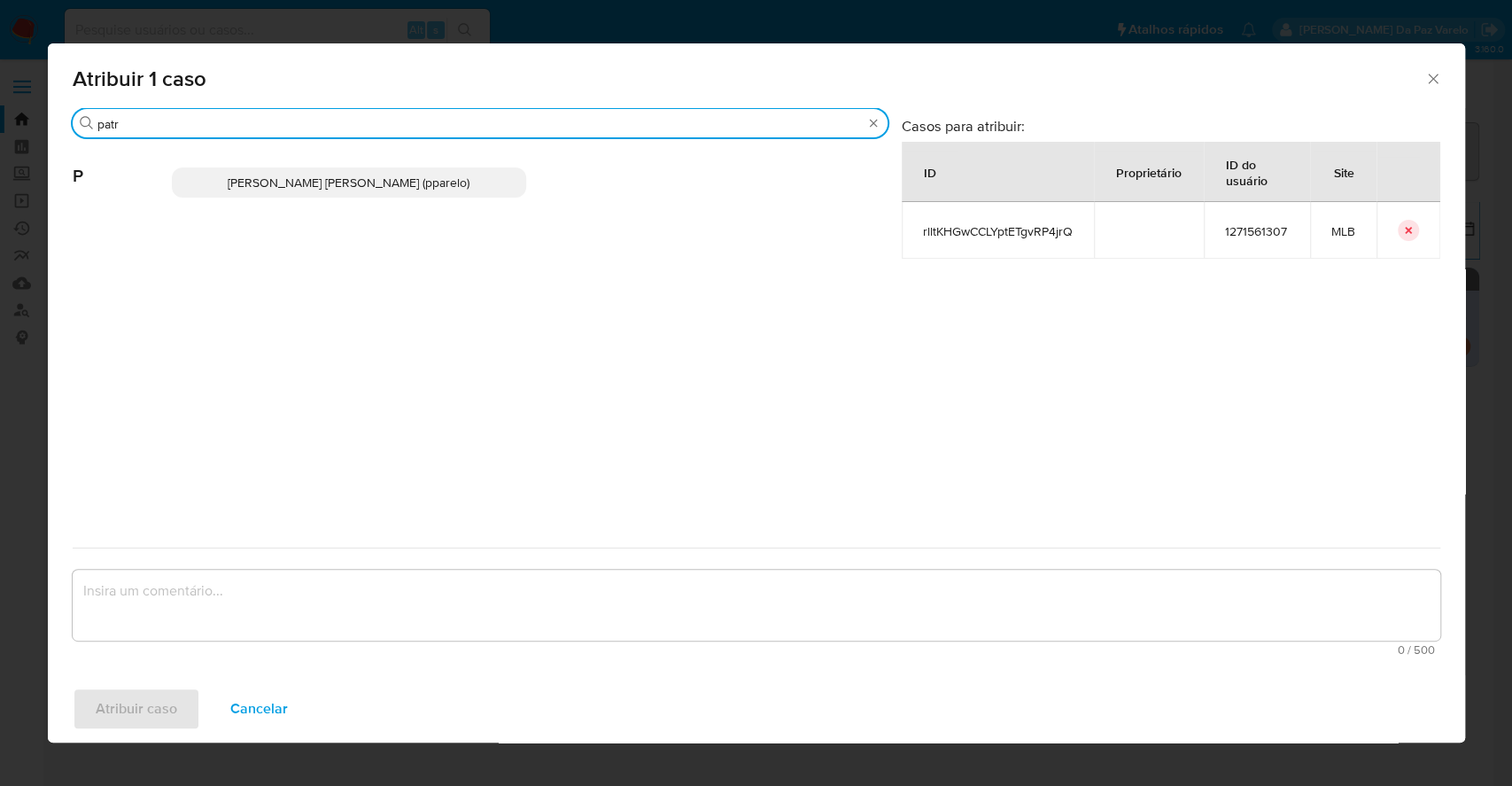
type input "patr"
click at [396, 178] on span "[PERSON_NAME] [PERSON_NAME] (pparelo)" at bounding box center [348, 181] width 242 height 17
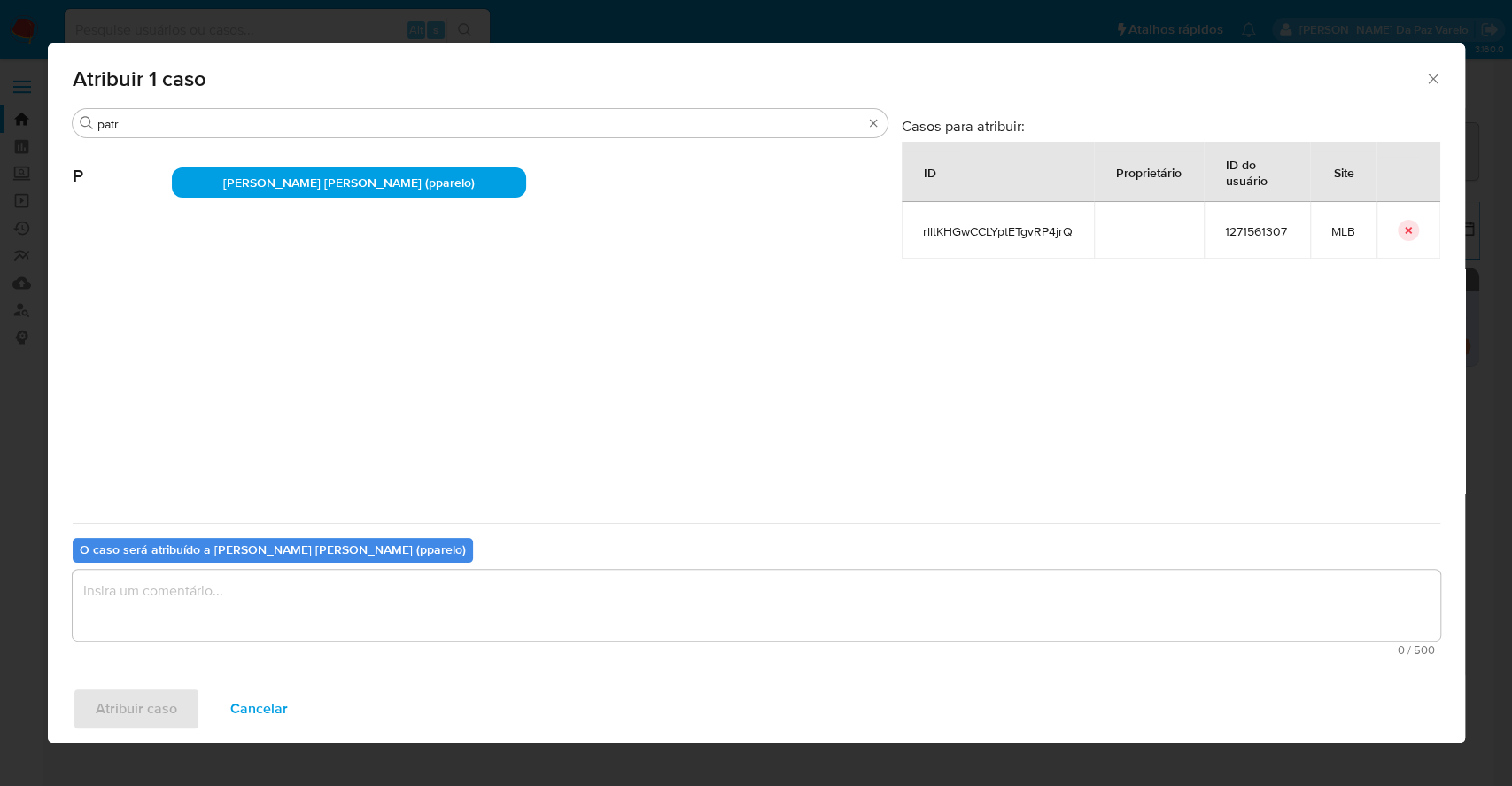
click at [455, 605] on textarea "assign-modal" at bounding box center [756, 605] width 1367 height 71
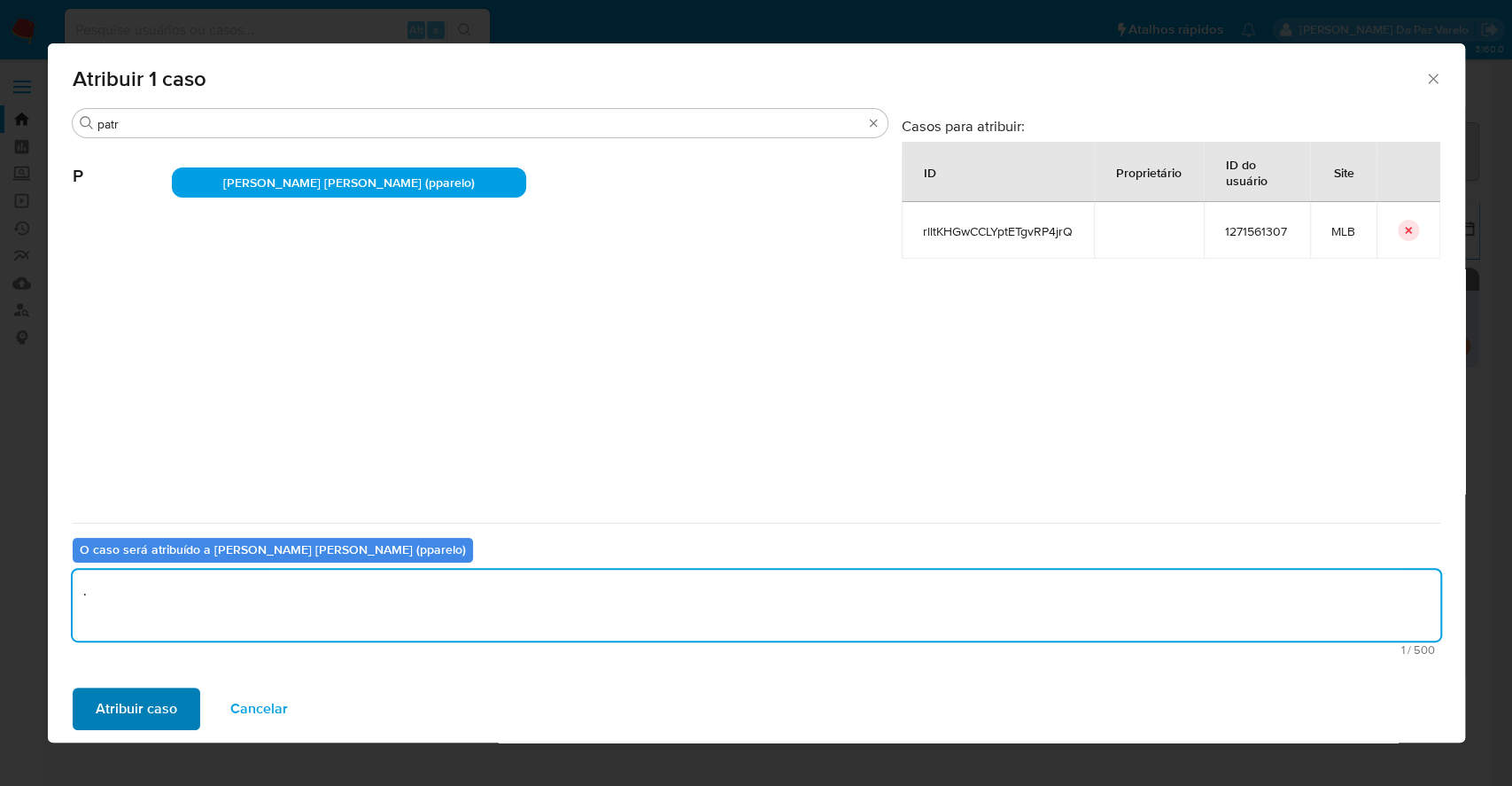
type textarea "."
click at [139, 701] on span "Atribuir caso" at bounding box center [136, 708] width 81 height 39
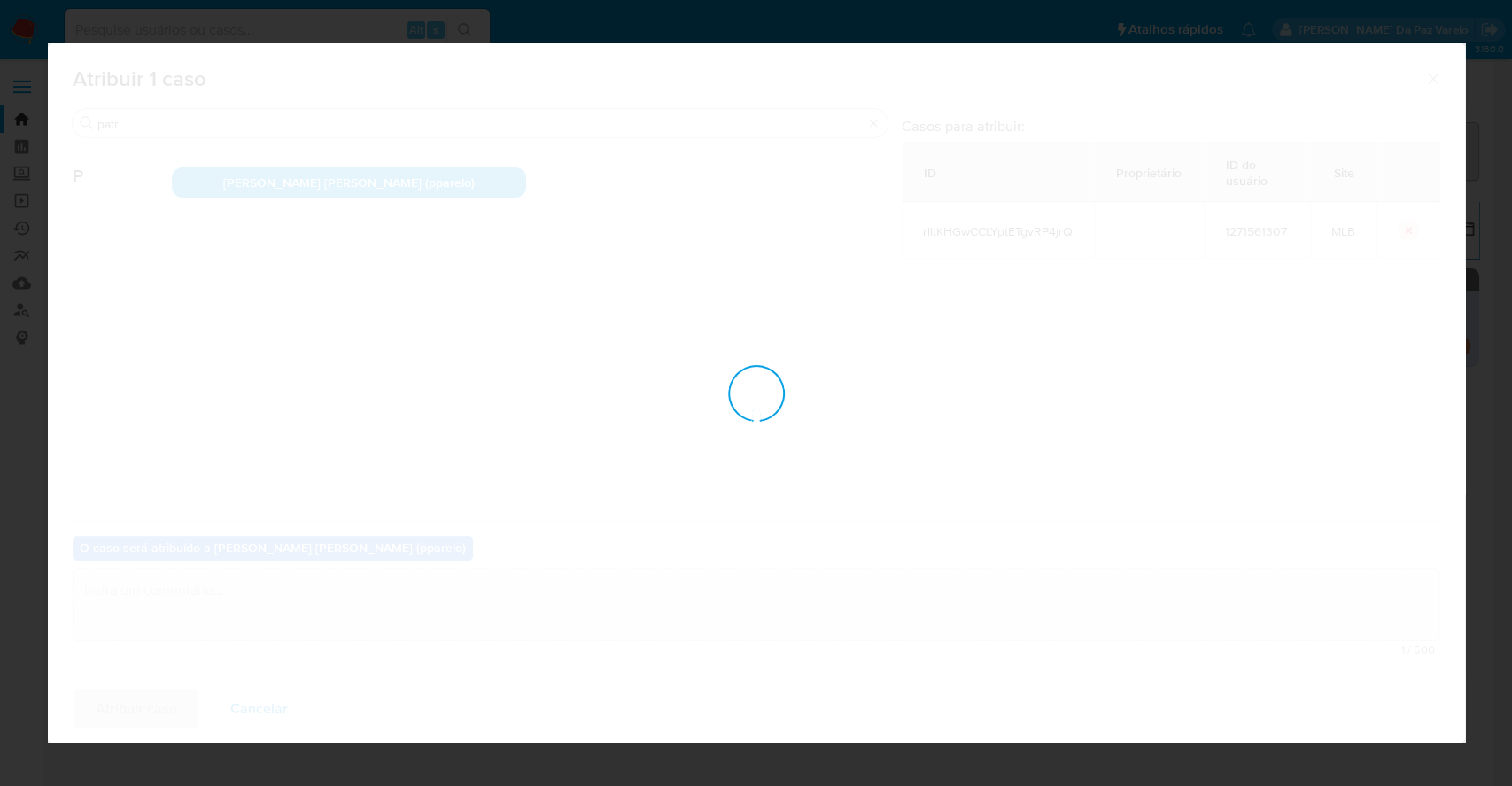
checkbox input "false"
